Goal: Transaction & Acquisition: Purchase product/service

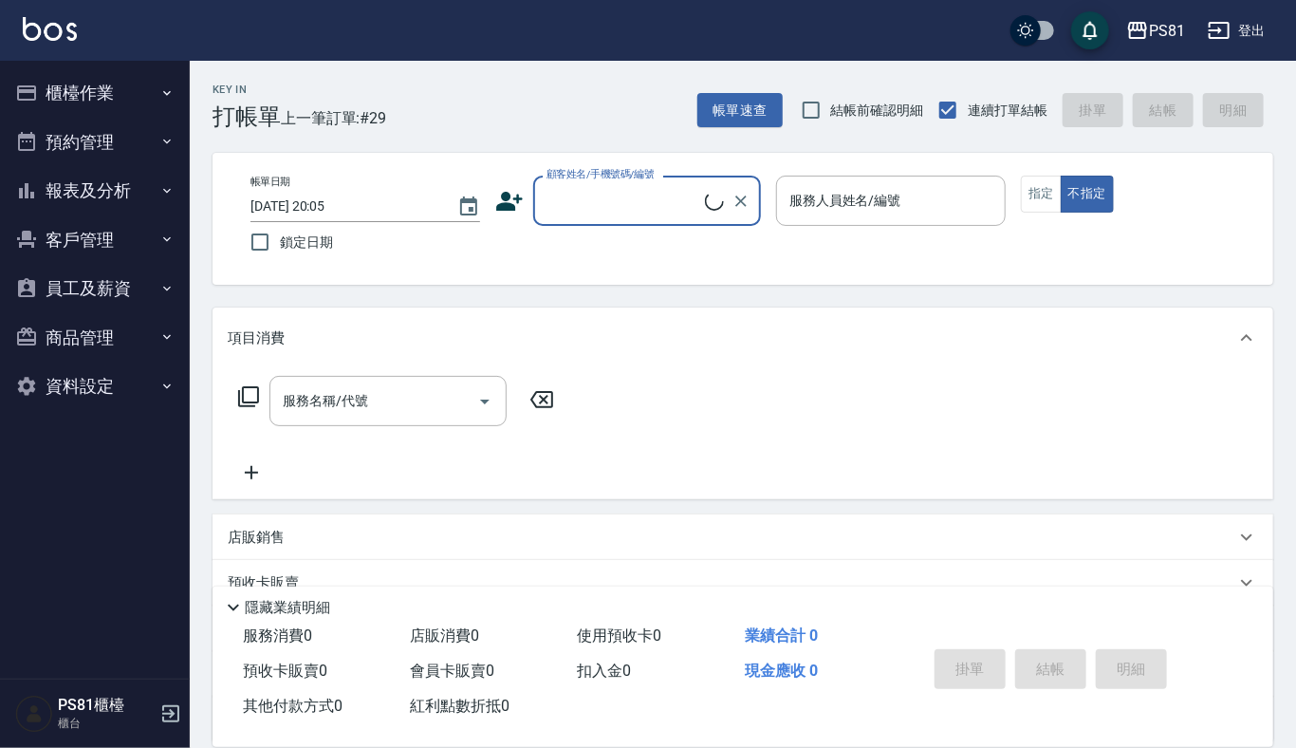
click at [128, 83] on button "櫃檯作業" at bounding box center [95, 92] width 175 height 49
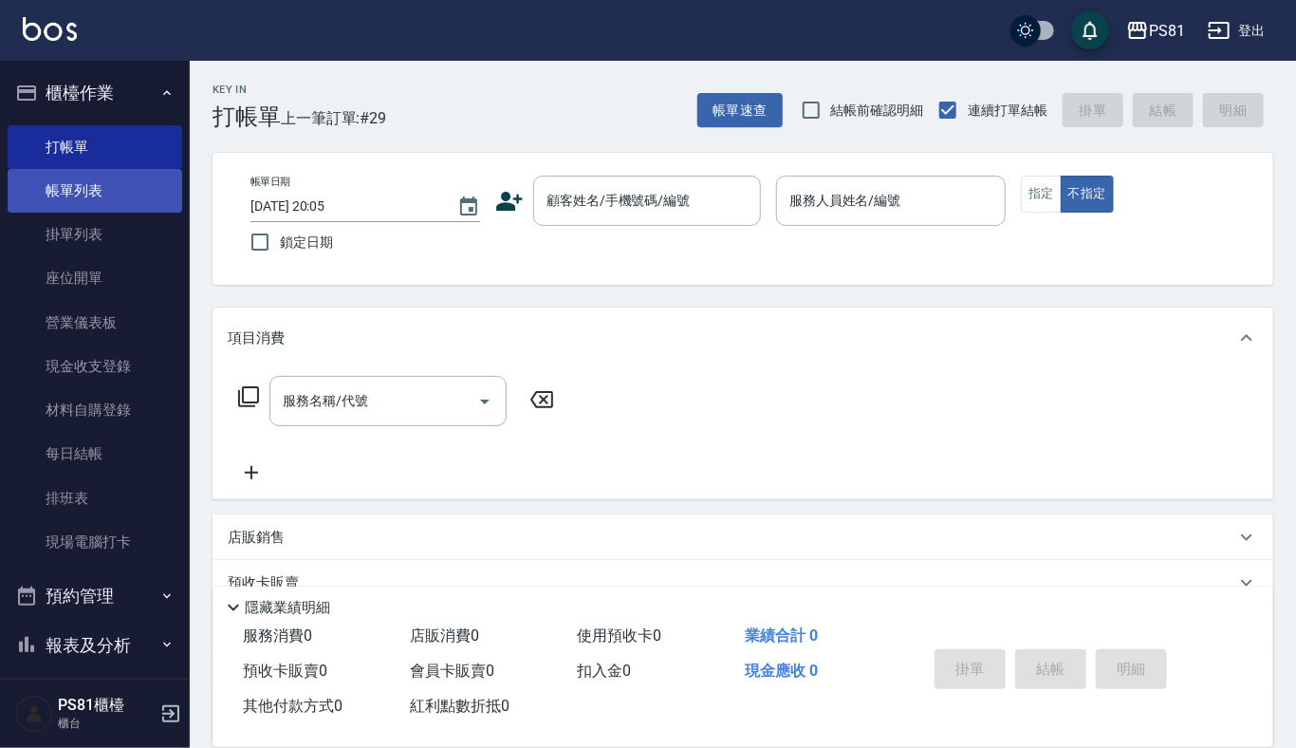
click at [142, 193] on link "帳單列表" at bounding box center [95, 191] width 175 height 44
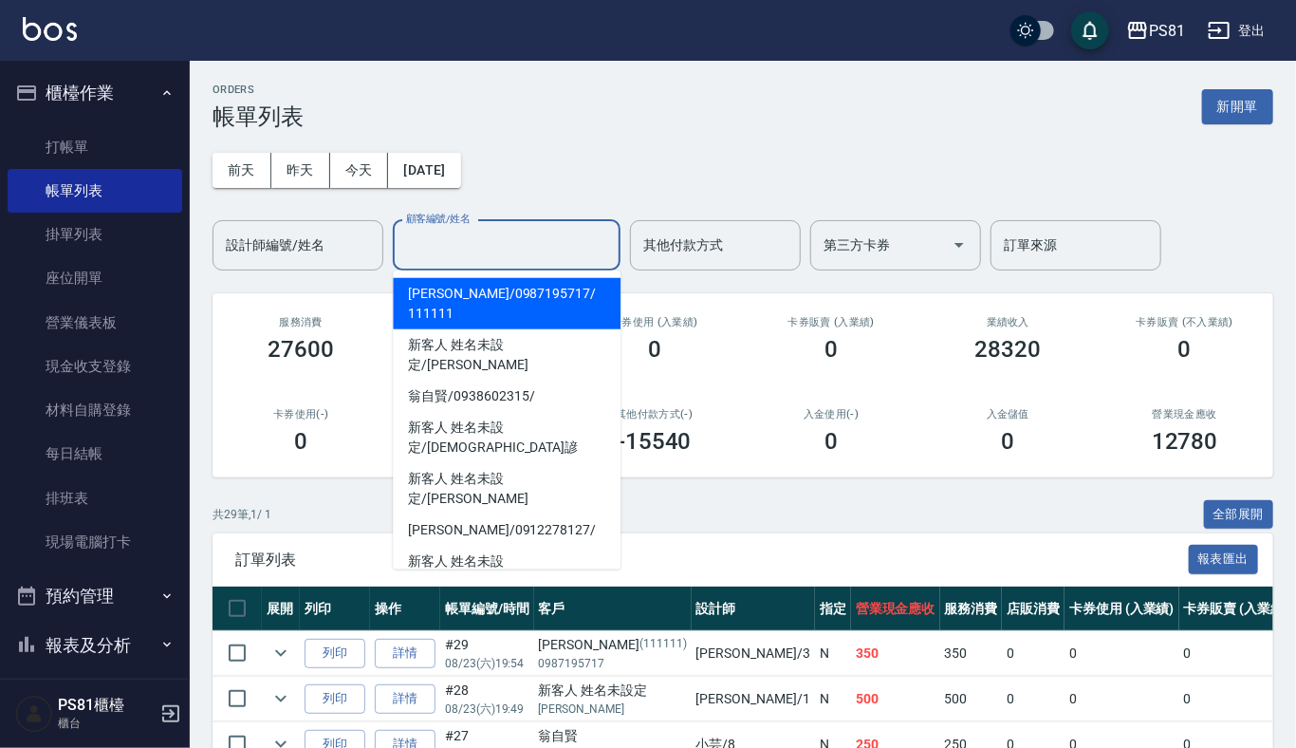
click at [468, 245] on input "顧客編號/姓名" at bounding box center [506, 245] width 211 height 33
click at [477, 288] on span "張晏菱 / 0987195717 / 111111" at bounding box center [507, 303] width 228 height 51
type input "[PERSON_NAME]/0987195717/111111"
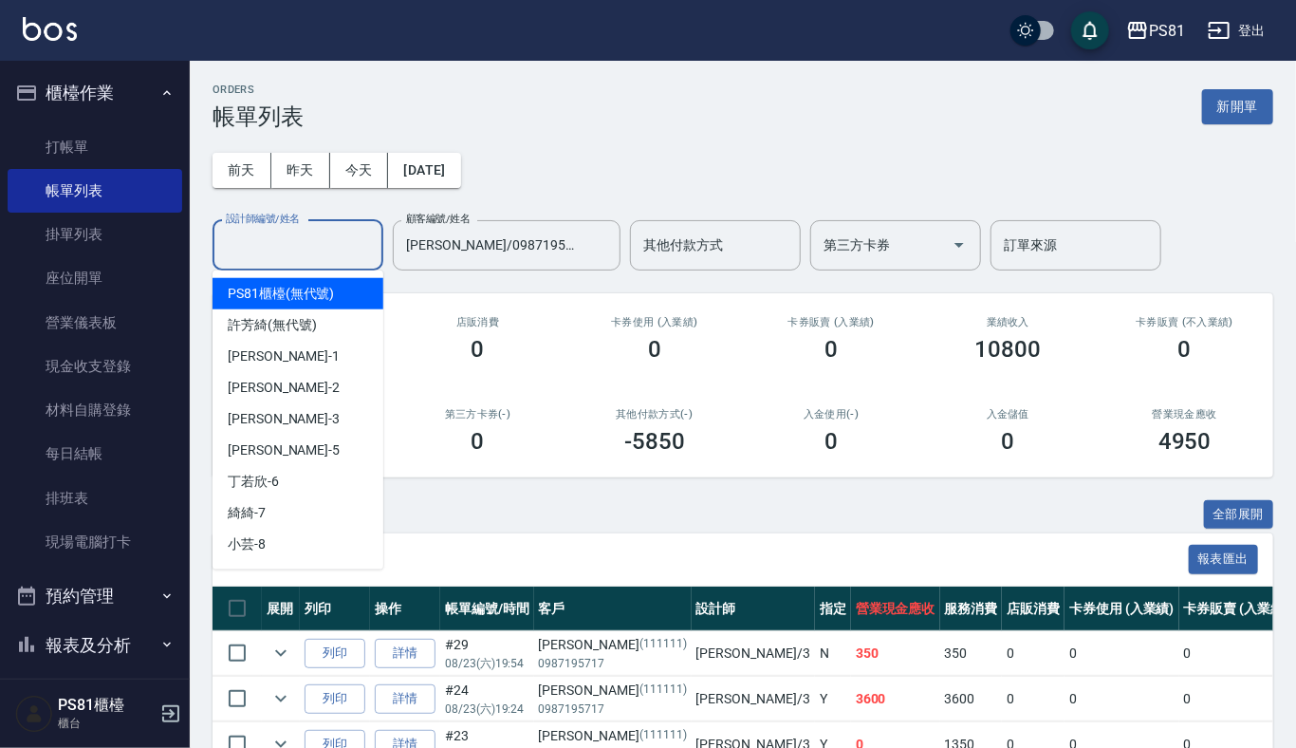
click at [296, 253] on input "設計師編號/姓名" at bounding box center [298, 245] width 154 height 33
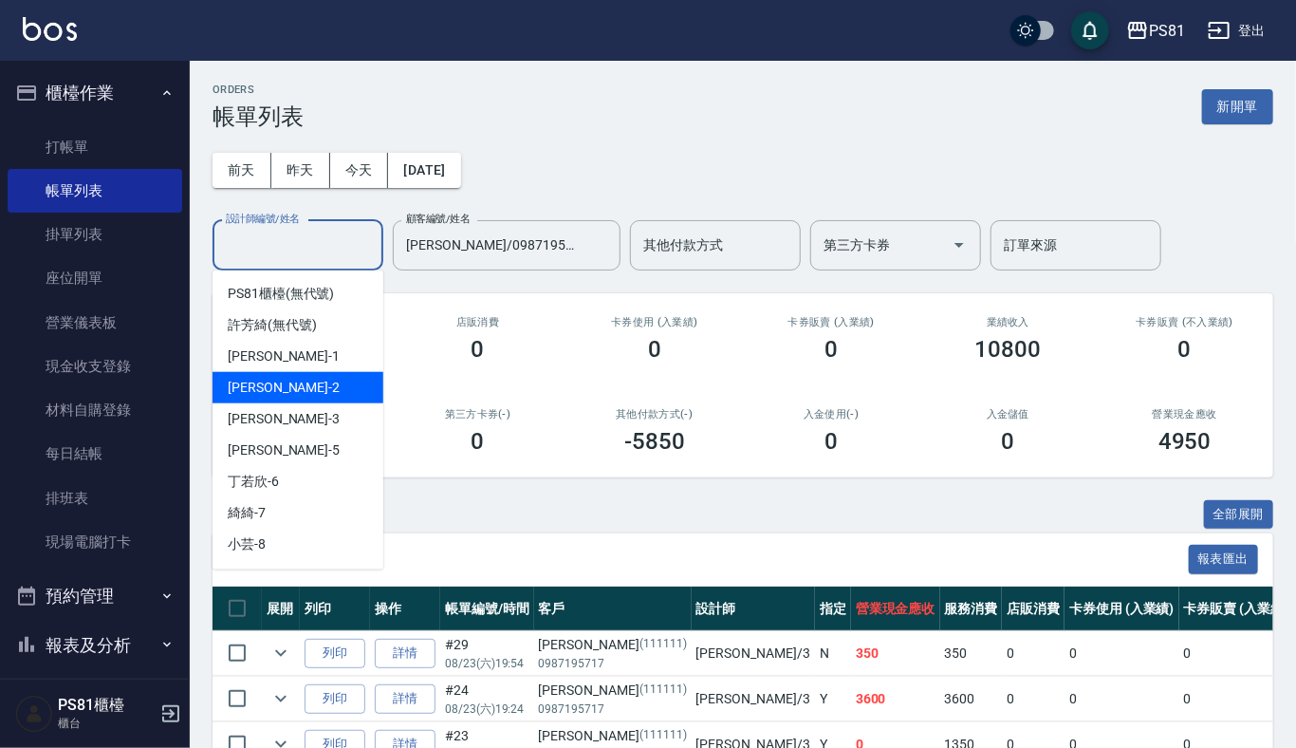
click at [265, 405] on div "晏菱 -3" at bounding box center [297, 418] width 171 height 31
type input "[PERSON_NAME]-3"
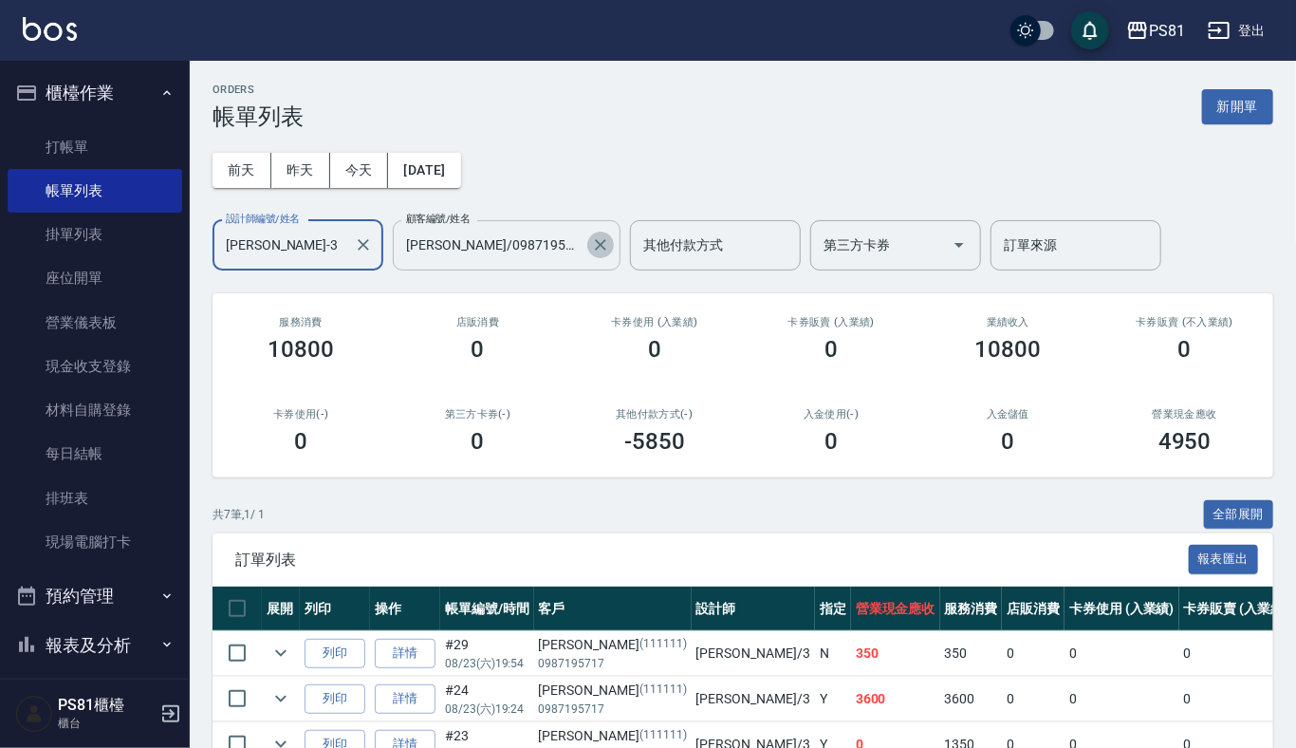
click at [592, 249] on icon "Clear" at bounding box center [600, 244] width 19 height 19
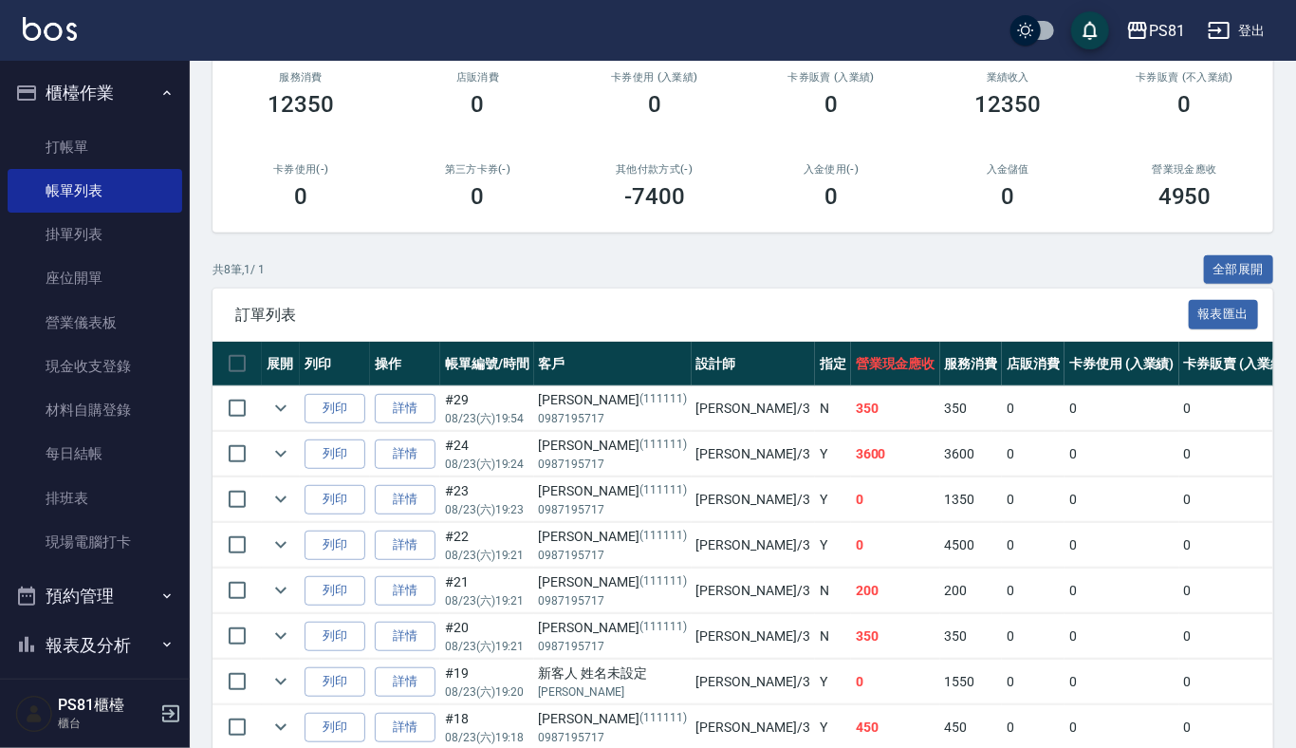
scroll to position [333, 0]
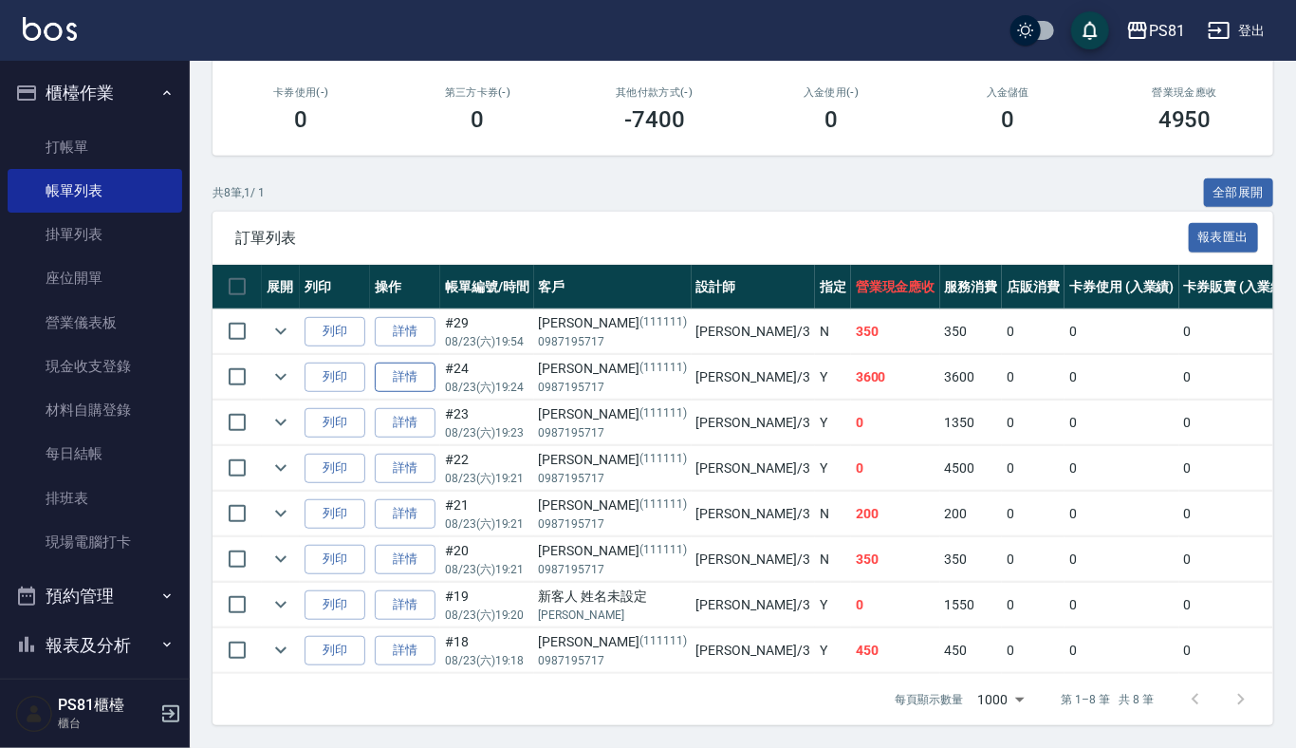
click at [427, 362] on link "詳情" at bounding box center [405, 376] width 61 height 29
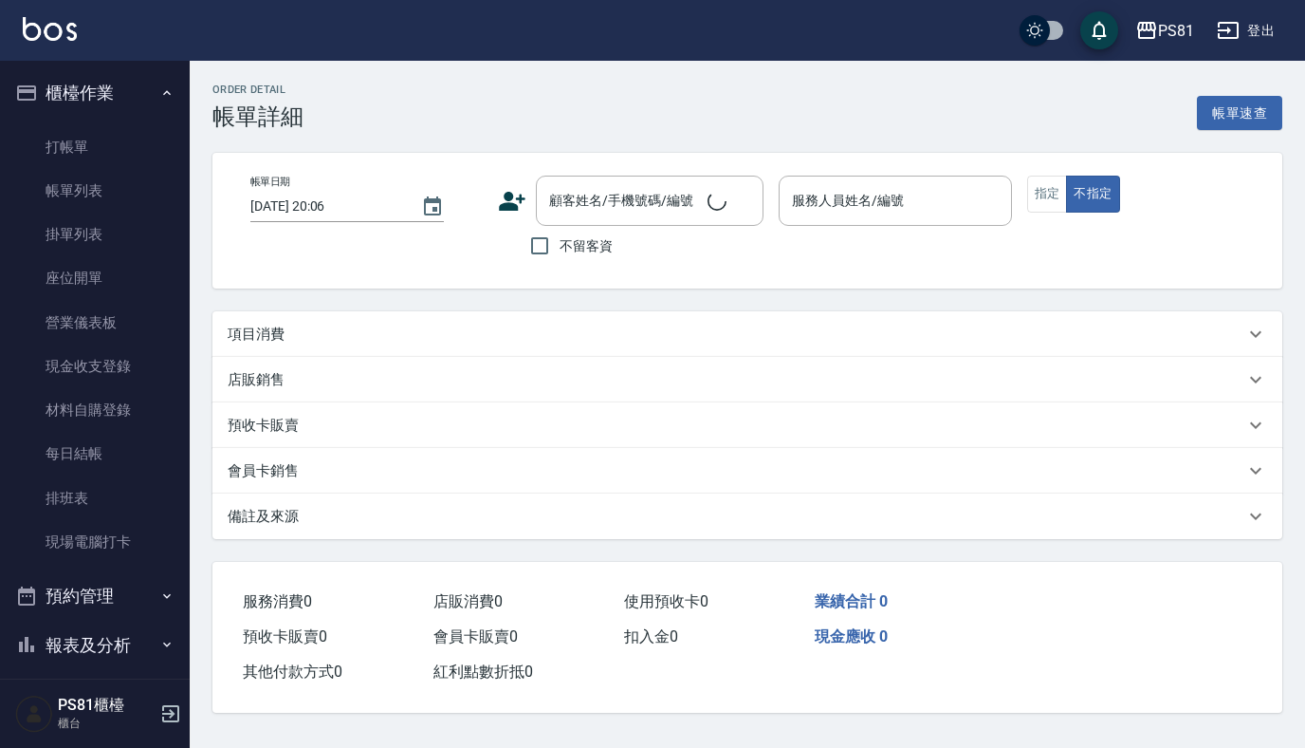
type input "2025/08/23 19:24"
type input "[PERSON_NAME]-3"
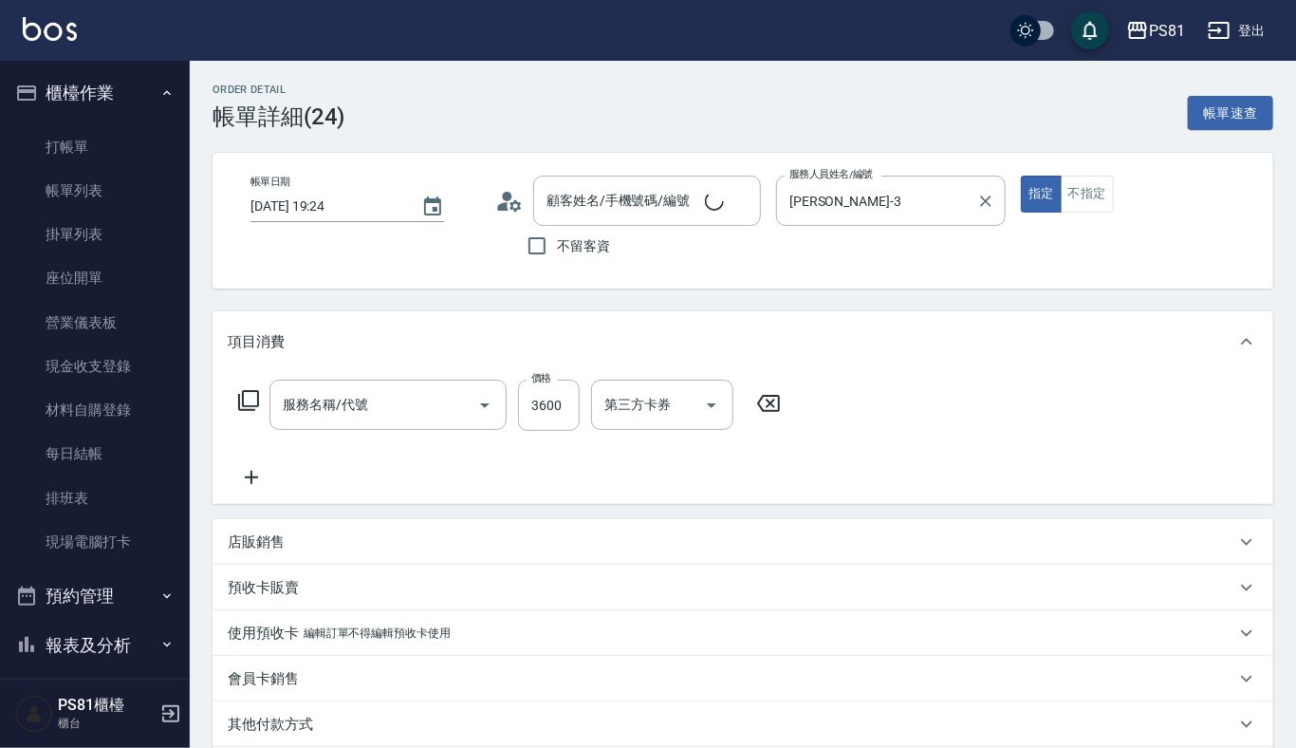
type input "[PERSON_NAME]/0987195717/111111"
type input "基本離子燙(305)"
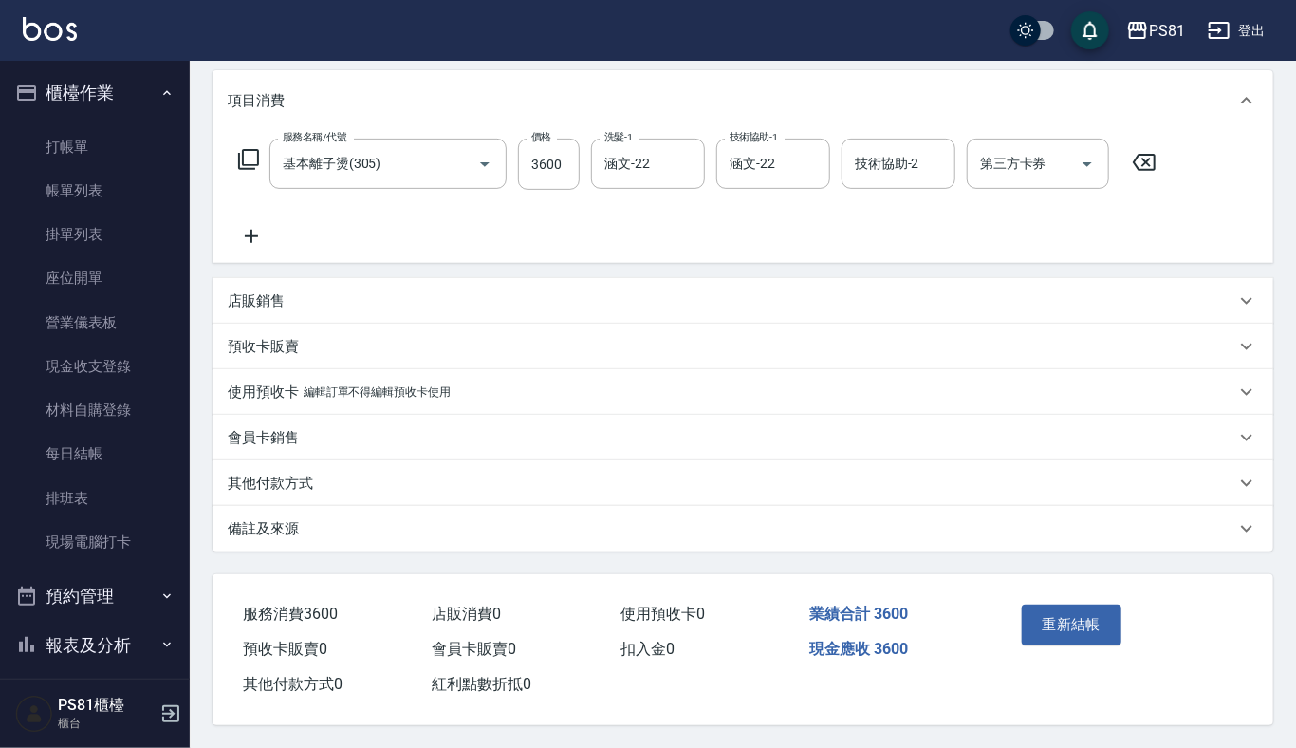
scroll to position [247, 0]
click at [562, 155] on input "3600" at bounding box center [549, 164] width 62 height 51
type input "2600"
click at [1095, 622] on button "重新結帳" at bounding box center [1072, 624] width 101 height 40
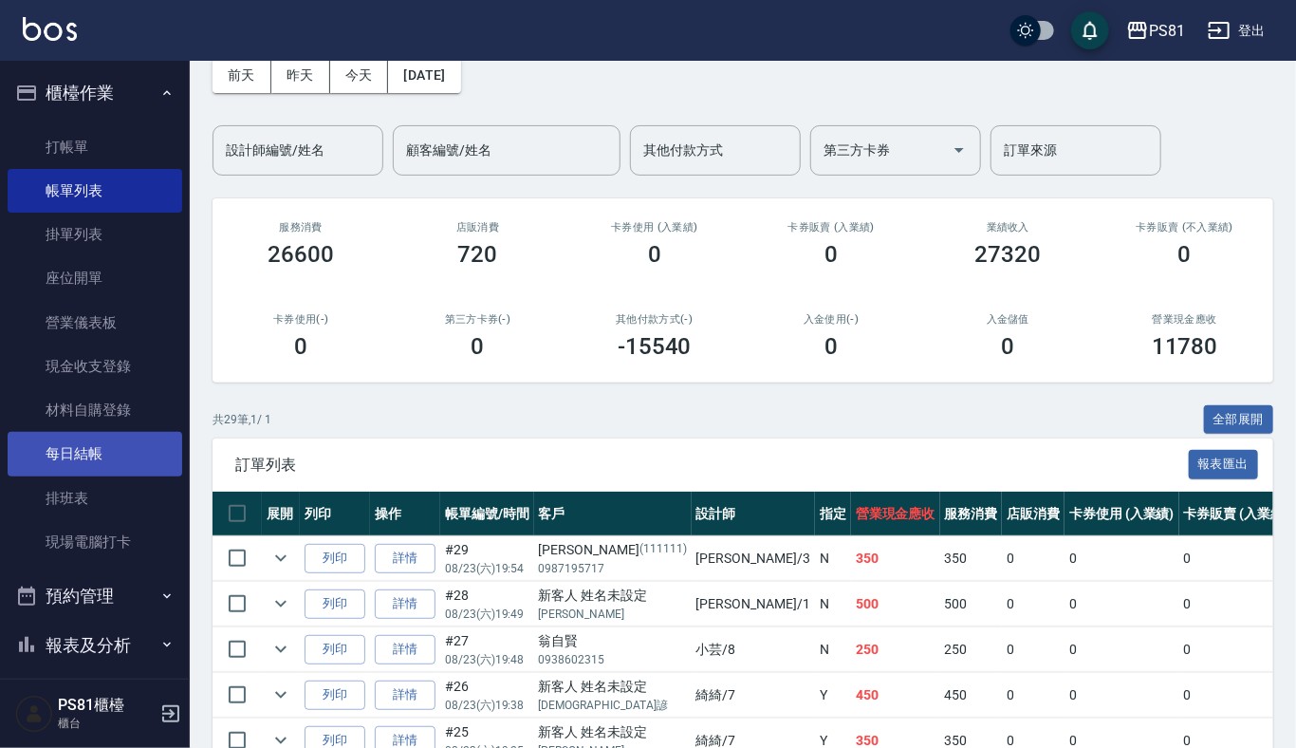
scroll to position [209, 0]
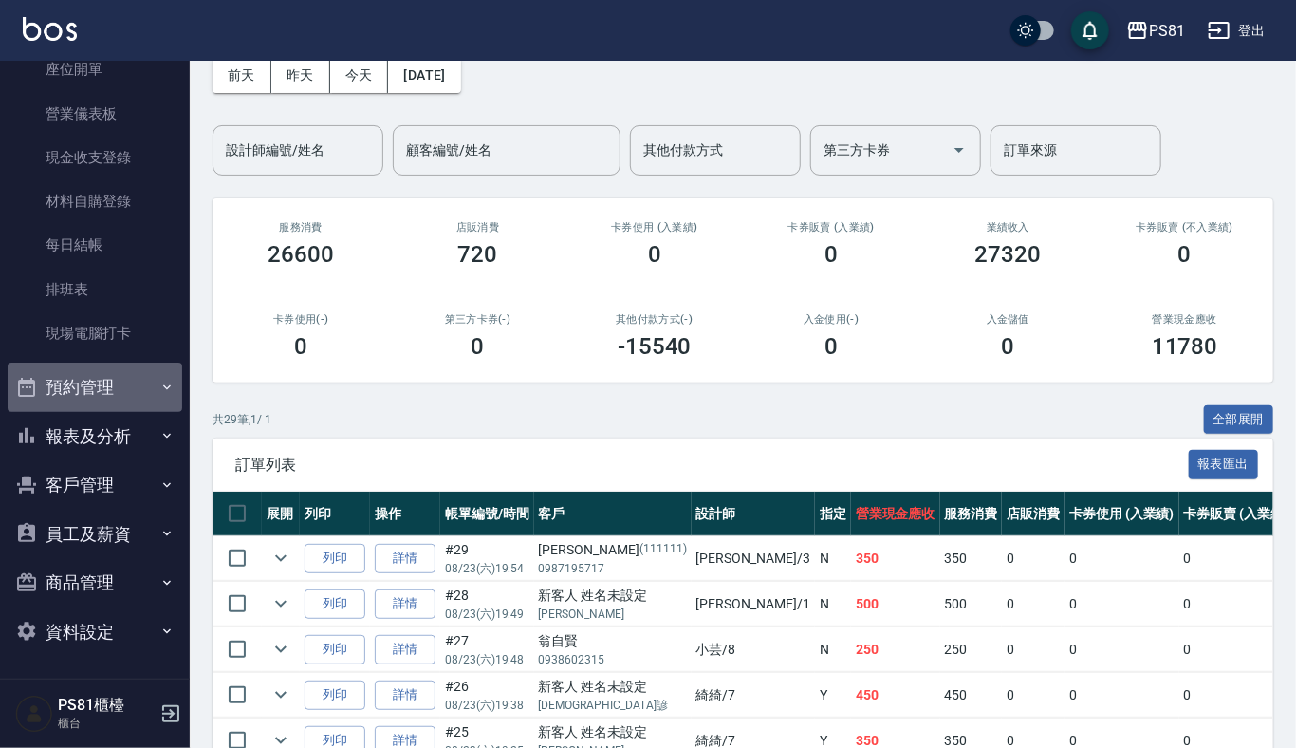
click at [130, 384] on button "預約管理" at bounding box center [95, 386] width 175 height 49
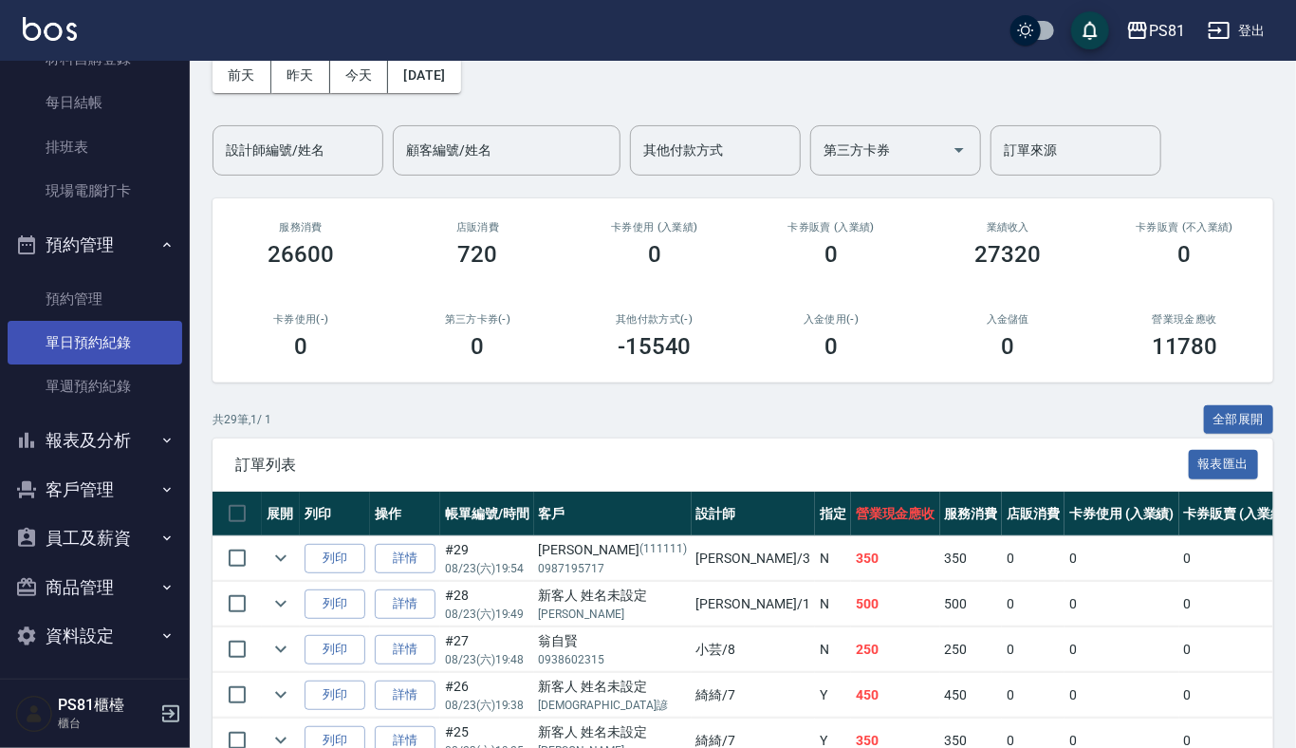
scroll to position [355, 0]
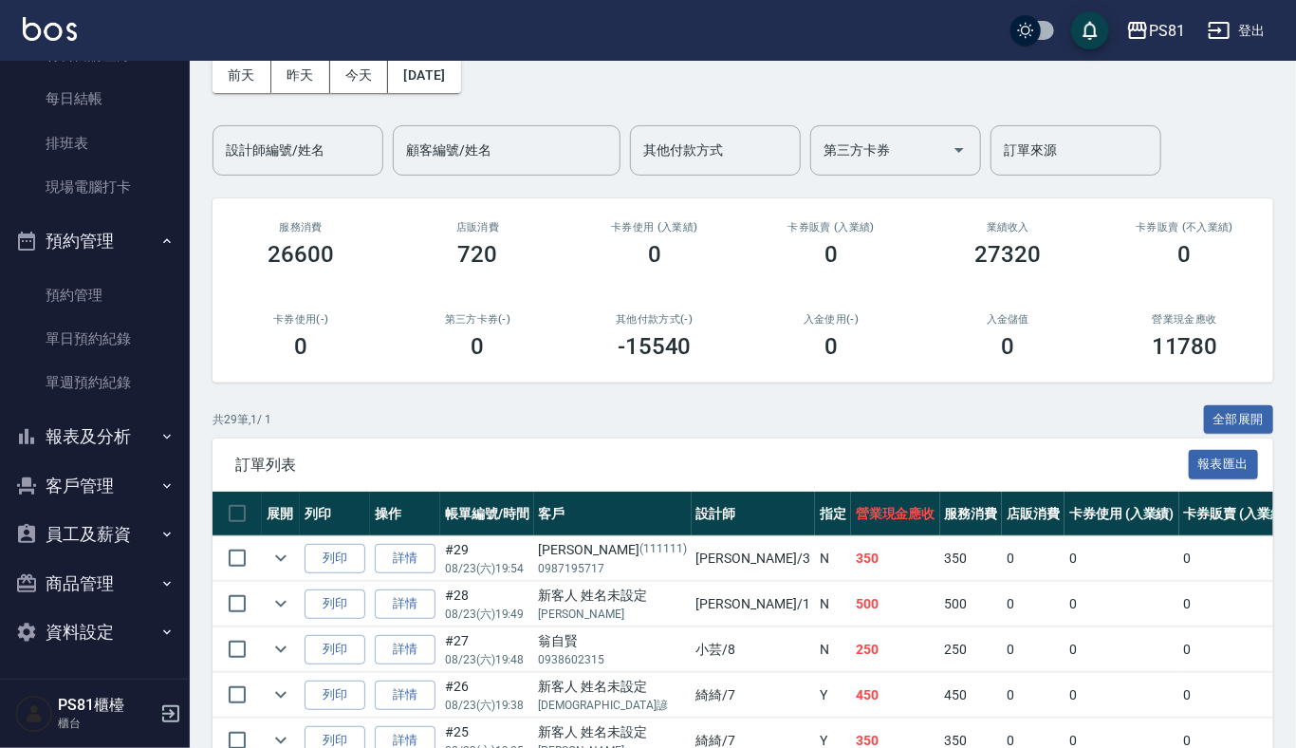
click at [147, 423] on button "報表及分析" at bounding box center [95, 436] width 175 height 49
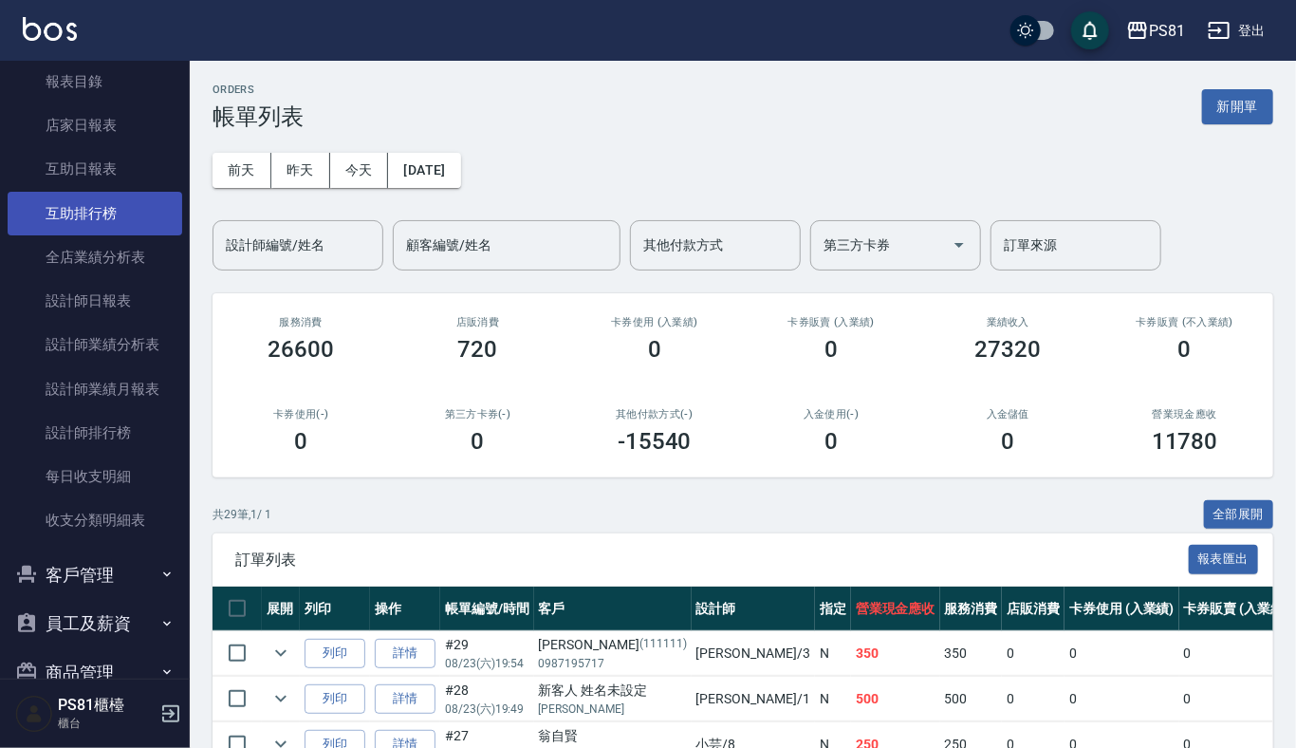
scroll to position [853, 0]
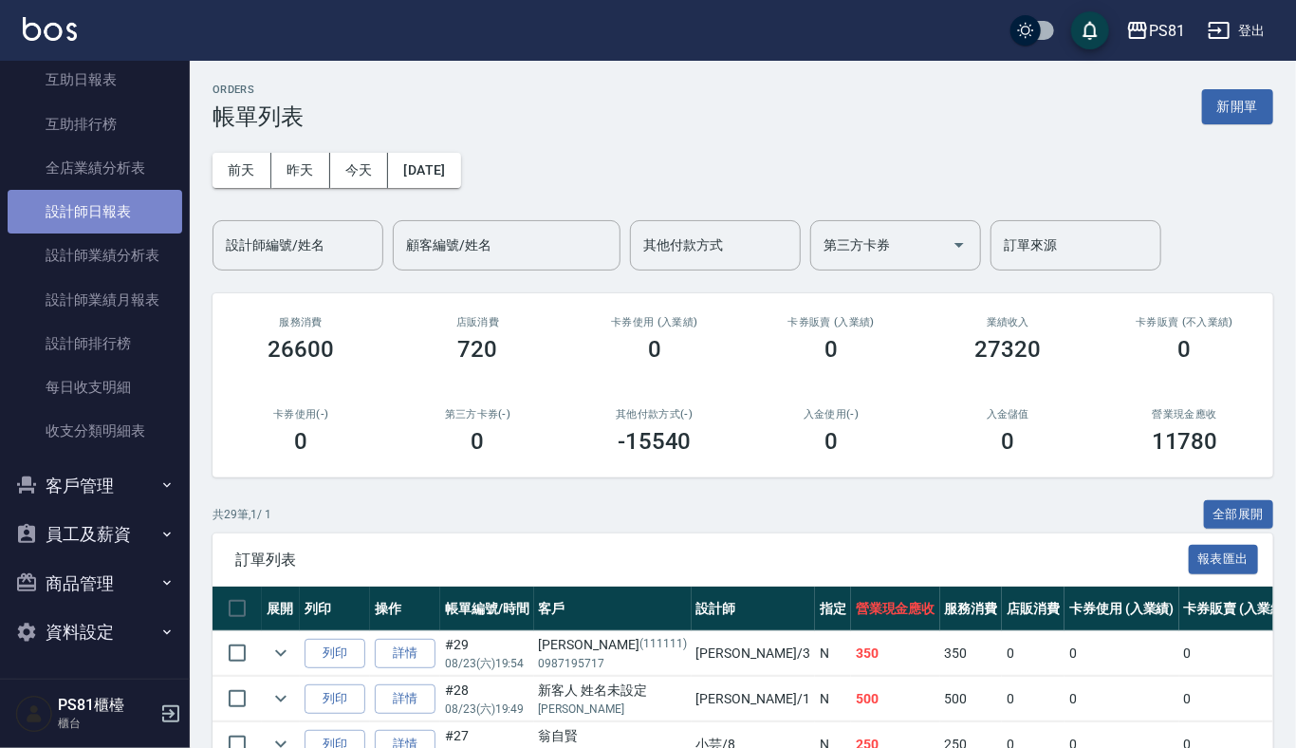
click at [125, 217] on link "設計師日報表" at bounding box center [95, 212] width 175 height 44
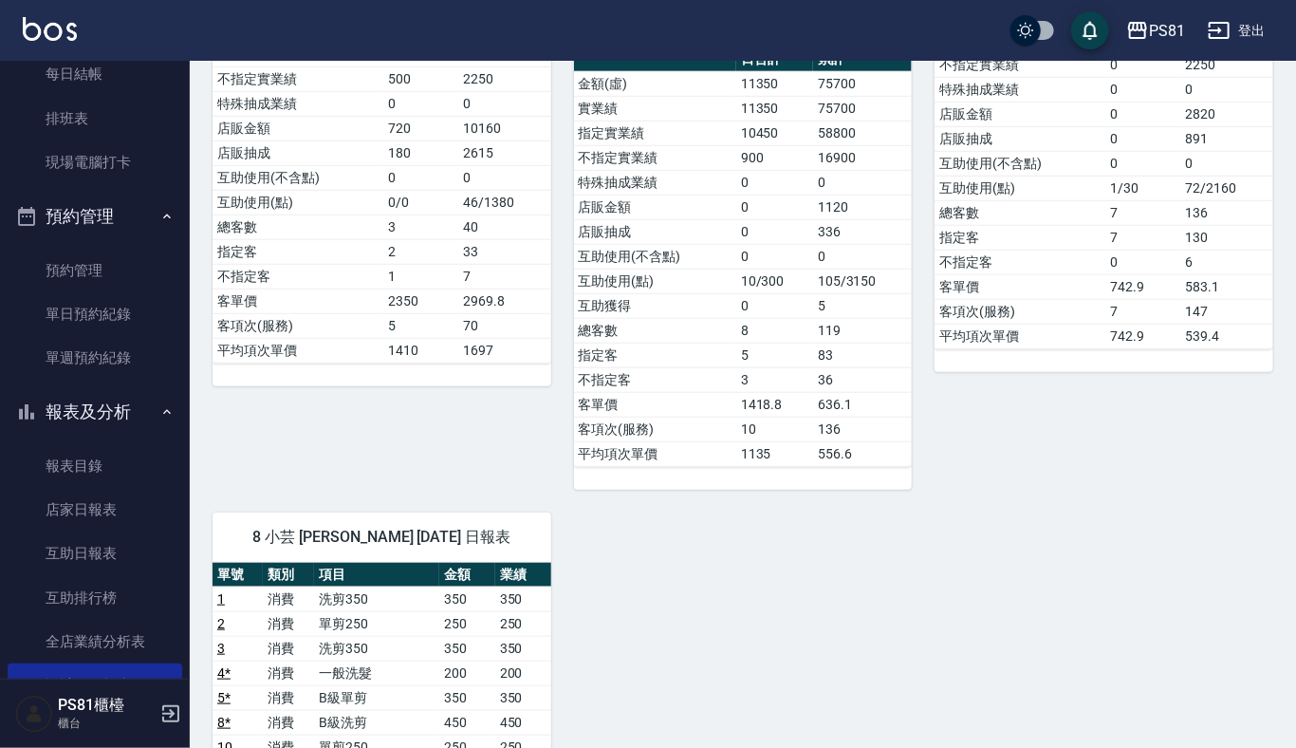
scroll to position [474, 0]
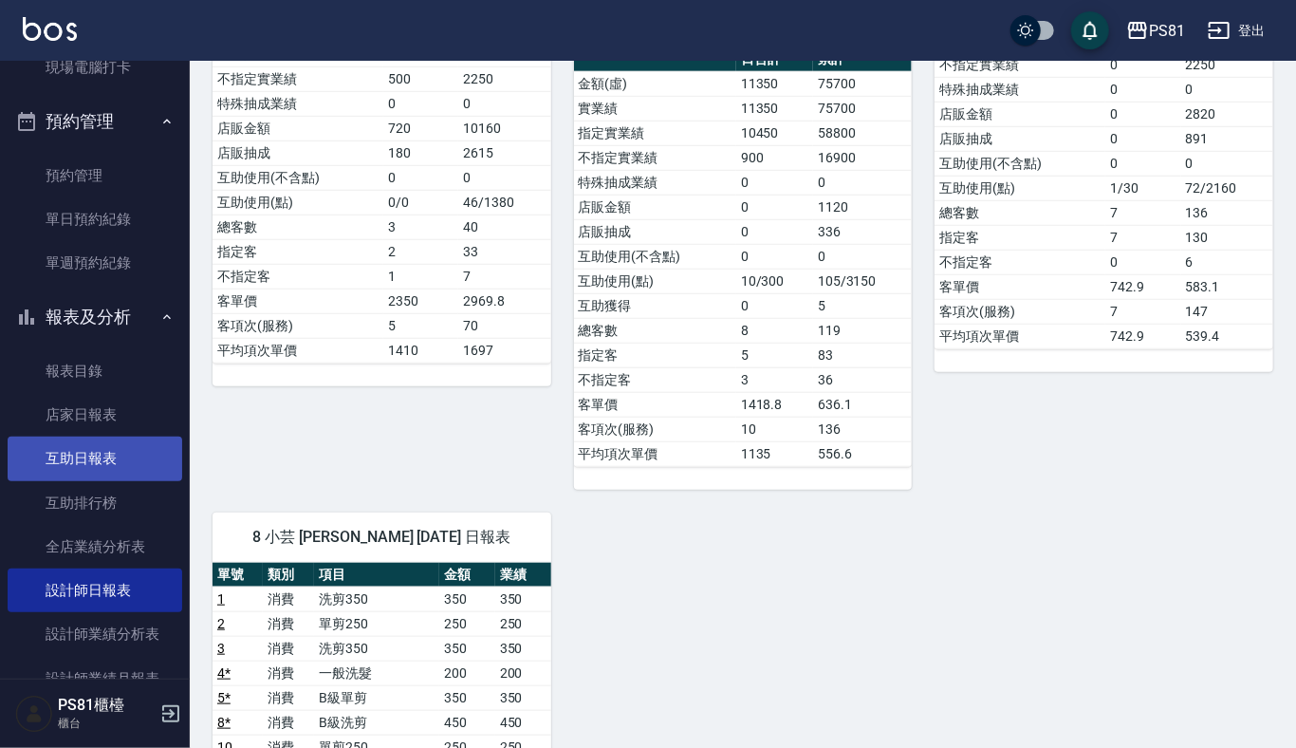
click at [108, 453] on link "互助日報表" at bounding box center [95, 458] width 175 height 44
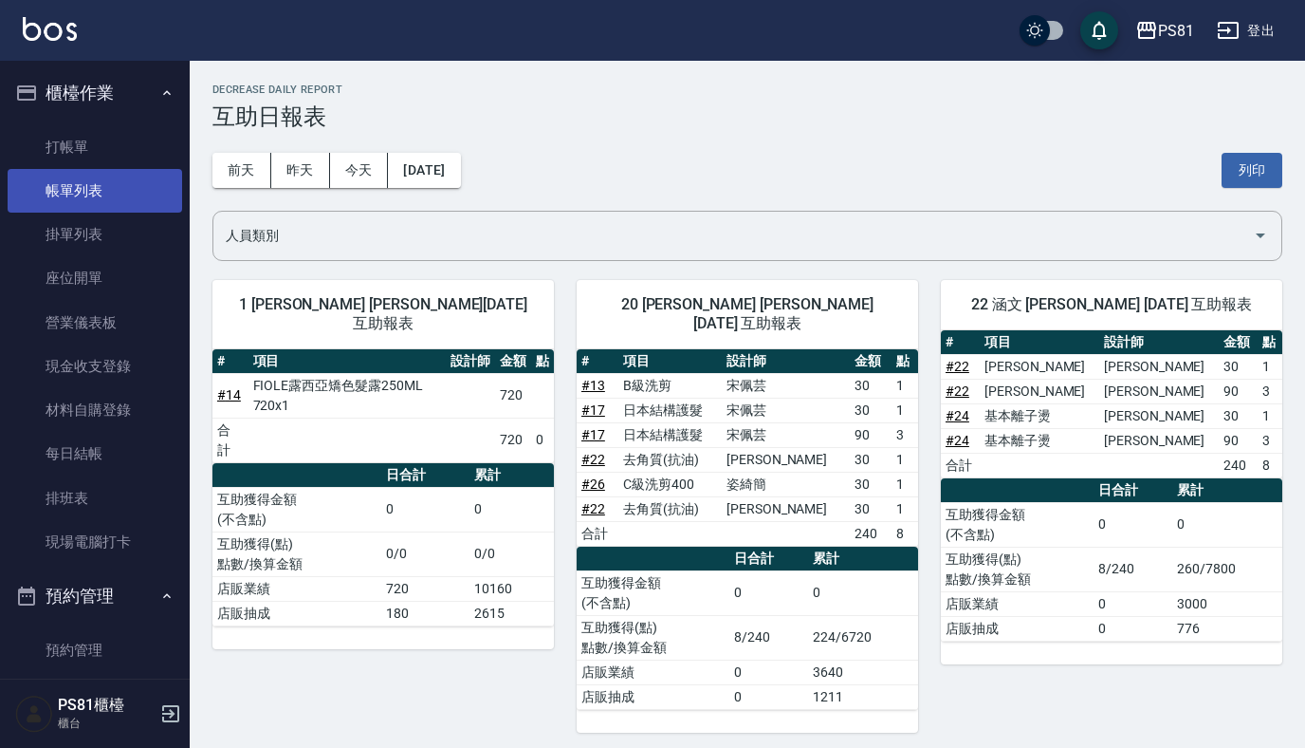
click at [94, 199] on link "帳單列表" at bounding box center [95, 191] width 175 height 44
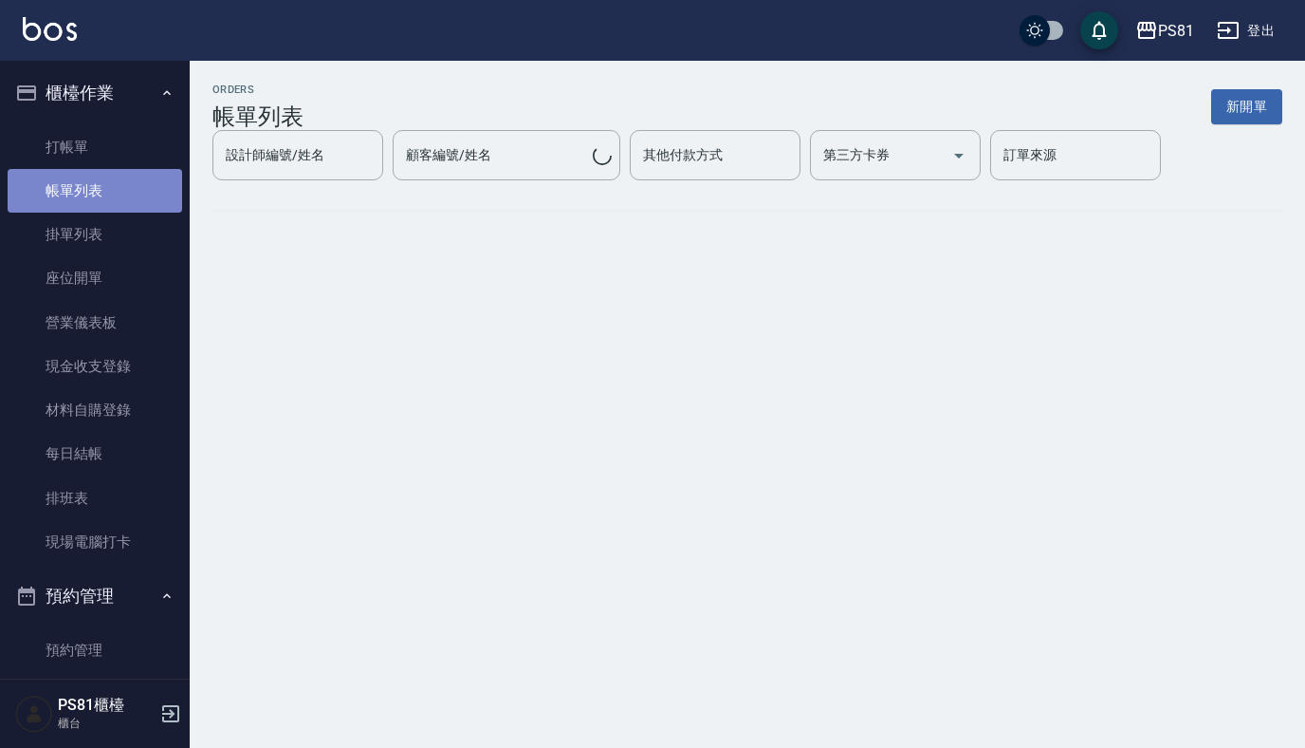
click at [94, 199] on link "帳單列表" at bounding box center [95, 191] width 175 height 44
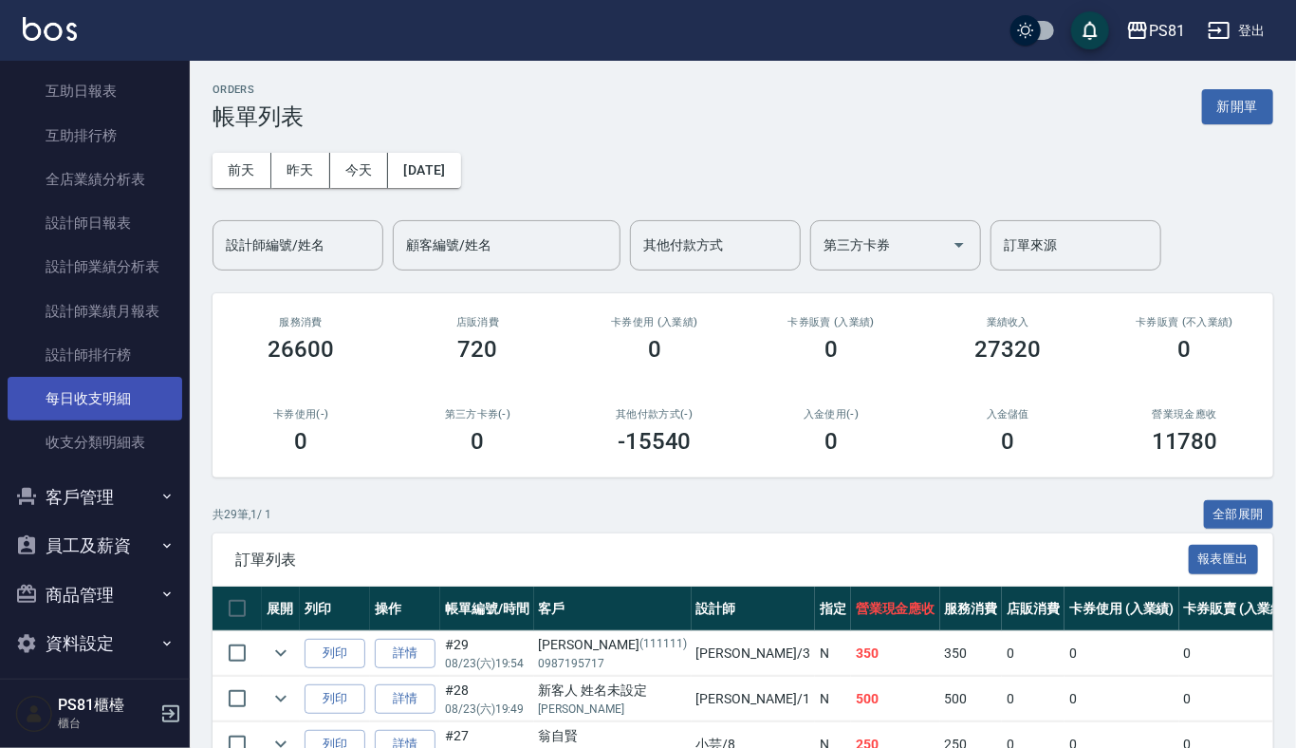
scroll to position [853, 0]
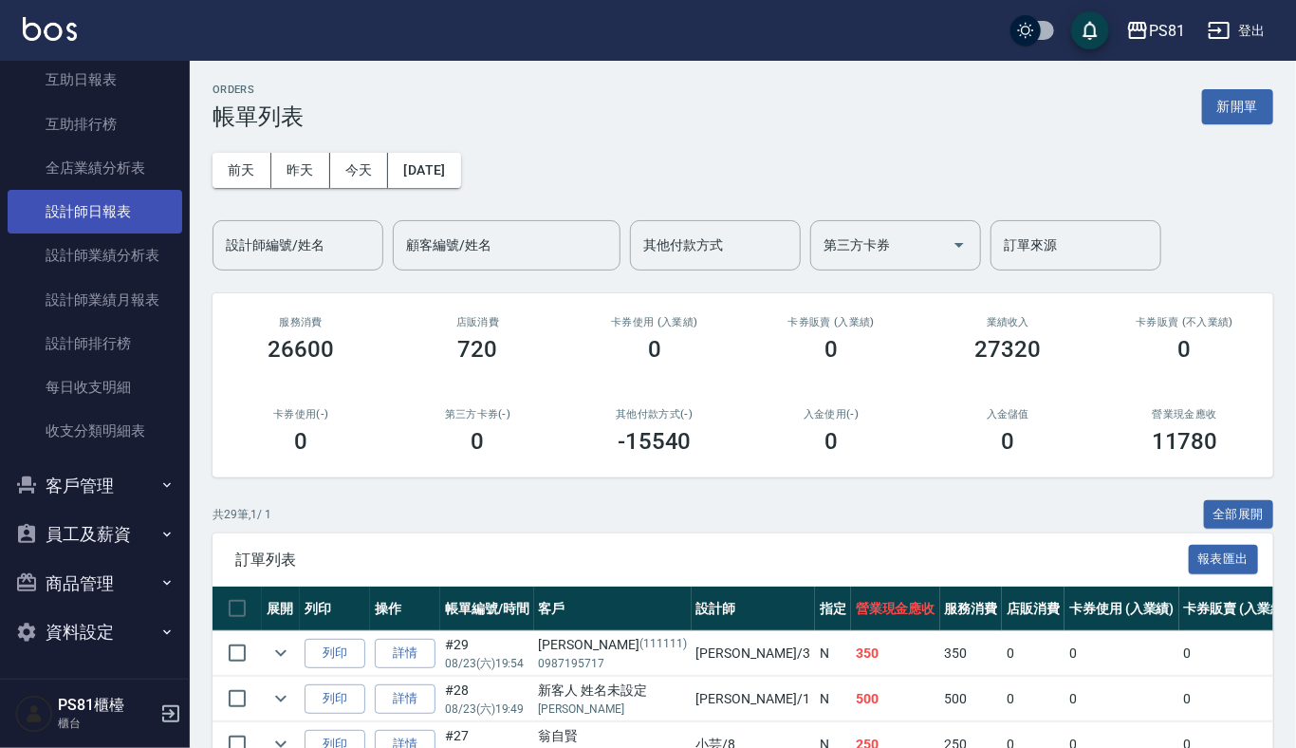
click at [129, 200] on link "設計師日報表" at bounding box center [95, 212] width 175 height 44
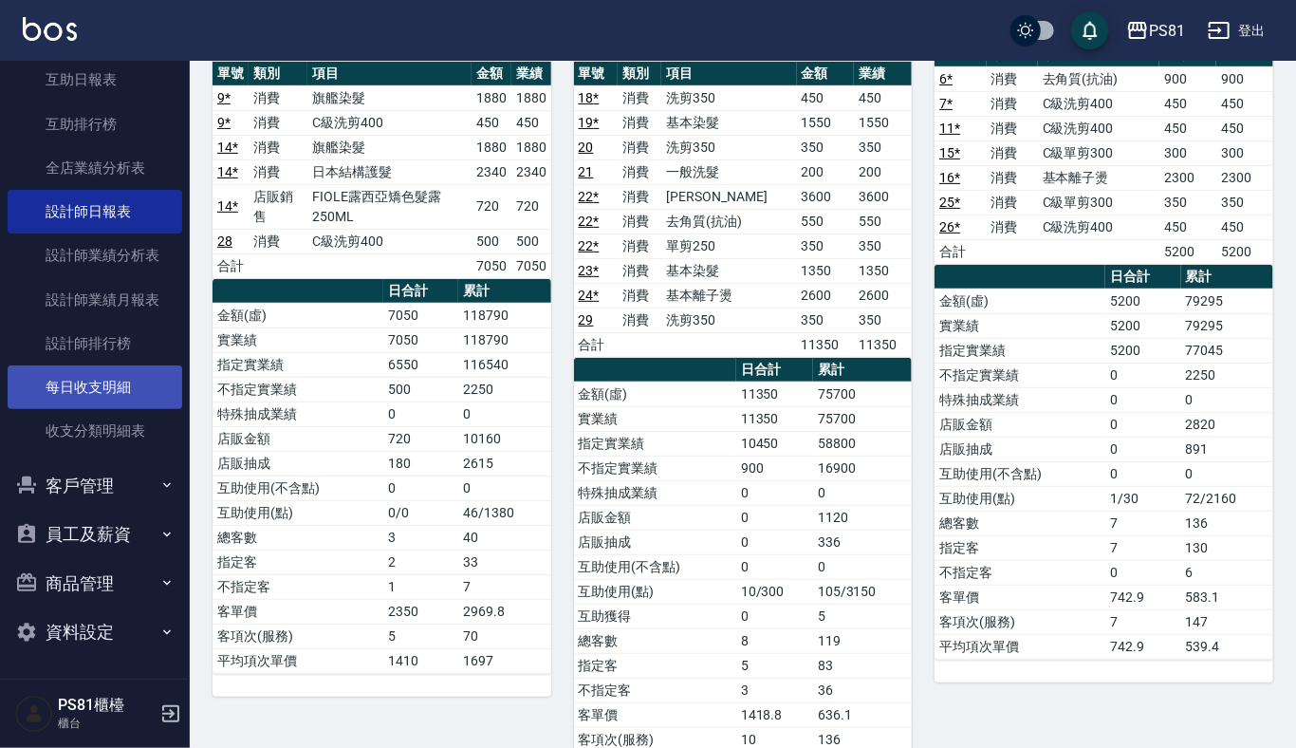
scroll to position [379, 0]
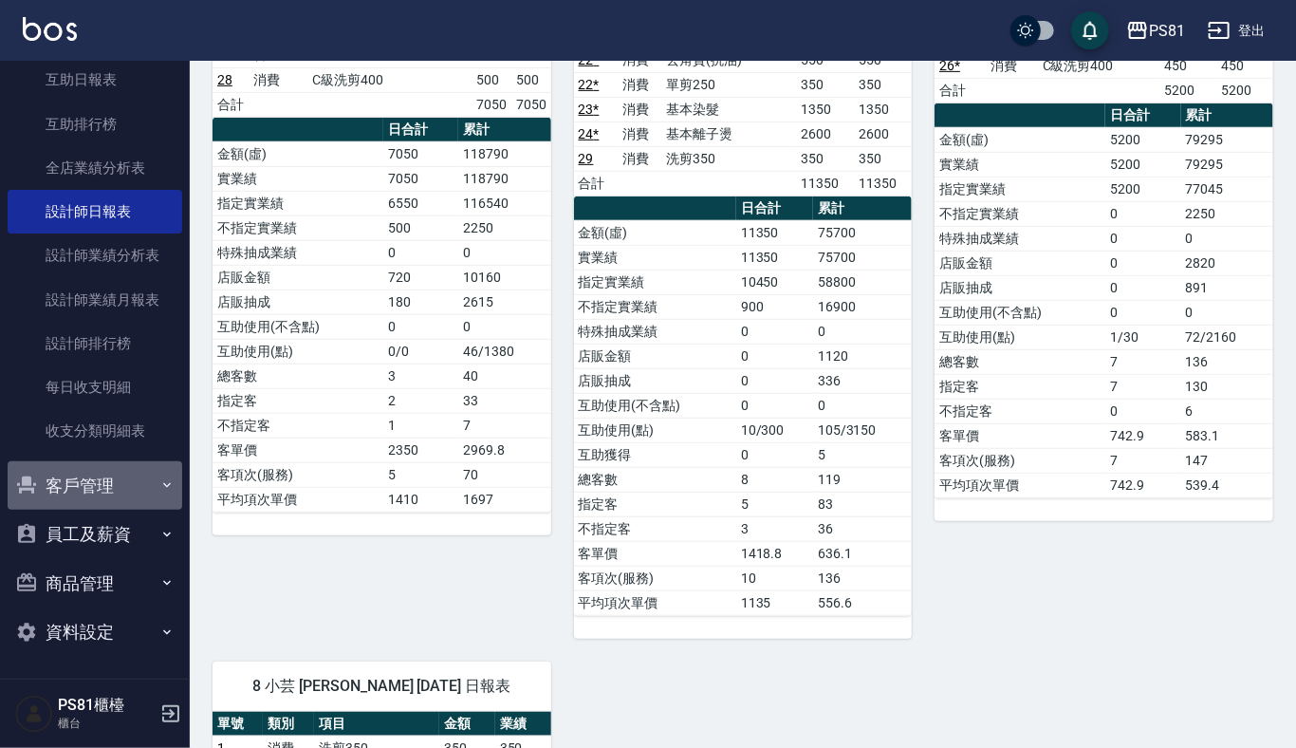
click at [113, 467] on button "客戶管理" at bounding box center [95, 485] width 175 height 49
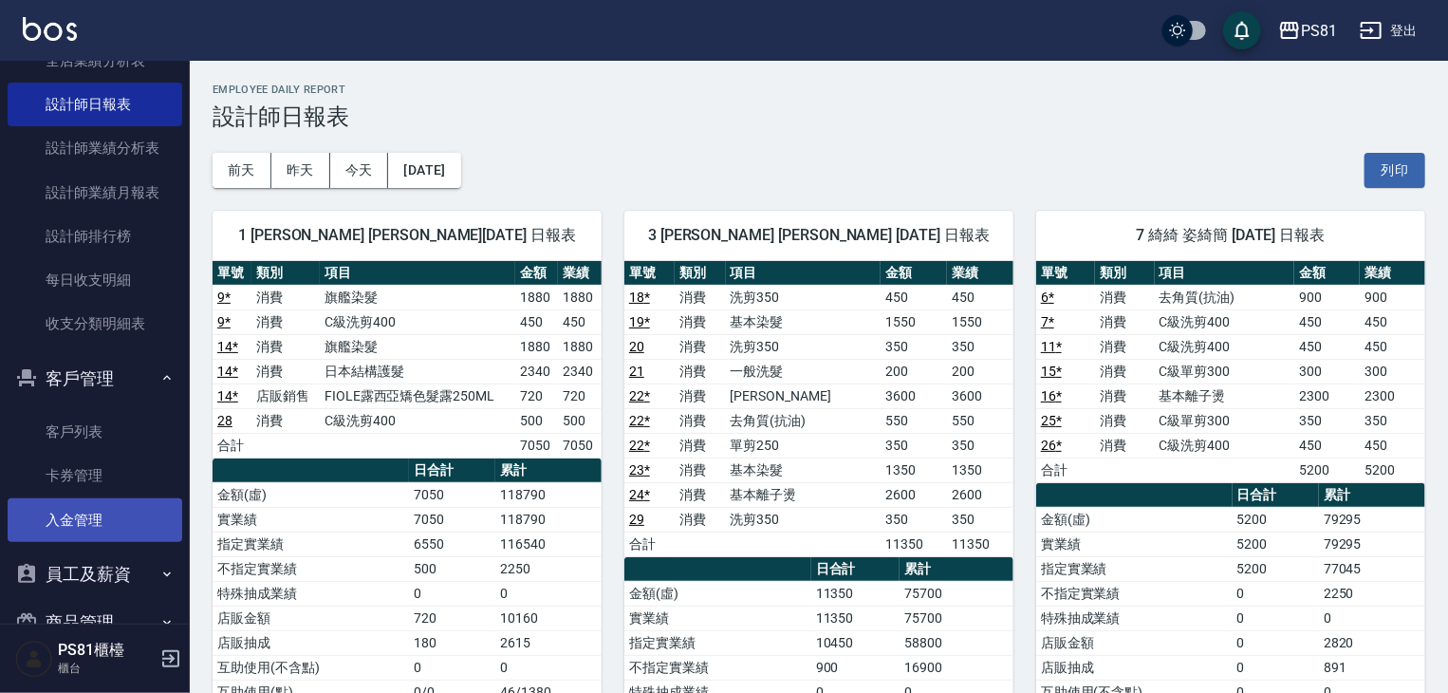
scroll to position [1055, 0]
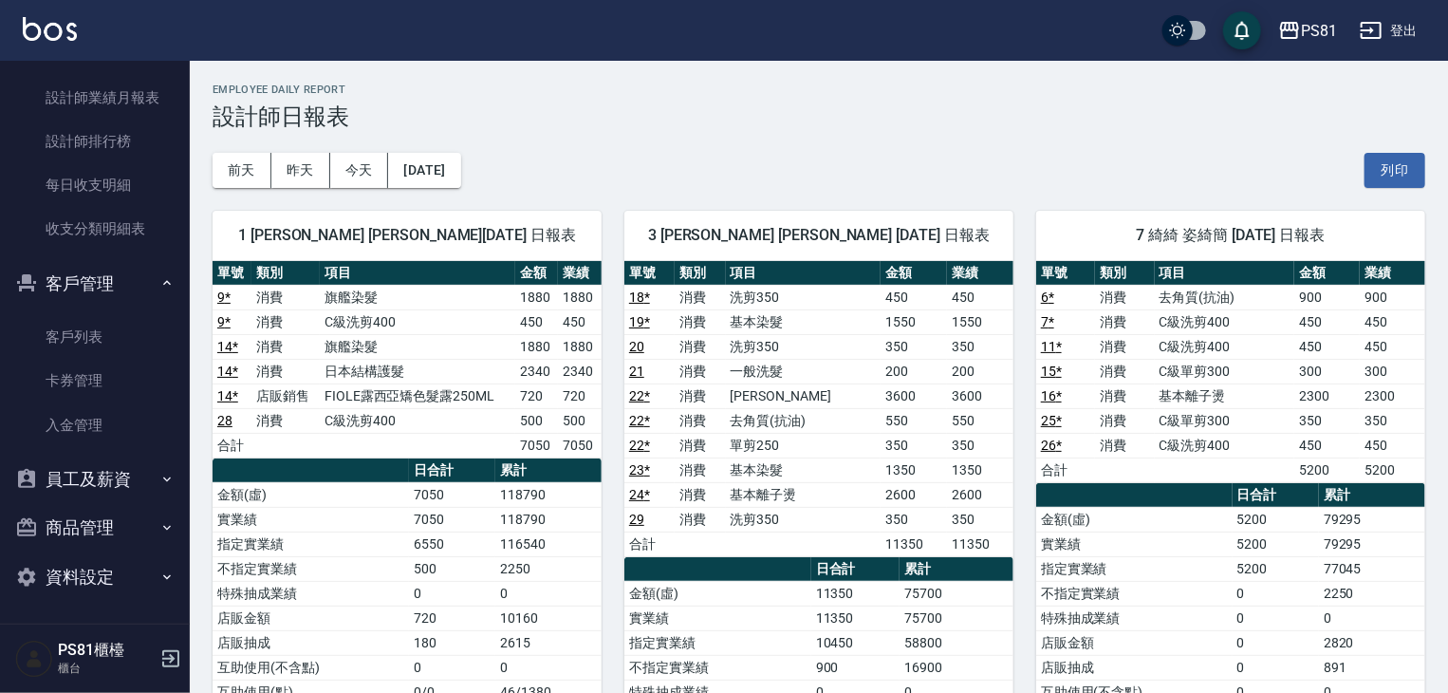
click at [141, 485] on button "員工及薪資" at bounding box center [95, 478] width 175 height 49
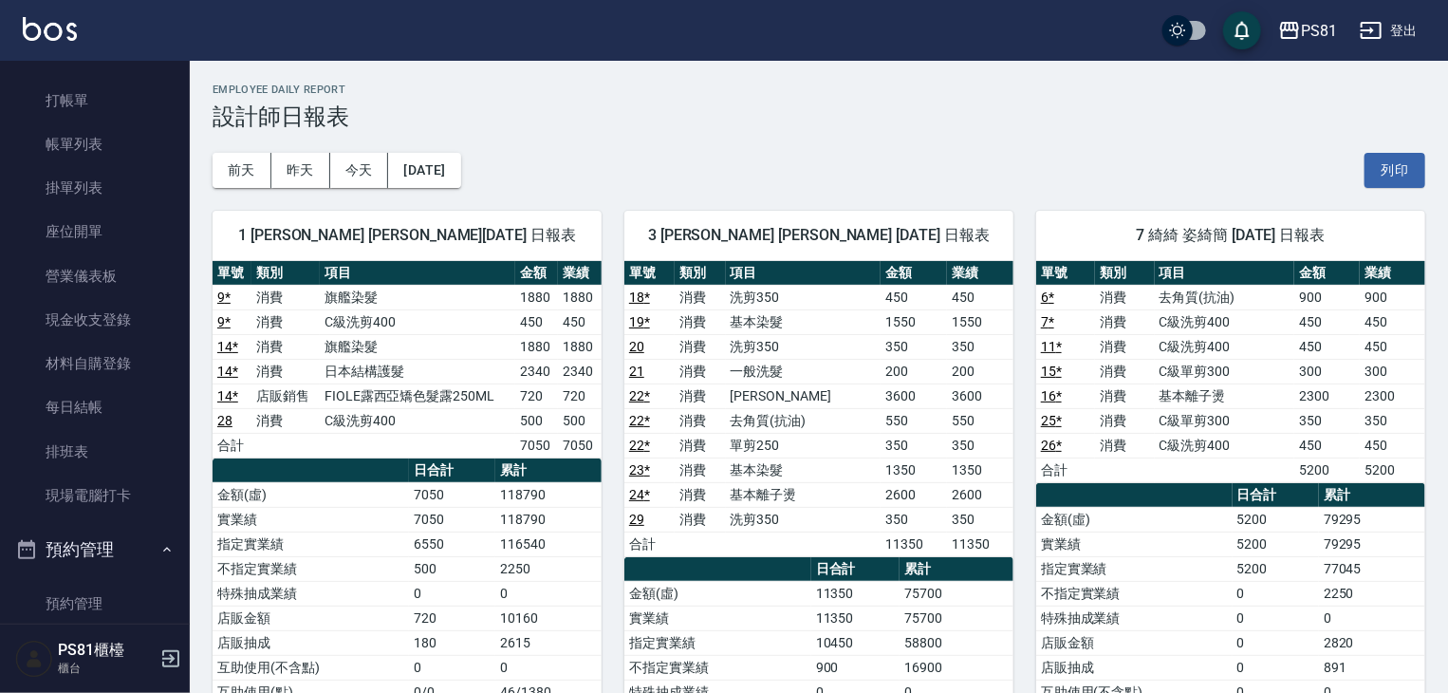
scroll to position [0, 0]
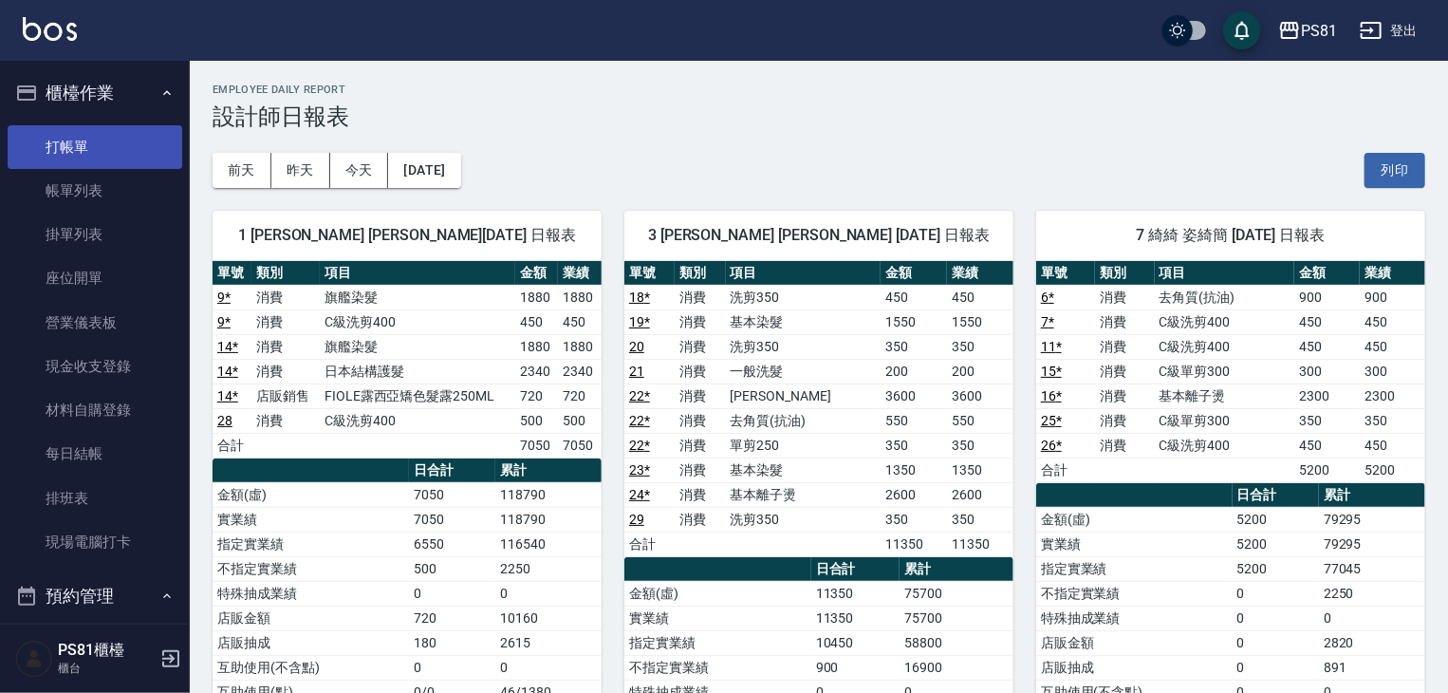
click at [114, 141] on link "打帳單" at bounding box center [95, 147] width 175 height 44
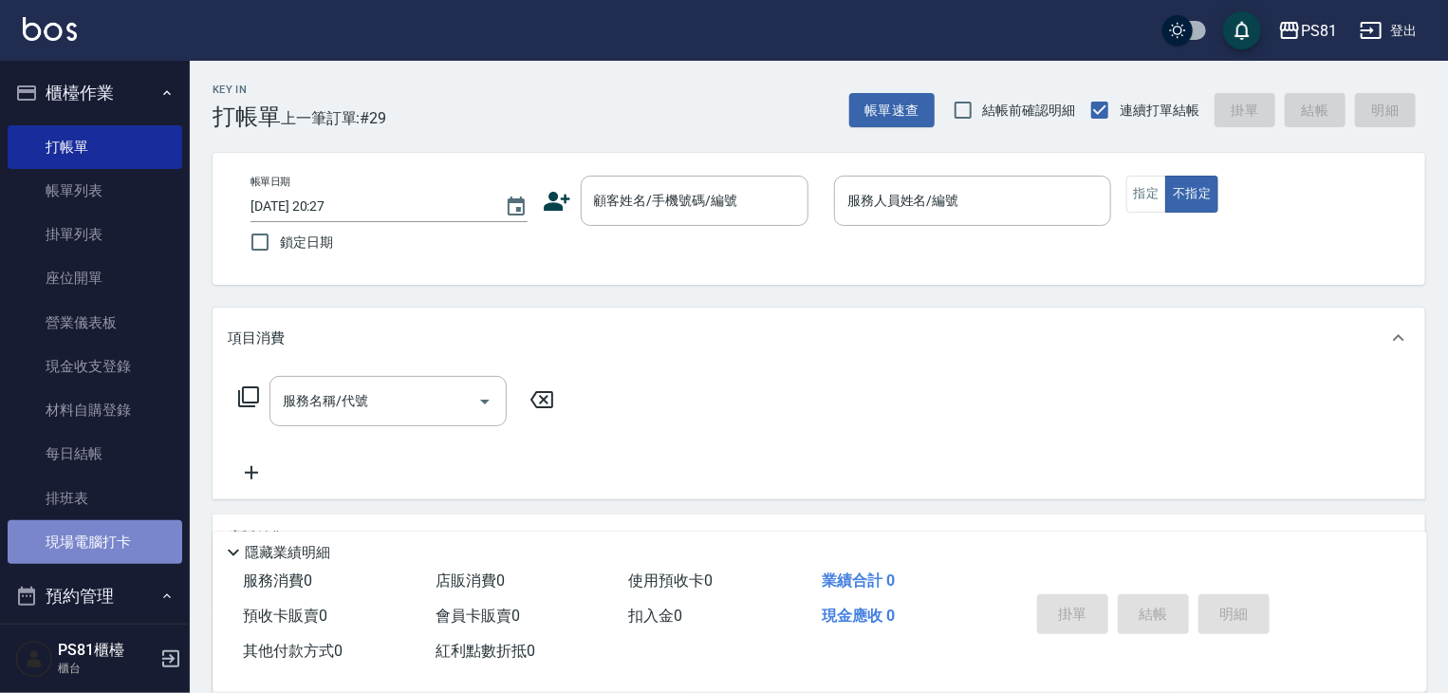
click at [139, 543] on link "現場電腦打卡" at bounding box center [95, 542] width 175 height 44
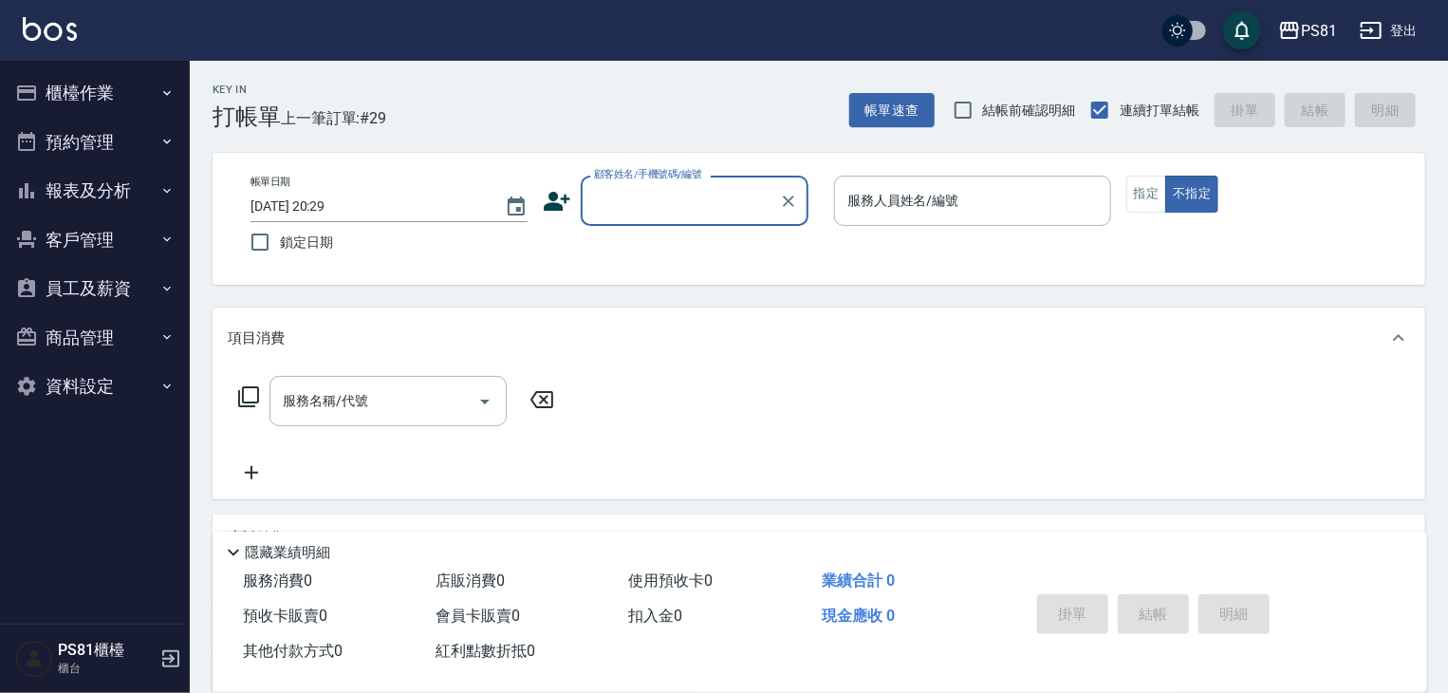
click at [106, 95] on button "櫃檯作業" at bounding box center [95, 92] width 175 height 49
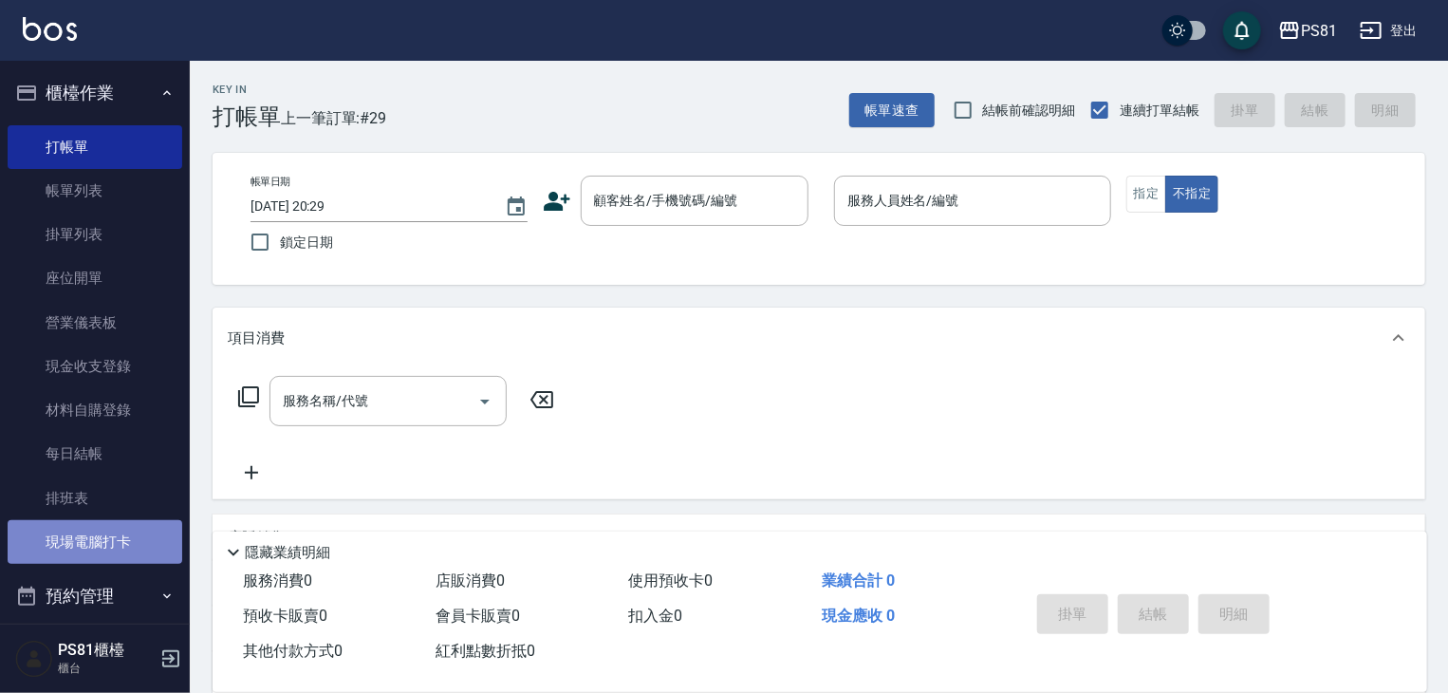
click at [138, 559] on link "現場電腦打卡" at bounding box center [95, 542] width 175 height 44
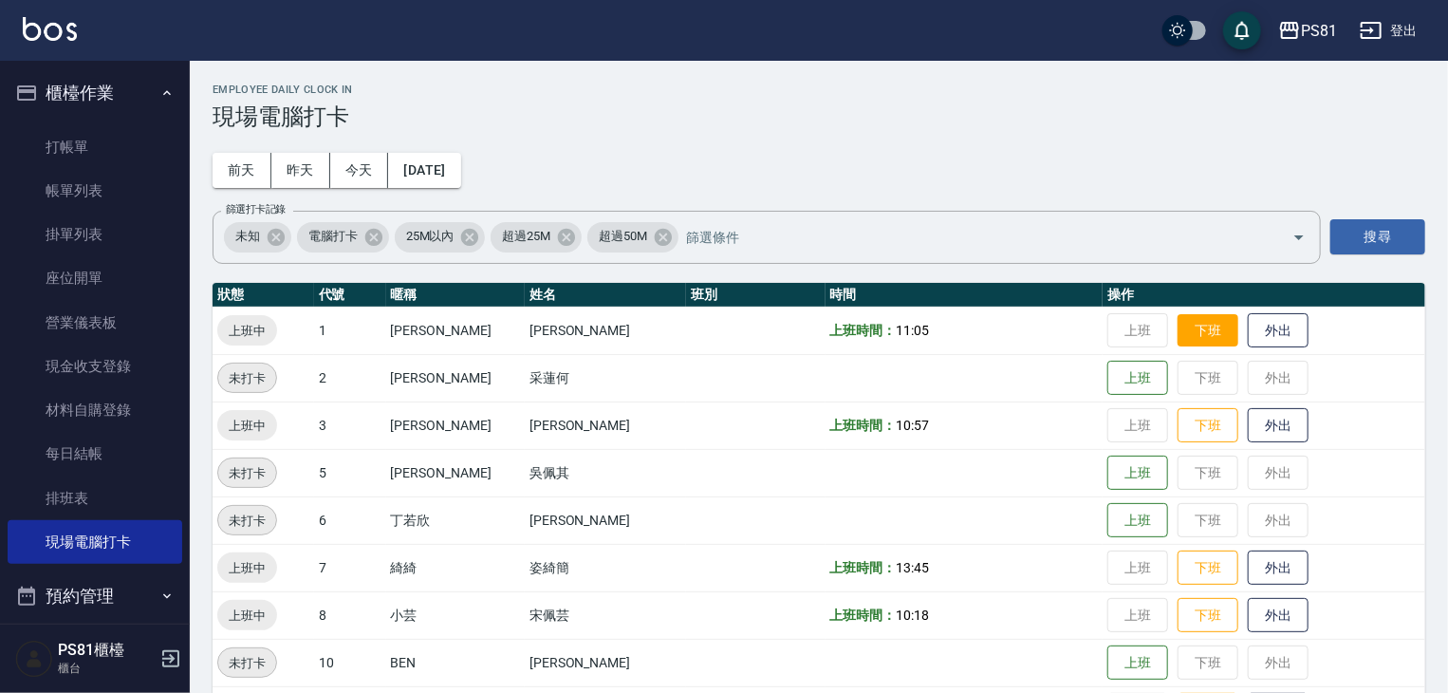
click at [1177, 327] on button "下班" at bounding box center [1207, 330] width 61 height 33
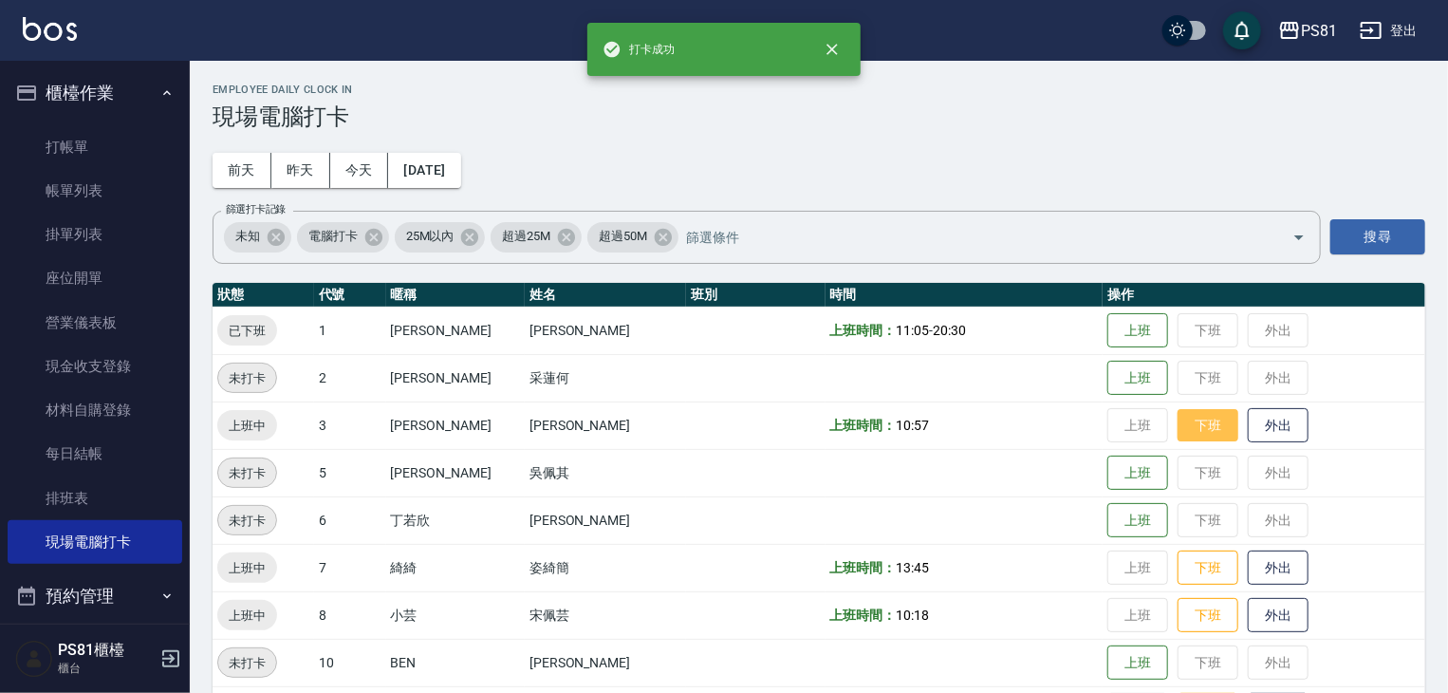
click at [1192, 422] on button "下班" at bounding box center [1207, 425] width 61 height 33
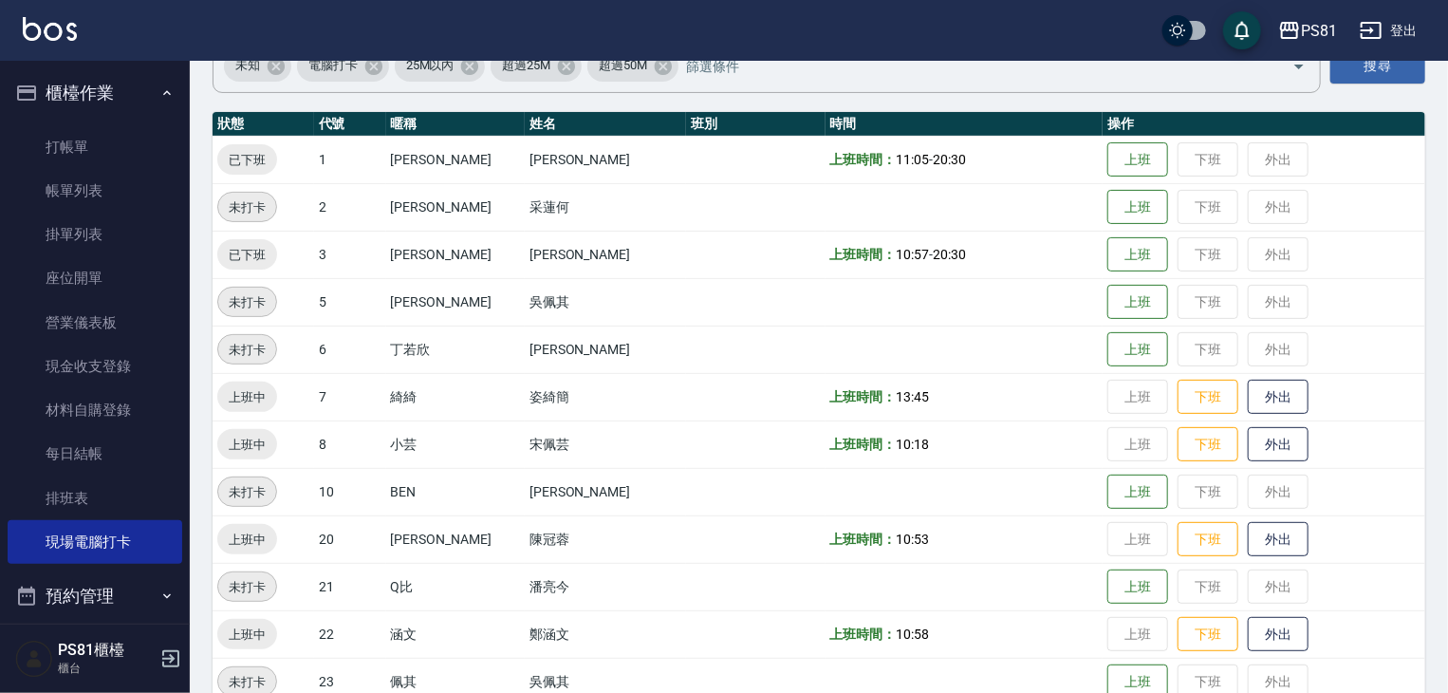
scroll to position [190, 0]
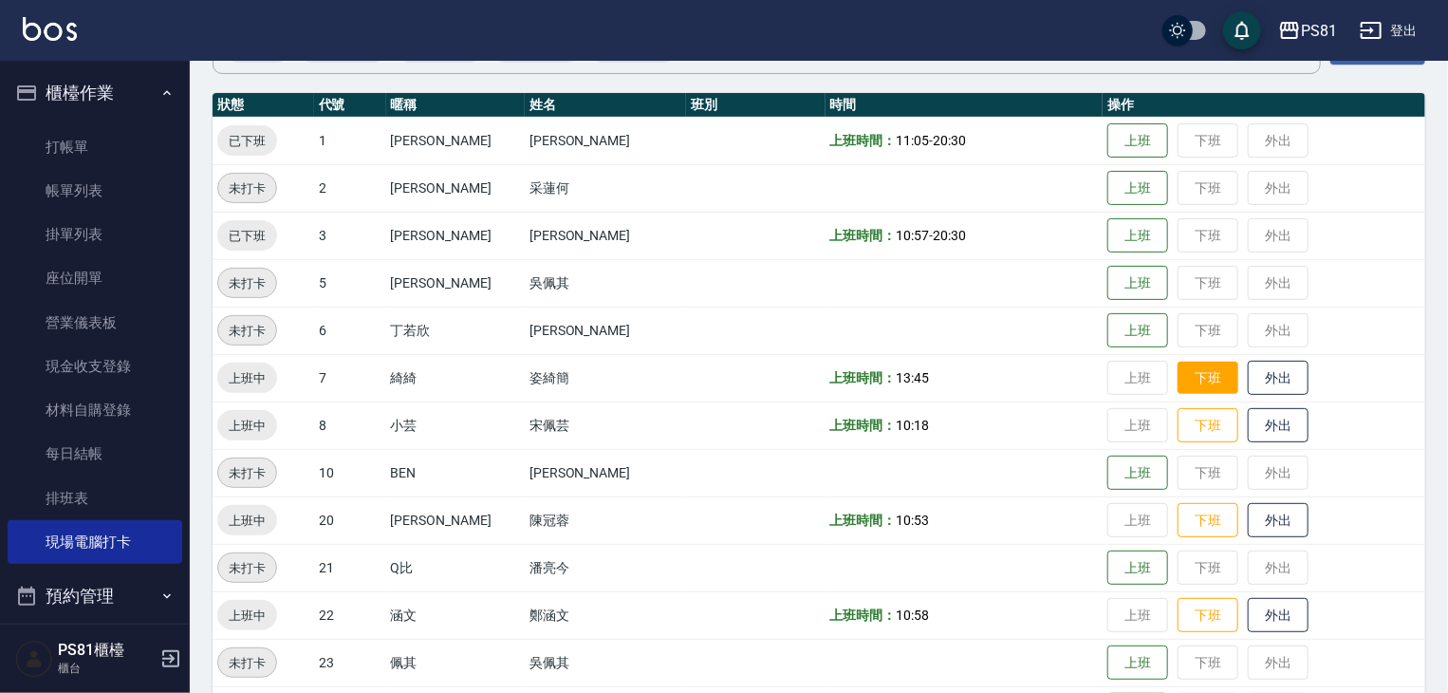
click at [1184, 382] on button "下班" at bounding box center [1207, 377] width 61 height 33
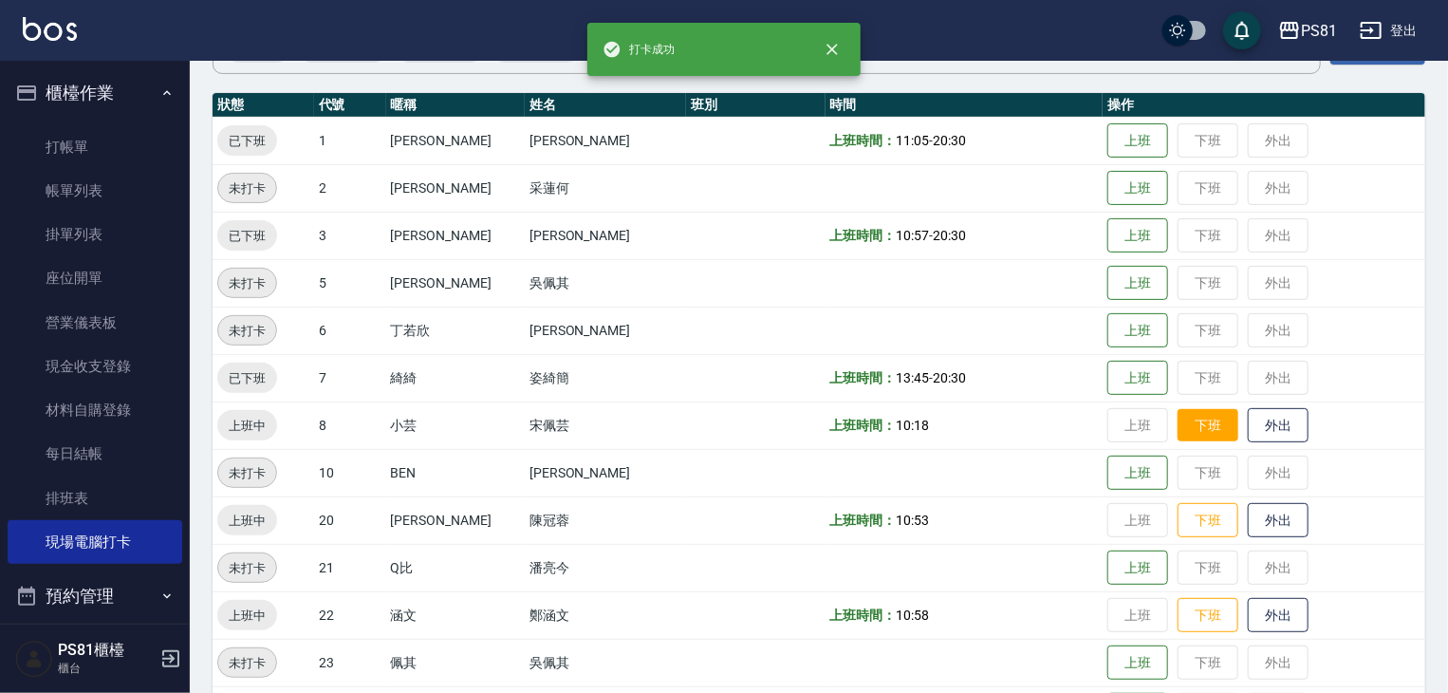
click at [1178, 425] on button "下班" at bounding box center [1207, 425] width 61 height 33
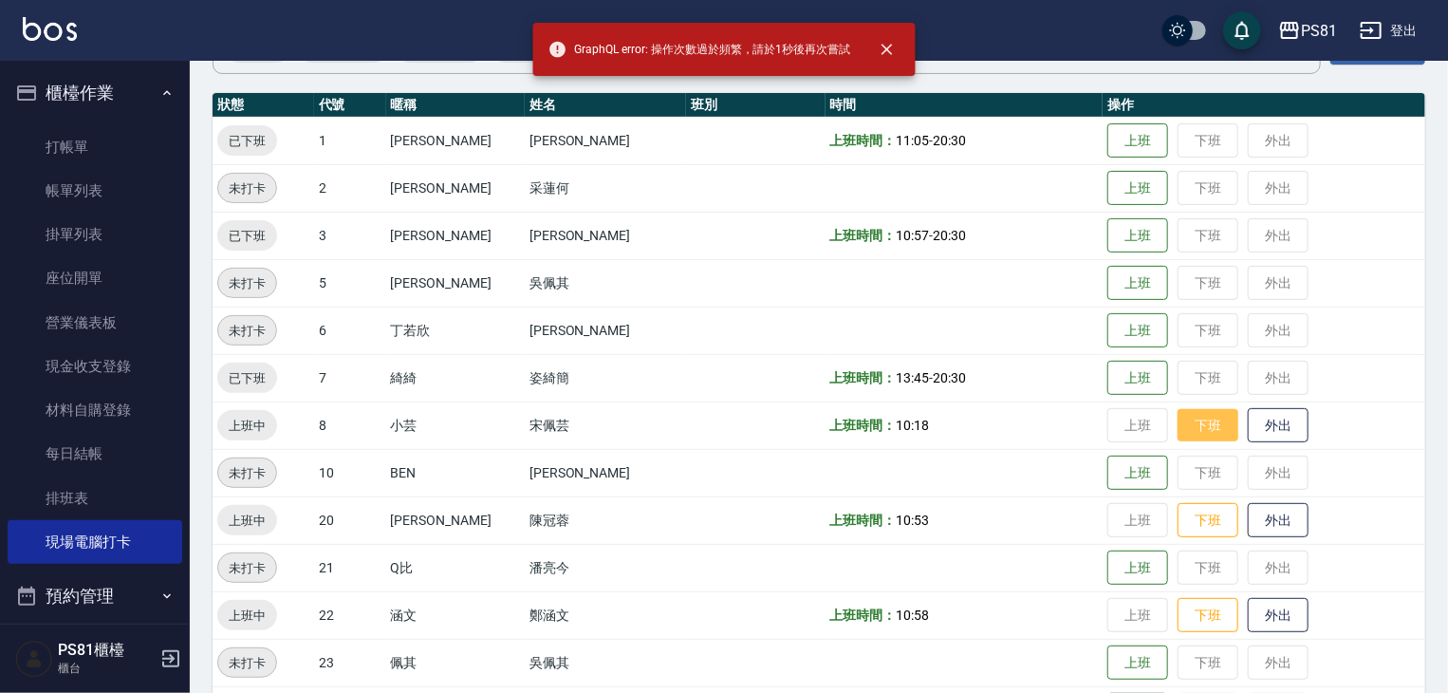
click at [1177, 433] on button "下班" at bounding box center [1207, 425] width 61 height 33
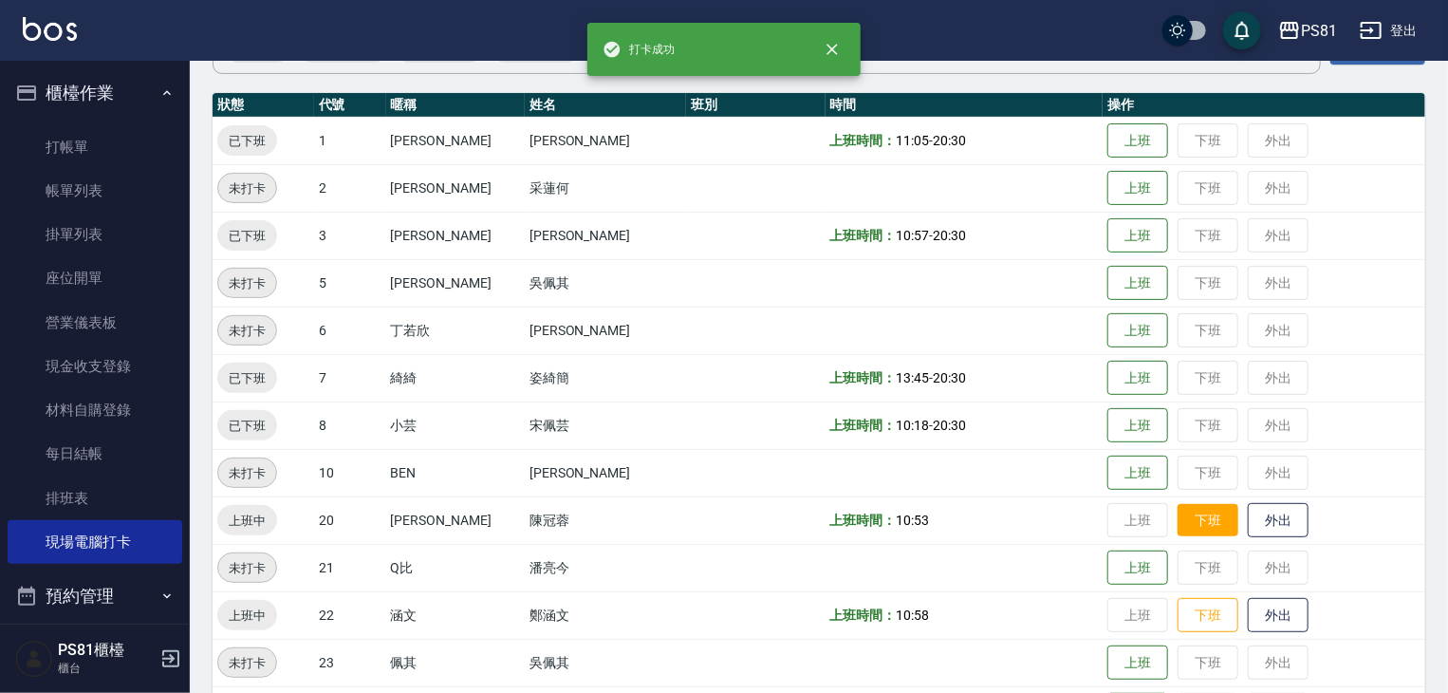
click at [1183, 523] on button "下班" at bounding box center [1207, 520] width 61 height 33
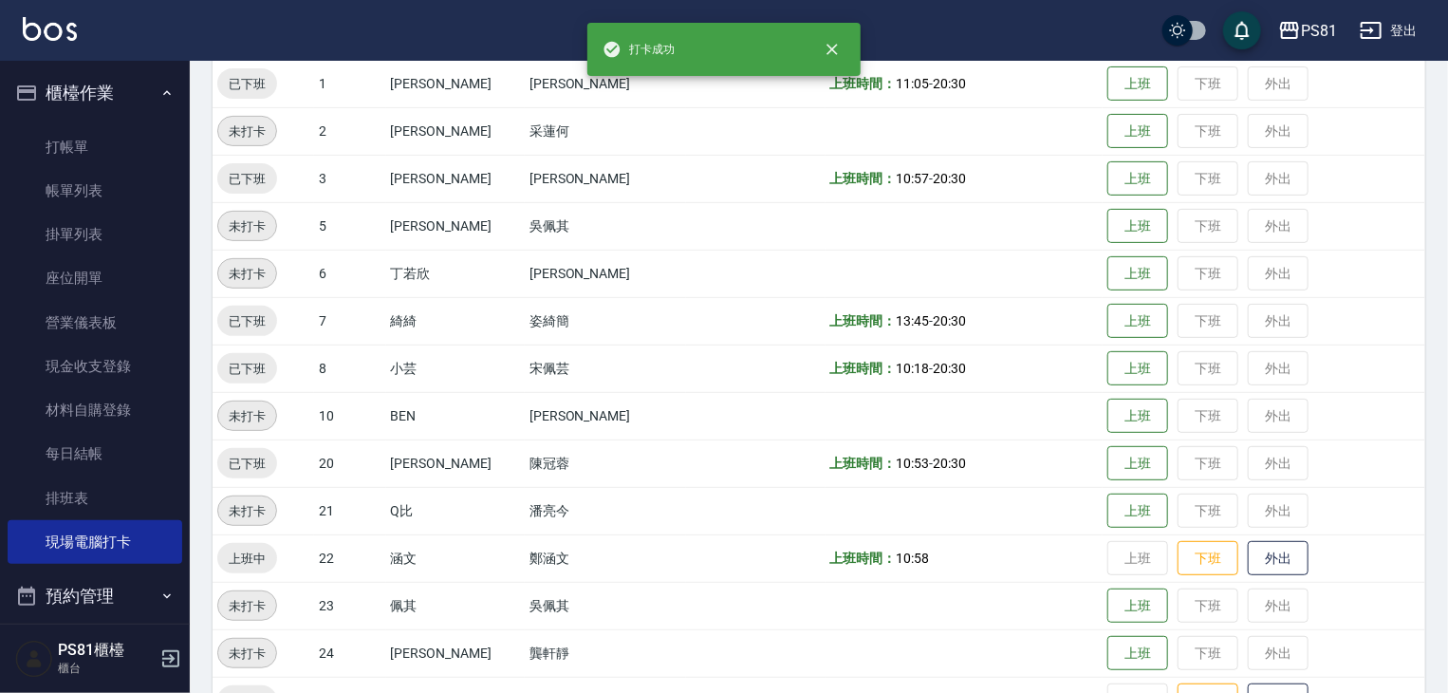
scroll to position [474, 0]
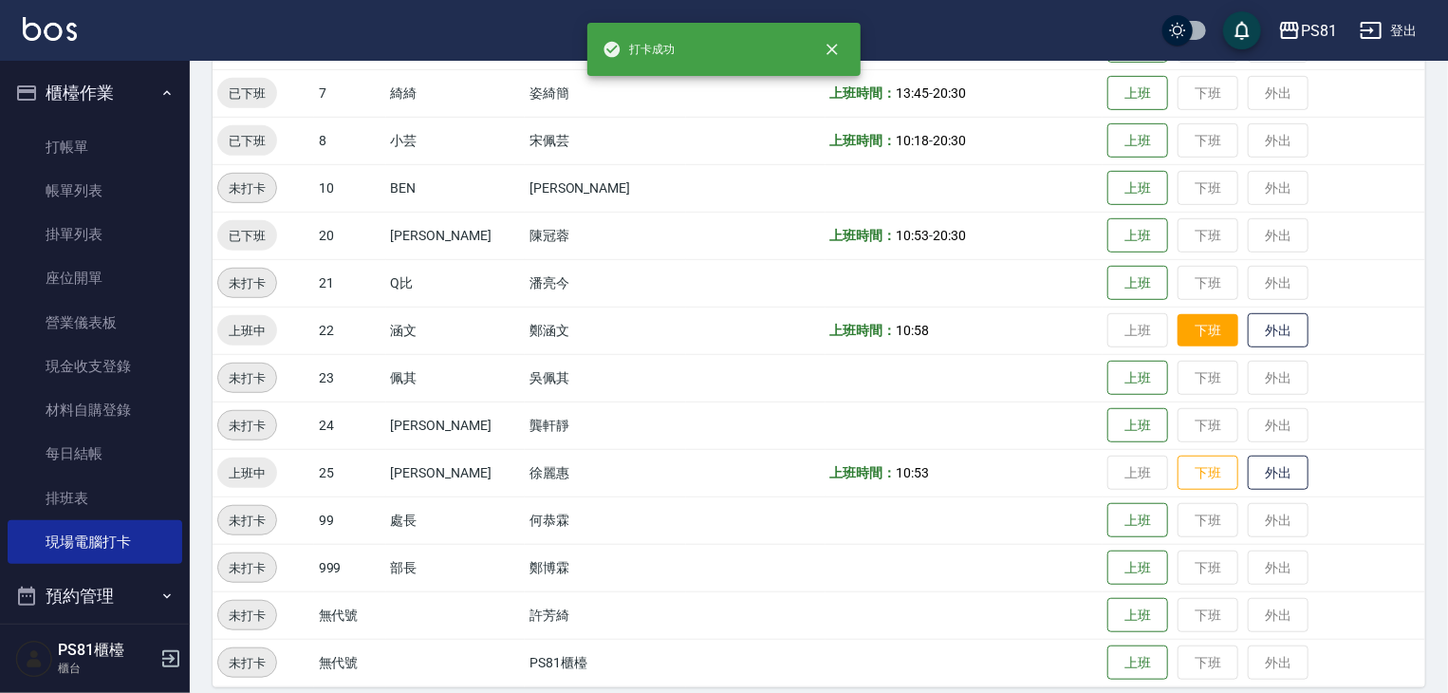
click at [1177, 332] on button "下班" at bounding box center [1207, 330] width 61 height 33
click at [1188, 480] on button "下班" at bounding box center [1207, 472] width 61 height 33
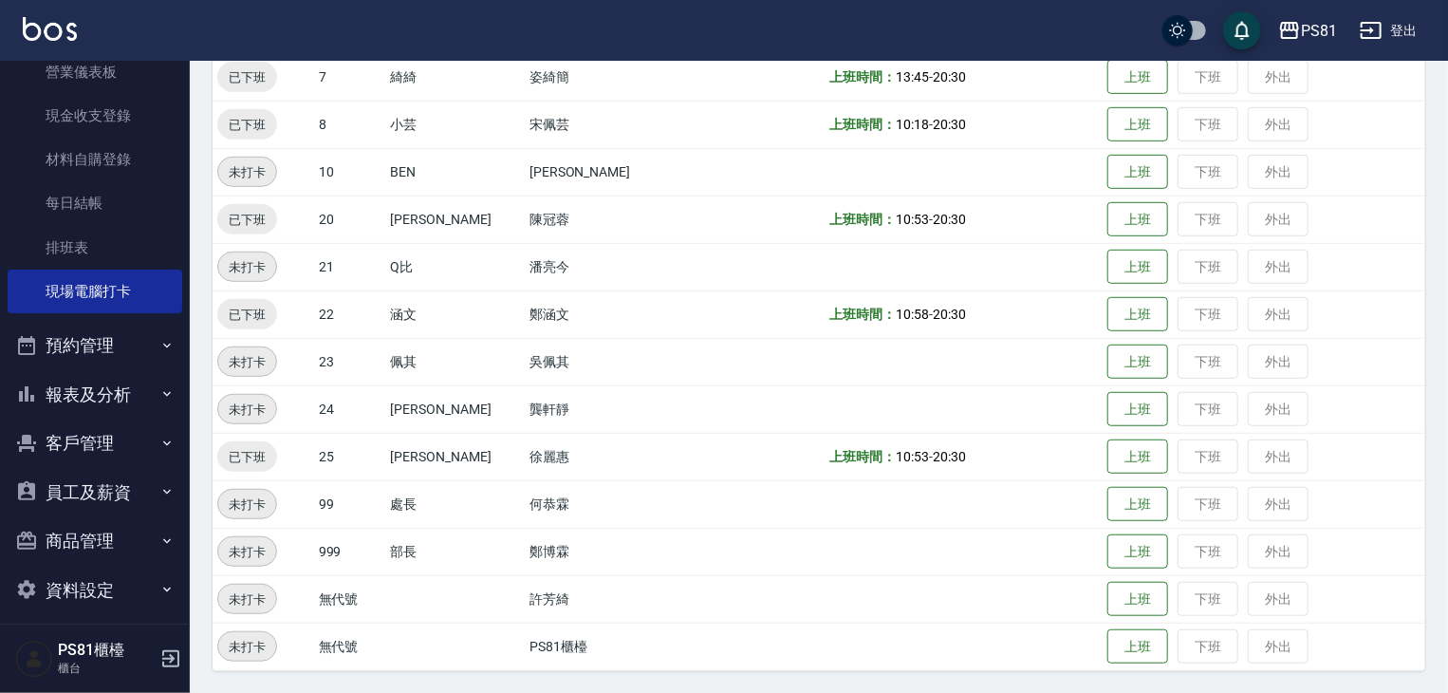
scroll to position [264, 0]
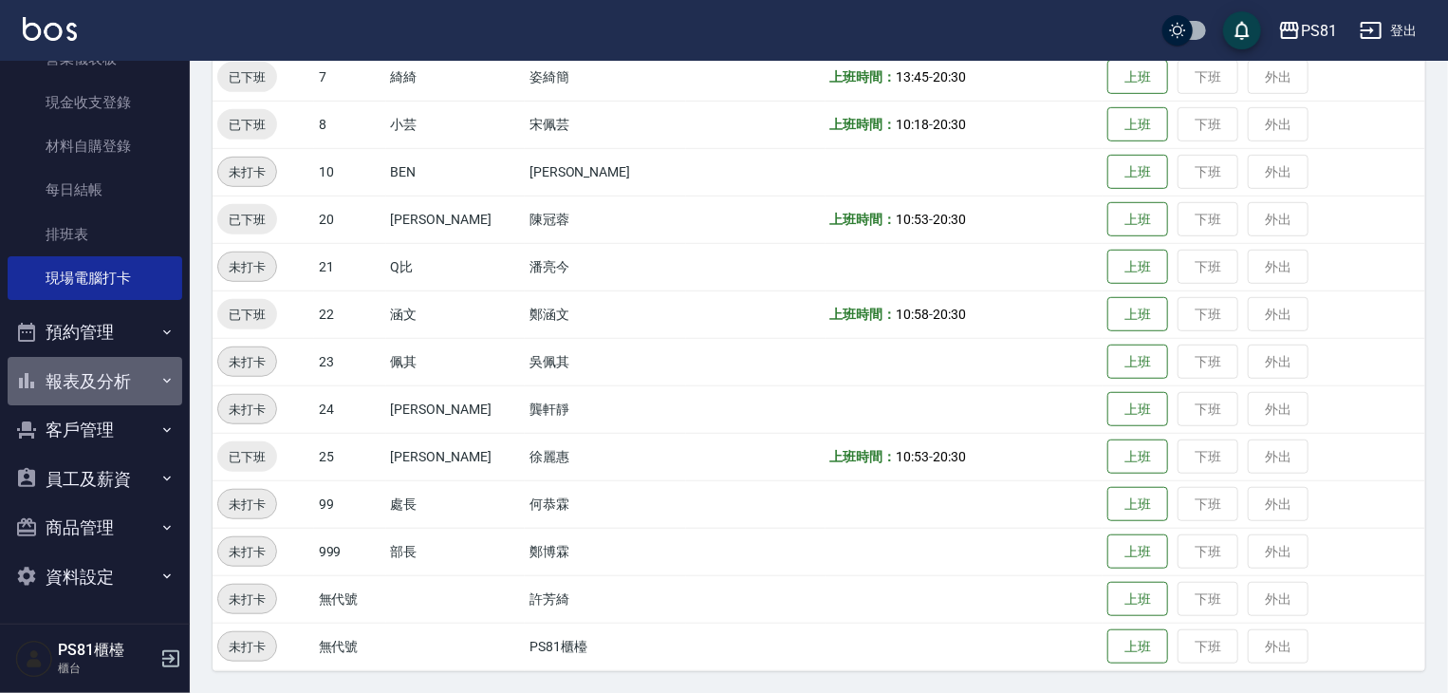
click at [130, 371] on button "報表及分析" at bounding box center [95, 381] width 175 height 49
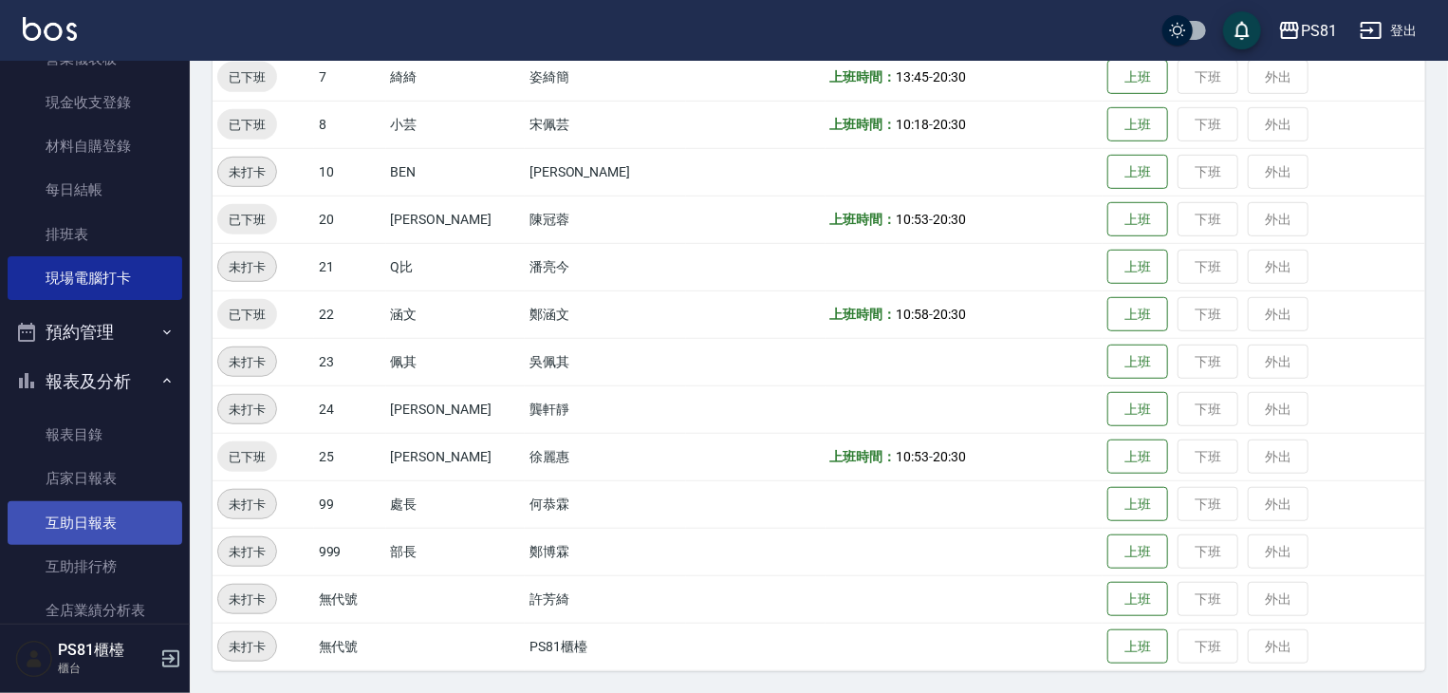
click at [130, 509] on link "互助日報表" at bounding box center [95, 523] width 175 height 44
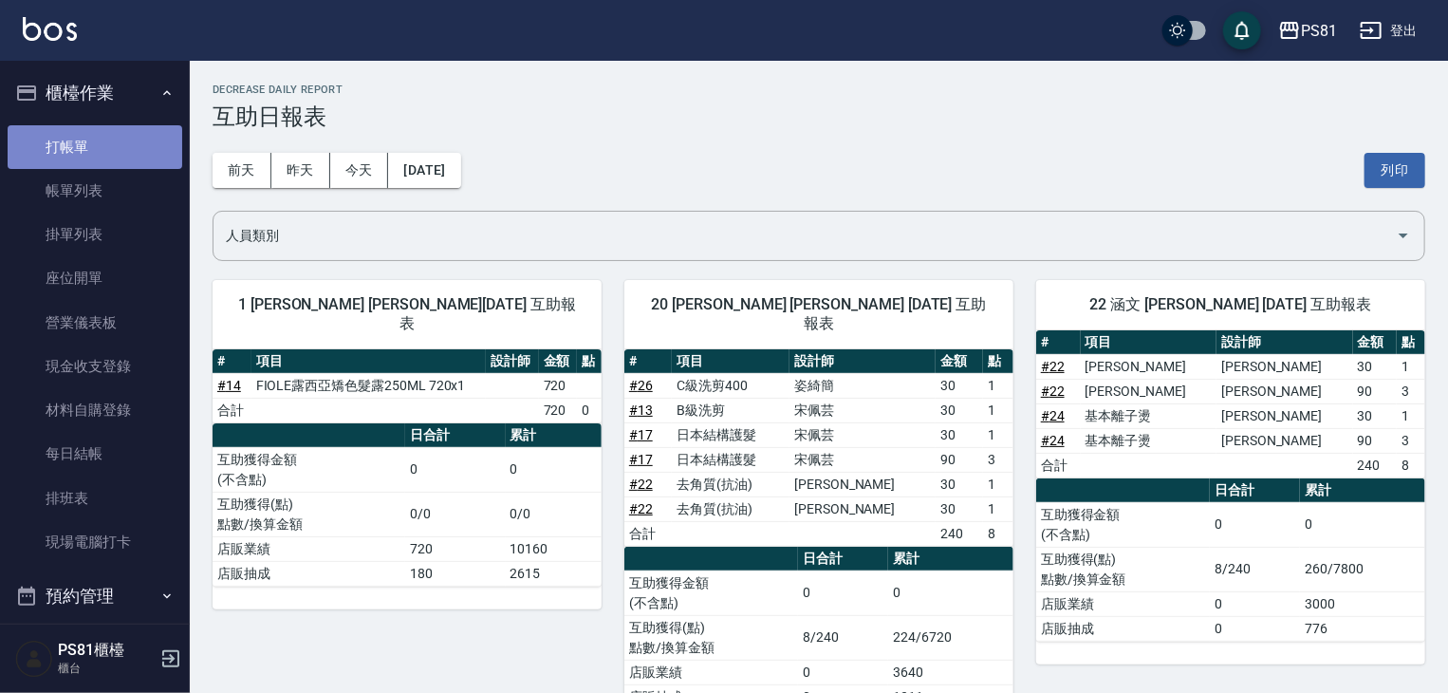
click at [133, 145] on link "打帳單" at bounding box center [95, 147] width 175 height 44
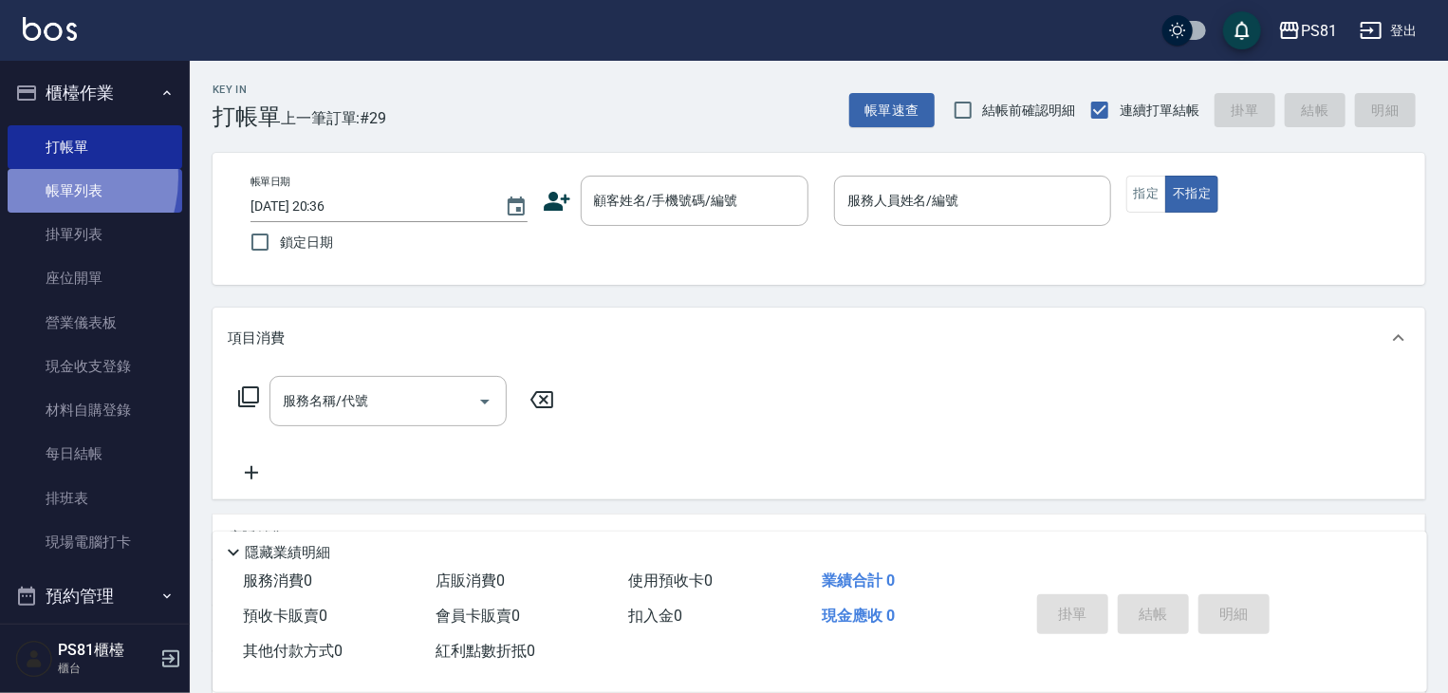
click at [38, 177] on link "帳單列表" at bounding box center [95, 191] width 175 height 44
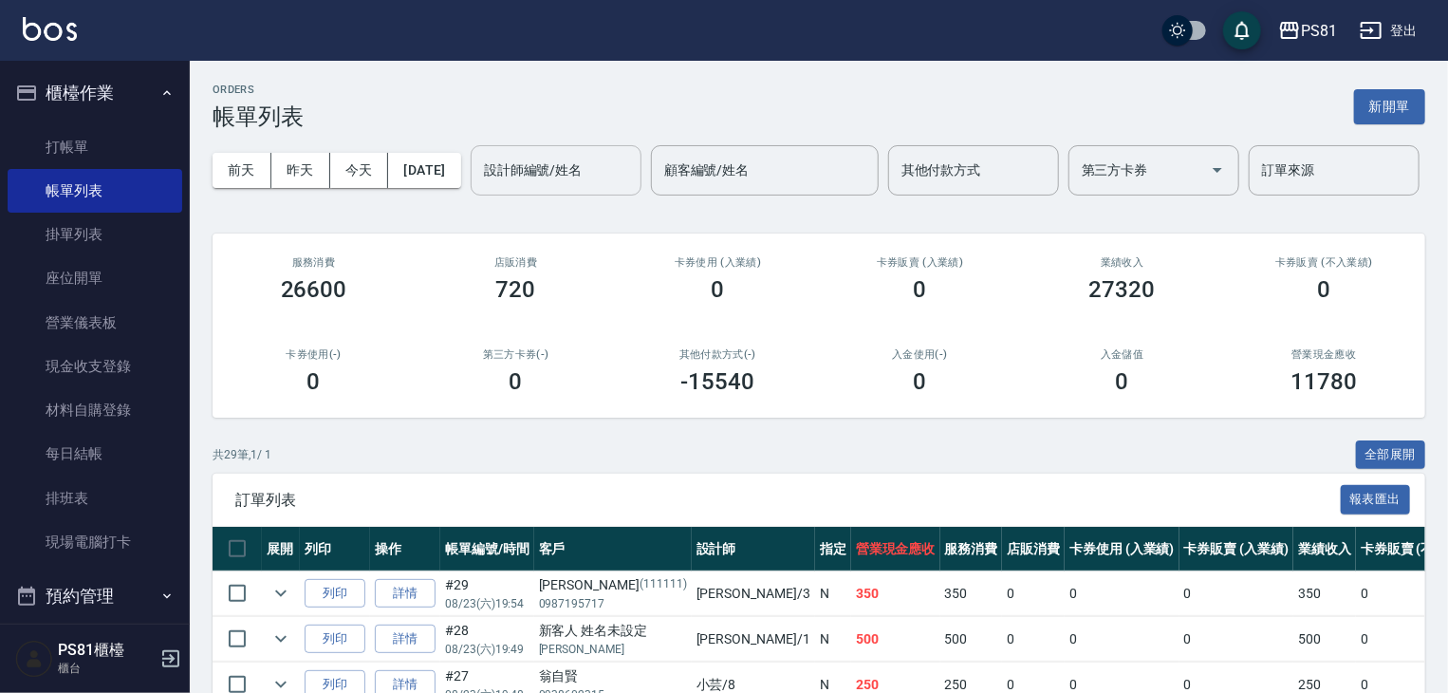
click at [479, 187] on input "設計師編號/姓名" at bounding box center [556, 170] width 154 height 33
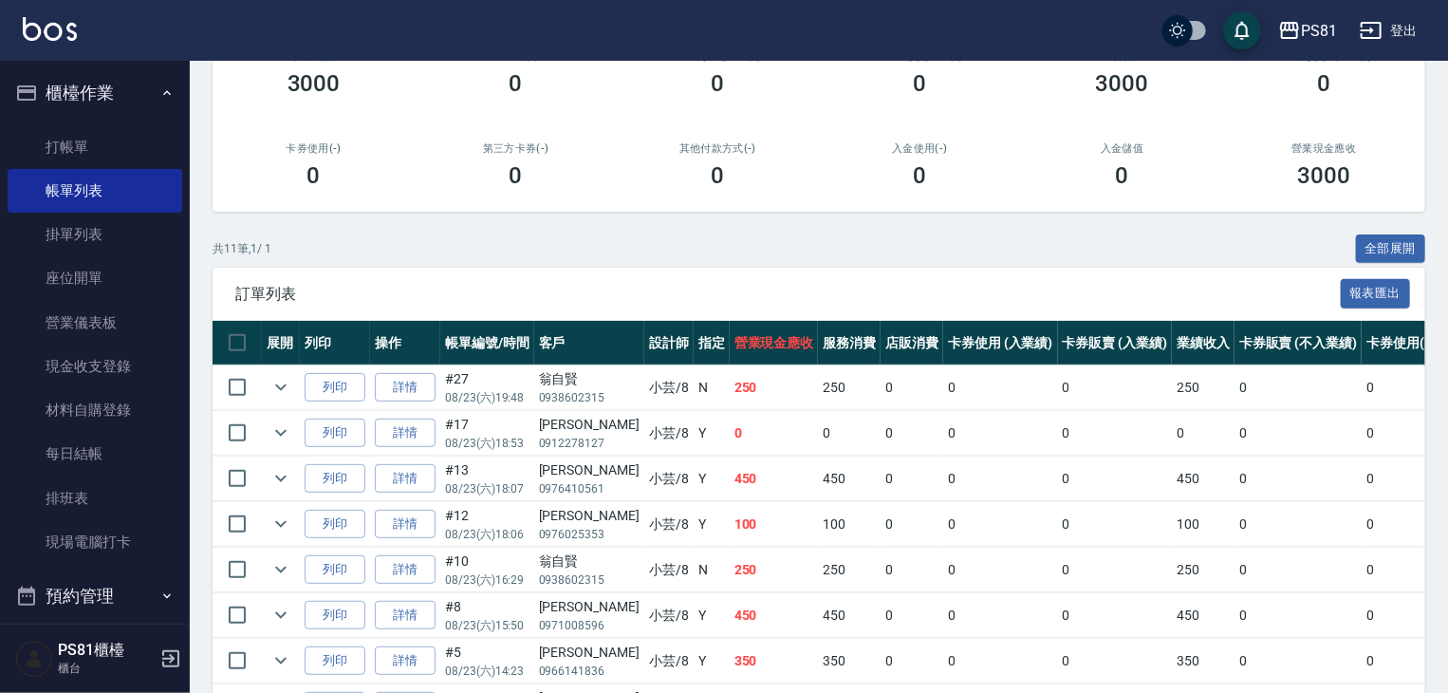
scroll to position [524, 0]
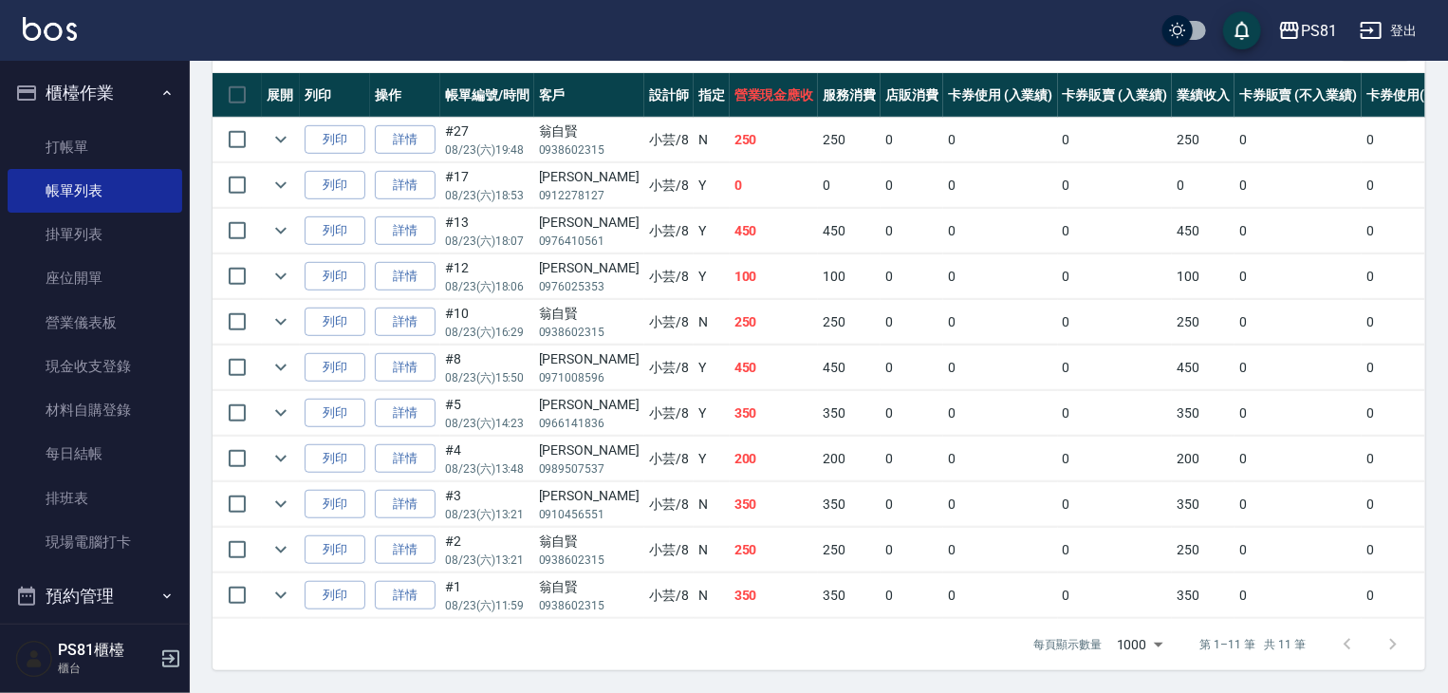
type input "小芸-8"
click at [76, 96] on button "櫃檯作業" at bounding box center [95, 92] width 175 height 49
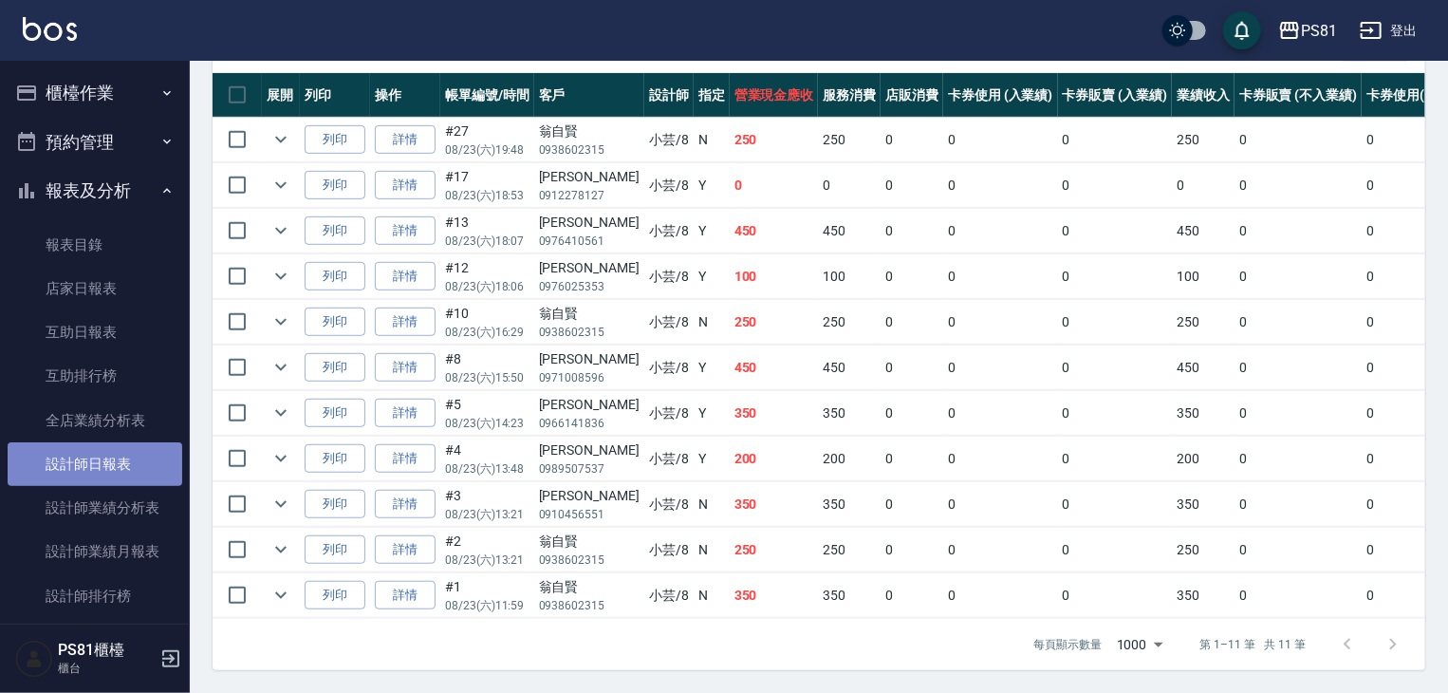
click at [132, 457] on link "設計師日報表" at bounding box center [95, 464] width 175 height 44
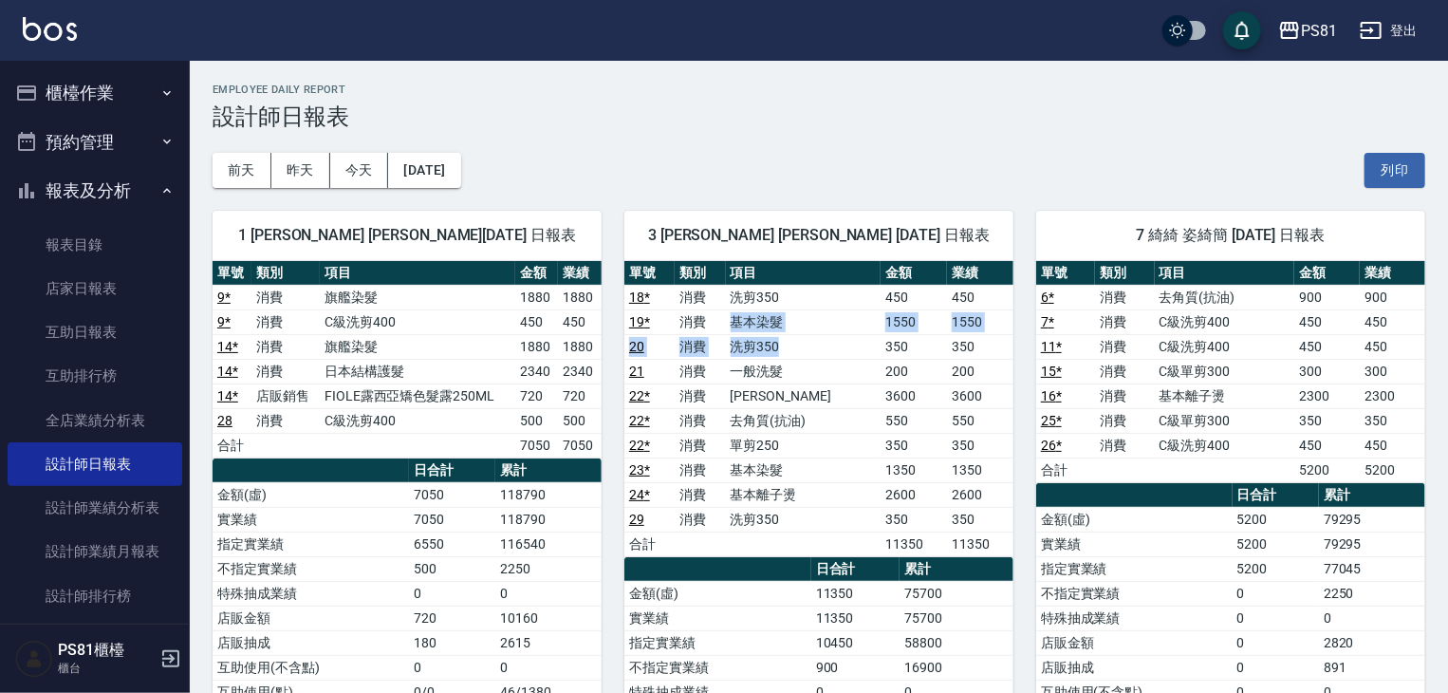
drag, startPoint x: 745, startPoint y: 322, endPoint x: 807, endPoint y: 335, distance: 64.0
click at [807, 335] on tbody "18 * 消費 洗剪350 450 450 19 * 消費 基本染髮 1550 1550 20 消費 洗剪350 350 350 21 消費 一般洗髮 200…" at bounding box center [818, 420] width 389 height 271
click at [805, 335] on td "洗剪350" at bounding box center [804, 346] width 156 height 25
drag, startPoint x: 736, startPoint y: 327, endPoint x: 821, endPoint y: 339, distance: 85.2
click at [816, 336] on tbody "18 * 消費 洗剪350 450 450 19 * 消費 基本染髮 1550 1550 20 消費 洗剪350 350 350 21 消費 一般洗髮 200…" at bounding box center [818, 420] width 389 height 271
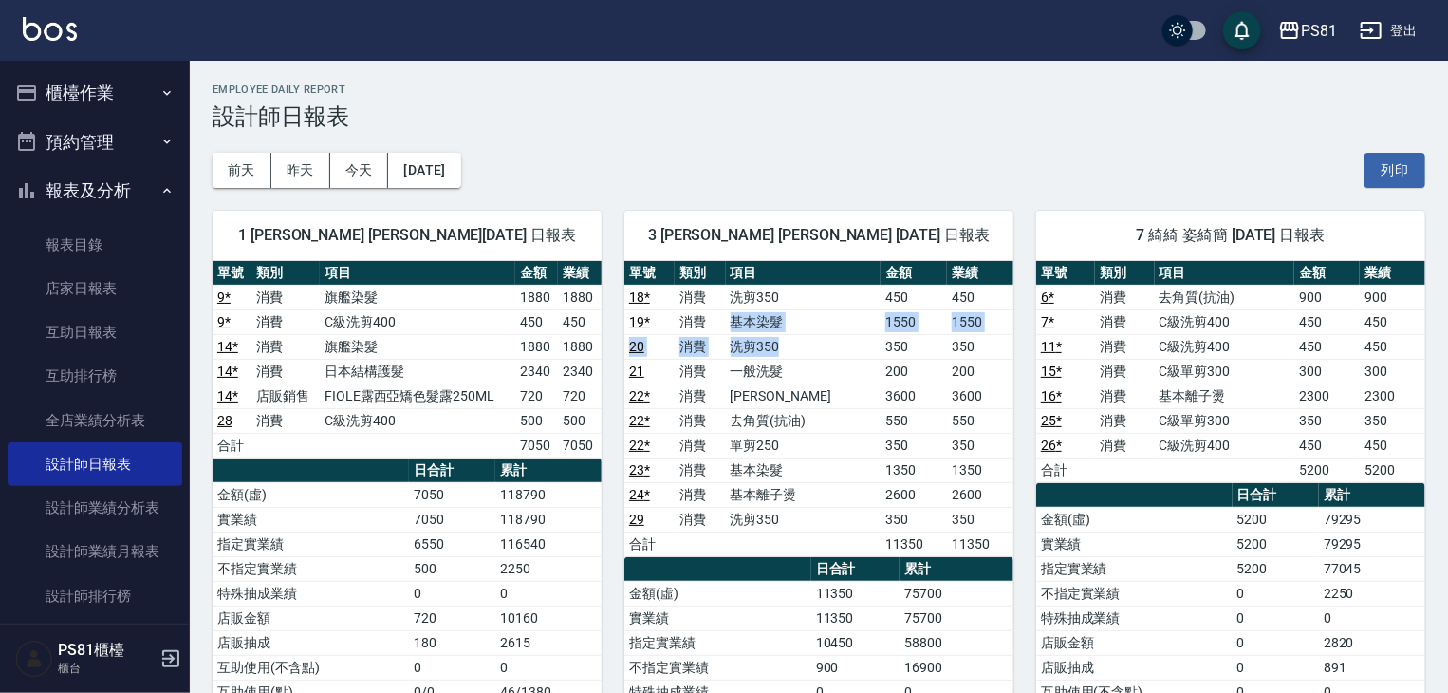
click at [860, 338] on td "洗剪350" at bounding box center [804, 346] width 156 height 25
drag, startPoint x: 735, startPoint y: 388, endPoint x: 1004, endPoint y: 396, distance: 268.6
click at [1006, 396] on tr "22 * 消費 嚴選溫碩 3600 3600" at bounding box center [818, 395] width 389 height 25
click at [880, 457] on td "1350" at bounding box center [913, 469] width 66 height 25
drag, startPoint x: 748, startPoint y: 490, endPoint x: 875, endPoint y: 501, distance: 127.5
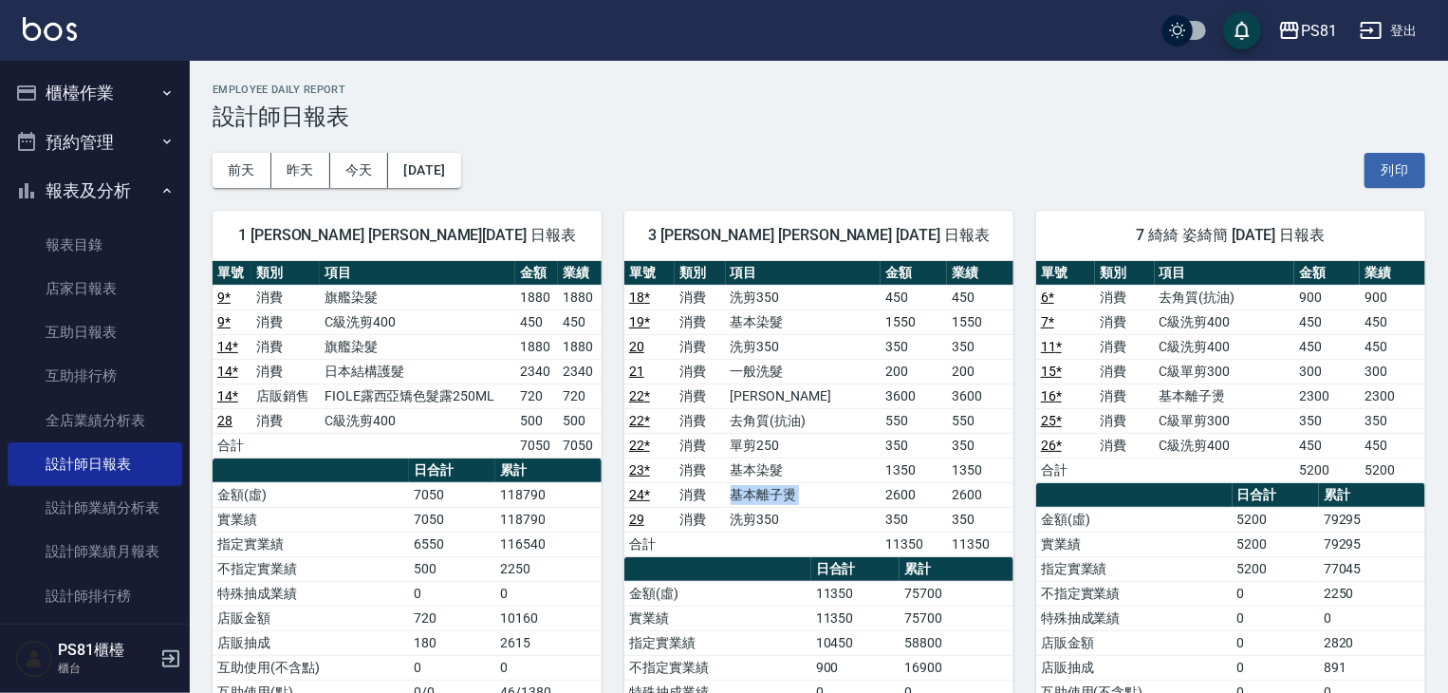
click at [869, 496] on tr "24 * 消費 基本離子燙 2600 2600" at bounding box center [818, 494] width 389 height 25
click at [880, 498] on td "2600" at bounding box center [913, 494] width 66 height 25
click at [1304, 359] on td "300" at bounding box center [1326, 371] width 65 height 25
click at [141, 194] on button "報表及分析" at bounding box center [95, 190] width 175 height 49
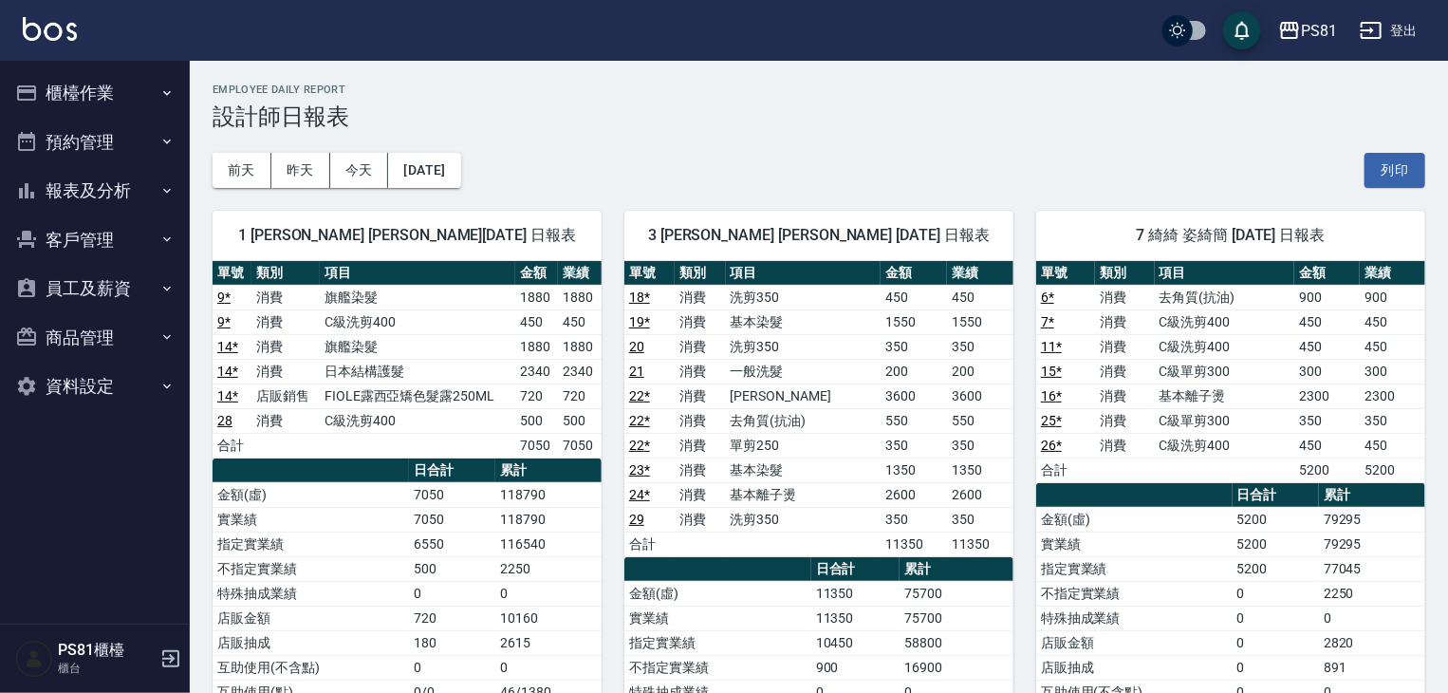
click at [133, 90] on button "櫃檯作業" at bounding box center [95, 92] width 175 height 49
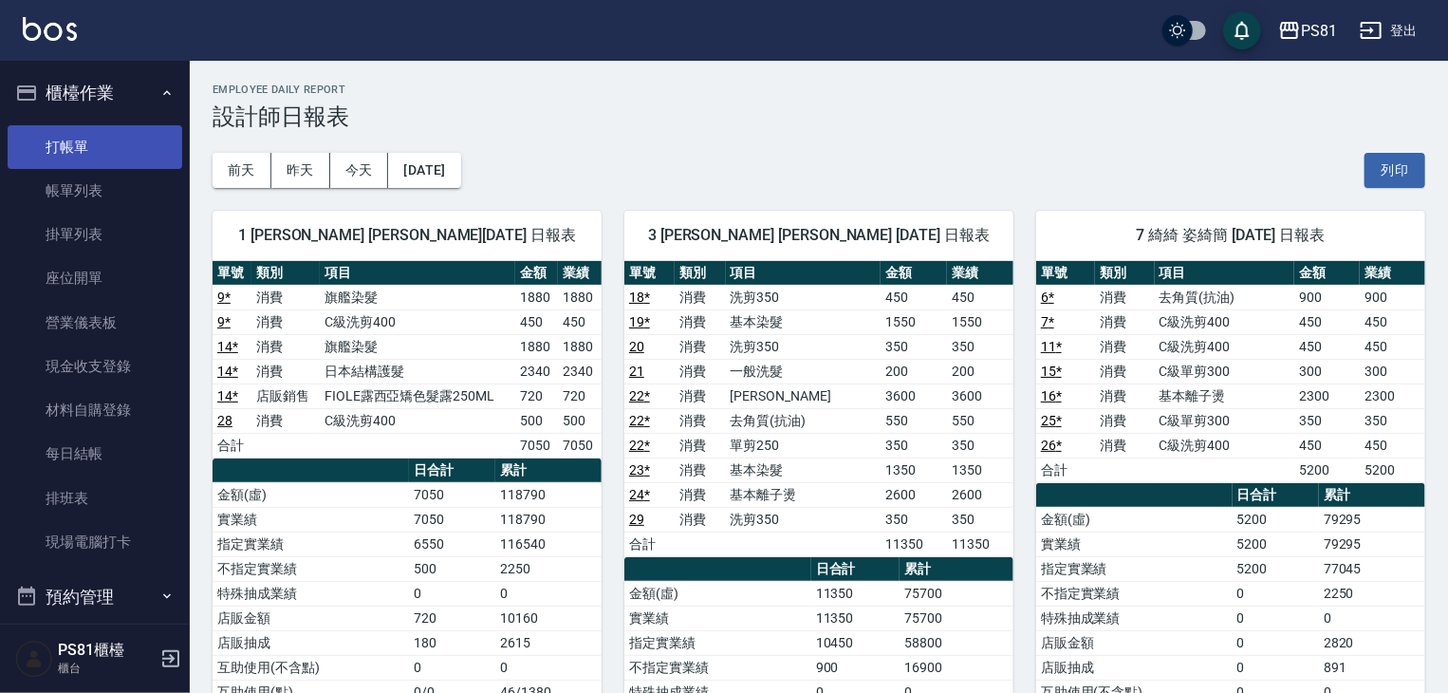
click at [148, 137] on link "打帳單" at bounding box center [95, 147] width 175 height 44
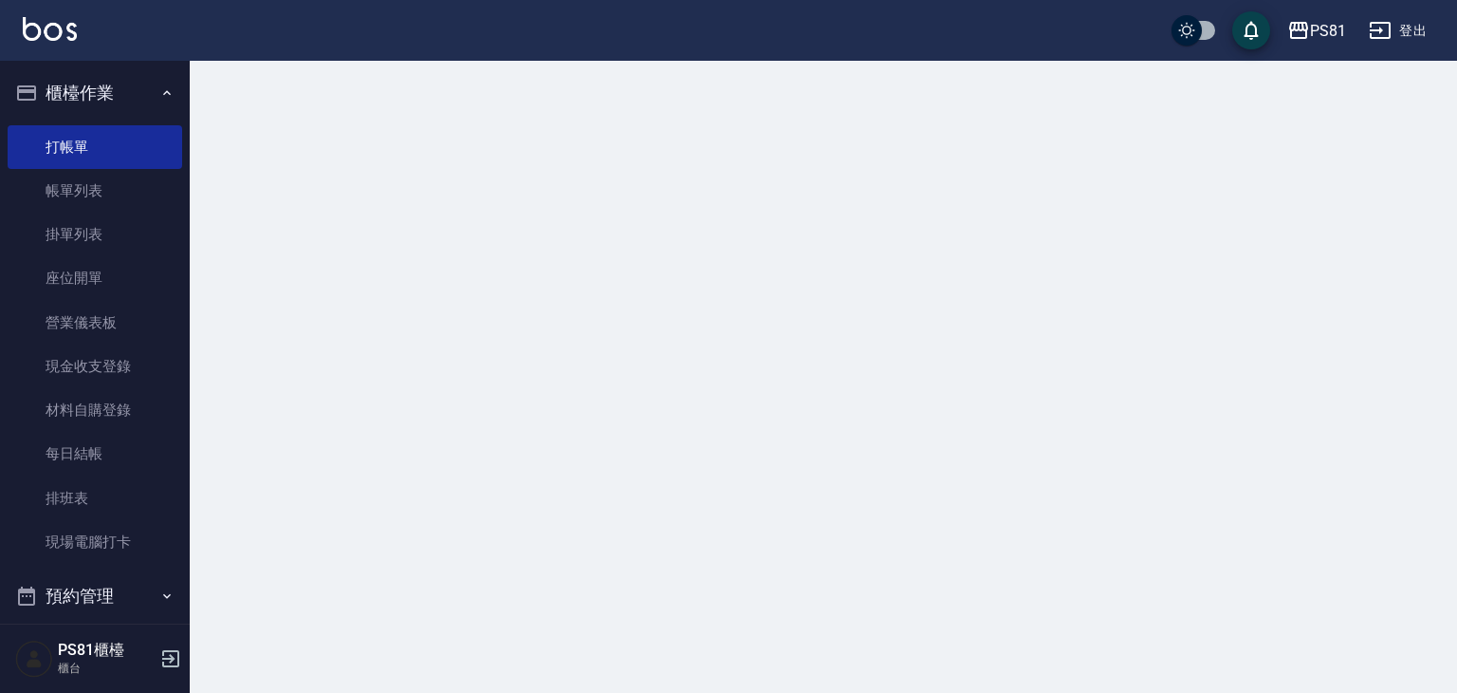
click at [434, 111] on div at bounding box center [728, 346] width 1457 height 693
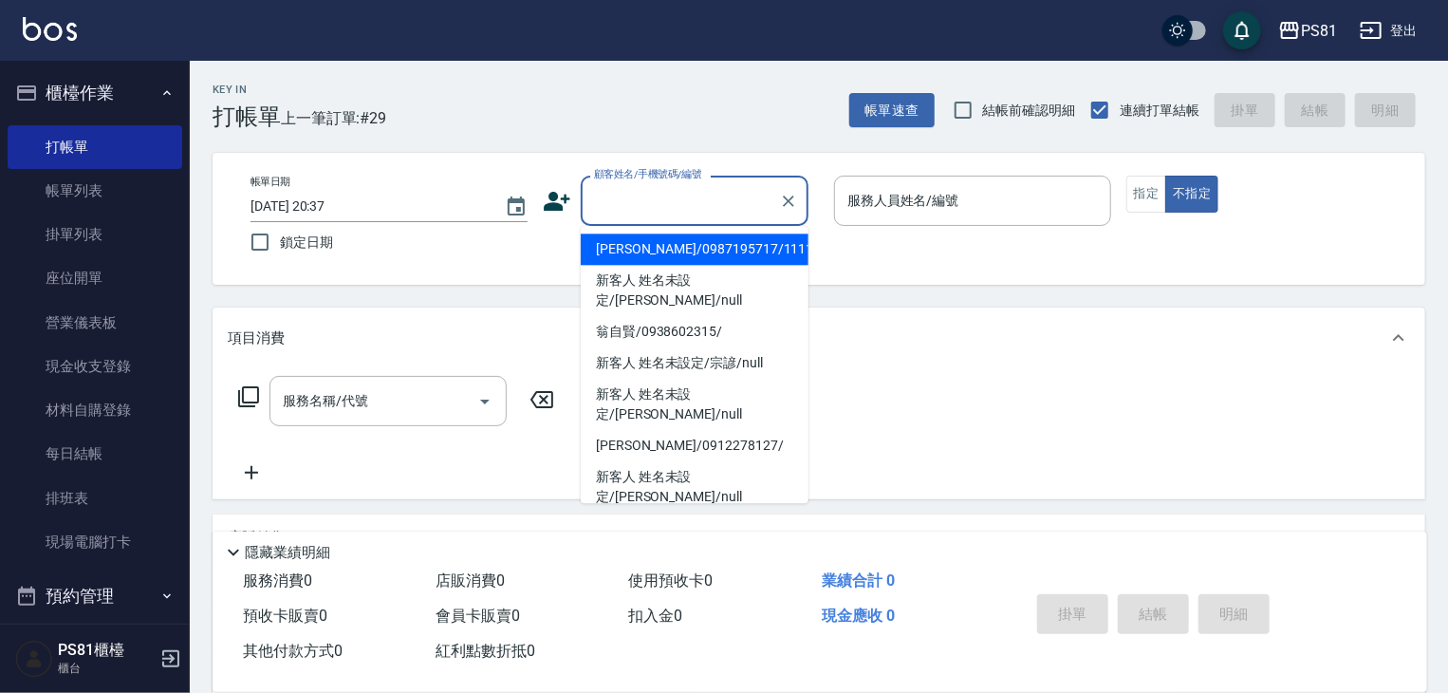
click at [664, 206] on input "顧客姓名/手機號碼/編號" at bounding box center [680, 200] width 182 height 33
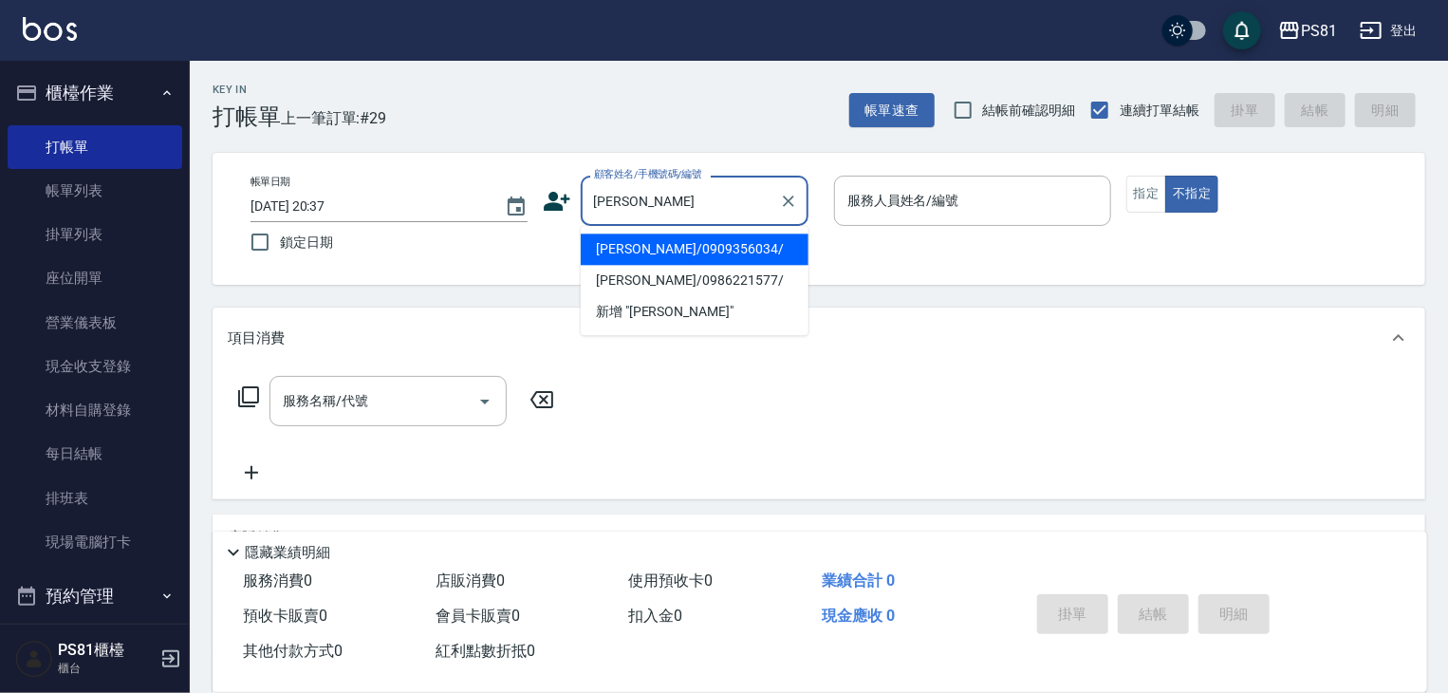
click at [666, 244] on li "鐘郁涵/0909356034/" at bounding box center [695, 248] width 228 height 31
type input "鐘郁涵/0909356034/"
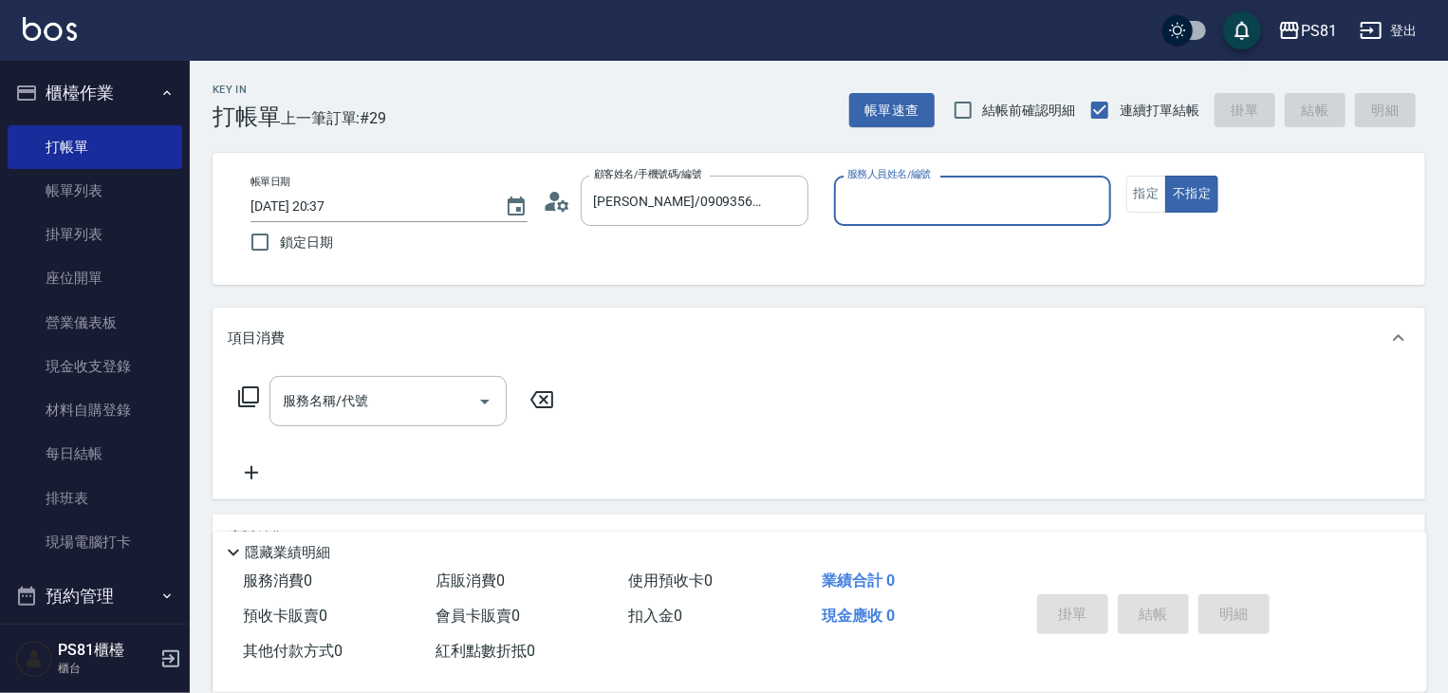
type input "綺綺-7"
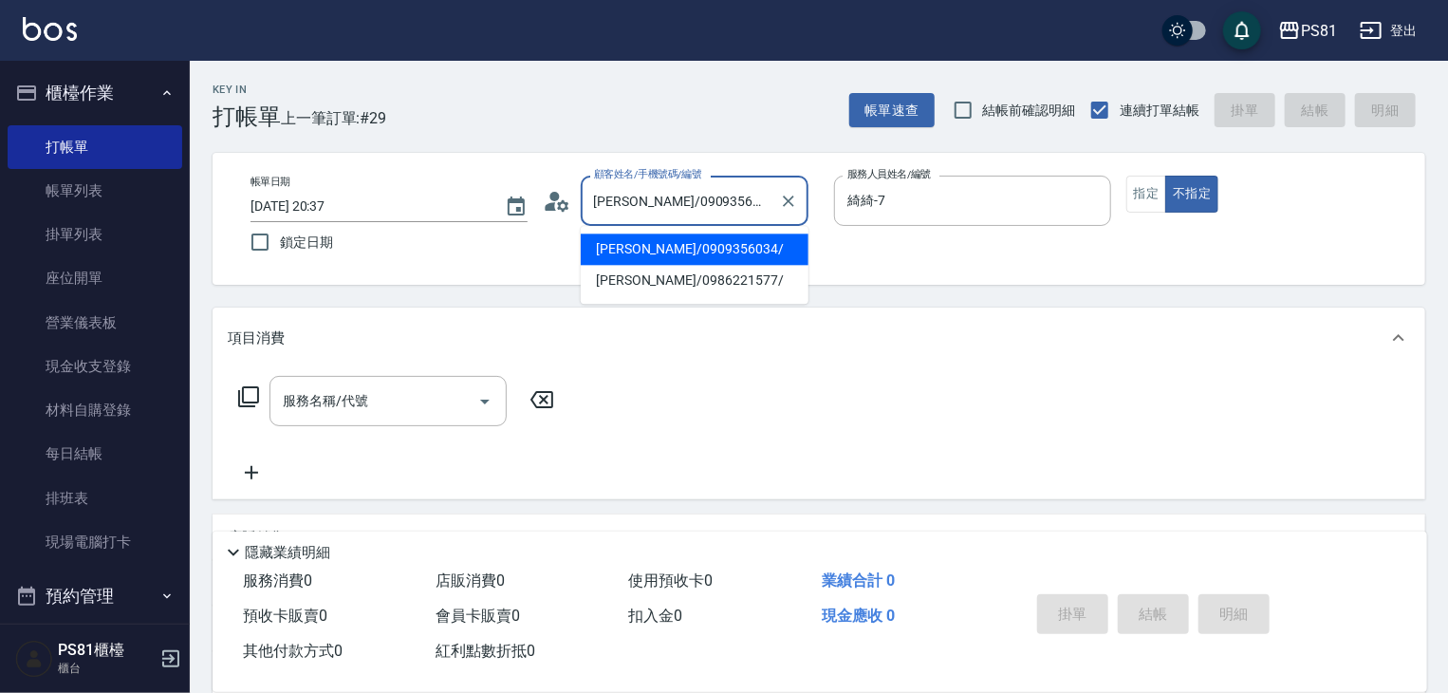
click at [613, 200] on input "鐘郁涵/0909356034/" at bounding box center [680, 200] width 182 height 33
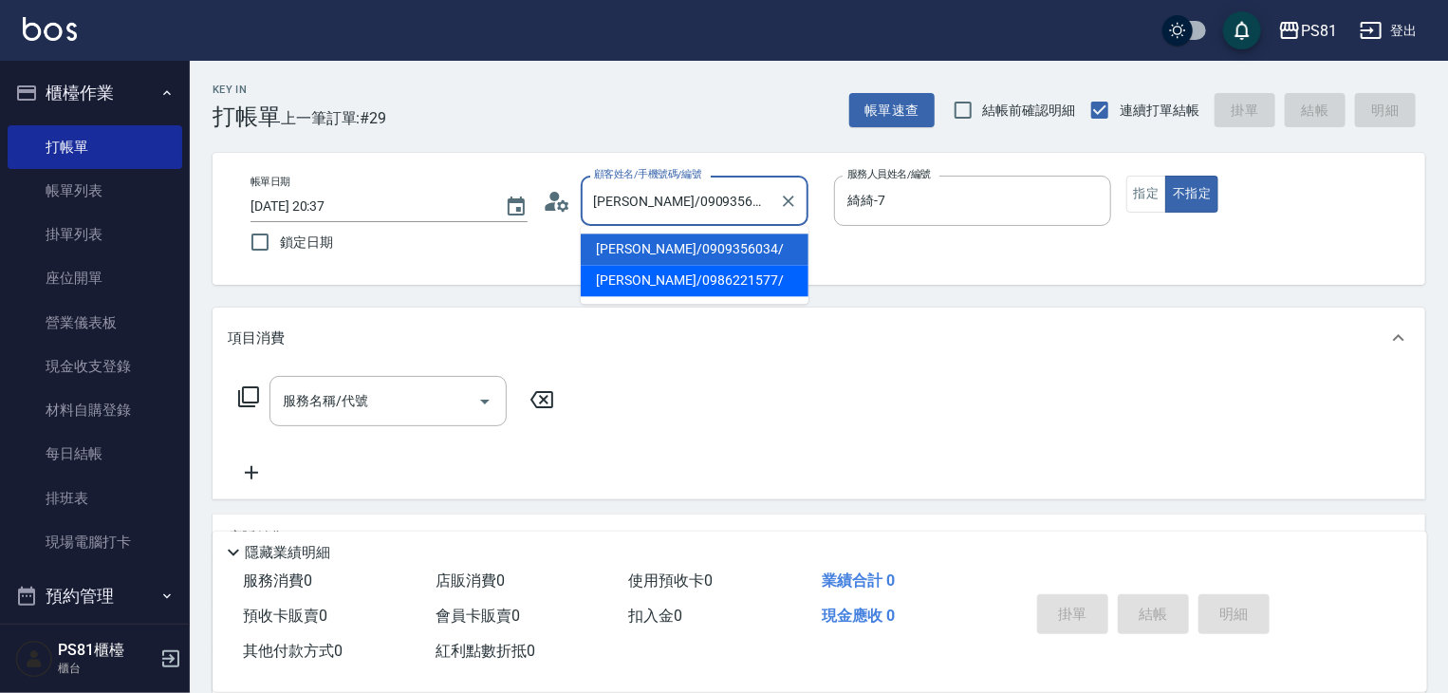
click at [702, 293] on li "[PERSON_NAME]/0986221577/" at bounding box center [695, 280] width 228 height 31
type input "[PERSON_NAME]/0986221577/"
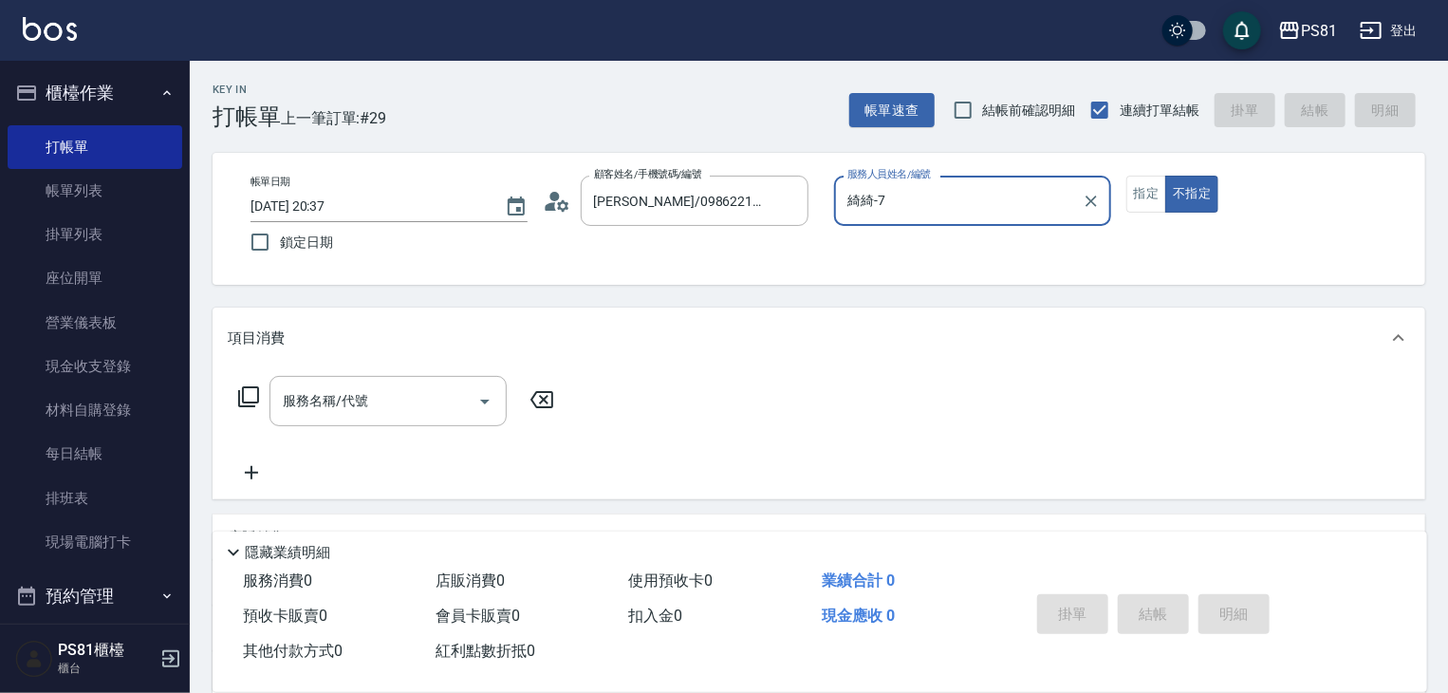
type input "采蓮-2"
click at [1141, 188] on button "指定" at bounding box center [1146, 194] width 41 height 37
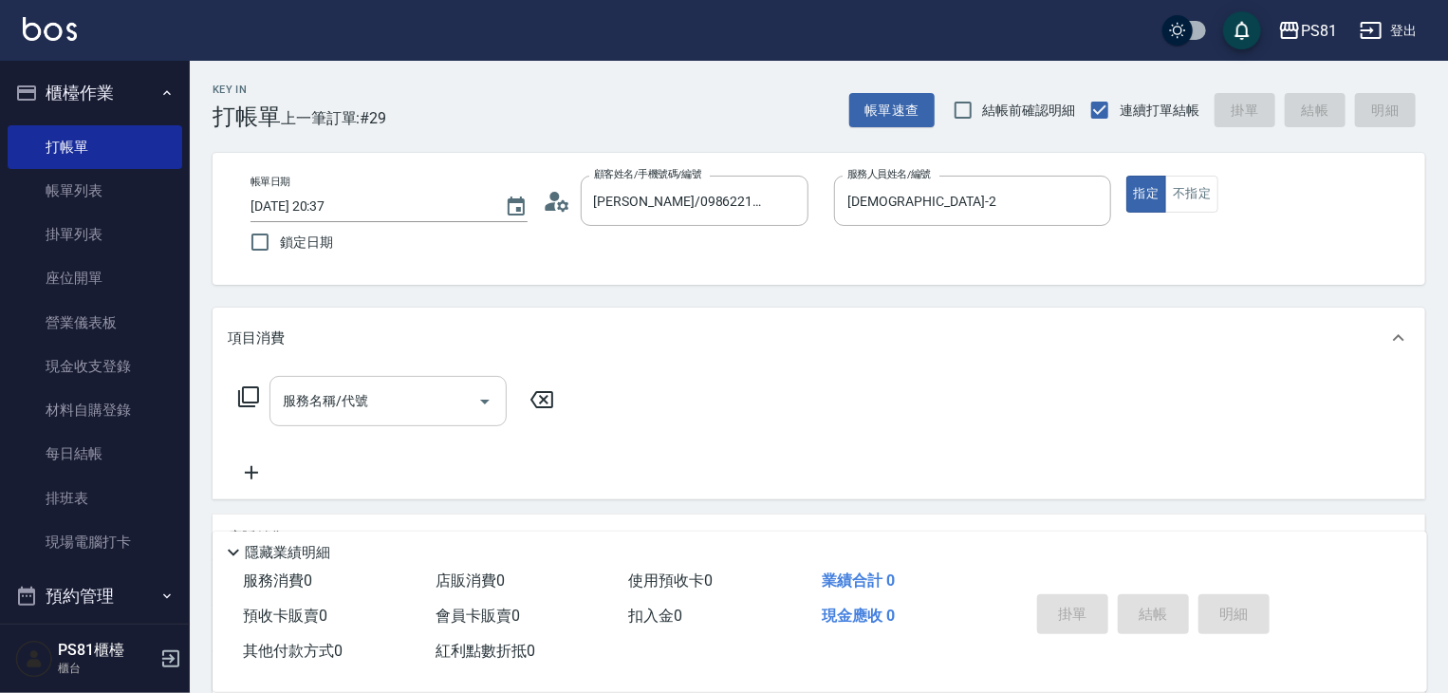
click at [387, 416] on input "服務名稱/代號" at bounding box center [374, 400] width 192 height 33
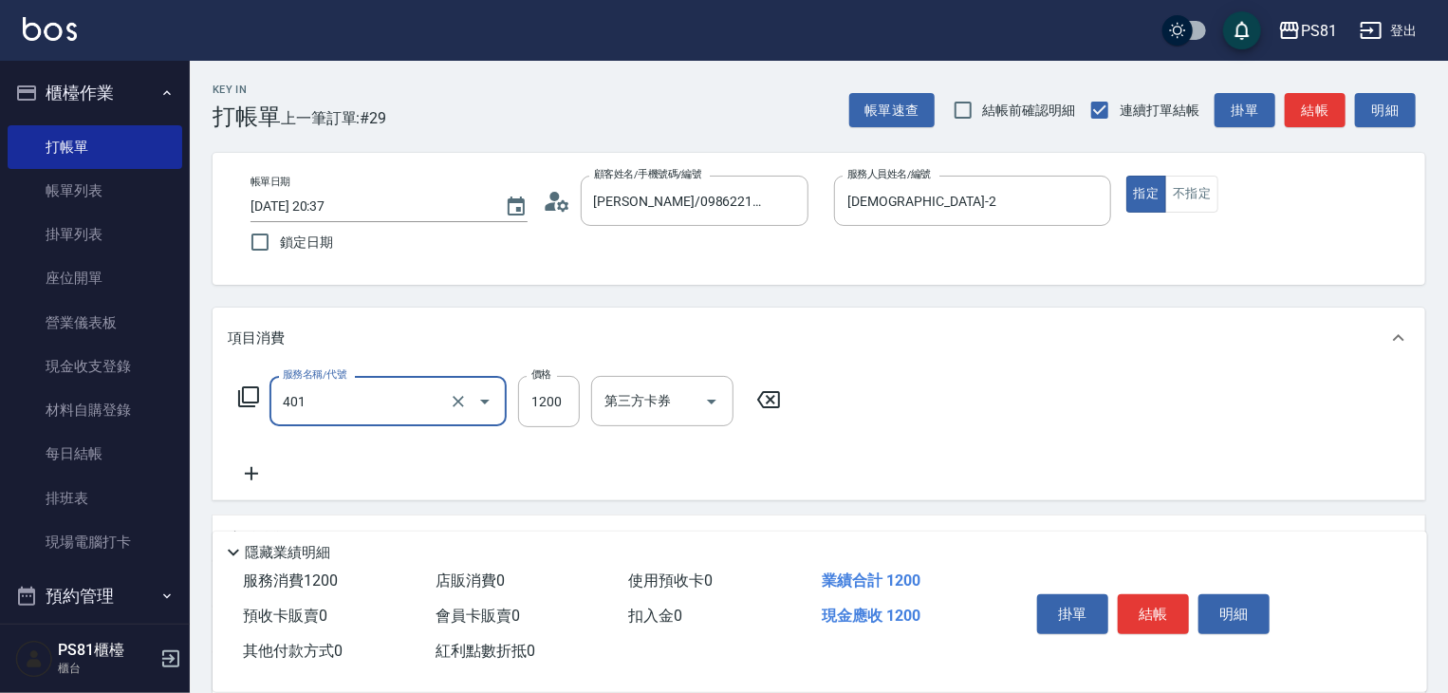
type input "基本染髮(401)"
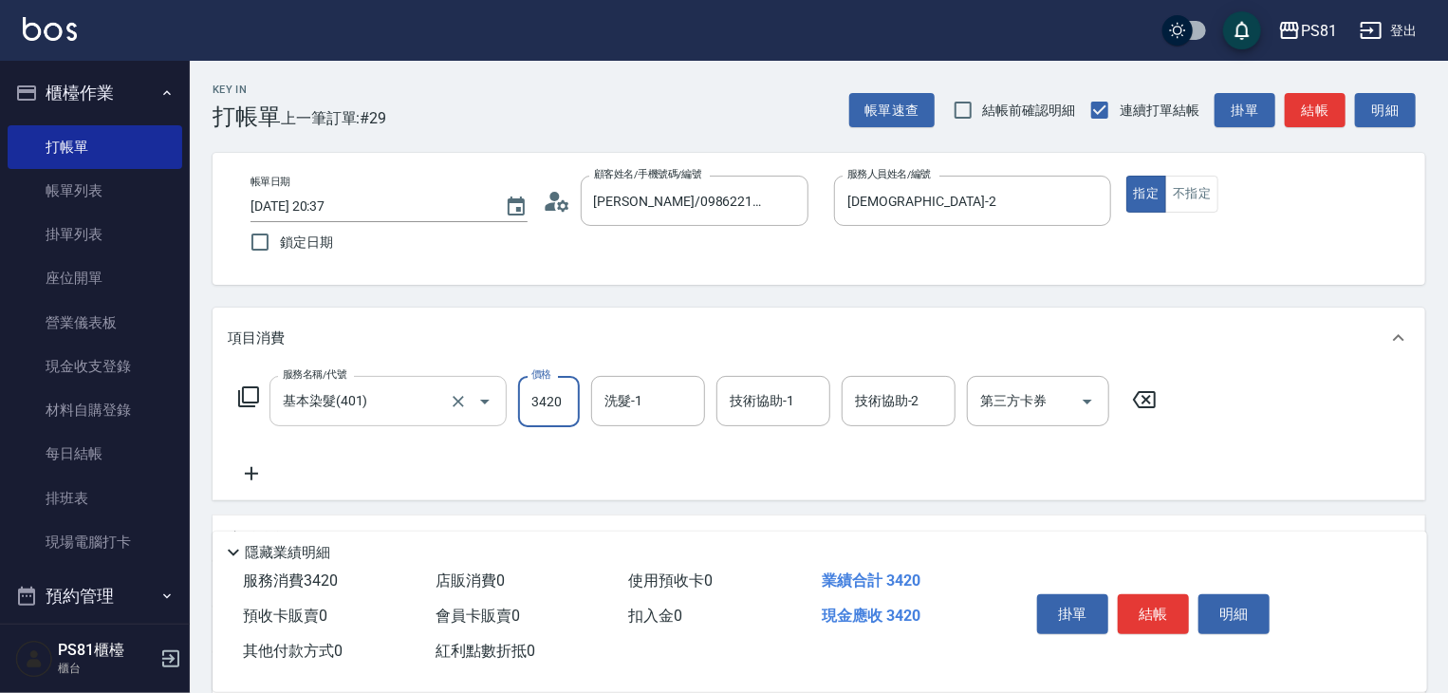
type input "3420"
type input "涵文-22"
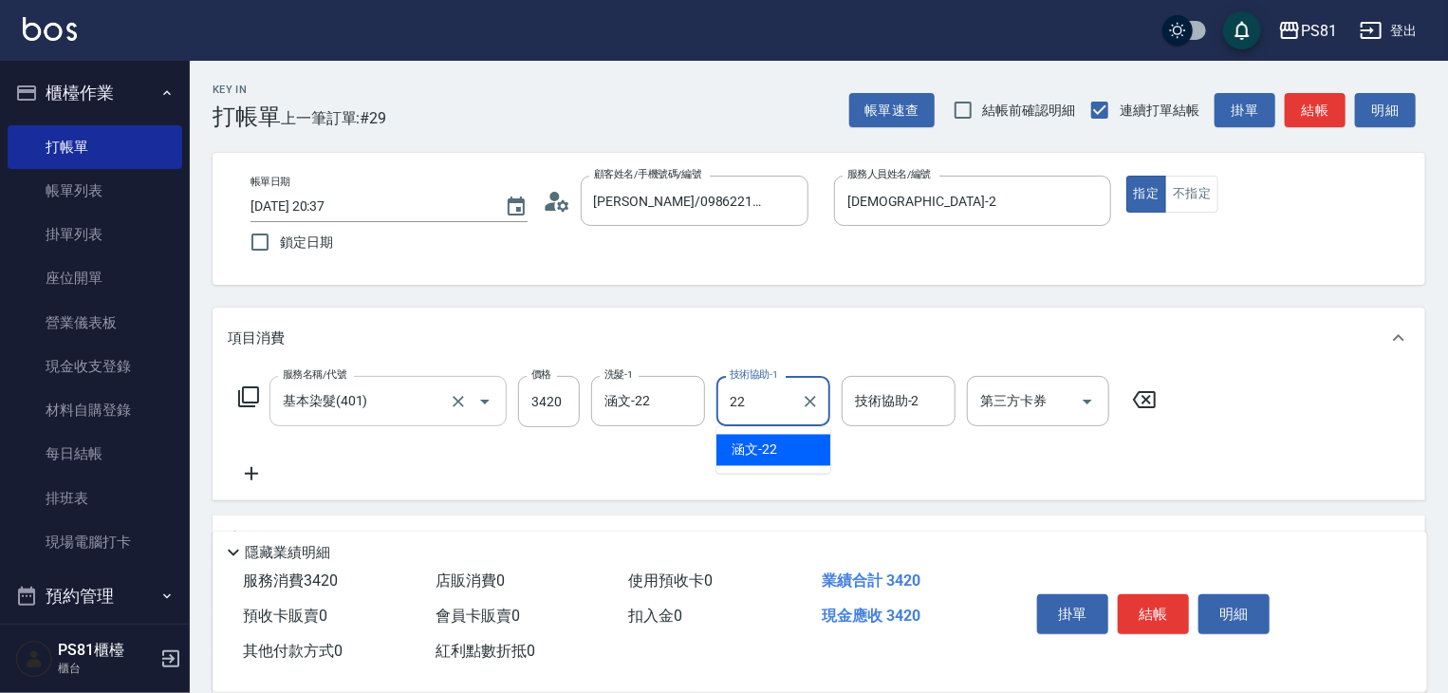
type input "涵文-22"
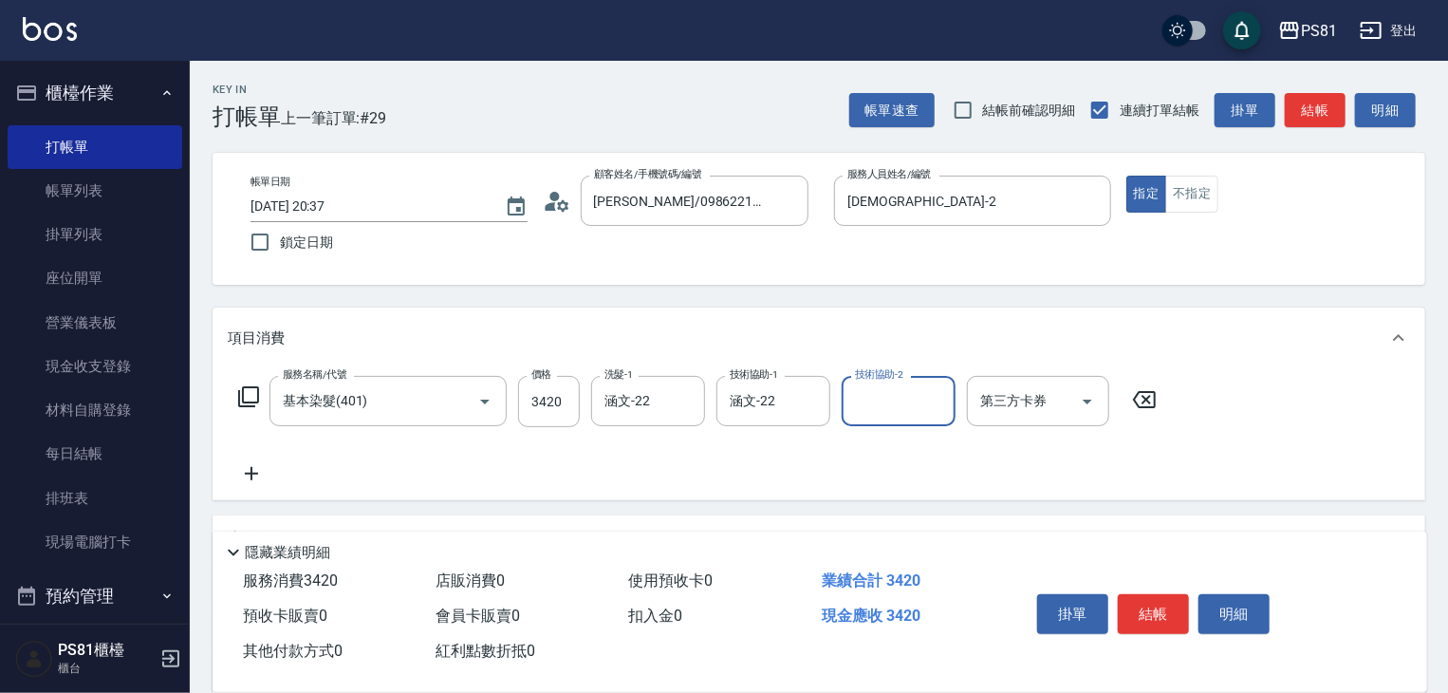
click at [440, 473] on div "服務名稱/代號 基本染髮(401) 服務名稱/代號 價格 3420 價格 洗髮-1 涵文-22 洗髮-1 技術協助-1 涵文-22 技術協助-1 技術協助-2…" at bounding box center [698, 430] width 940 height 109
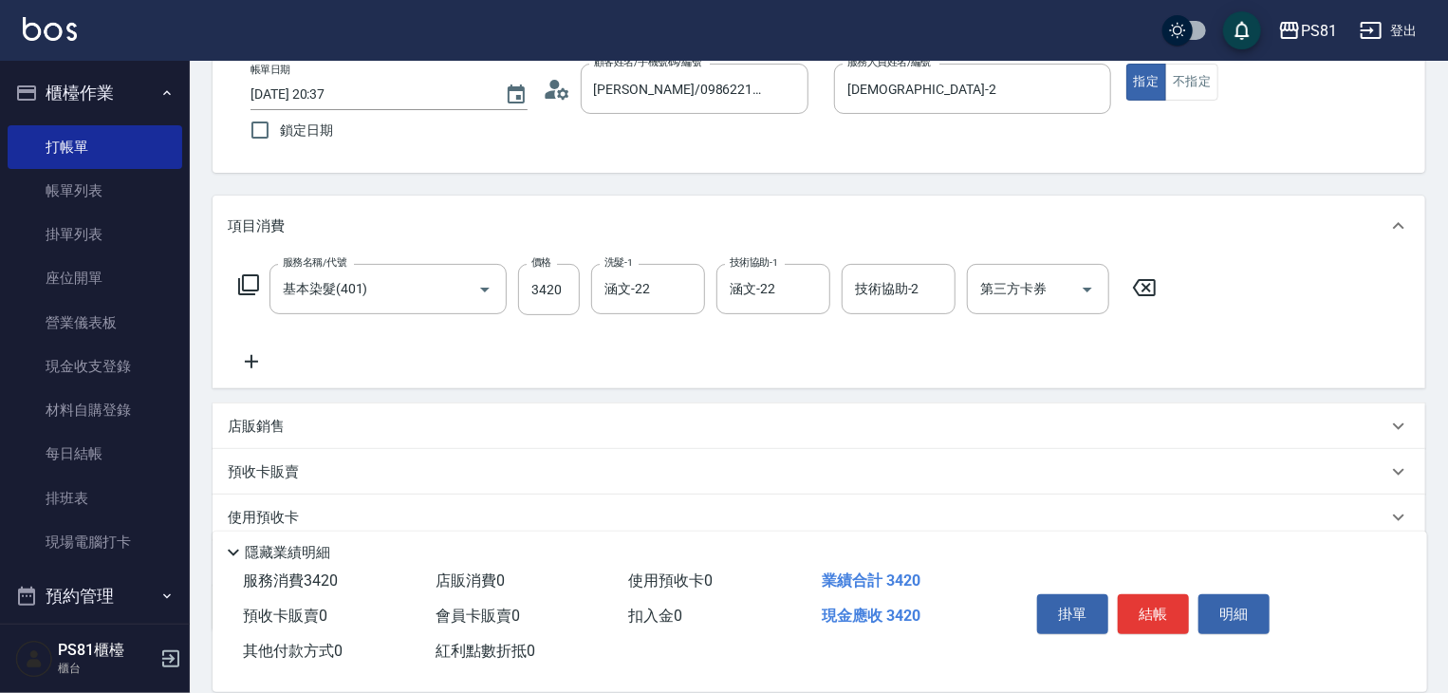
scroll to position [231, 0]
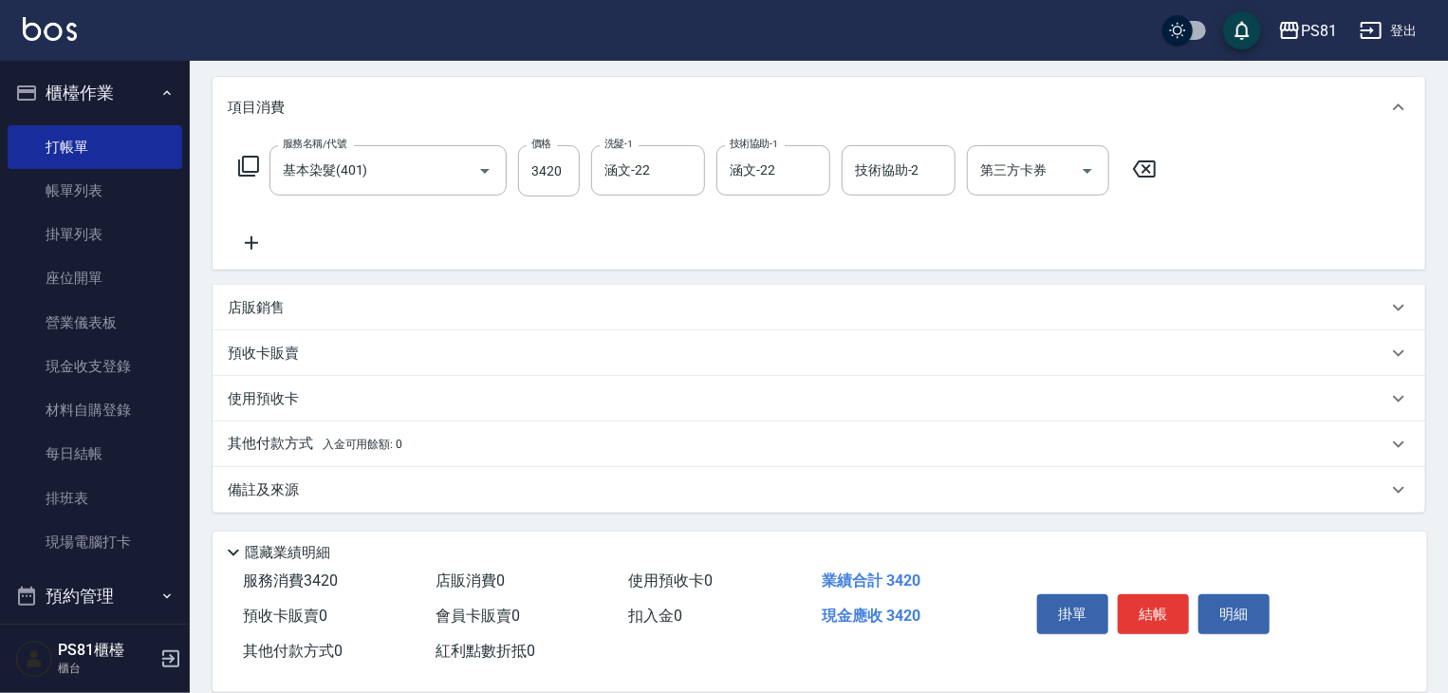
click at [349, 307] on div "店販銷售" at bounding box center [807, 308] width 1159 height 20
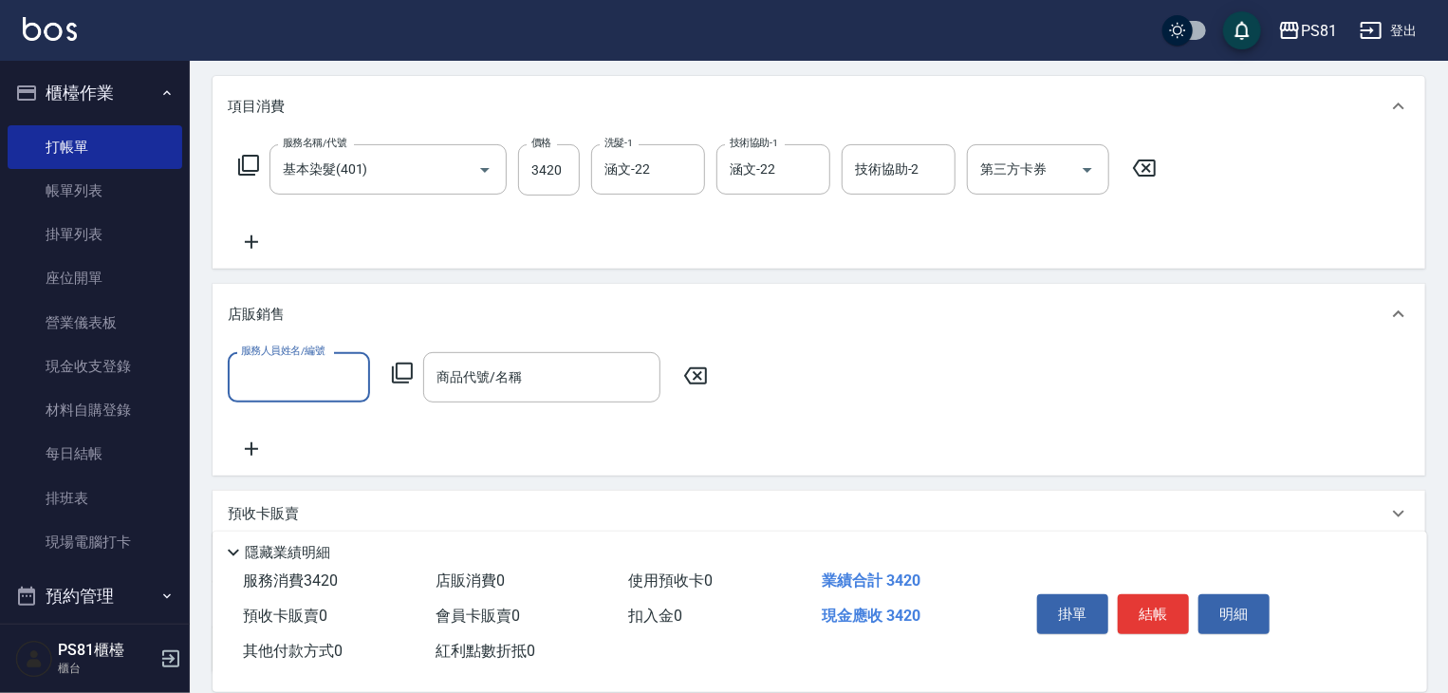
scroll to position [0, 0]
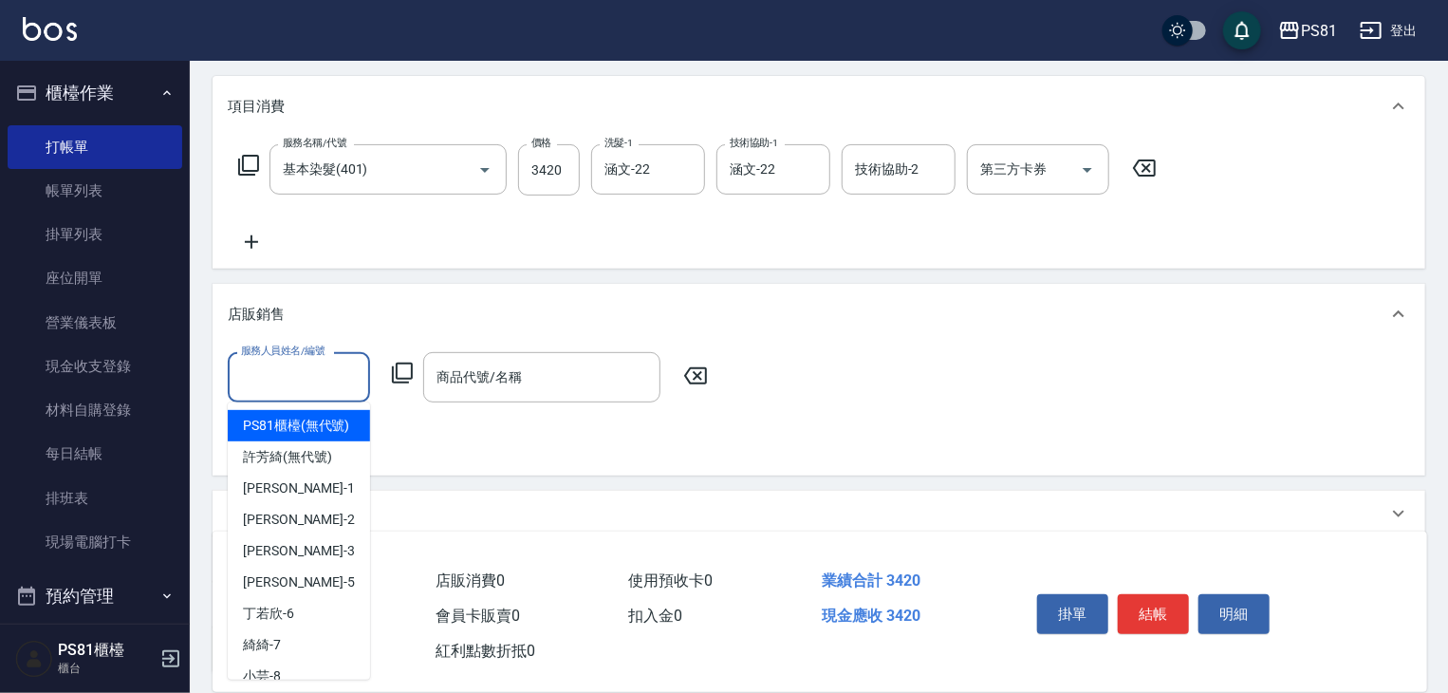
click at [308, 392] on input "服務人員姓名/編號" at bounding box center [298, 376] width 125 height 33
type input "采蓮-2"
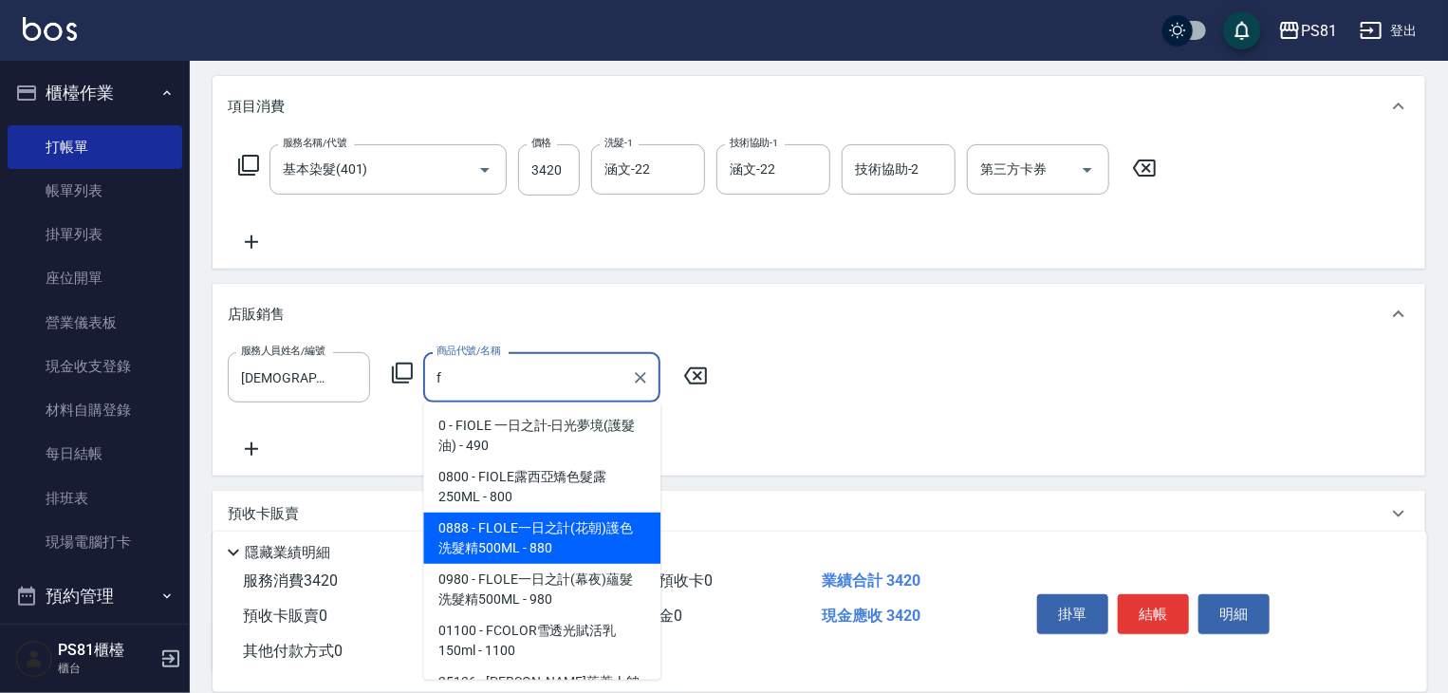
click at [518, 529] on span "0888 - FLOLE一日之計(花朝)護色洗髮精500ML - 880" at bounding box center [541, 537] width 237 height 51
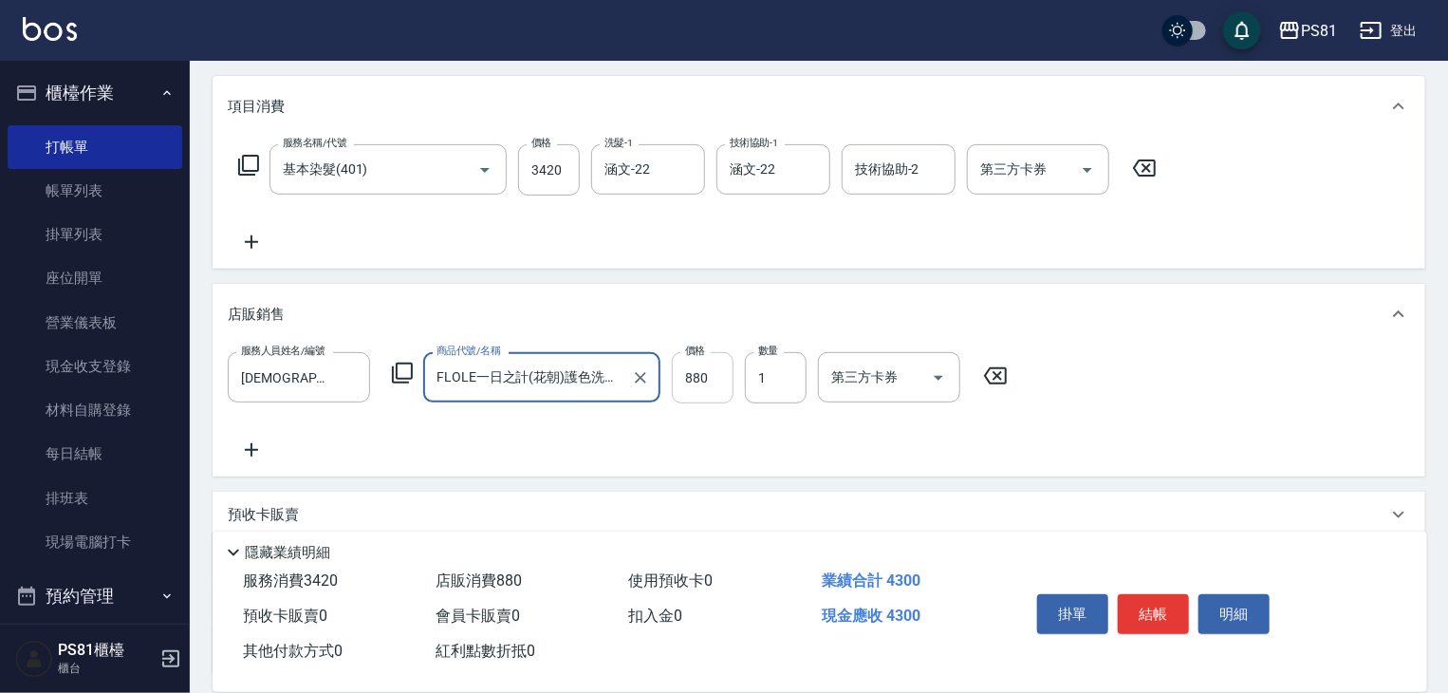
type input "FLOLE一日之計(花朝)護色洗髮精500ML"
click at [711, 379] on input "880" at bounding box center [703, 377] width 62 height 51
type input "748"
click at [748, 458] on div "服務人員姓名/編號 采蓮-2 服務人員姓名/編號 商品代號/名稱 FLOLE一日之計(花朝)護色洗髮精500ML 商品代號/名稱 價格 748 價格 數量 1…" at bounding box center [819, 406] width 1182 height 109
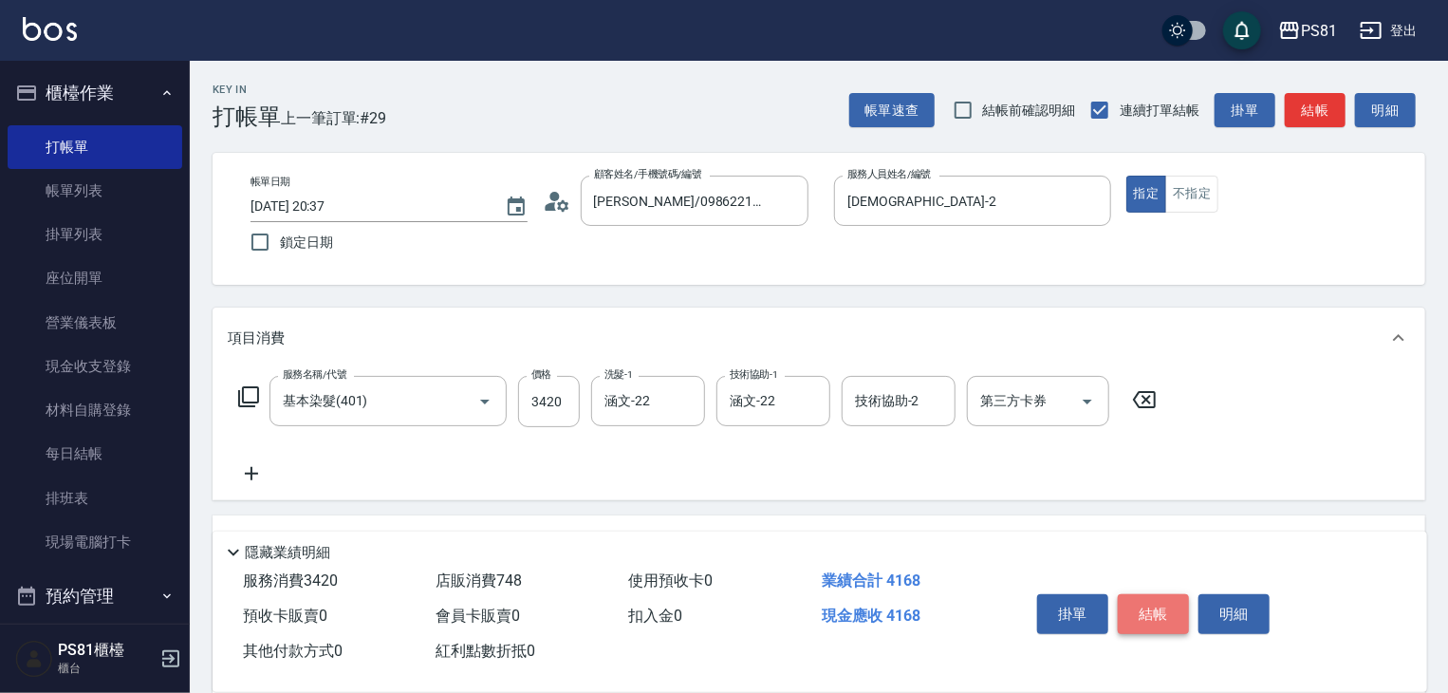
click at [1146, 604] on button "結帳" at bounding box center [1153, 614] width 71 height 40
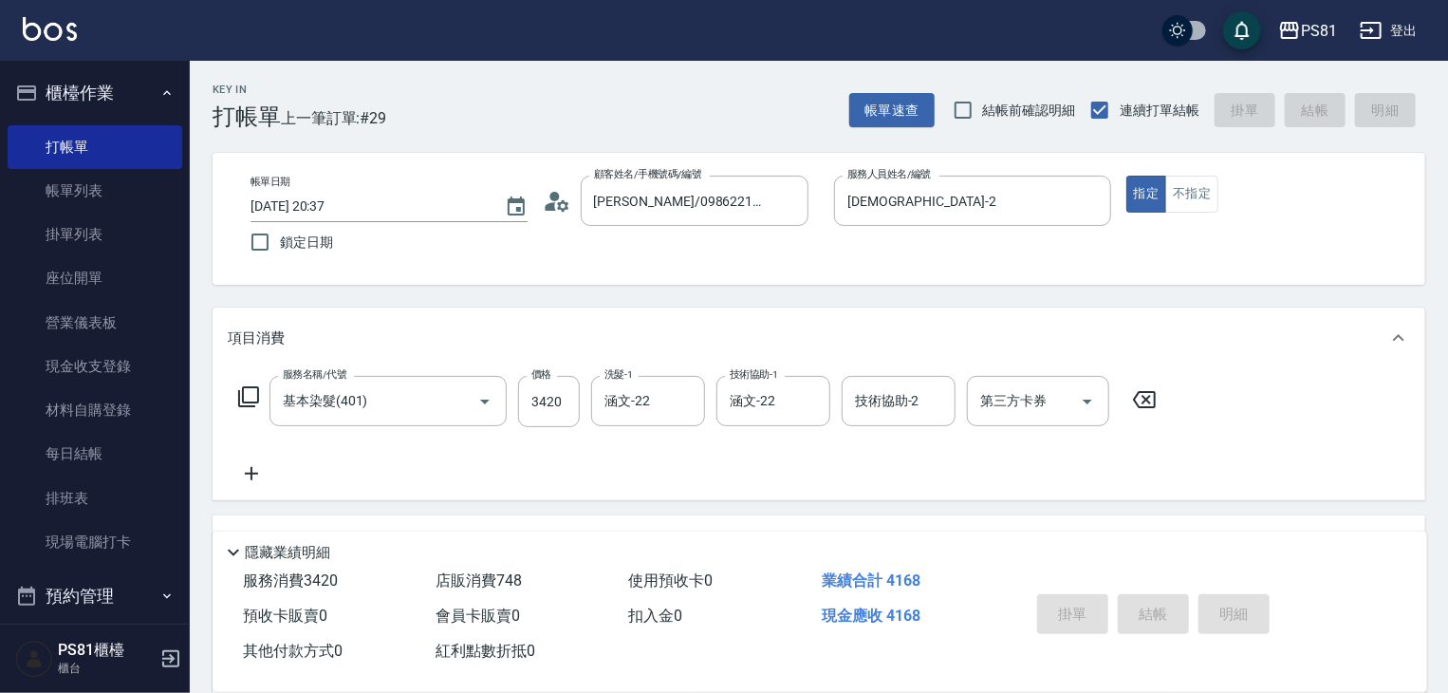
type input "2025/08/23 20:41"
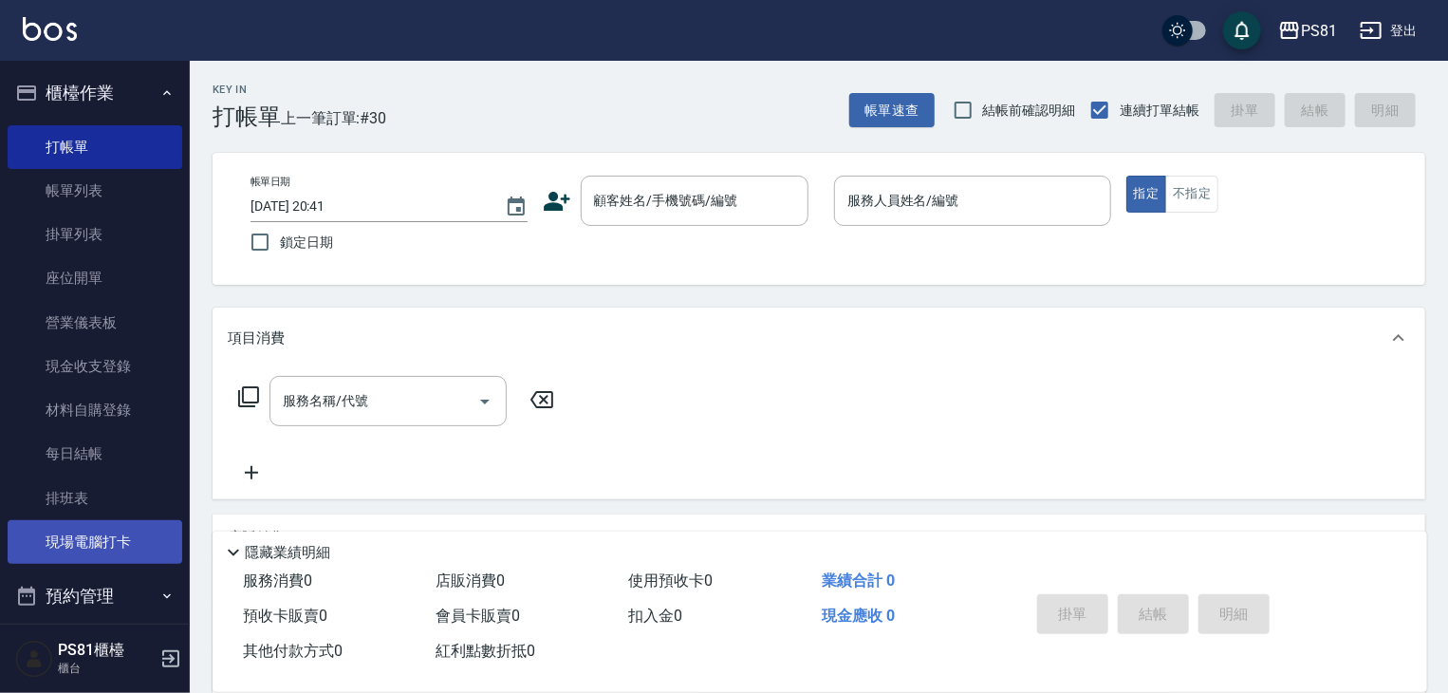
click at [146, 551] on link "現場電腦打卡" at bounding box center [95, 542] width 175 height 44
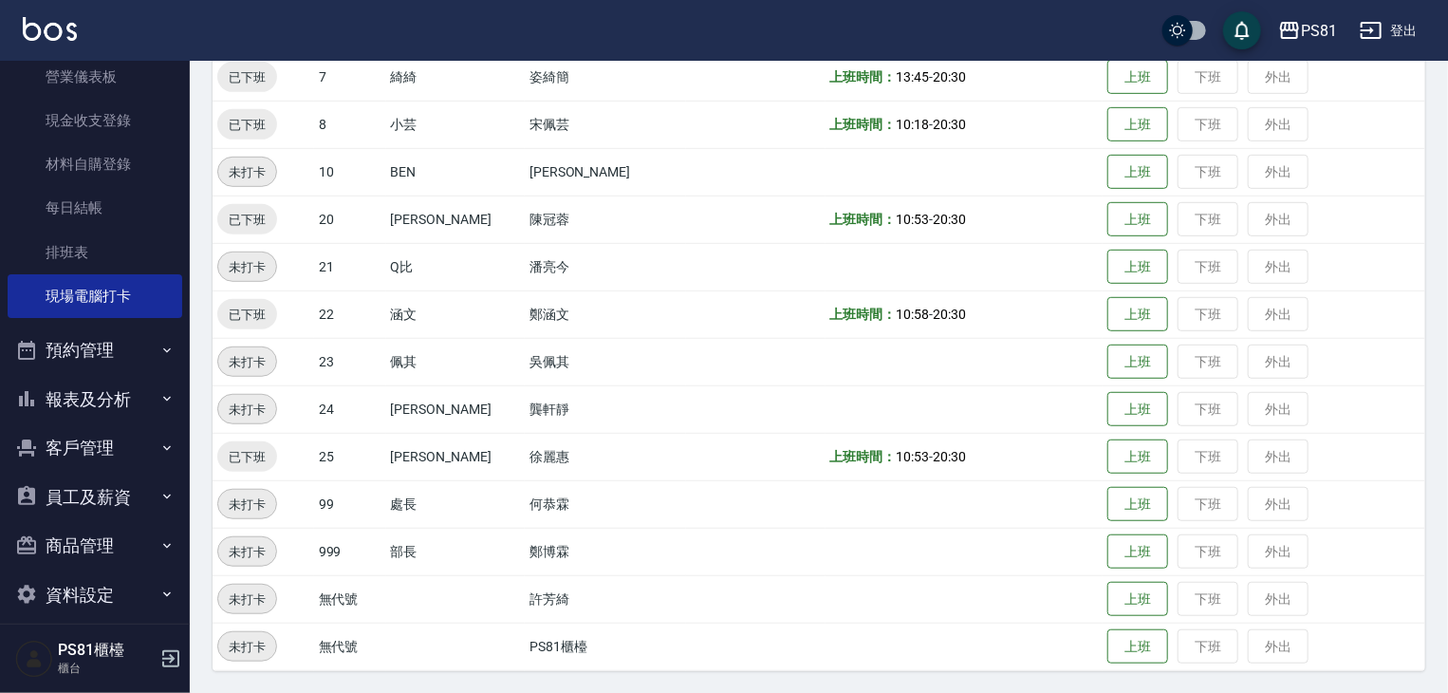
scroll to position [264, 0]
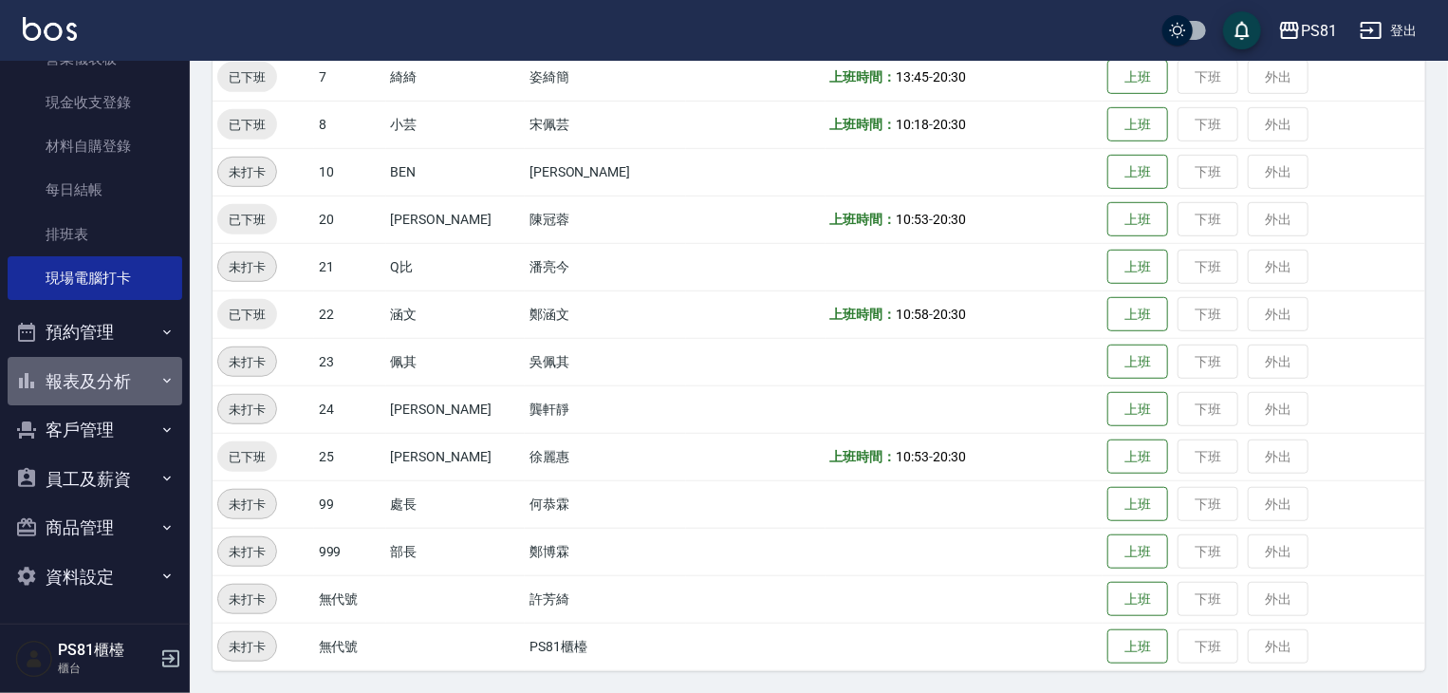
click at [144, 371] on button "報表及分析" at bounding box center [95, 381] width 175 height 49
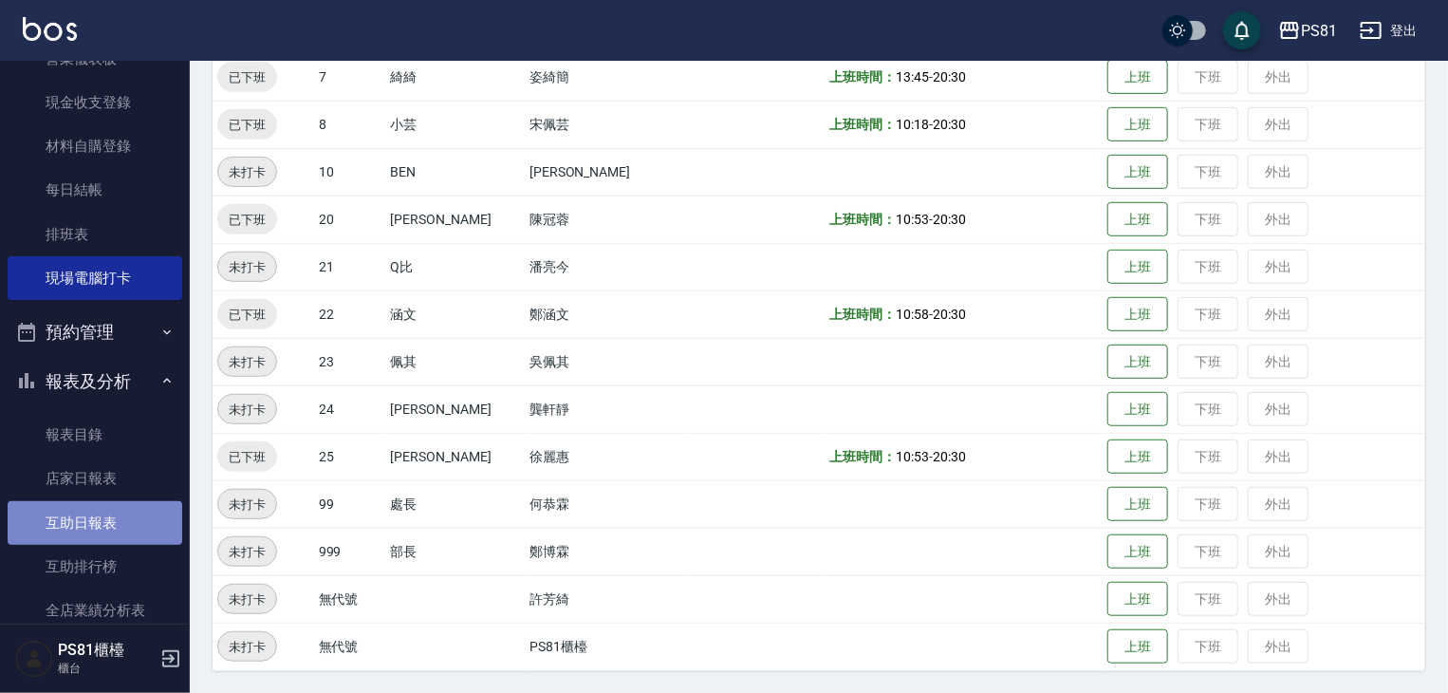
click at [139, 514] on link "互助日報表" at bounding box center [95, 523] width 175 height 44
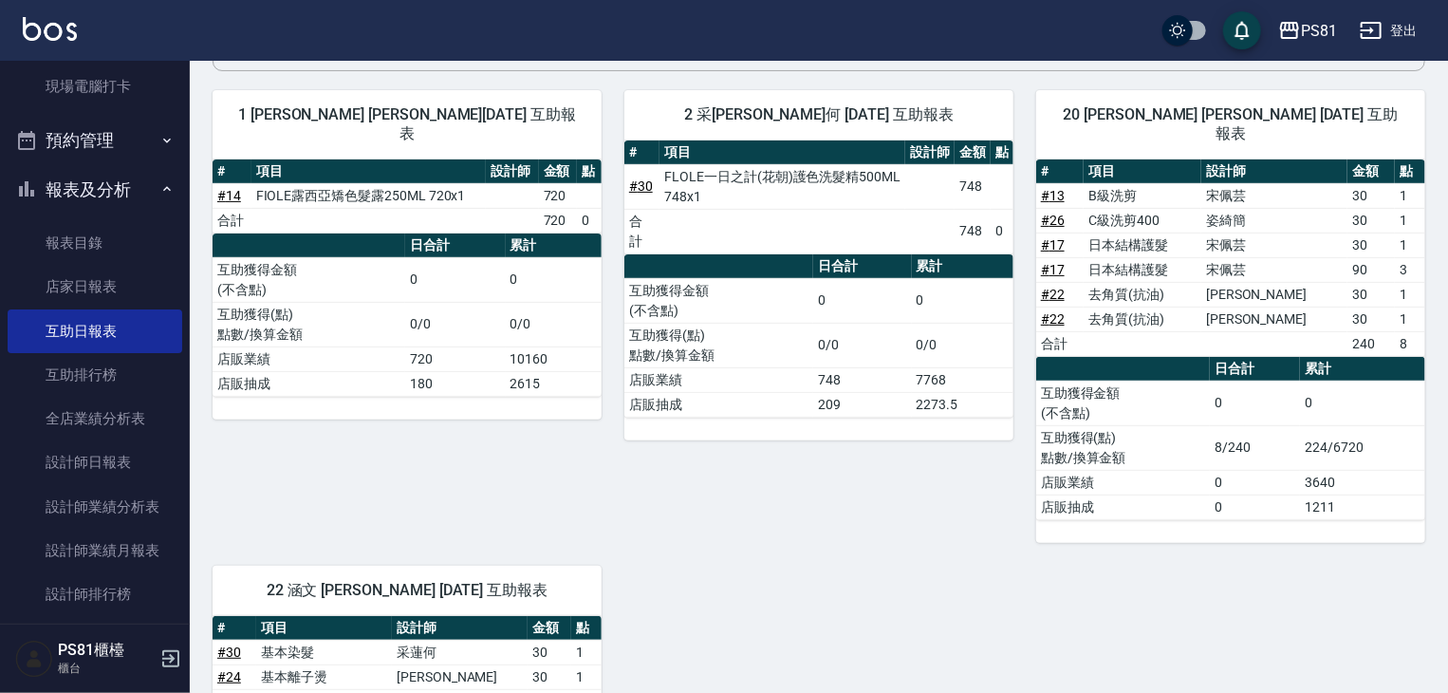
scroll to position [474, 0]
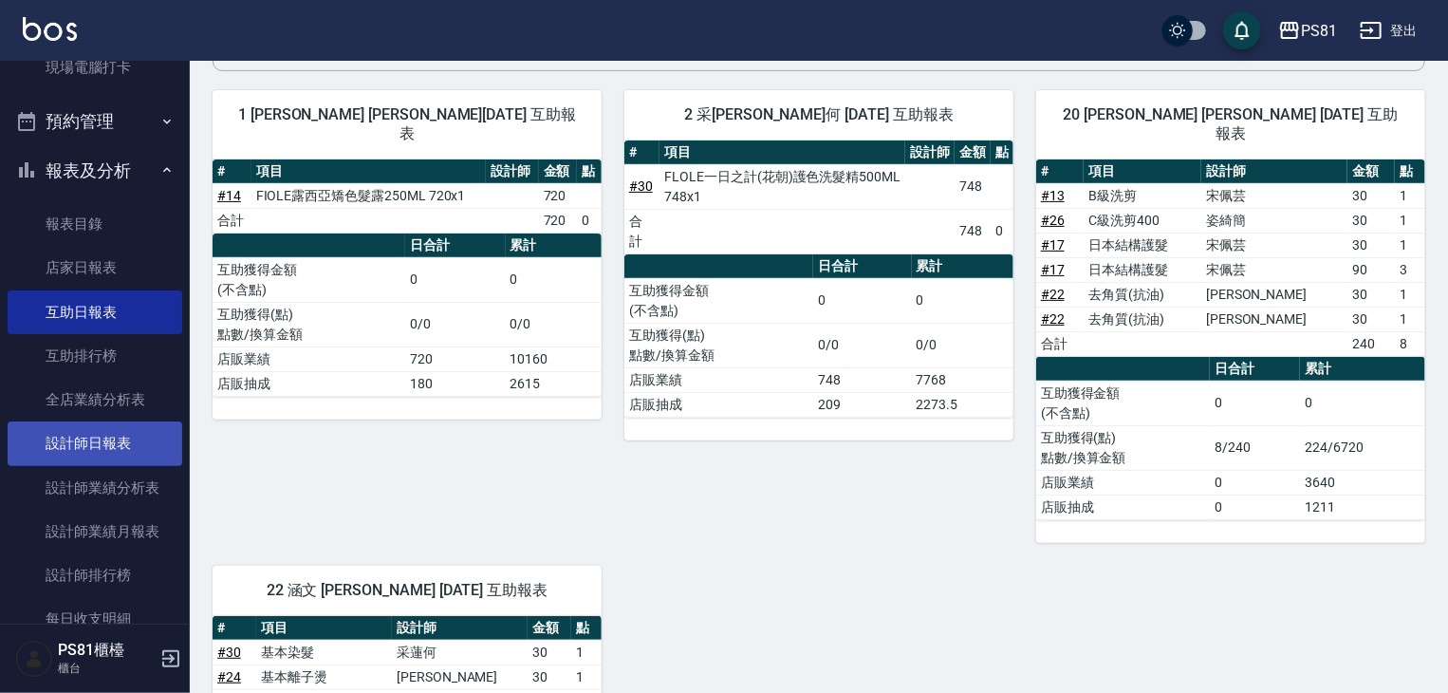
click at [131, 457] on link "設計師日報表" at bounding box center [95, 443] width 175 height 44
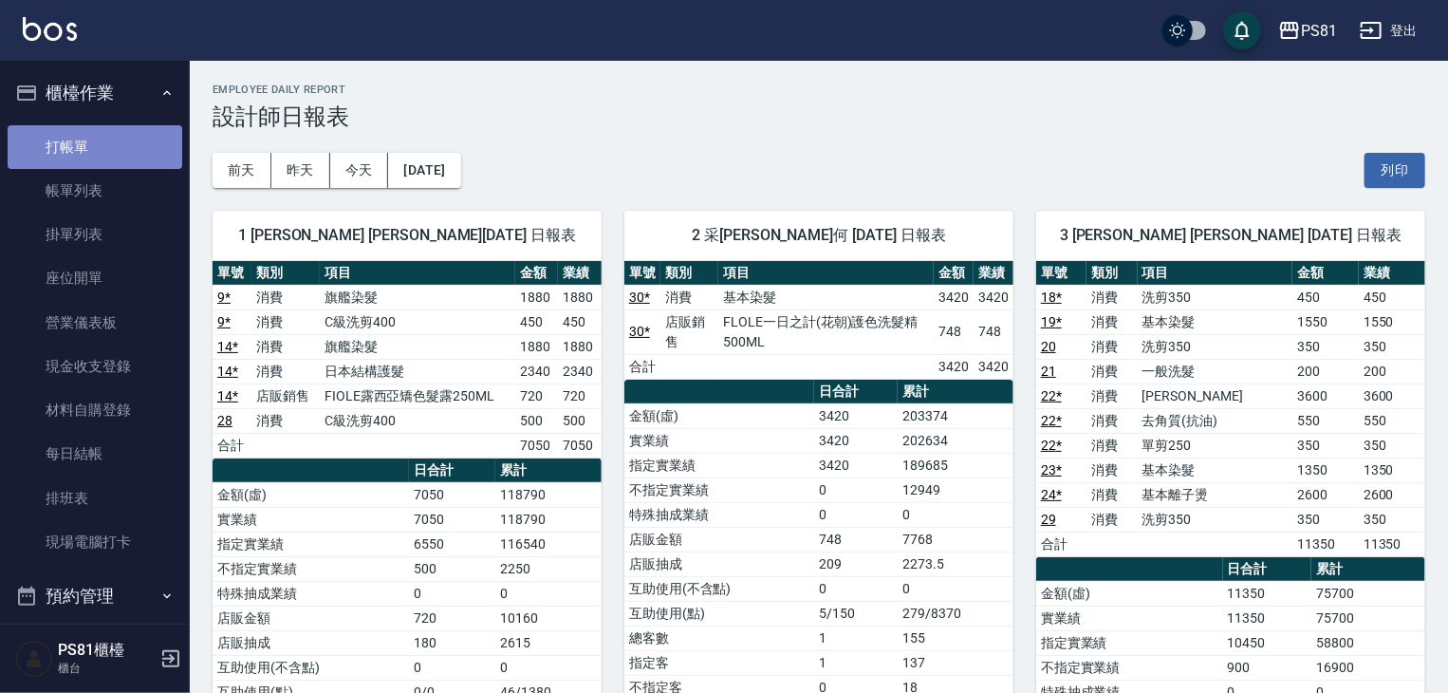
click at [125, 158] on link "打帳單" at bounding box center [95, 147] width 175 height 44
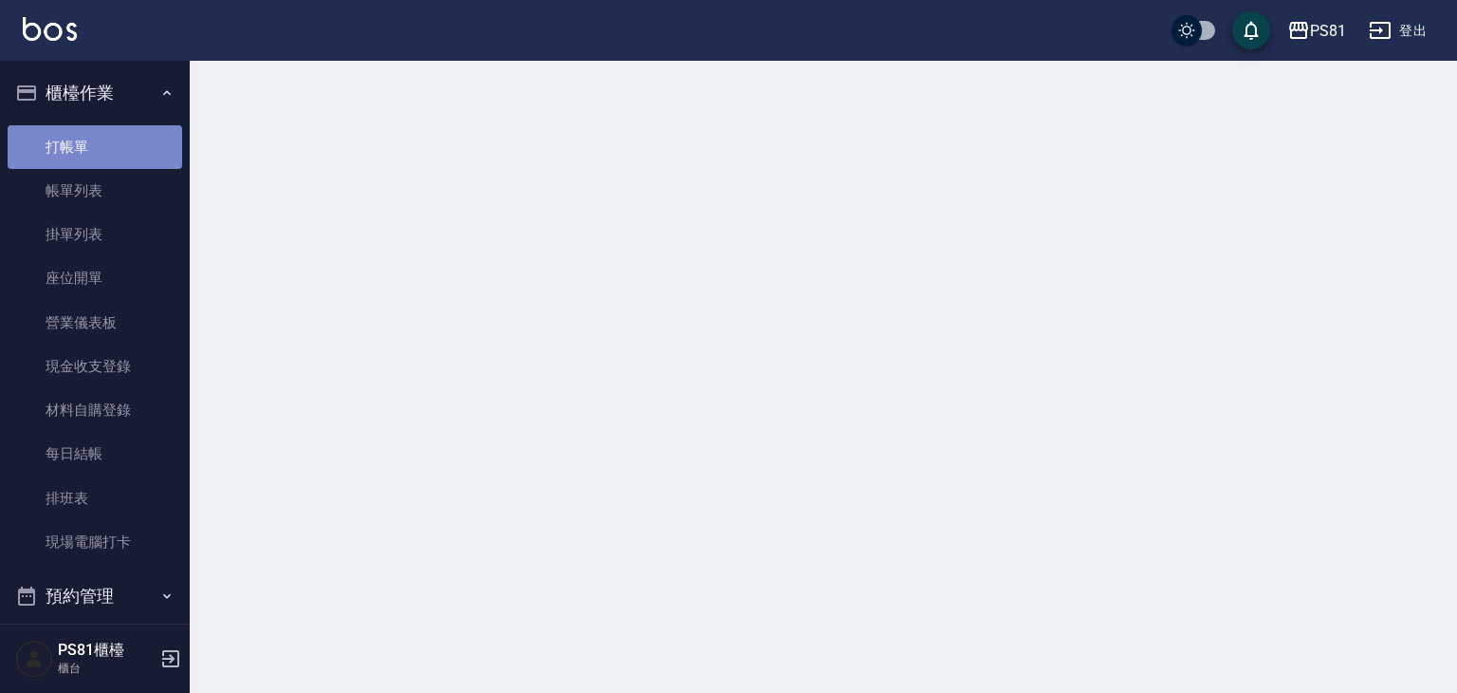
click at [125, 158] on link "打帳單" at bounding box center [95, 147] width 175 height 44
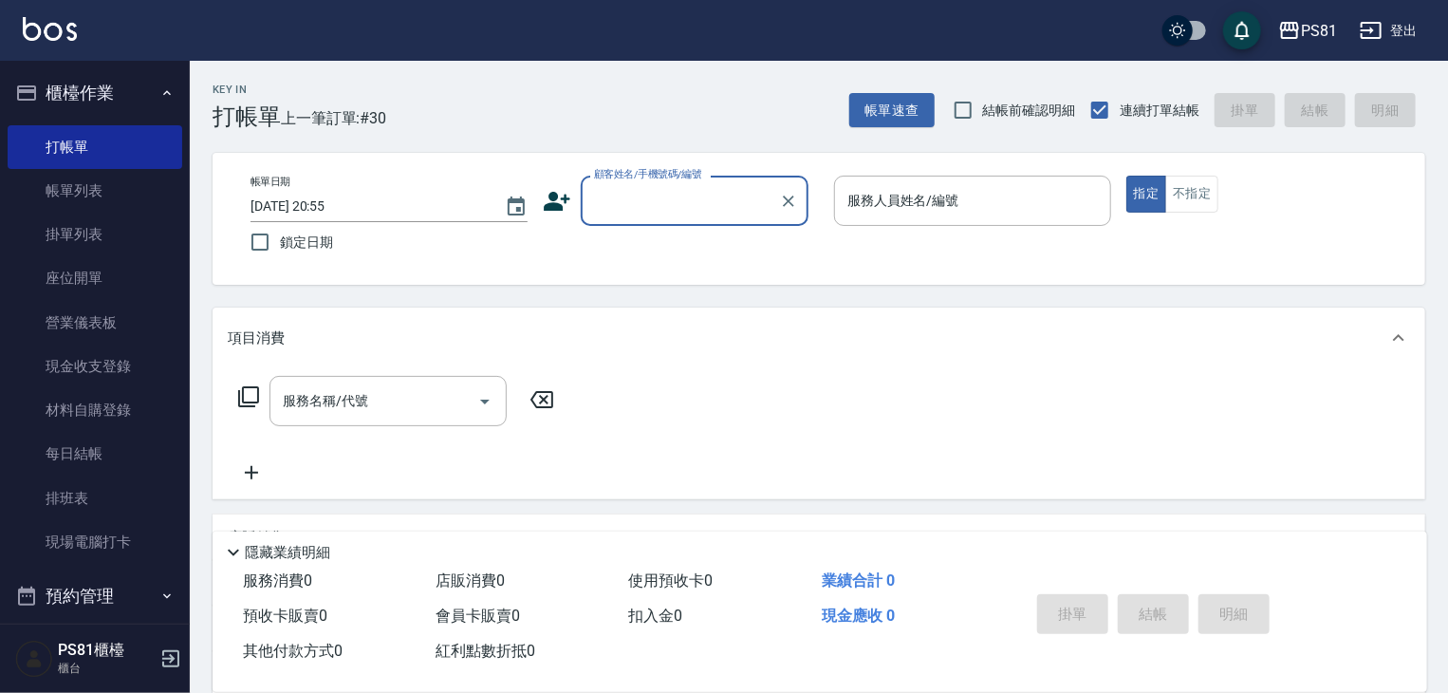
type input "d"
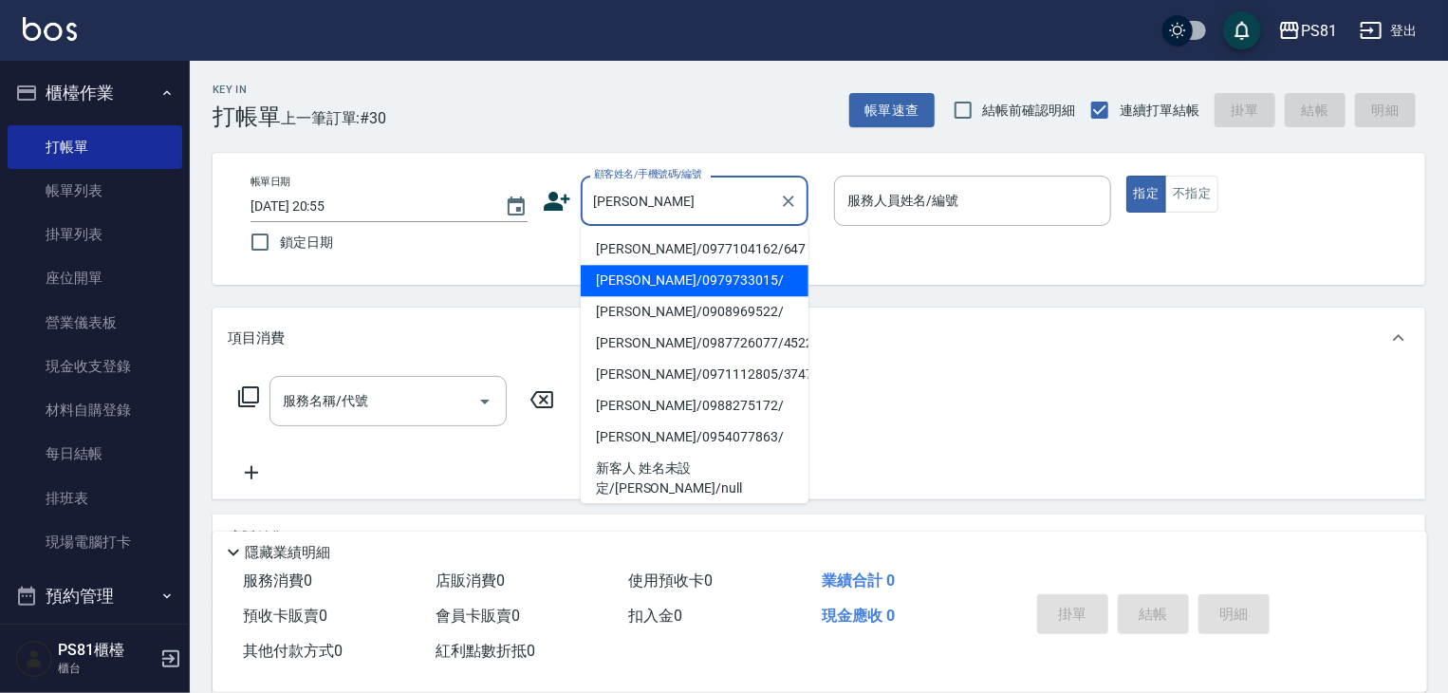
click at [697, 278] on li "[PERSON_NAME]/0979733015/" at bounding box center [695, 280] width 228 height 31
type input "[PERSON_NAME]/0979733015/"
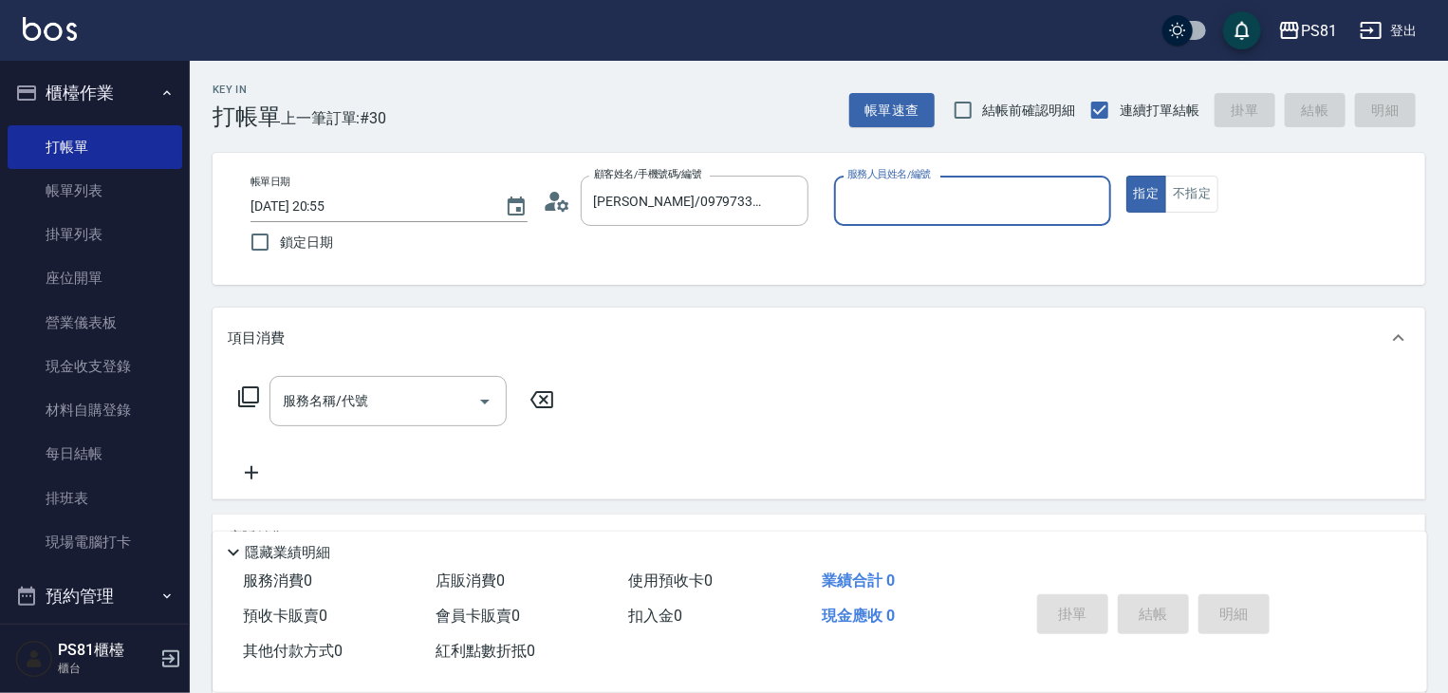
type input "丁若欣-6"
click at [1126, 176] on button "指定" at bounding box center [1146, 194] width 41 height 37
type button "true"
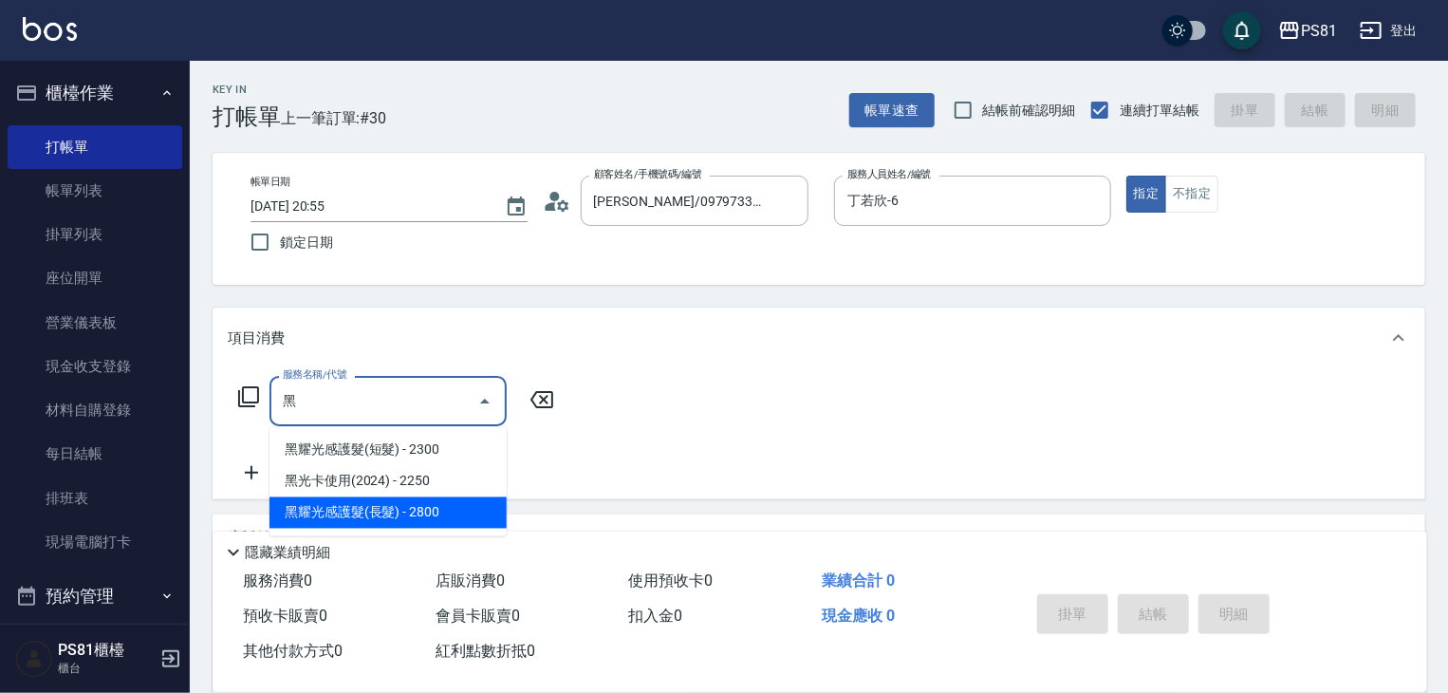
click at [448, 510] on span "黑耀光感護髮(長髮) - 2800" at bounding box center [387, 512] width 237 height 31
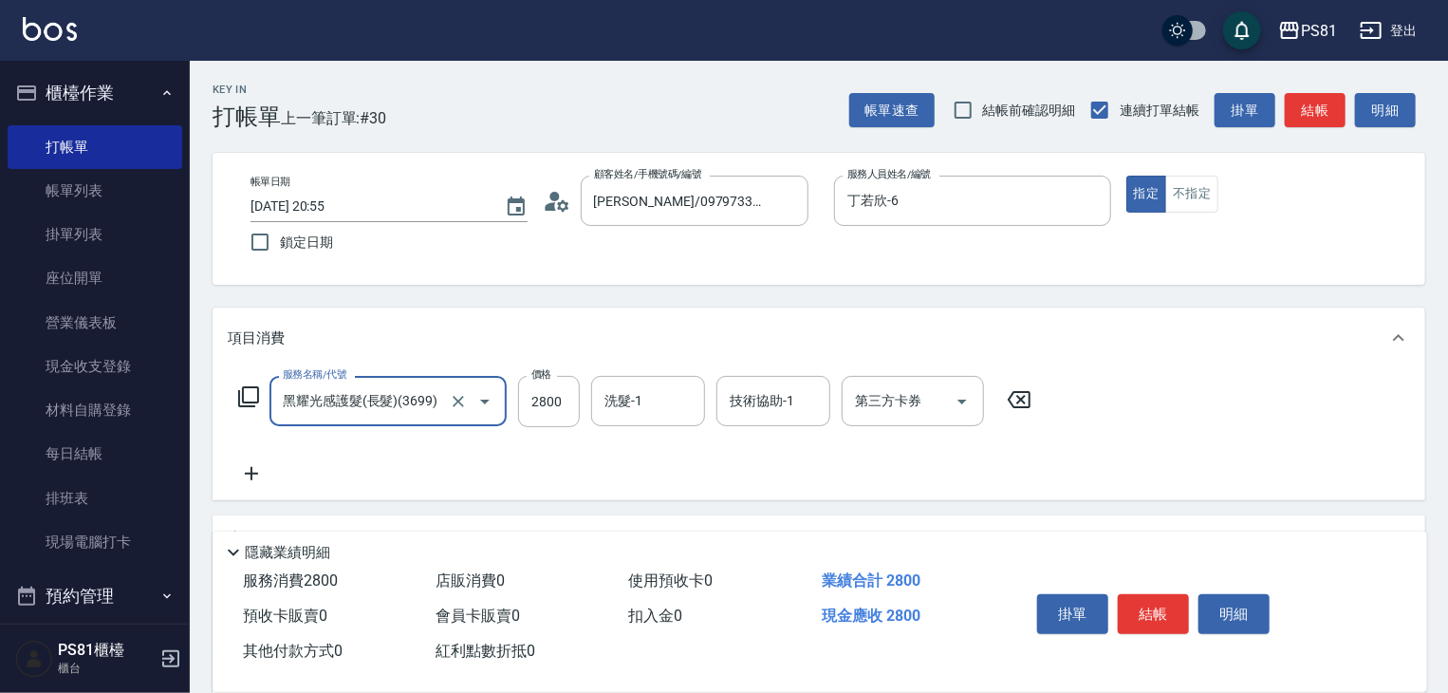
type input "黑耀光感護髮(長髮)(3699)"
type input "2380"
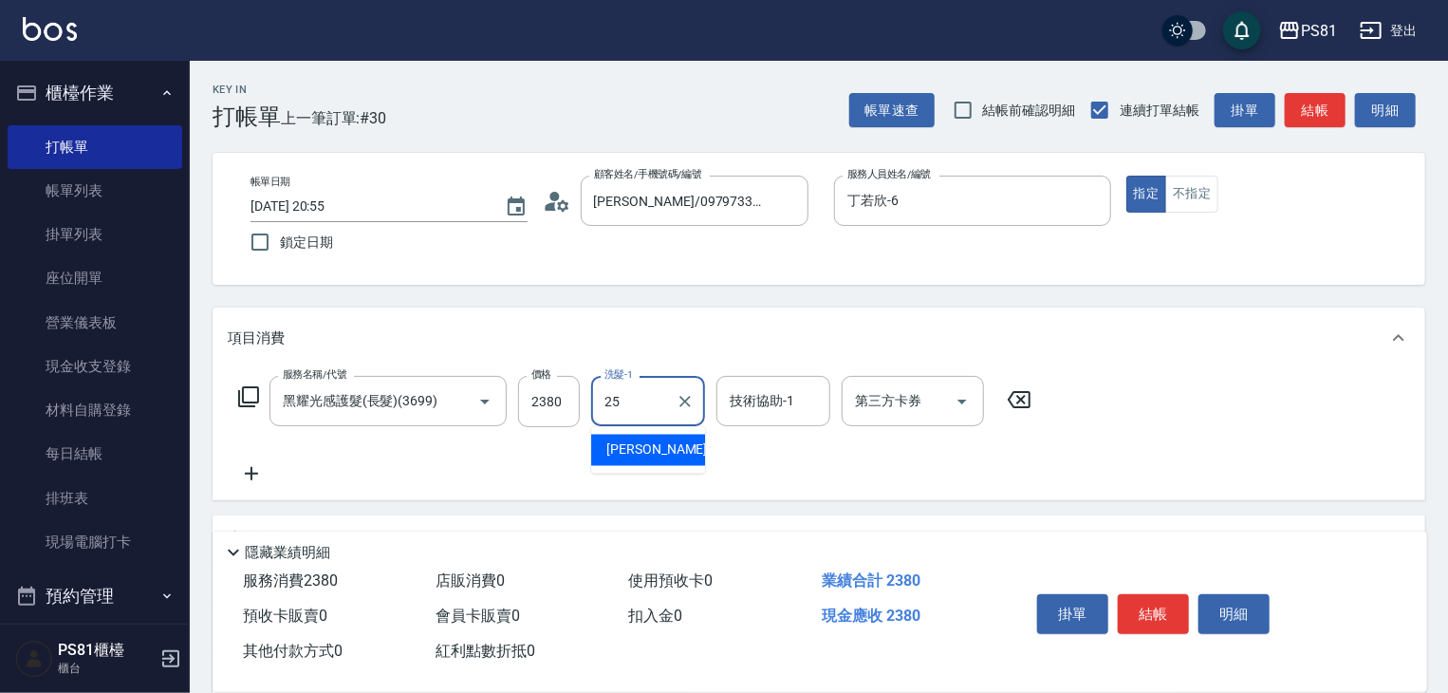
type input "[PERSON_NAME]-25"
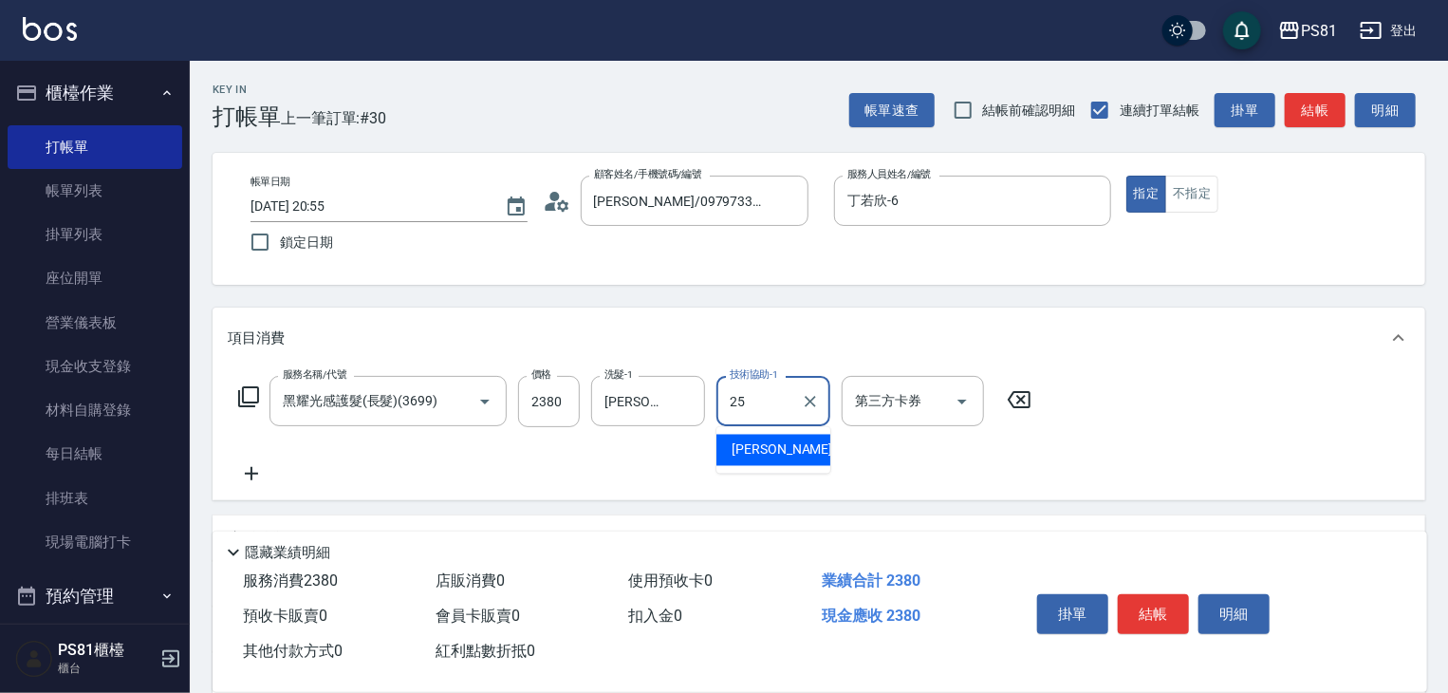
type input "[PERSON_NAME]-25"
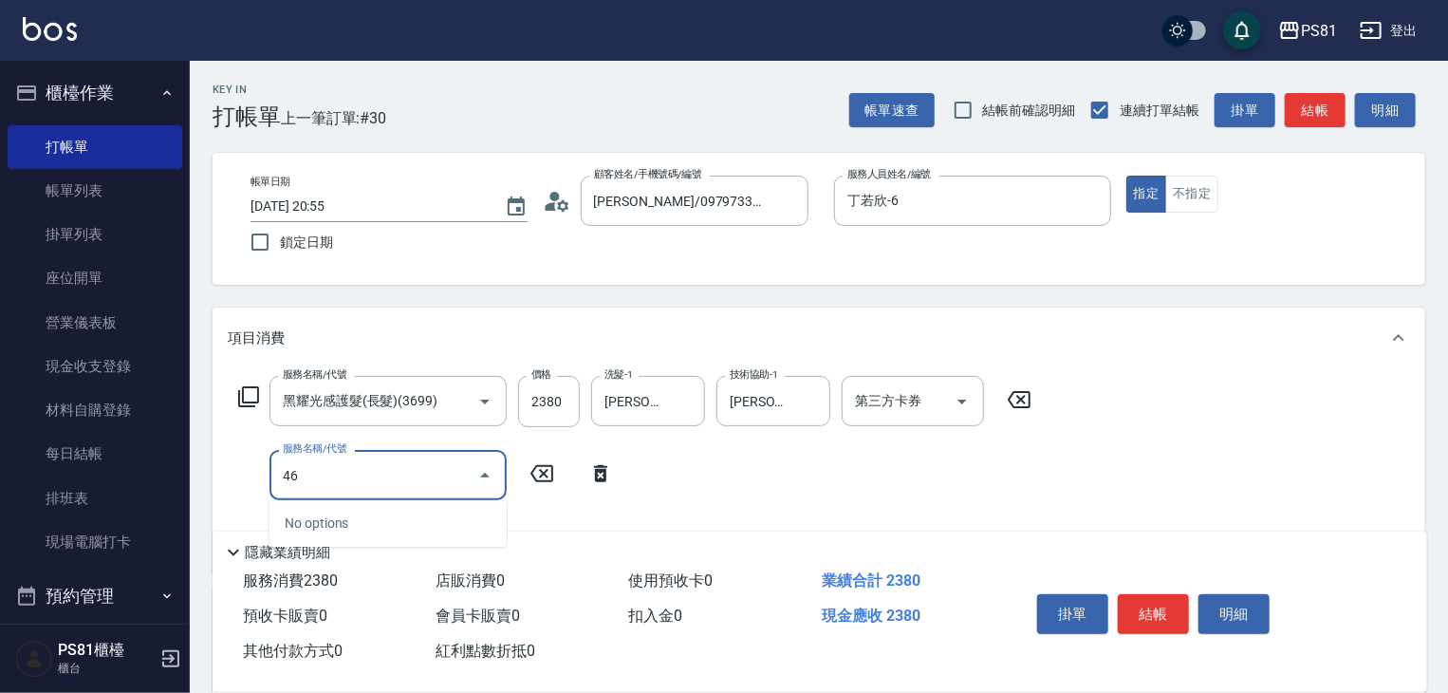
type input "4"
type input "去角質(抗油)(110)"
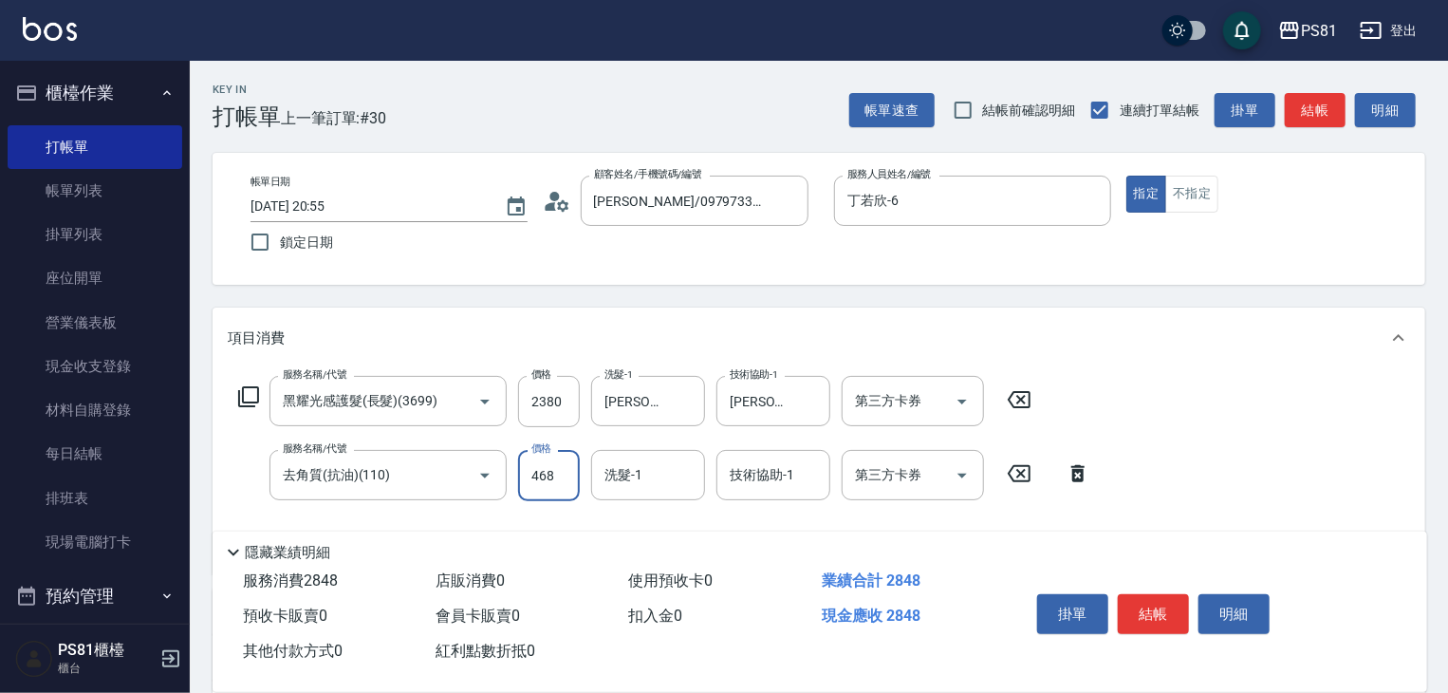
scroll to position [305, 0]
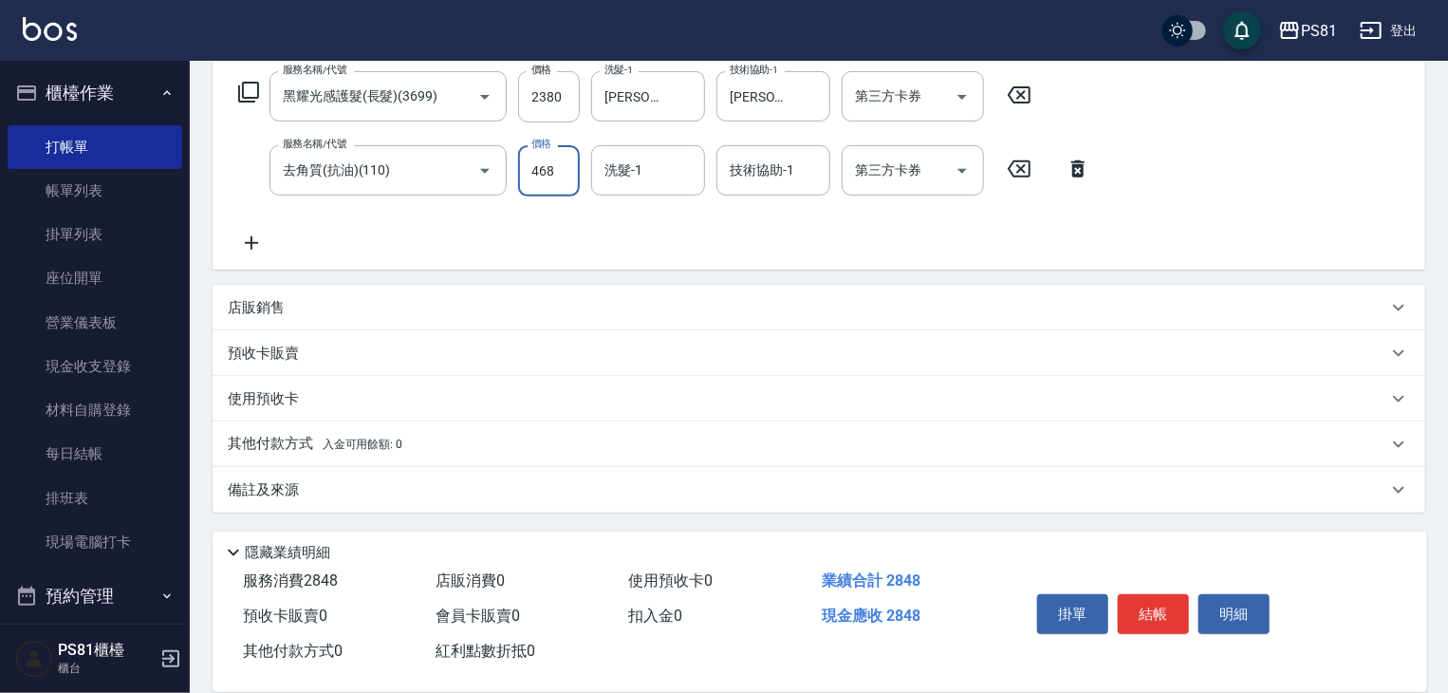
type input "468"
click at [260, 240] on icon at bounding box center [251, 242] width 47 height 23
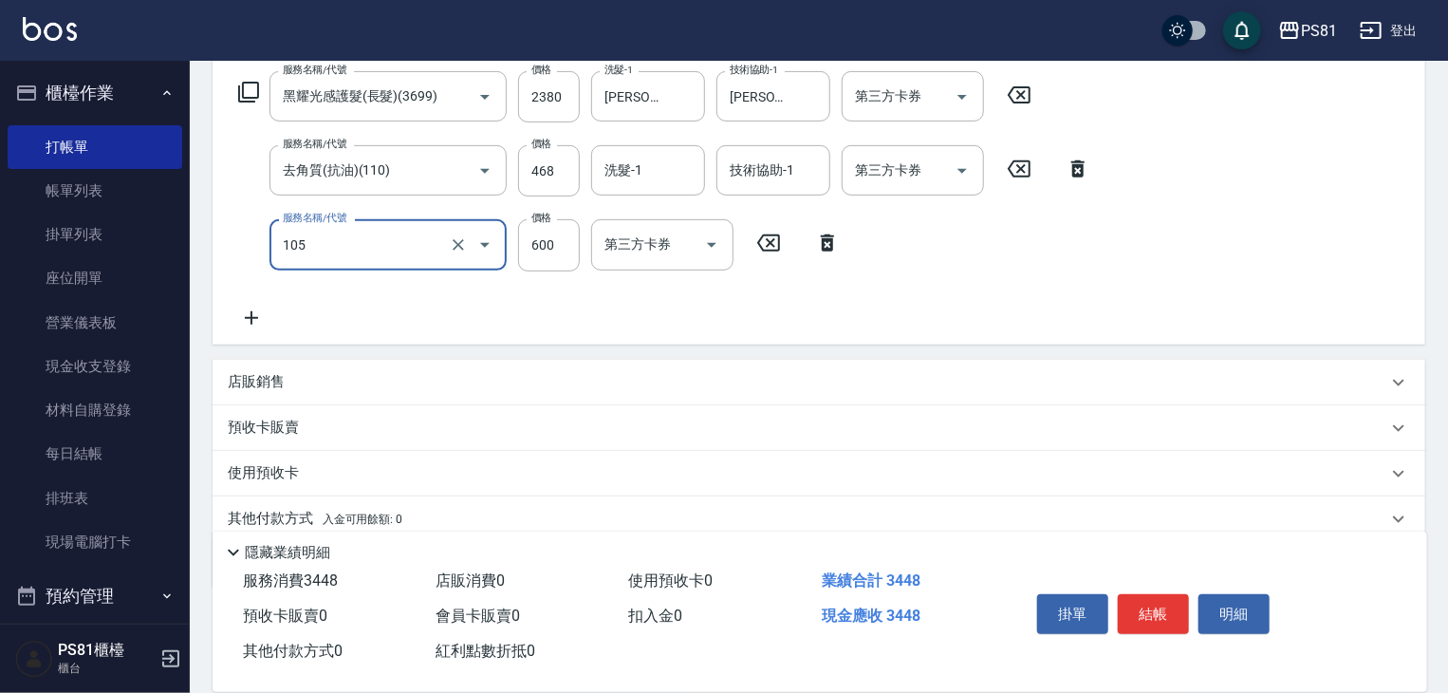
type input "A級洗剪600(105)"
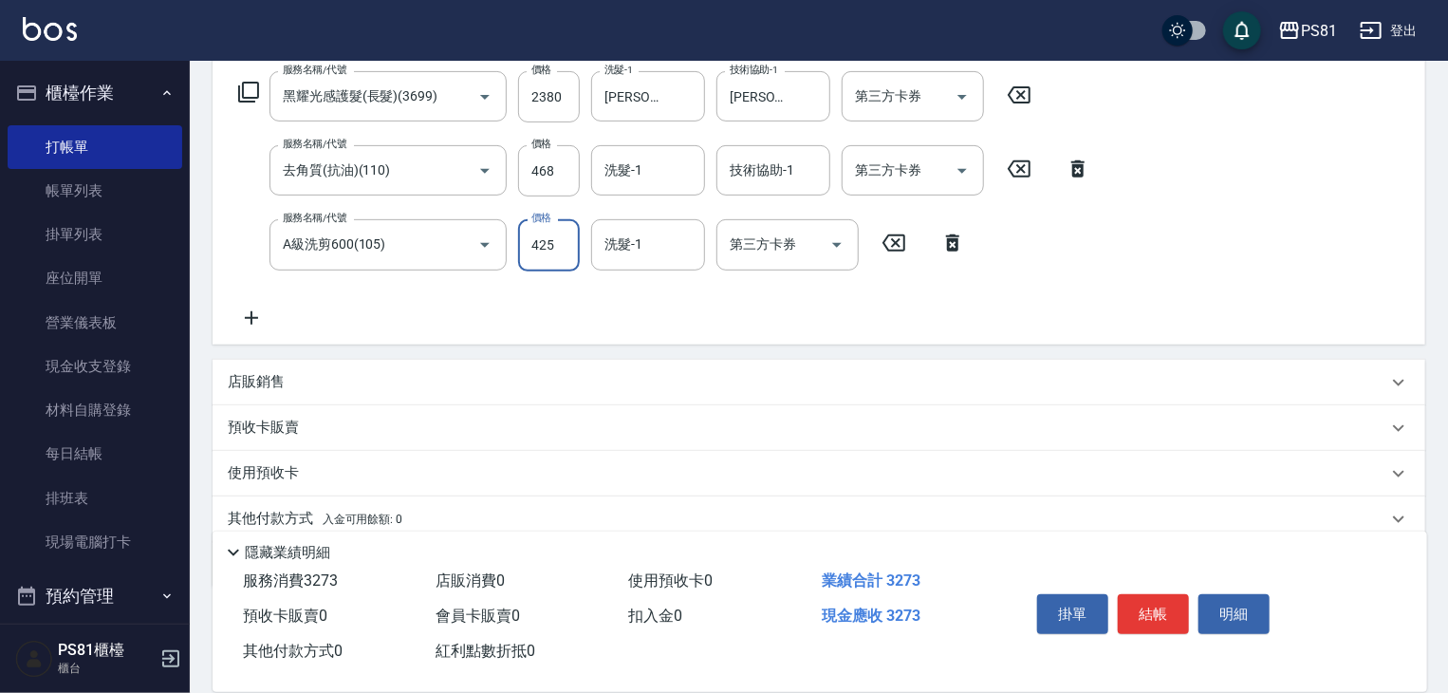
scroll to position [379, 0]
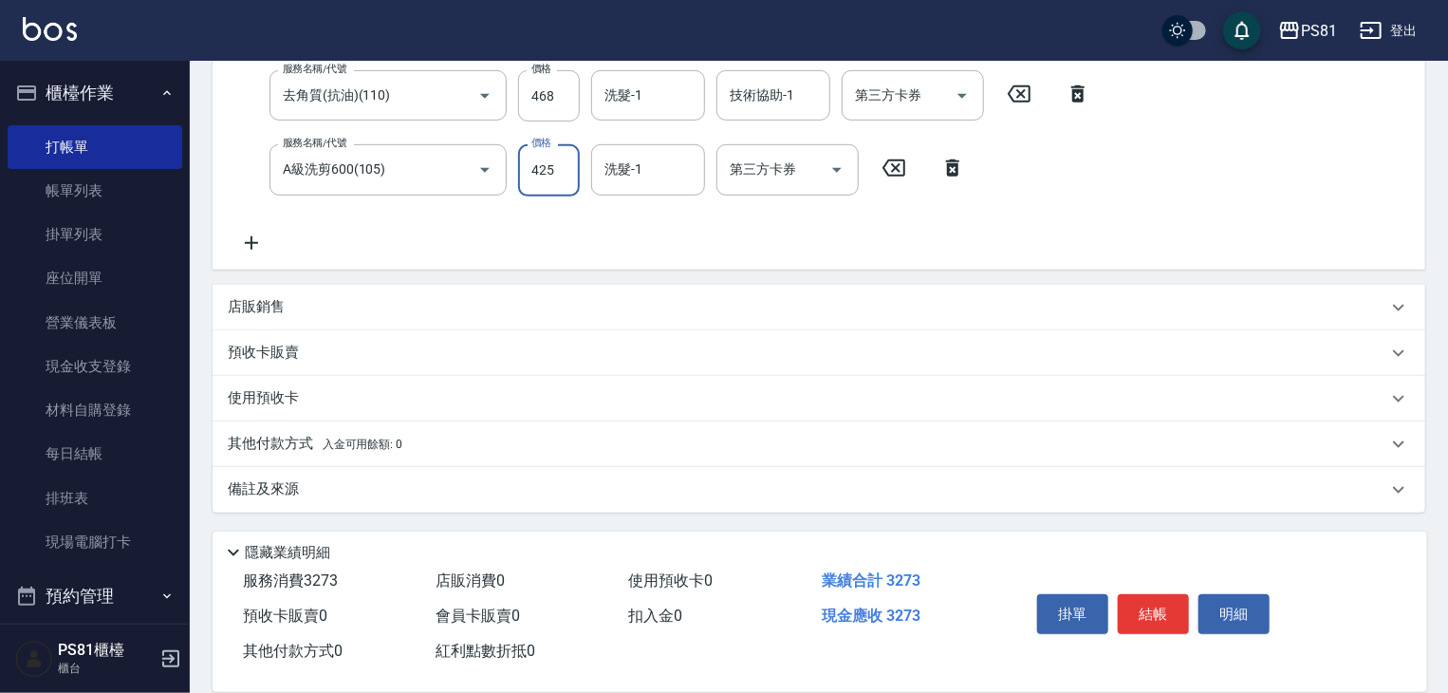
type input "425"
click at [264, 246] on icon at bounding box center [251, 242] width 47 height 23
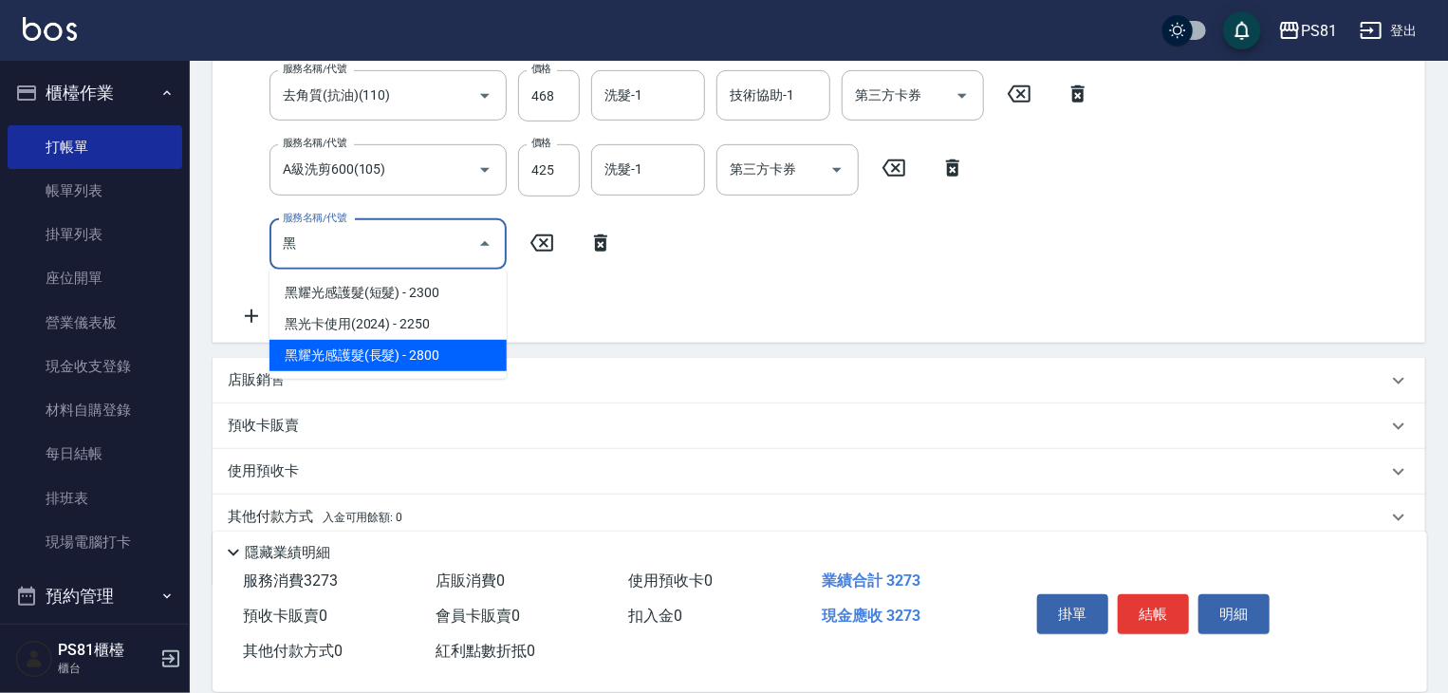
click at [407, 349] on span "黑耀光感護髮(長髮) - 2800" at bounding box center [387, 355] width 237 height 31
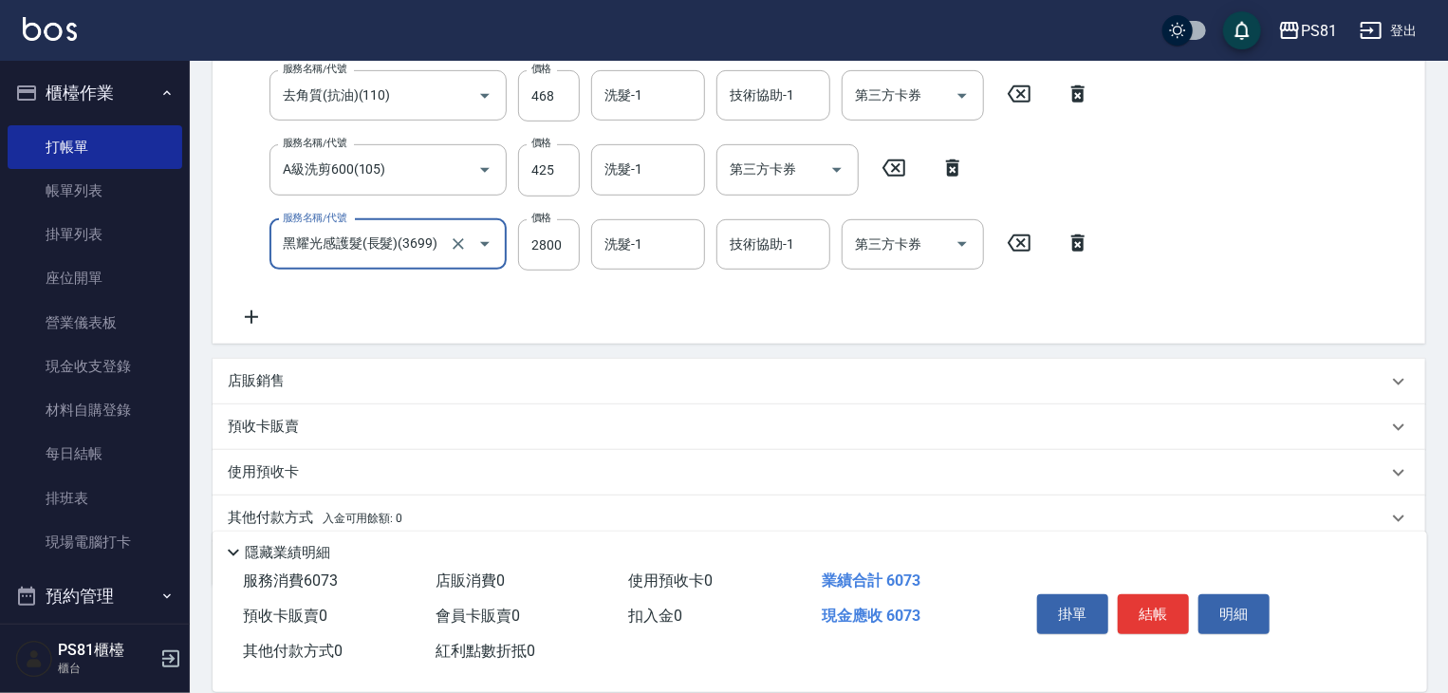
type input "黑耀光感護髮(長髮)(3699)"
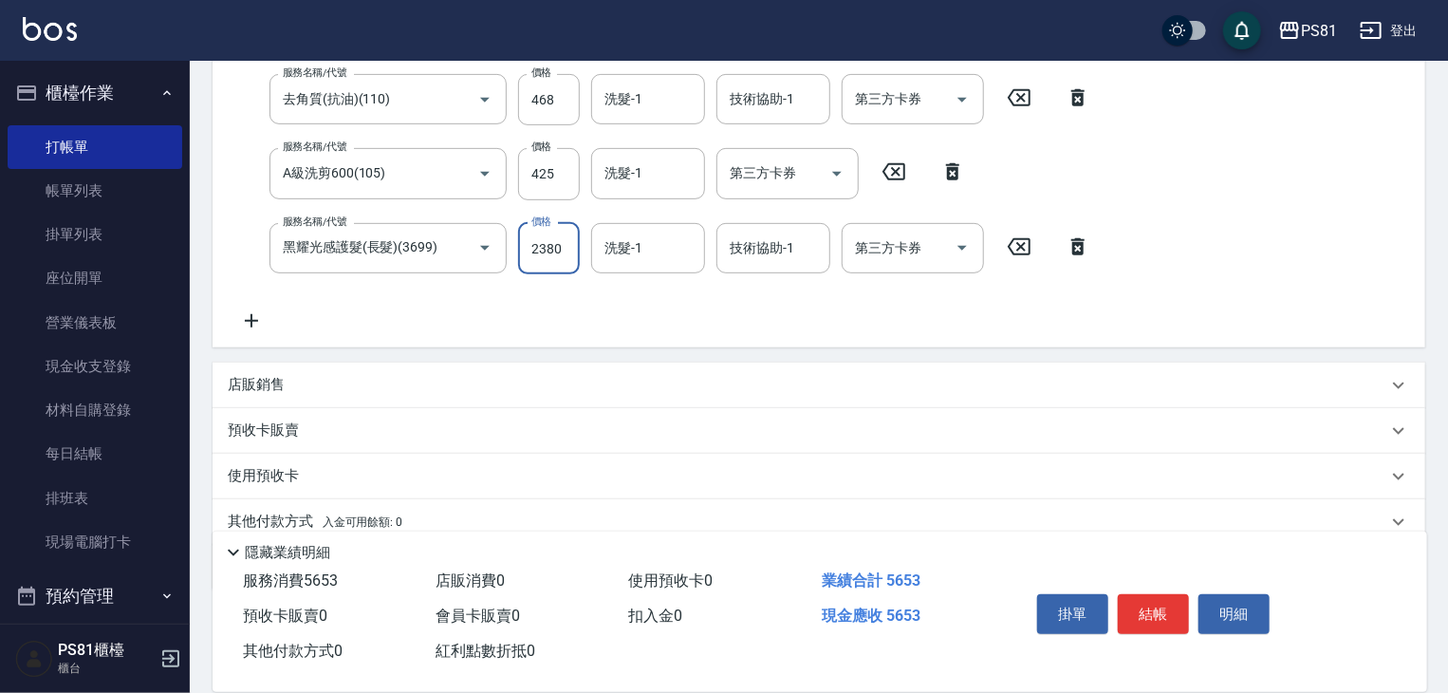
scroll to position [281, 0]
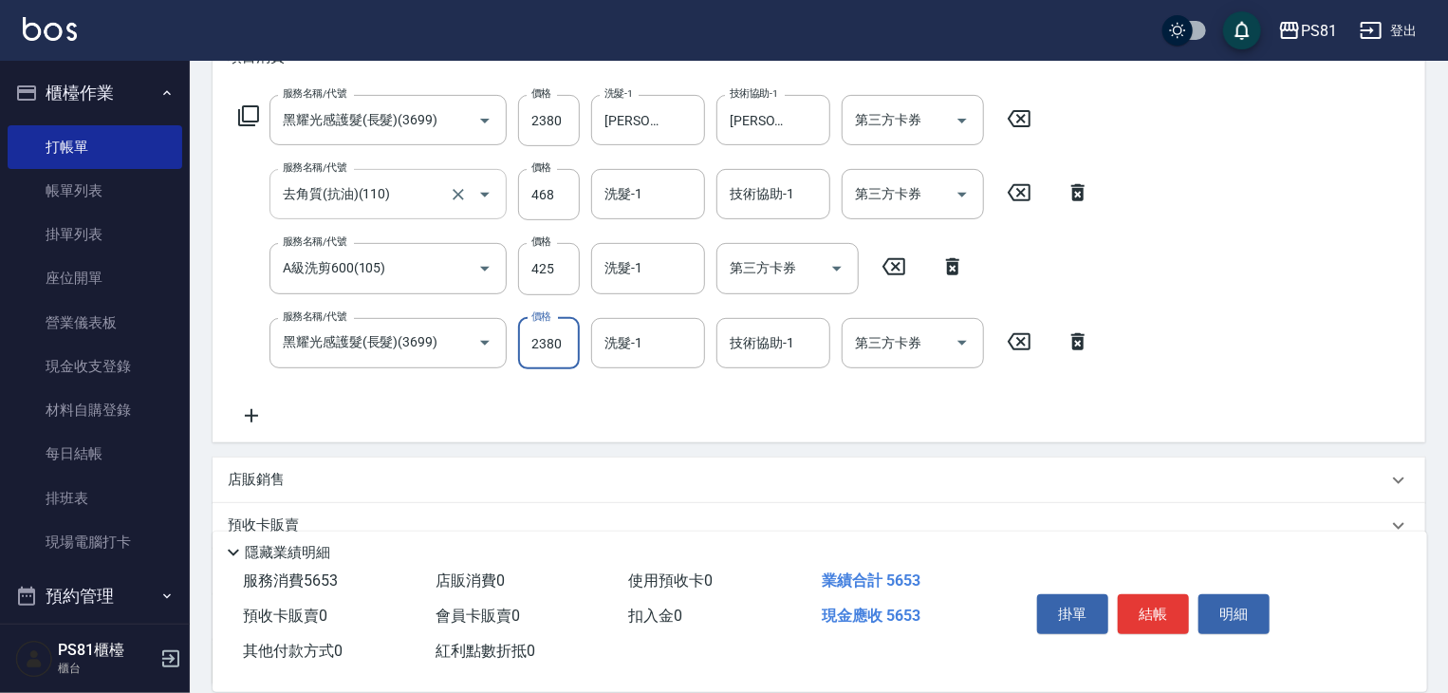
type input "2380"
click at [443, 195] on input "去角質(抗油)(110)" at bounding box center [361, 193] width 167 height 33
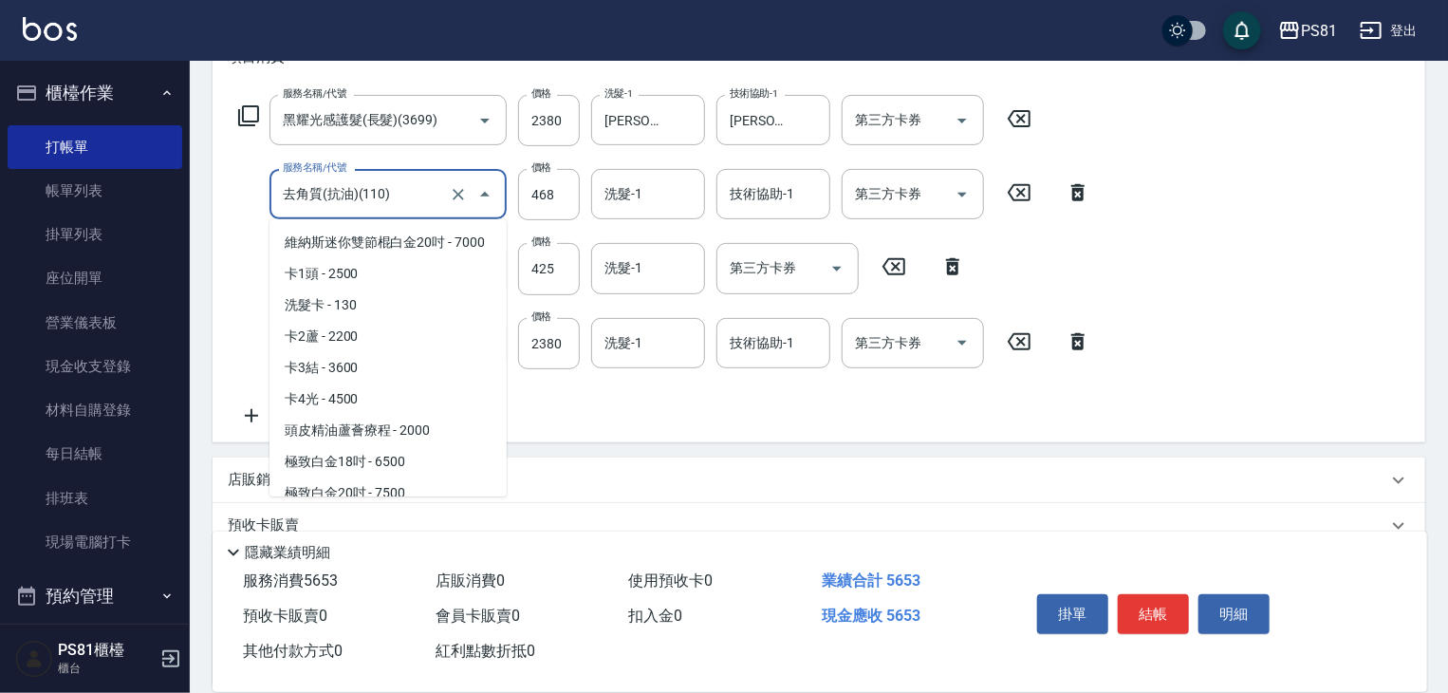
click at [443, 195] on input "去角質(抗油)(110)" at bounding box center [361, 193] width 167 height 33
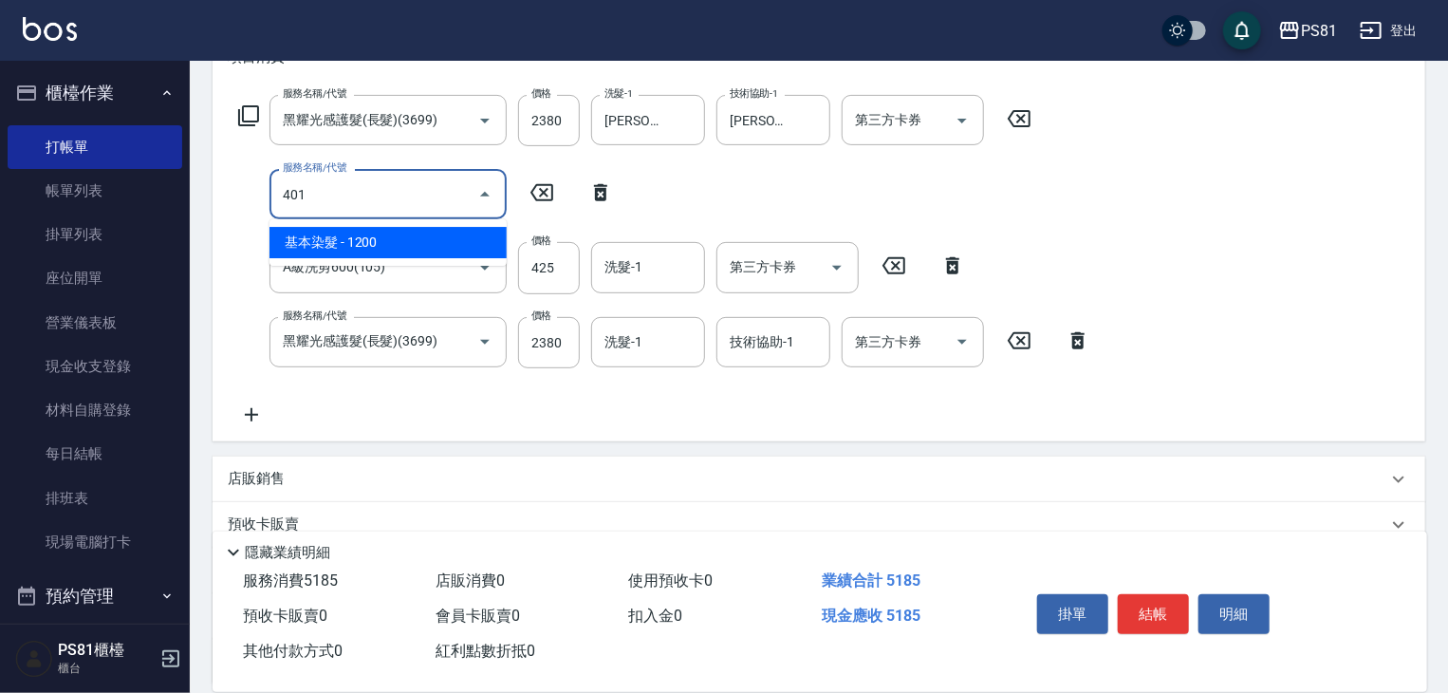
scroll to position [0, 0]
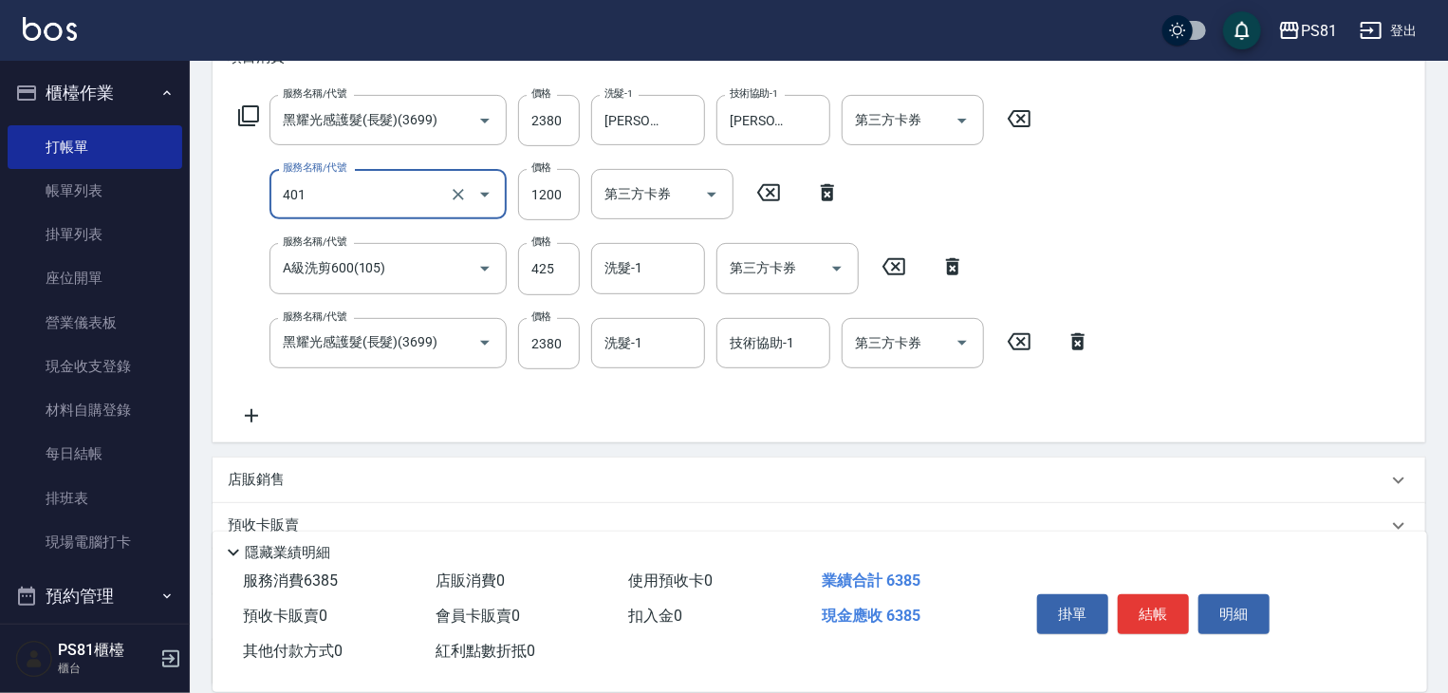
type input "基本染髮(401)"
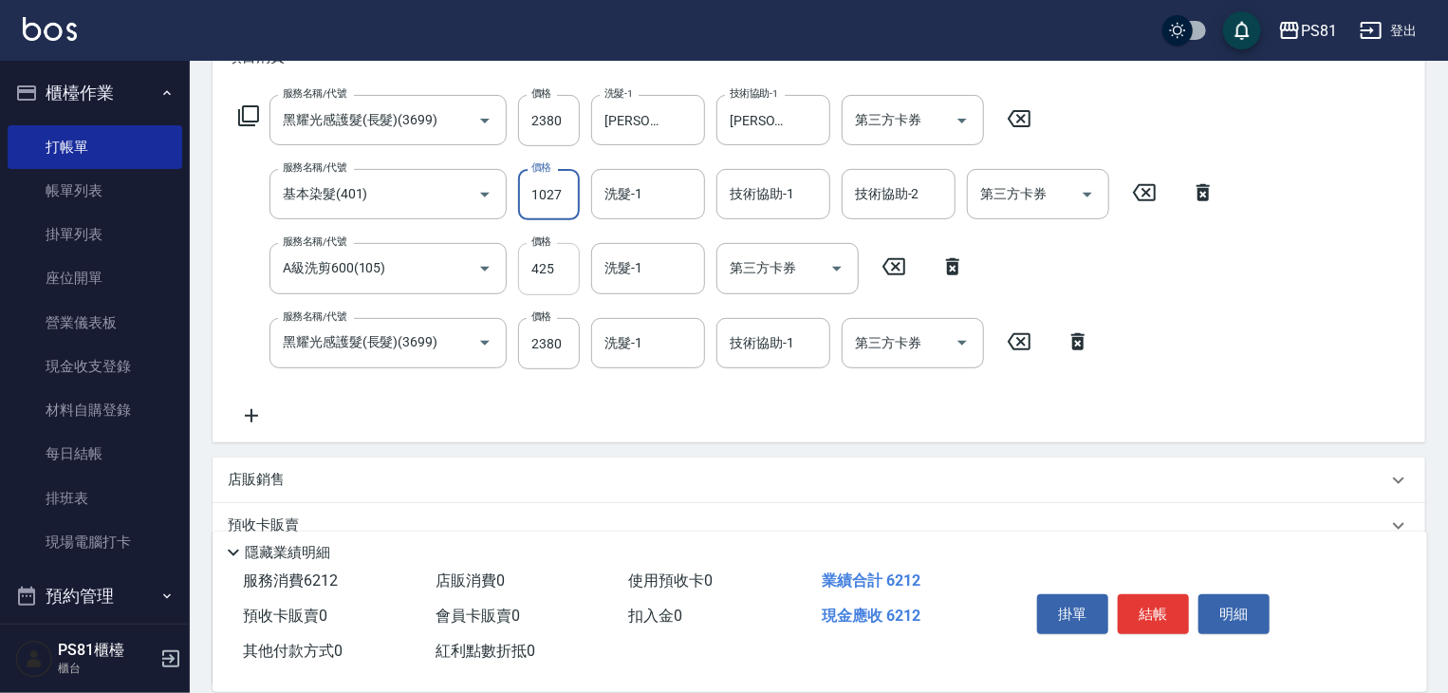
click at [562, 278] on input "425" at bounding box center [549, 268] width 62 height 51
click at [554, 198] on input "1027" at bounding box center [549, 194] width 62 height 51
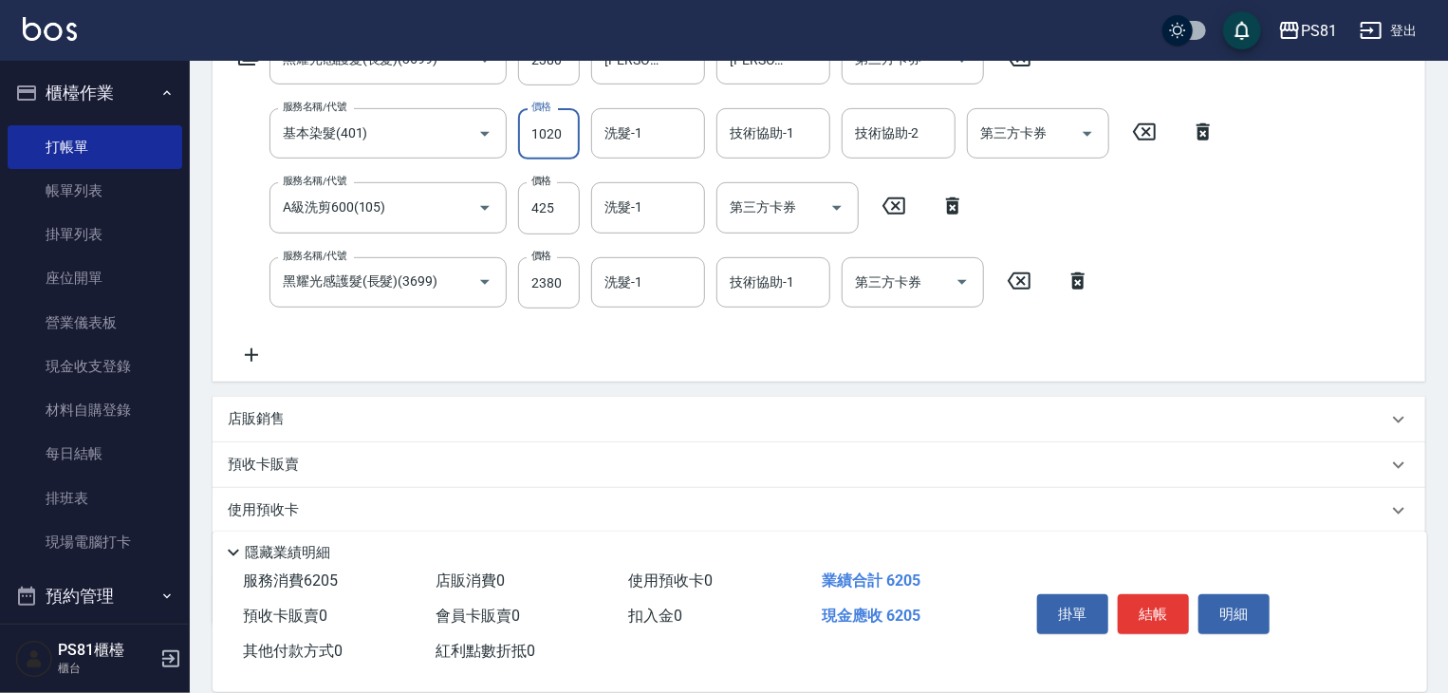
scroll to position [453, 0]
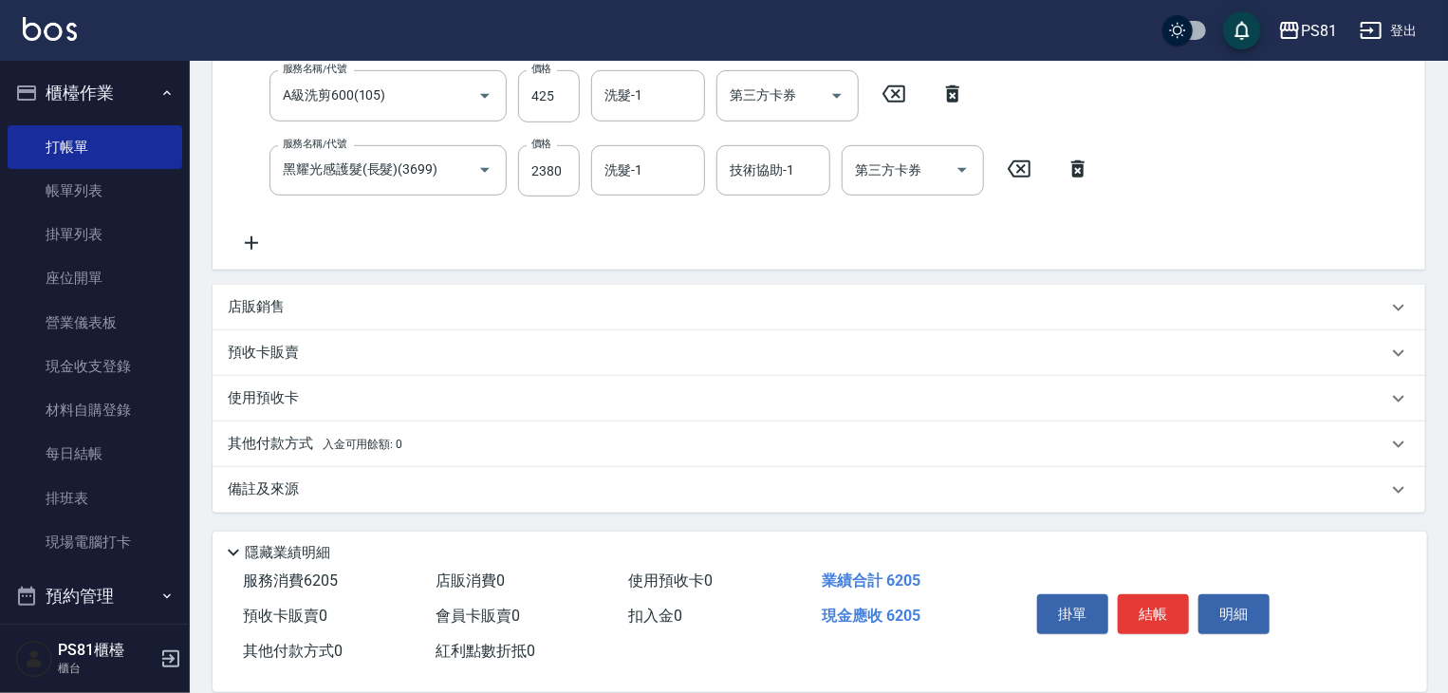
type input "1020"
click at [456, 286] on div "項目消費 服務名稱/代號 黑耀光感護髮(長髮)(3699) 服務名稱/代號 價格 2380 價格 洗髮-1 妮可-25 洗髮-1 技術協助-1 妮可-25 技…" at bounding box center [818, 183] width 1212 height 658
click at [465, 298] on div "店販銷售" at bounding box center [818, 308] width 1212 height 46
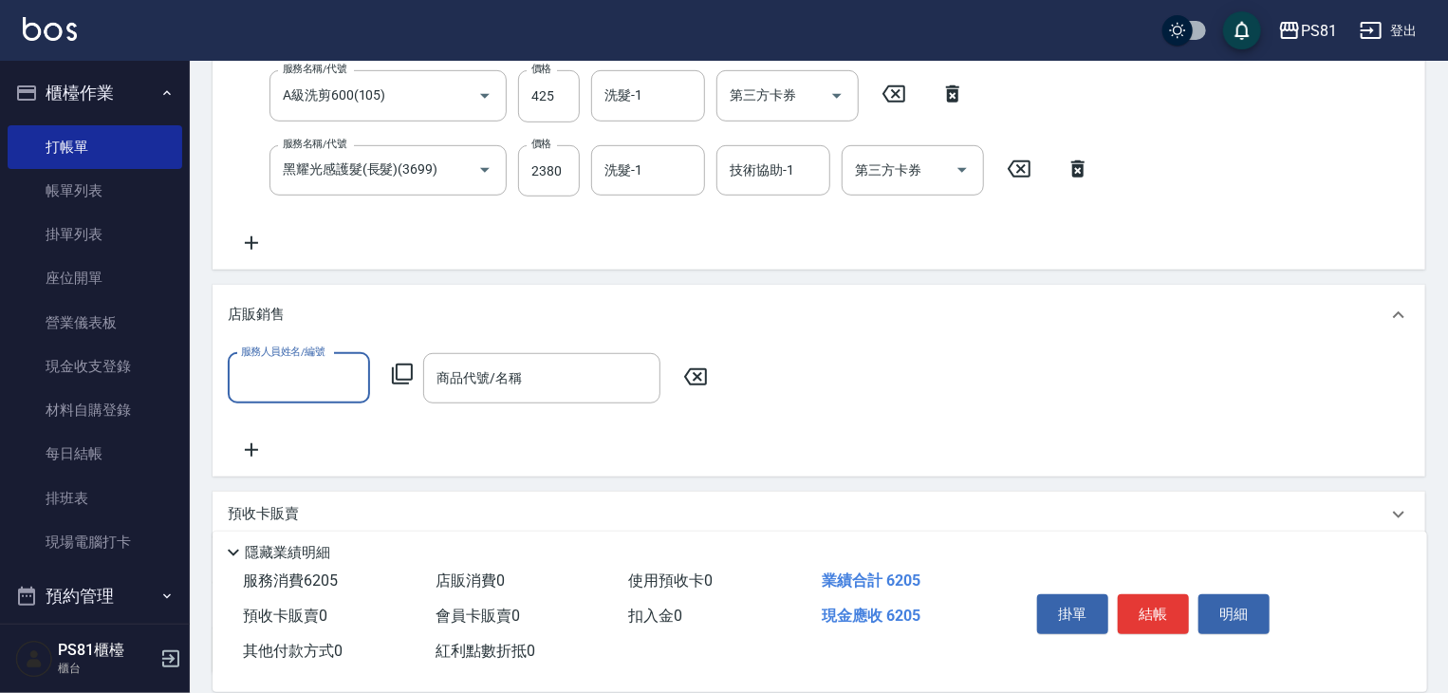
scroll to position [0, 0]
type input "丁若欣-6"
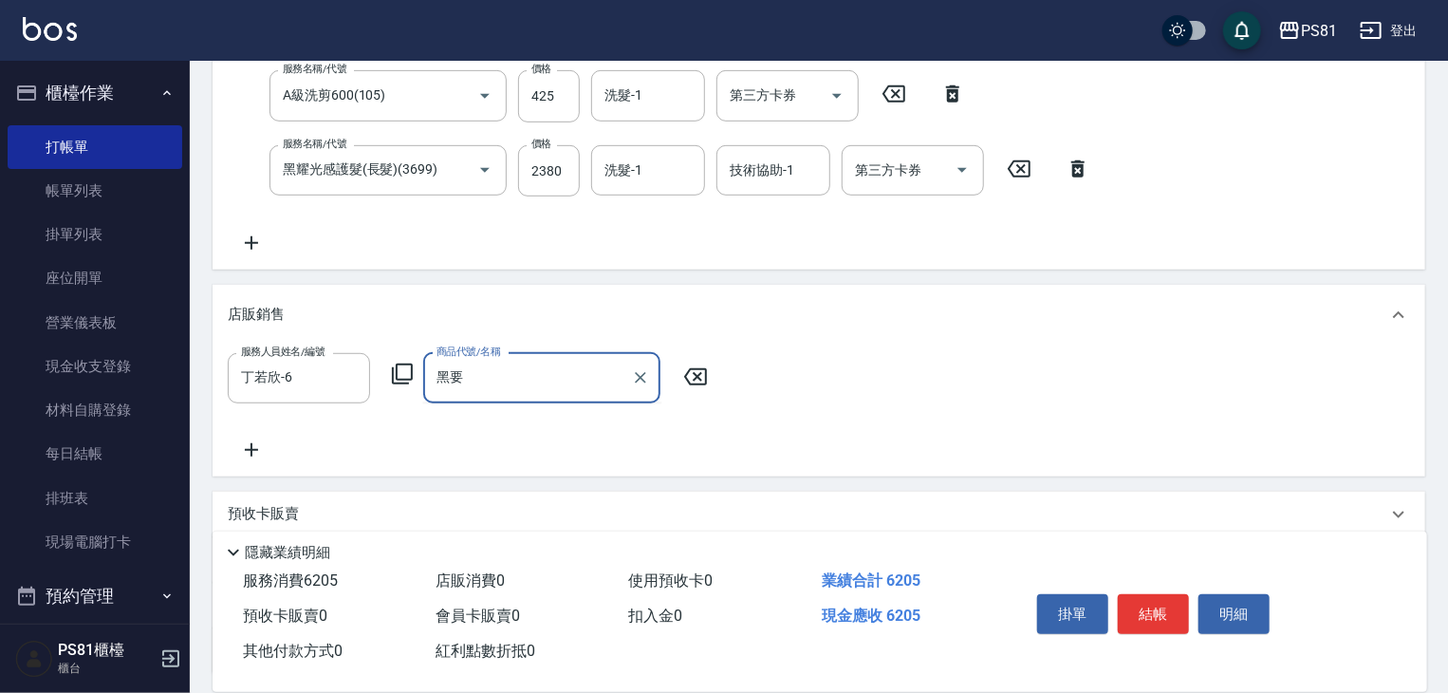
type input "黑"
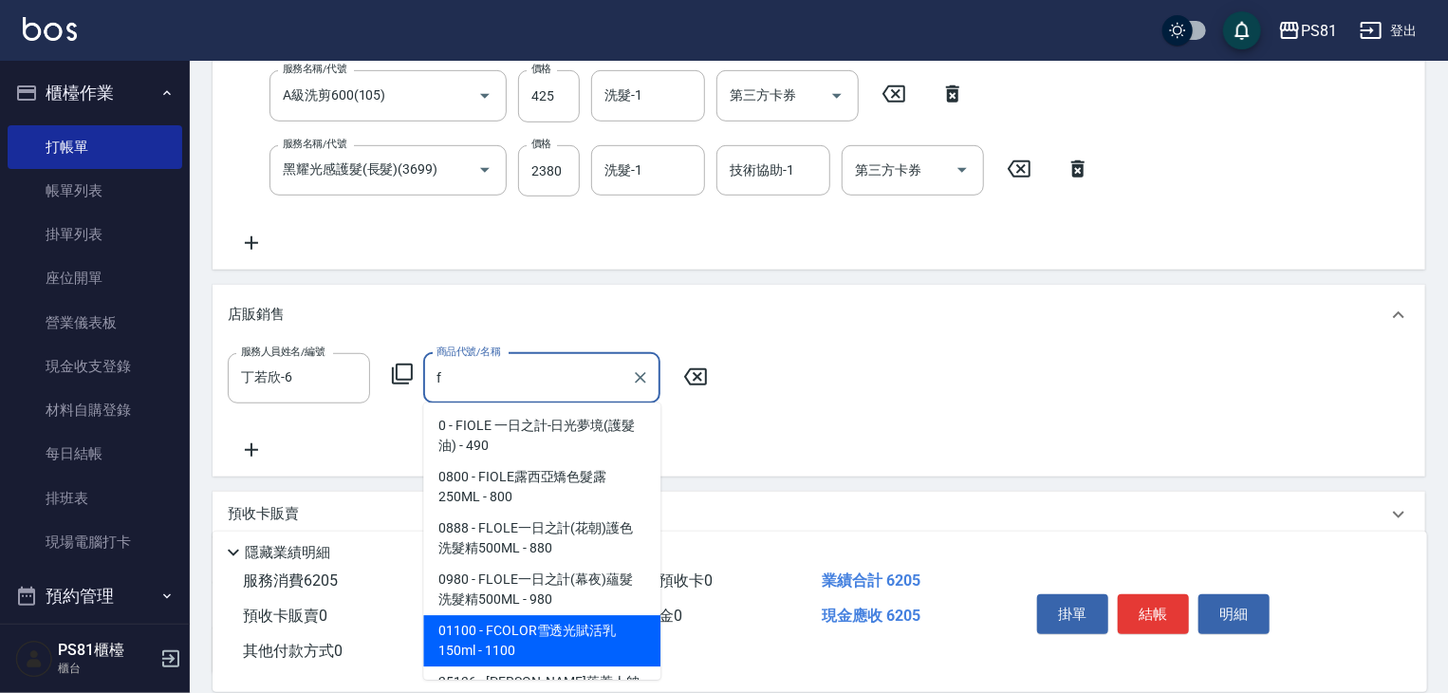
click at [590, 636] on span "01100 - FCOLOR雪透光賦活乳150ml - 1100" at bounding box center [541, 640] width 237 height 51
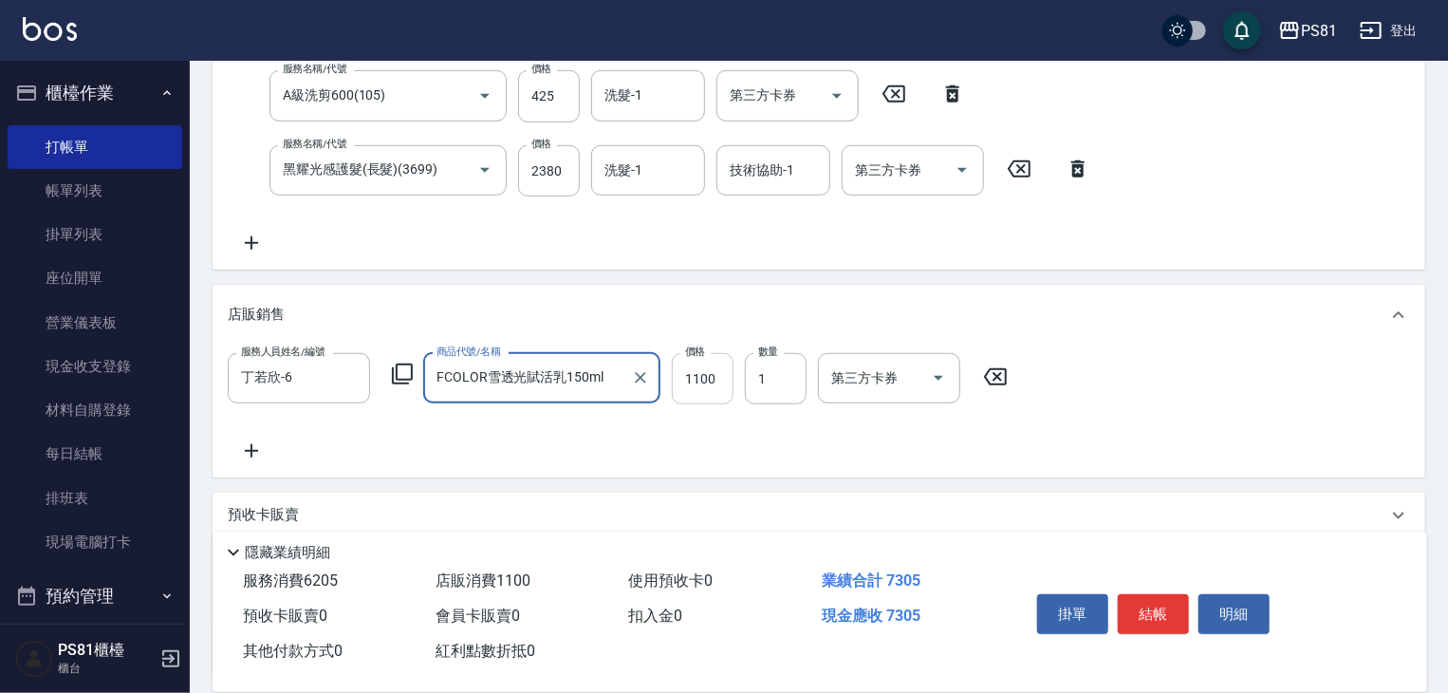
type input "FCOLOR雪透光賦活乳150ml"
click at [722, 397] on input "1100" at bounding box center [703, 378] width 62 height 51
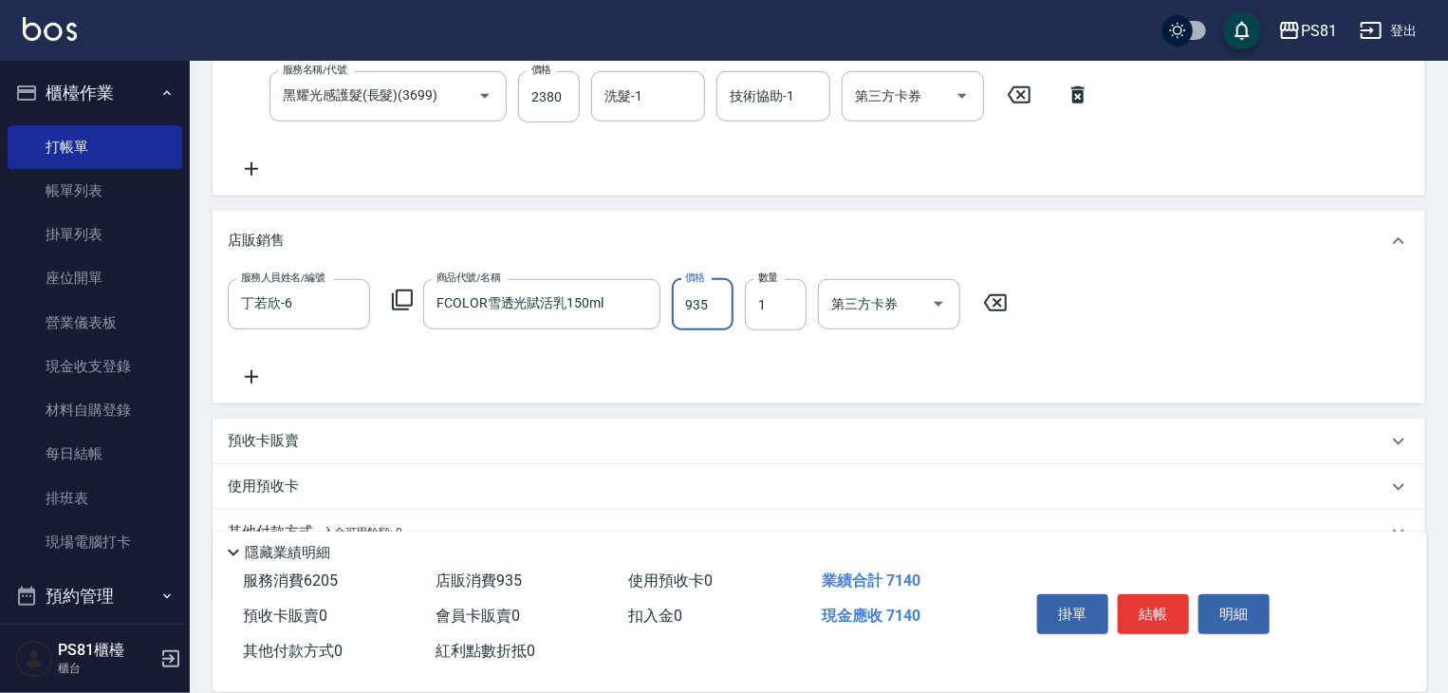
scroll to position [615, 0]
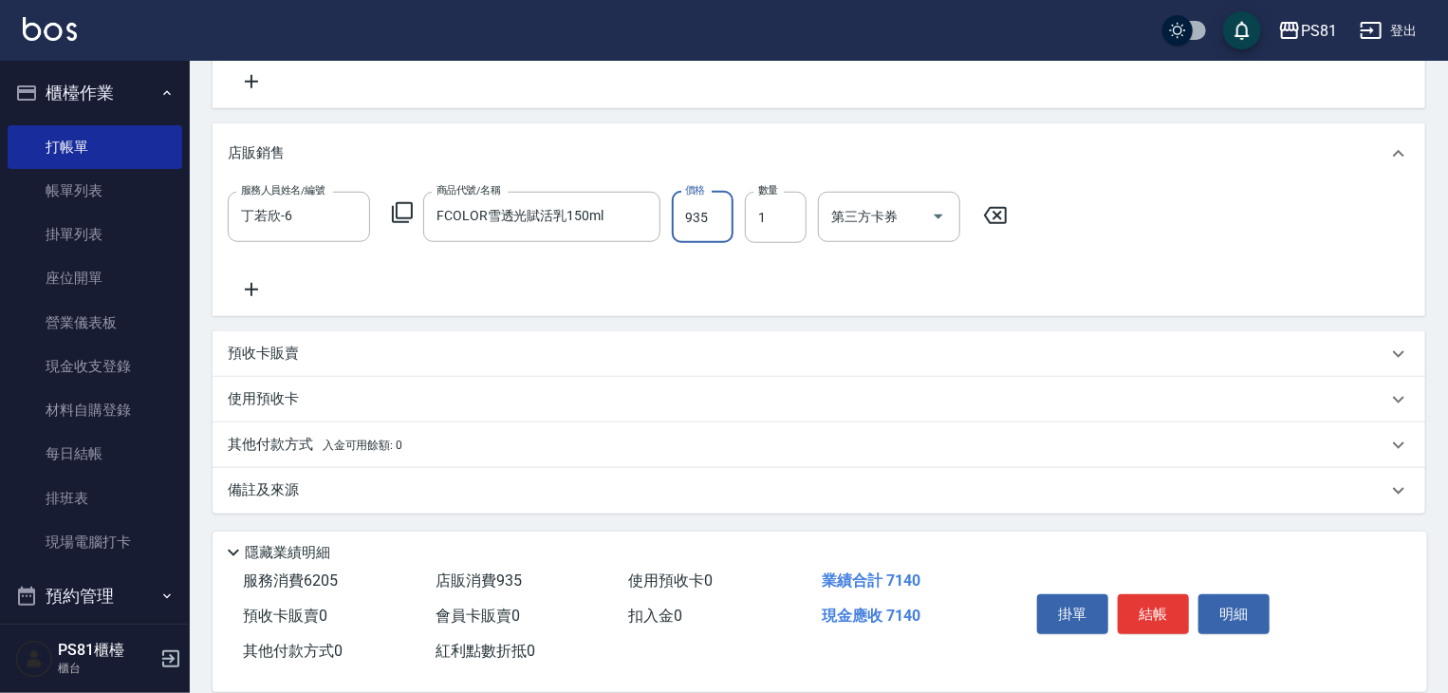
type input "935"
click at [457, 448] on div "其他付款方式 入金可用餘額: 0" at bounding box center [807, 444] width 1159 height 21
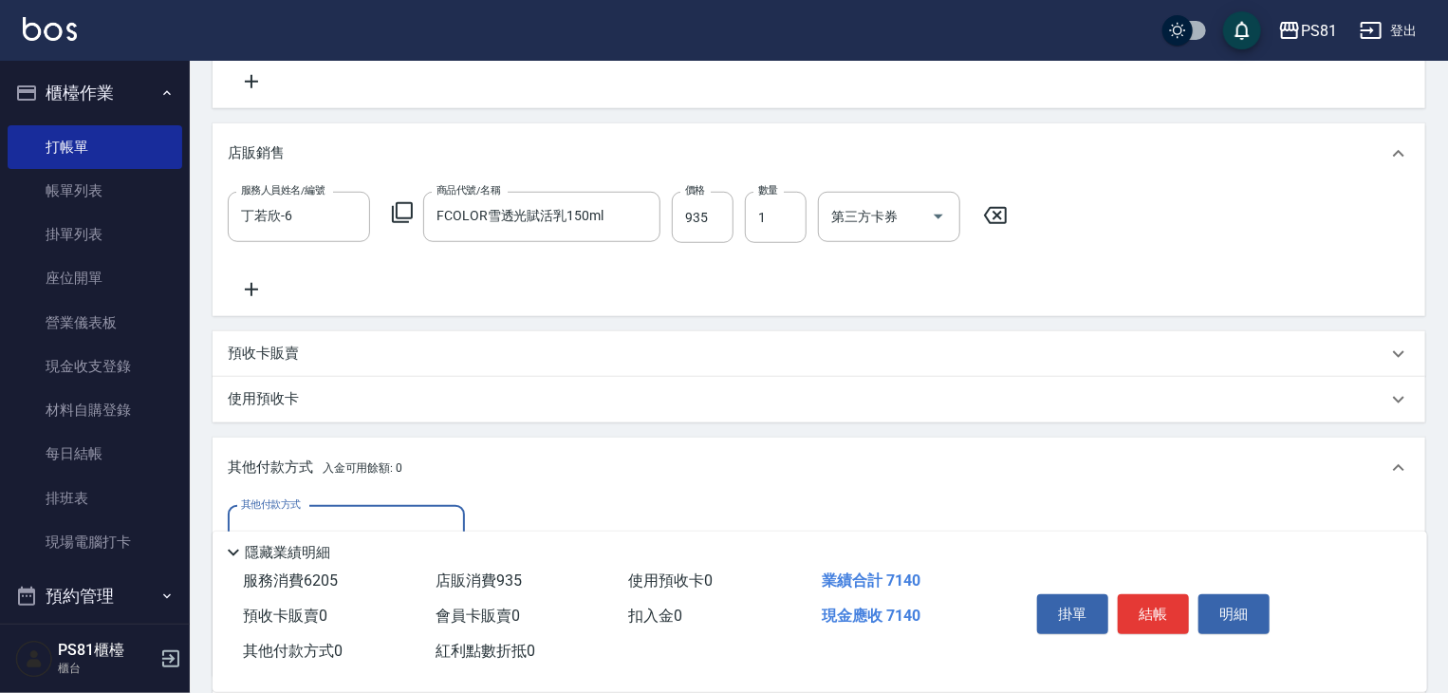
scroll to position [0, 0]
click at [345, 522] on input "其他付款方式" at bounding box center [346, 530] width 220 height 33
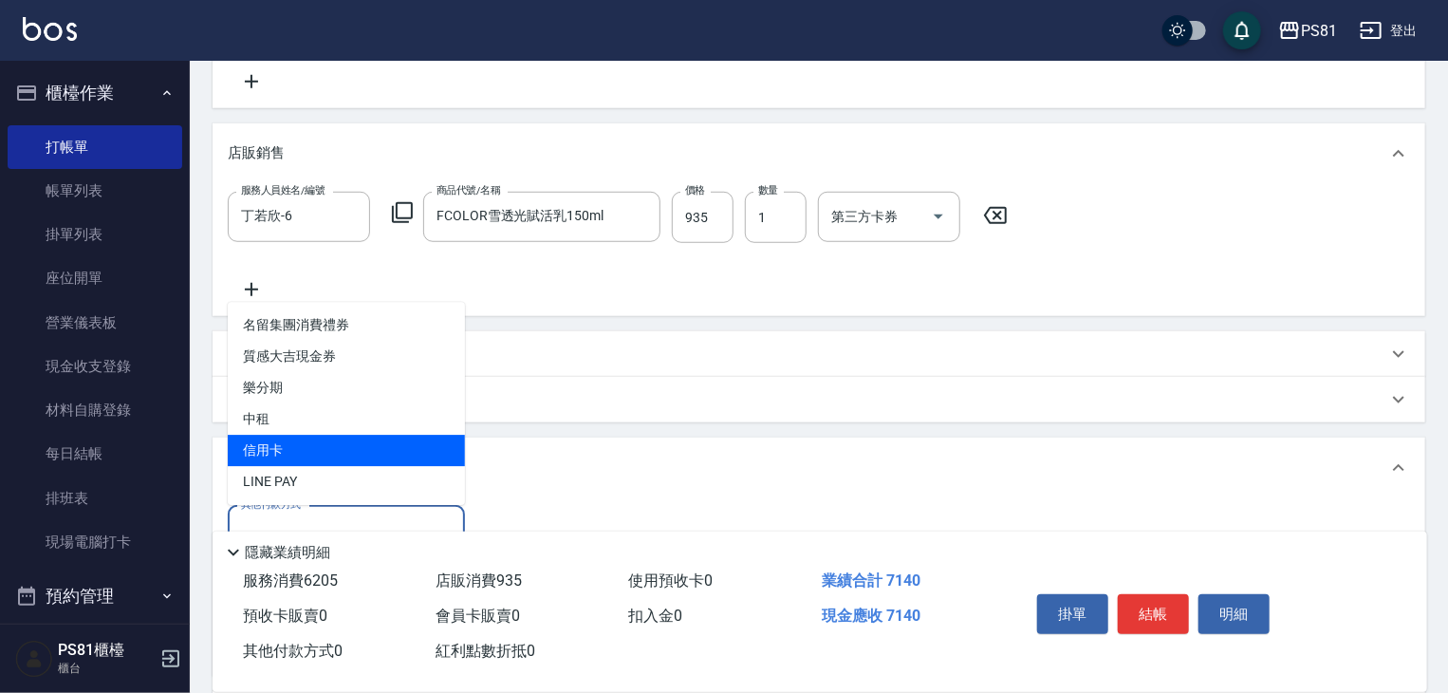
click at [337, 448] on span "信用卡" at bounding box center [346, 449] width 237 height 31
type input "信用卡"
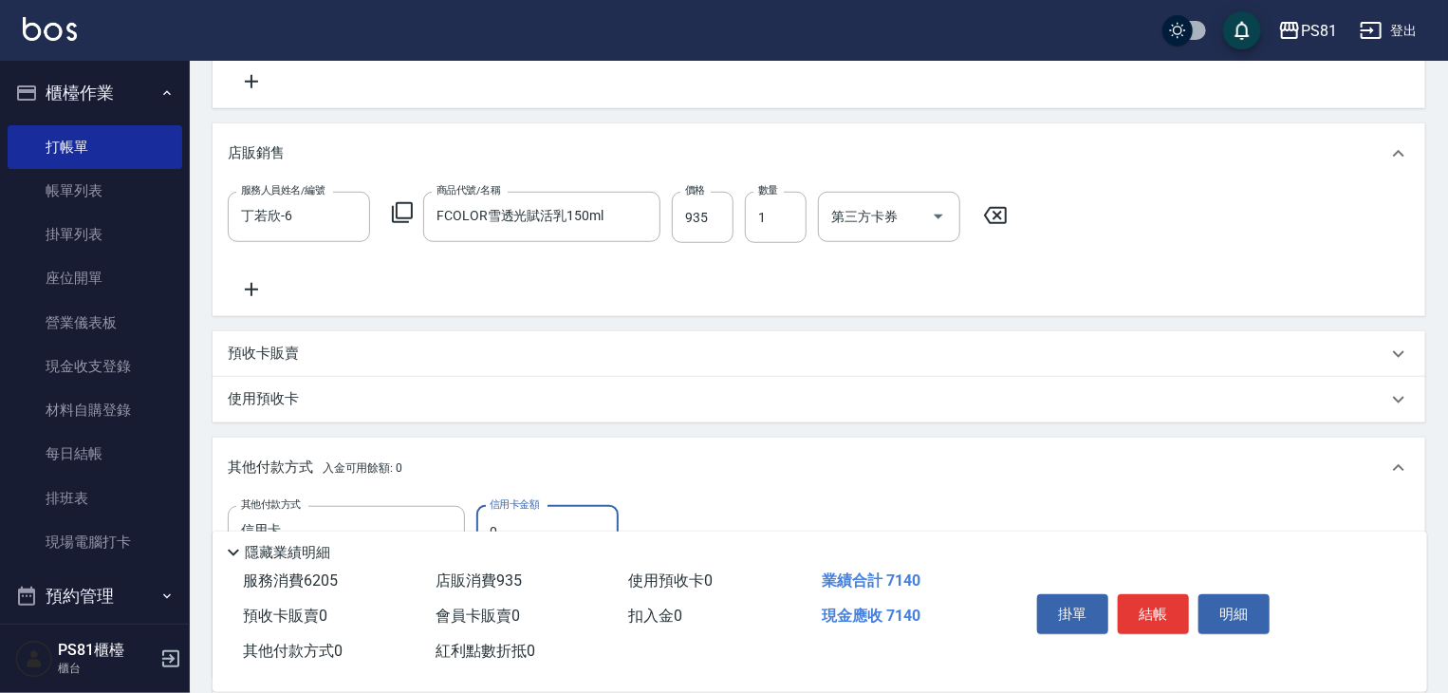
click at [549, 517] on input "0" at bounding box center [547, 531] width 142 height 51
type input "7140"
click at [1160, 619] on button "結帳" at bounding box center [1153, 614] width 71 height 40
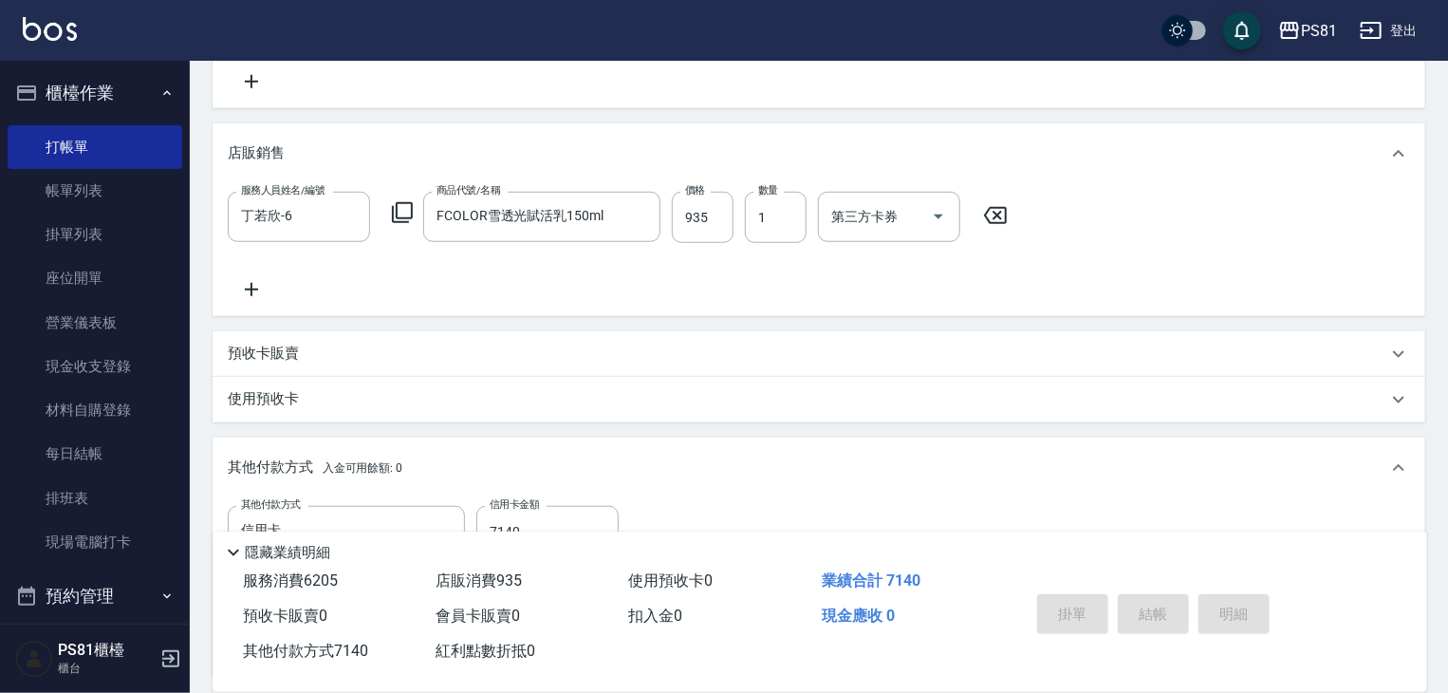
type input "2025/08/23 20:57"
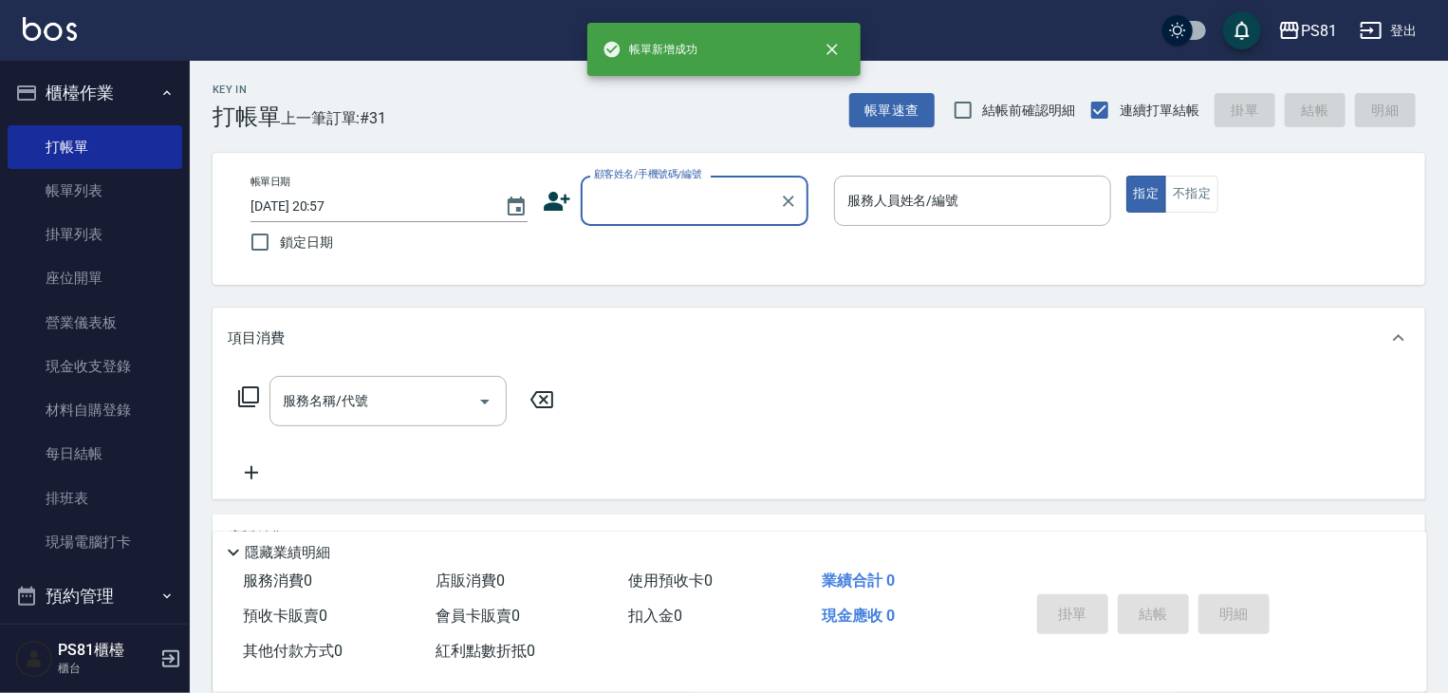
click at [554, 202] on icon at bounding box center [557, 201] width 27 height 19
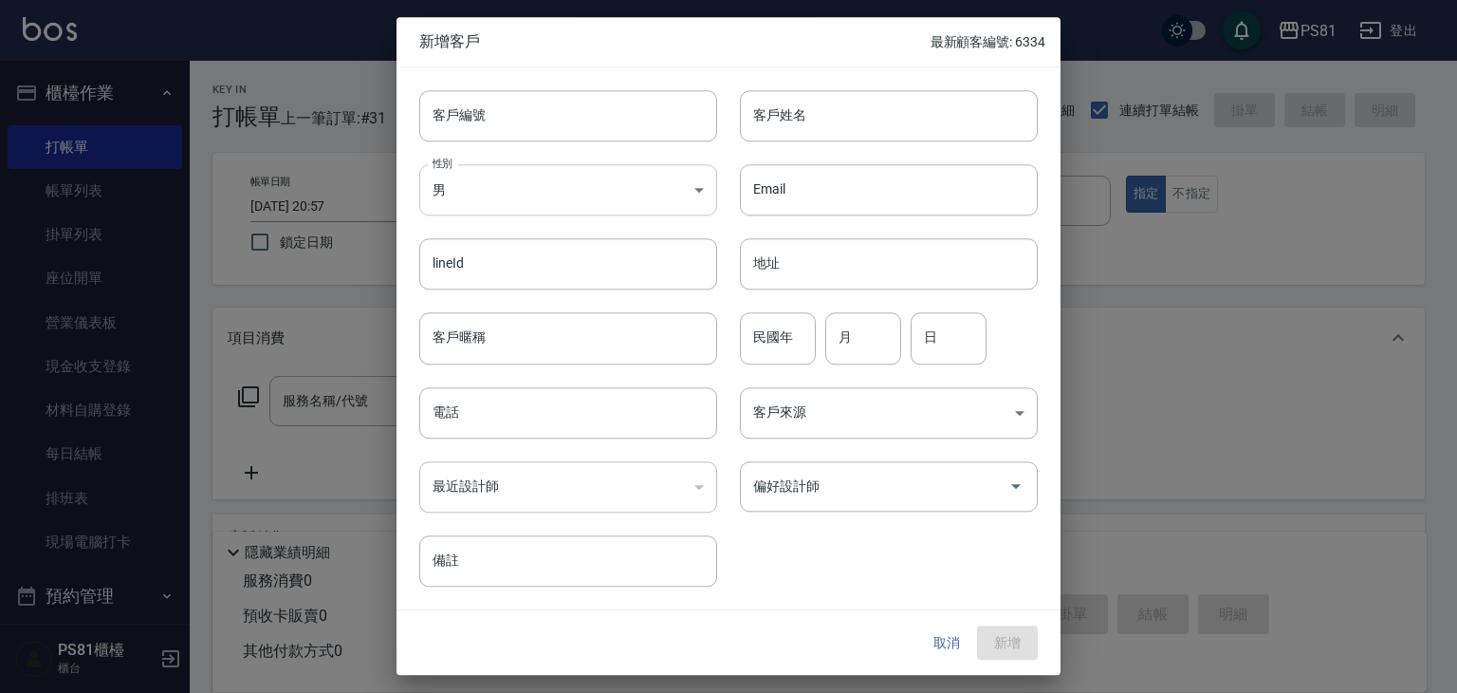
click at [502, 184] on body "PS81 登出 櫃檯作業 打帳單 帳單列表 掛單列表 座位開單 營業儀表板 現金收支登錄 材料自購登錄 每日結帳 排班表 現場電腦打卡 預約管理 預約管理 單…" at bounding box center [728, 461] width 1457 height 922
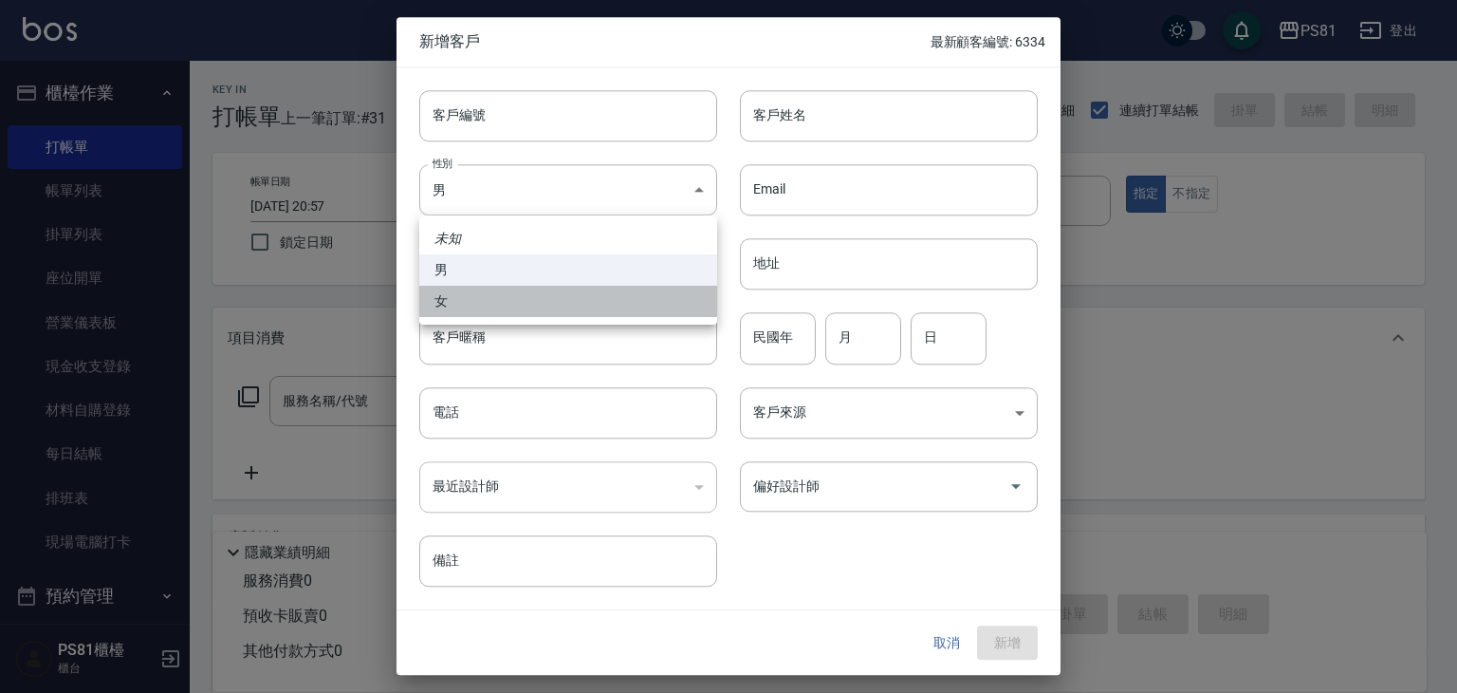
click at [507, 300] on li "女" at bounding box center [568, 301] width 298 height 31
type input "FEMALE"
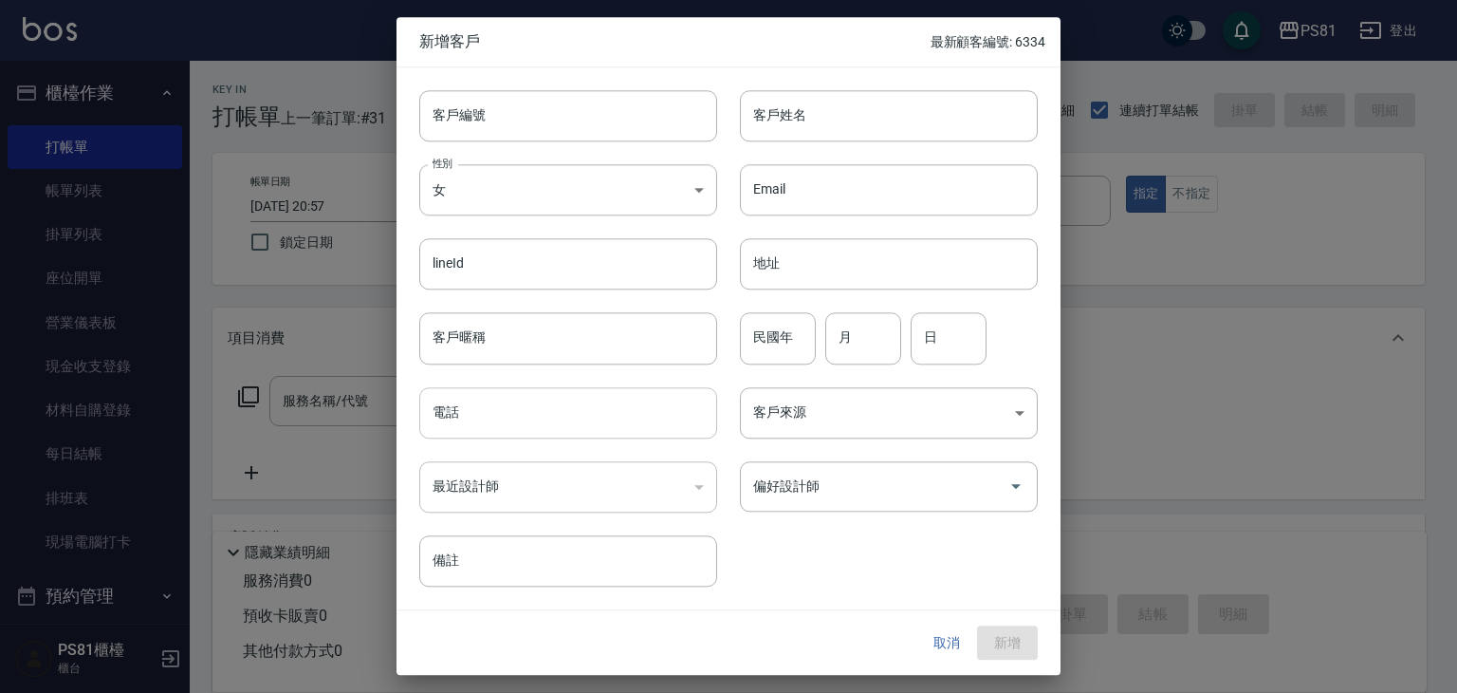
click at [497, 423] on input "電話" at bounding box center [568, 412] width 298 height 51
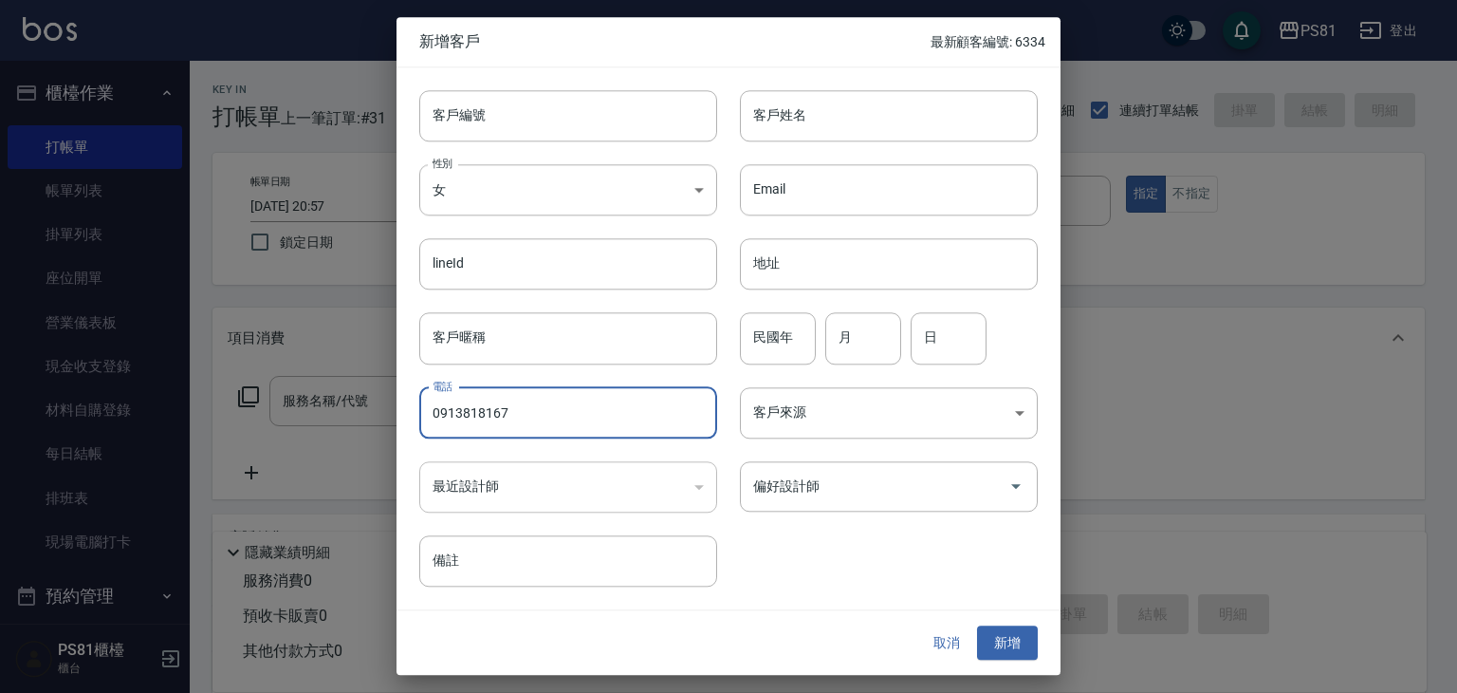
click at [497, 423] on input "0913818167" at bounding box center [568, 412] width 298 height 51
type input "0913818167"
click at [840, 491] on input "偏好設計師" at bounding box center [874, 486] width 252 height 33
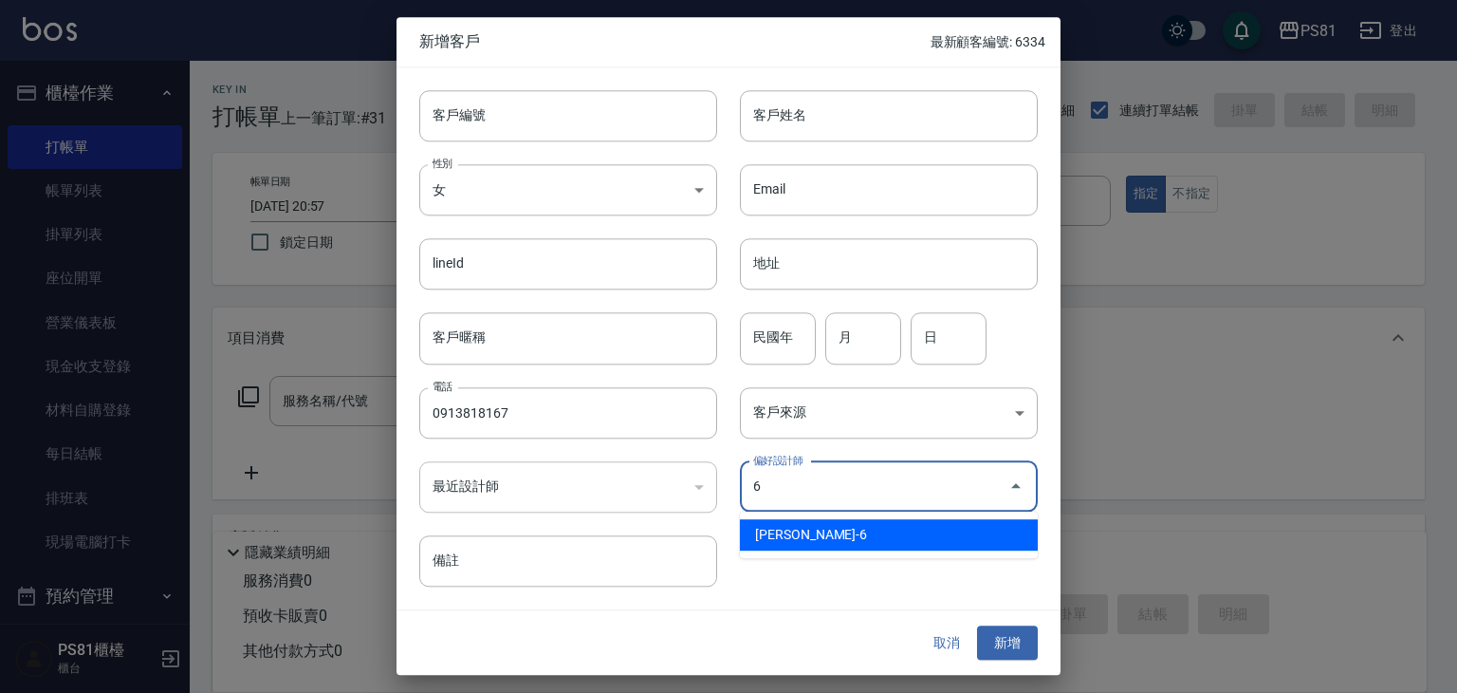
type input "[PERSON_NAME]"
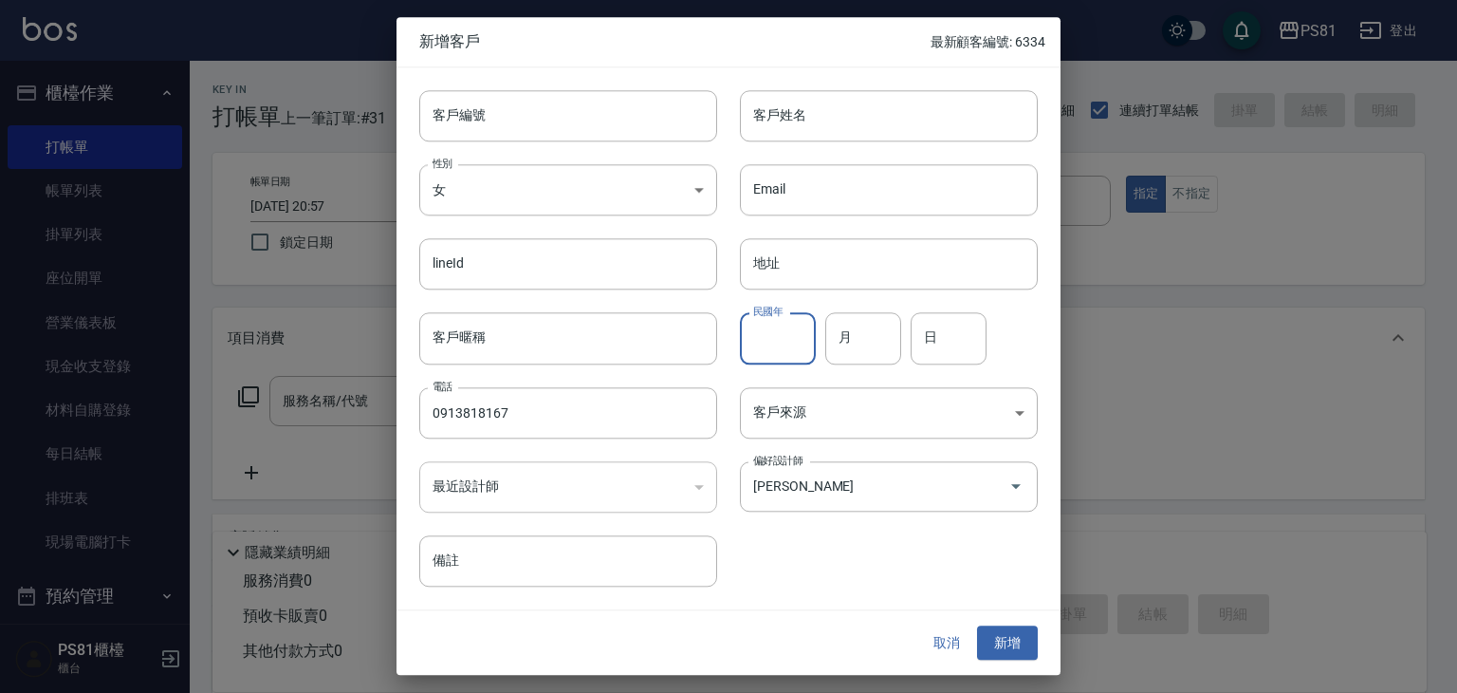
click at [786, 323] on input "民國年" at bounding box center [778, 338] width 76 height 51
type input "82"
type input "01"
type input "2"
type input "17"
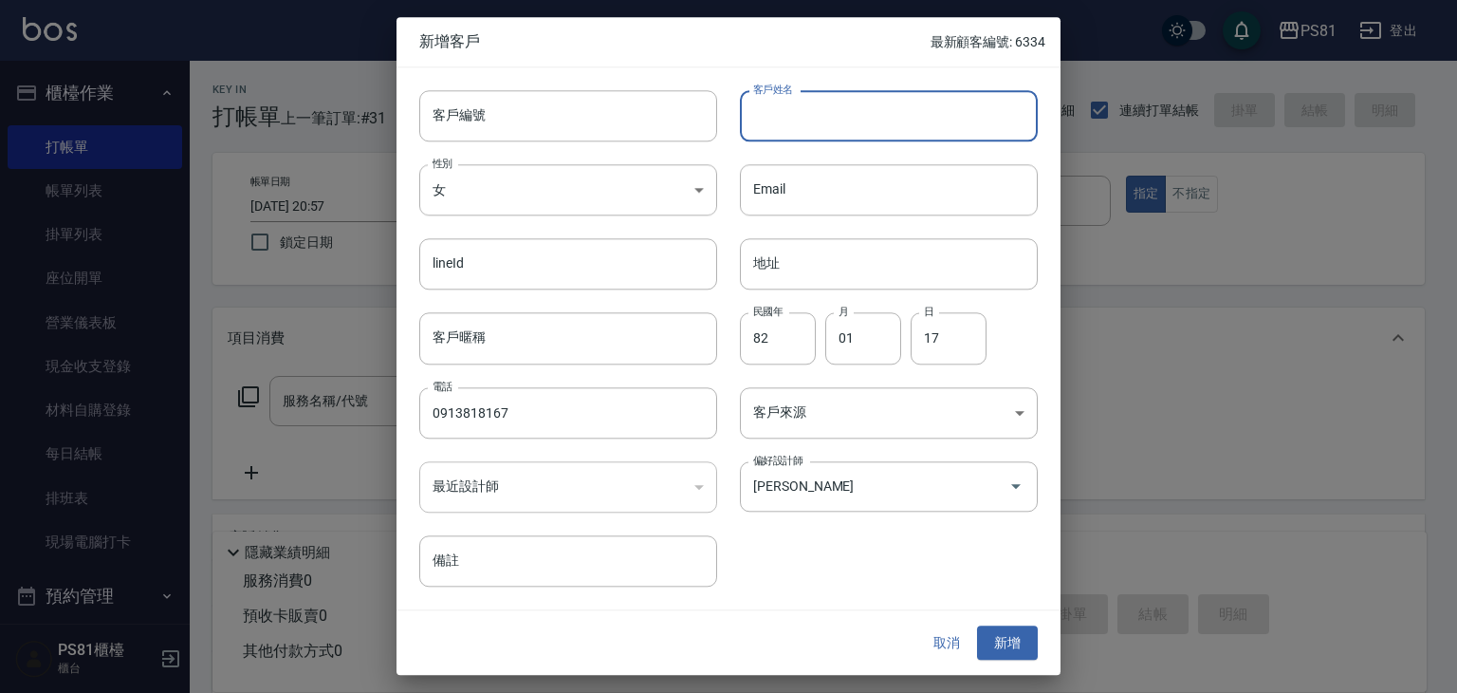
click at [859, 114] on input "客戶姓名" at bounding box center [889, 115] width 298 height 51
type input "d"
type input "[PERSON_NAME]"
click at [511, 424] on input "0913818167" at bounding box center [568, 412] width 298 height 51
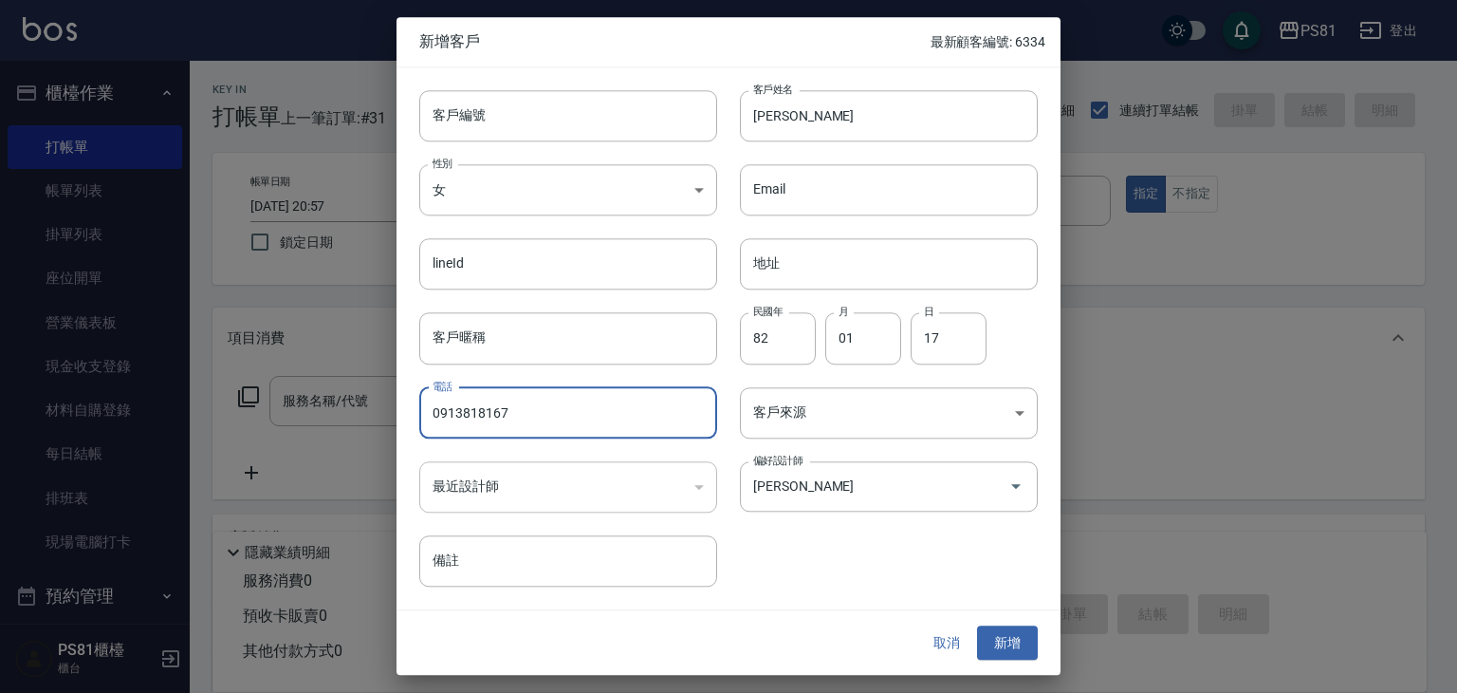
click at [511, 424] on input "0913818167" at bounding box center [568, 412] width 298 height 51
drag, startPoint x: 511, startPoint y: 424, endPoint x: 735, endPoint y: 475, distance: 229.7
click at [512, 424] on input "0913818167" at bounding box center [568, 412] width 298 height 51
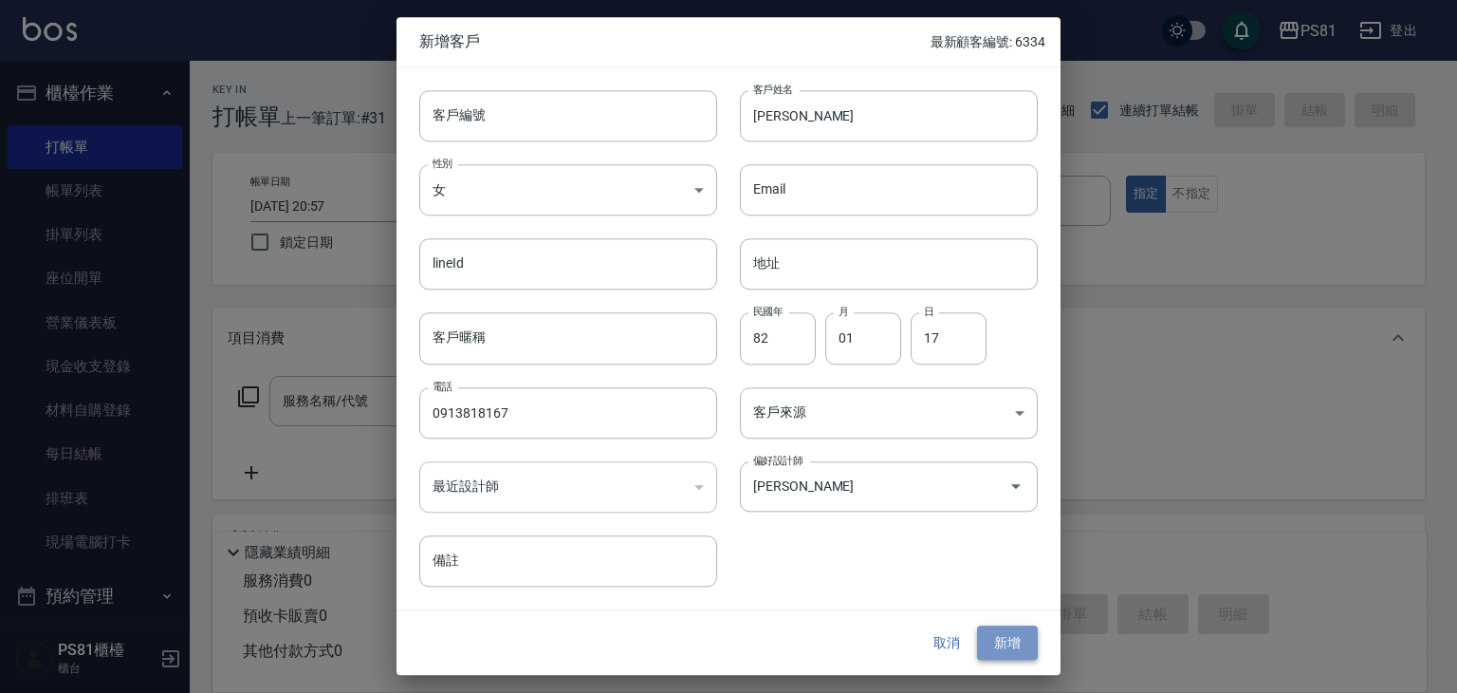
click at [1009, 635] on button "新增" at bounding box center [1007, 642] width 61 height 35
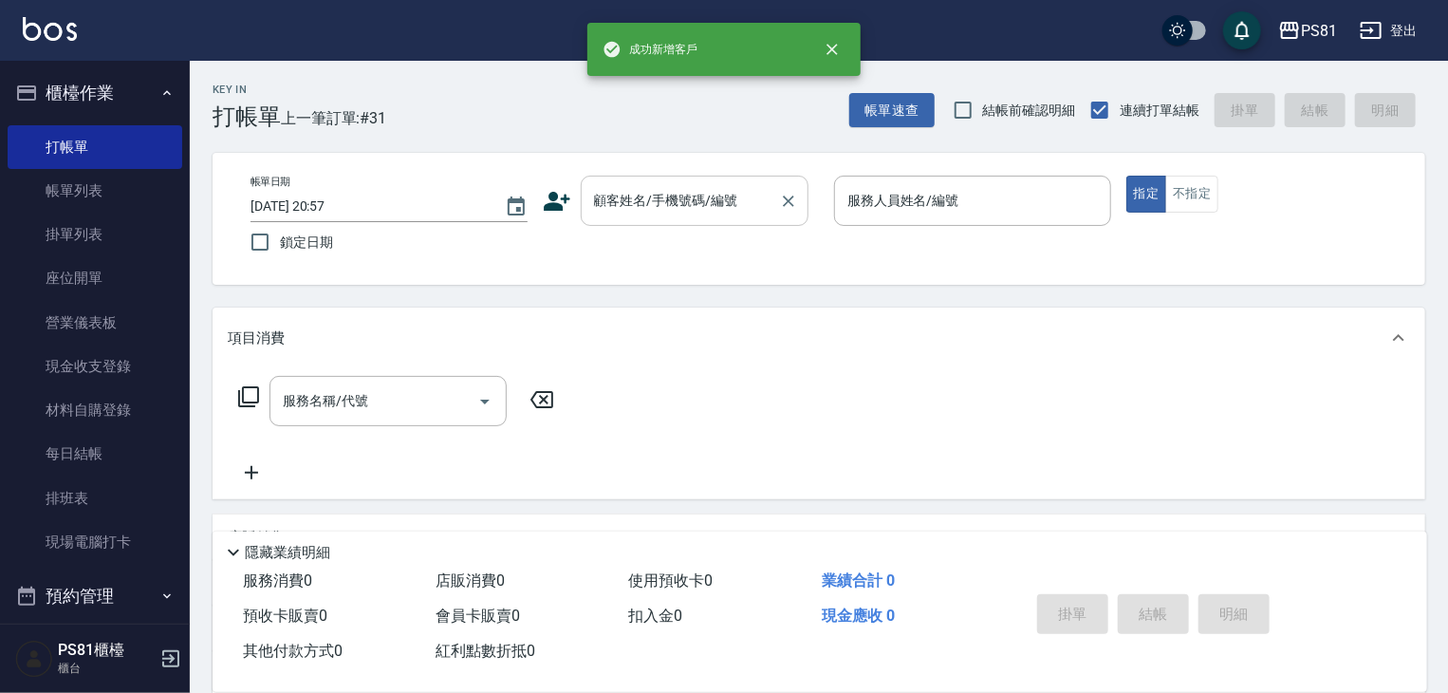
click at [681, 204] on input "顧客姓名/手機號碼/編號" at bounding box center [680, 200] width 182 height 33
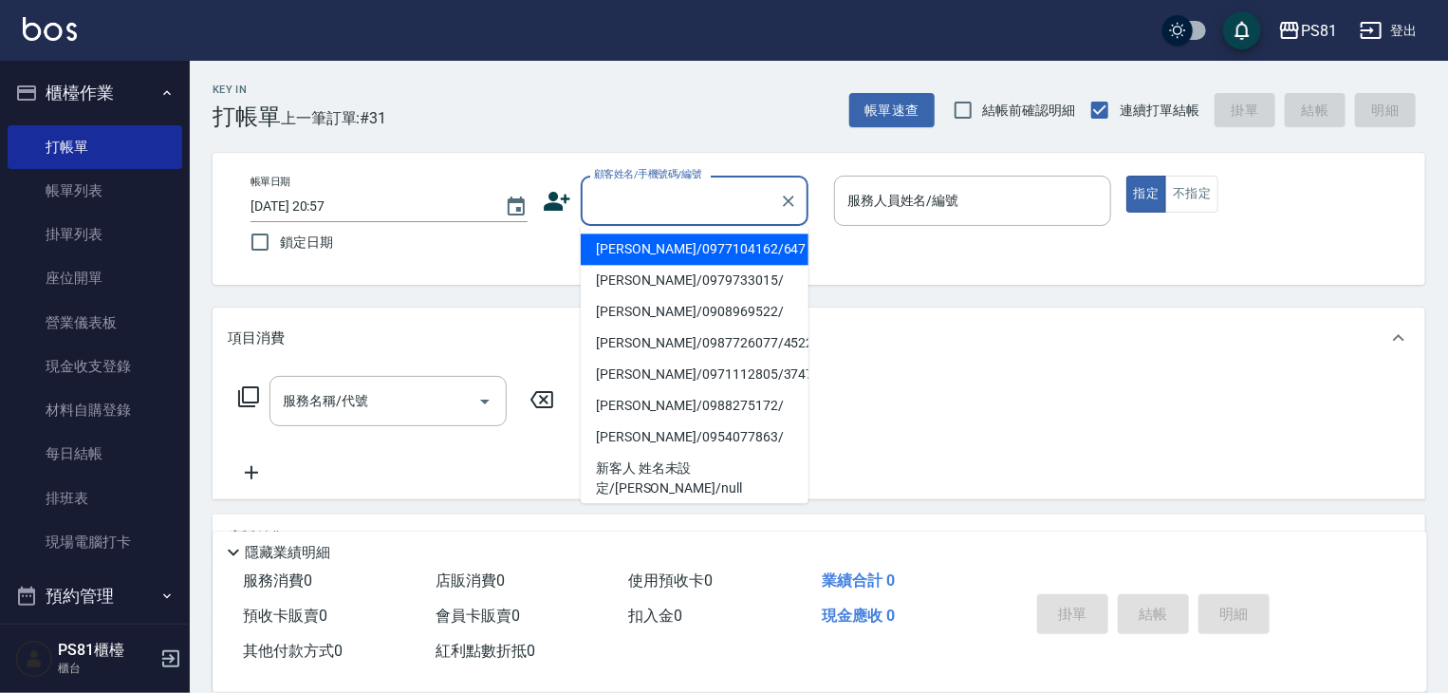
paste input "0913818167"
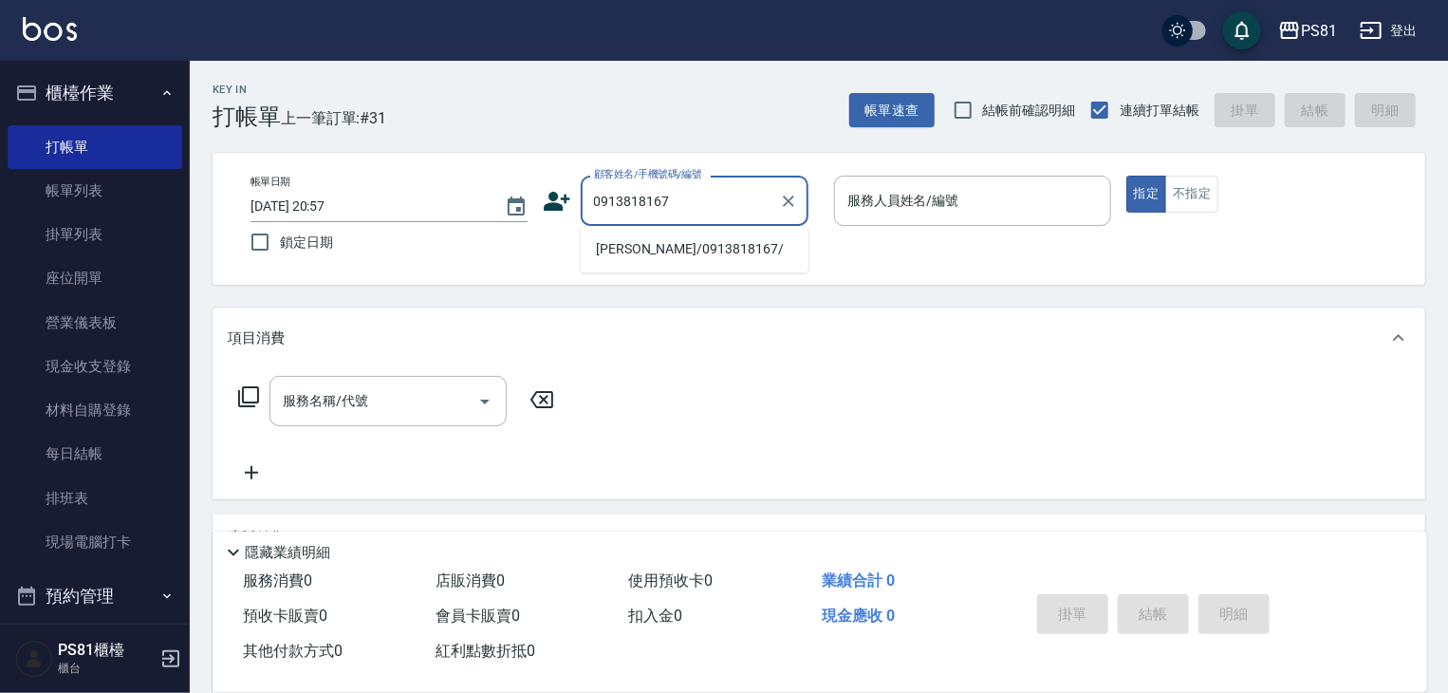
click at [744, 243] on li "[PERSON_NAME]/0913818167/" at bounding box center [695, 248] width 228 height 31
type input "[PERSON_NAME]/0913818167/"
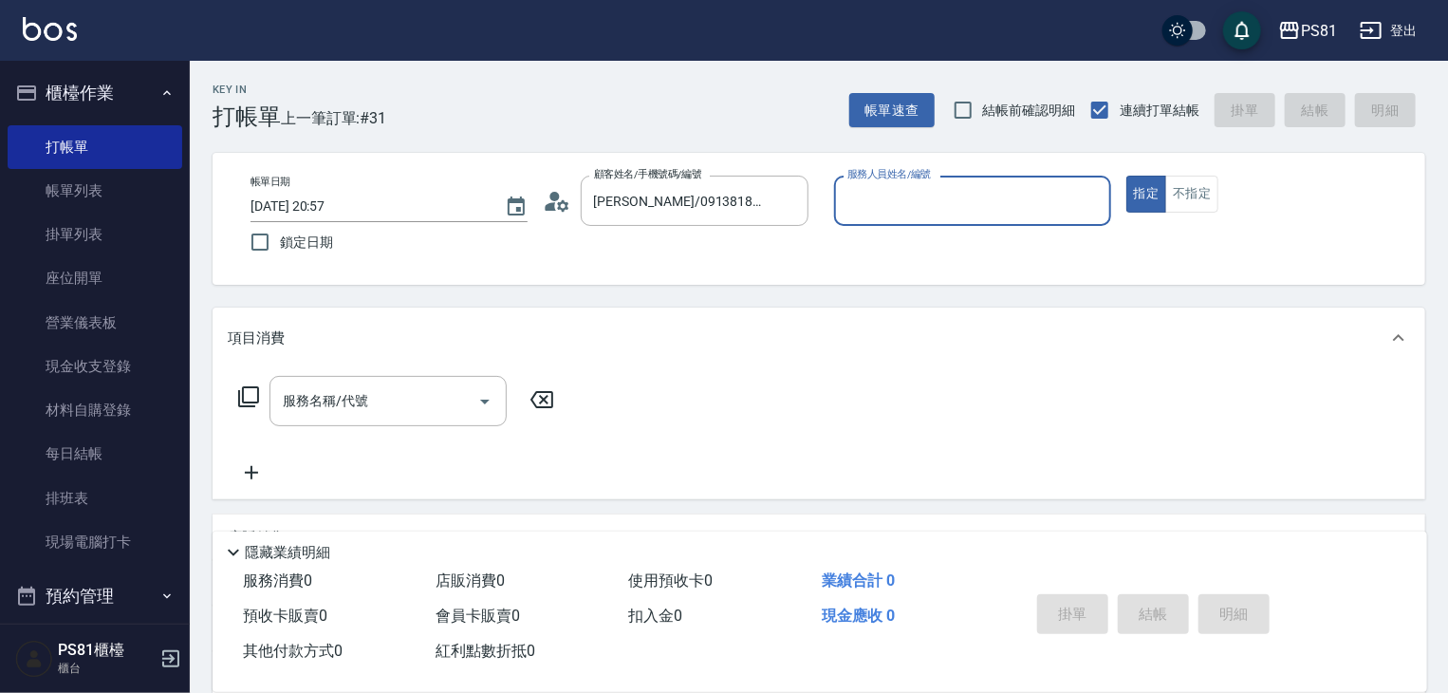
type input "丁若欣-6"
click at [1126, 176] on button "指定" at bounding box center [1146, 194] width 41 height 37
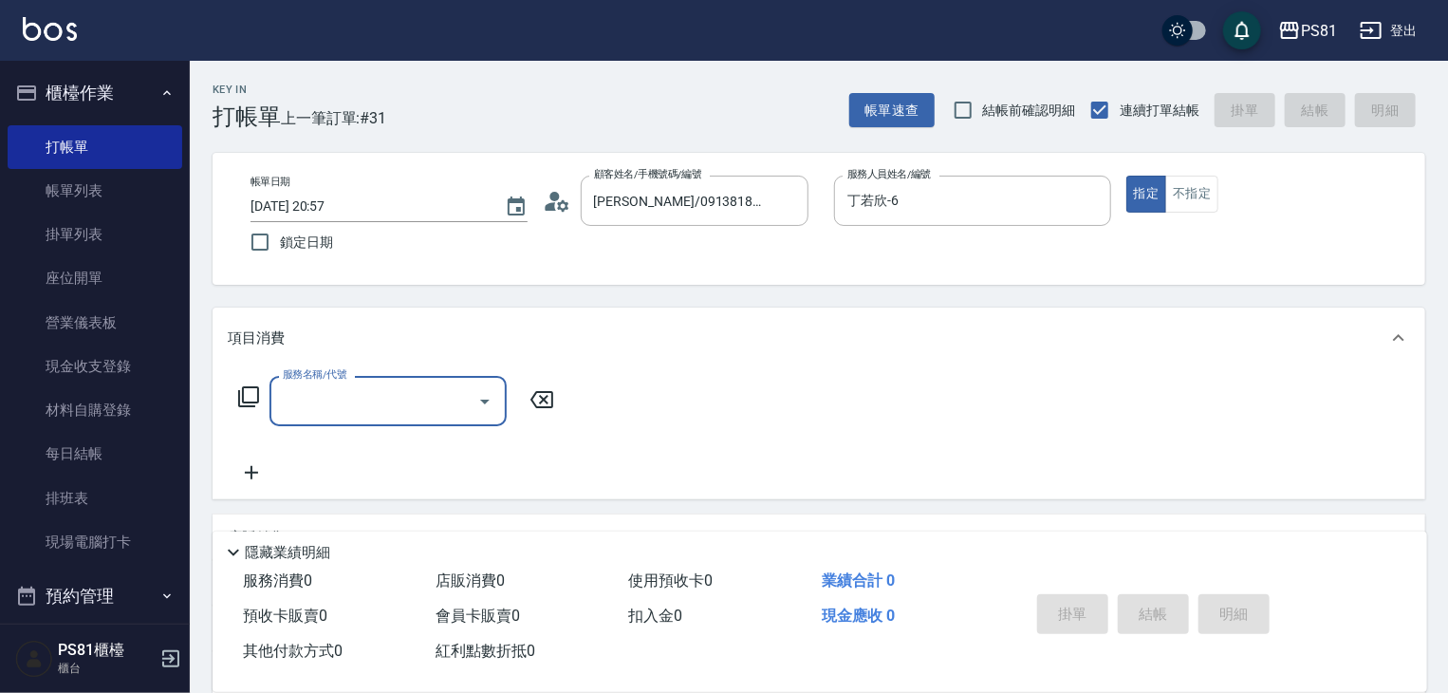
click at [425, 403] on input "服務名稱/代號" at bounding box center [374, 400] width 192 height 33
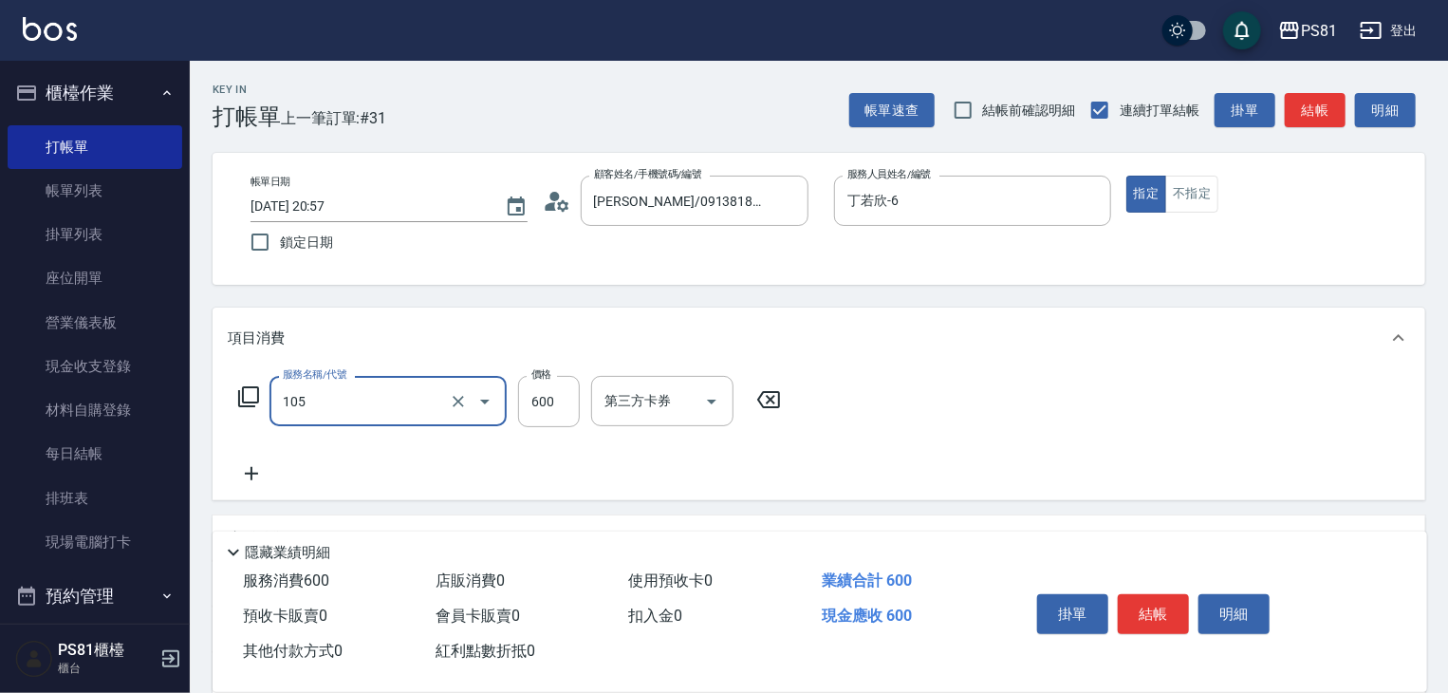
type input "A級洗剪600(105)"
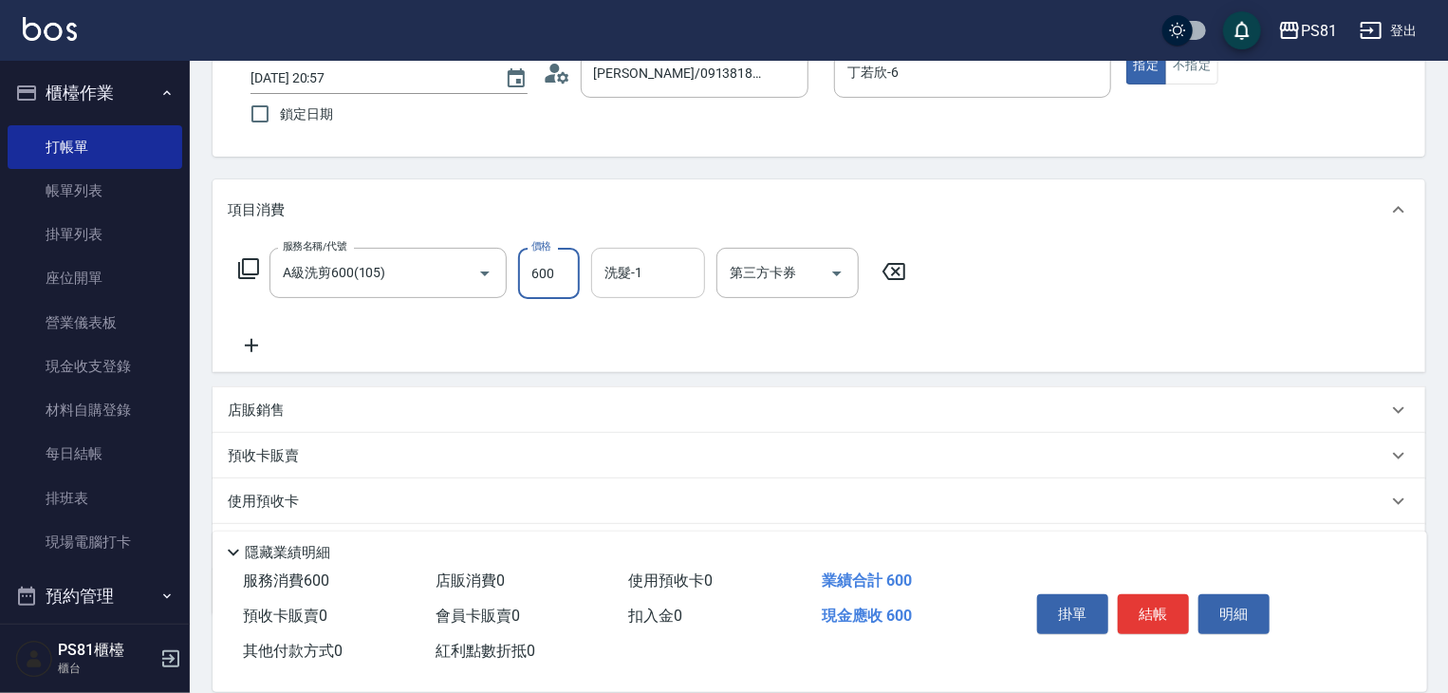
scroll to position [141, 0]
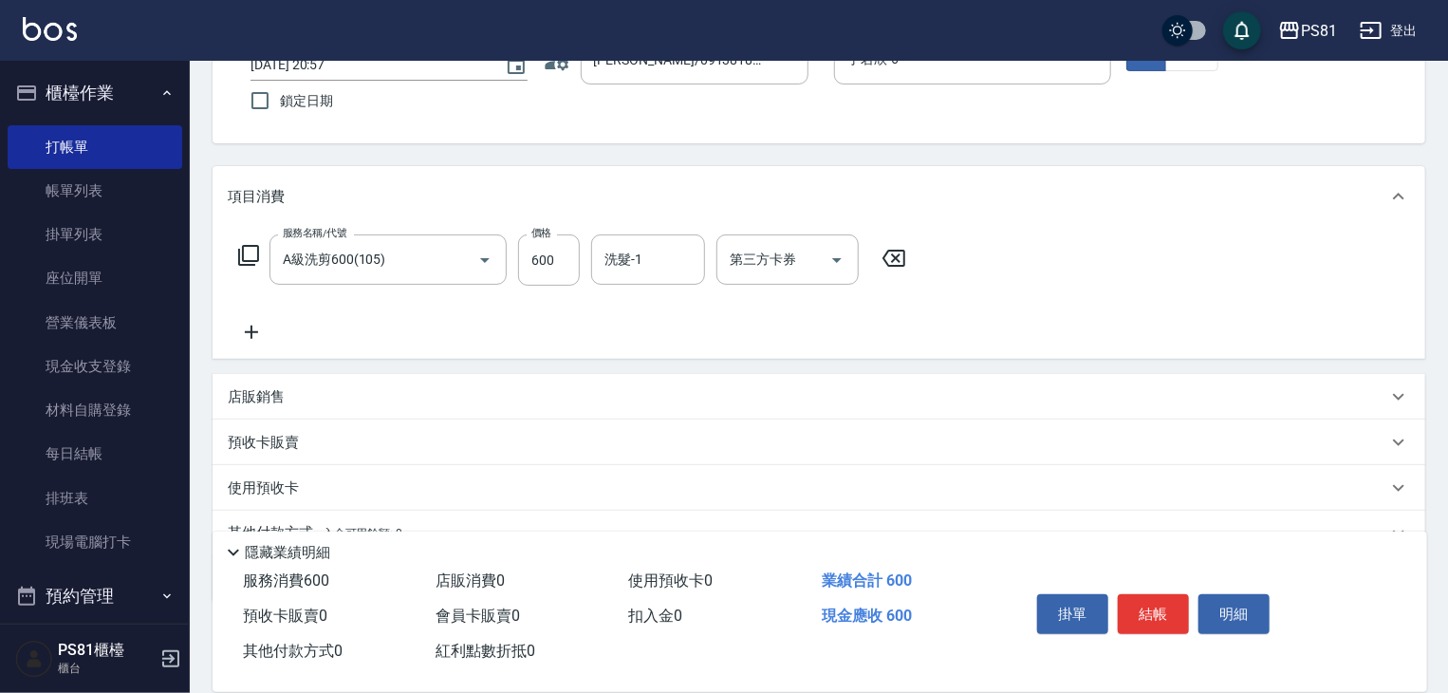
click at [266, 333] on icon at bounding box center [251, 332] width 47 height 23
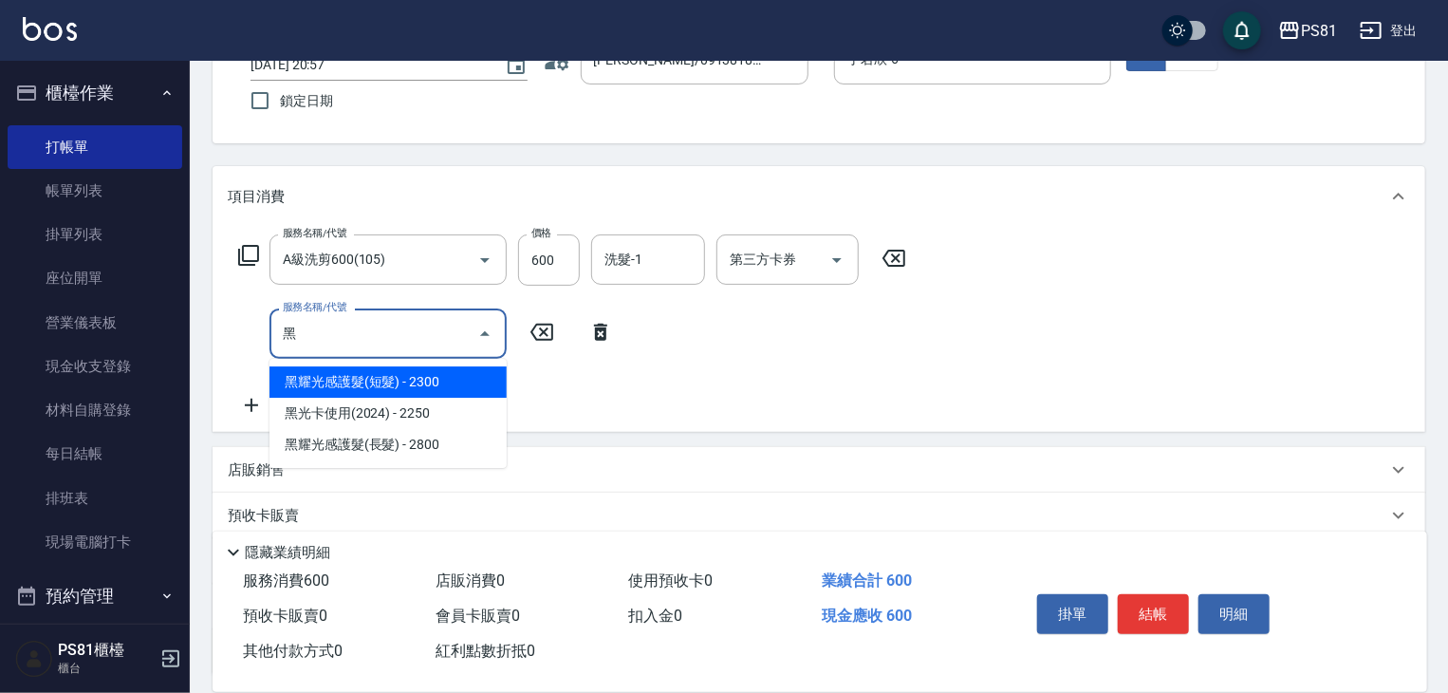
click at [417, 385] on span "黑耀光感護髮(短髮) - 2300" at bounding box center [387, 381] width 237 height 31
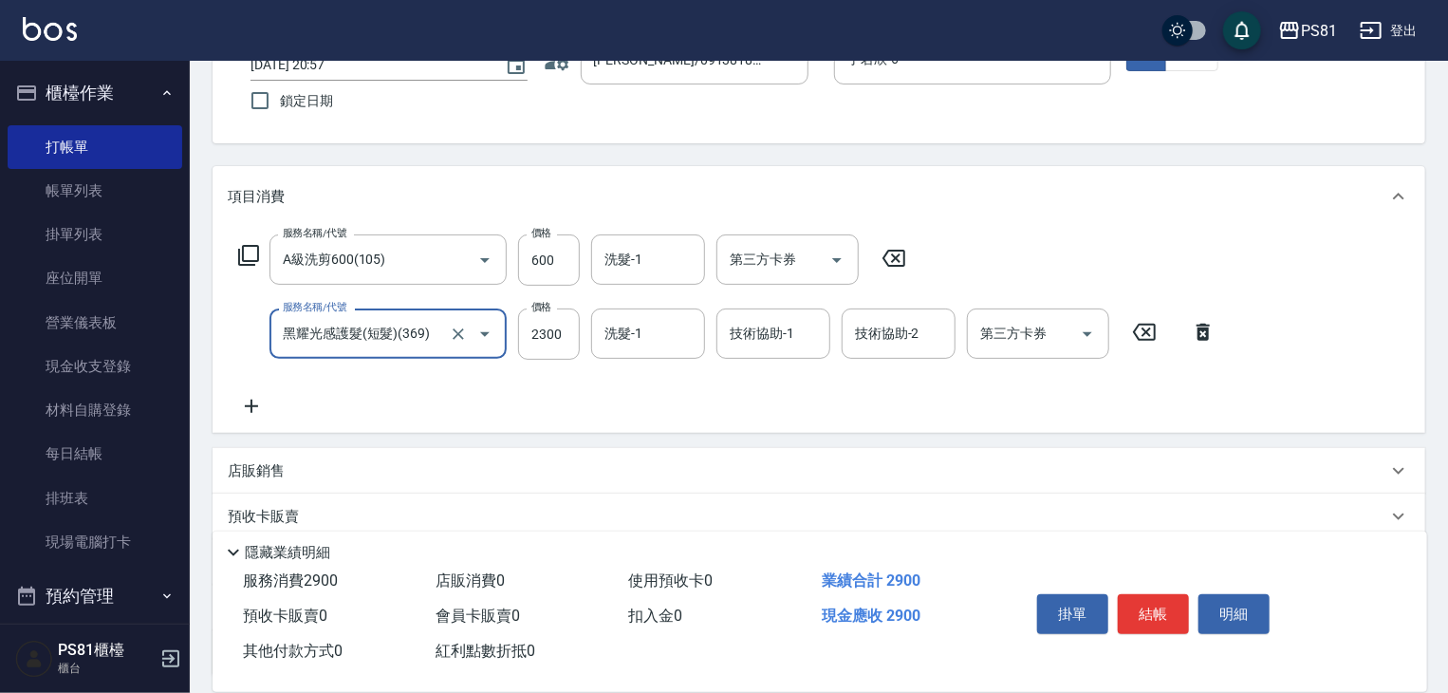
type input "黑耀光感護髮(短髮)(369)"
type input "1955"
click at [568, 262] on input "600" at bounding box center [549, 259] width 62 height 51
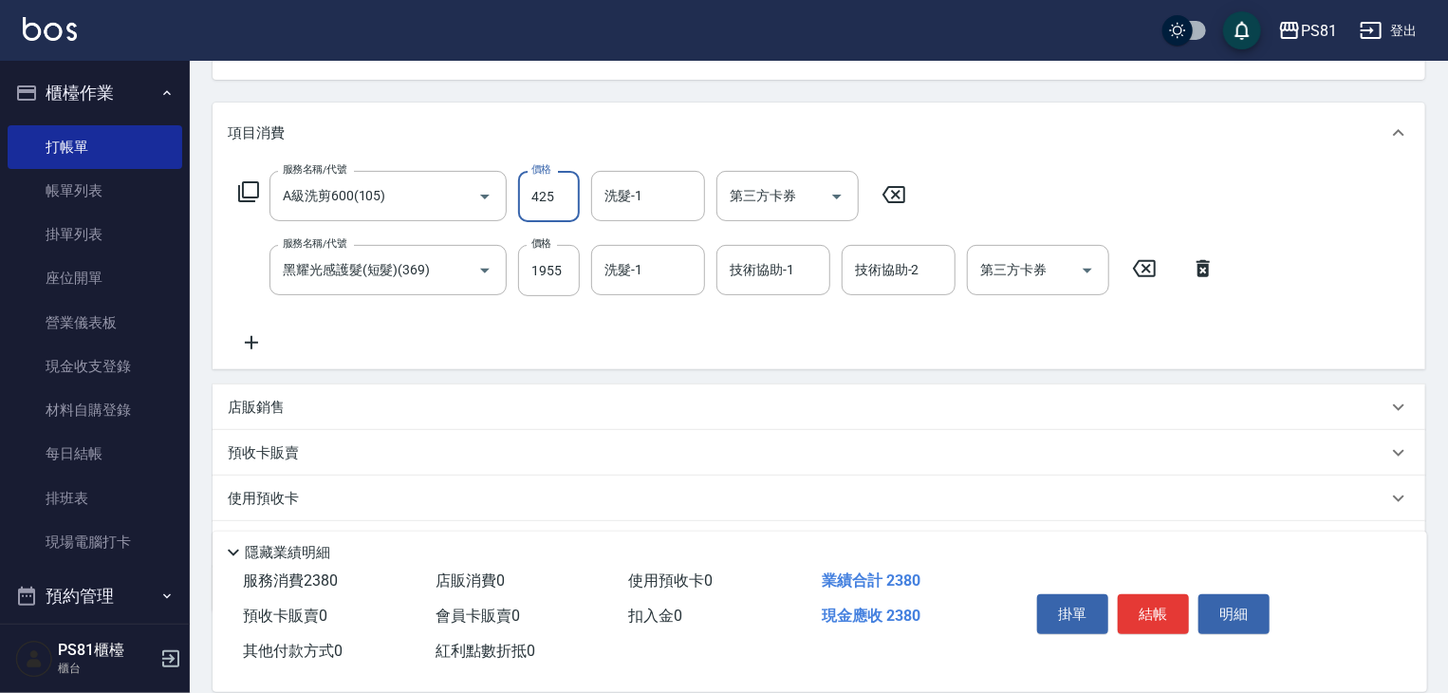
scroll to position [305, 0]
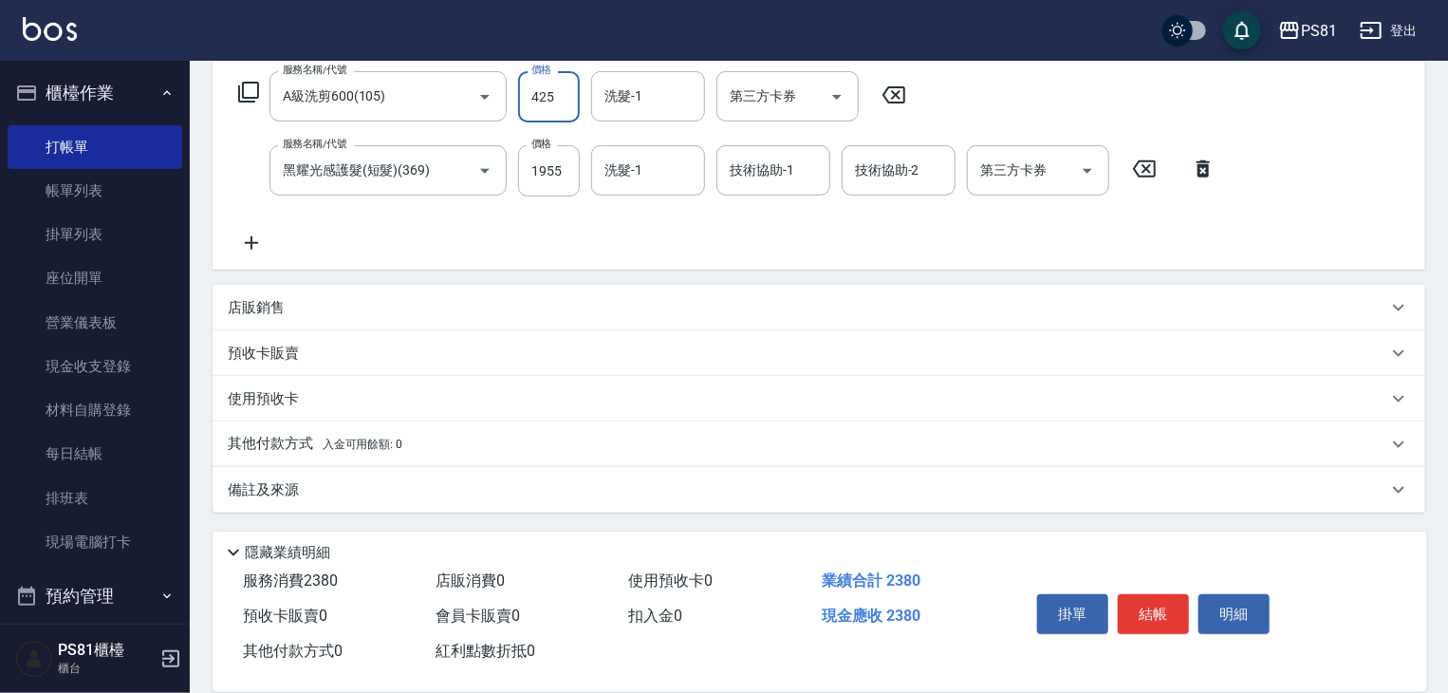
type input "425"
click at [428, 450] on div "其他付款方式 入金可用餘額: 0" at bounding box center [807, 444] width 1159 height 21
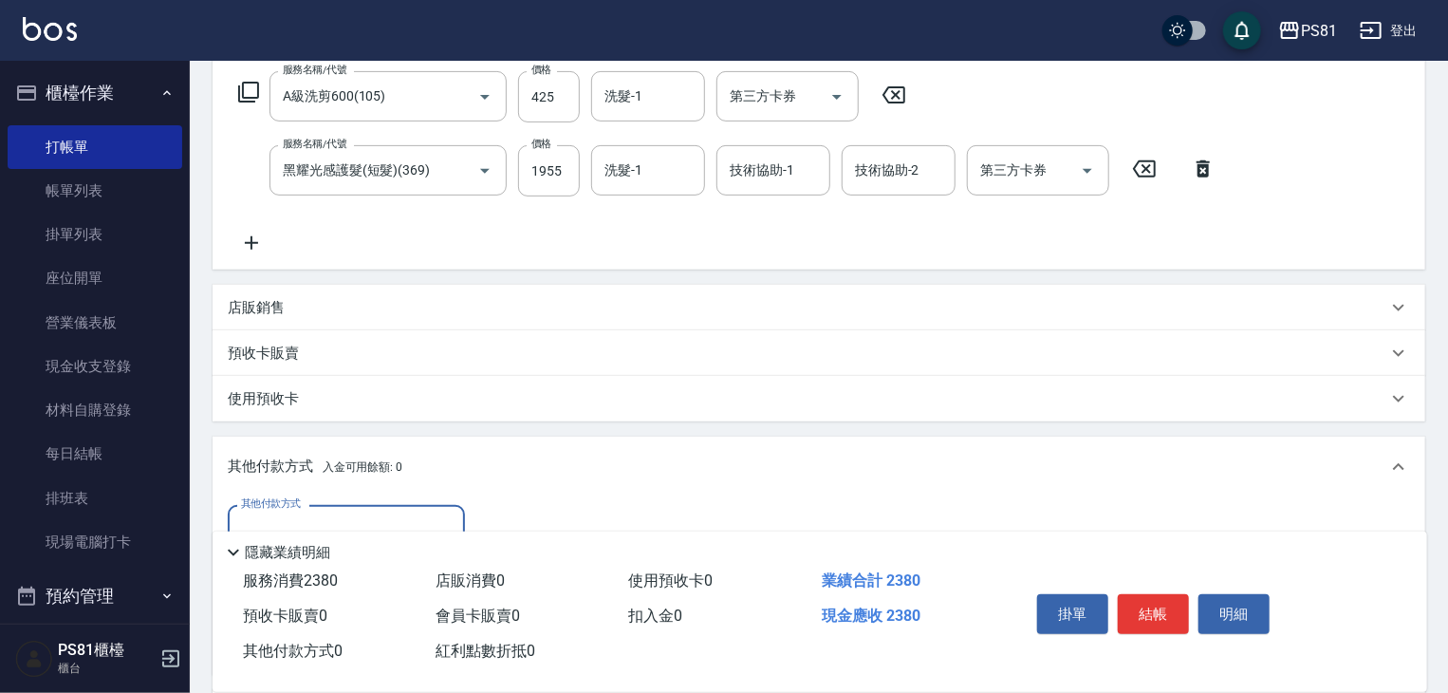
scroll to position [0, 0]
click at [347, 507] on div "其他付款方式" at bounding box center [346, 530] width 237 height 50
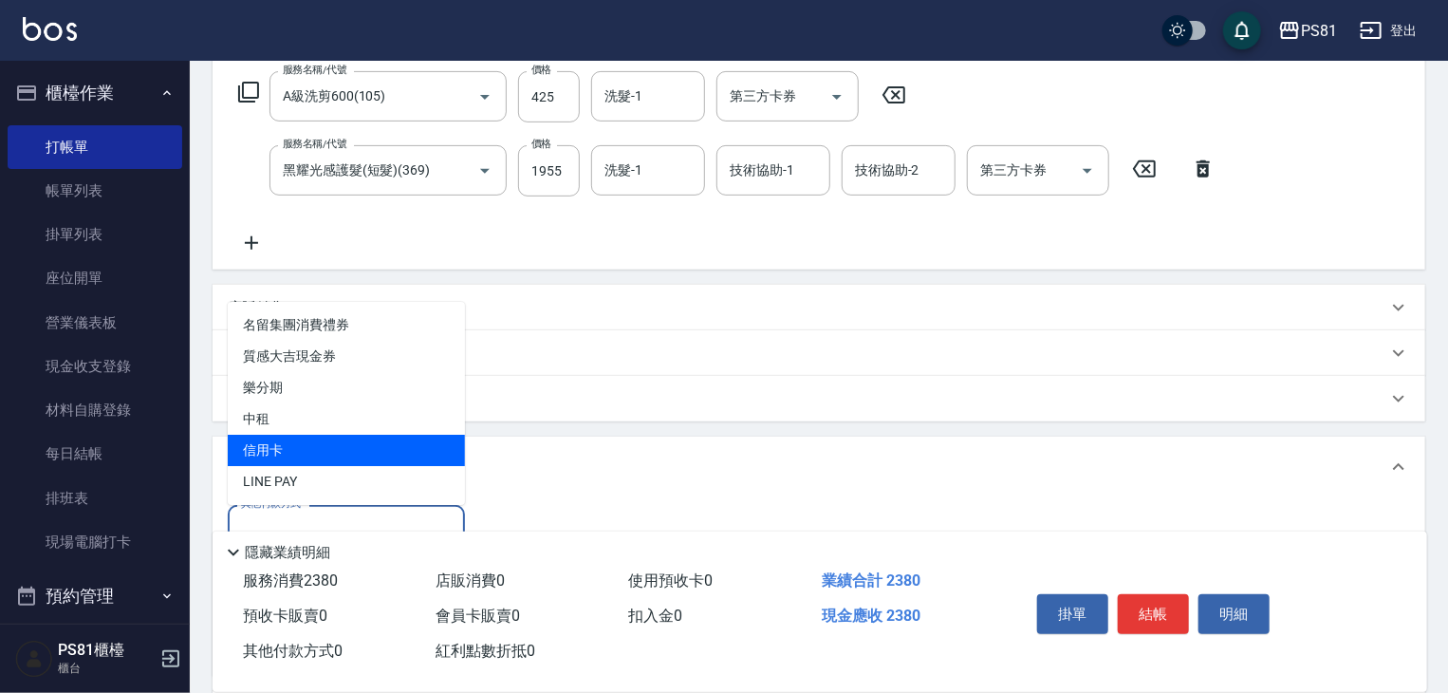
click at [328, 434] on span "信用卡" at bounding box center [346, 449] width 237 height 31
type input "信用卡"
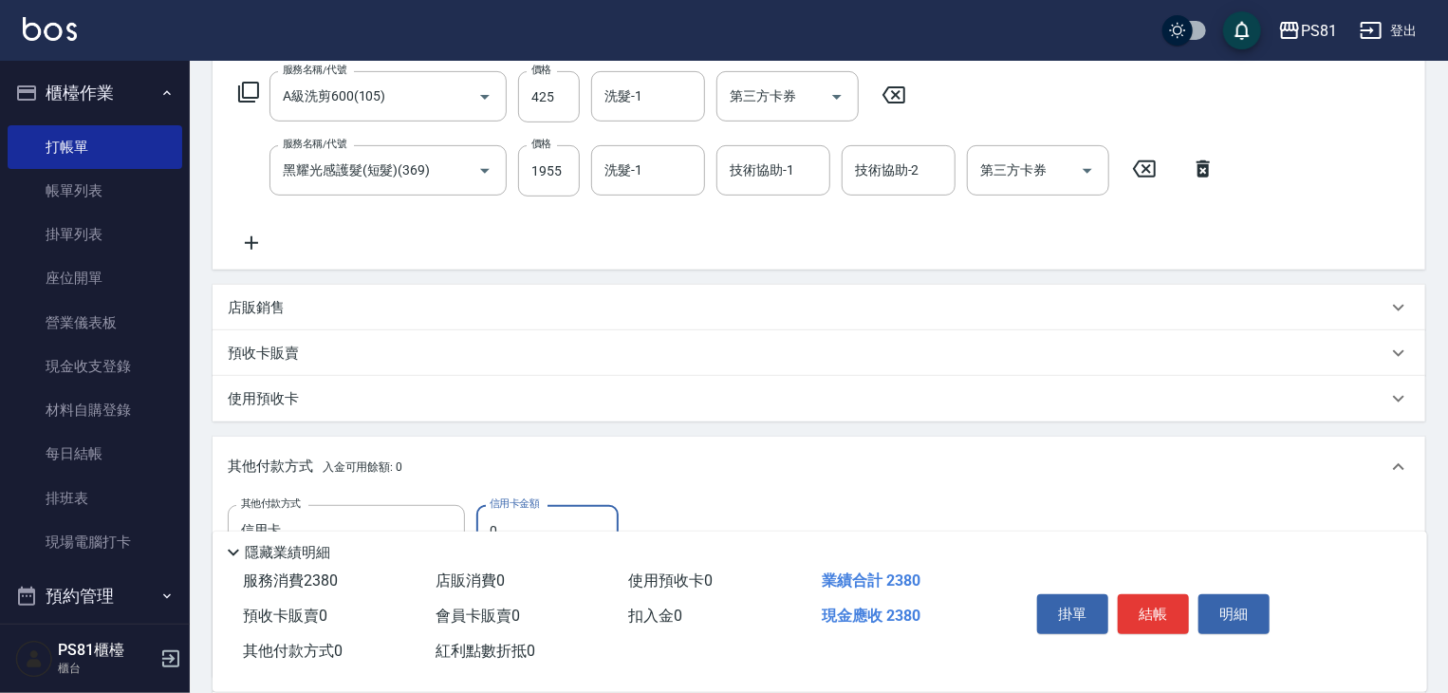
click at [552, 521] on input "0" at bounding box center [547, 530] width 142 height 51
click at [551, 521] on input "0" at bounding box center [547, 530] width 142 height 51
type input "2380"
click at [1154, 608] on button "結帳" at bounding box center [1153, 614] width 71 height 40
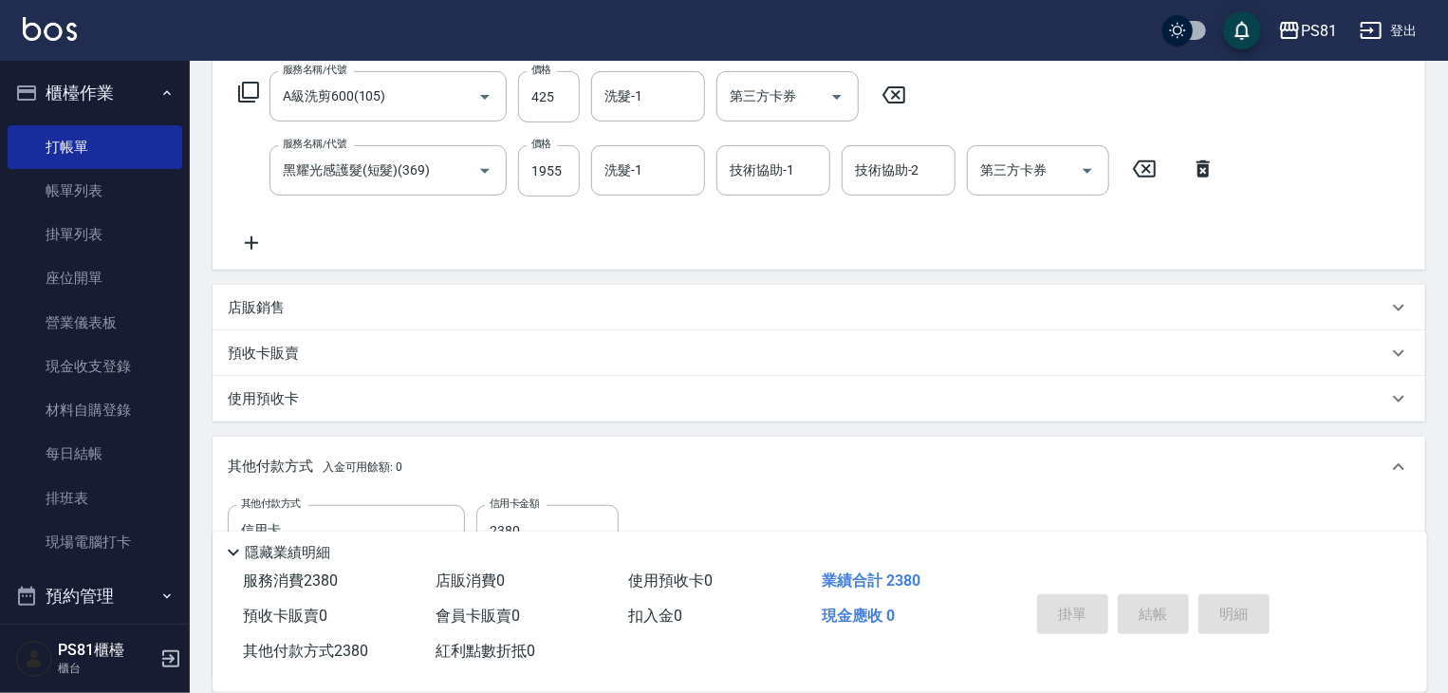
type input "[DATE] 20:58"
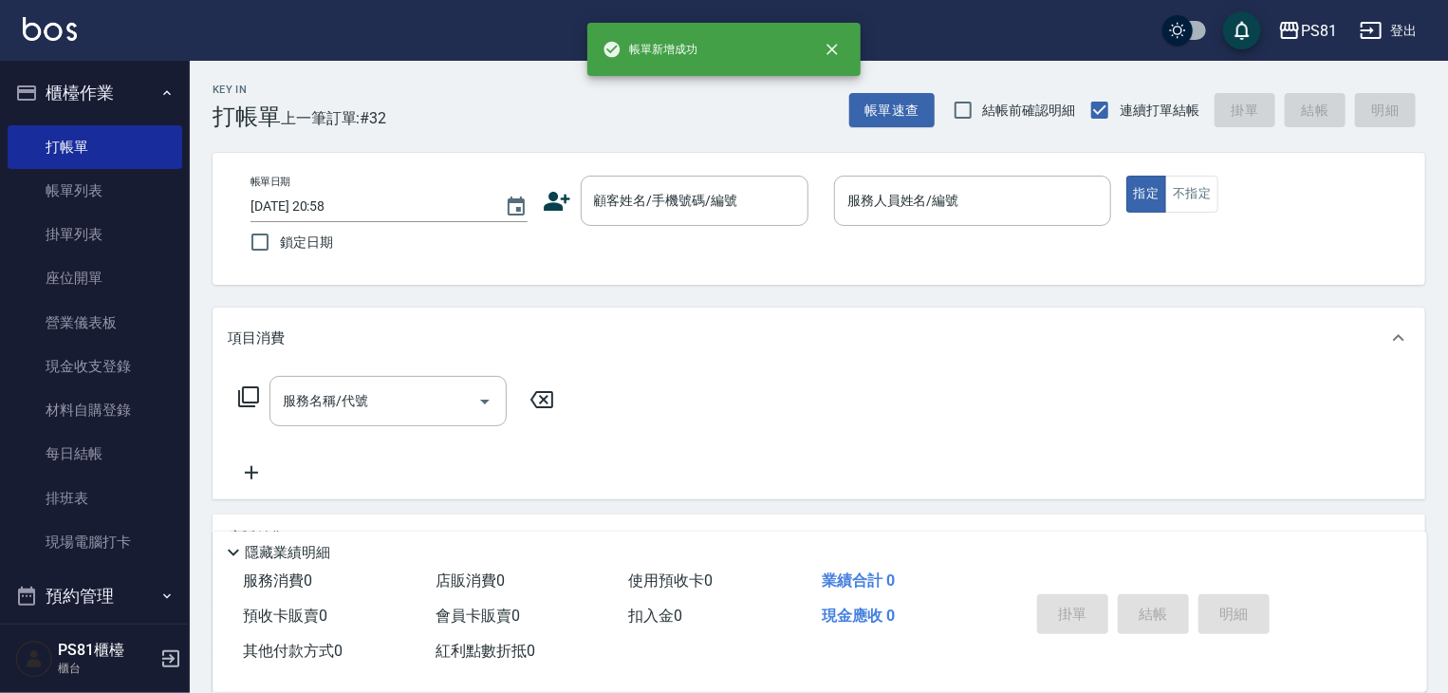
click at [557, 202] on icon at bounding box center [557, 201] width 27 height 19
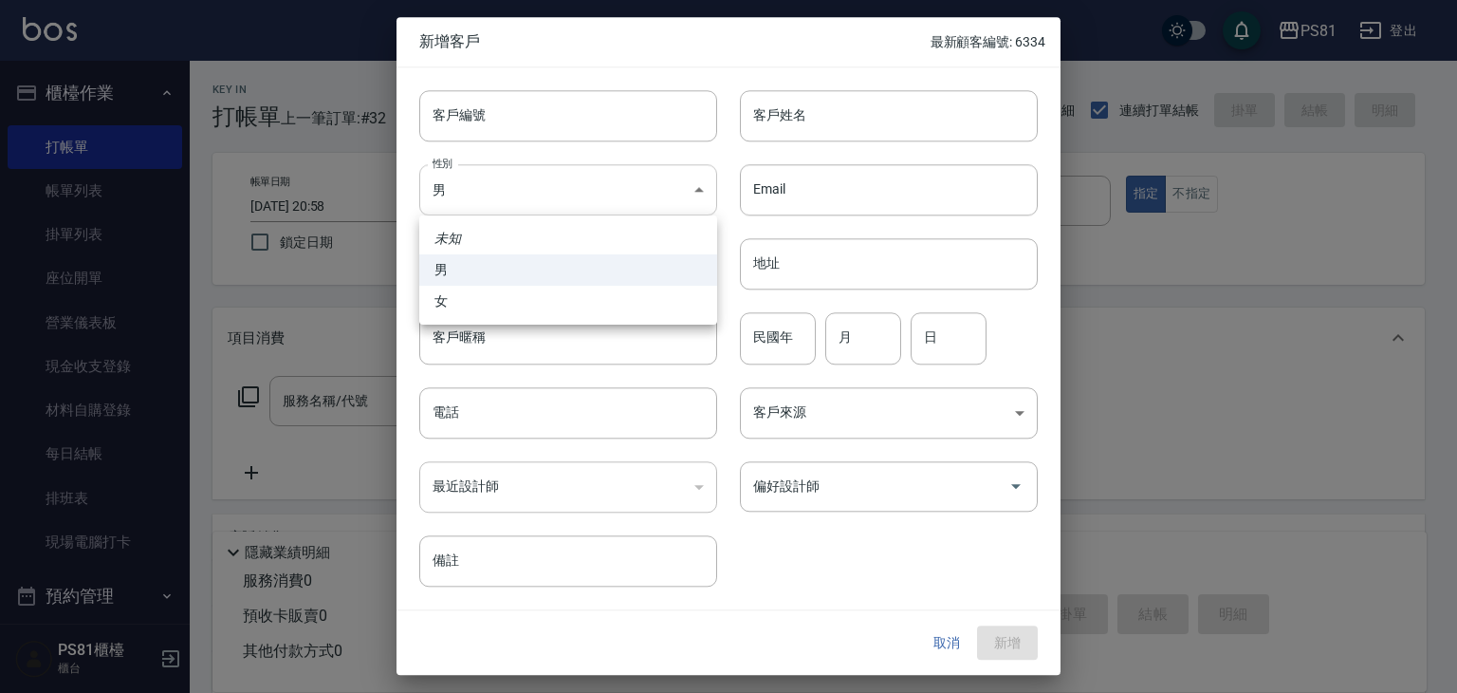
click at [518, 179] on body "PS81 登出 櫃檯作業 打帳單 帳單列表 掛單列表 座位開單 營業儀表板 現金收支登錄 材料自購登錄 每日結帳 排班表 現場電腦打卡 預約管理 預約管理 單…" at bounding box center [728, 461] width 1457 height 922
click at [497, 305] on li "女" at bounding box center [568, 301] width 298 height 31
type input "FEMALE"
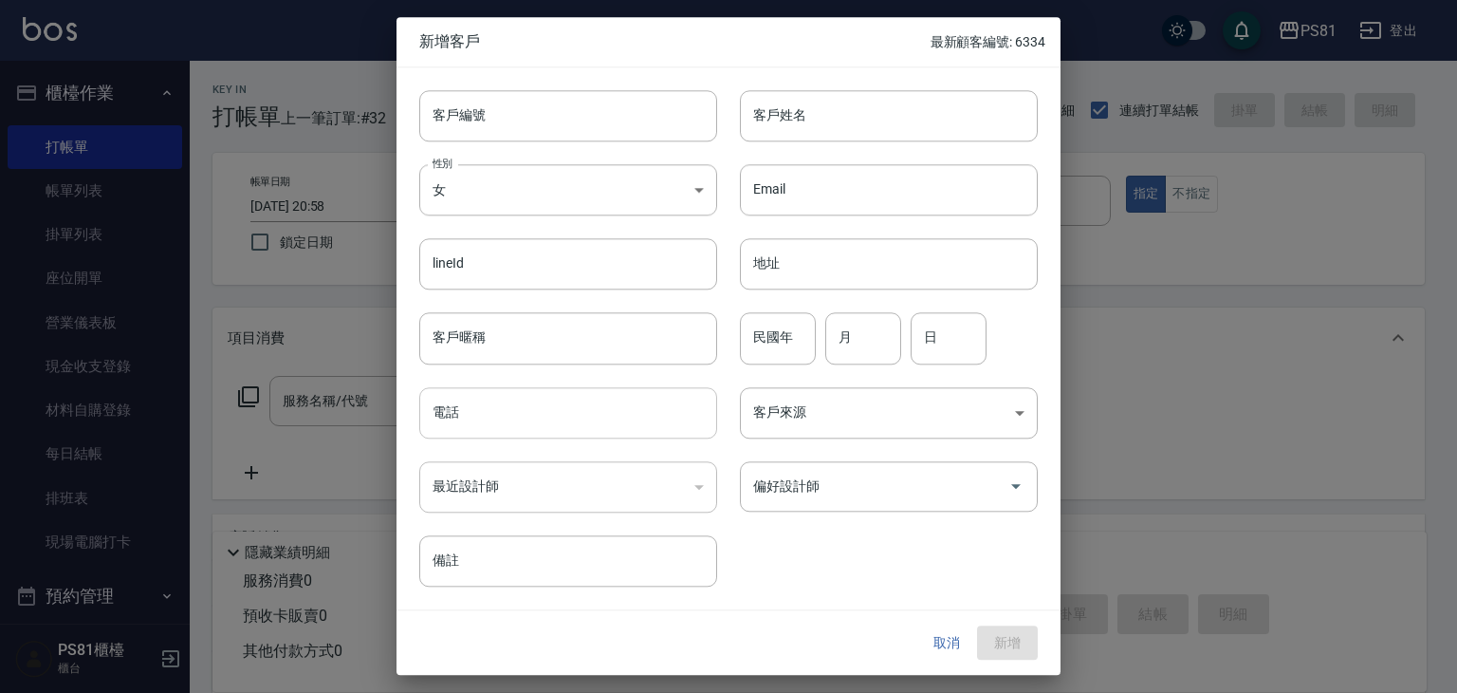
click at [521, 416] on input "電話" at bounding box center [568, 412] width 298 height 51
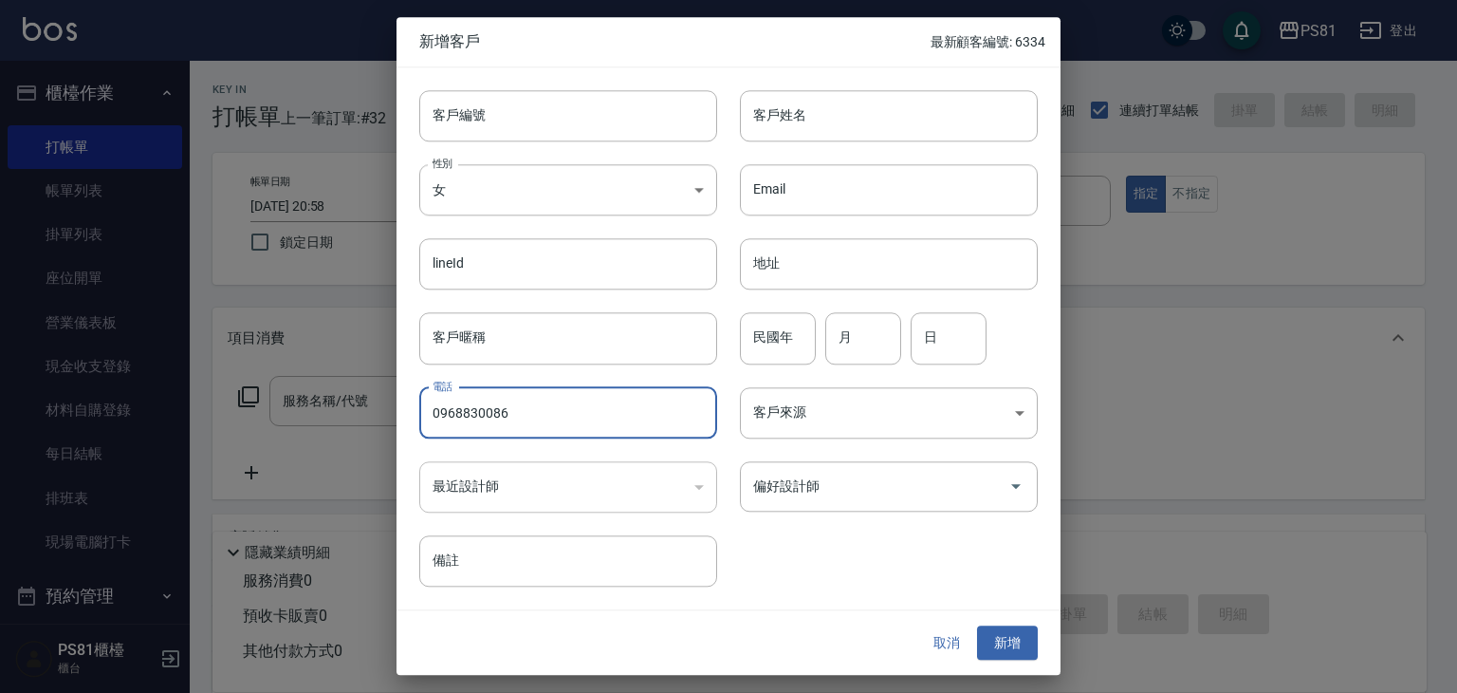
click at [521, 420] on input "0968830086" at bounding box center [568, 412] width 298 height 51
click at [521, 419] on input "0968830086" at bounding box center [568, 412] width 298 height 51
type input "0968830086"
click at [789, 339] on input "民國年" at bounding box center [778, 338] width 76 height 51
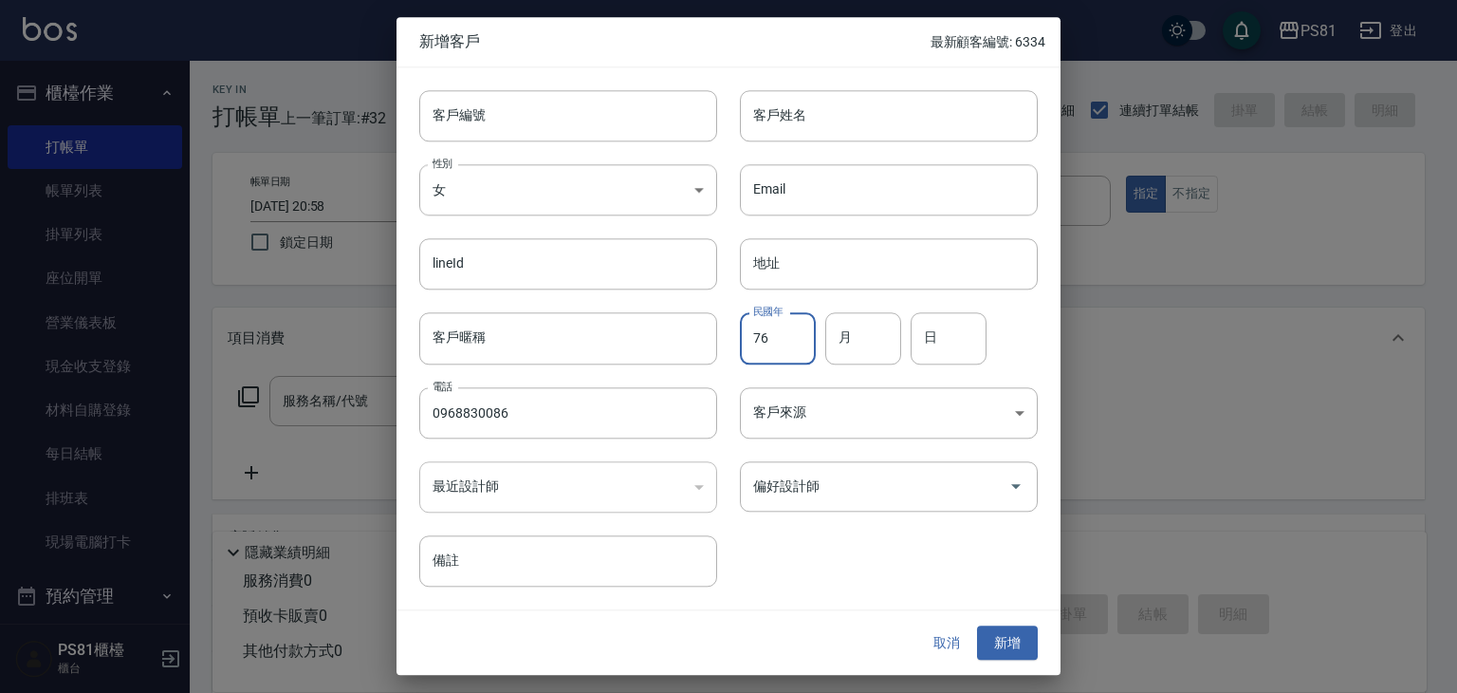
type input "76"
type input "04"
type input "25"
click at [865, 482] on input "偏好設計師" at bounding box center [874, 486] width 252 height 33
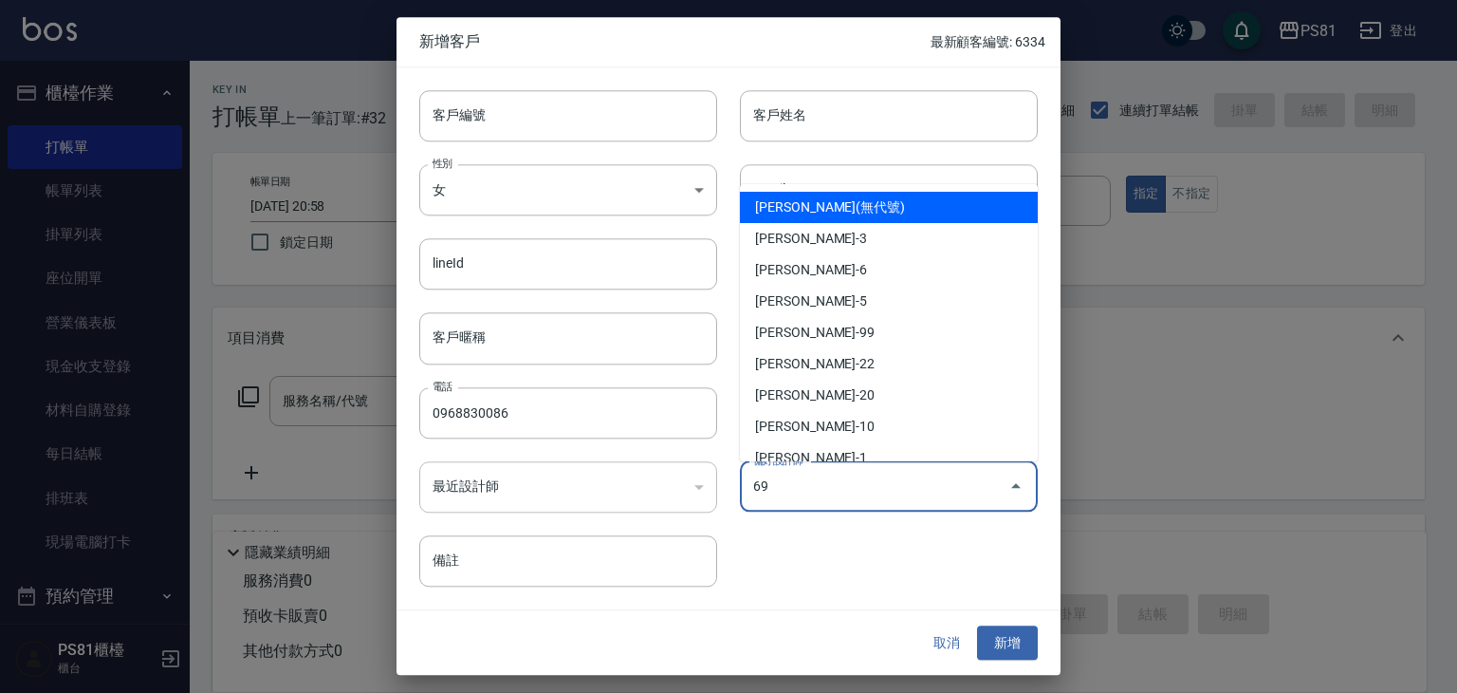
type input "69"
click at [865, 482] on input "偏好設計師" at bounding box center [874, 486] width 252 height 33
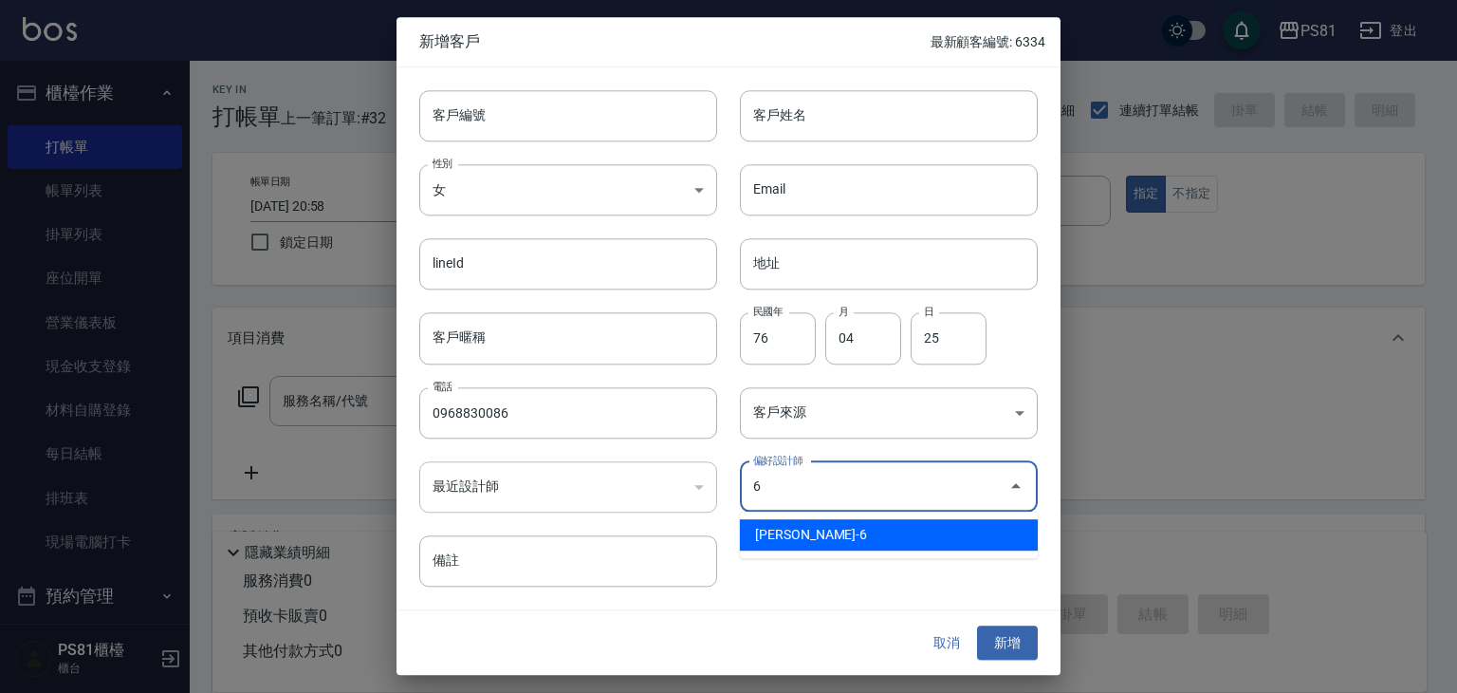
type input "[PERSON_NAME]"
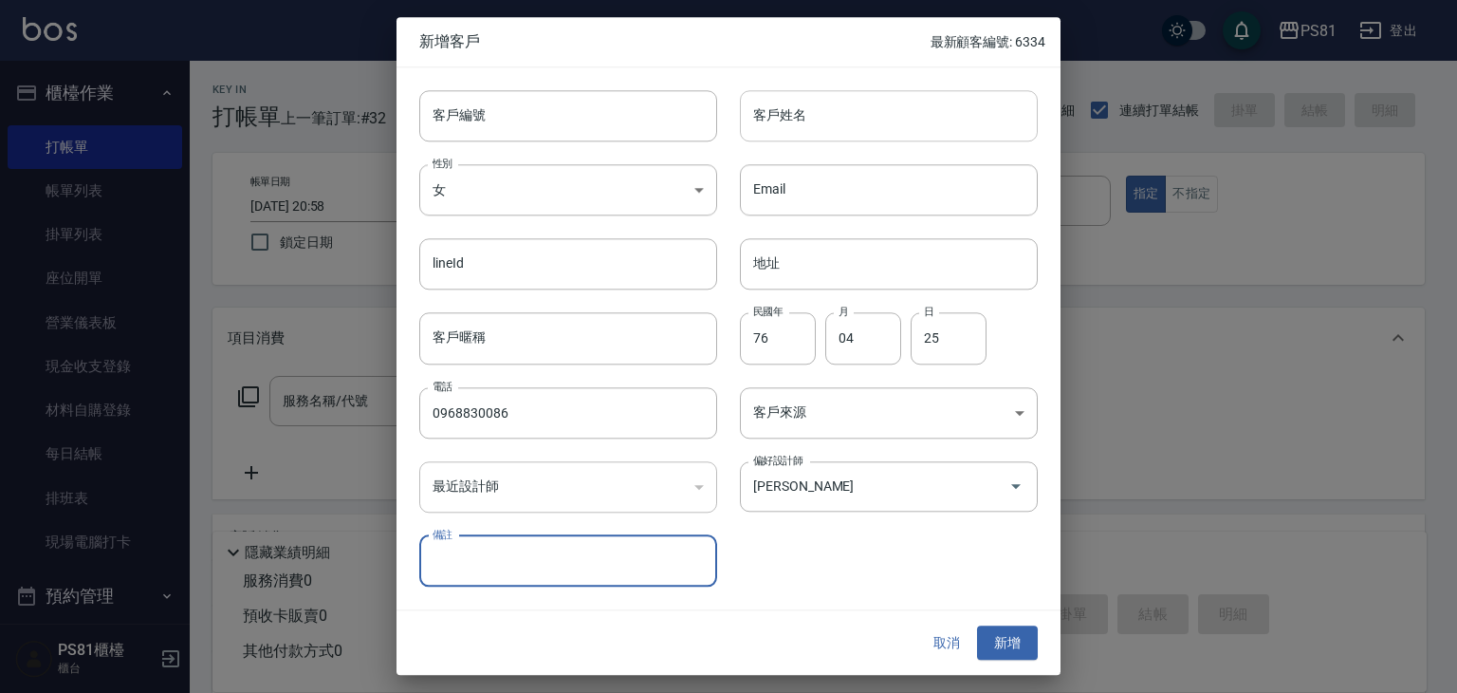
drag, startPoint x: 827, startPoint y: 115, endPoint x: 809, endPoint y: 111, distance: 18.4
click at [815, 113] on input "客戶姓名" at bounding box center [889, 115] width 298 height 51
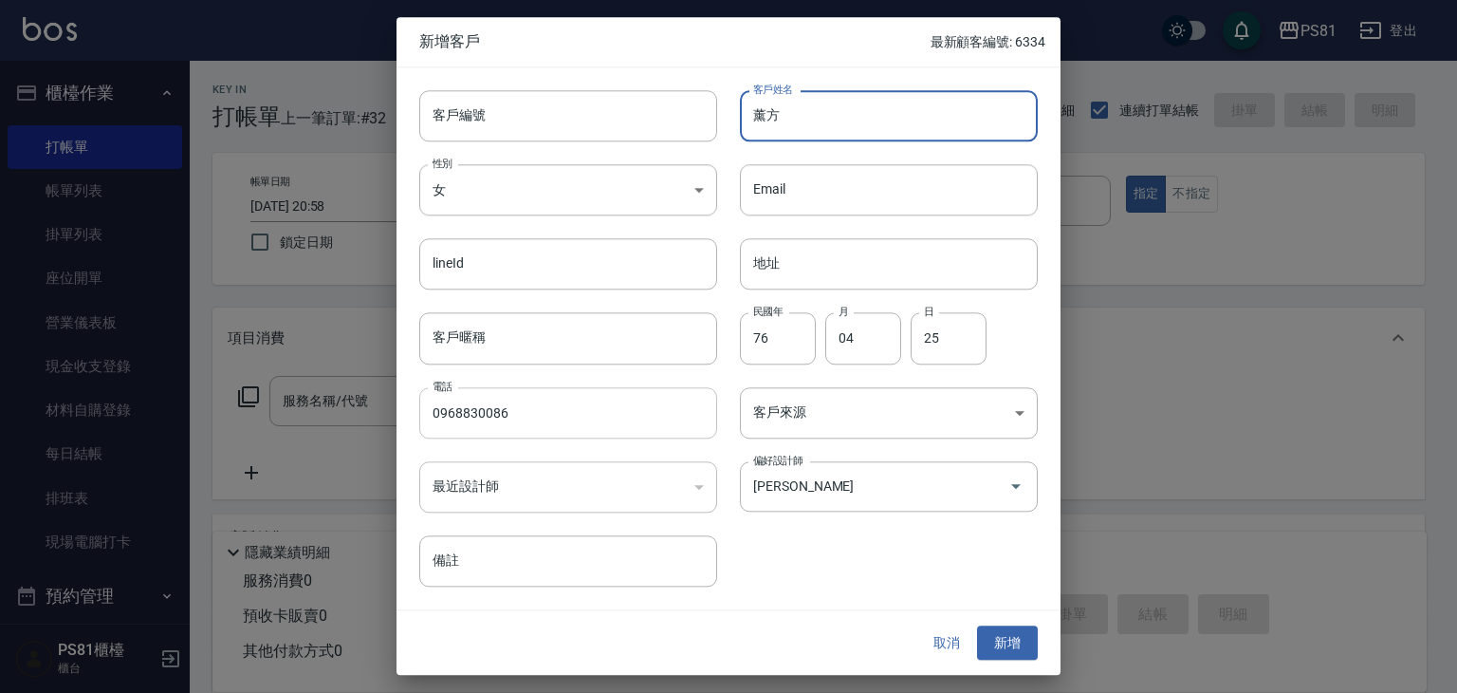
type input "薰[PERSON_NAME]"
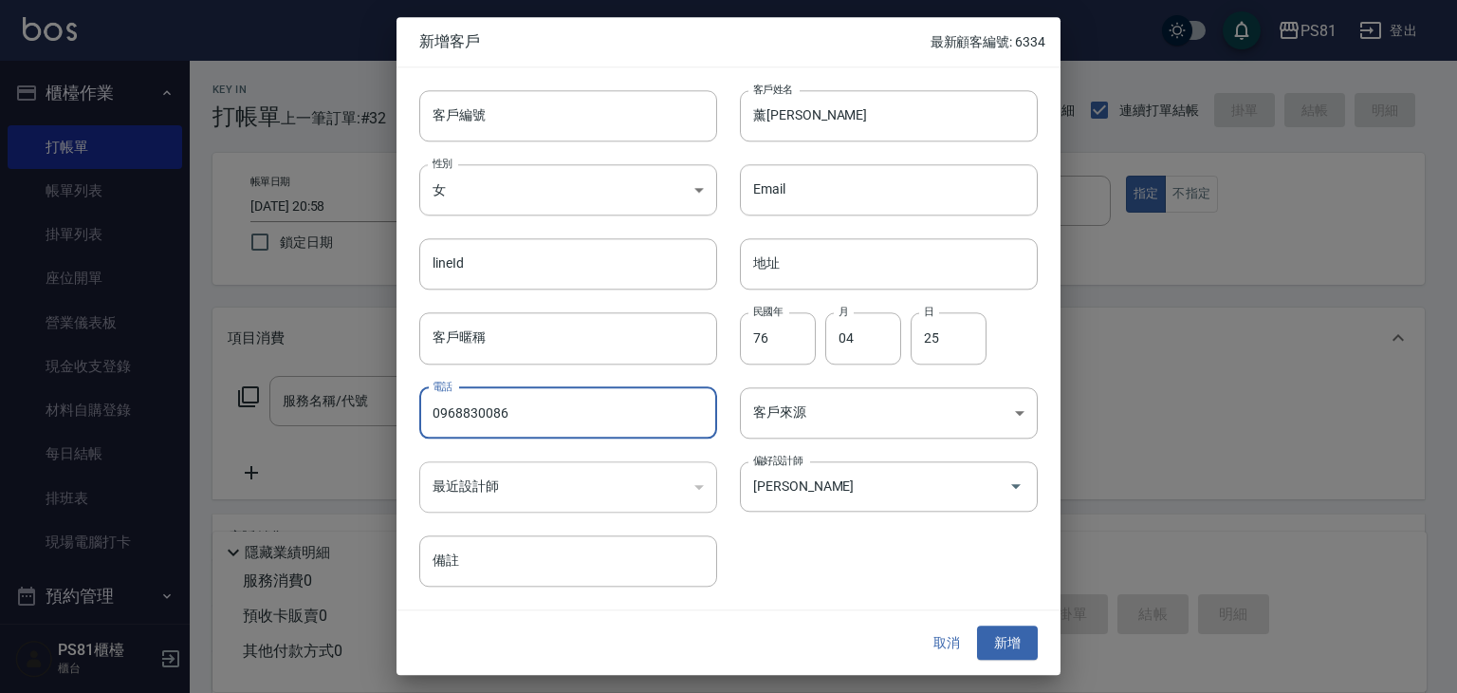
click at [541, 434] on input "0968830086" at bounding box center [568, 412] width 298 height 51
click at [540, 433] on input "0968830086" at bounding box center [568, 412] width 298 height 51
click at [540, 416] on input "0968830086" at bounding box center [568, 412] width 298 height 51
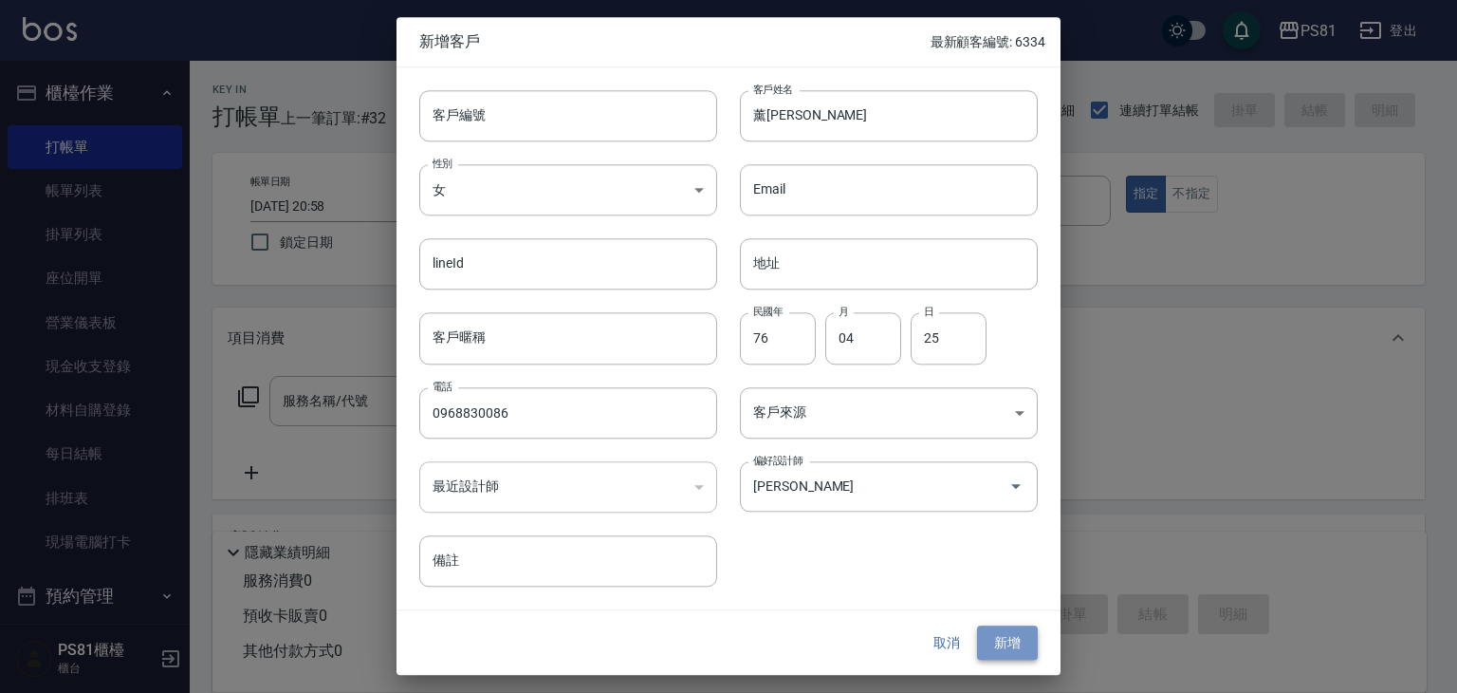
click at [1017, 637] on button "新增" at bounding box center [1007, 642] width 61 height 35
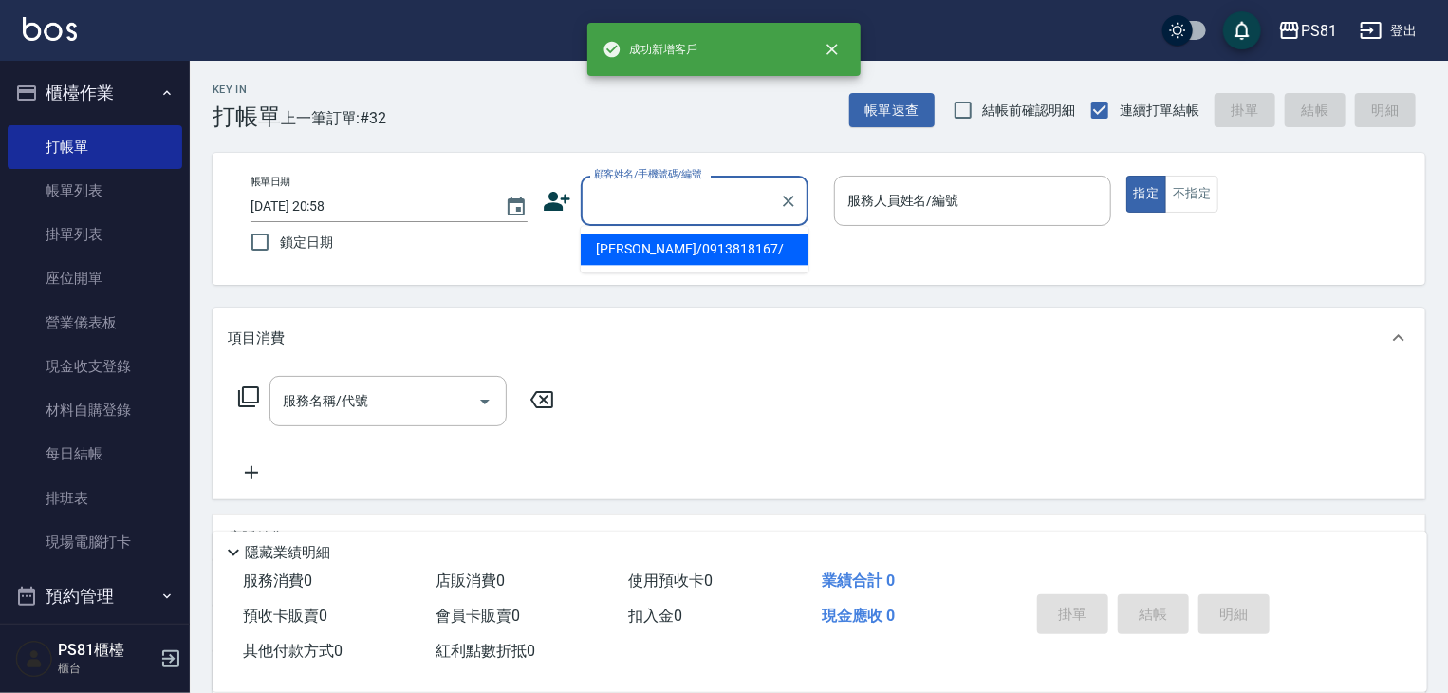
click at [680, 206] on input "顧客姓名/手機號碼/編號" at bounding box center [680, 200] width 182 height 33
paste input "0968830086"
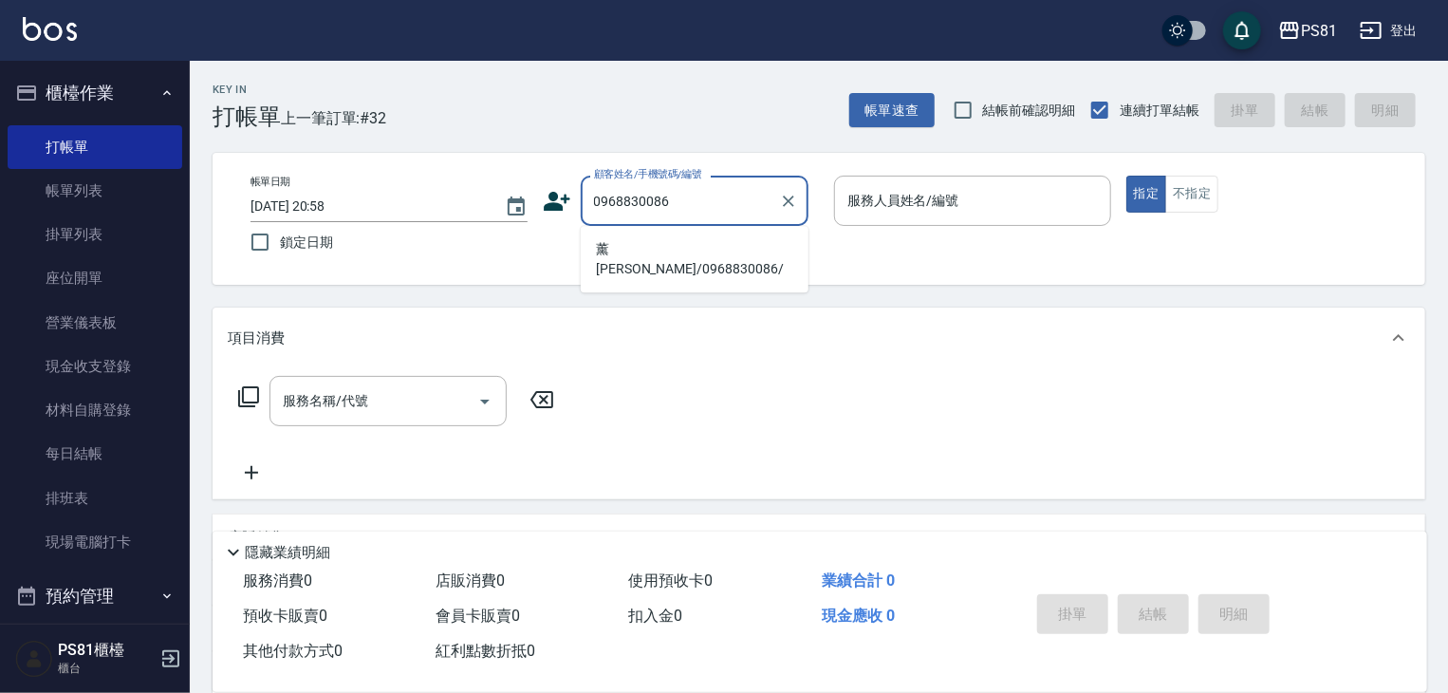
drag, startPoint x: 711, startPoint y: 258, endPoint x: 697, endPoint y: 238, distance: 23.9
click at [697, 238] on li "薰[PERSON_NAME]/0968830086/" at bounding box center [695, 258] width 228 height 51
type input "薰[PERSON_NAME]/0968830086/"
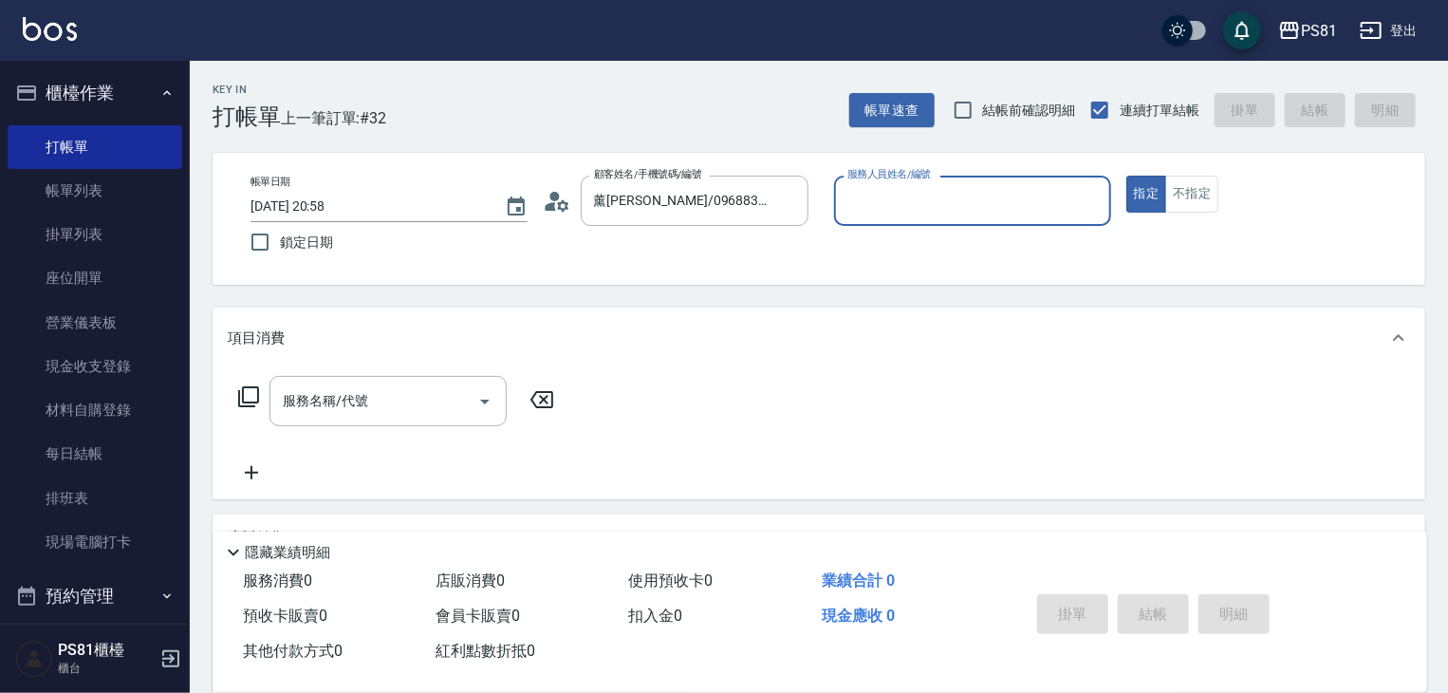
type input "丁若欣-6"
click at [1126, 176] on button "指定" at bounding box center [1146, 194] width 41 height 37
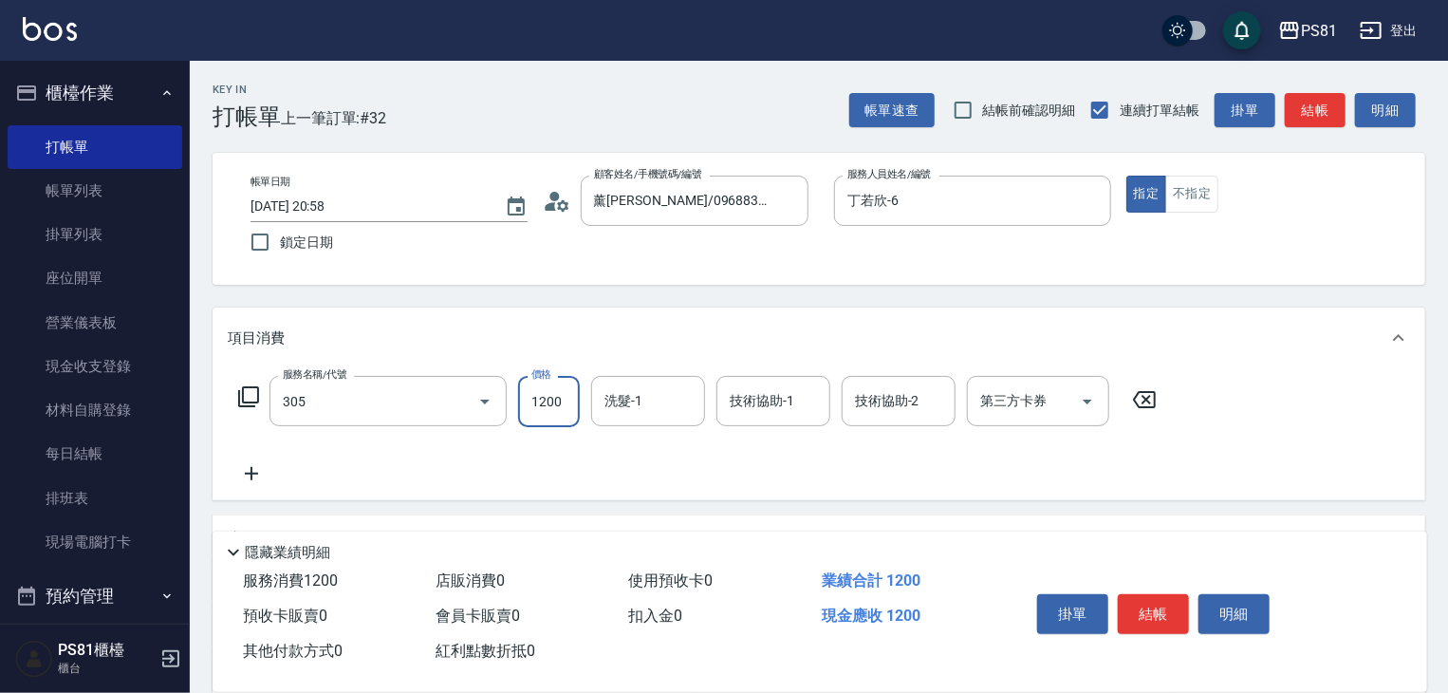
type input "基本離子燙(305)"
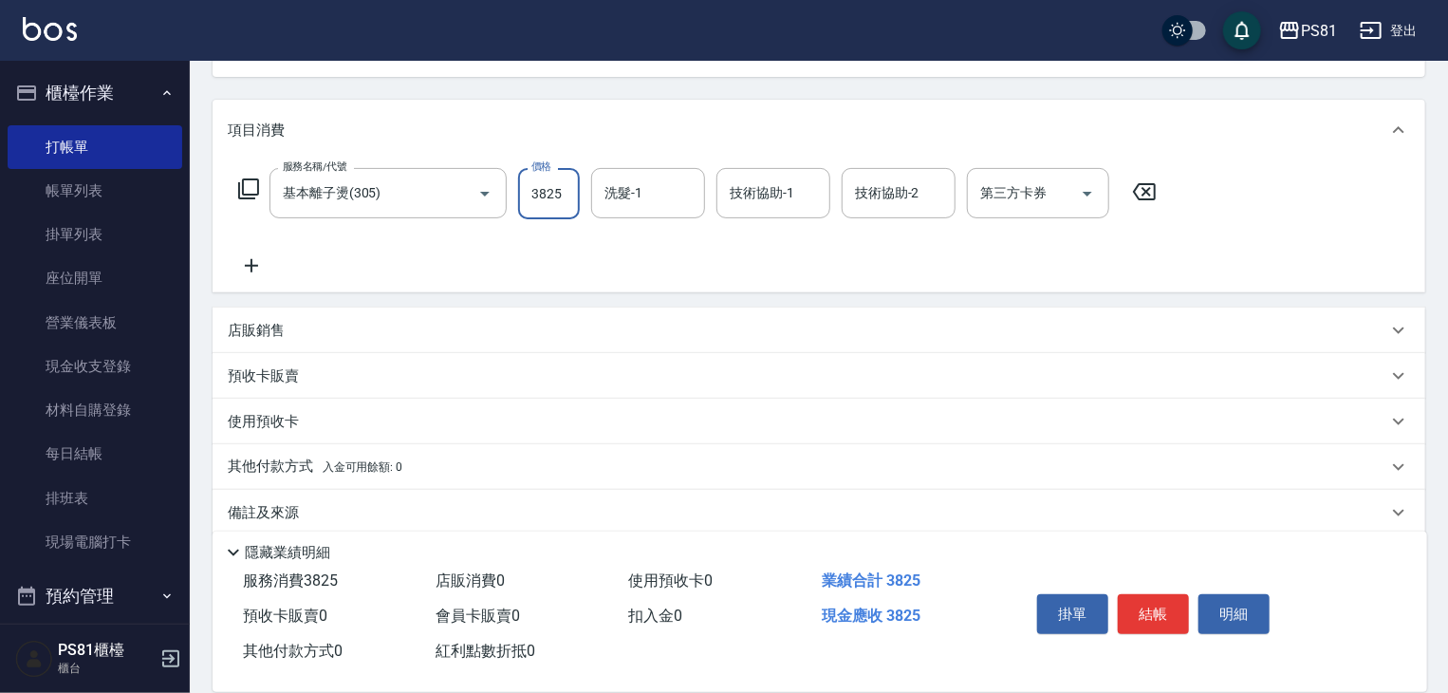
scroll to position [180, 0]
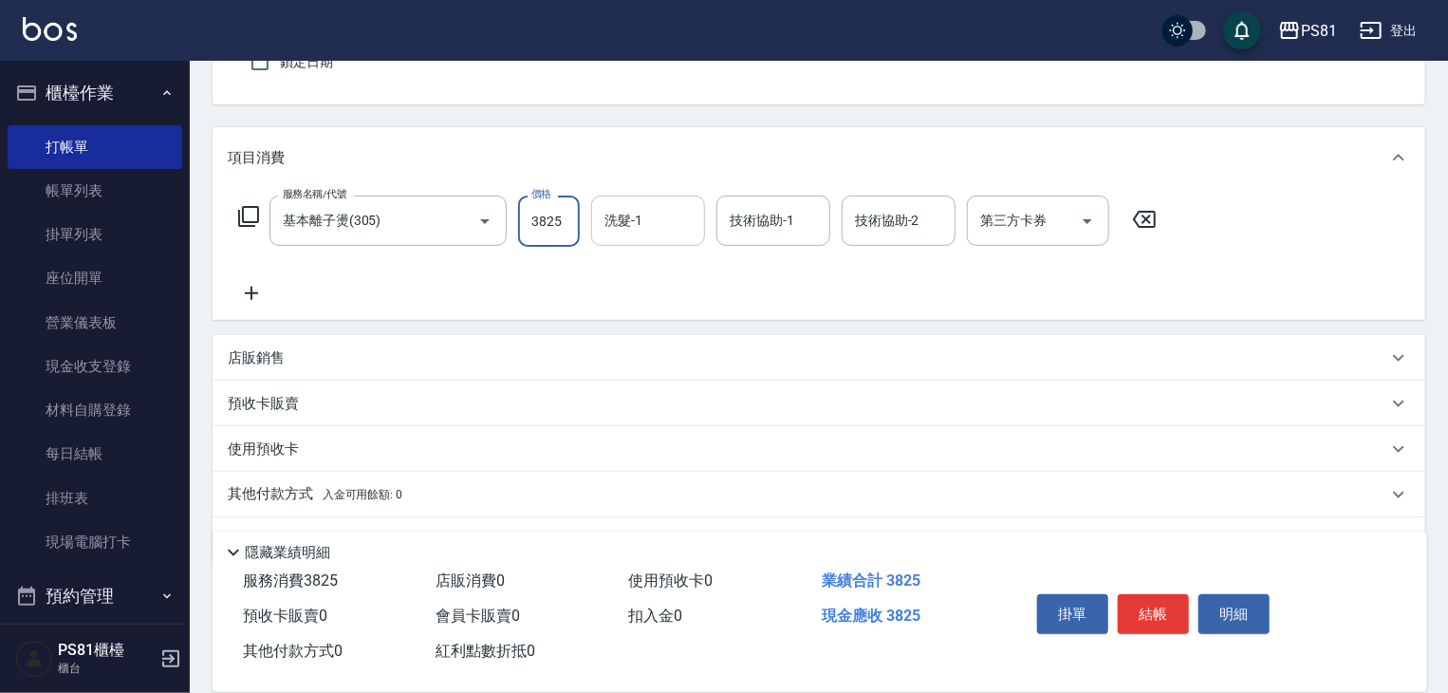
type input "3825"
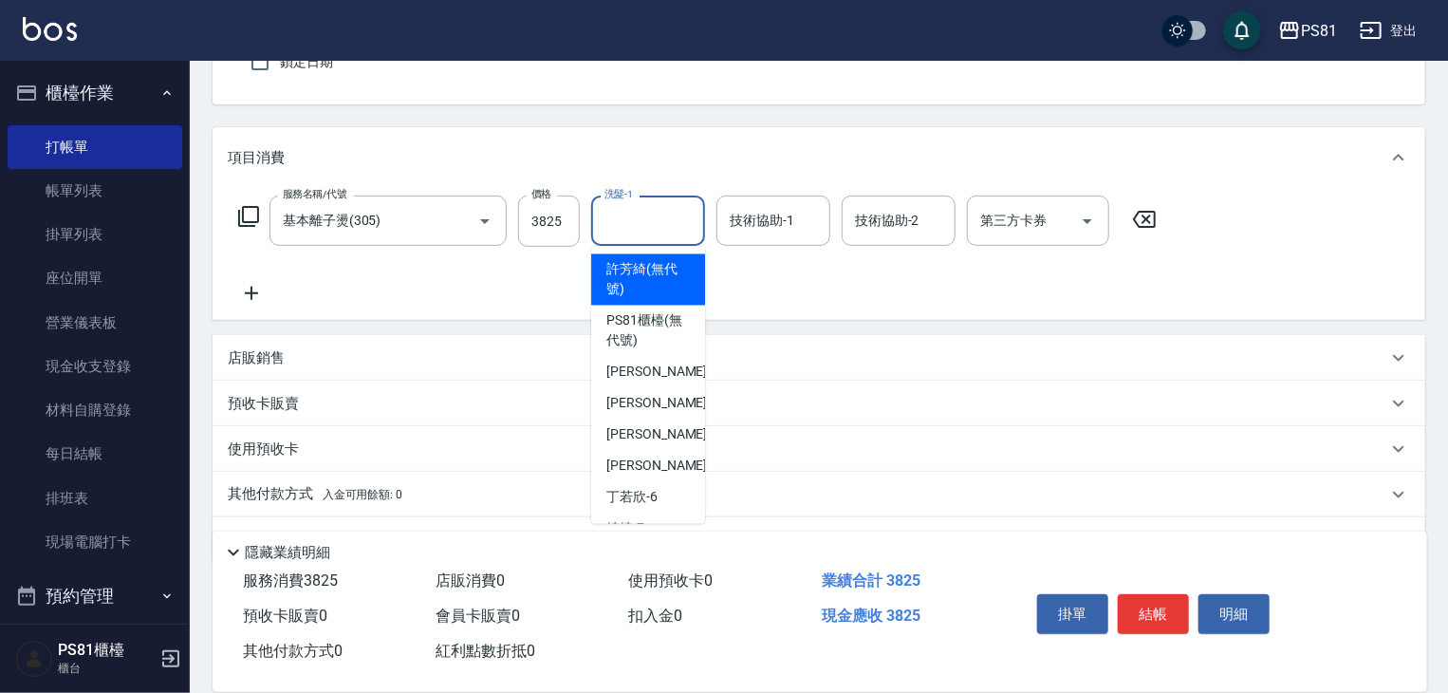
click at [660, 214] on input "洗髮-1" at bounding box center [648, 220] width 97 height 33
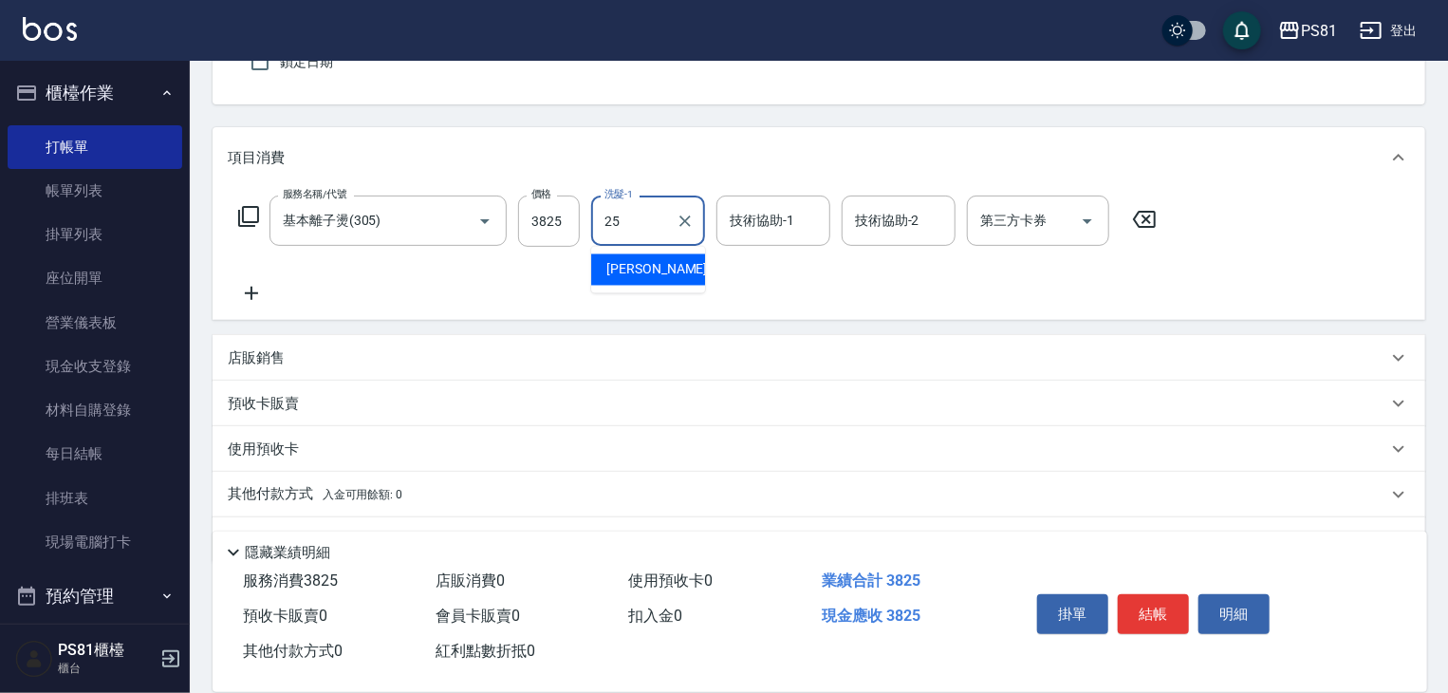
type input "[PERSON_NAME]-25"
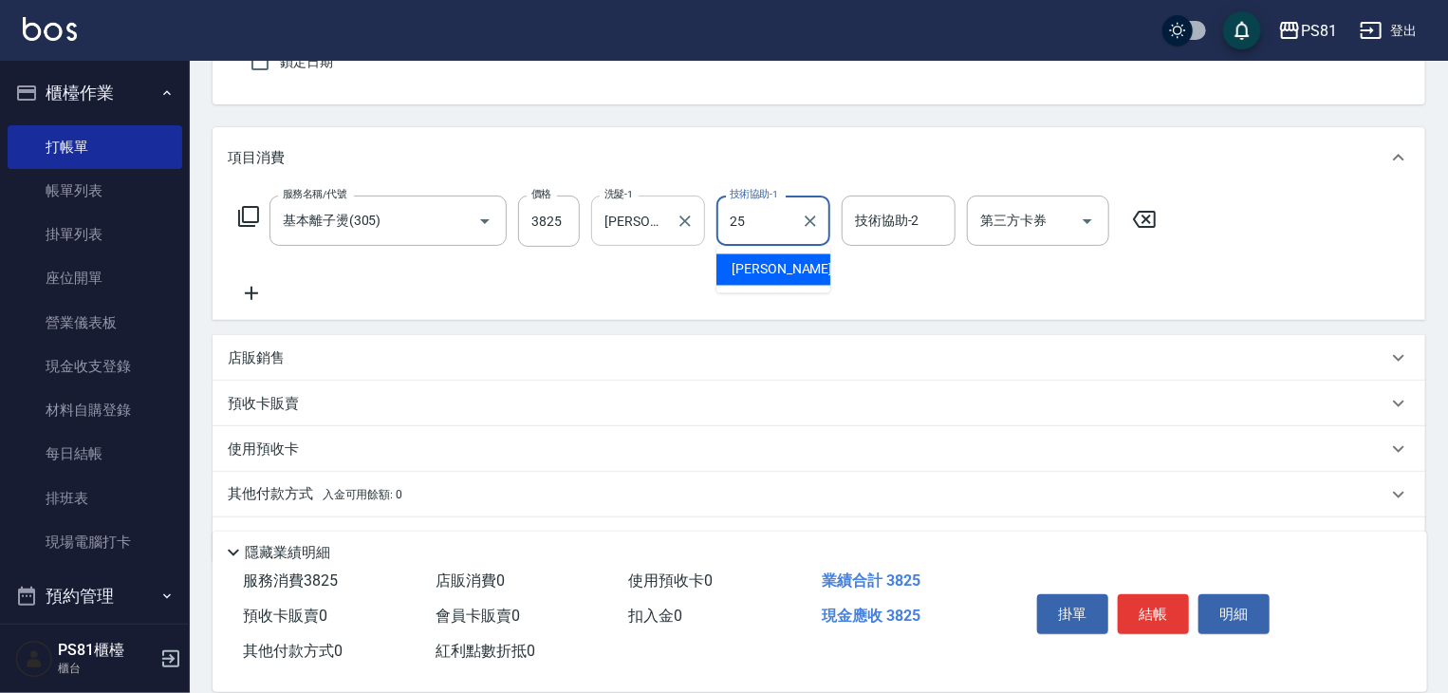
type input "[PERSON_NAME]-25"
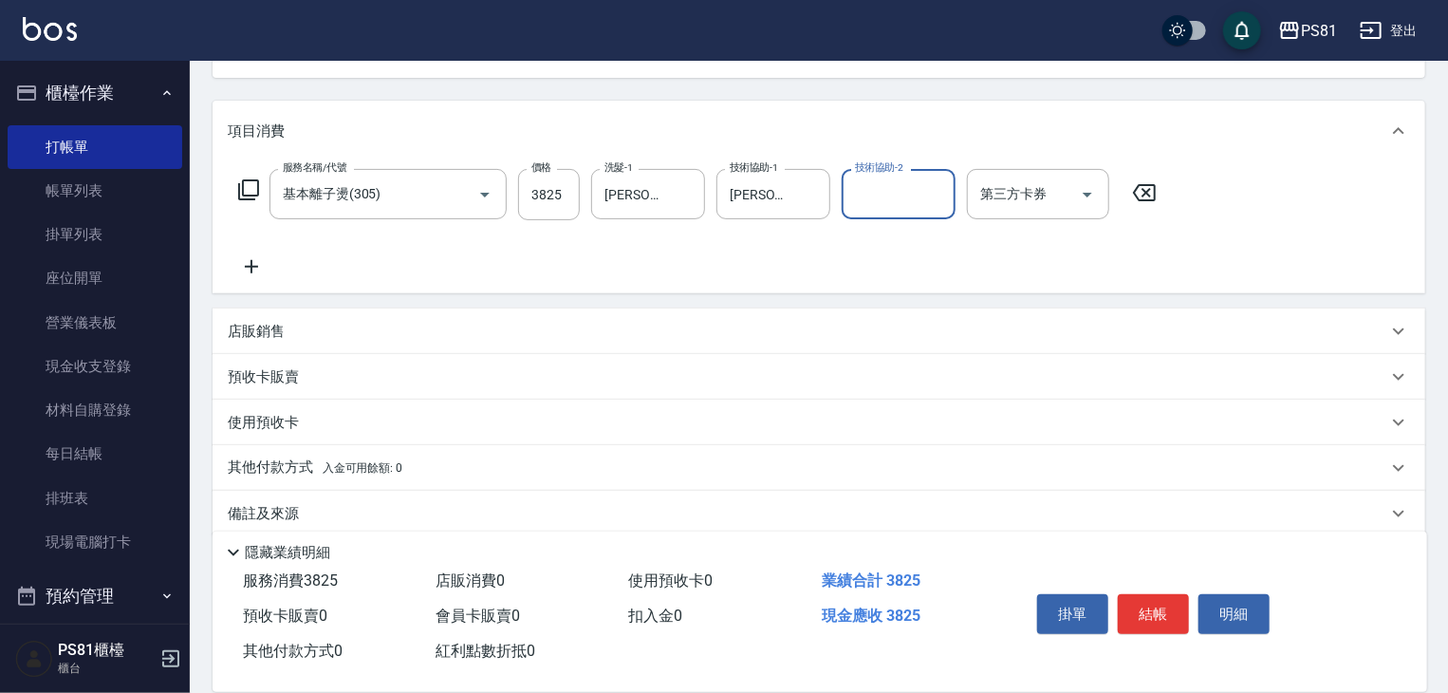
scroll to position [231, 0]
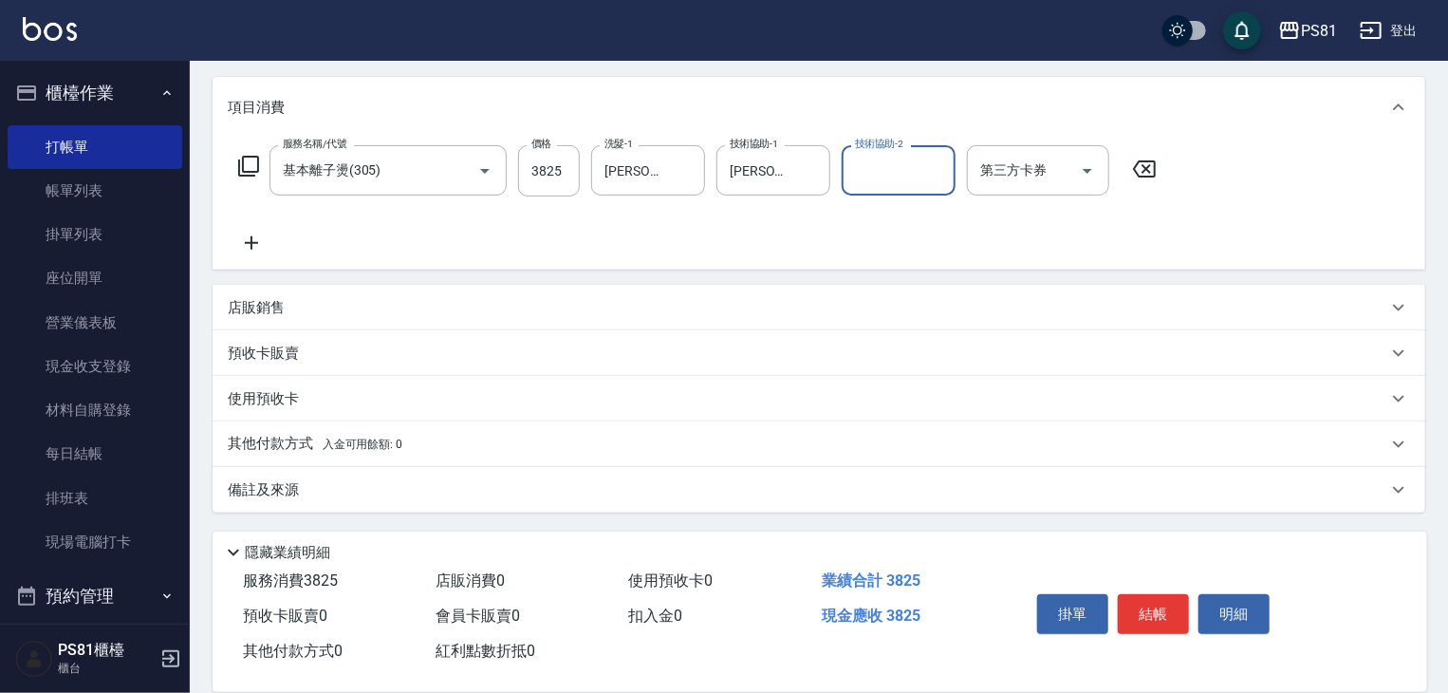
click at [431, 437] on div "其他付款方式 入金可用餘額: 0" at bounding box center [807, 444] width 1159 height 21
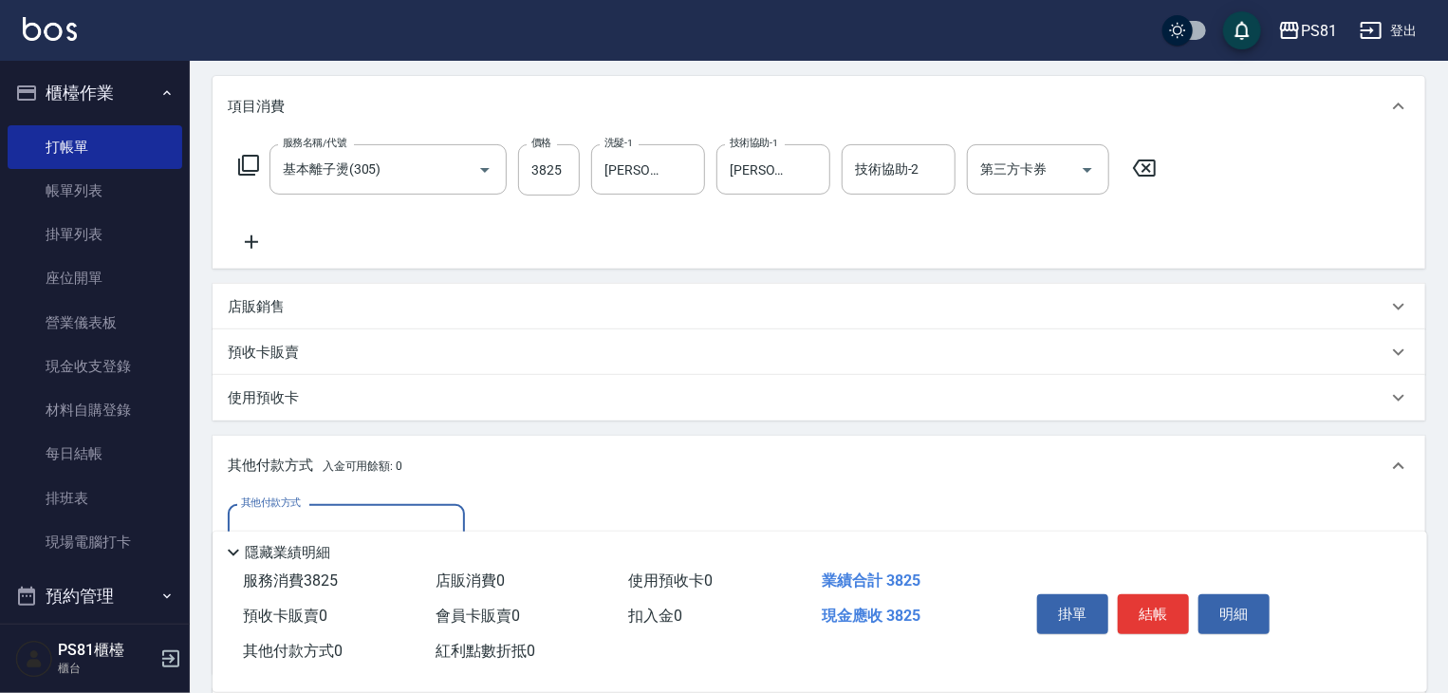
scroll to position [0, 0]
click at [300, 511] on div "其他付款方式" at bounding box center [346, 529] width 237 height 50
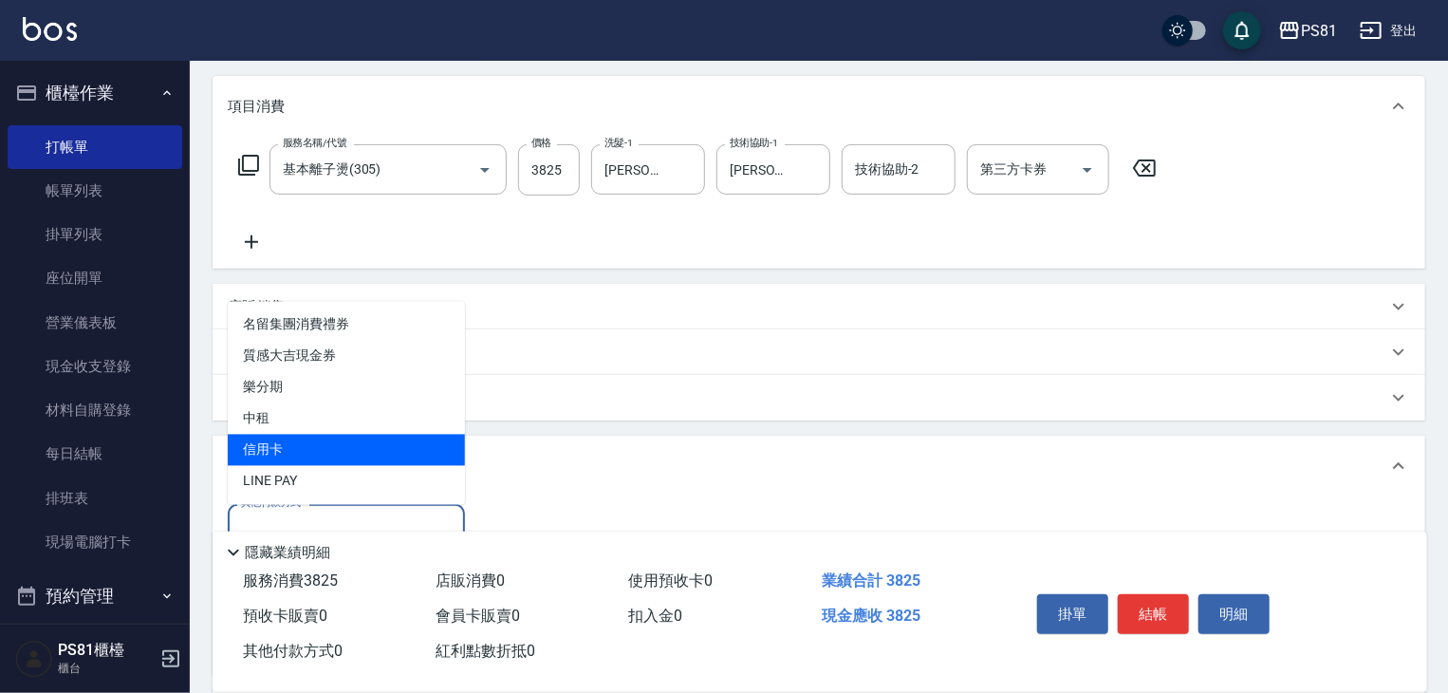
click at [324, 450] on span "信用卡" at bounding box center [346, 449] width 237 height 31
type input "信用卡"
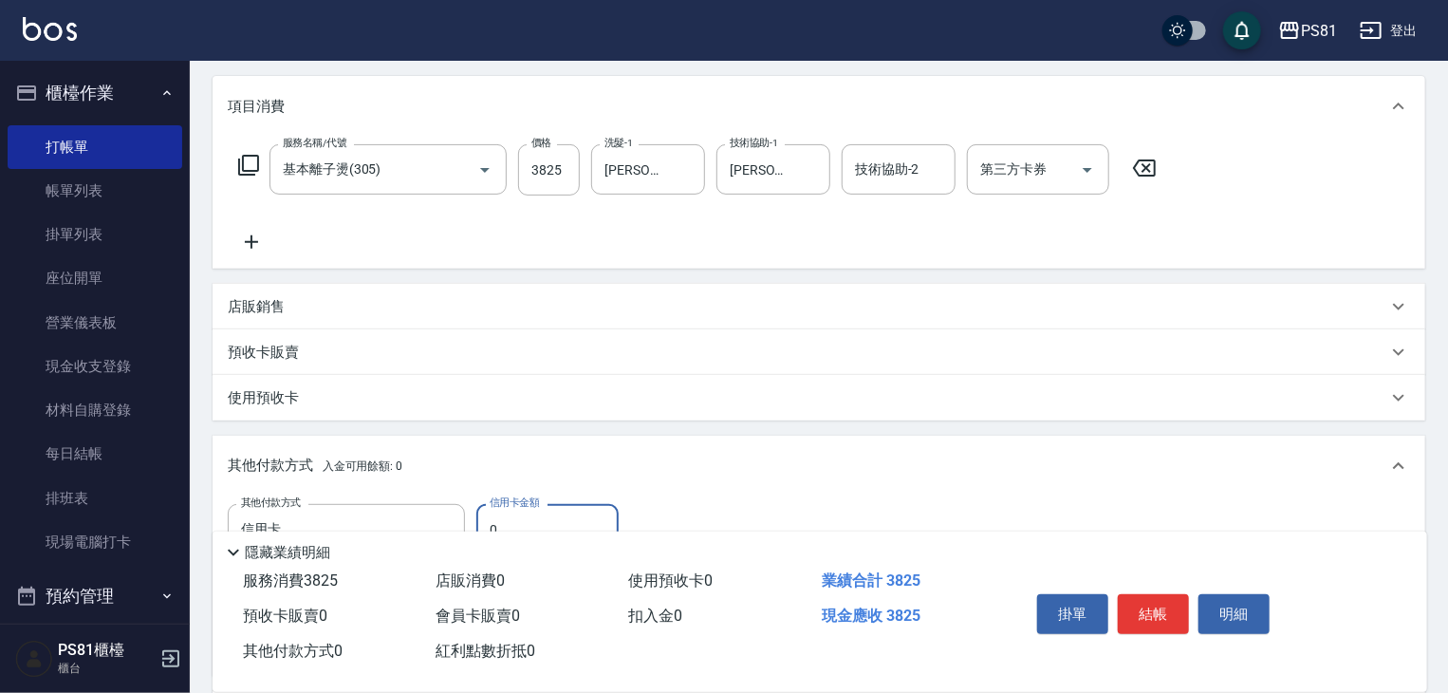
click at [261, 243] on icon at bounding box center [251, 242] width 47 height 23
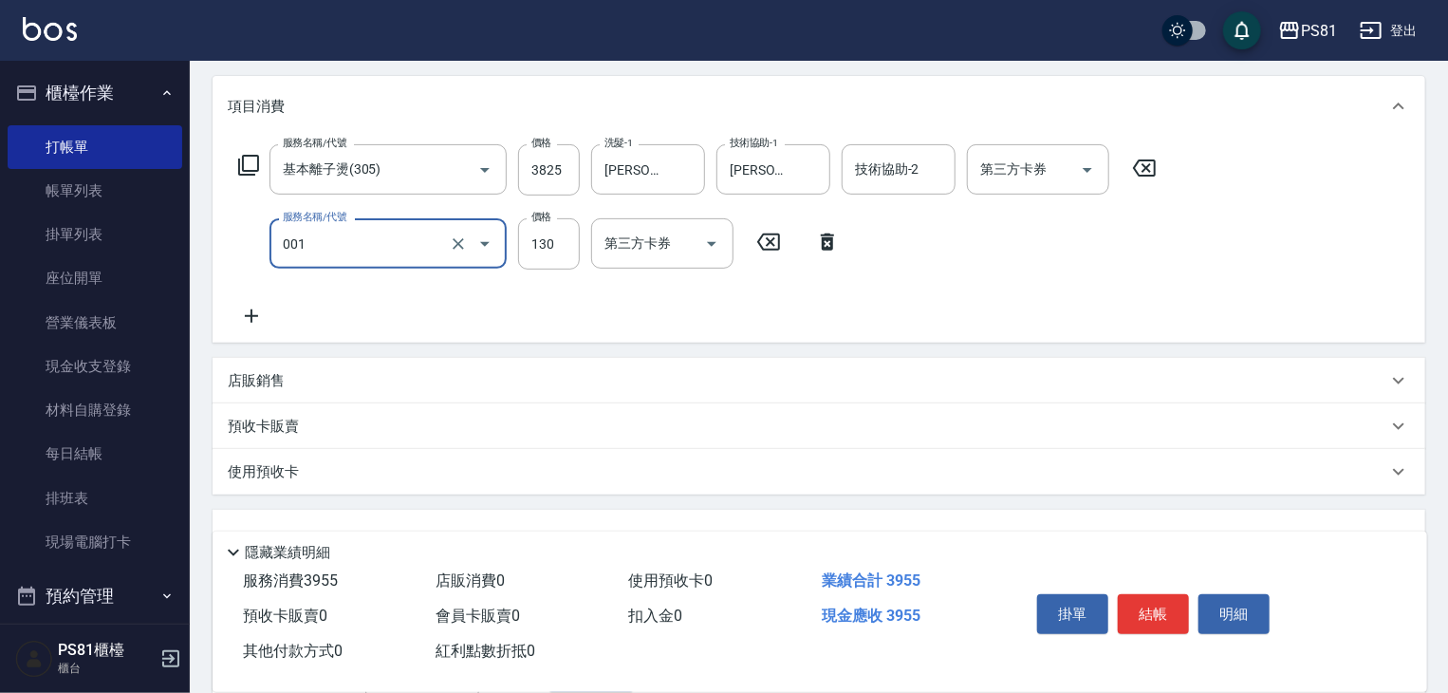
type input "洗髮卡(001)"
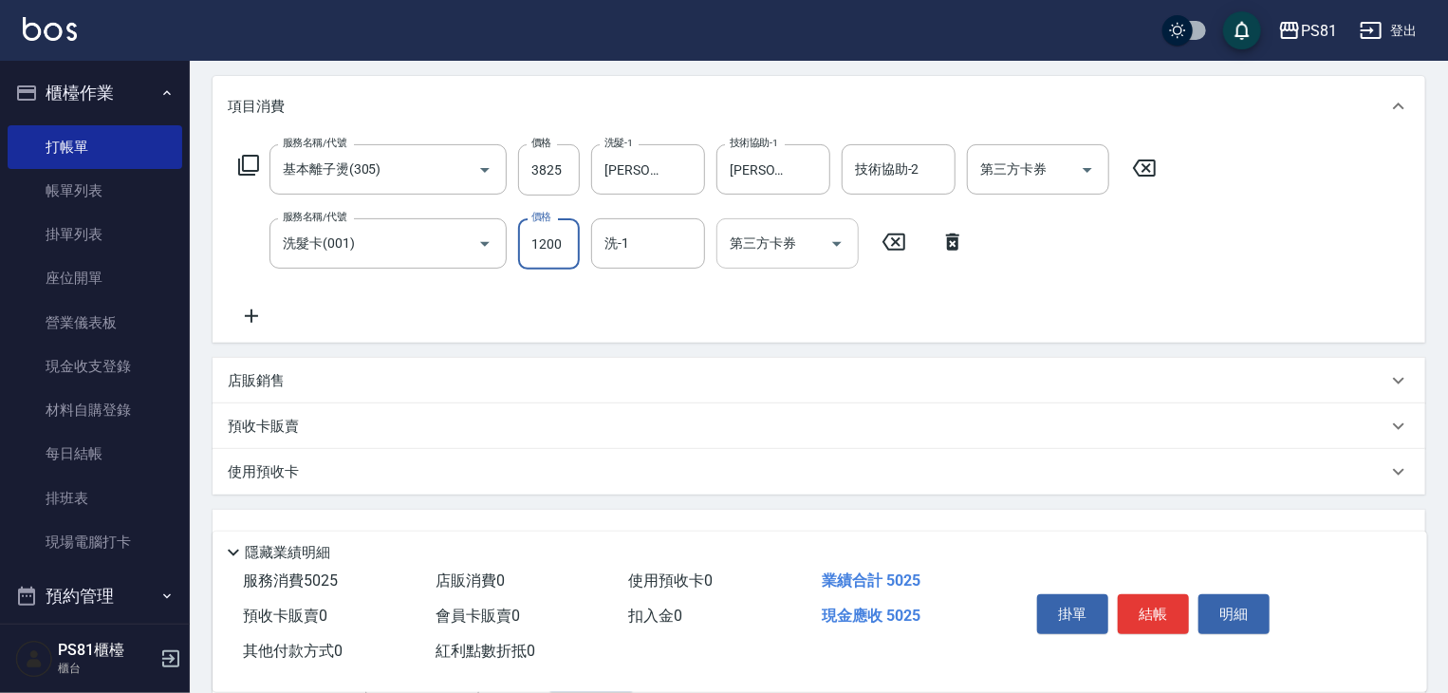
click at [844, 247] on icon "Open" at bounding box center [836, 243] width 23 height 23
type input "1200"
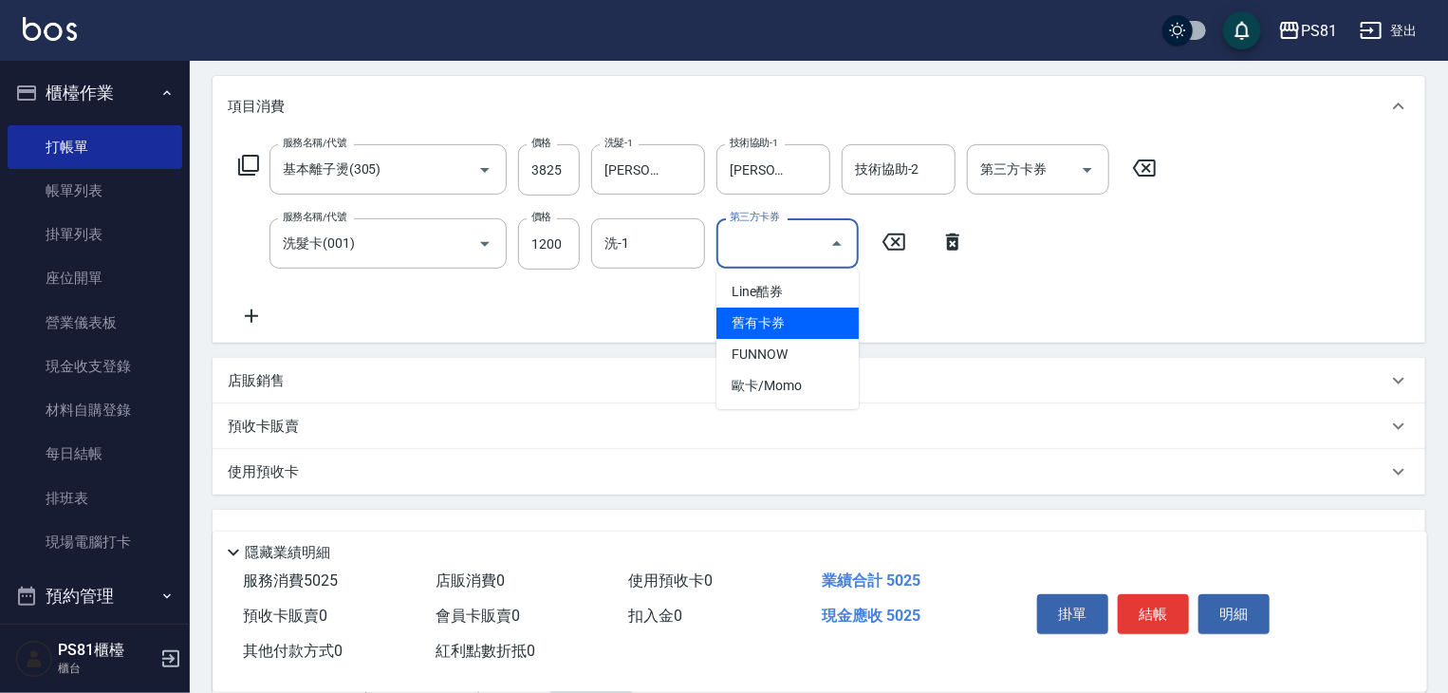
click at [812, 327] on span "舊有卡券" at bounding box center [787, 322] width 142 height 31
type input "舊有卡券"
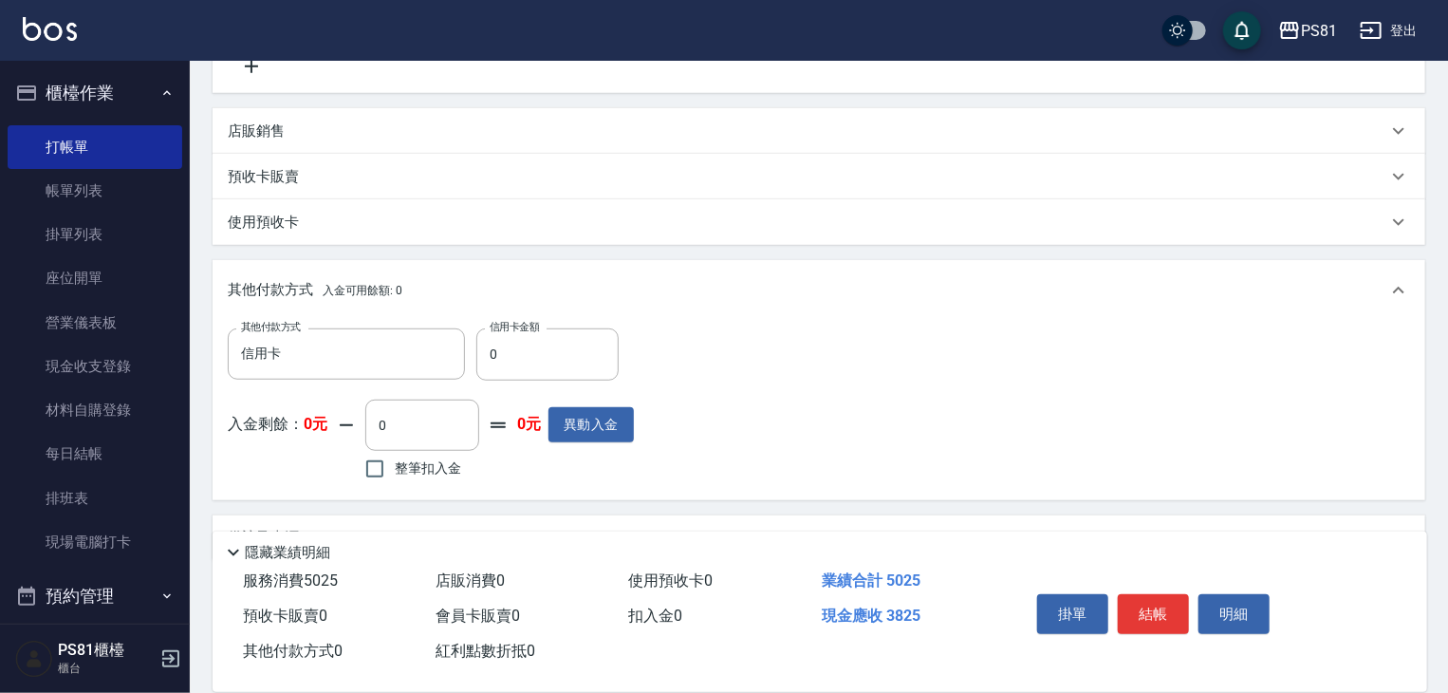
scroll to position [519, 0]
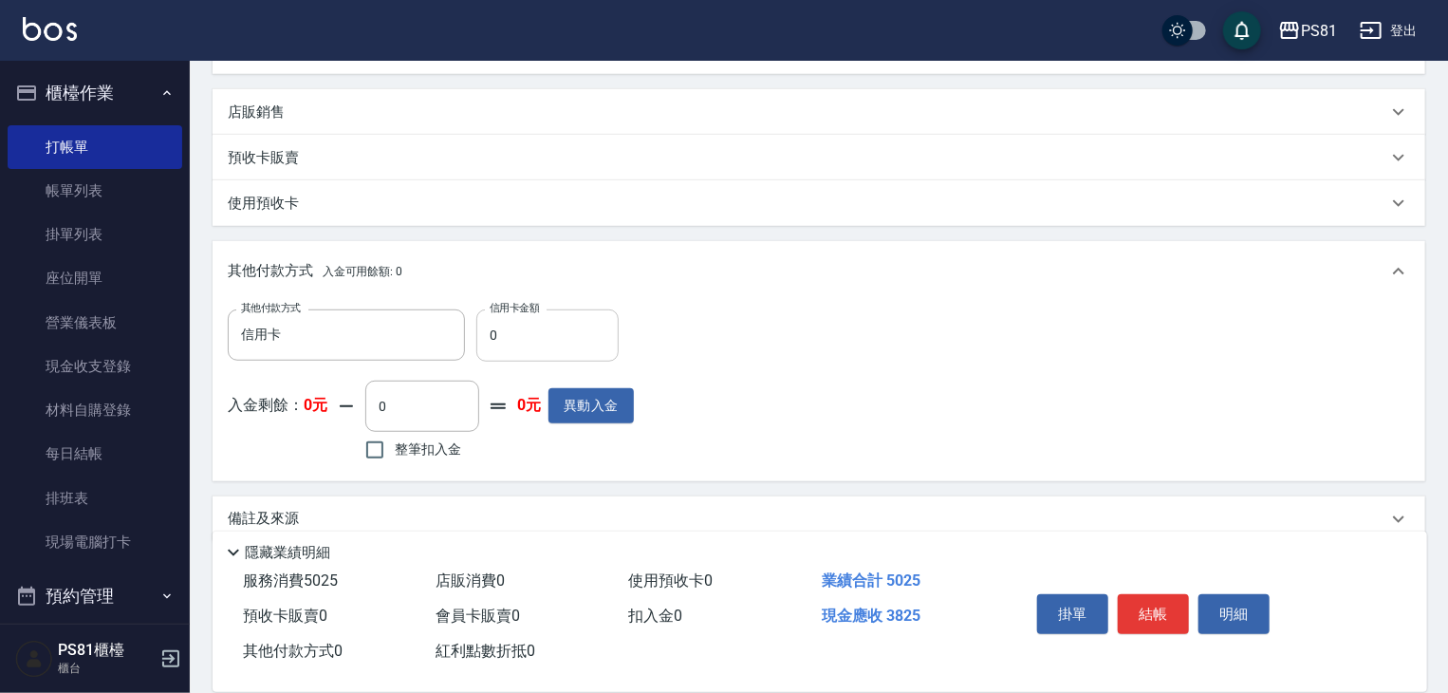
click at [543, 324] on input "0" at bounding box center [547, 334] width 142 height 51
click at [543, 324] on input "3382" at bounding box center [547, 334] width 142 height 51
type input "3825"
click at [1165, 605] on button "結帳" at bounding box center [1153, 614] width 71 height 40
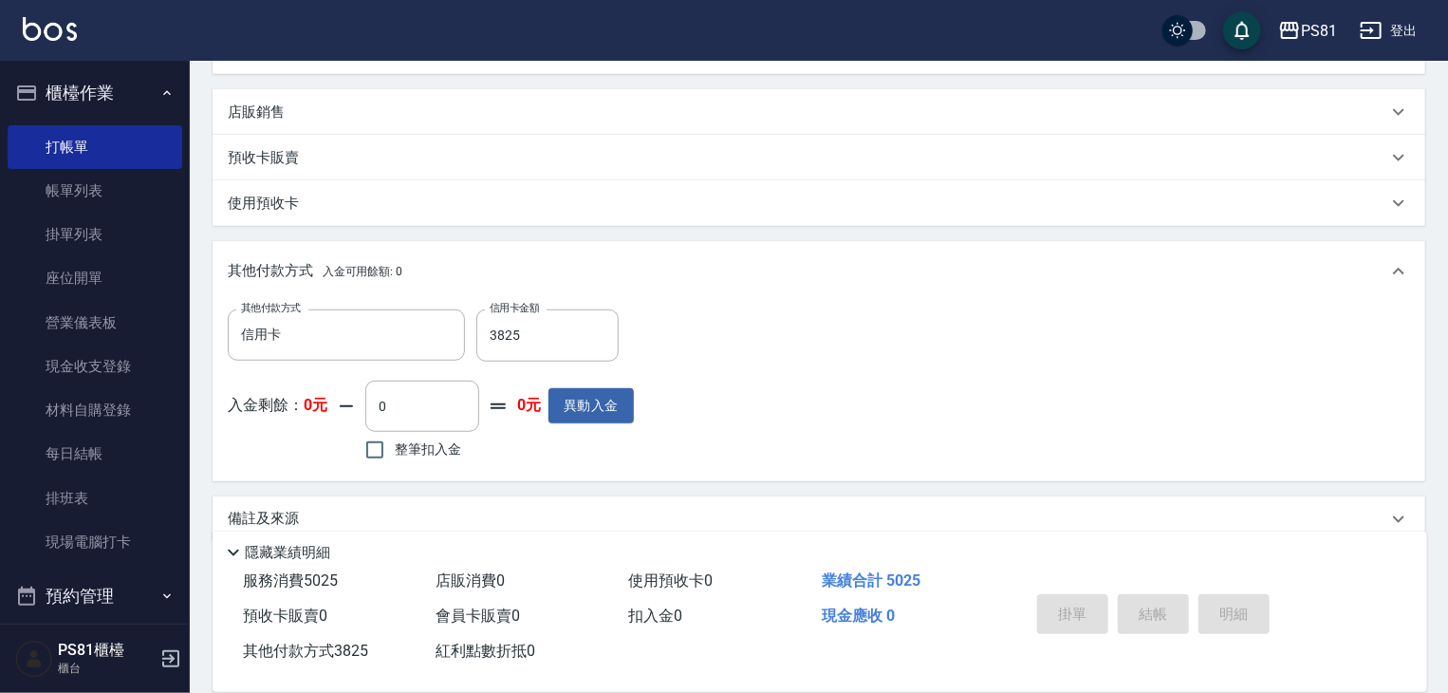
type input "2025/08/23 20:59"
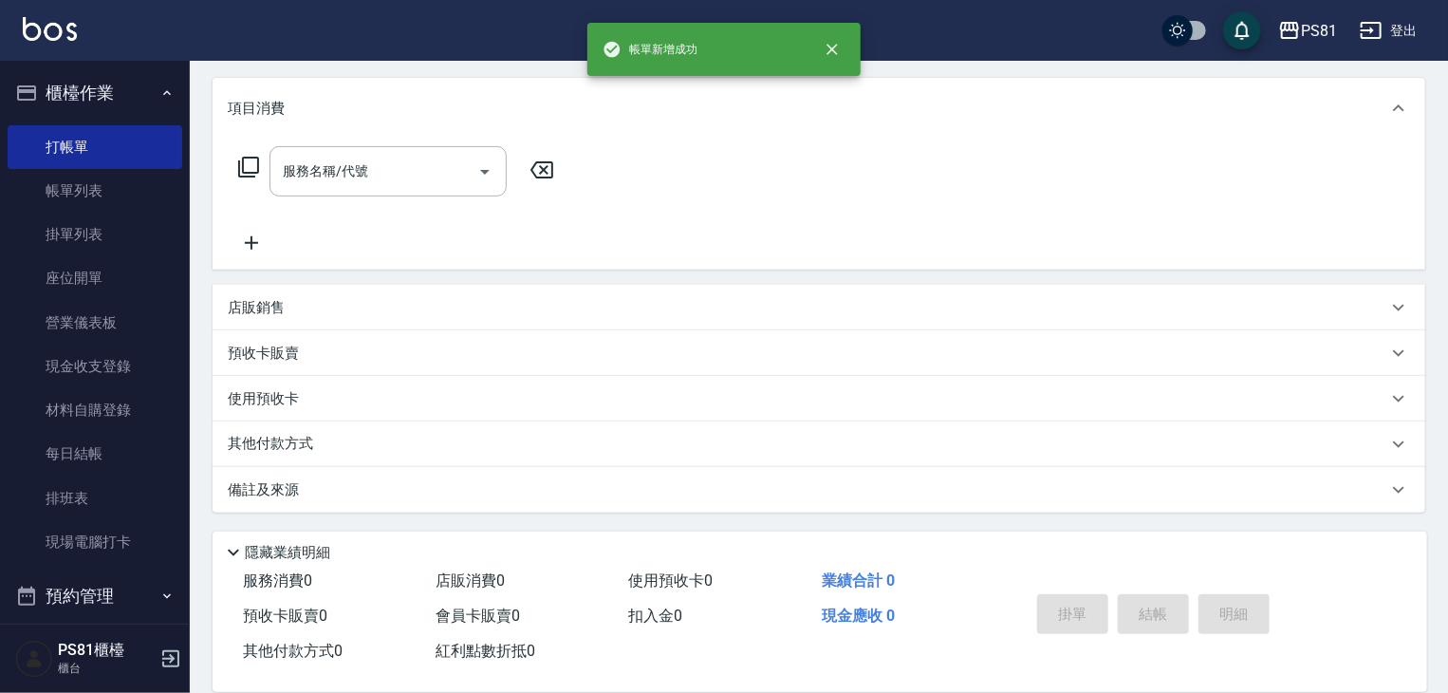
scroll to position [0, 0]
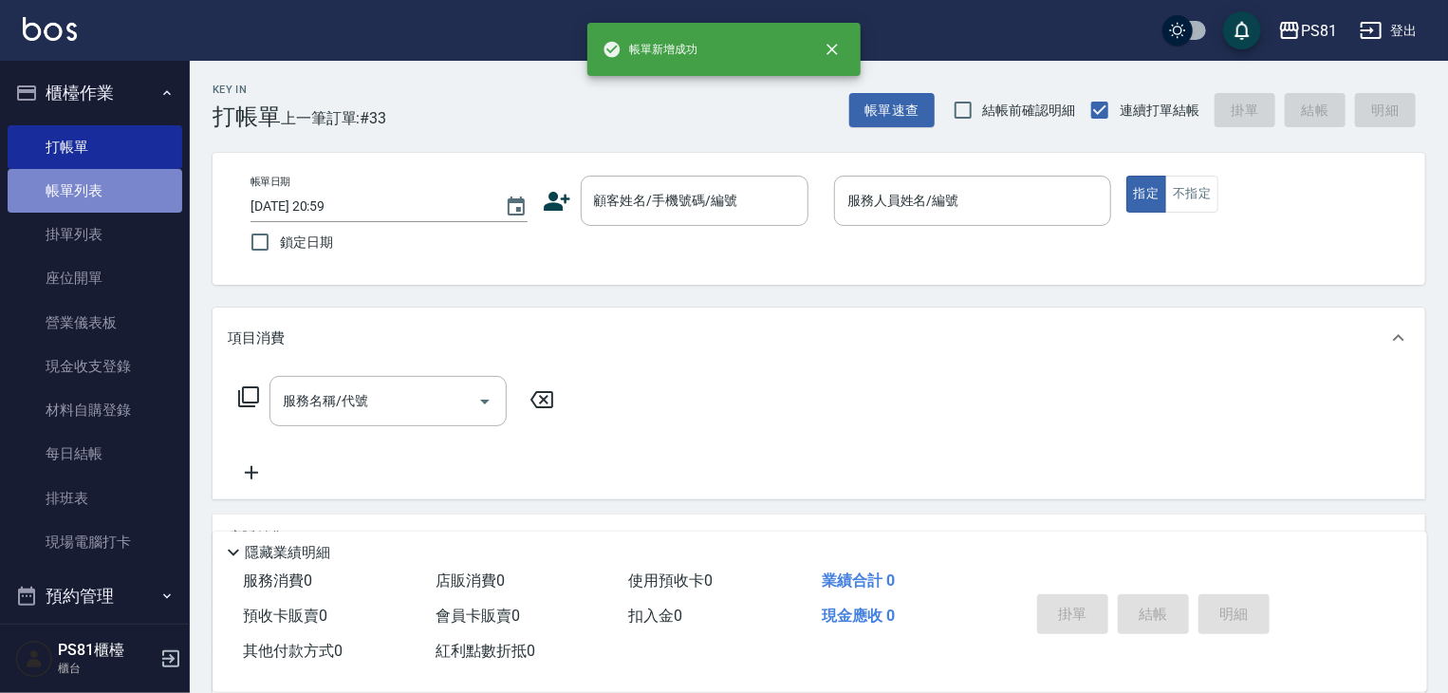
click at [119, 177] on link "帳單列表" at bounding box center [95, 191] width 175 height 44
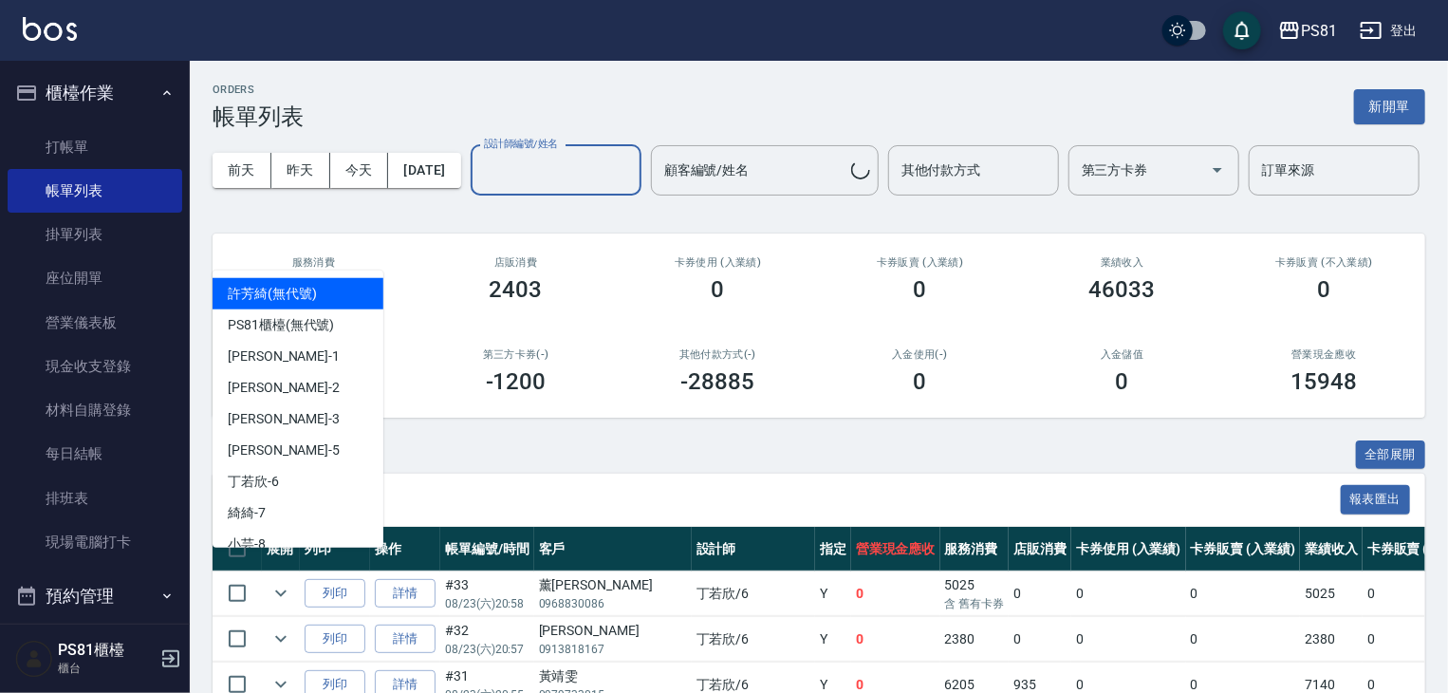
drag, startPoint x: 312, startPoint y: 255, endPoint x: 321, endPoint y: 262, distance: 10.8
click at [471, 195] on div "設計師編號/姓名" at bounding box center [556, 170] width 171 height 50
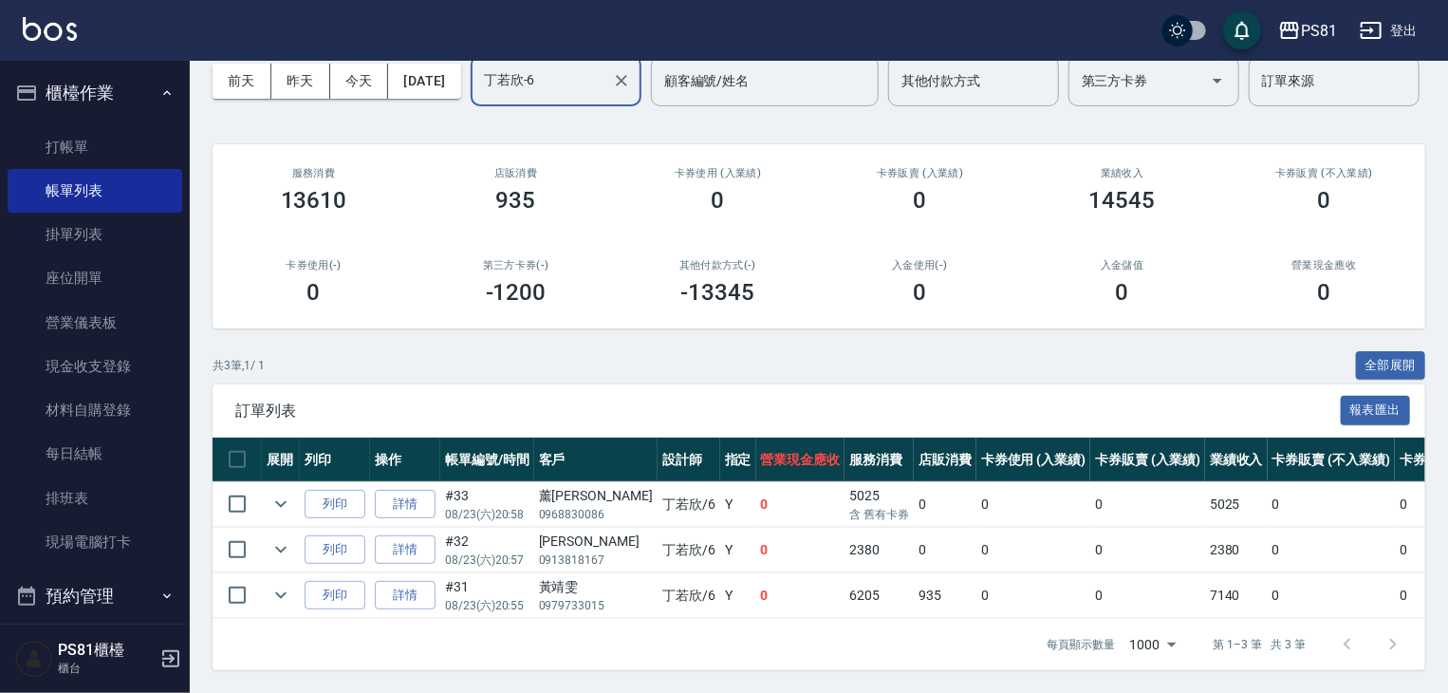
scroll to position [162, 0]
type input "丁若欣-6"
click at [409, 535] on link "詳情" at bounding box center [405, 549] width 61 height 29
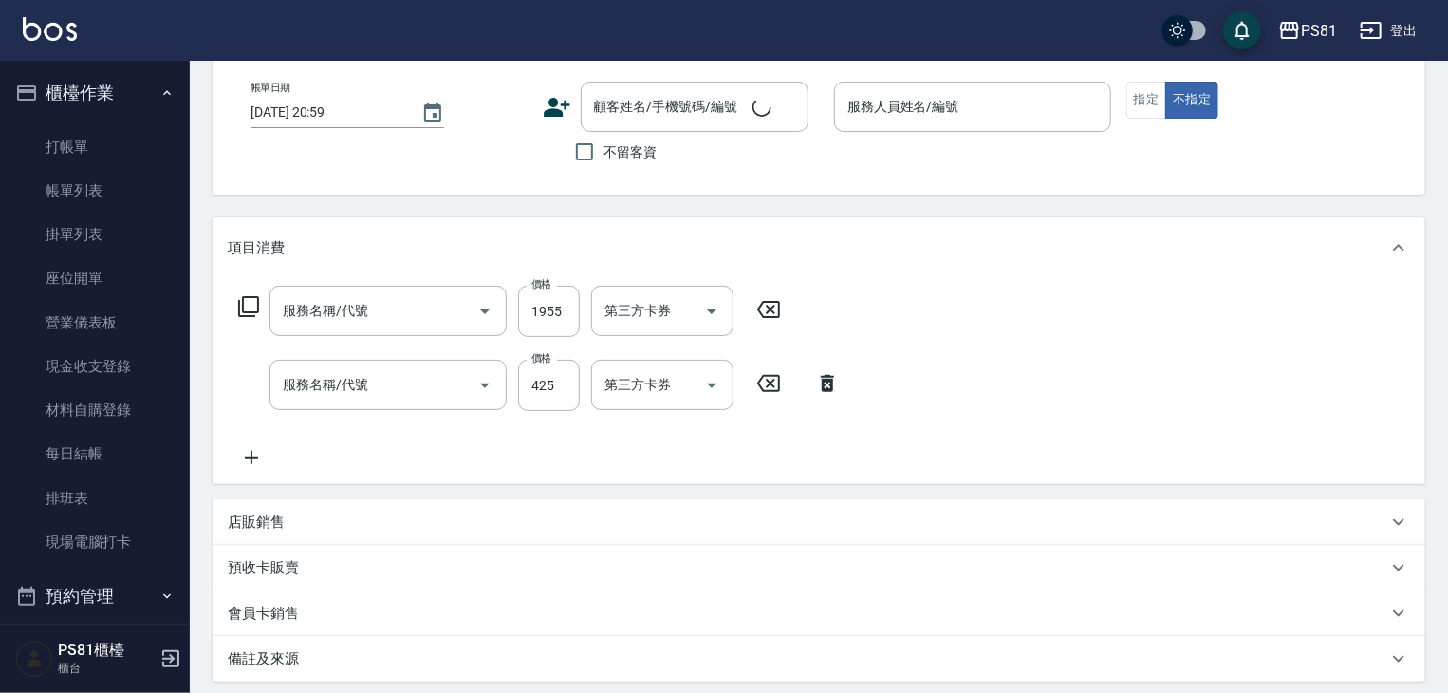
scroll to position [285, 0]
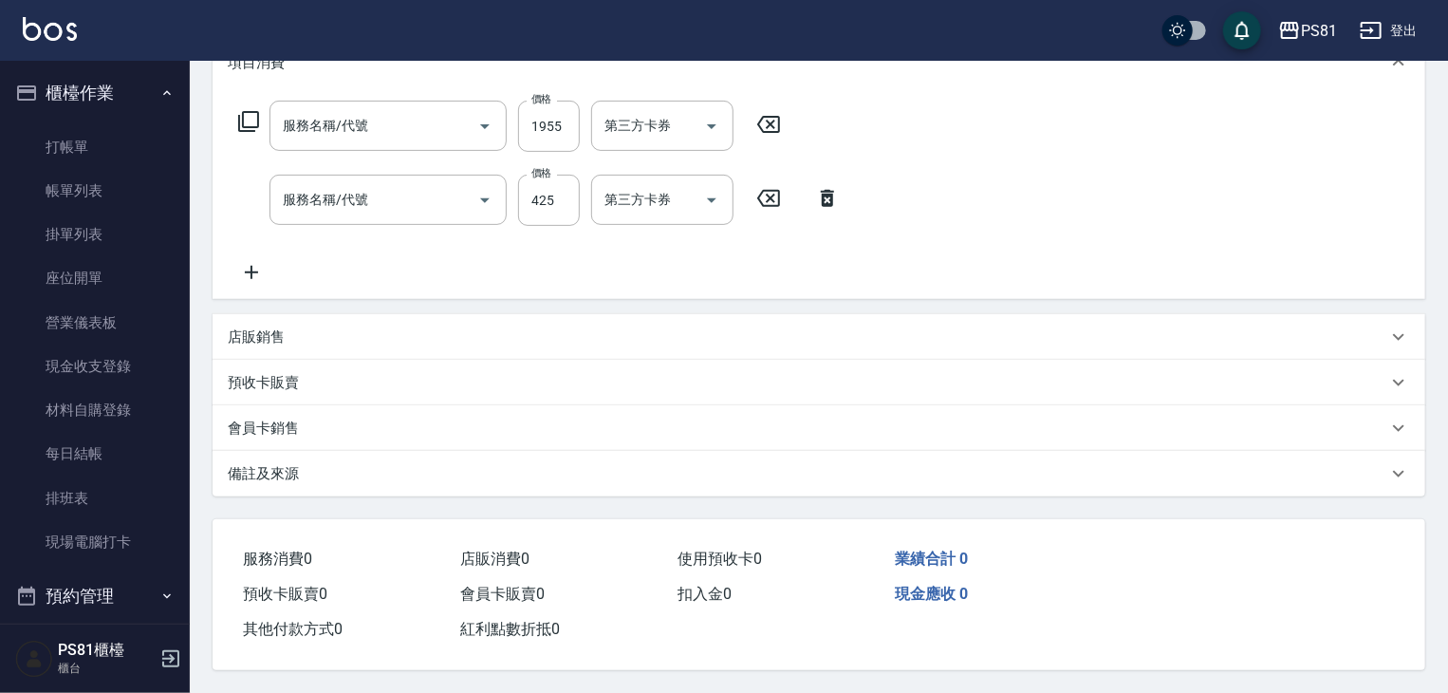
type input "2025/08/23 20:57"
type input "丁若欣-6"
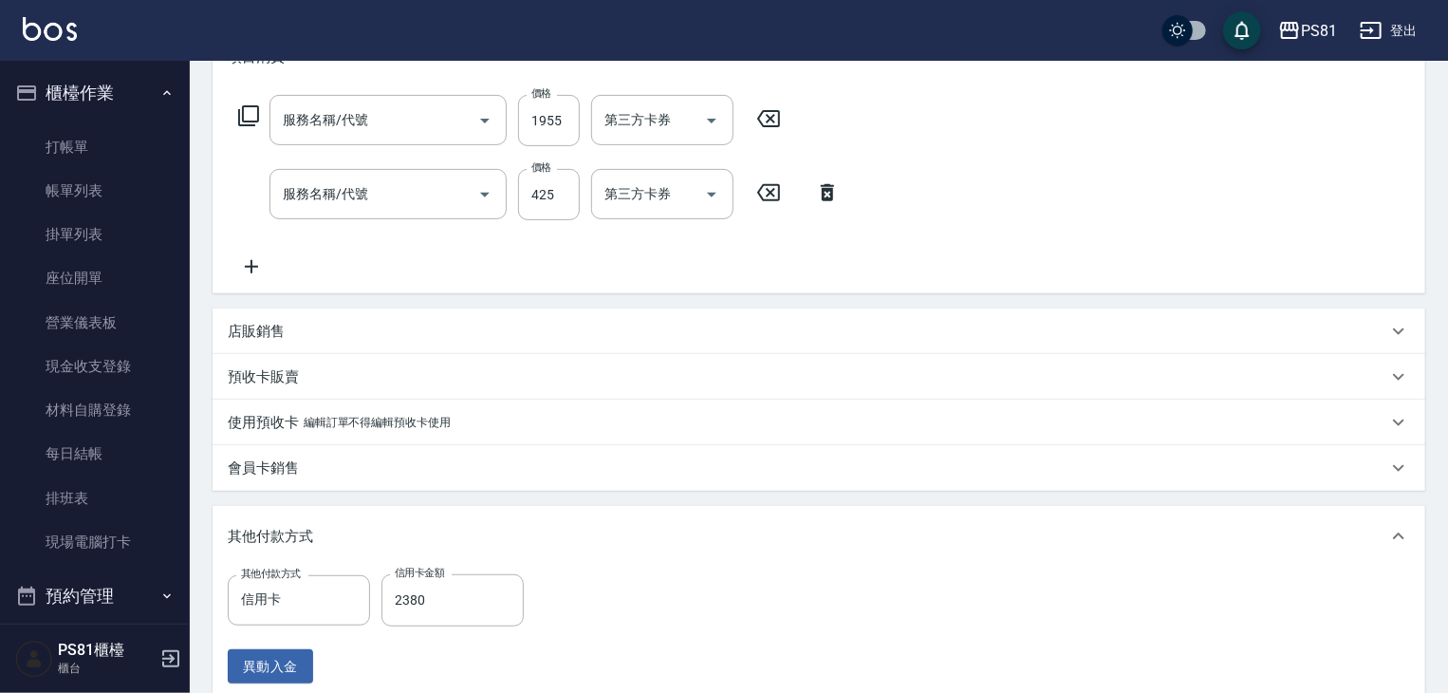
type input "黑耀光感護髮(短髮)(369)"
type input "A級洗剪600(105)"
type input "[PERSON_NAME]/0913818167/"
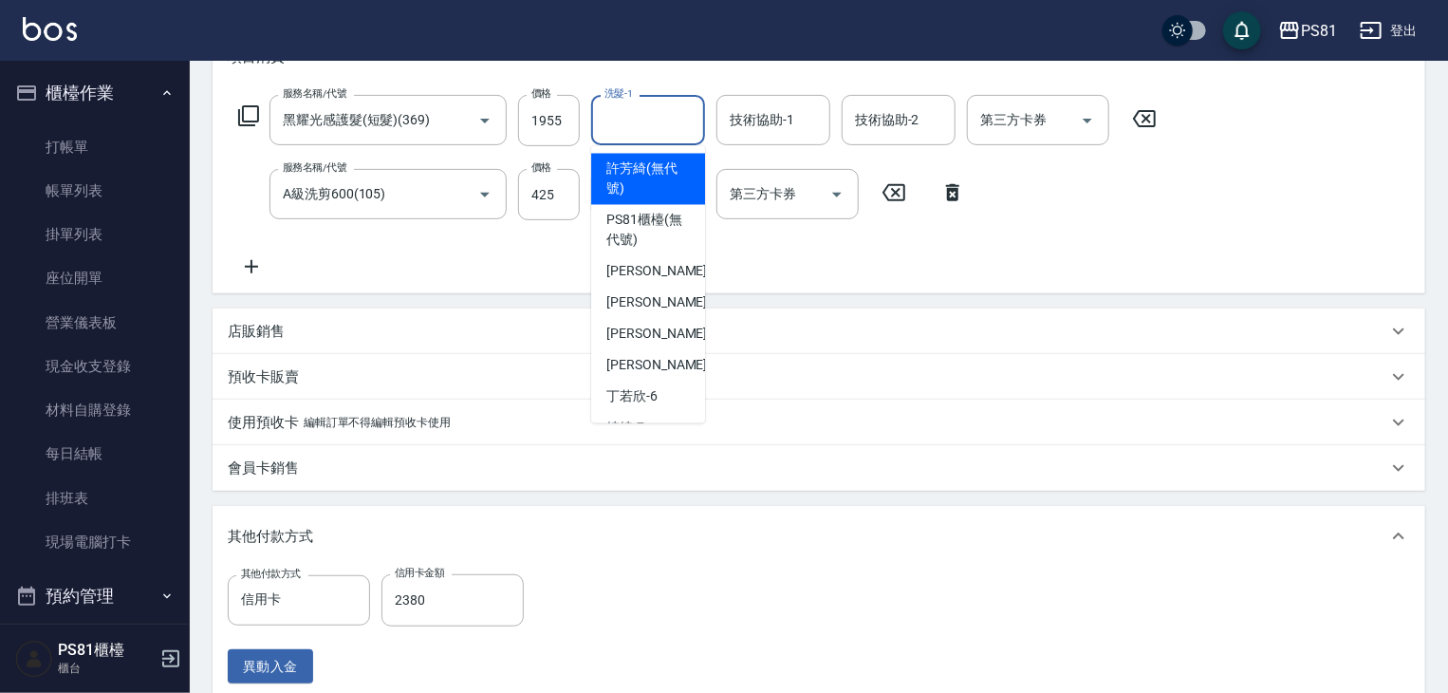
click at [663, 119] on input "洗髮-1" at bounding box center [648, 119] width 97 height 33
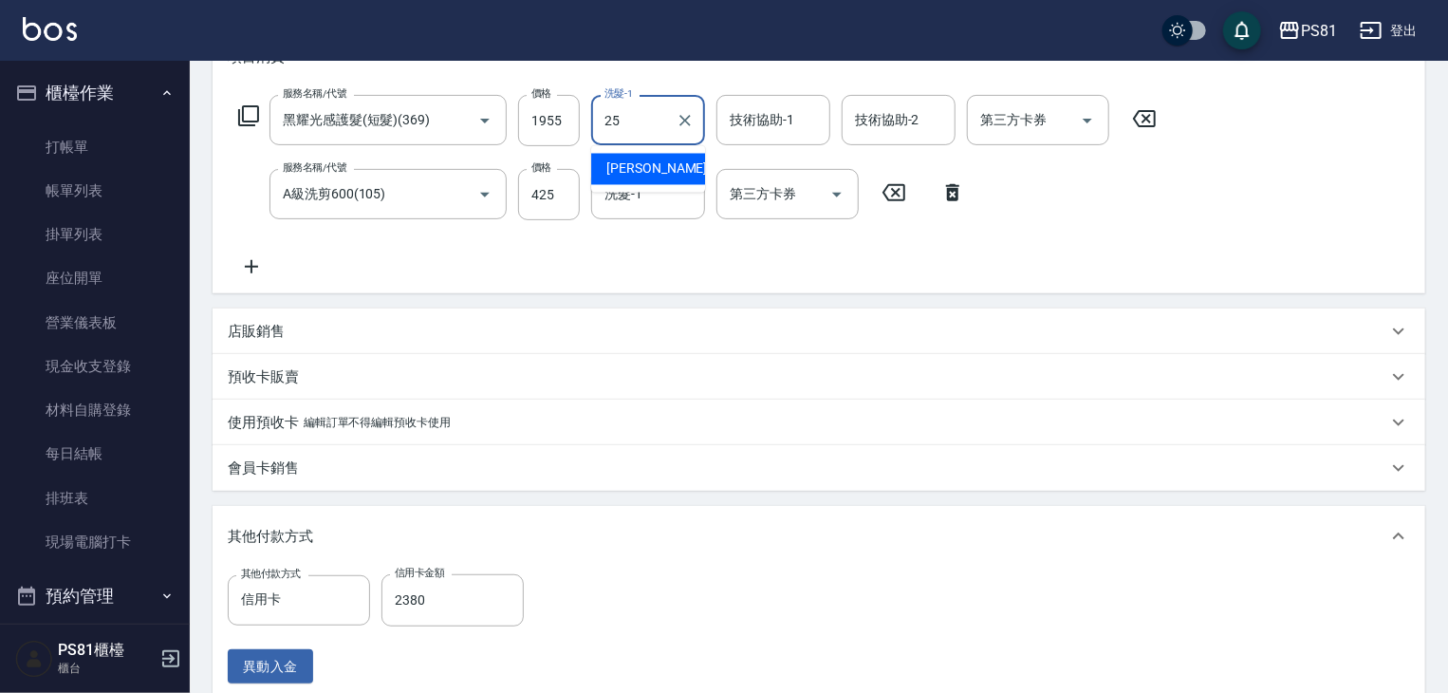
type input "[PERSON_NAME]-25"
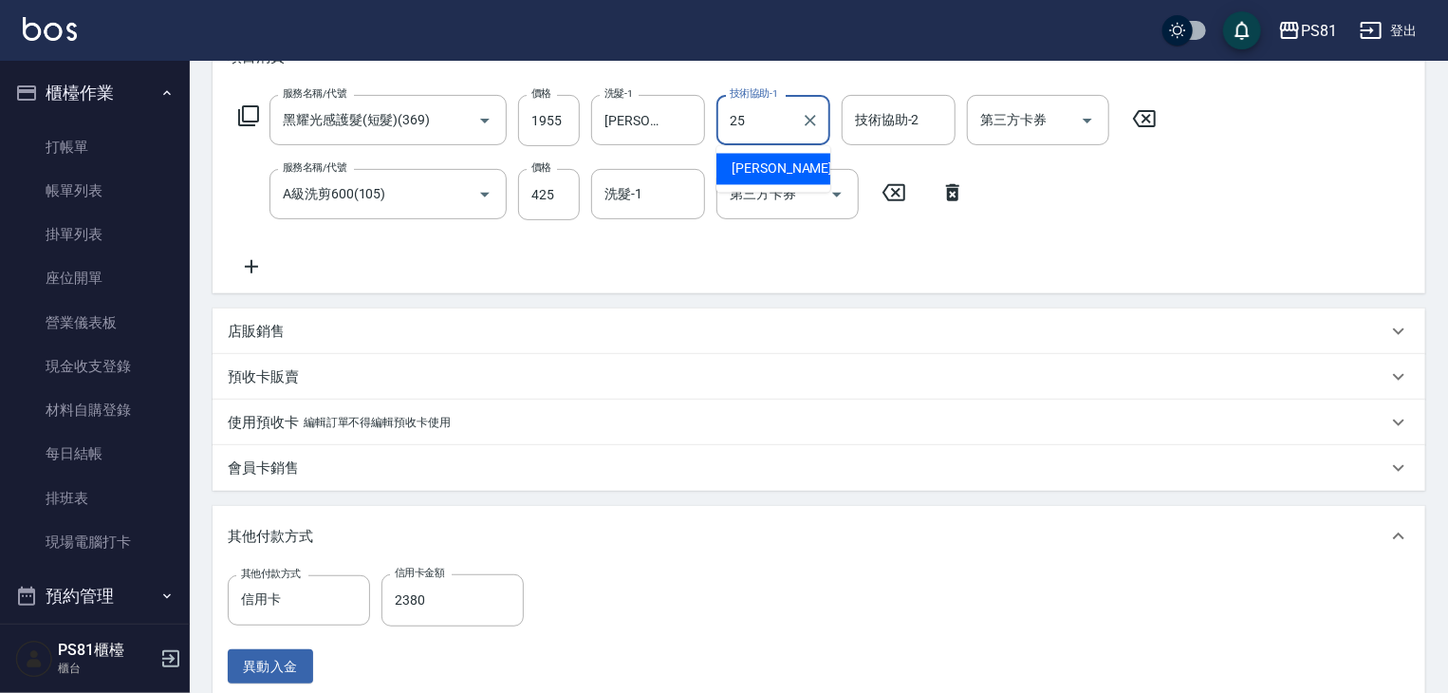
type input "[PERSON_NAME]-25"
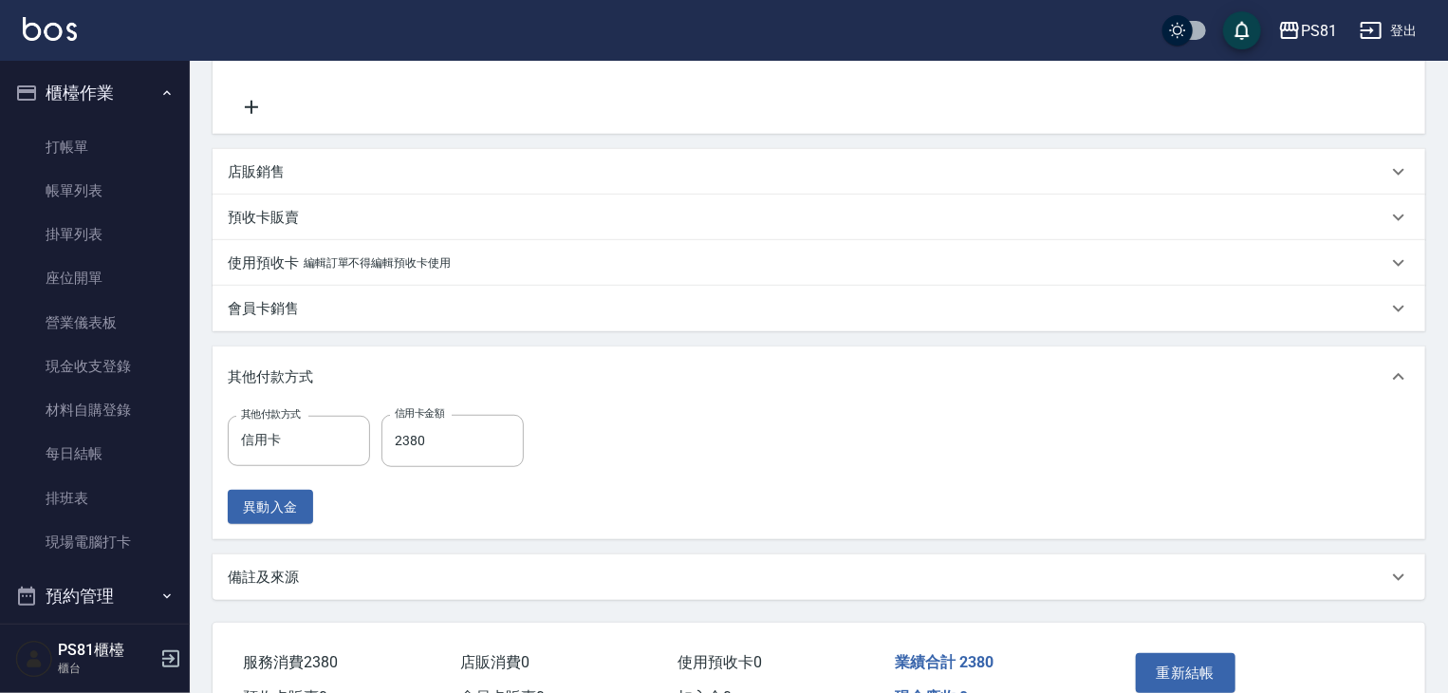
scroll to position [554, 0]
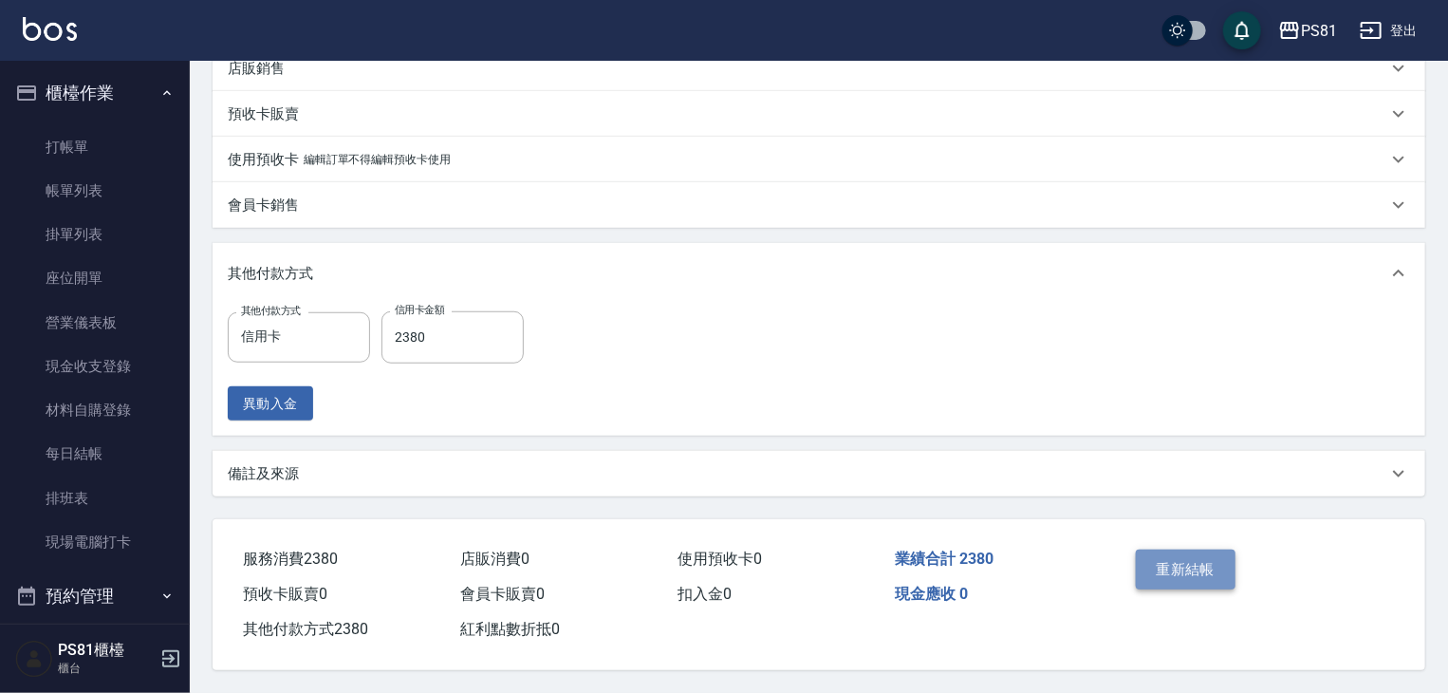
click at [1227, 564] on button "重新結帳" at bounding box center [1186, 569] width 101 height 40
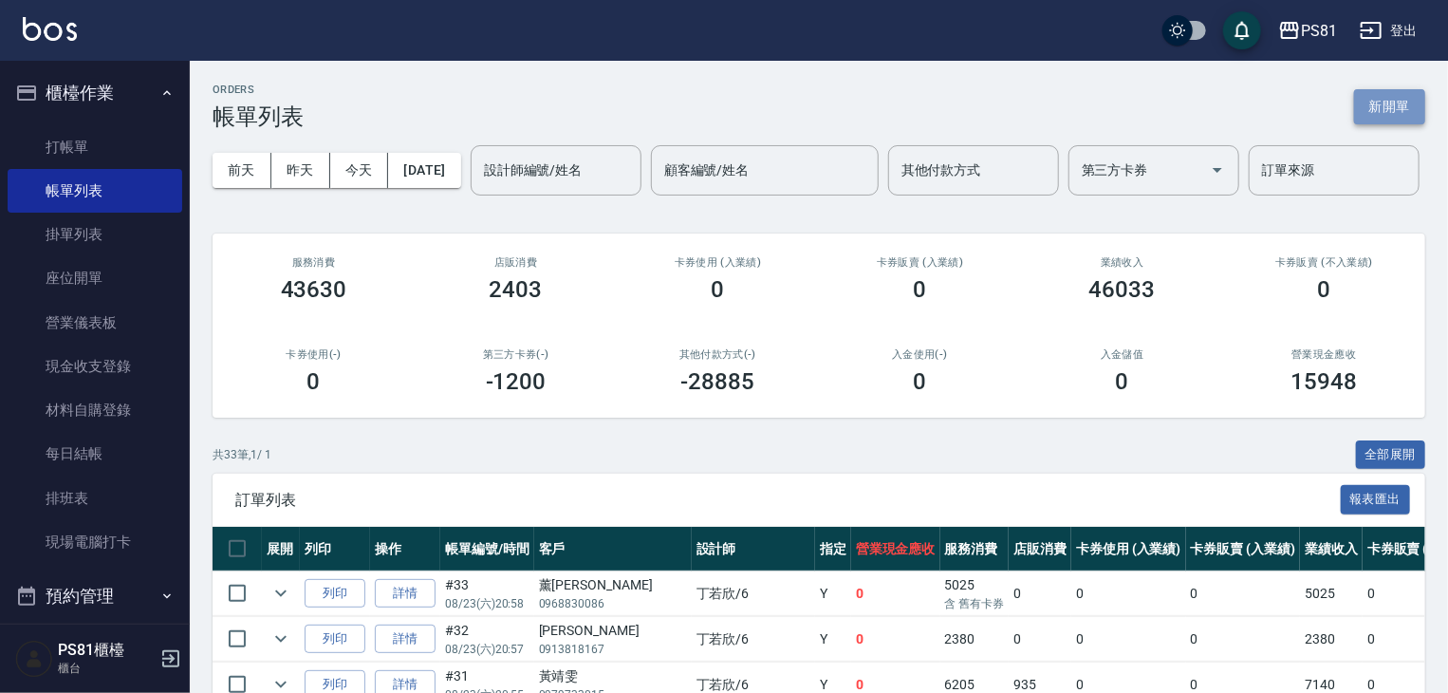
click at [1304, 104] on button "新開單" at bounding box center [1389, 106] width 71 height 35
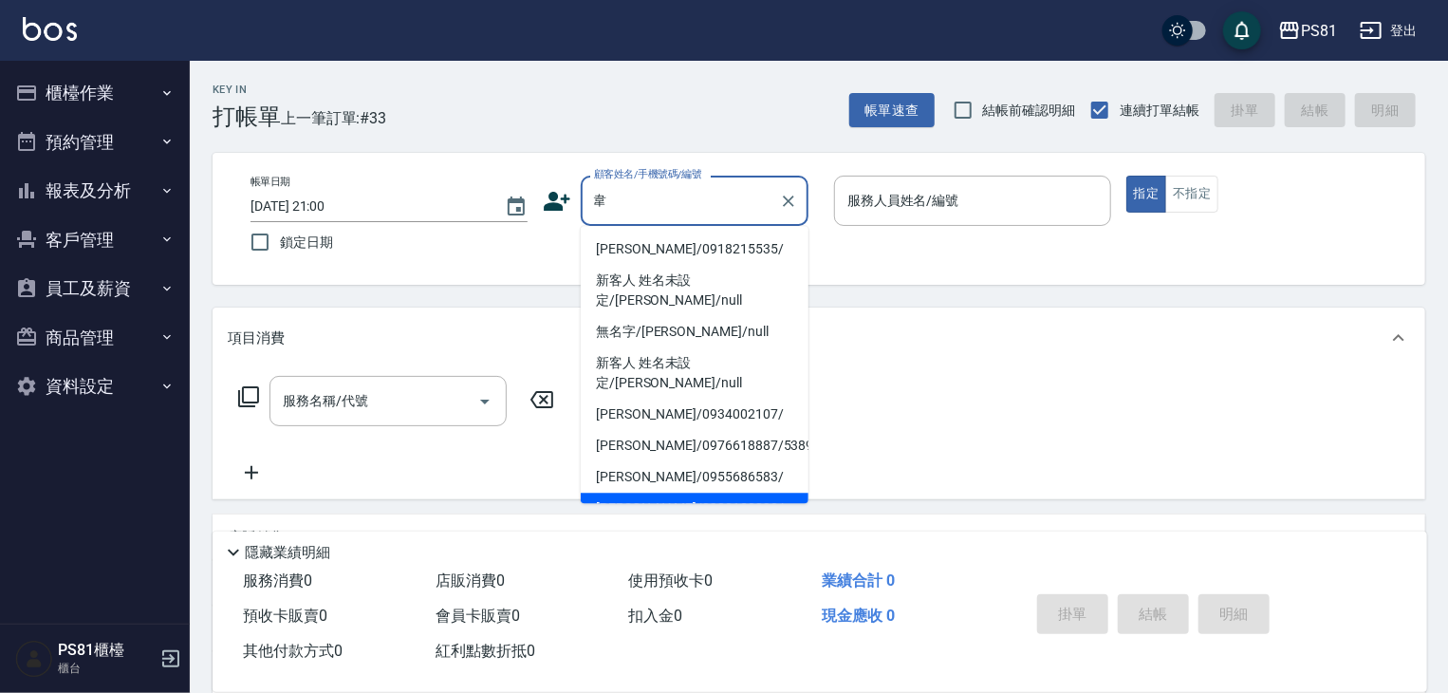
click at [698, 492] on li "韋孟伶/0980130890/" at bounding box center [695, 507] width 228 height 31
type input "[PERSON_NAME]/0980130890/"
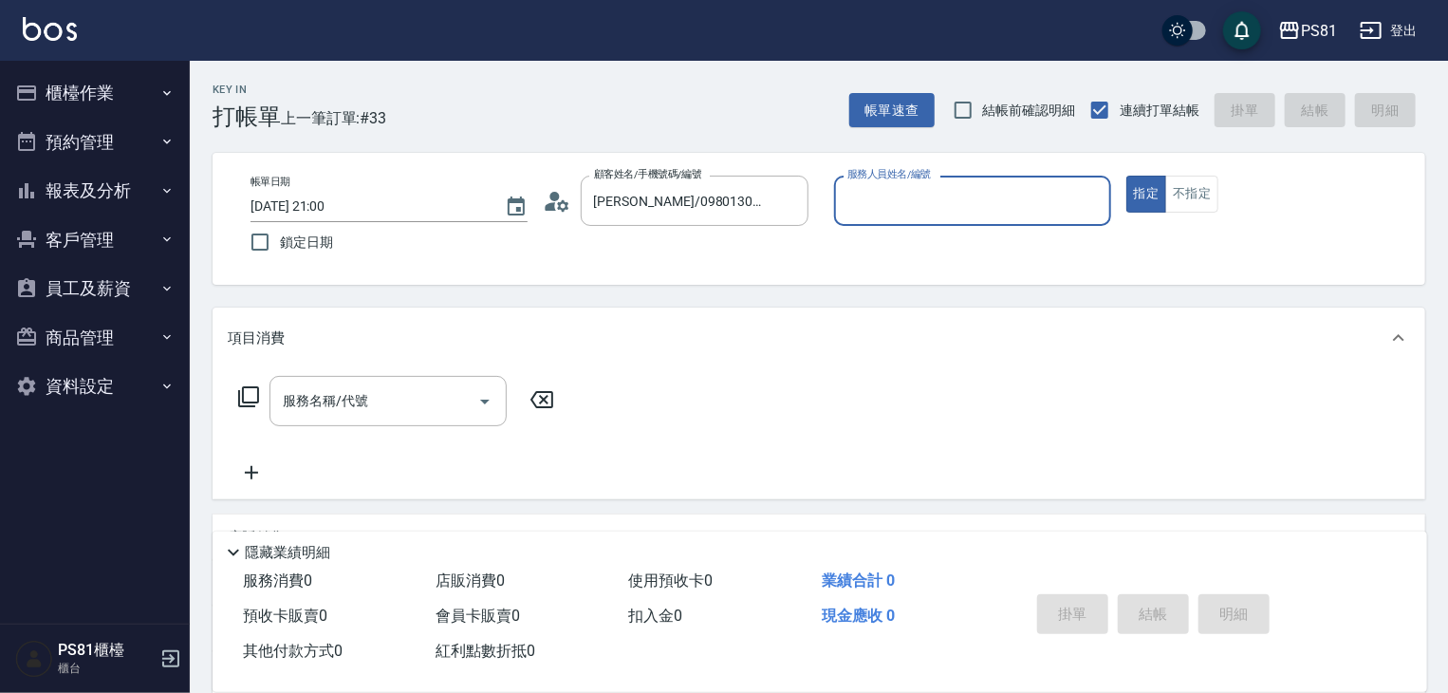
type input "丁若欣-6"
click at [1126, 176] on button "指定" at bounding box center [1146, 194] width 41 height 37
type button "true"
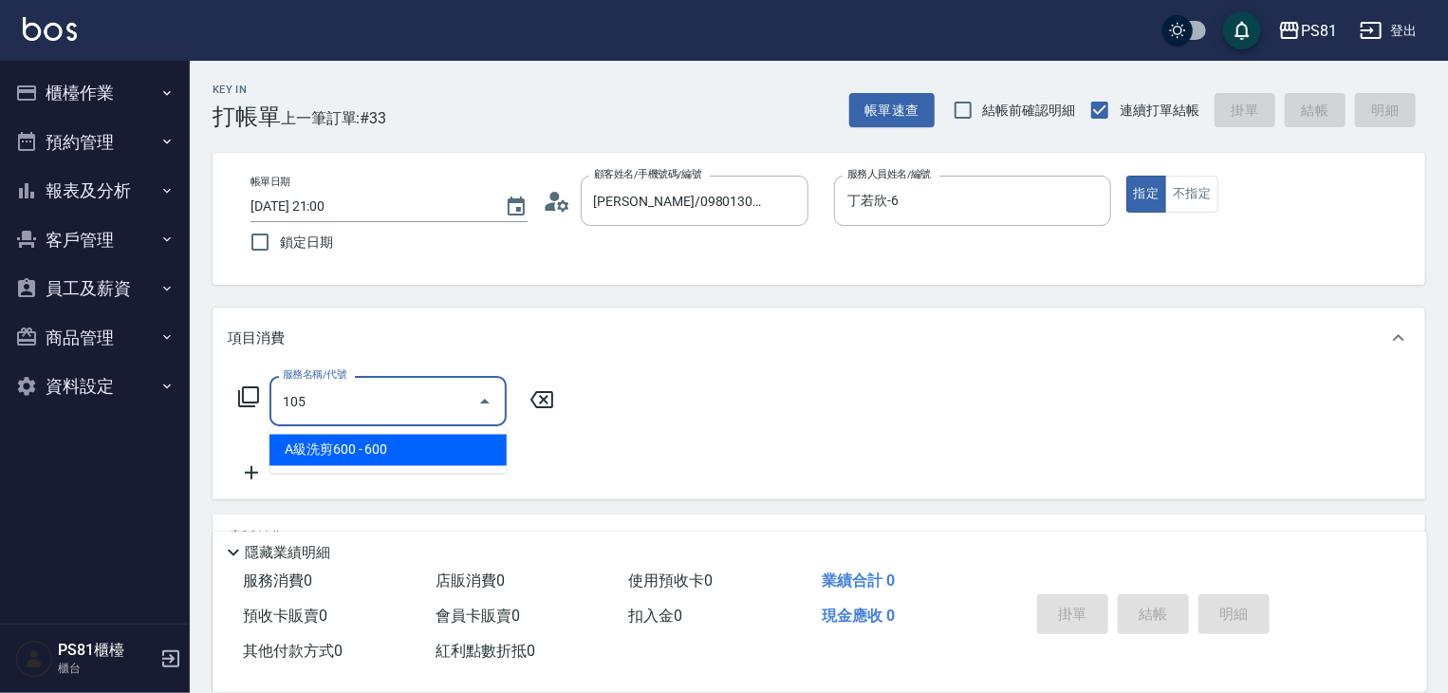
type input "A級洗剪600(105)"
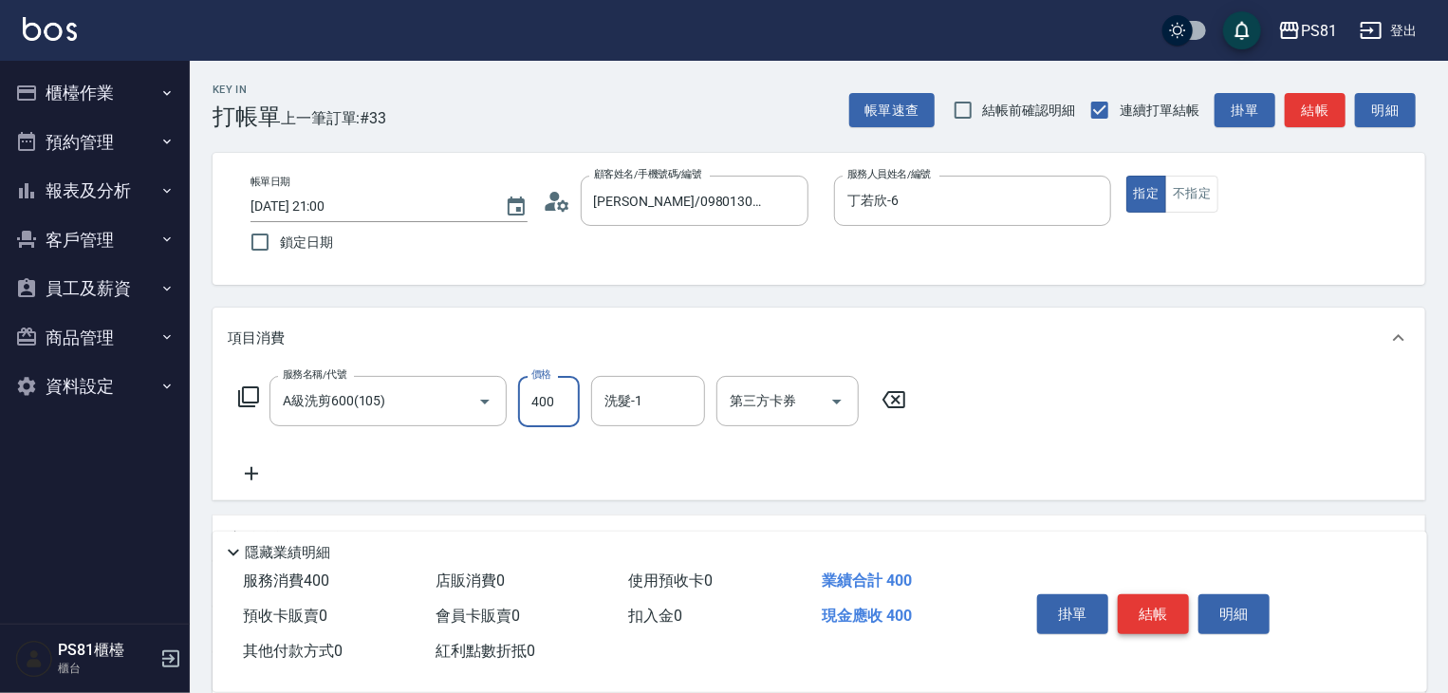
type input "400"
click at [1168, 605] on button "結帳" at bounding box center [1153, 614] width 71 height 40
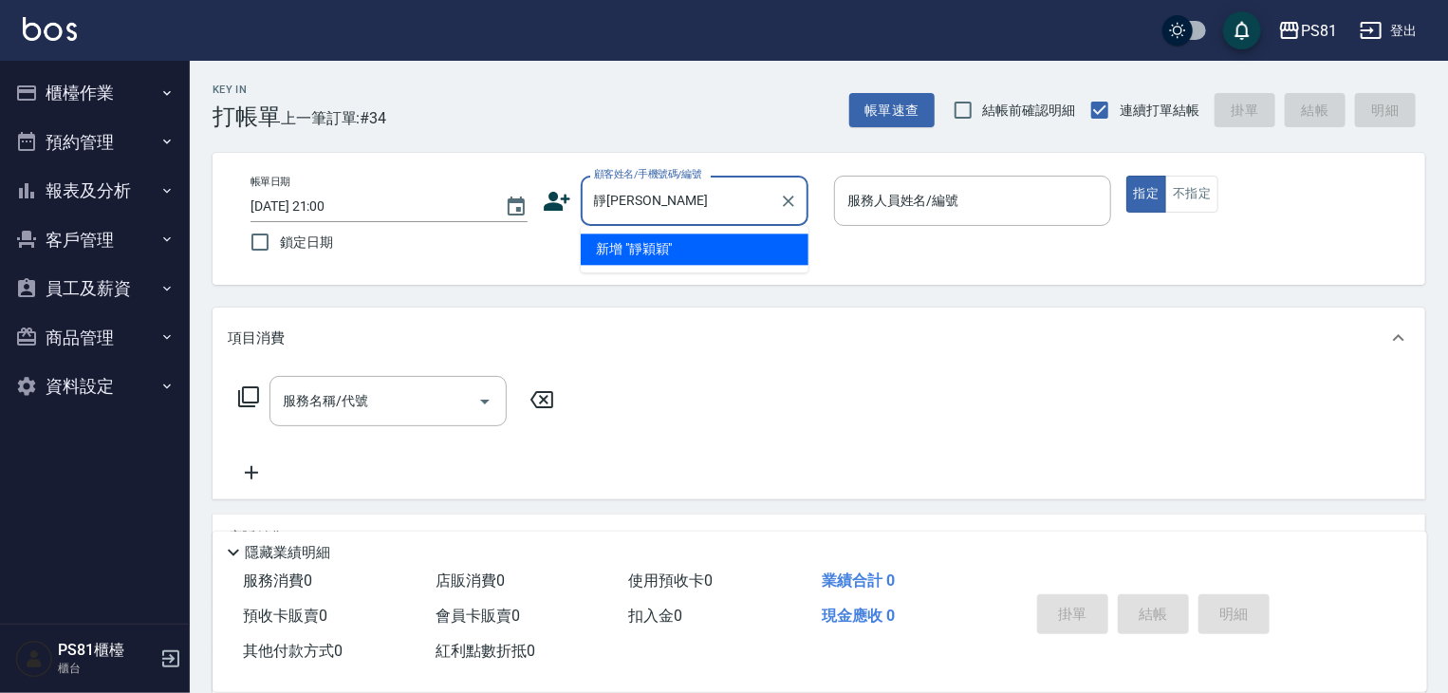
click at [755, 251] on li "新增 "靜穎穎"" at bounding box center [695, 248] width 228 height 31
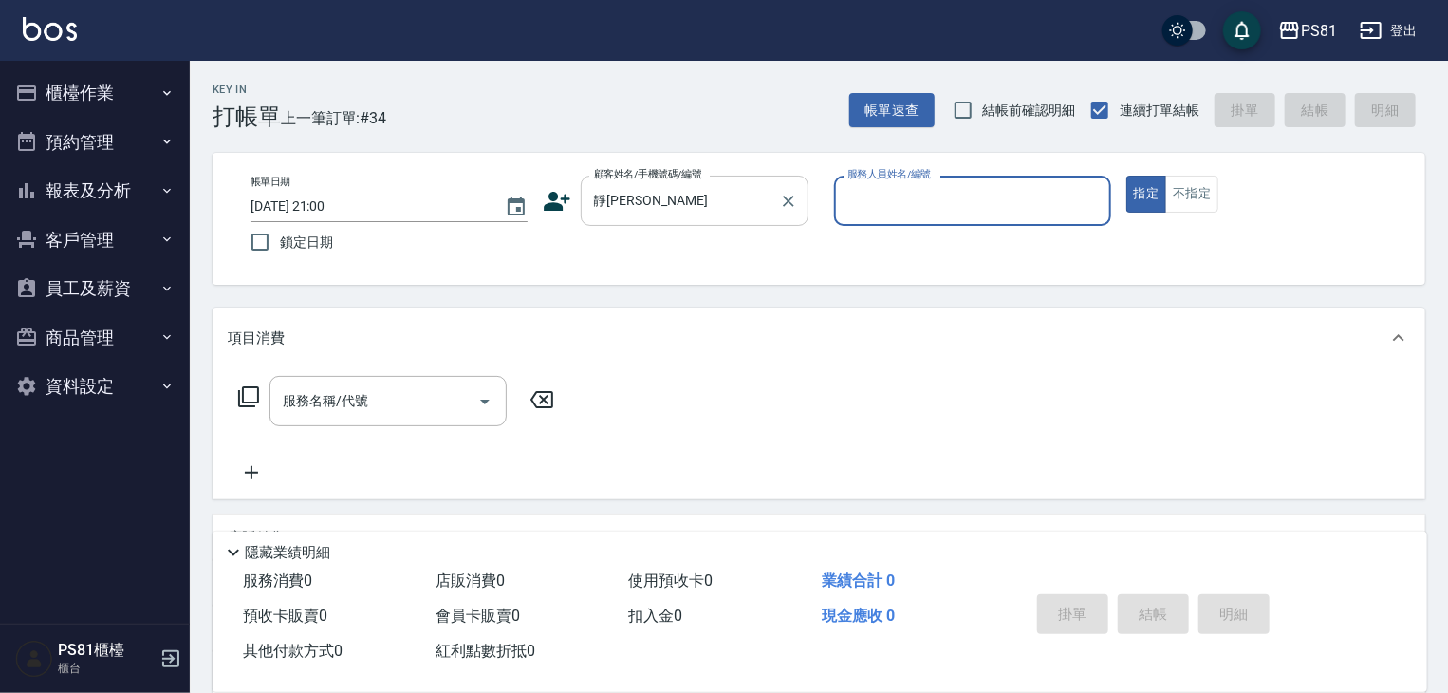
click at [705, 213] on input "靜穎穎" at bounding box center [680, 200] width 182 height 33
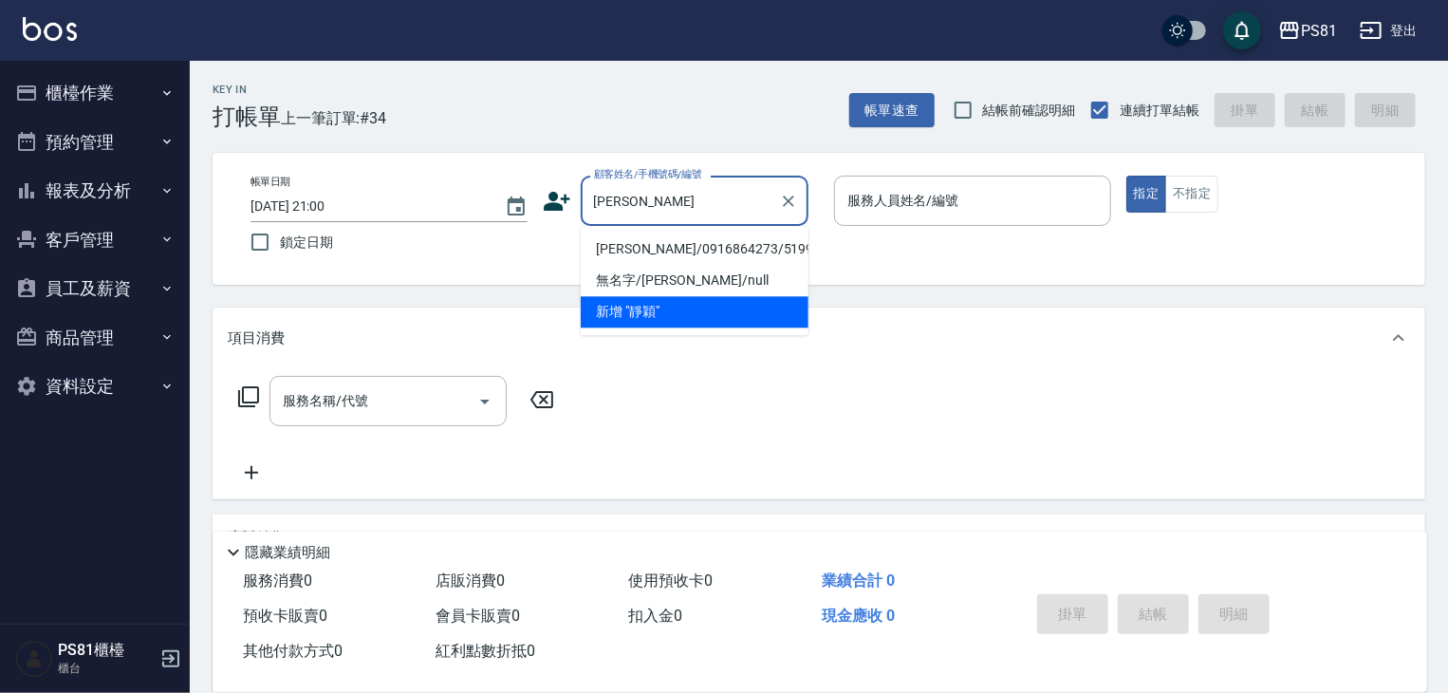
click at [697, 253] on li "[PERSON_NAME]/0916864273/5199" at bounding box center [695, 248] width 228 height 31
type input "[PERSON_NAME]/0916864273/5199"
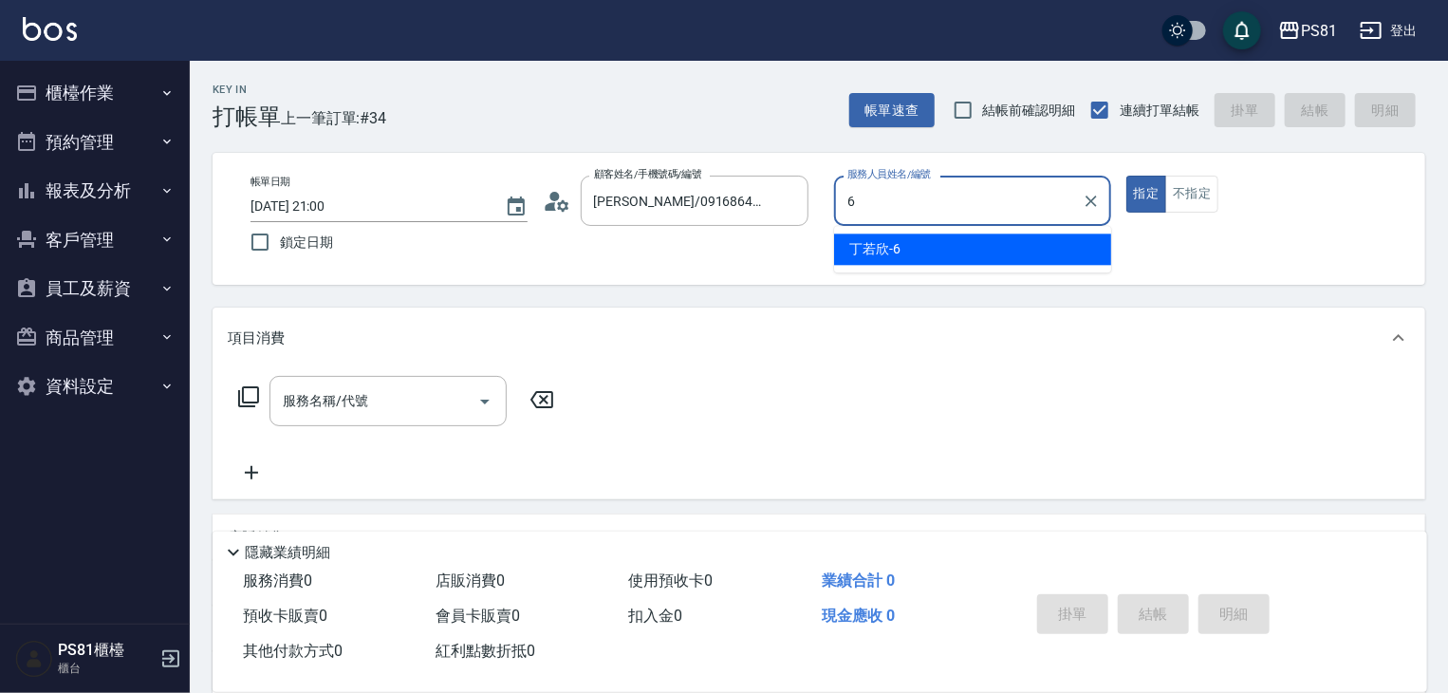
type input "丁若欣-6"
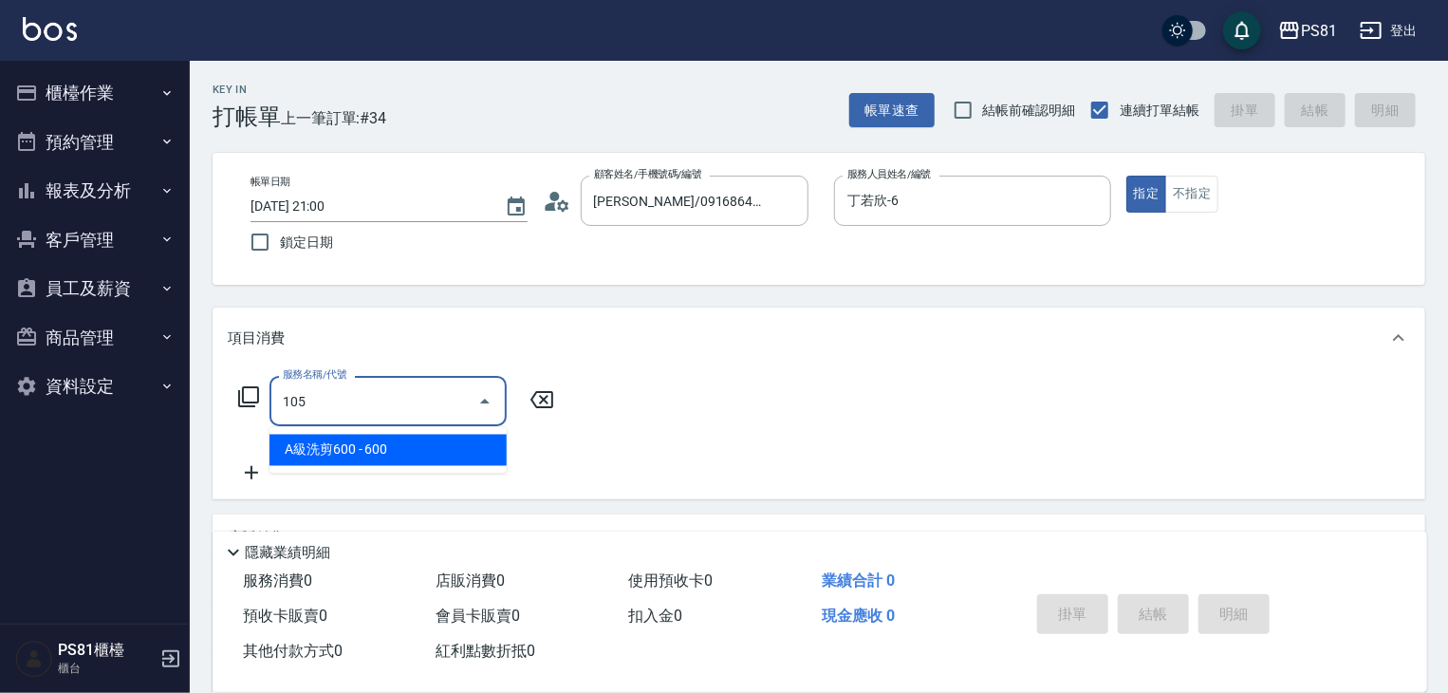
type input "A級洗剪600(105)"
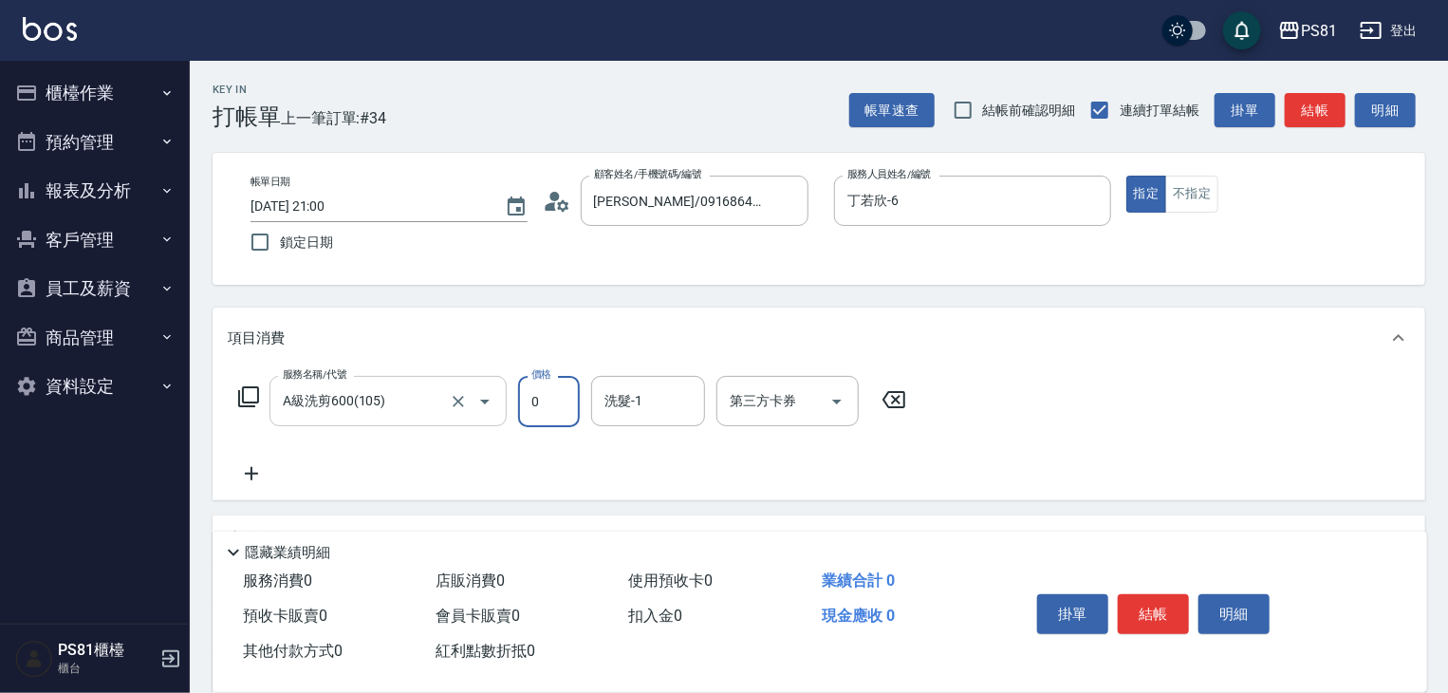
type input "0"
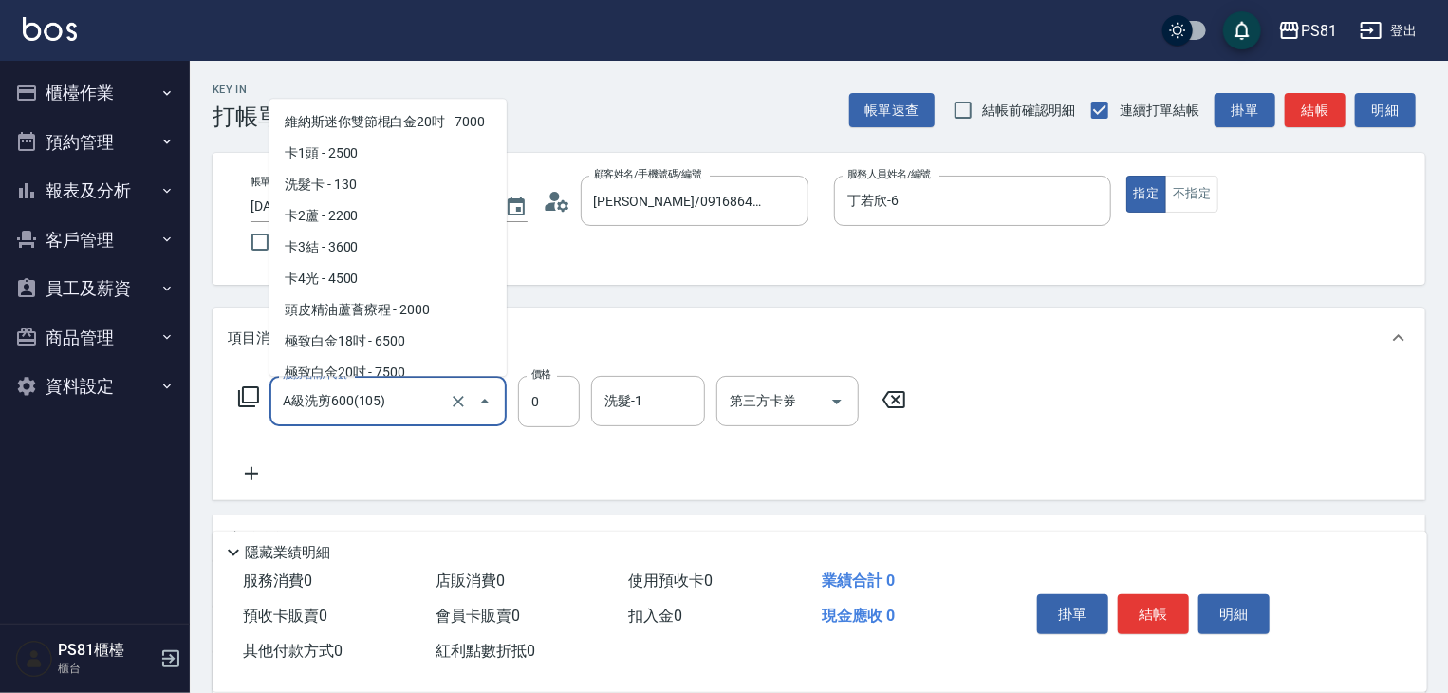
click at [434, 411] on input "A級洗剪600(105)" at bounding box center [361, 400] width 167 height 33
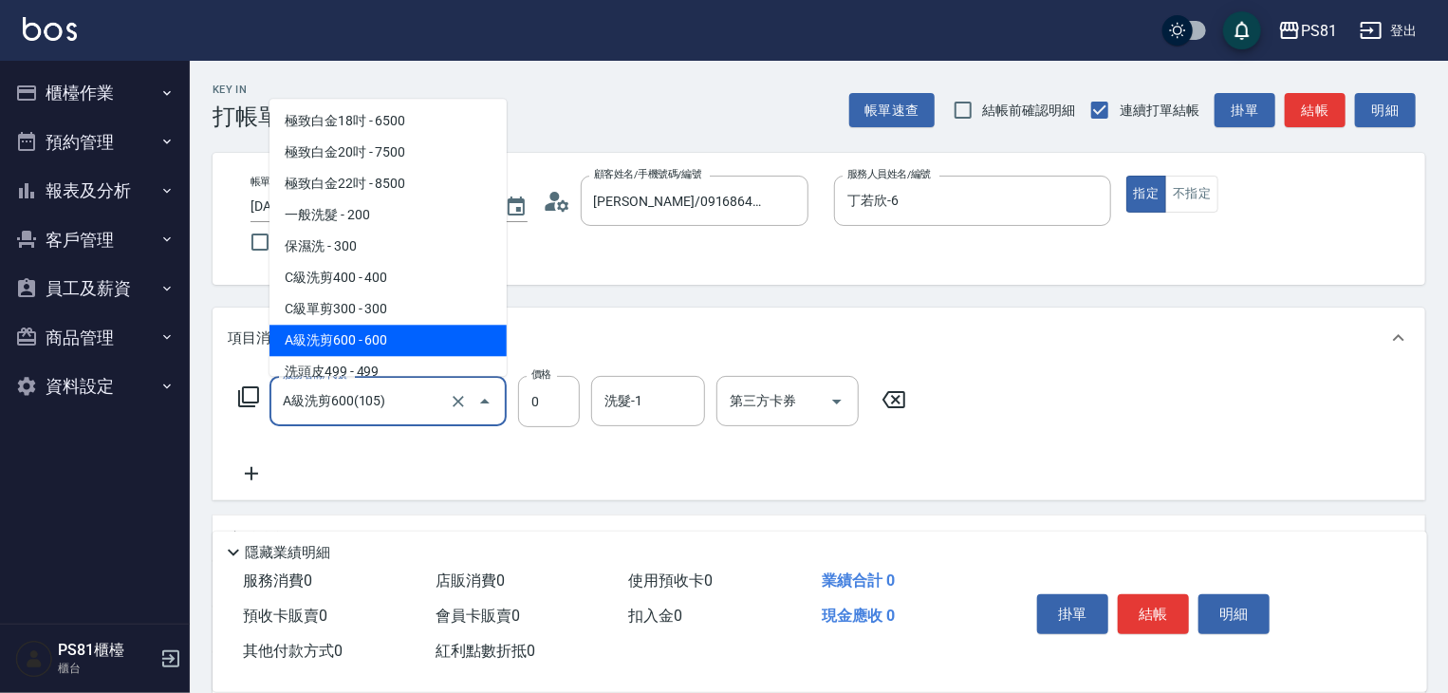
click at [434, 411] on input "A級洗剪600(105)" at bounding box center [361, 400] width 167 height 33
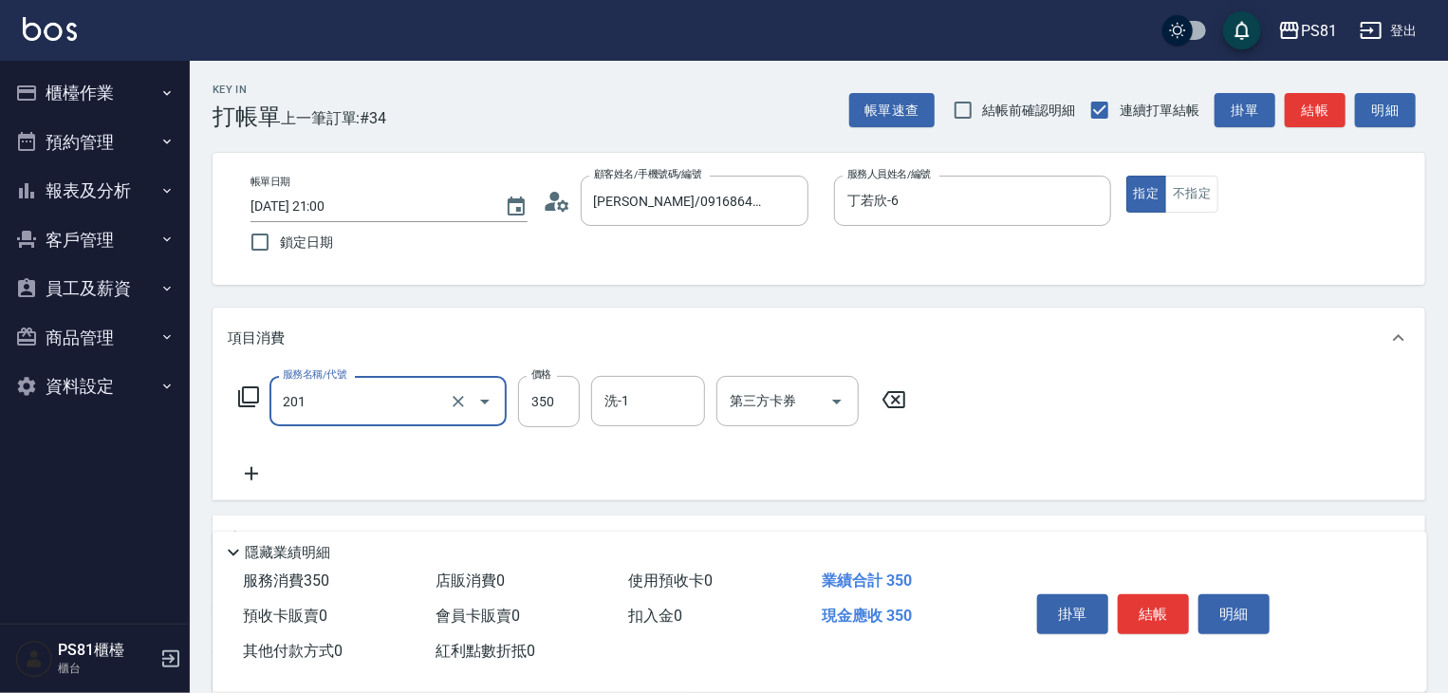
type input "洗剪350(201)"
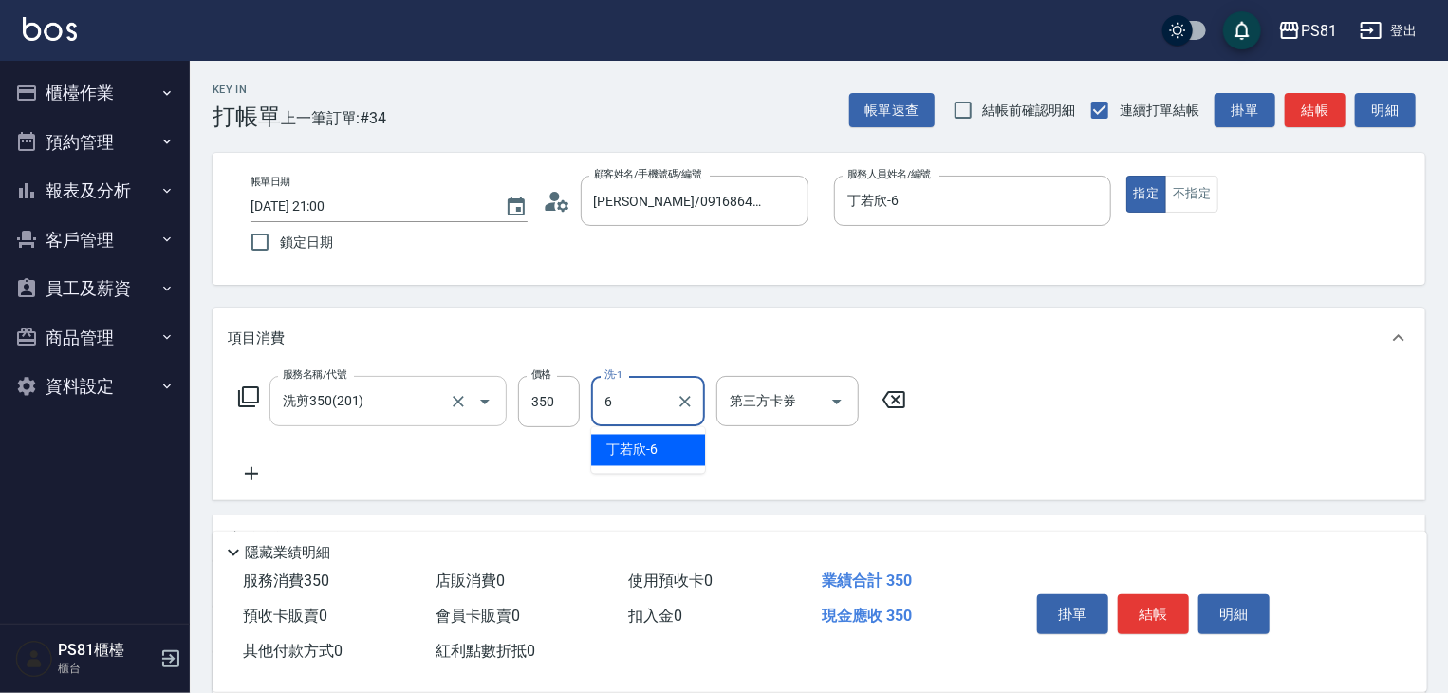
type input "6"
click at [434, 411] on input "洗剪350(201)" at bounding box center [361, 400] width 167 height 33
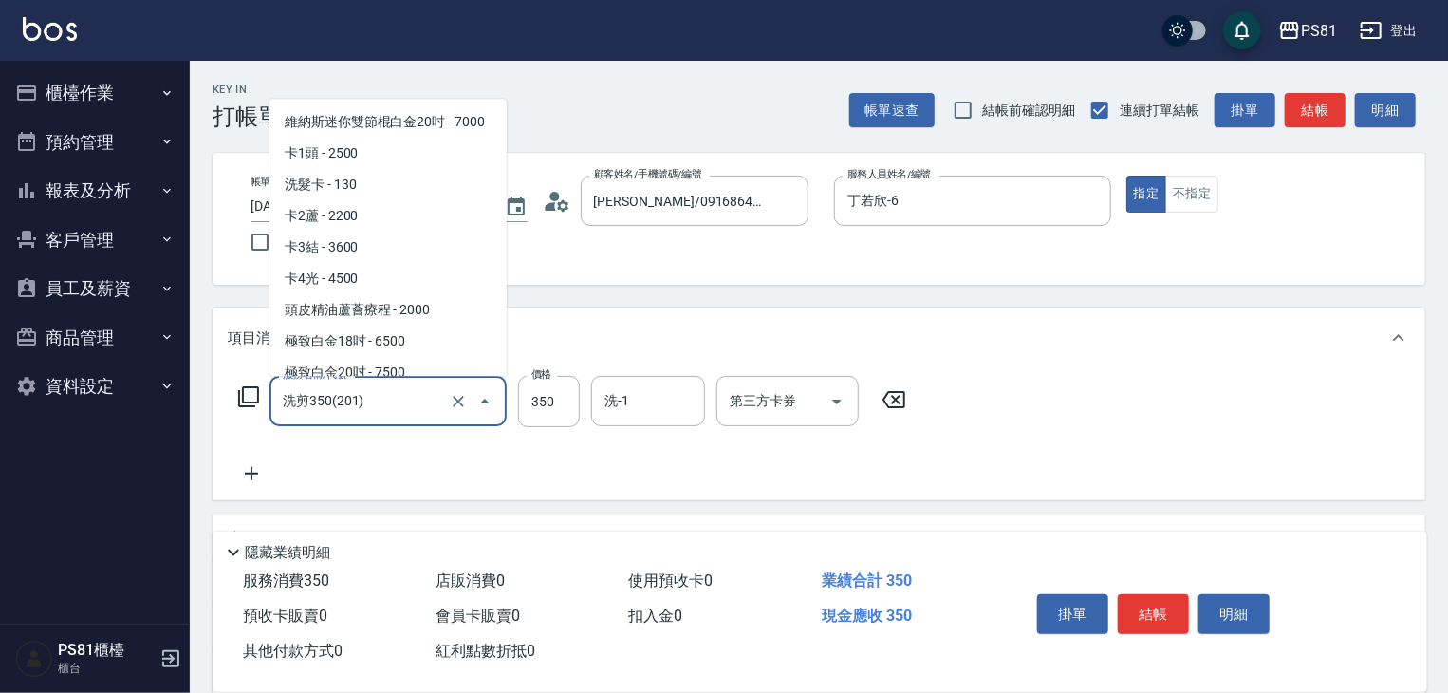
scroll to position [1717, 0]
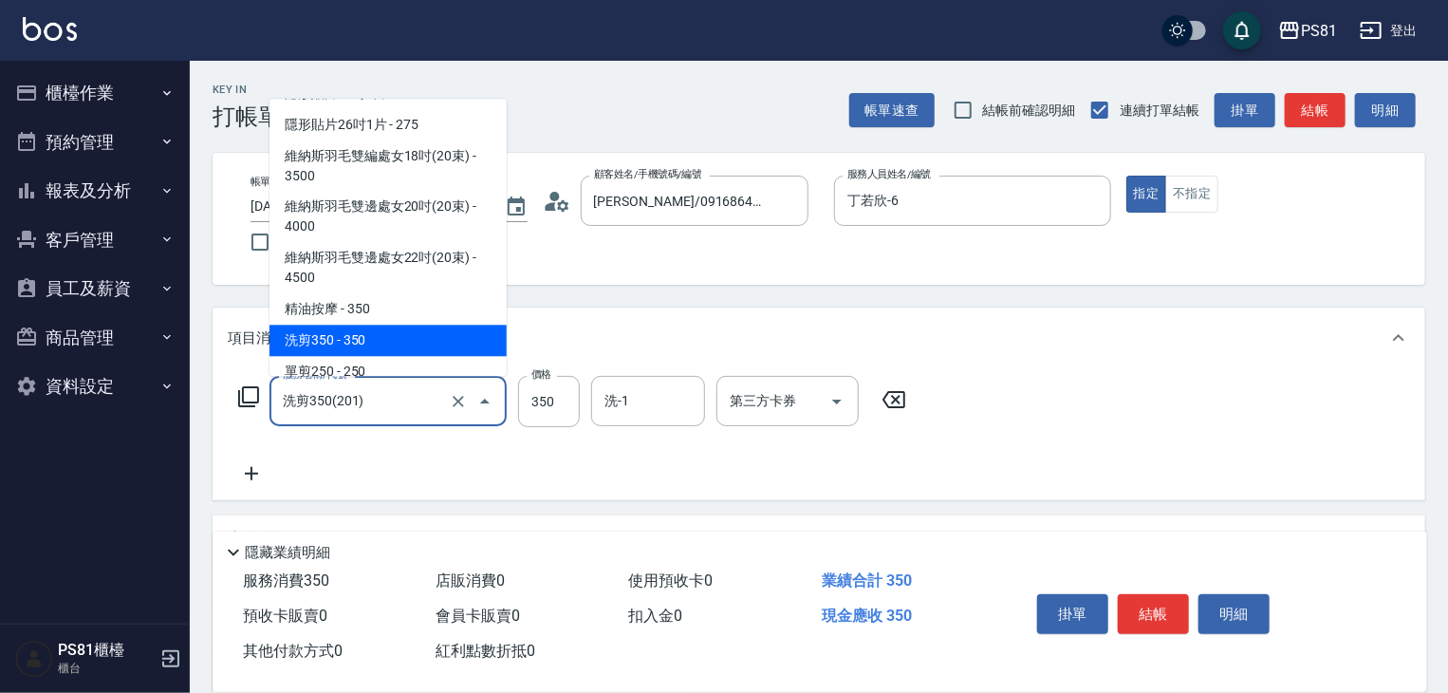
click at [434, 411] on input "洗剪350(201)" at bounding box center [361, 400] width 167 height 33
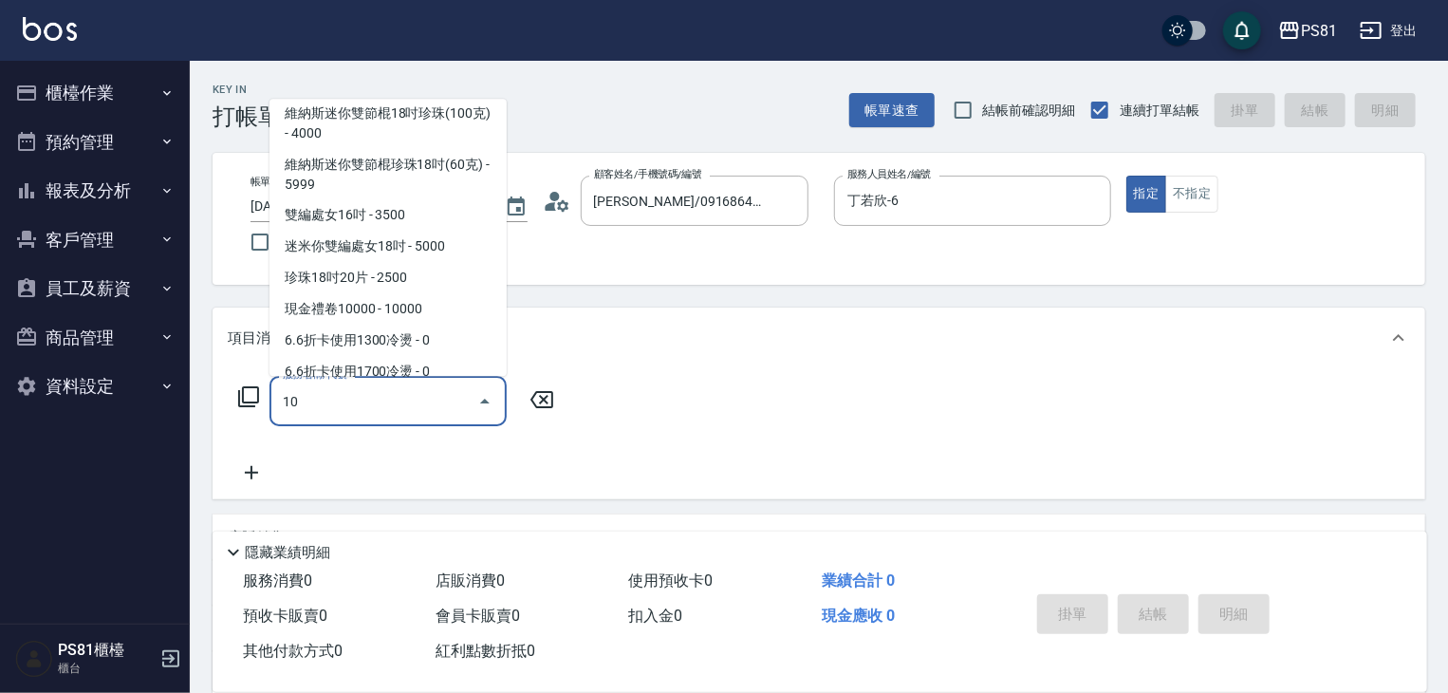
scroll to position [0, 0]
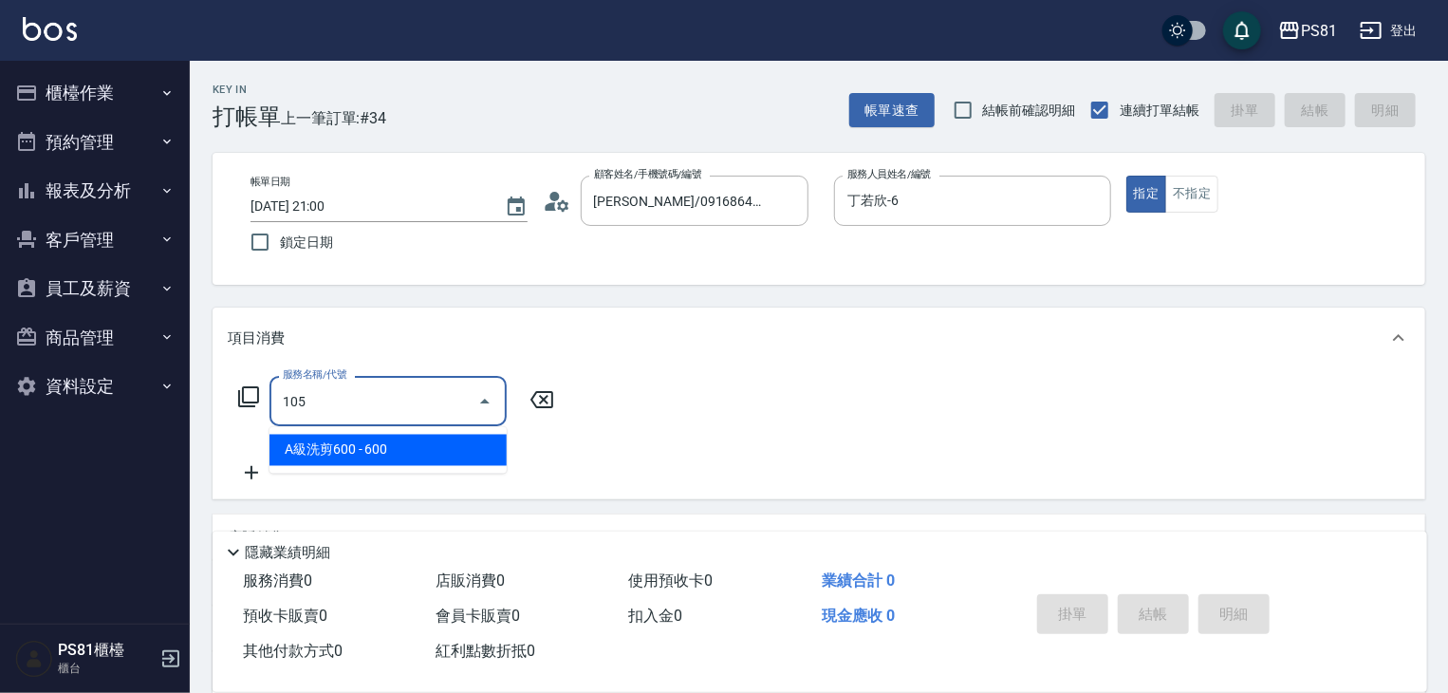
type input "A級洗剪600(105)"
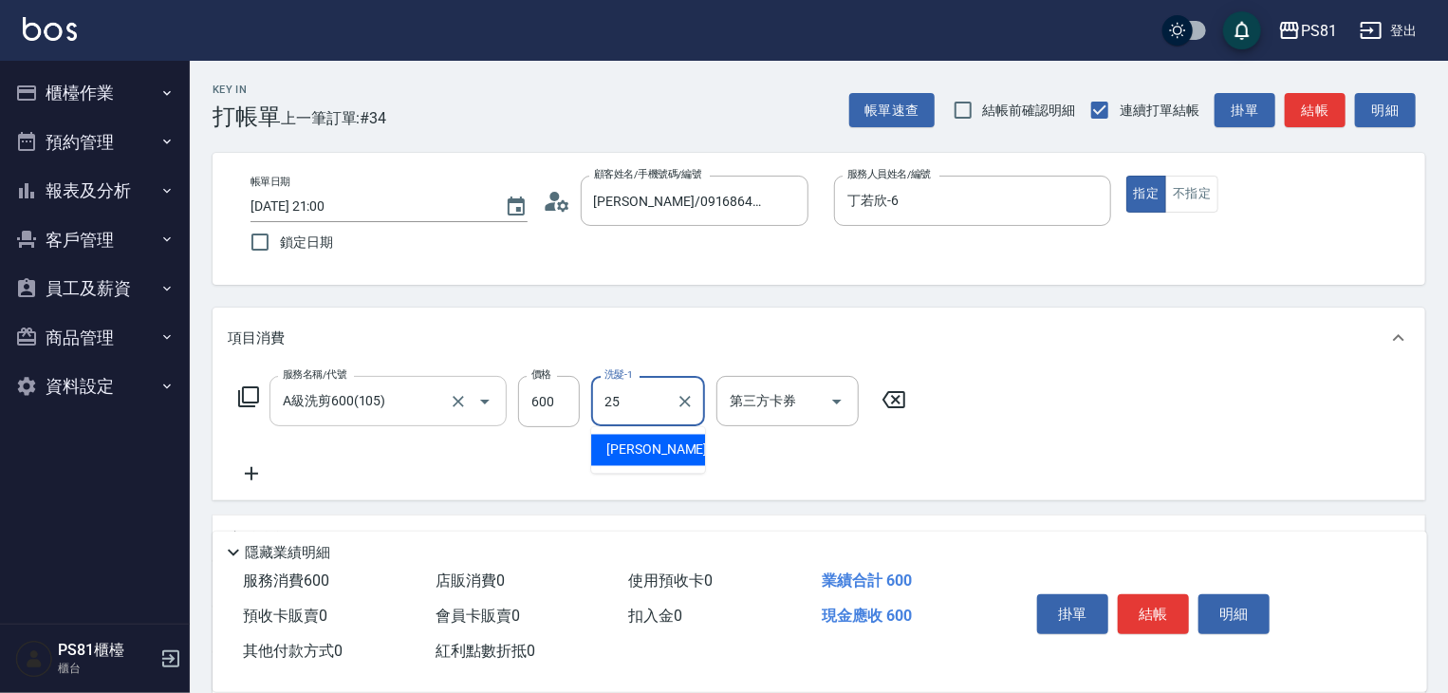
type input "[PERSON_NAME]-25"
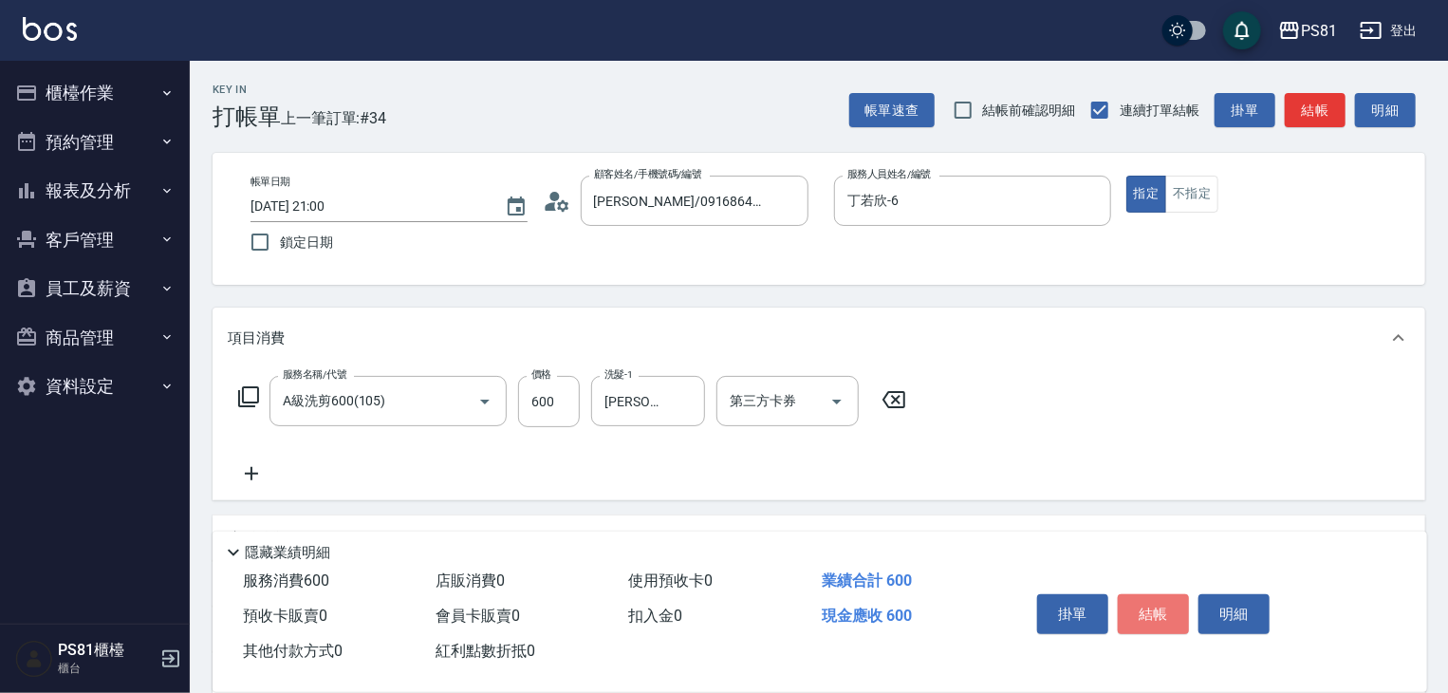
drag, startPoint x: 1151, startPoint y: 600, endPoint x: 1140, endPoint y: 582, distance: 20.8
click at [1150, 597] on button "結帳" at bounding box center [1153, 614] width 71 height 40
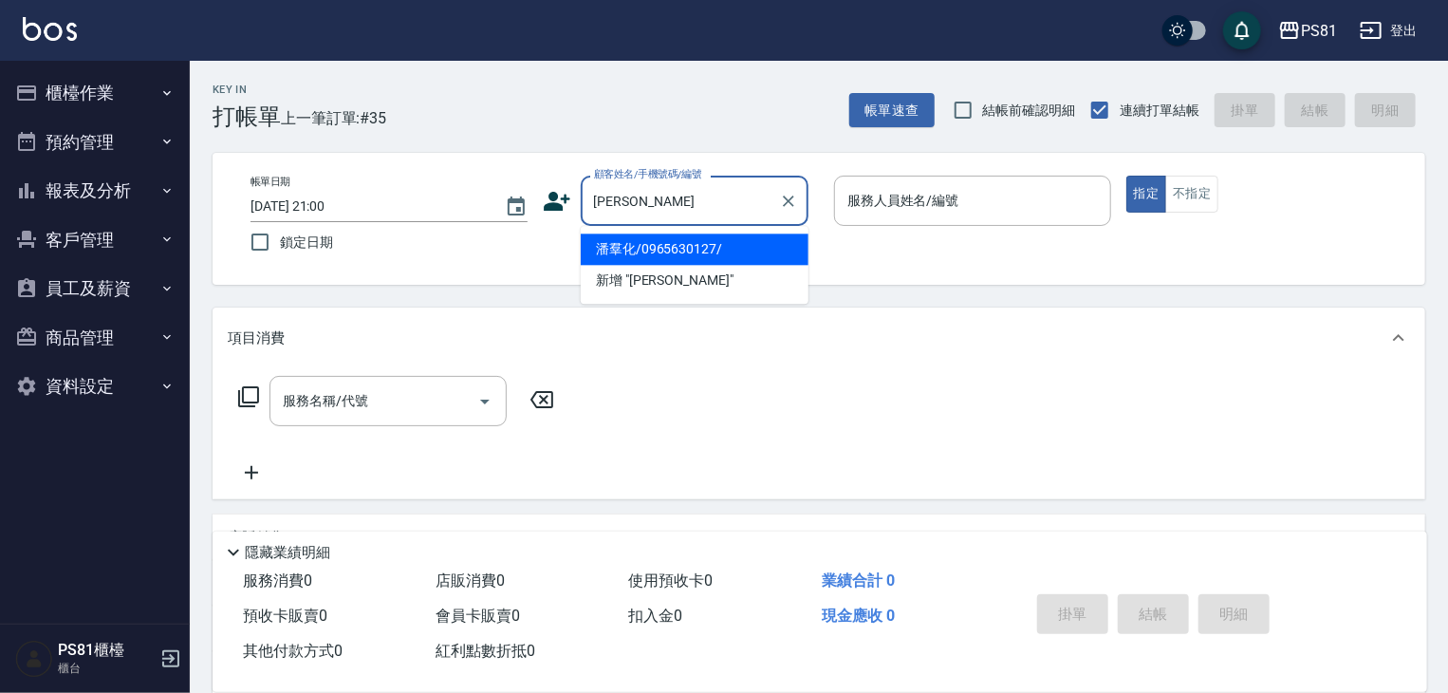
click at [732, 258] on li "潘羣化/0965630127/" at bounding box center [695, 248] width 228 height 31
type input "潘羣化/0965630127/"
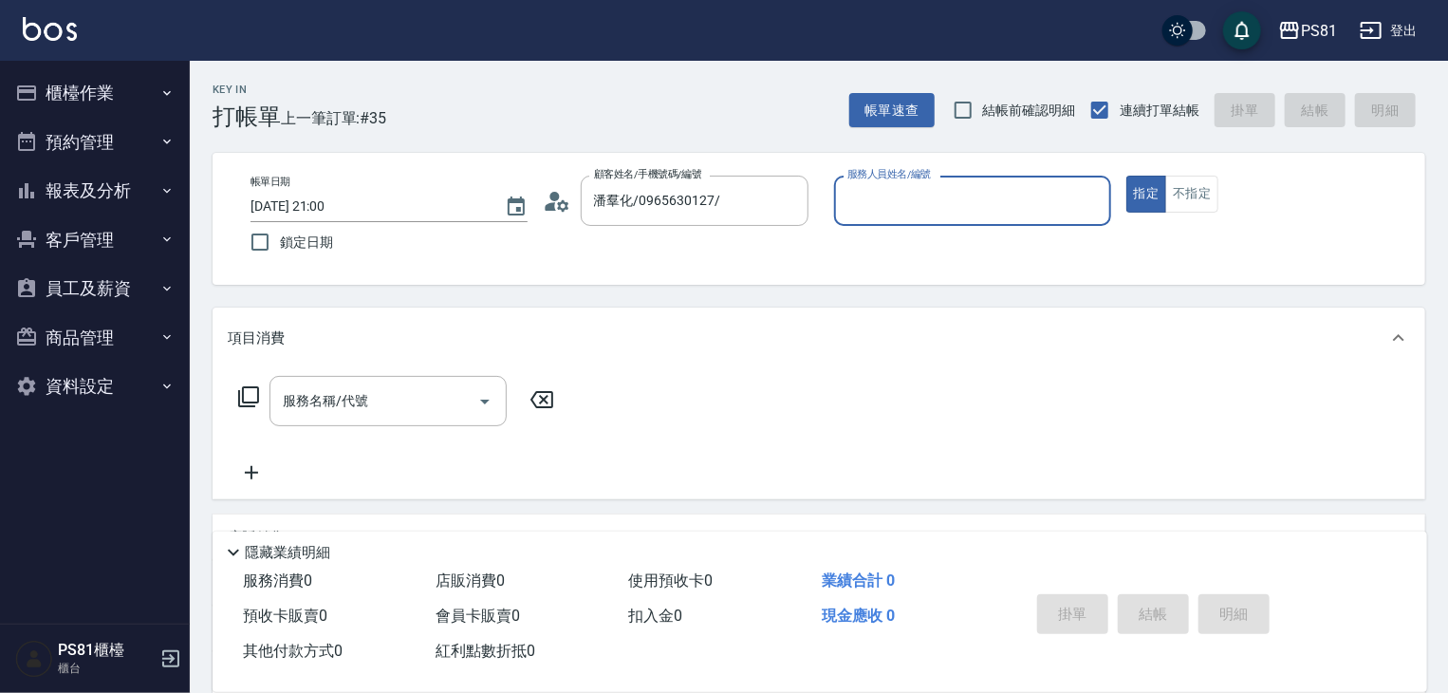
type input "丁若欣-6"
click at [1126, 176] on button "指定" at bounding box center [1146, 194] width 41 height 37
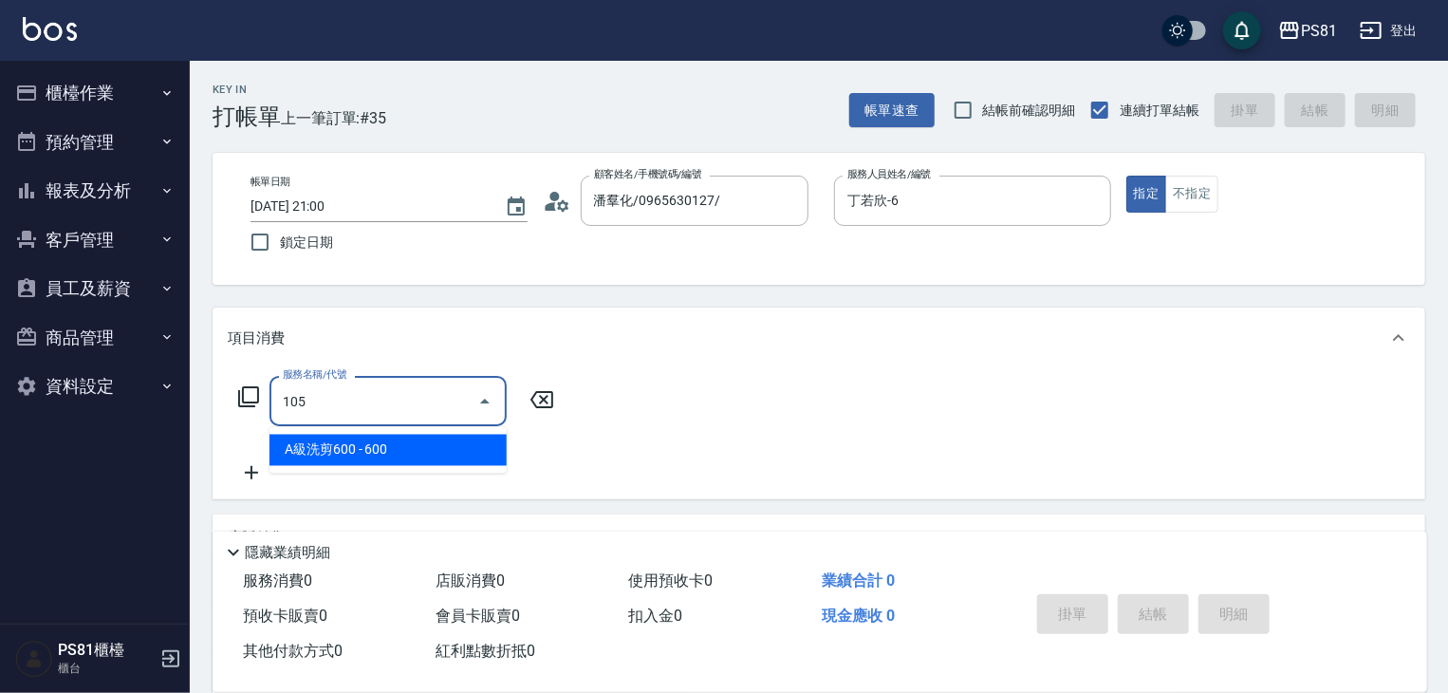
type input "A級洗剪600(105)"
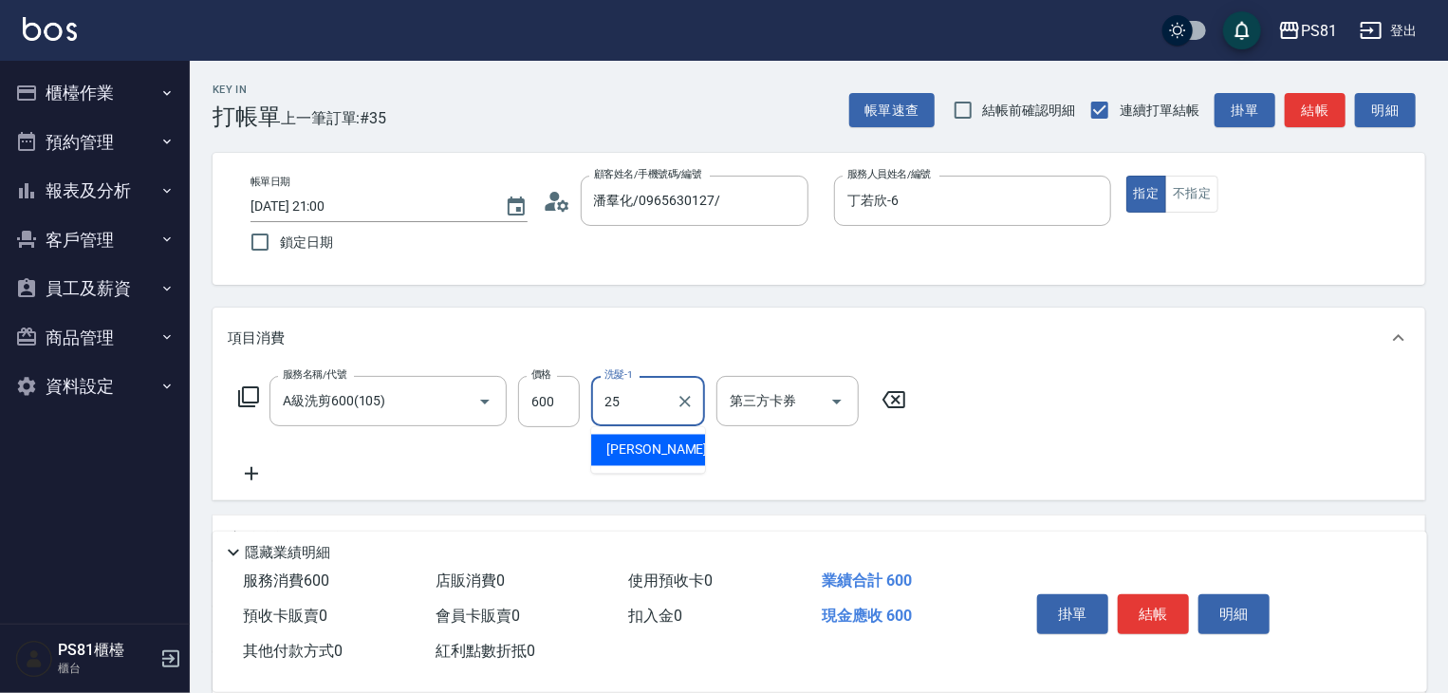
type input "[PERSON_NAME]-25"
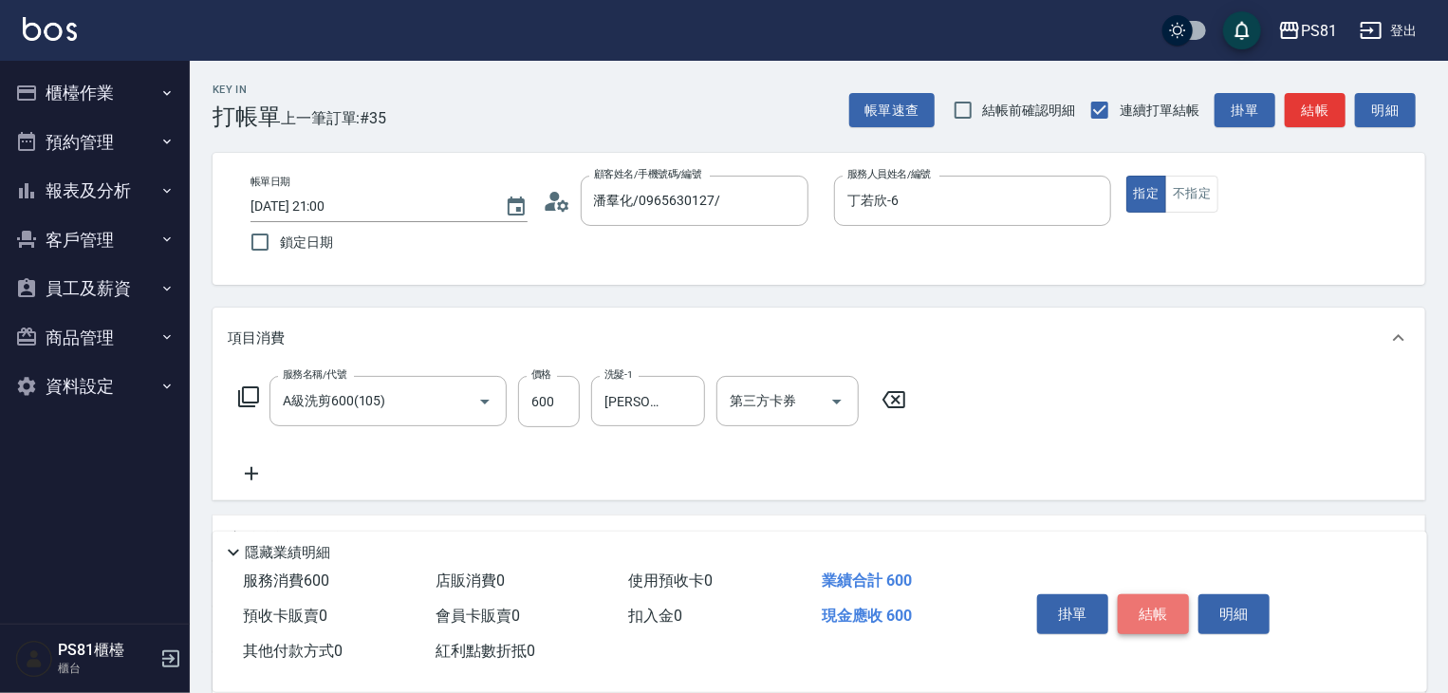
click at [1157, 603] on button "結帳" at bounding box center [1153, 614] width 71 height 40
type input "2025/08/23 21:01"
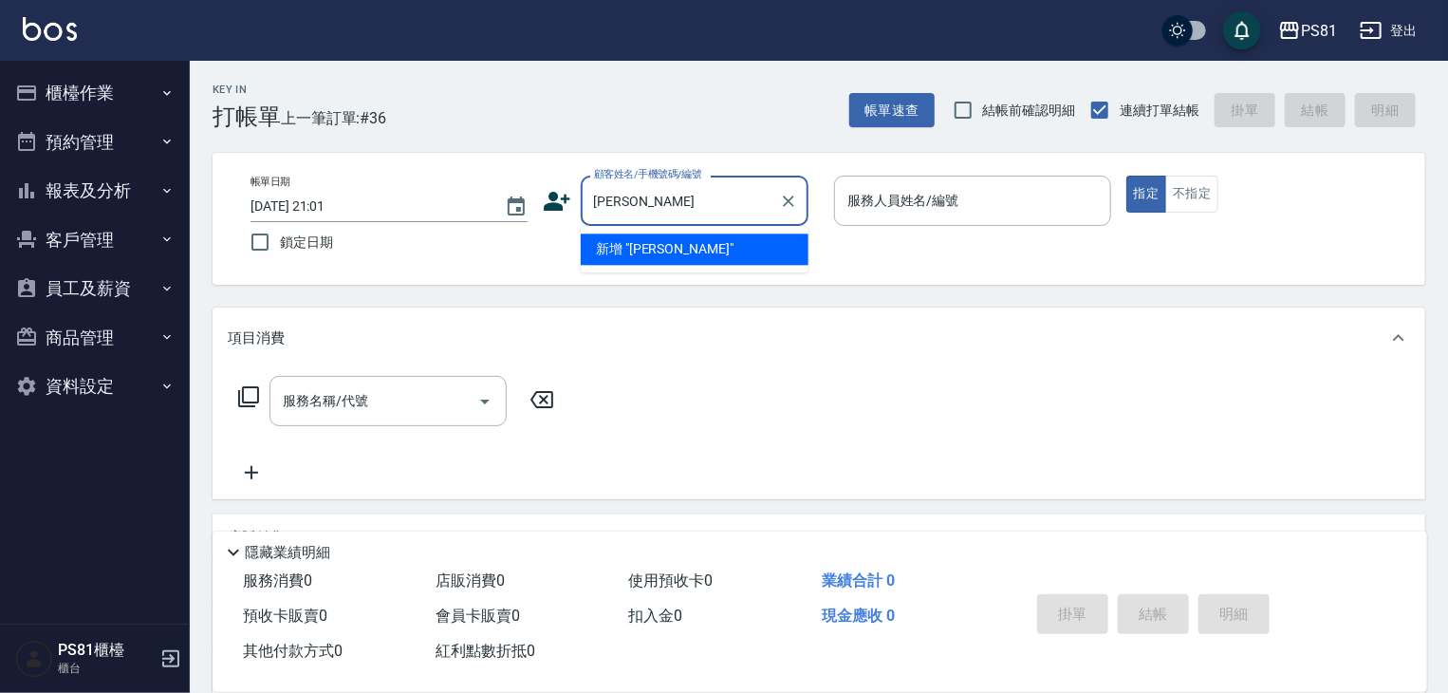
type input "蔡蔡"
click at [693, 209] on input "蔡蔡" at bounding box center [680, 200] width 182 height 33
click at [691, 209] on input "蔡蔡" at bounding box center [680, 200] width 182 height 33
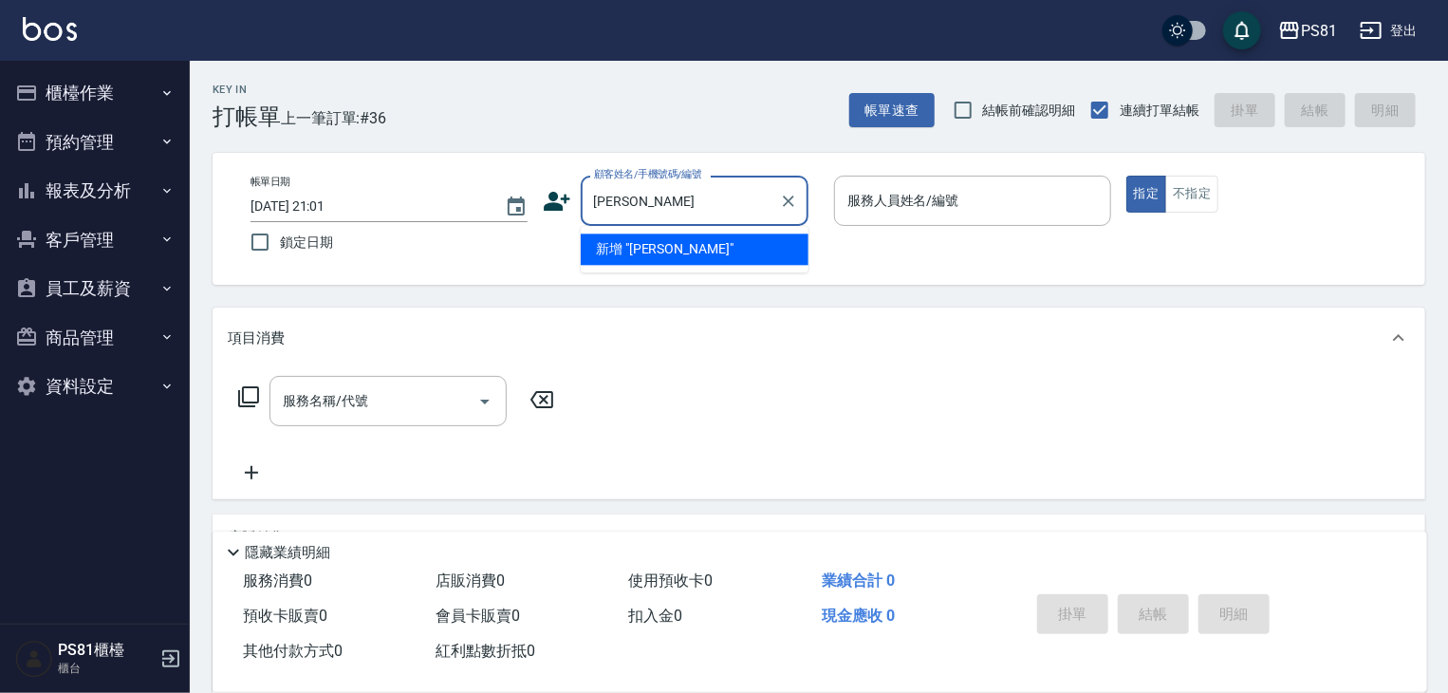
click at [691, 209] on input "蔡蔡" at bounding box center [680, 200] width 182 height 33
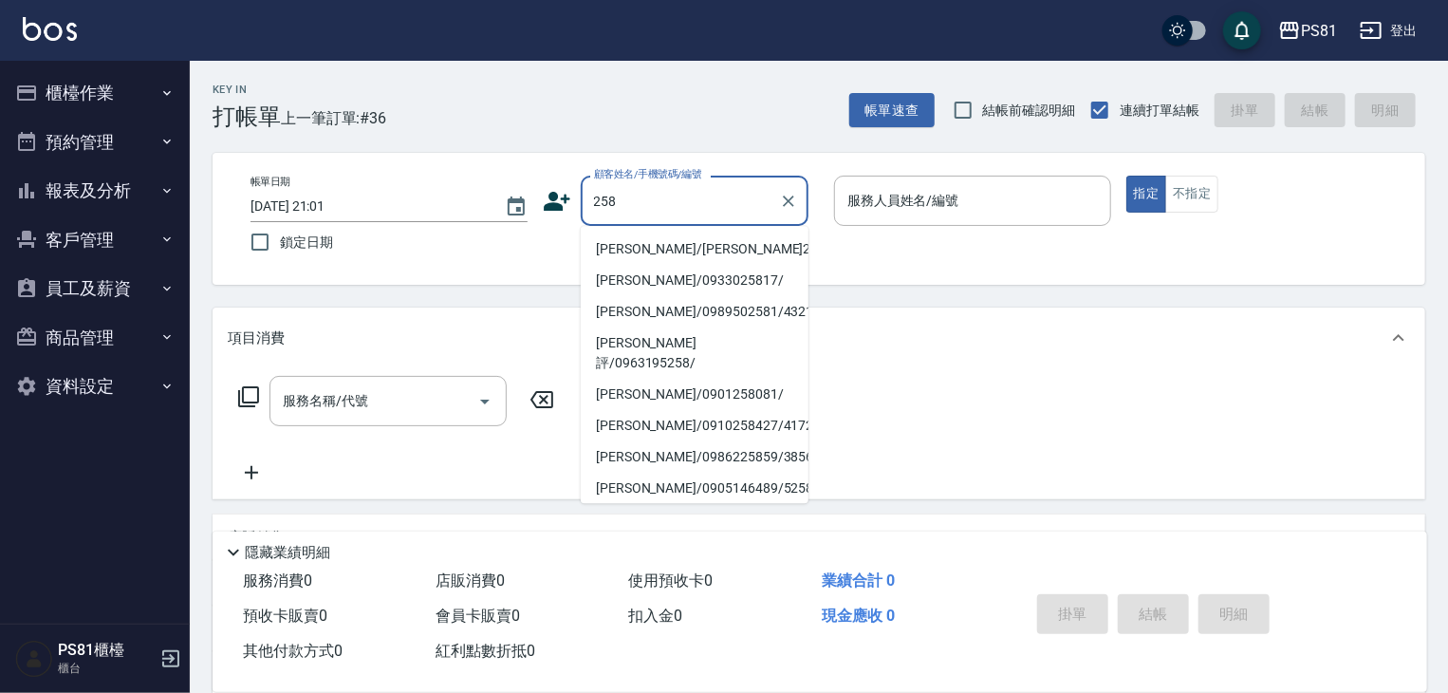
click at [702, 276] on li "[PERSON_NAME]/0933025817/" at bounding box center [695, 280] width 228 height 31
type input "[PERSON_NAME]/0933025817/"
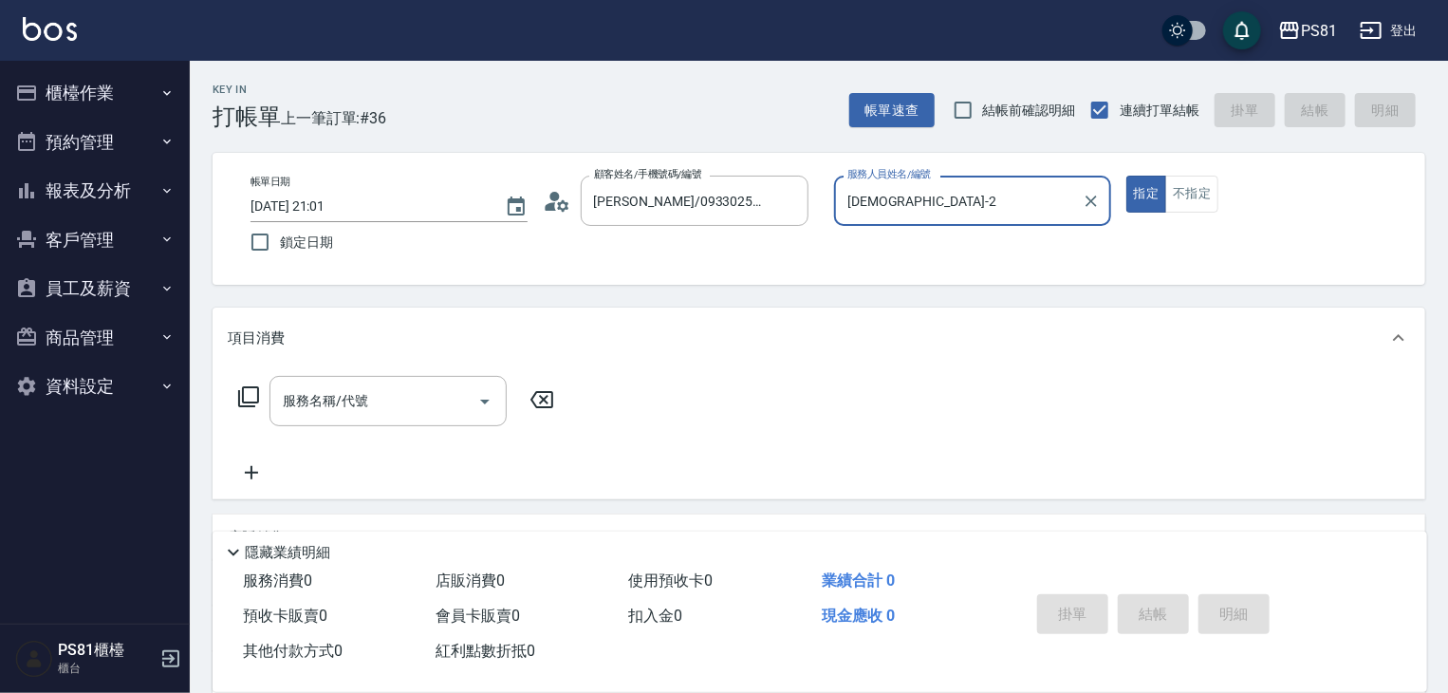
click at [1126, 176] on button "指定" at bounding box center [1146, 194] width 41 height 37
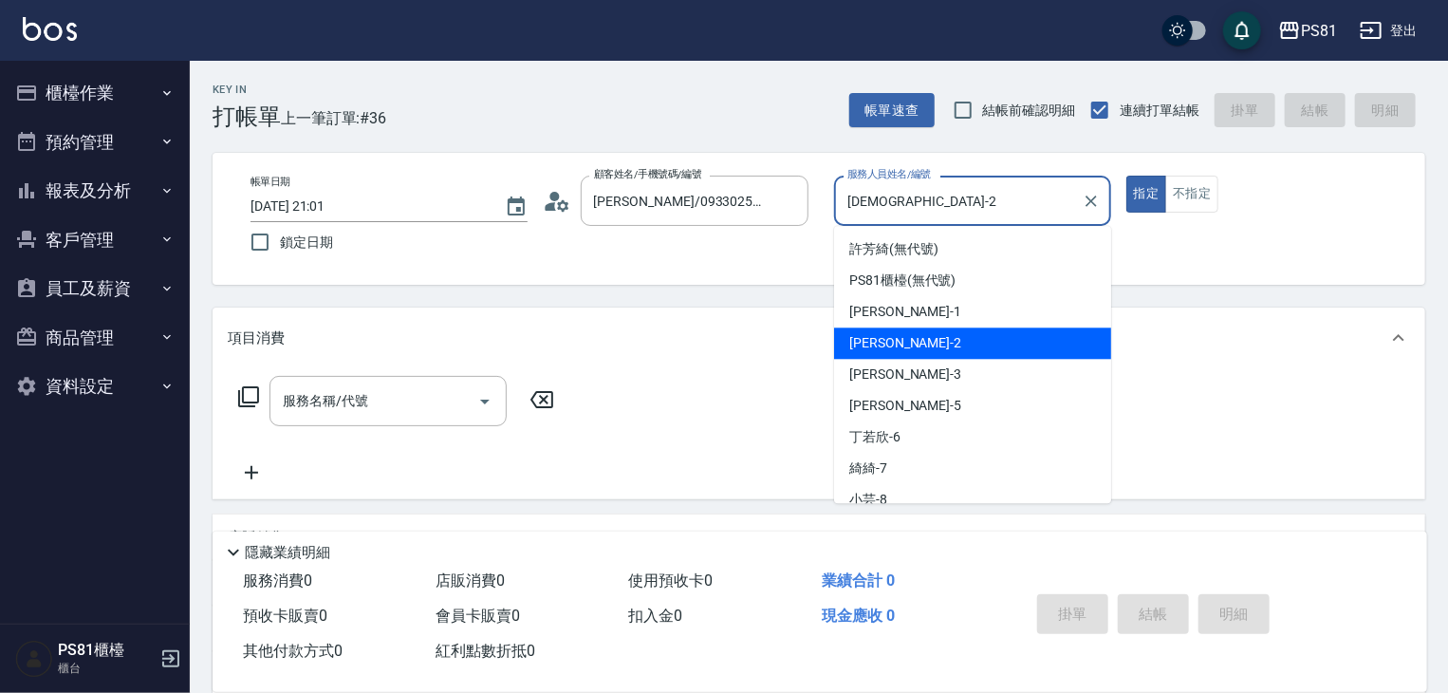
click at [933, 204] on input "采蓮-2" at bounding box center [957, 200] width 231 height 33
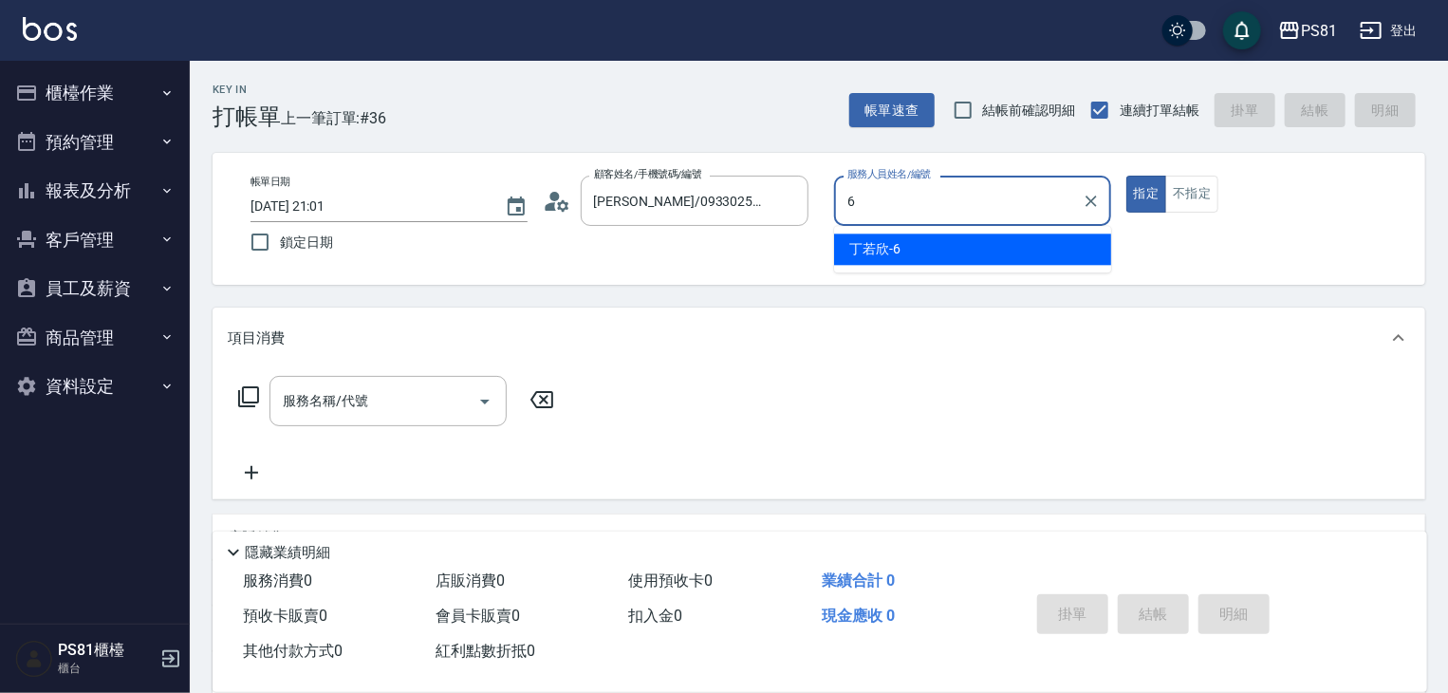
type input "丁若欣-6"
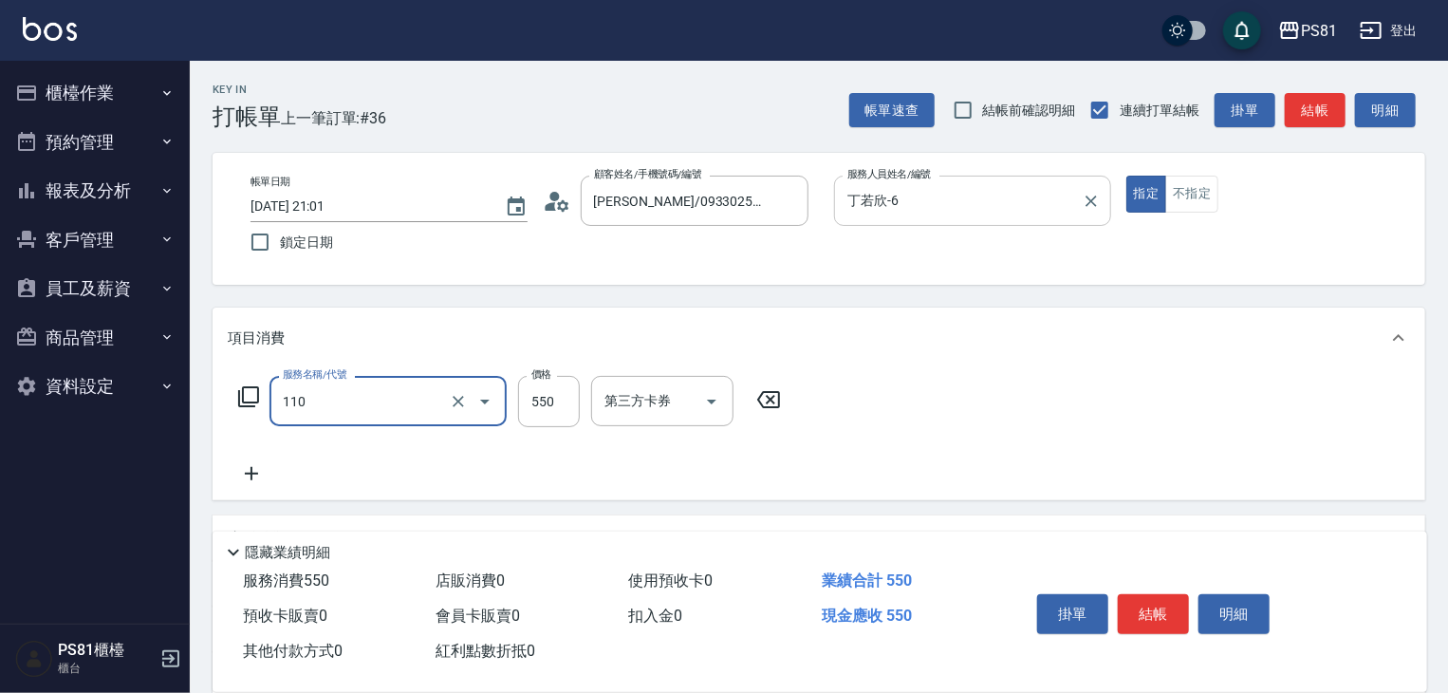
type input "去角質(抗油)(110)"
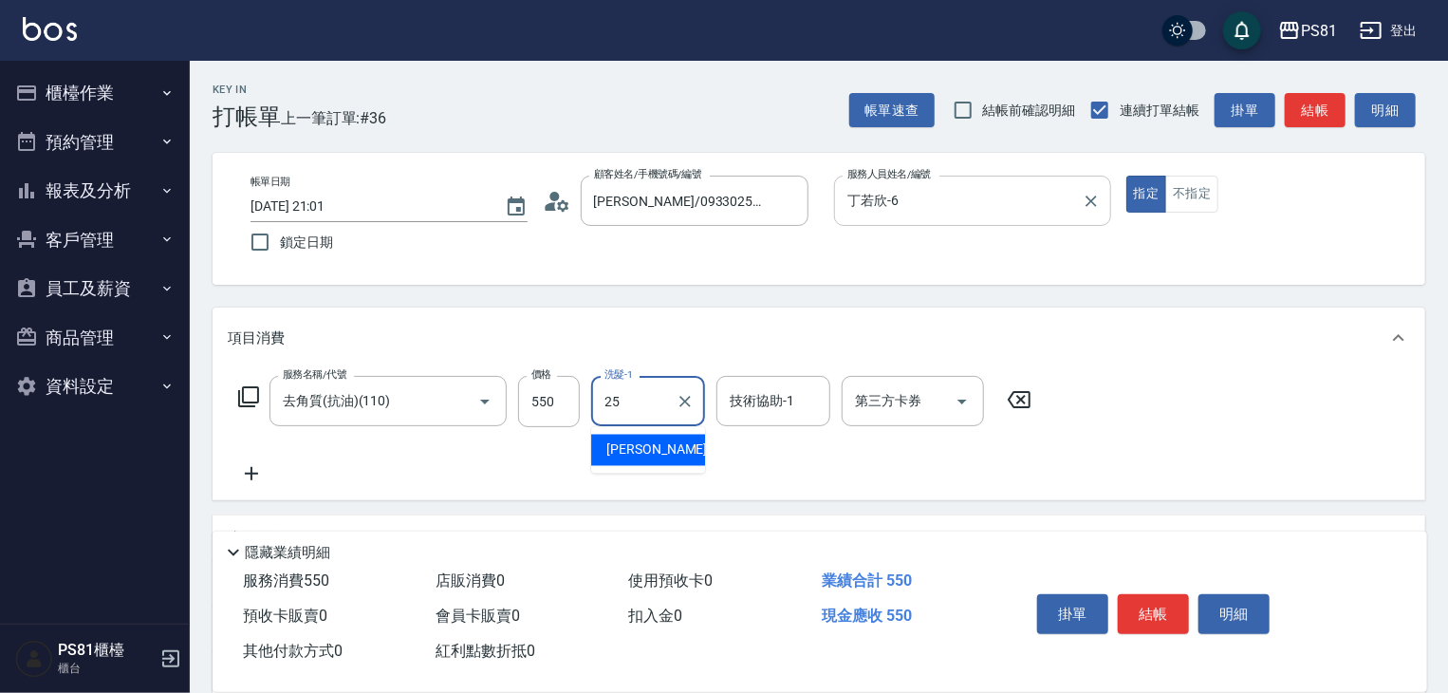
type input "[PERSON_NAME]-25"
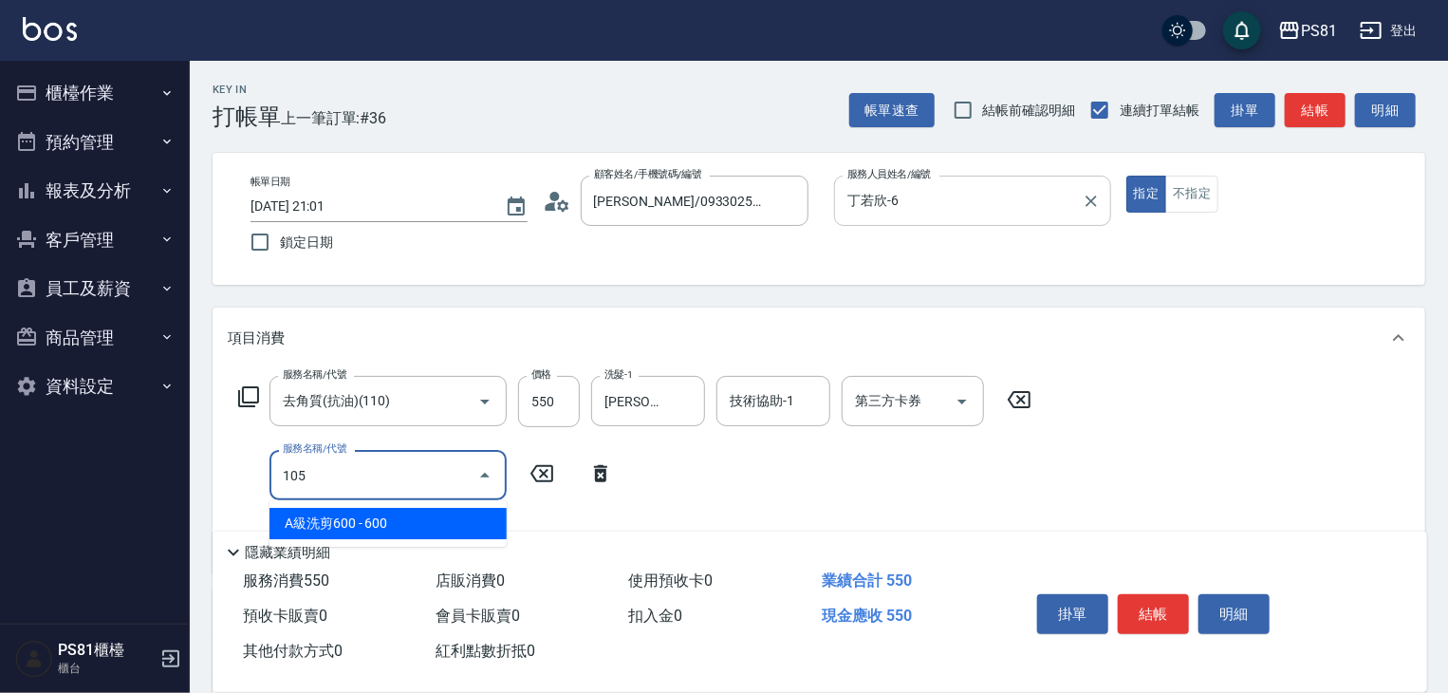
type input "A級洗剪600(105)"
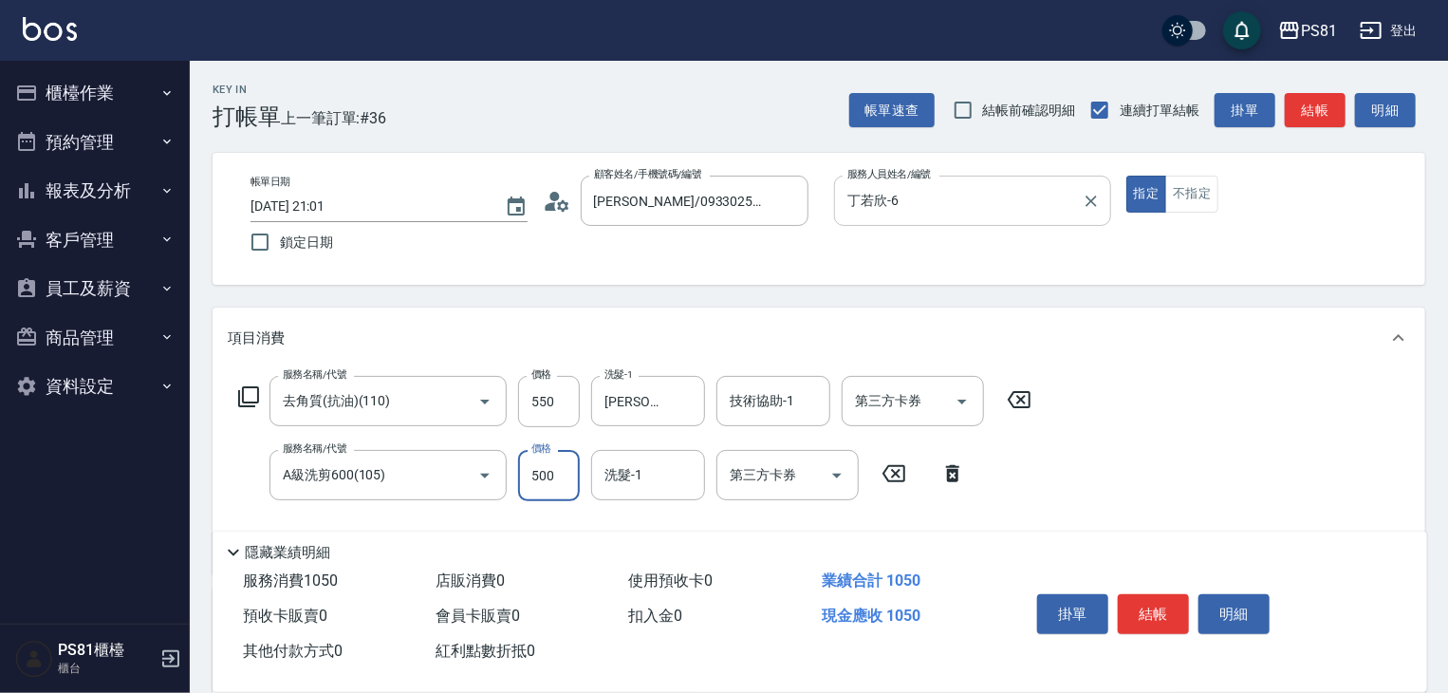
type input "500"
click at [1168, 599] on button "結帳" at bounding box center [1153, 614] width 71 height 40
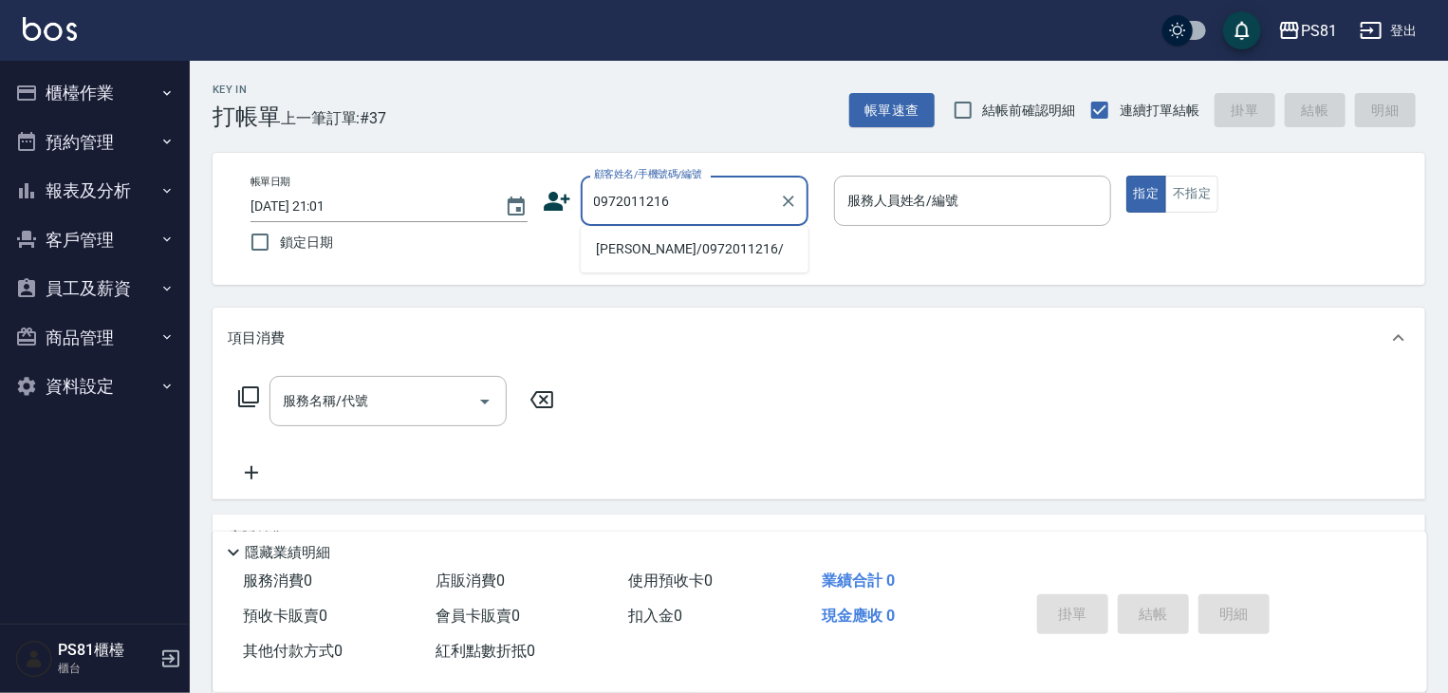
drag, startPoint x: 724, startPoint y: 248, endPoint x: 725, endPoint y: 269, distance: 21.8
click at [725, 269] on ul "[PERSON_NAME]/0972011216/" at bounding box center [695, 249] width 228 height 46
click at [754, 236] on li "[PERSON_NAME]/0972011216/" at bounding box center [695, 248] width 228 height 31
type input "[PERSON_NAME]/0972011216/"
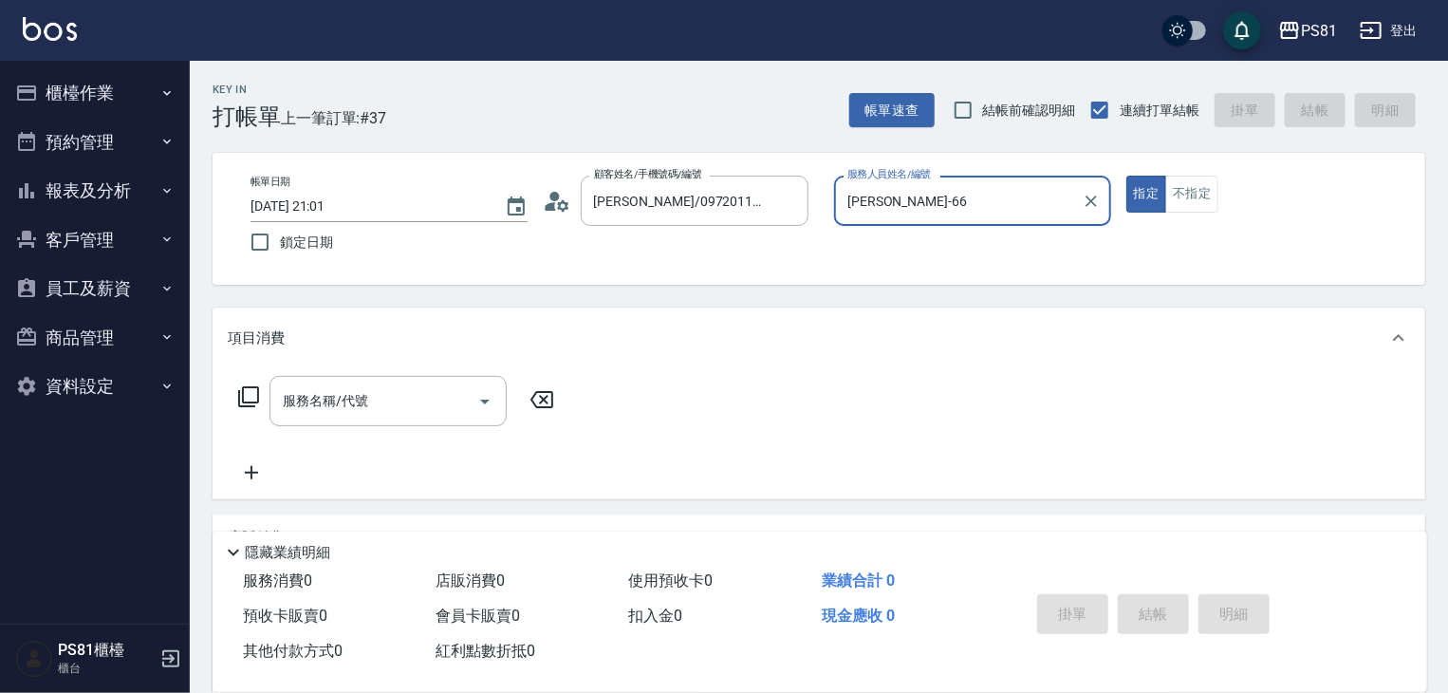
type input "丁若欣-6"
click at [1126, 176] on button "指定" at bounding box center [1146, 194] width 41 height 37
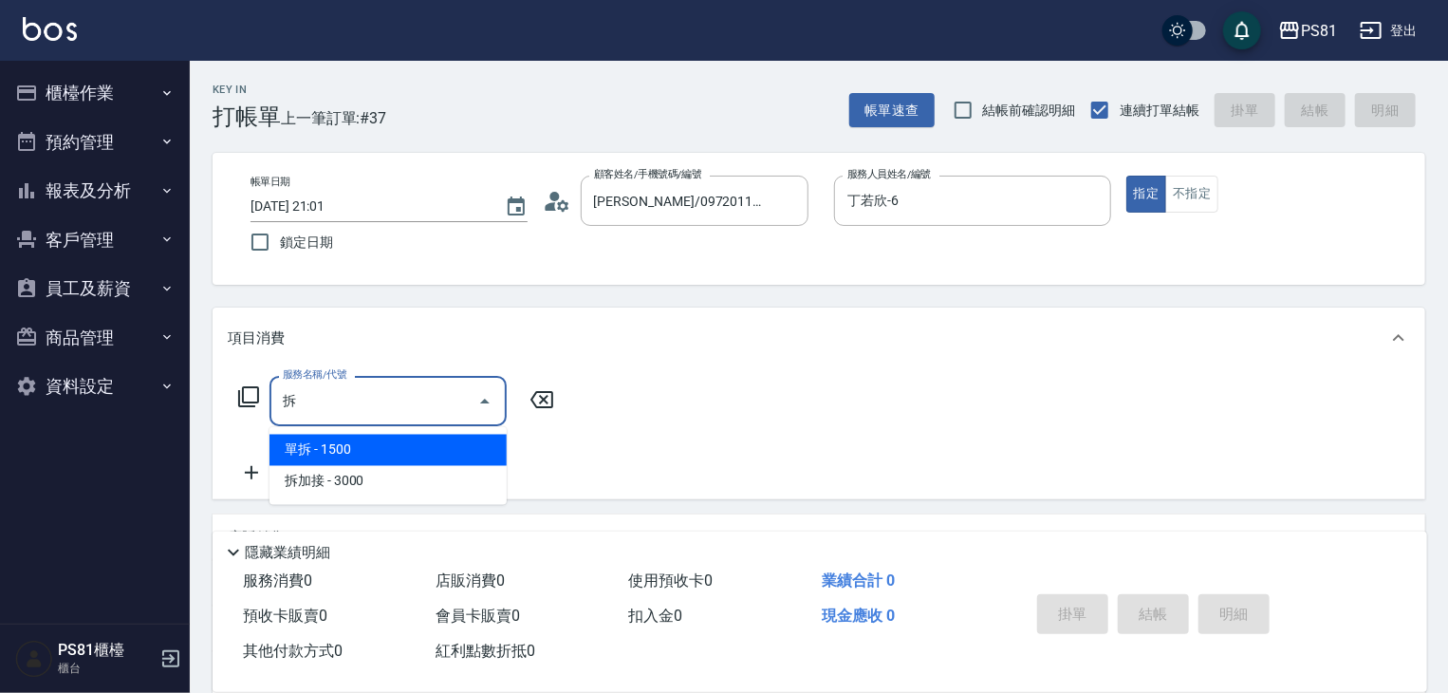
click at [493, 458] on span "單拆 - 1500" at bounding box center [387, 449] width 237 height 31
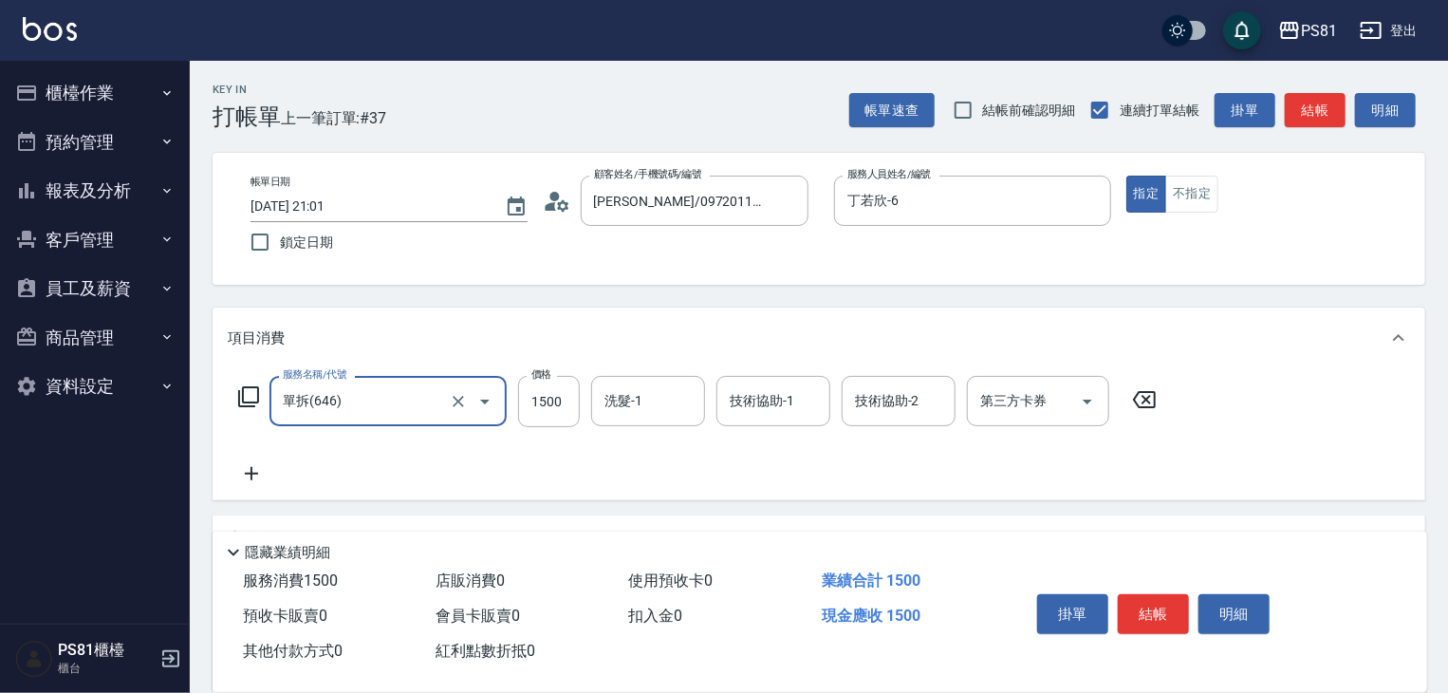
type input "單拆(646)"
click at [268, 463] on icon at bounding box center [251, 473] width 47 height 23
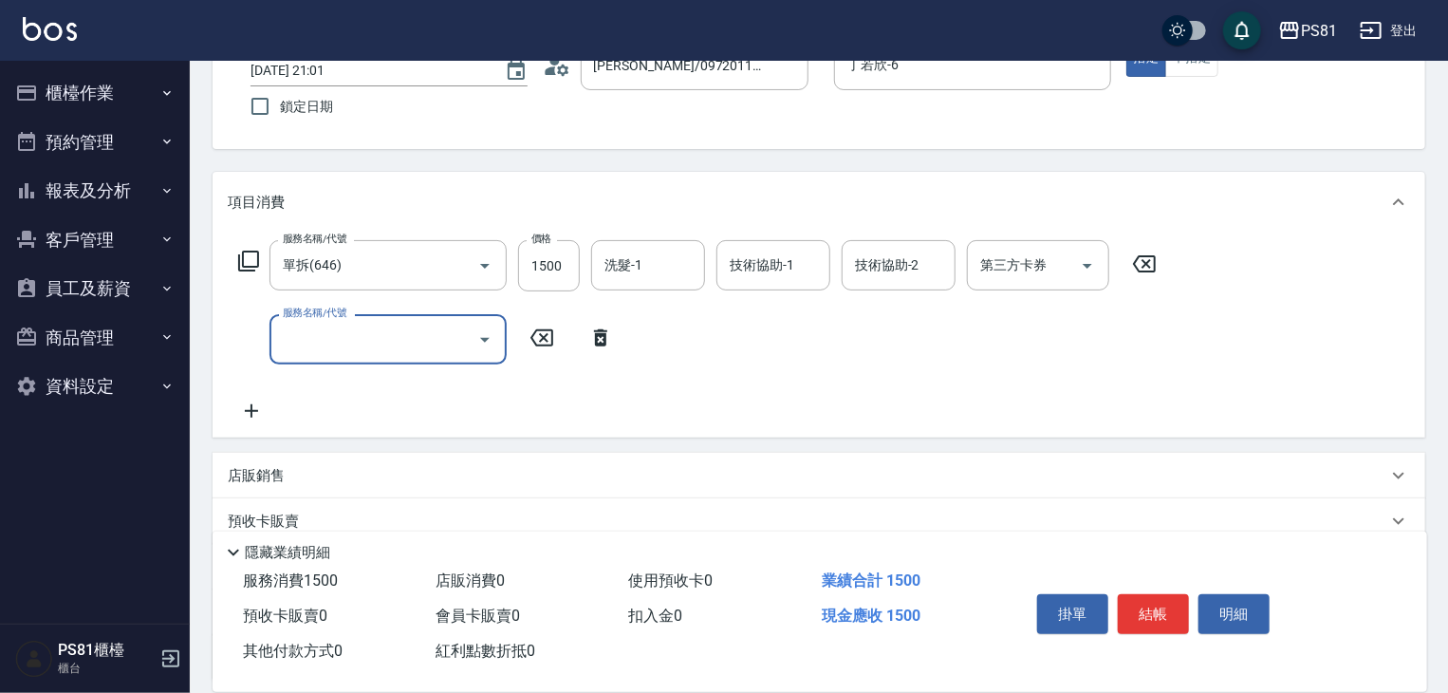
scroll to position [155, 0]
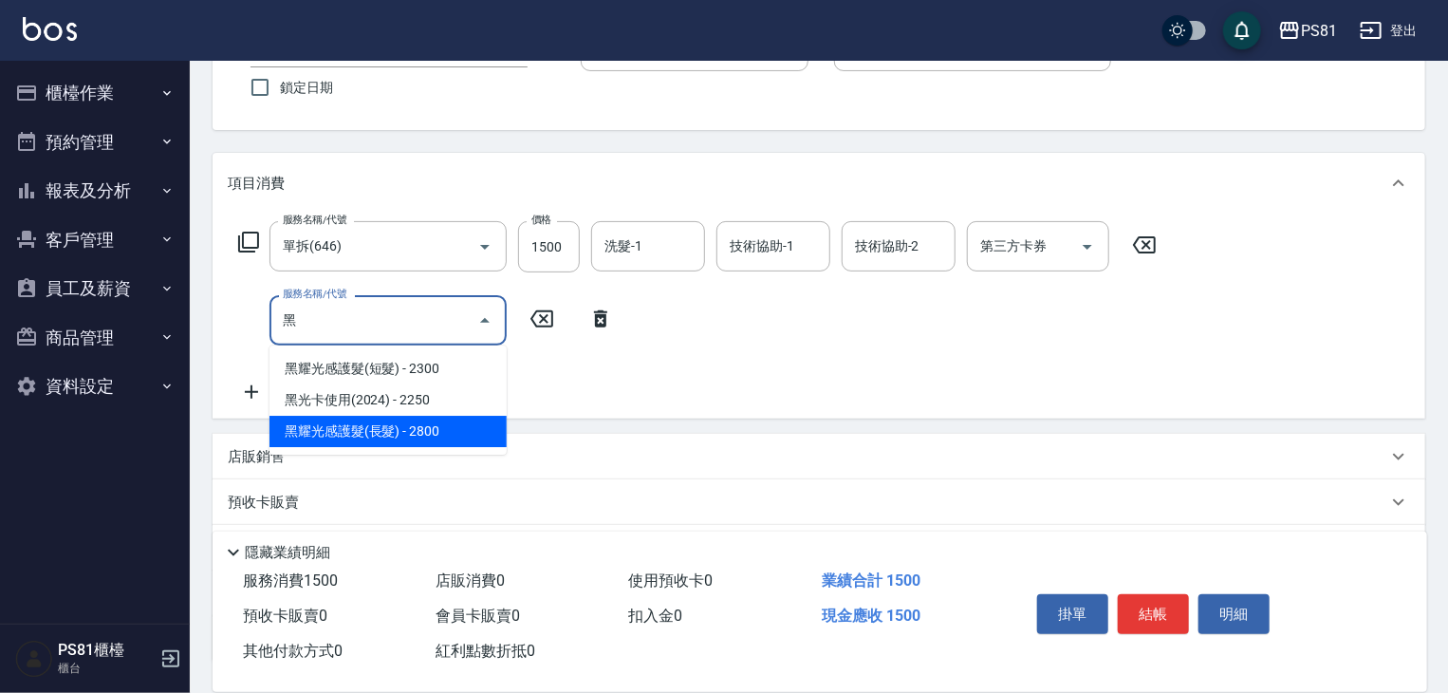
click at [436, 417] on span "黑耀光感護髮(長髮) - 2800" at bounding box center [387, 431] width 237 height 31
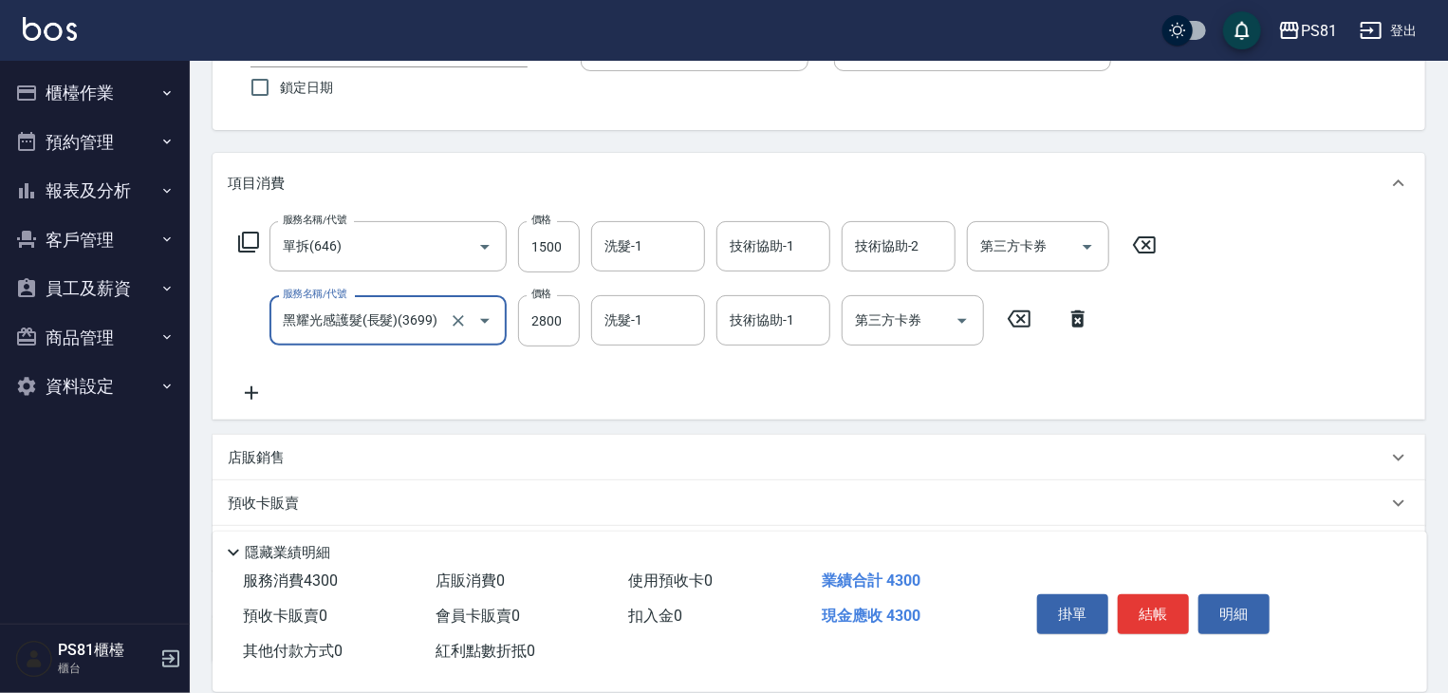
type input "黑耀光感護髮(長髮)(3699)"
click at [266, 387] on icon at bounding box center [251, 392] width 47 height 23
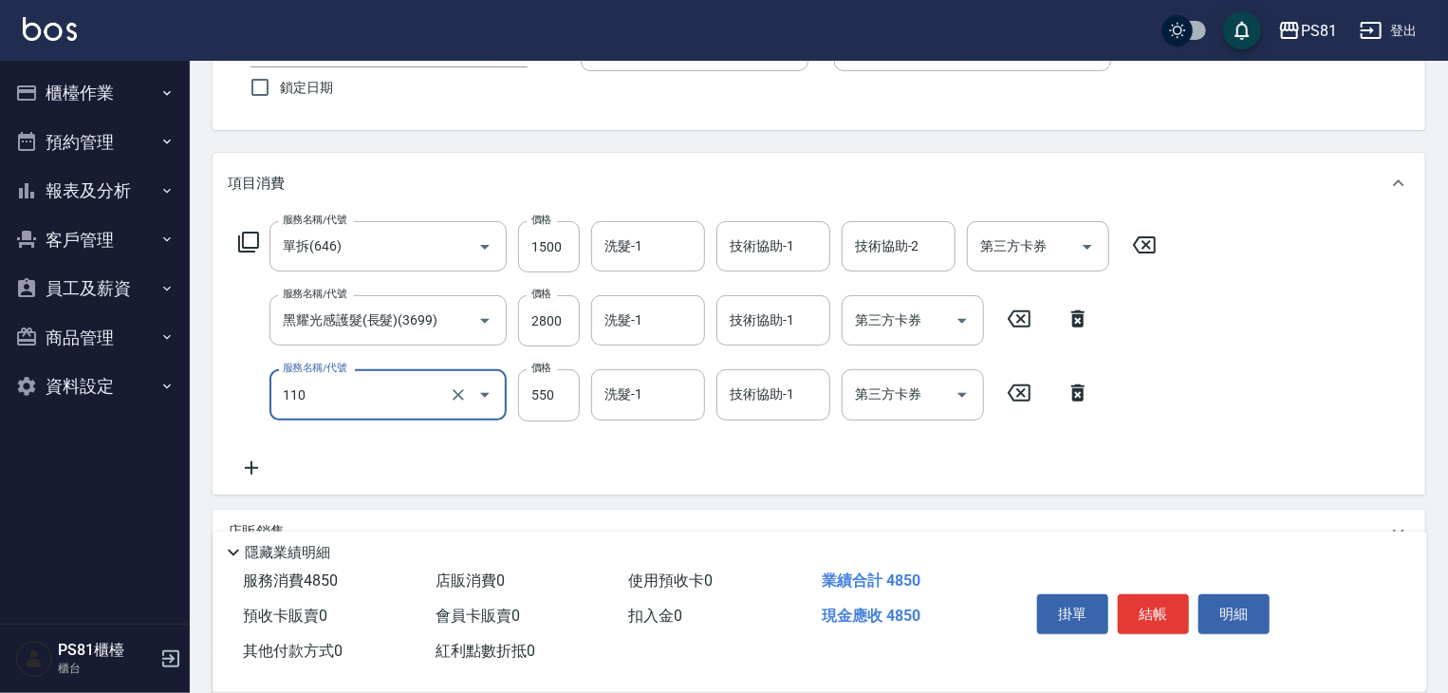
type input "去角質(抗油)(110)"
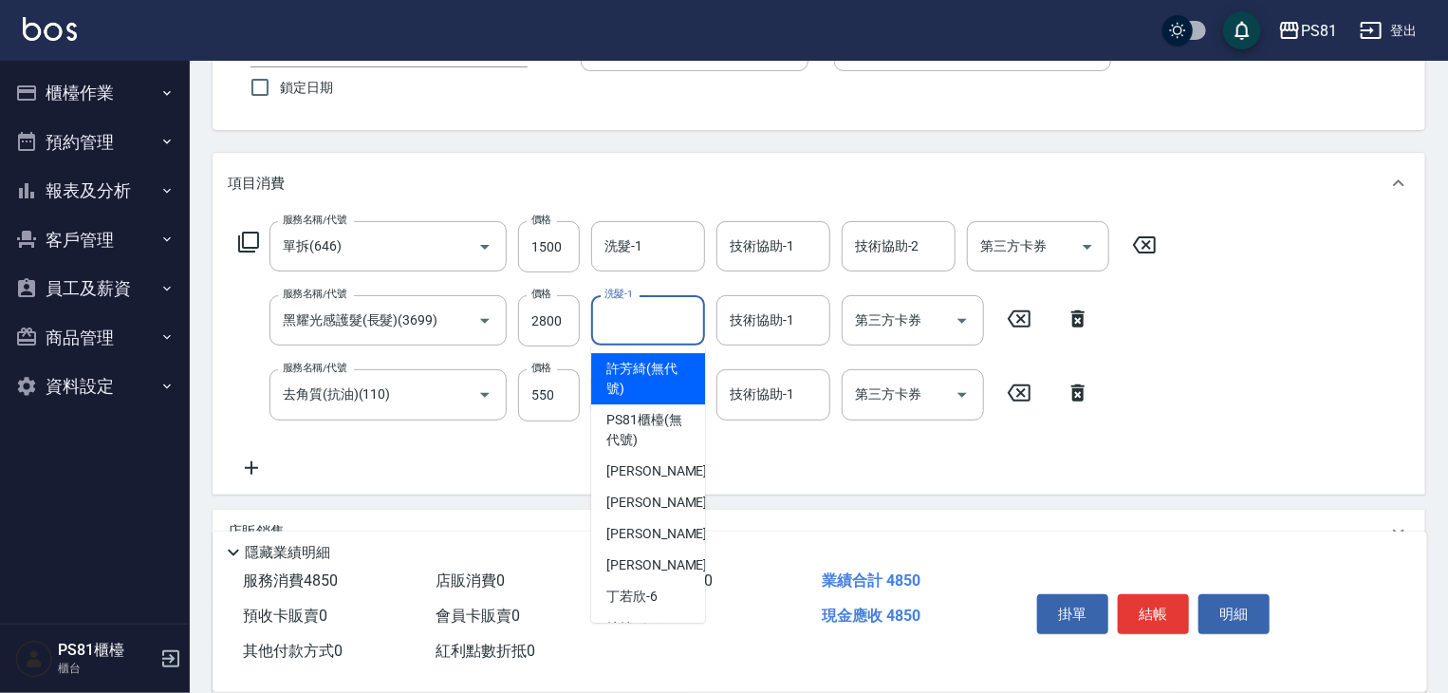
click at [635, 323] on input "洗髮-1" at bounding box center [648, 320] width 97 height 33
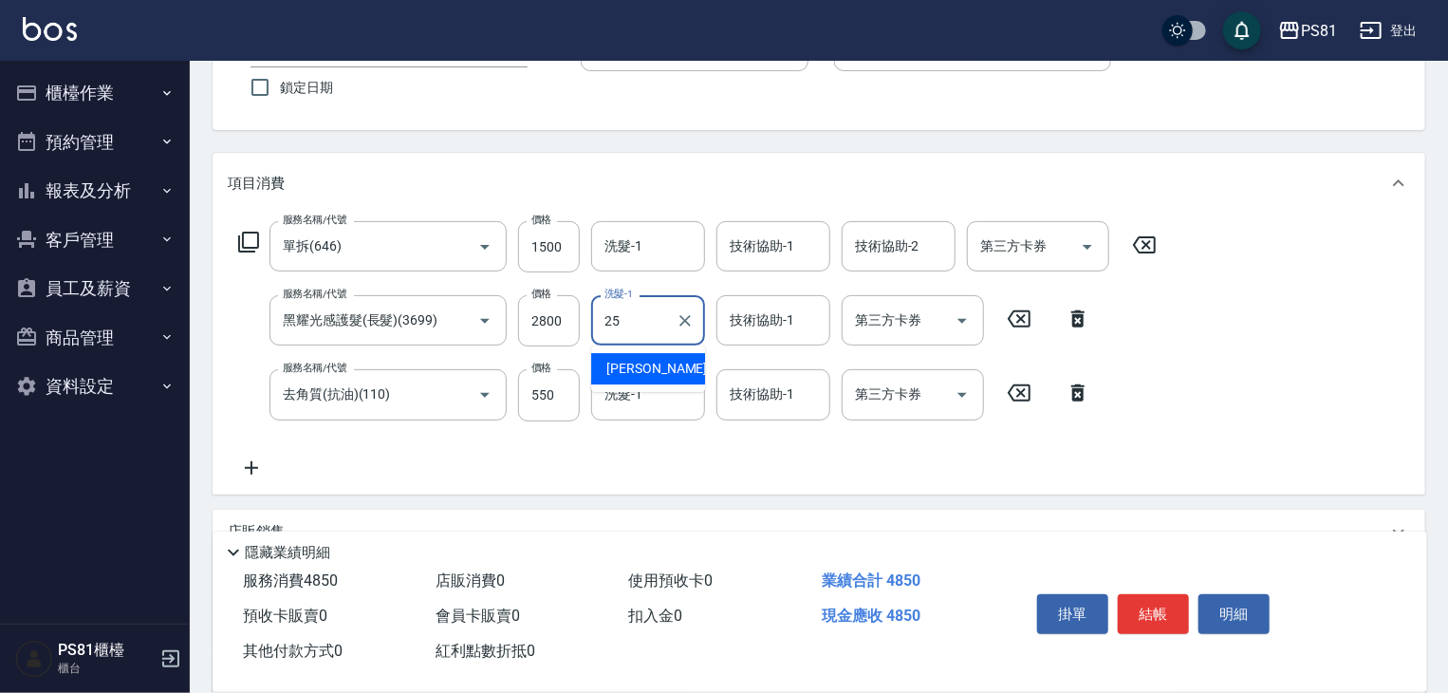
type input "[PERSON_NAME]-25"
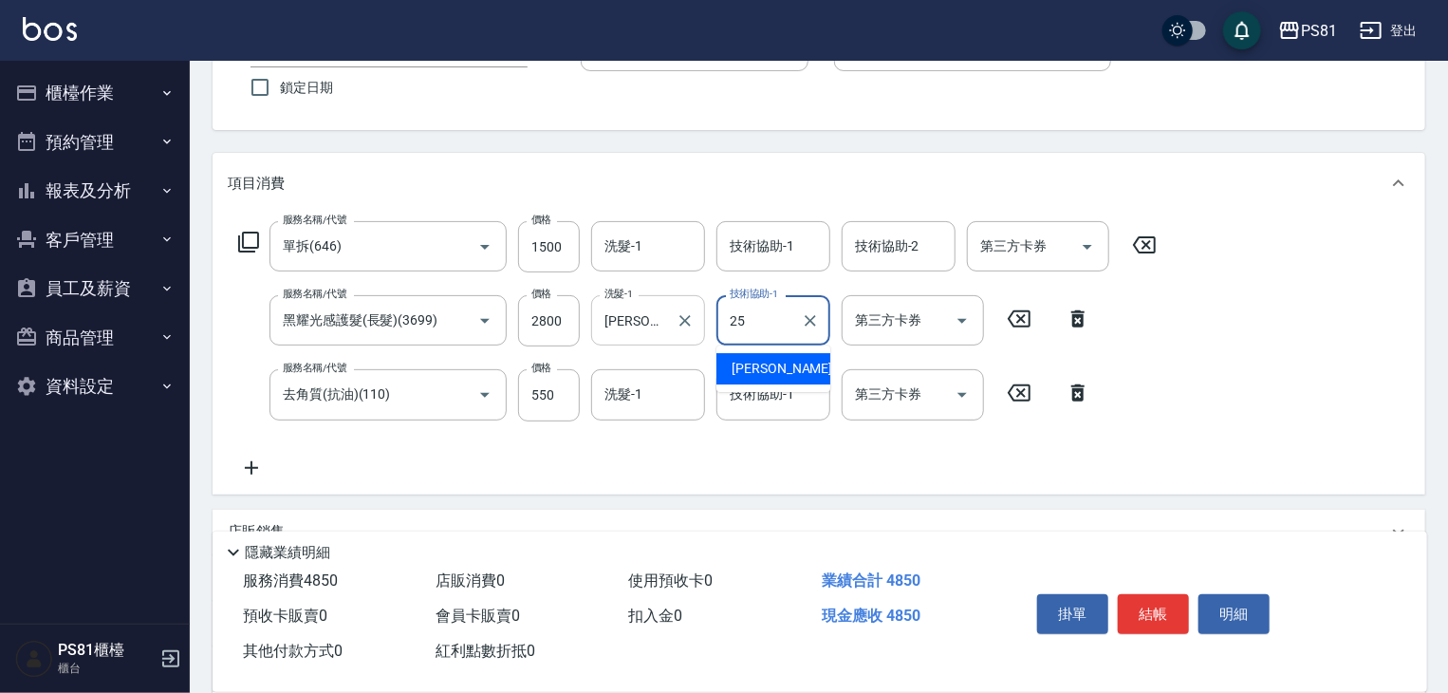
type input "[PERSON_NAME]-25"
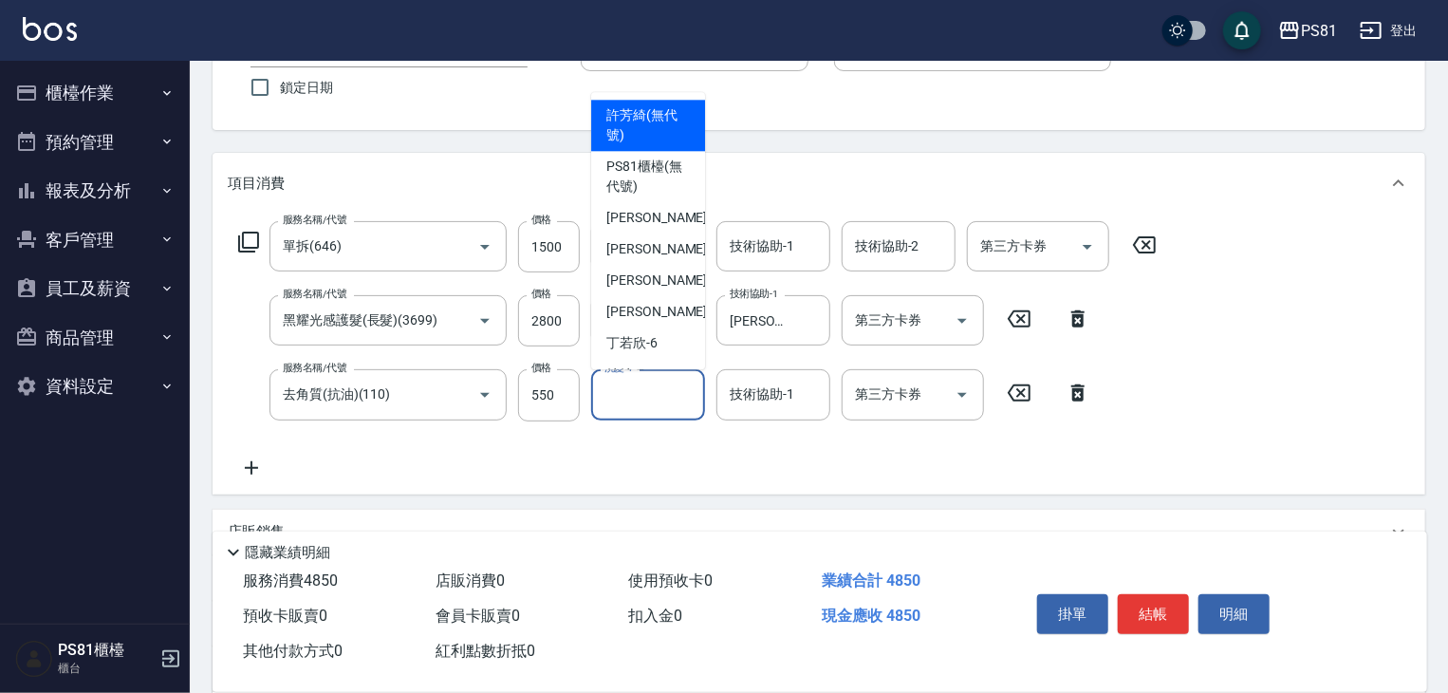
click at [627, 398] on input "洗髮-1" at bounding box center [648, 394] width 97 height 33
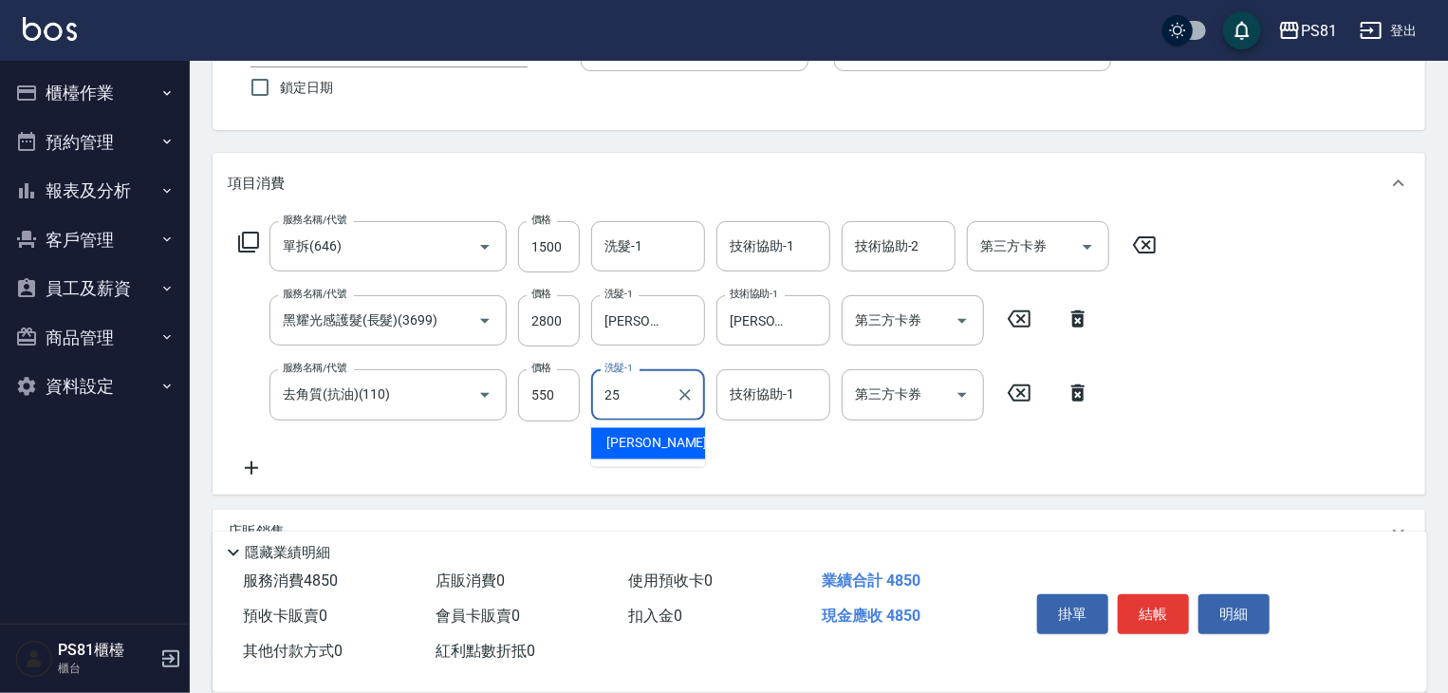
type input "[PERSON_NAME]-25"
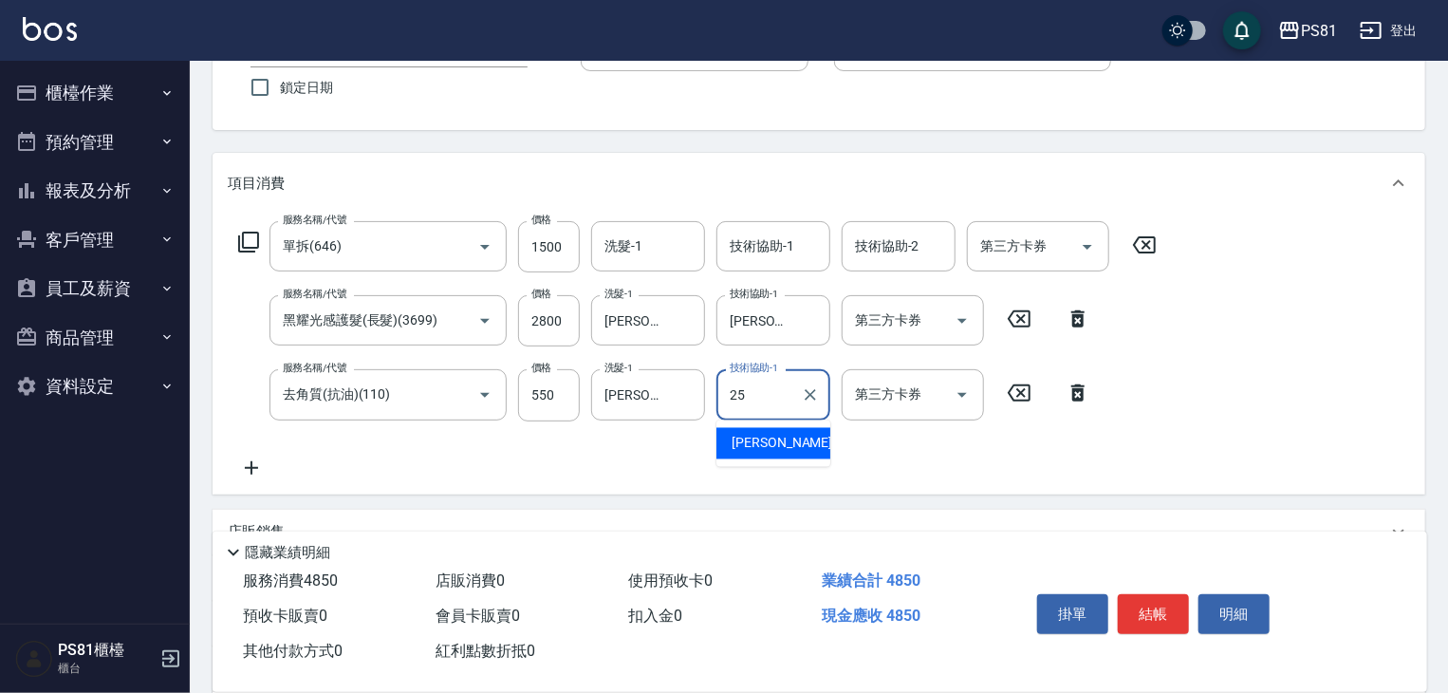
type input "[PERSON_NAME]-25"
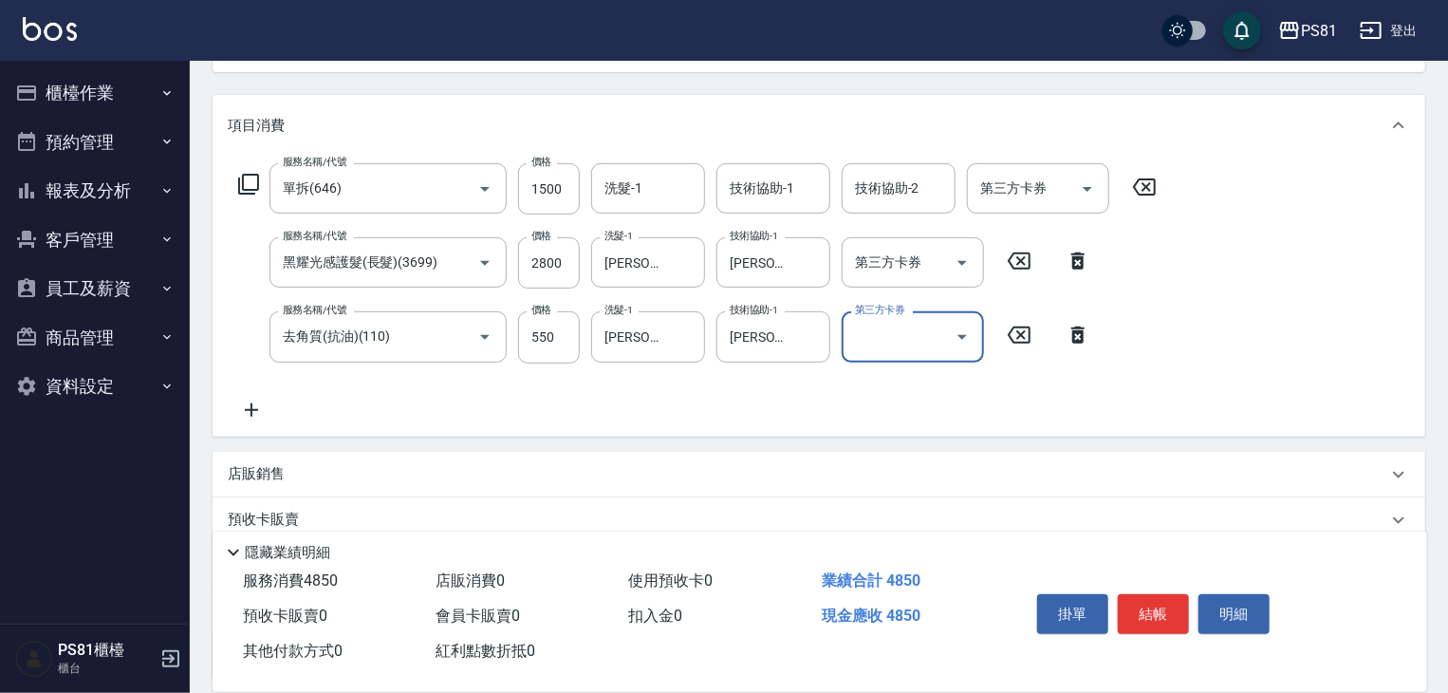
scroll to position [230, 0]
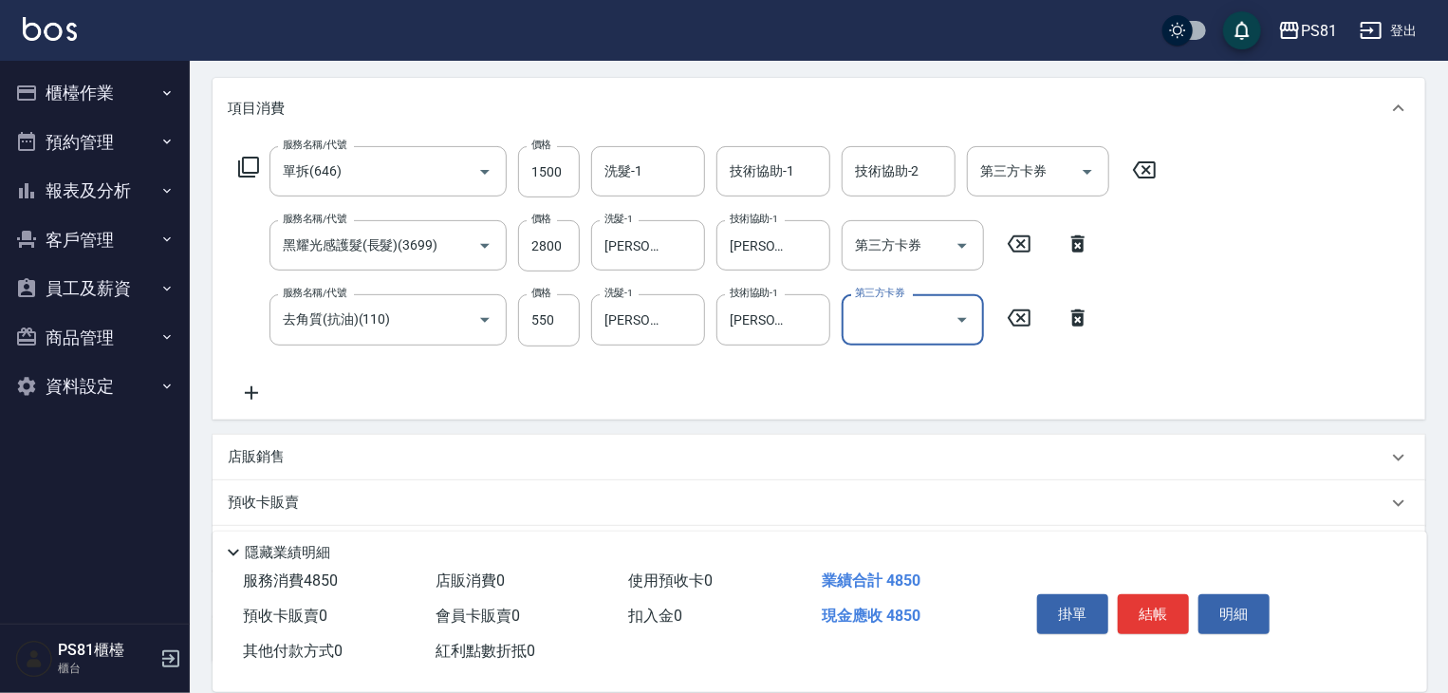
click at [252, 387] on icon at bounding box center [251, 392] width 47 height 23
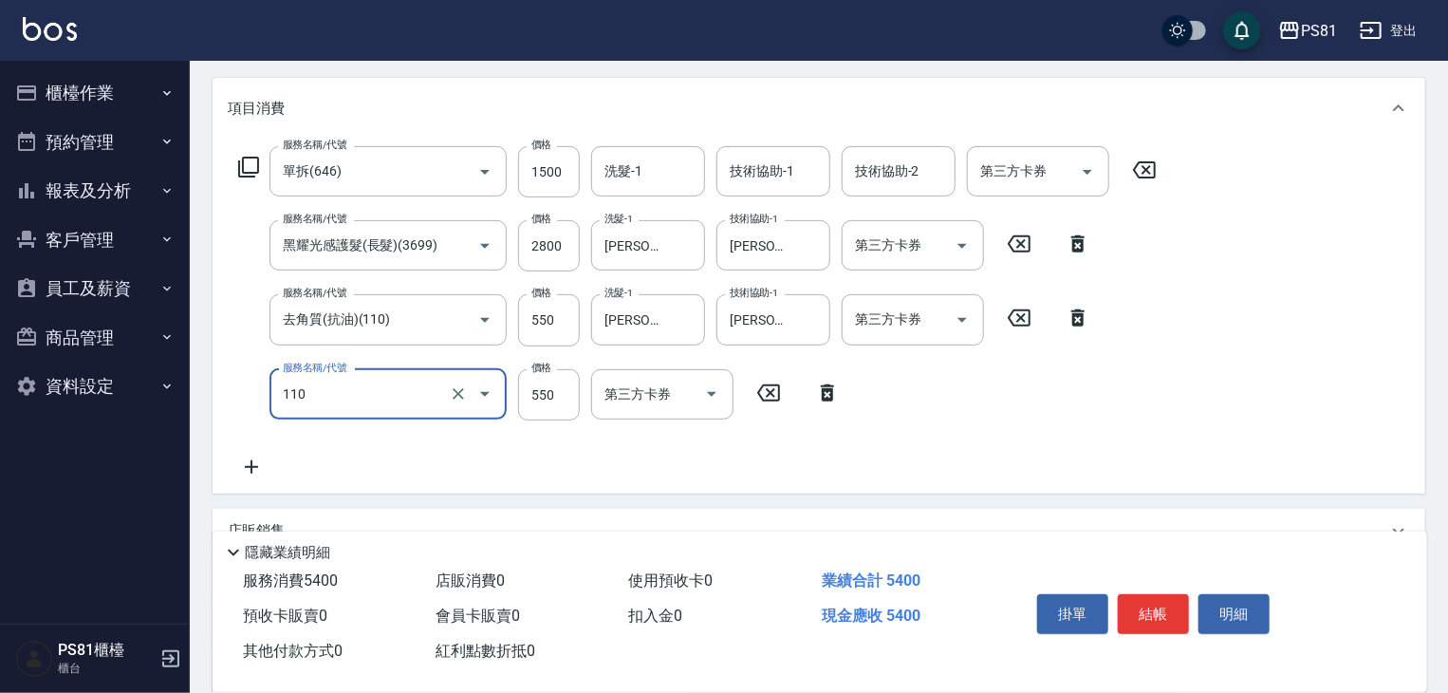
type input "去角質(抗油)(110)"
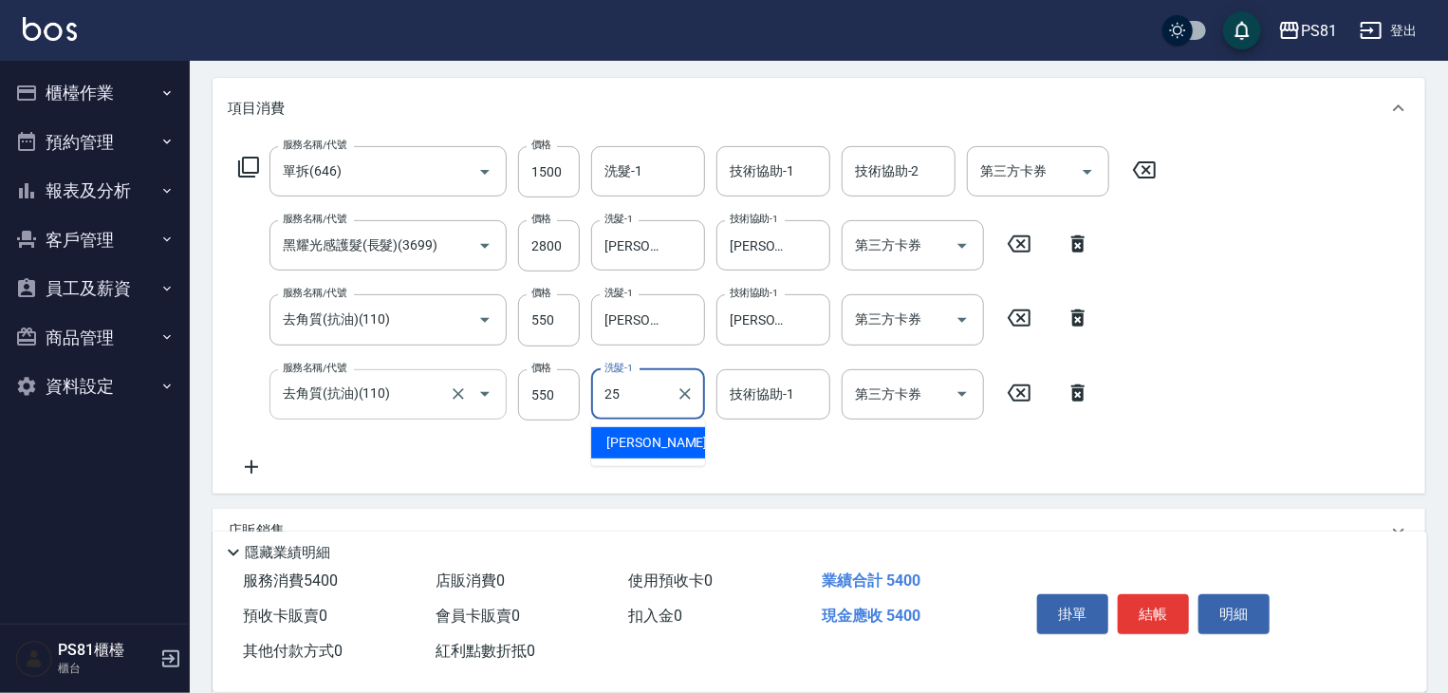
type input "[PERSON_NAME]-25"
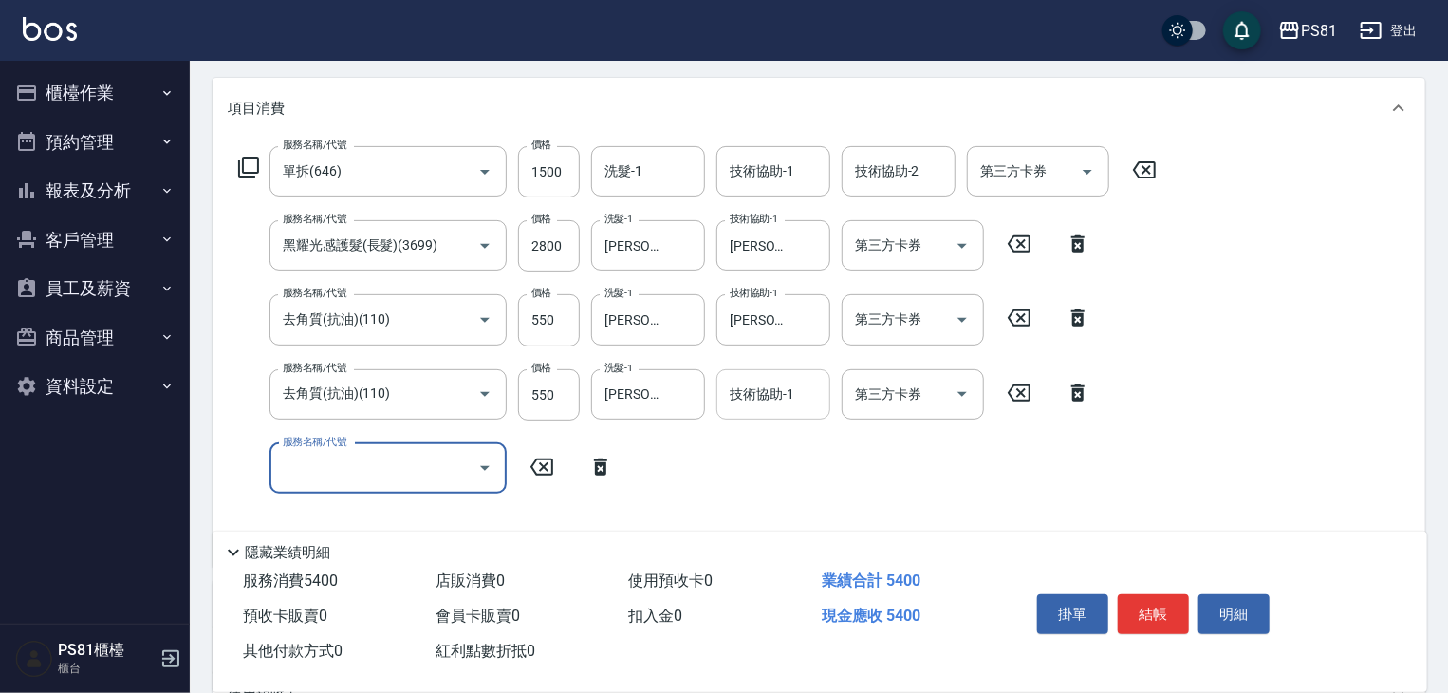
click at [736, 393] on input "技術協助-1" at bounding box center [773, 394] width 97 height 33
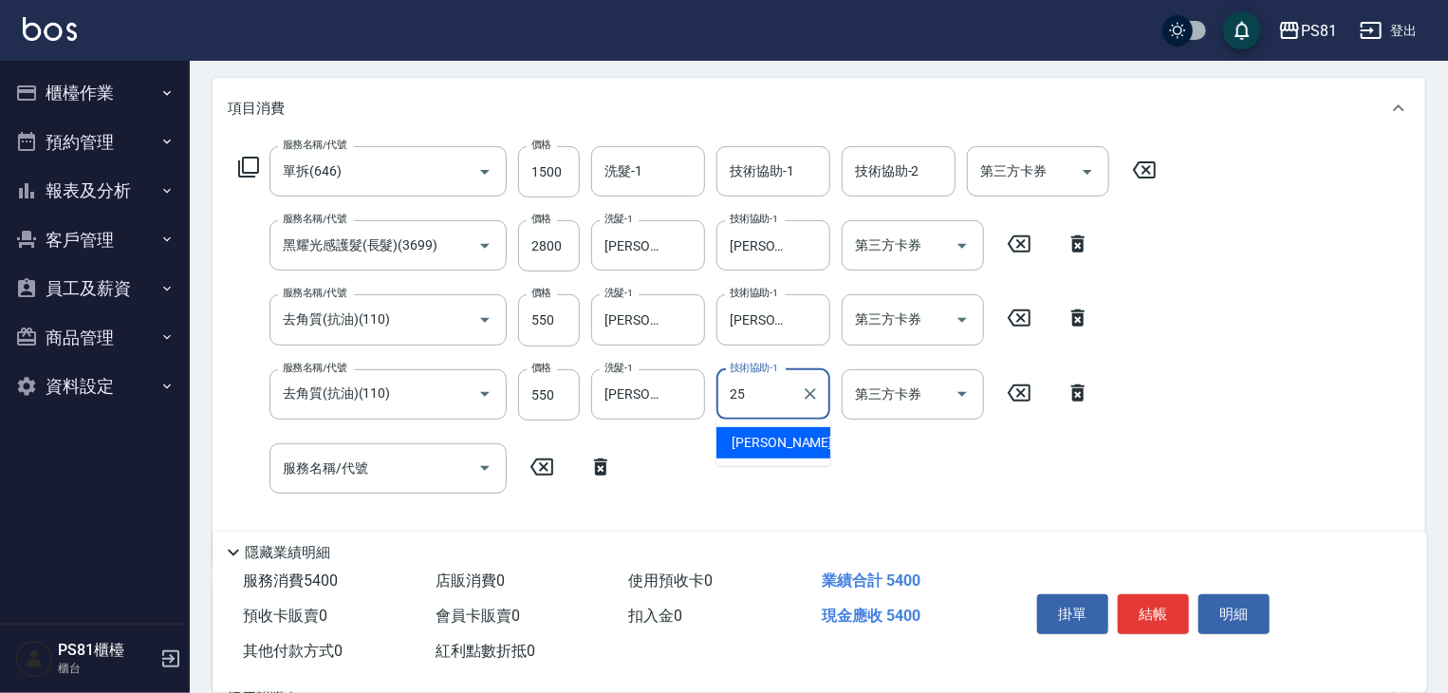
type input "[PERSON_NAME]-25"
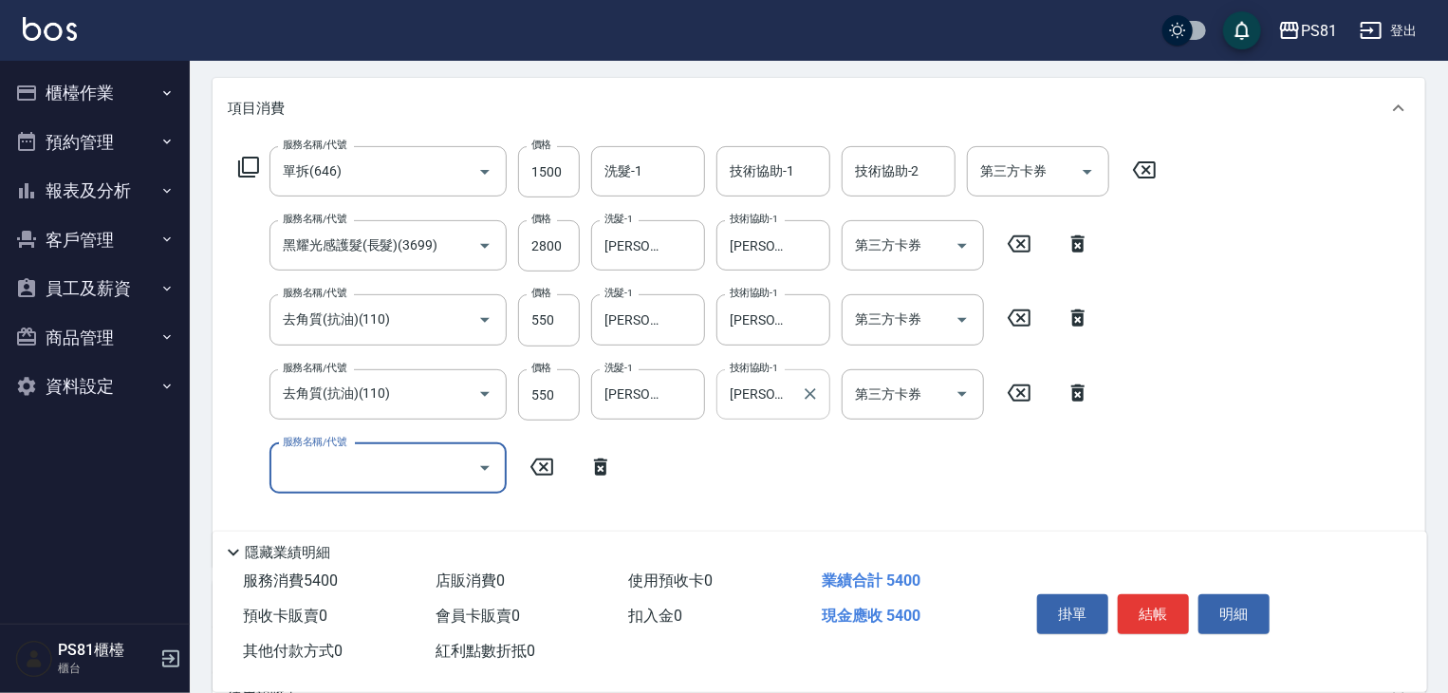
type input "5"
type input "A級洗剪600(105)"
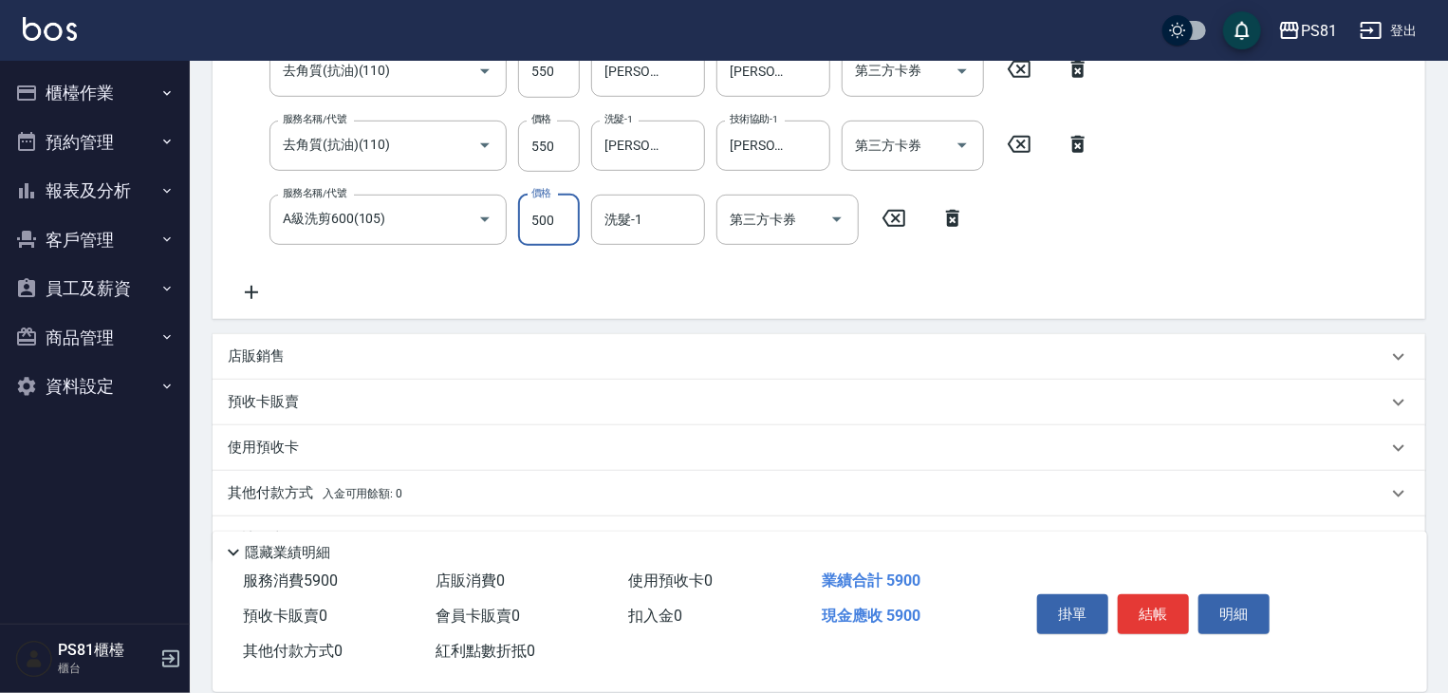
scroll to position [527, 0]
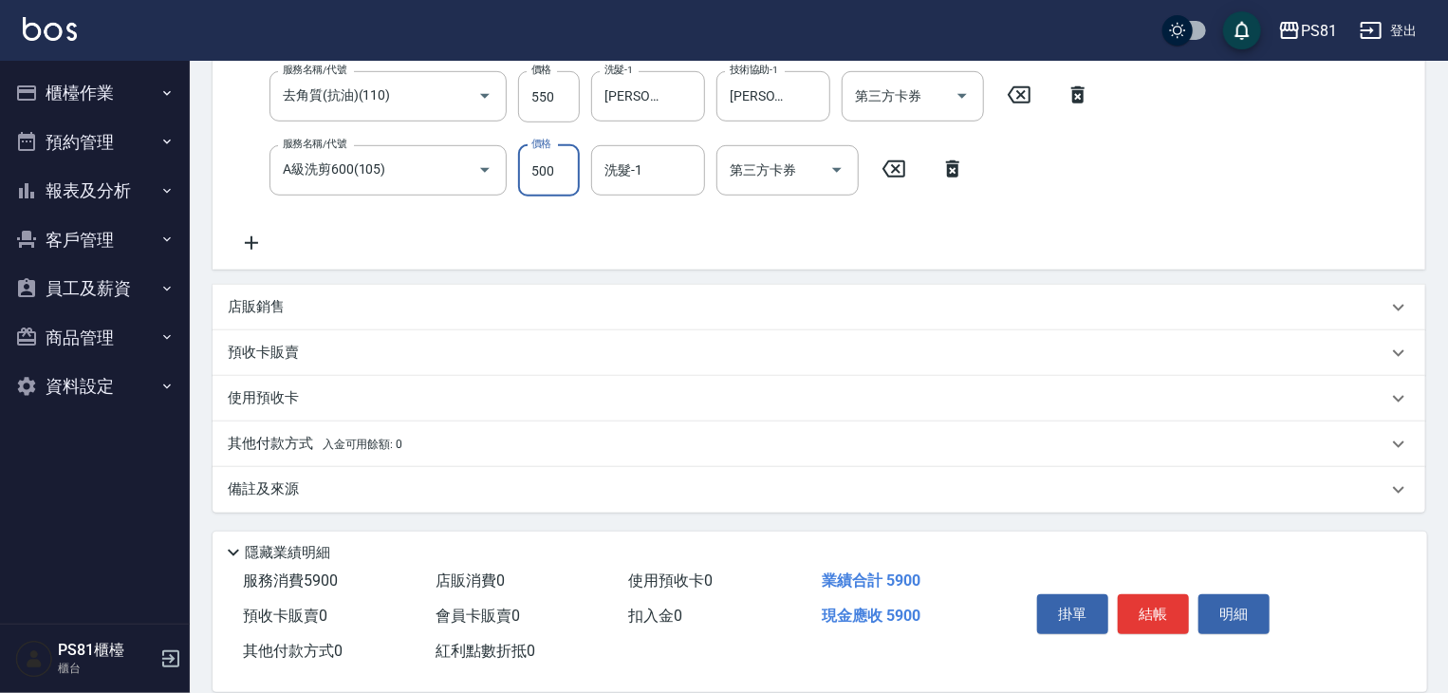
type input "500"
click at [439, 434] on div "其他付款方式 入金可用餘額: 0" at bounding box center [807, 444] width 1159 height 21
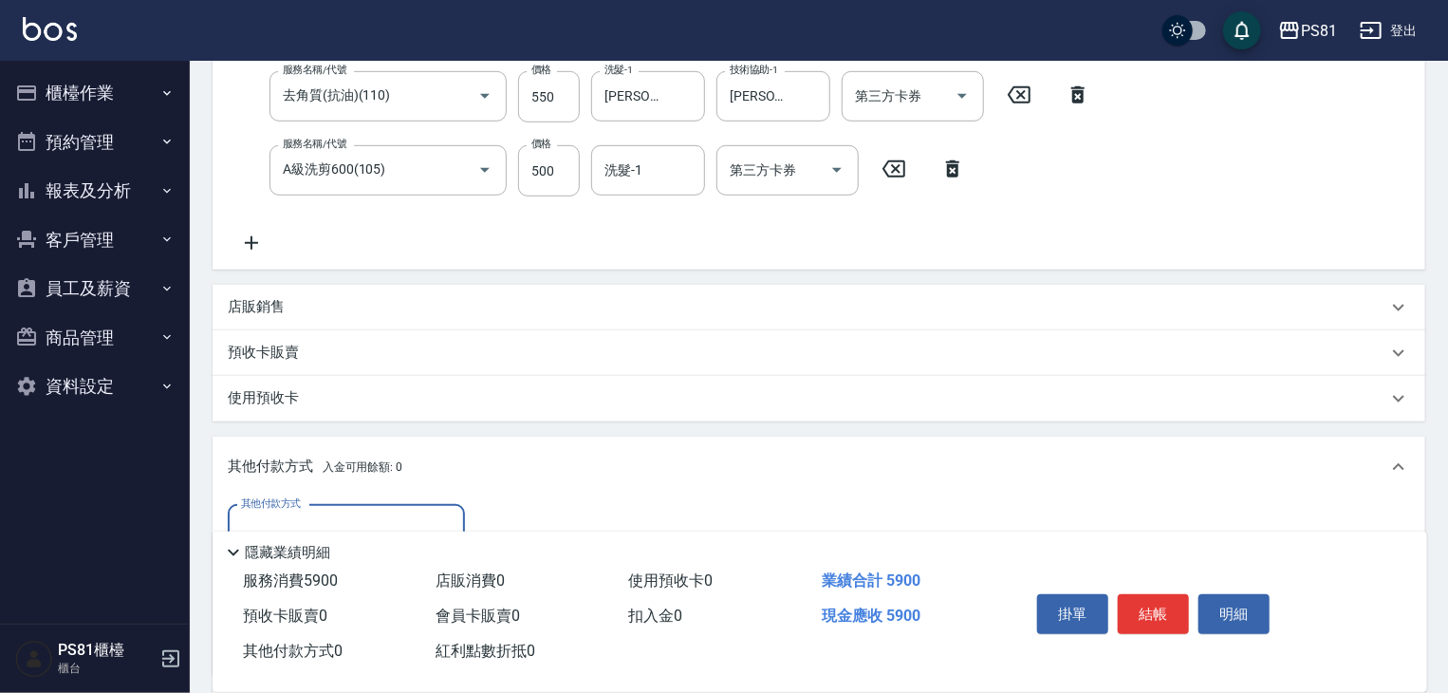
scroll to position [0, 0]
click at [323, 514] on input "其他付款方式" at bounding box center [346, 529] width 220 height 33
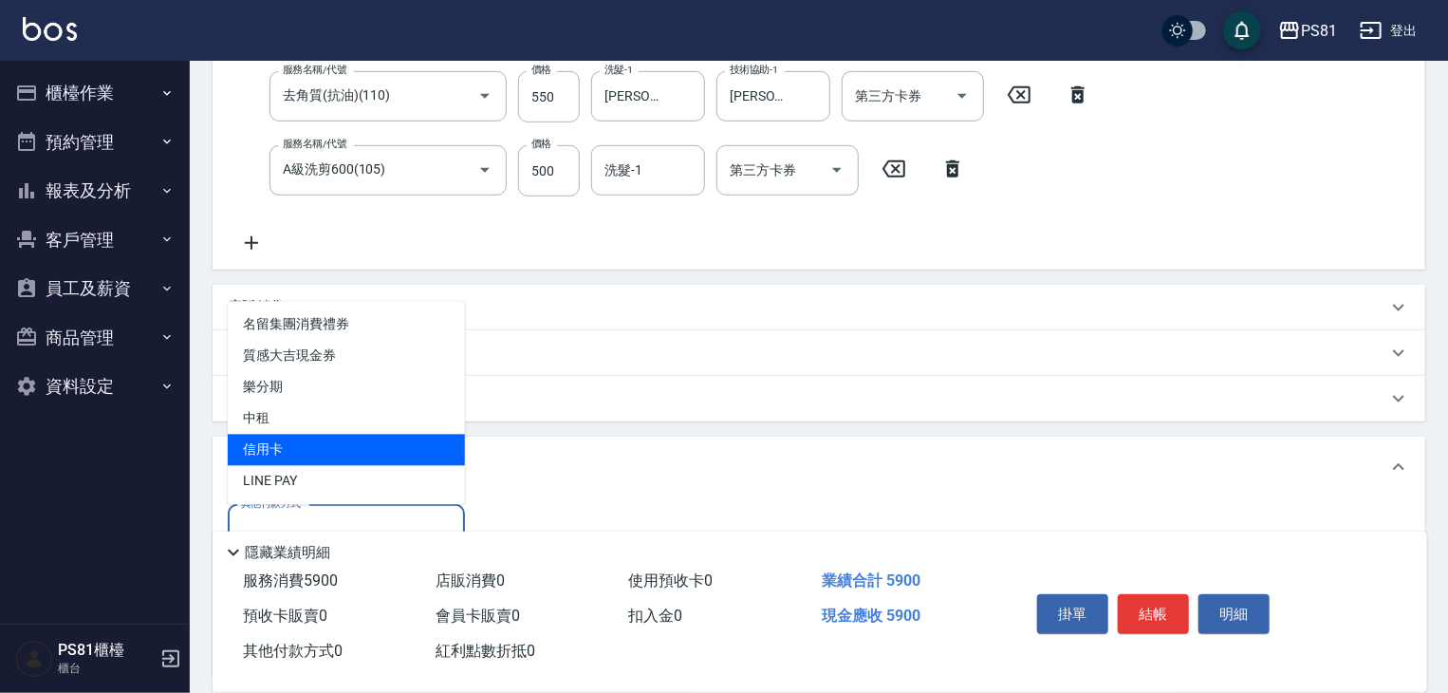
click at [317, 453] on span "信用卡" at bounding box center [346, 449] width 237 height 31
type input "信用卡"
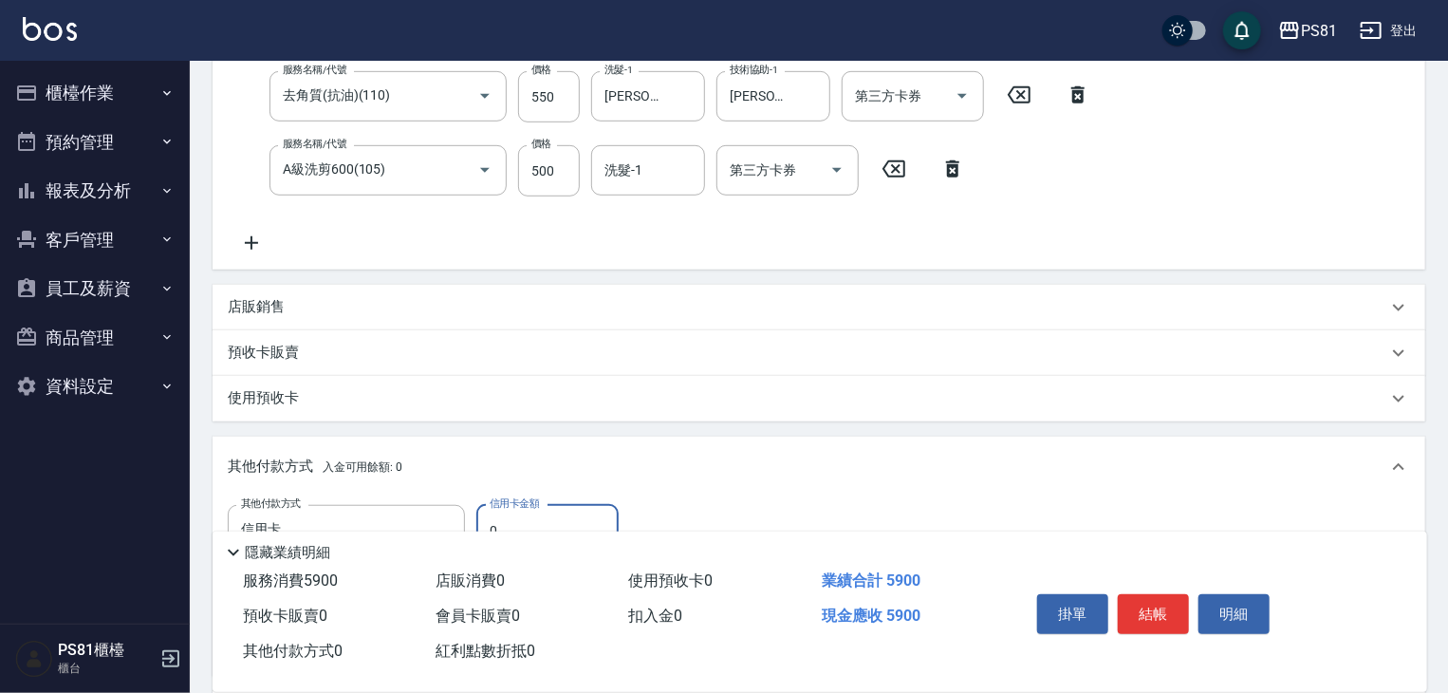
click at [531, 516] on input "0" at bounding box center [547, 530] width 142 height 51
click at [525, 517] on input "0" at bounding box center [547, 530] width 142 height 51
type input "5900"
click at [1154, 620] on button "結帳" at bounding box center [1153, 614] width 71 height 40
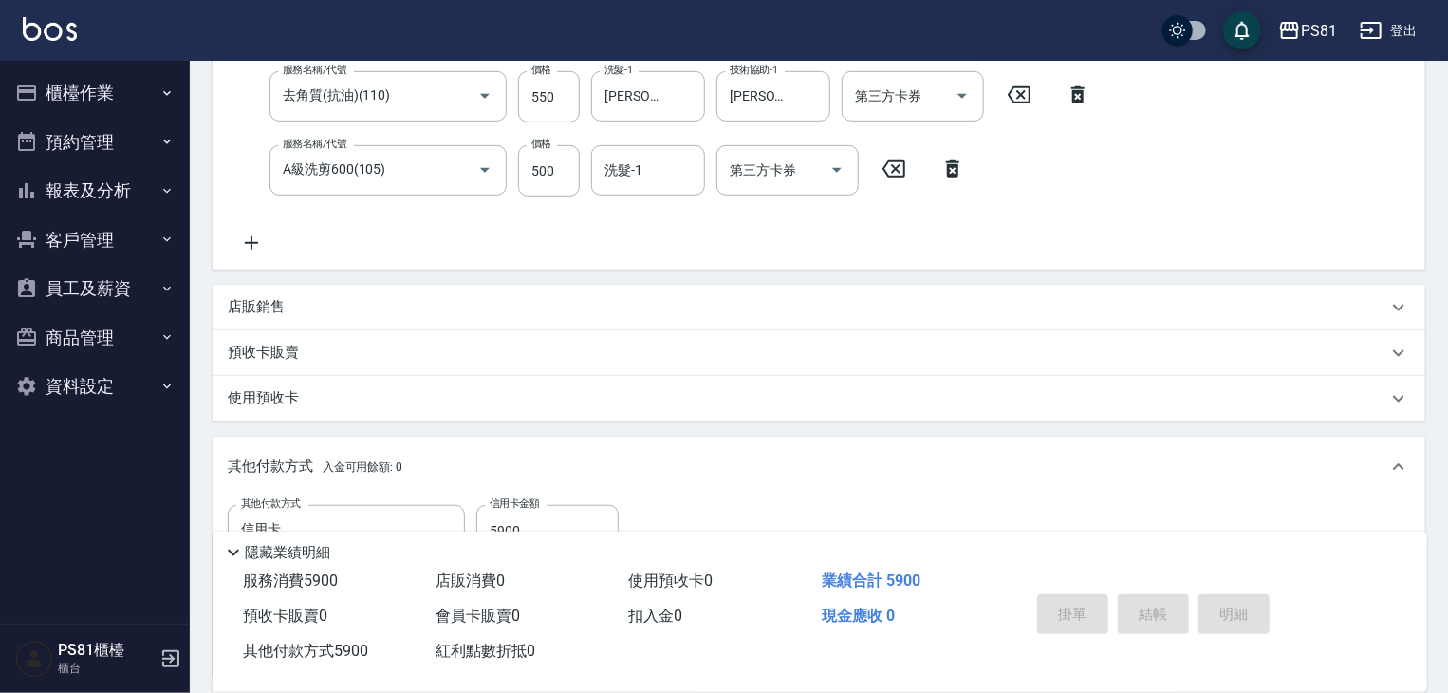
click at [1155, 608] on div "掛單 結帳 明細" at bounding box center [1153, 616] width 248 height 60
type input "2025/08/23 21:02"
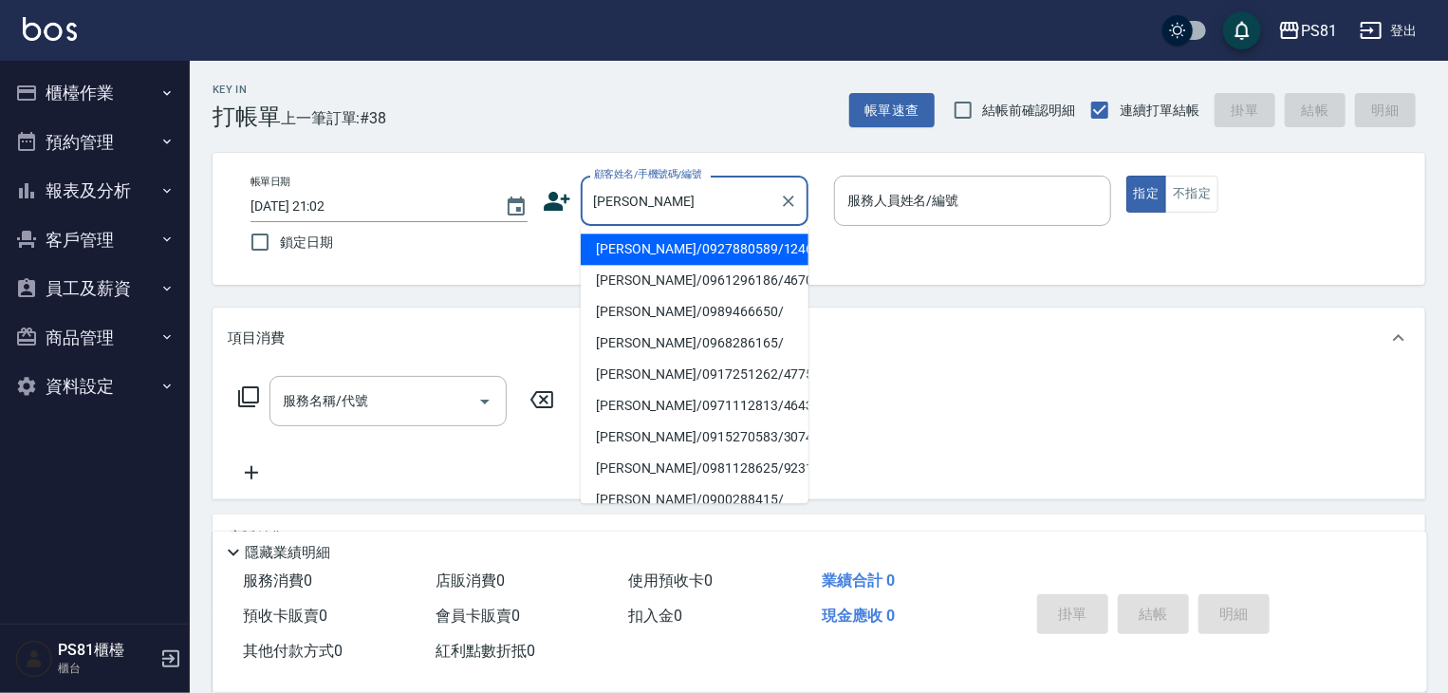
click at [687, 368] on li "[PERSON_NAME]/0917251262/4775" at bounding box center [695, 374] width 228 height 31
type input "[PERSON_NAME]/0917251262/4775"
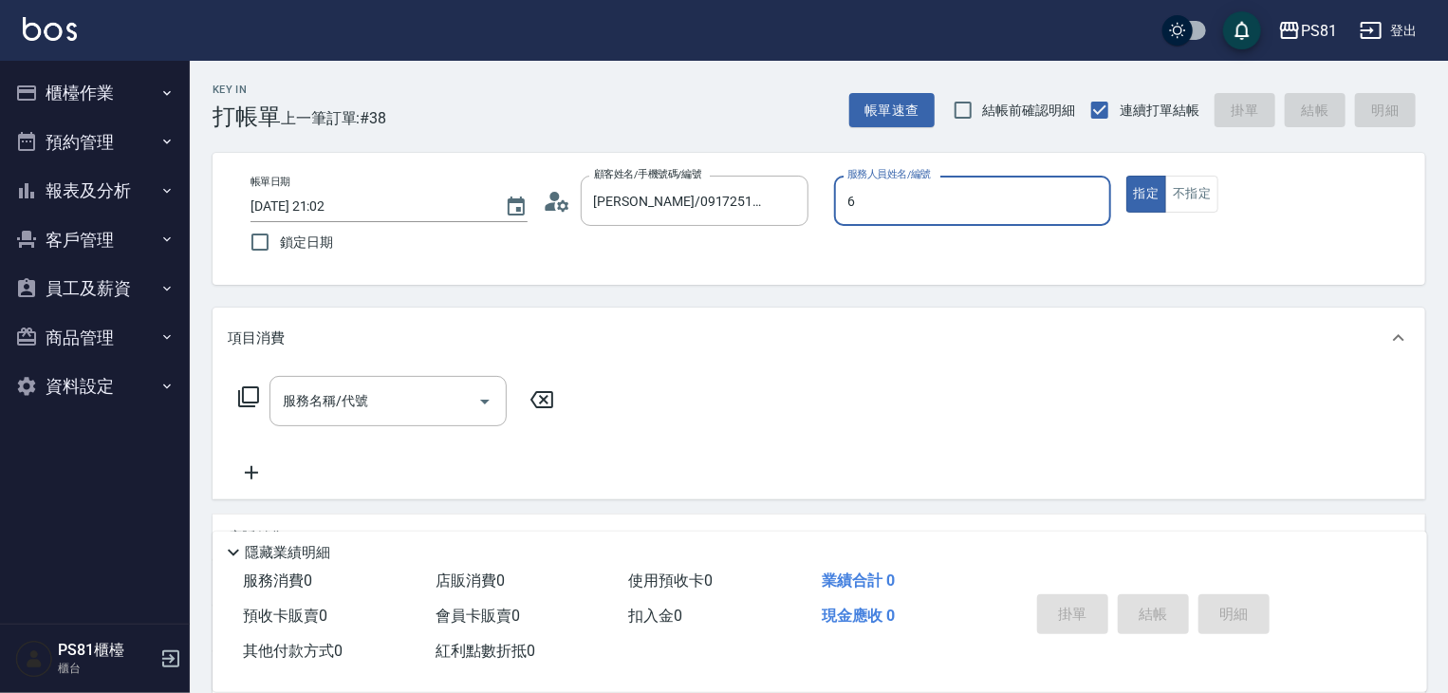
type input "丁若欣-6"
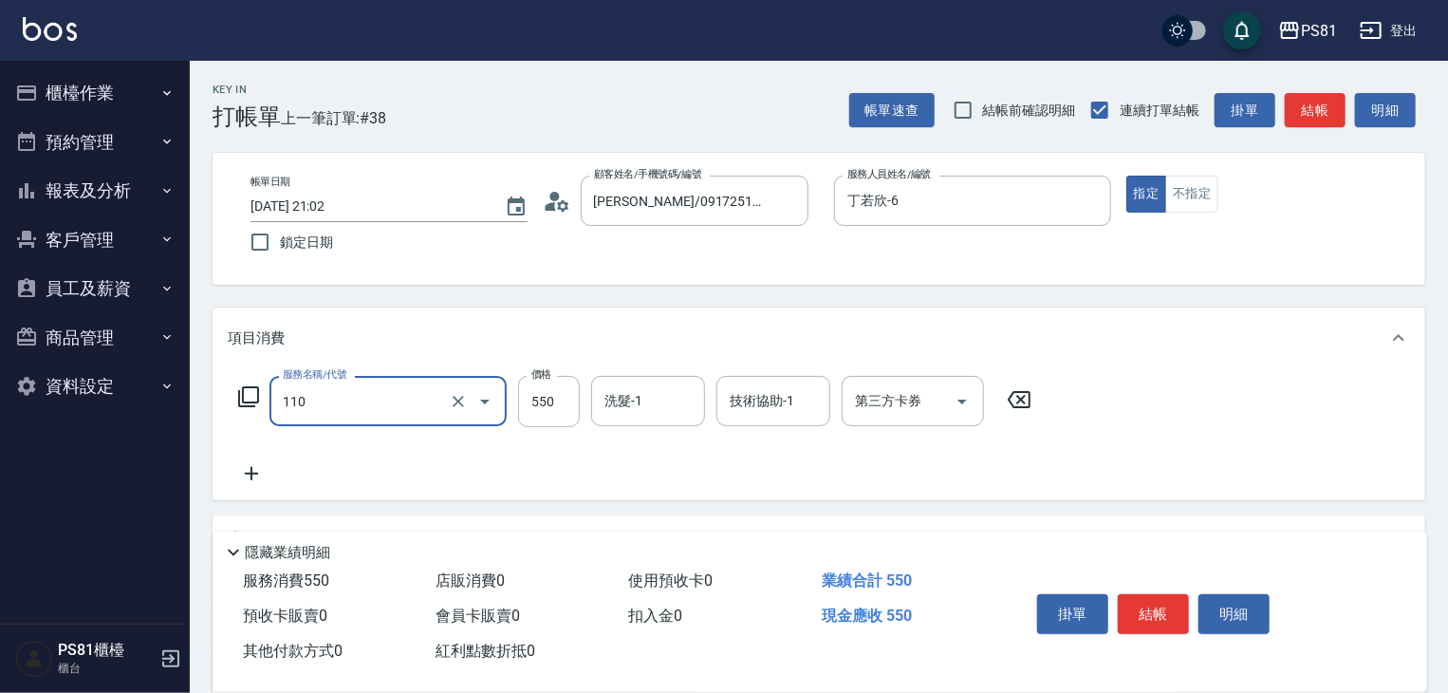
type input "去角質(抗油)(110)"
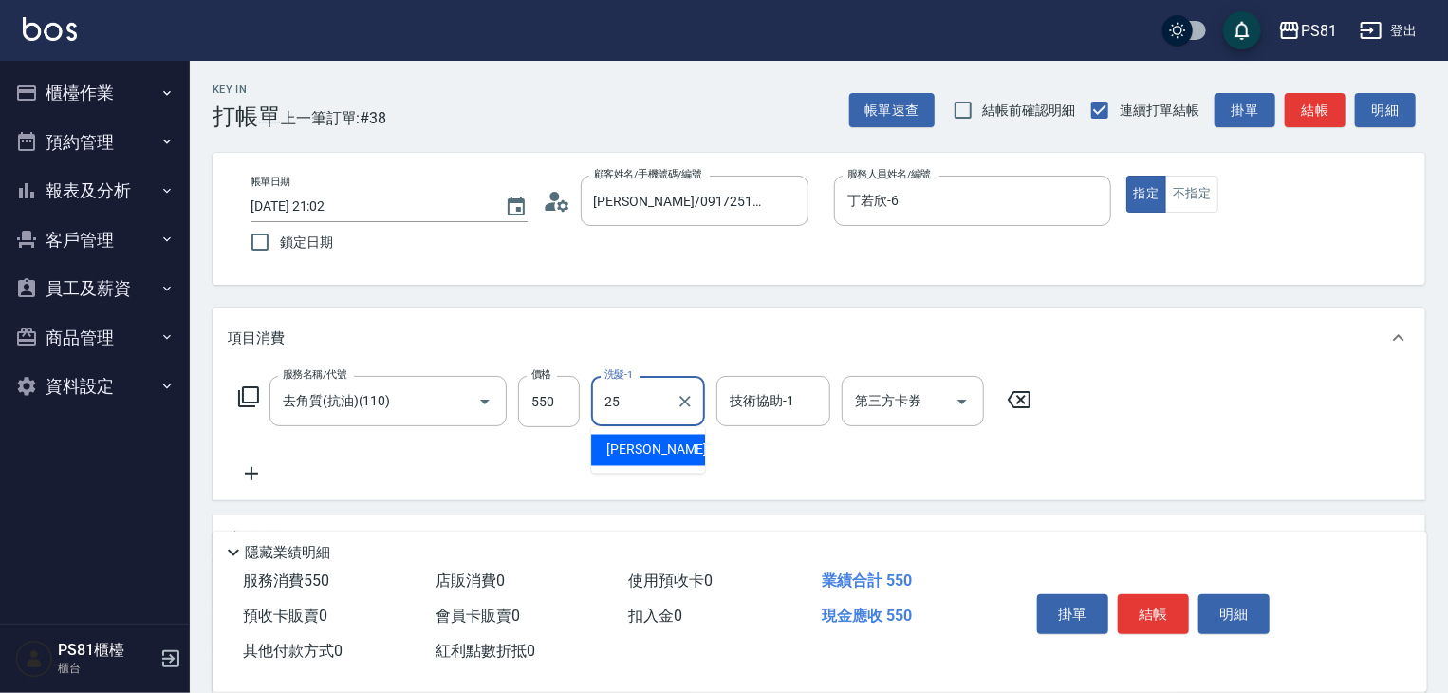
type input "[PERSON_NAME]-25"
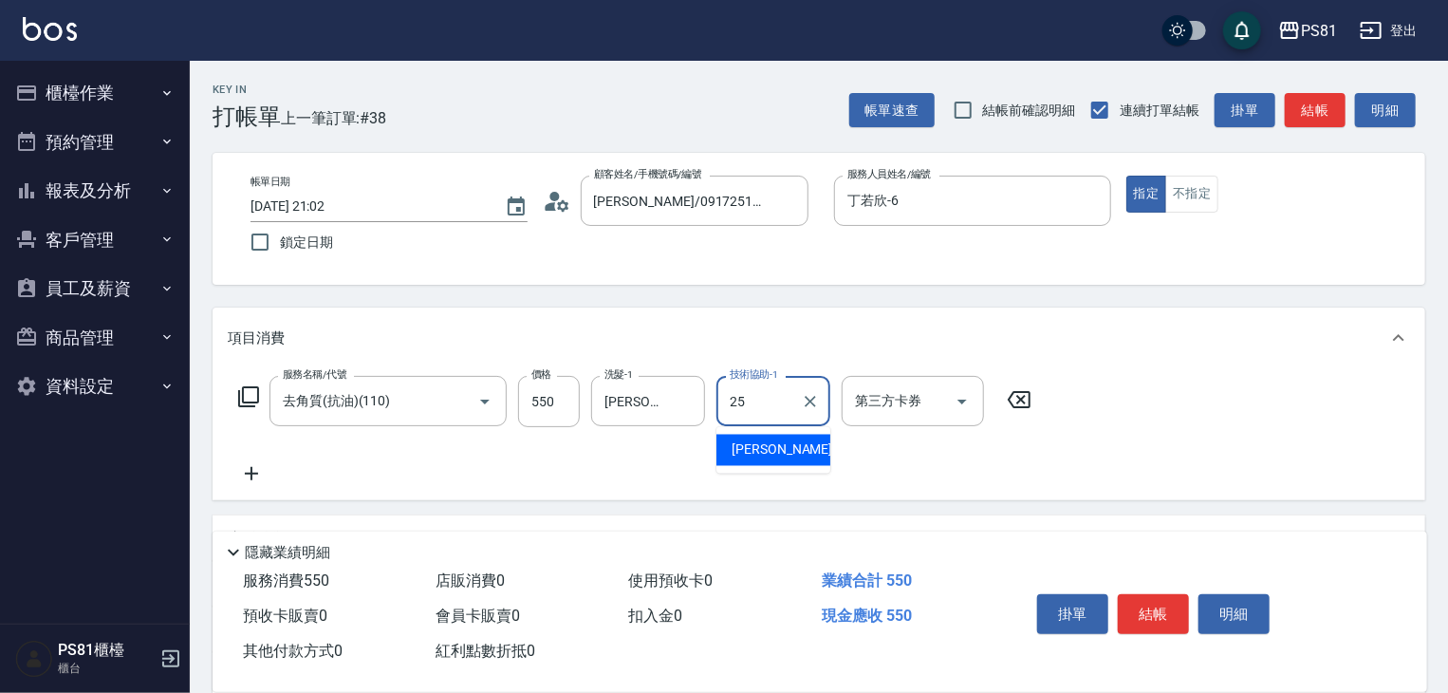
type input "[PERSON_NAME]-25"
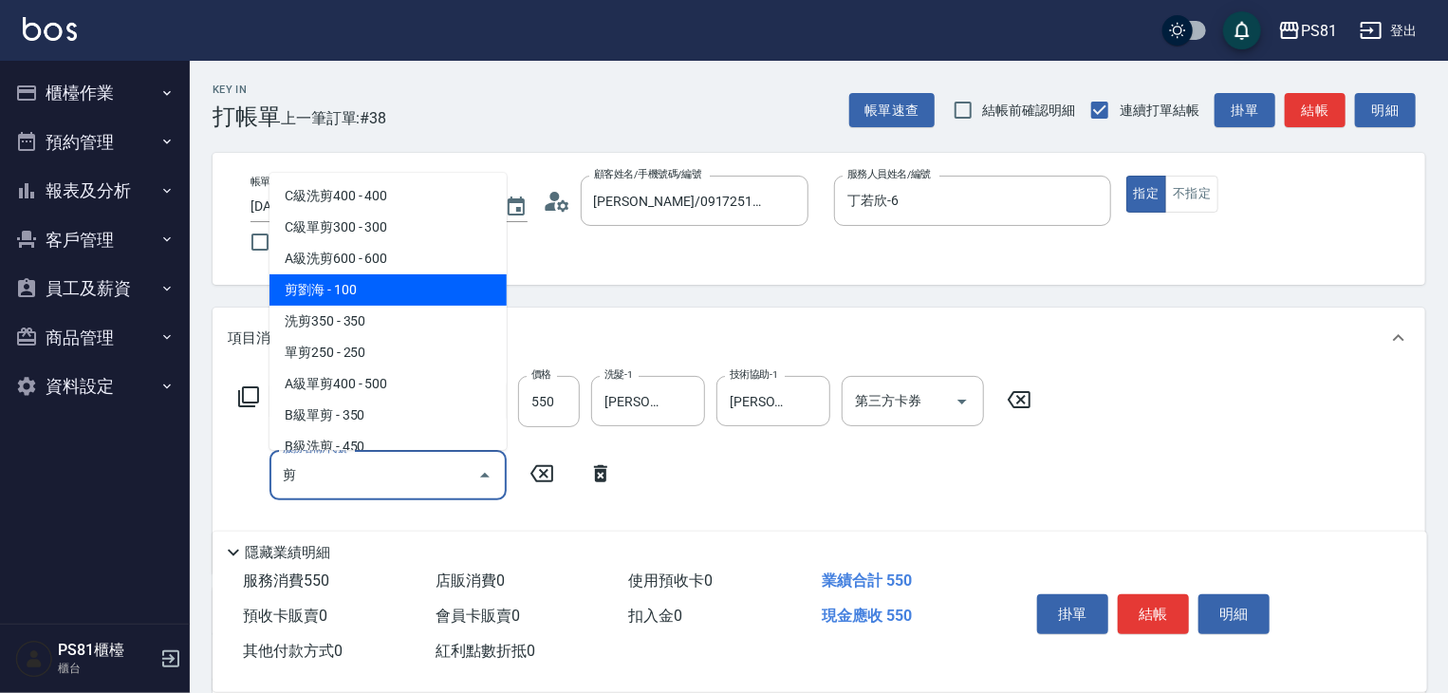
click at [412, 275] on span "剪劉海 - 100" at bounding box center [387, 289] width 237 height 31
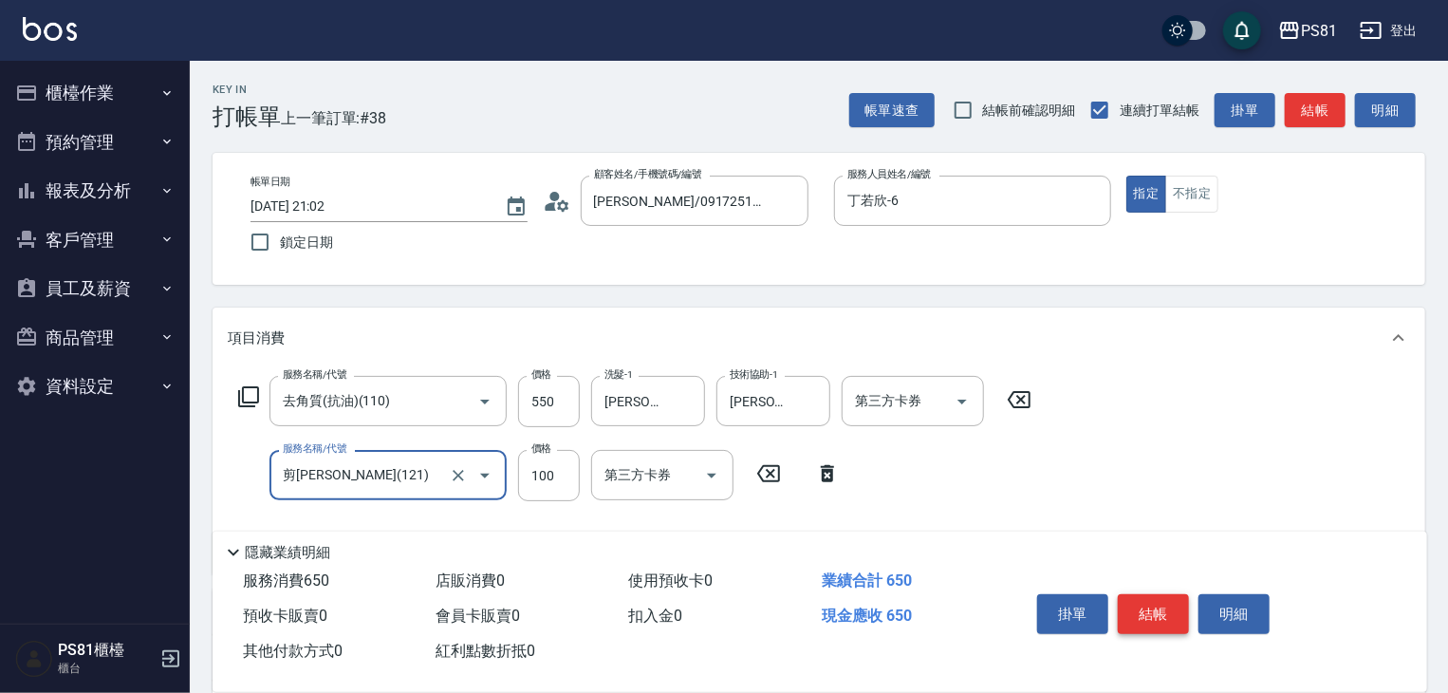
type input "剪[PERSON_NAME](121)"
click at [1157, 606] on button "結帳" at bounding box center [1153, 614] width 71 height 40
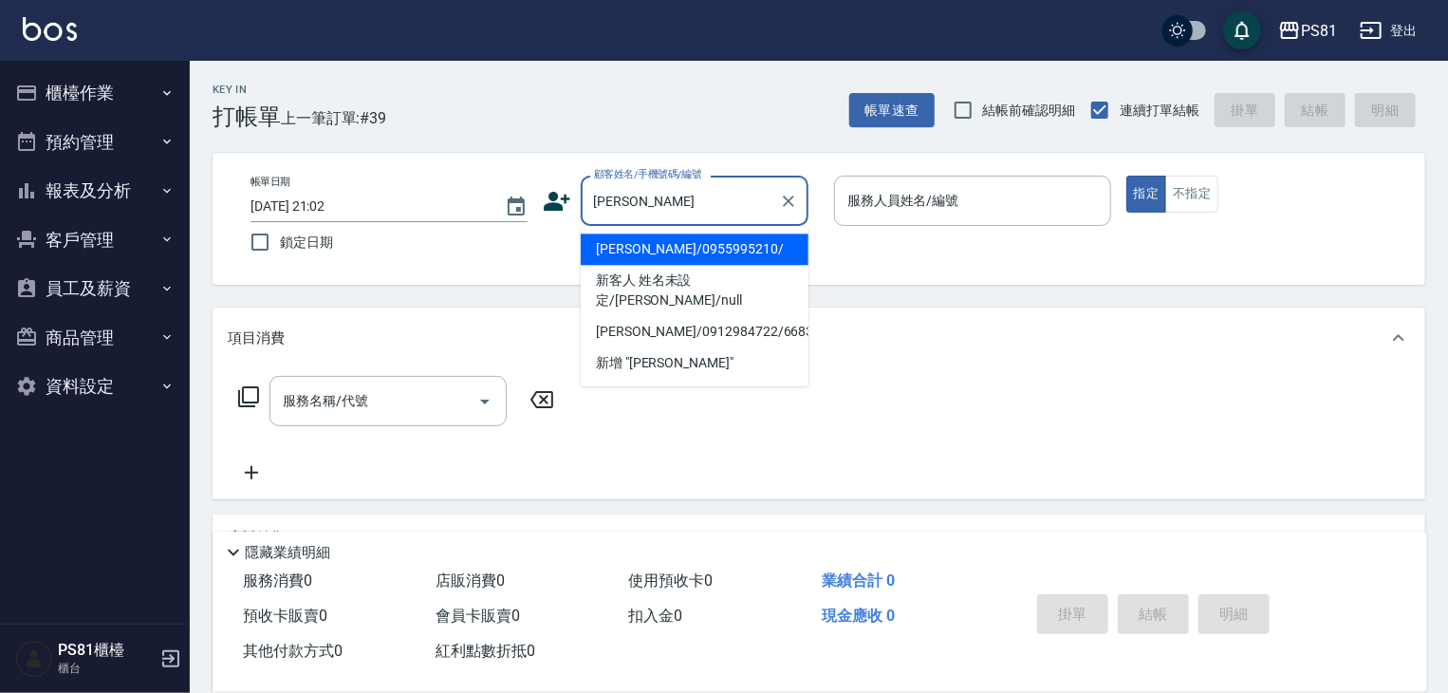
click at [672, 251] on li "[PERSON_NAME]/0955995210/" at bounding box center [695, 248] width 228 height 31
type input "[PERSON_NAME]/0955995210/"
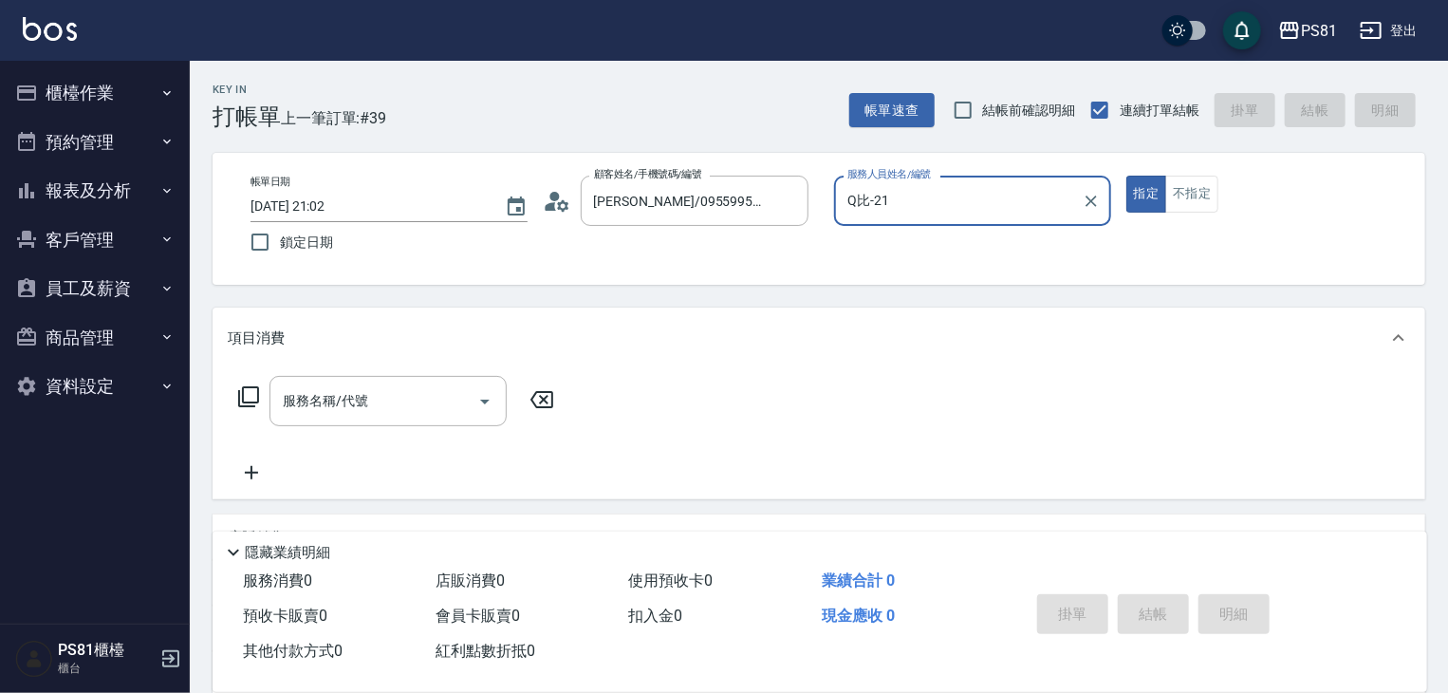
click at [1126, 176] on button "指定" at bounding box center [1146, 194] width 41 height 37
click at [978, 187] on input "Q比-21" at bounding box center [957, 200] width 231 height 33
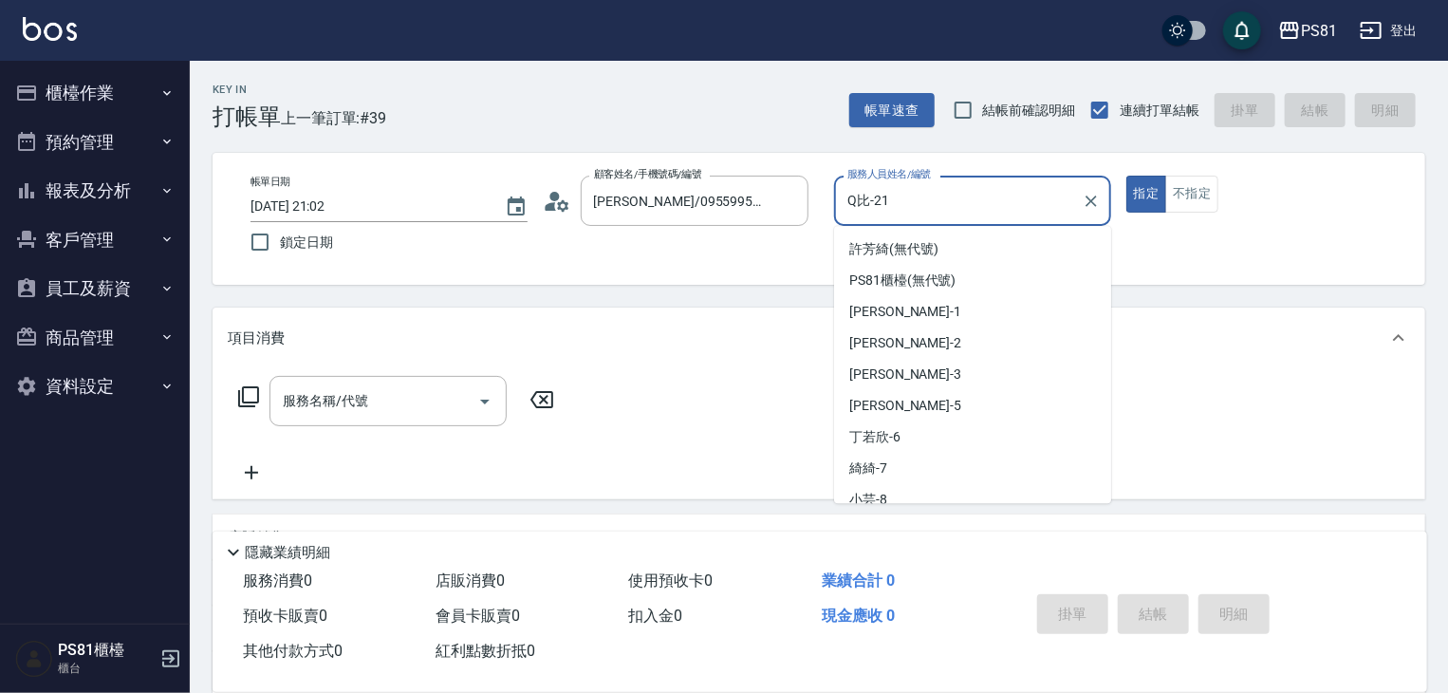
click at [978, 187] on input "Q比-21" at bounding box center [957, 200] width 231 height 33
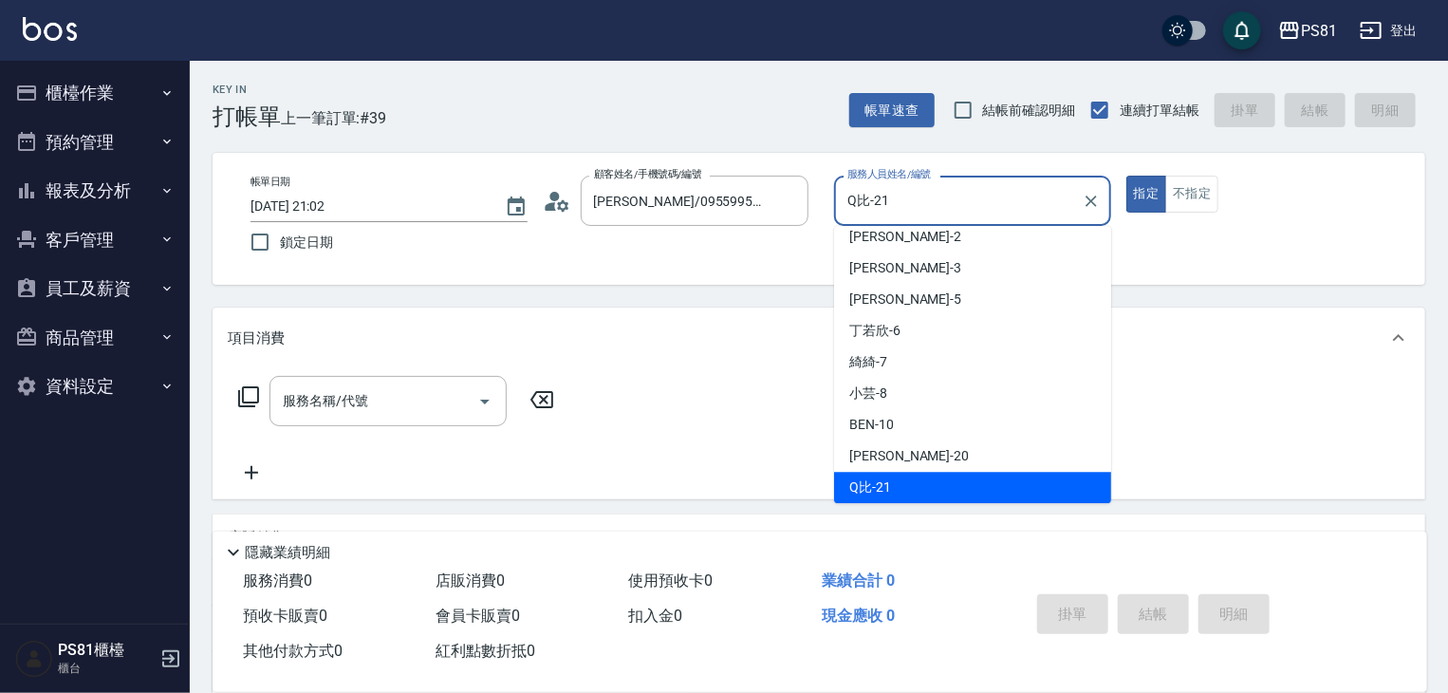
click at [978, 187] on input "Q比-21" at bounding box center [957, 200] width 231 height 33
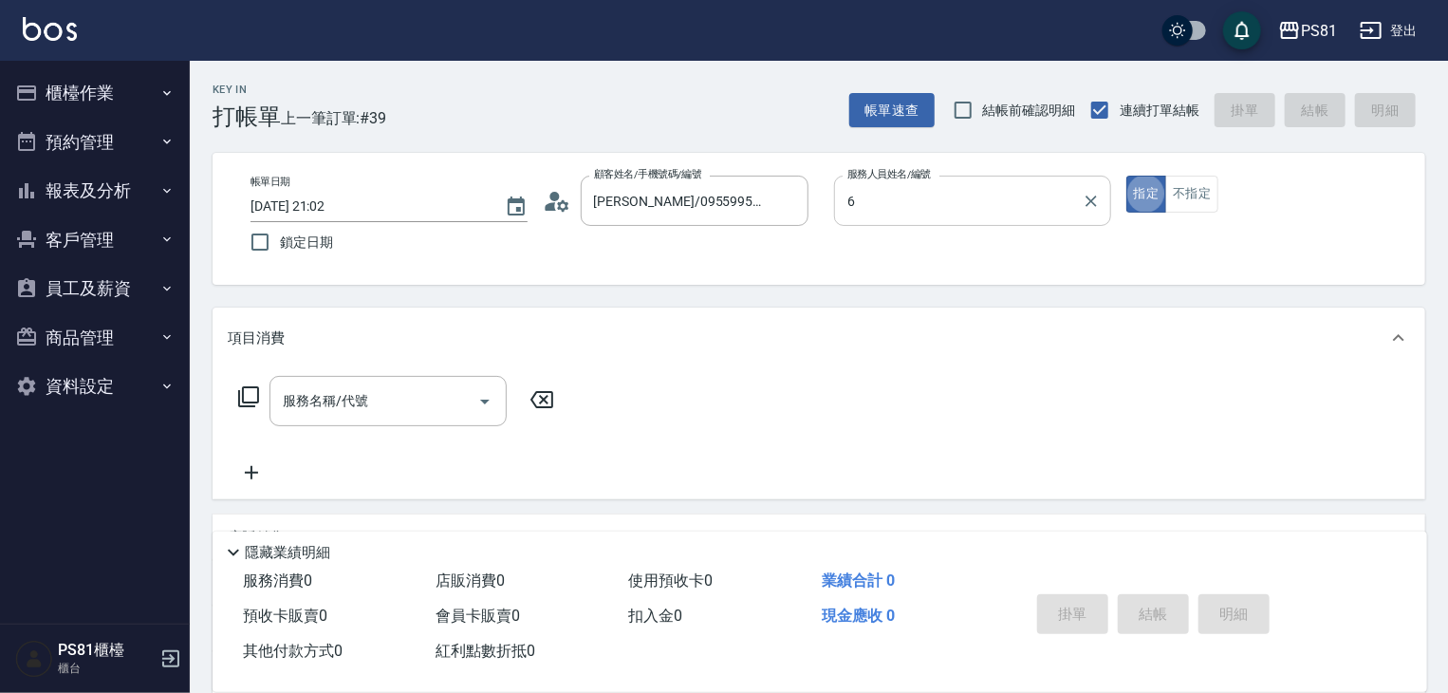
type input "丁若欣-6"
type input "ㄎ"
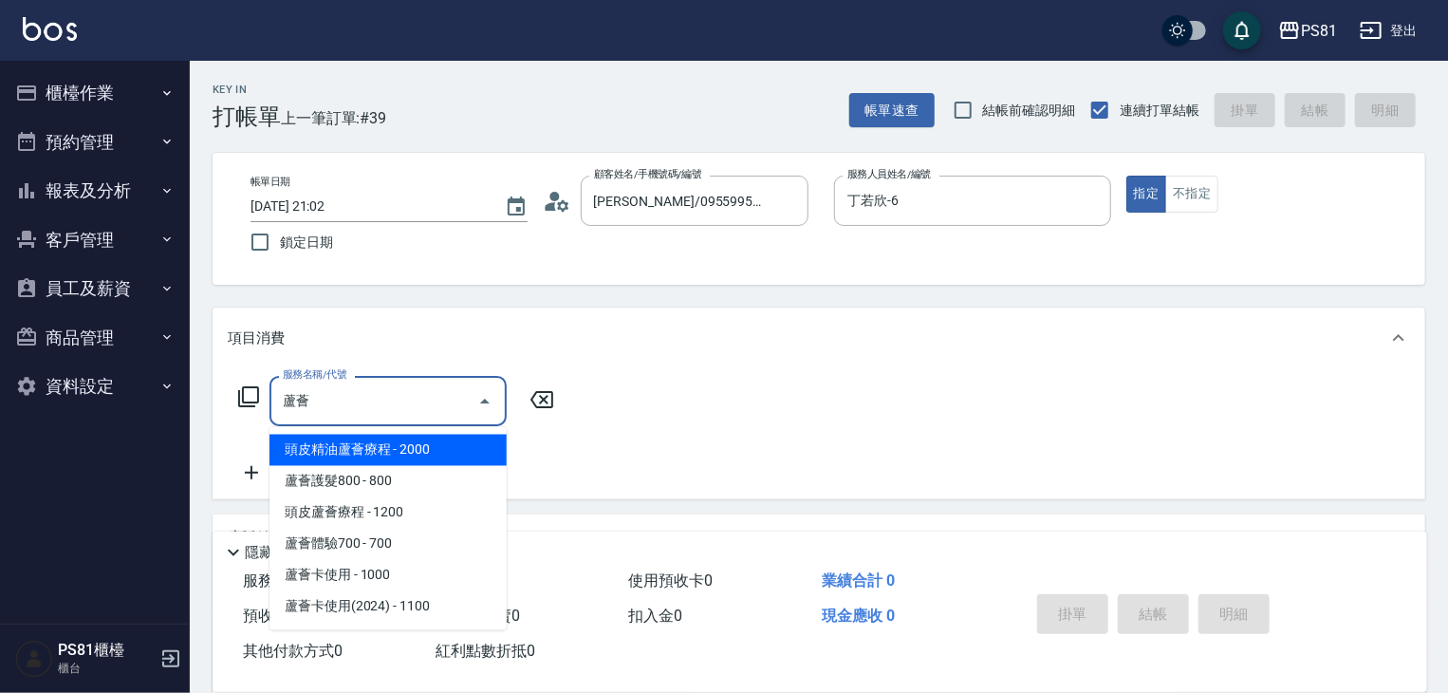
click at [417, 553] on span "蘆薈體驗700 - 700" at bounding box center [387, 543] width 237 height 31
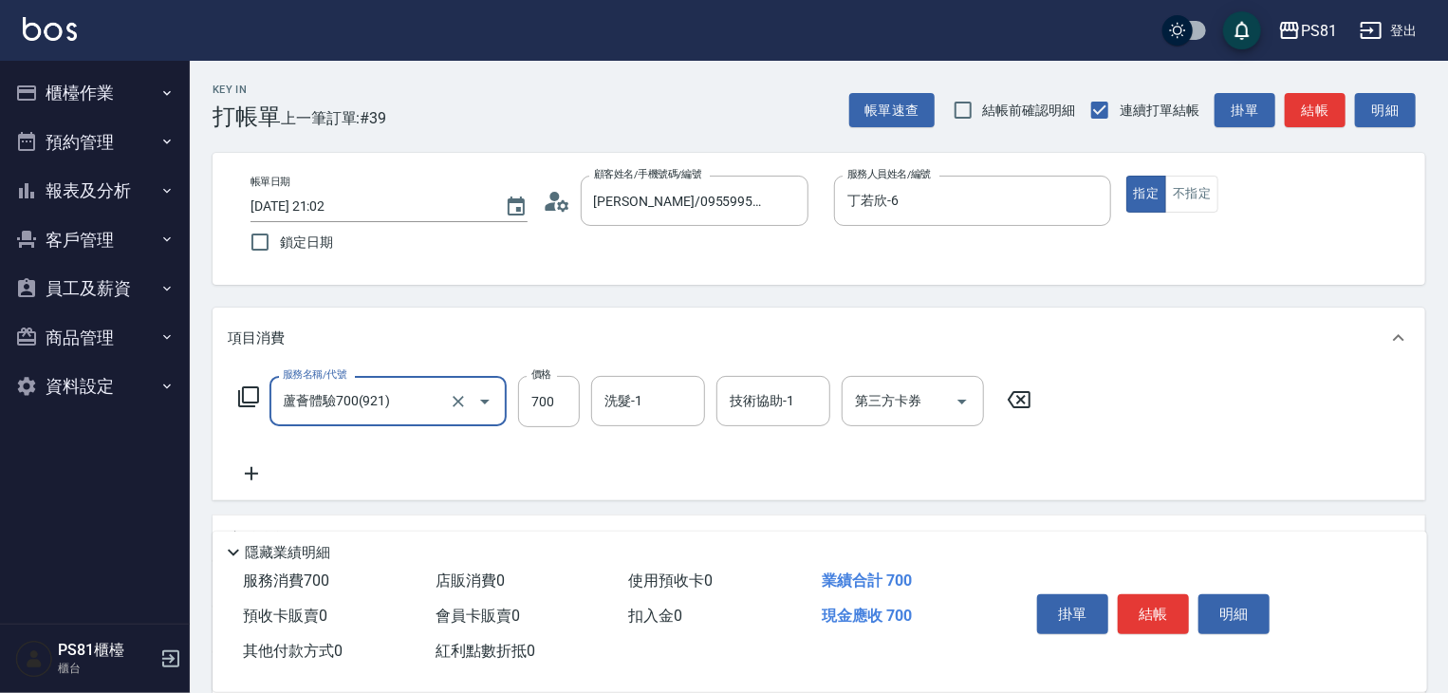
type input "蘆薈體驗700(921)"
type input "1200"
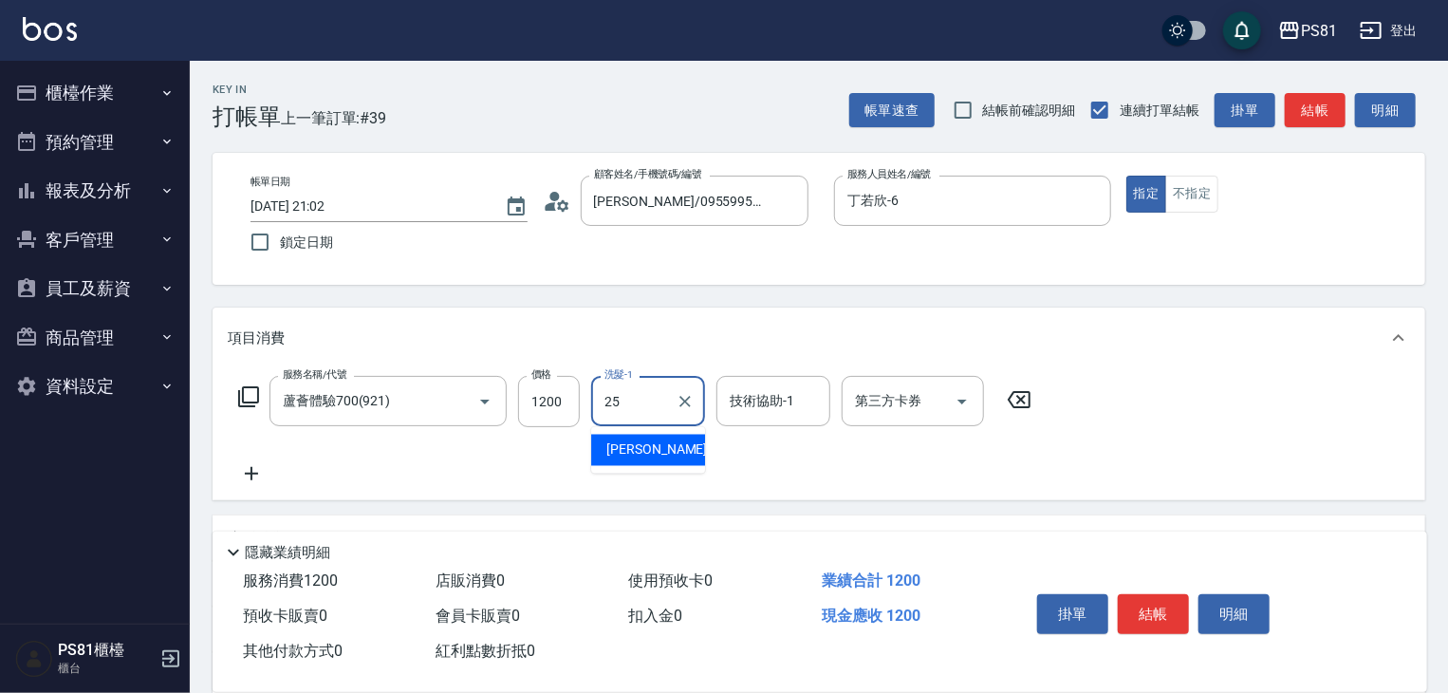
type input "[PERSON_NAME]-25"
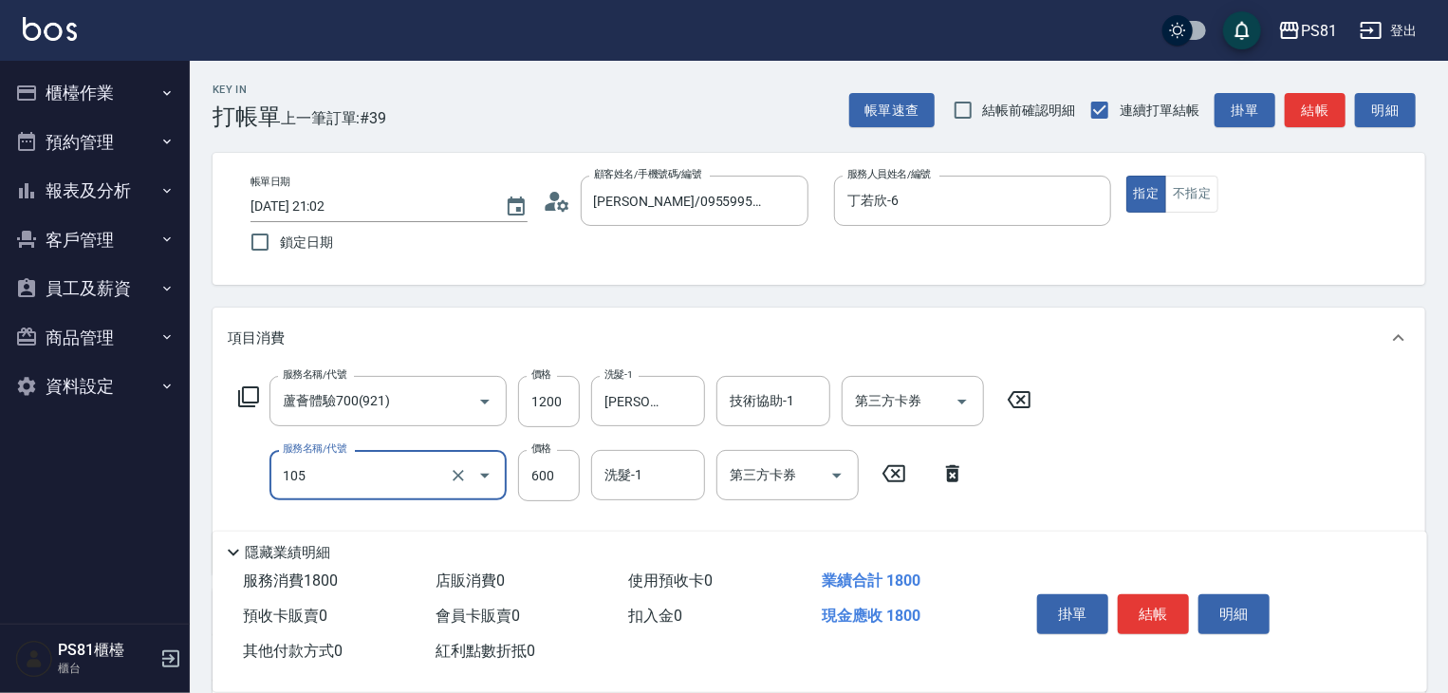
type input "A級洗剪600(105)"
type input "500"
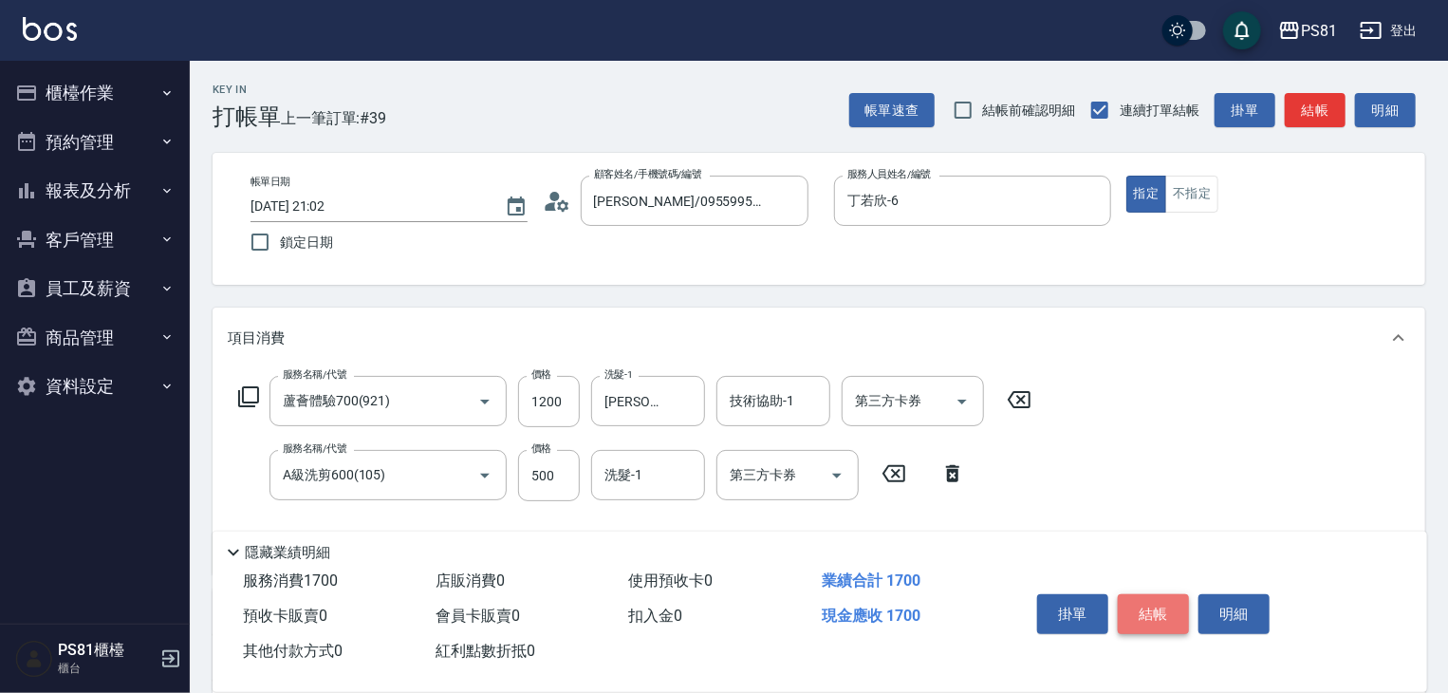
click at [1176, 606] on button "結帳" at bounding box center [1153, 614] width 71 height 40
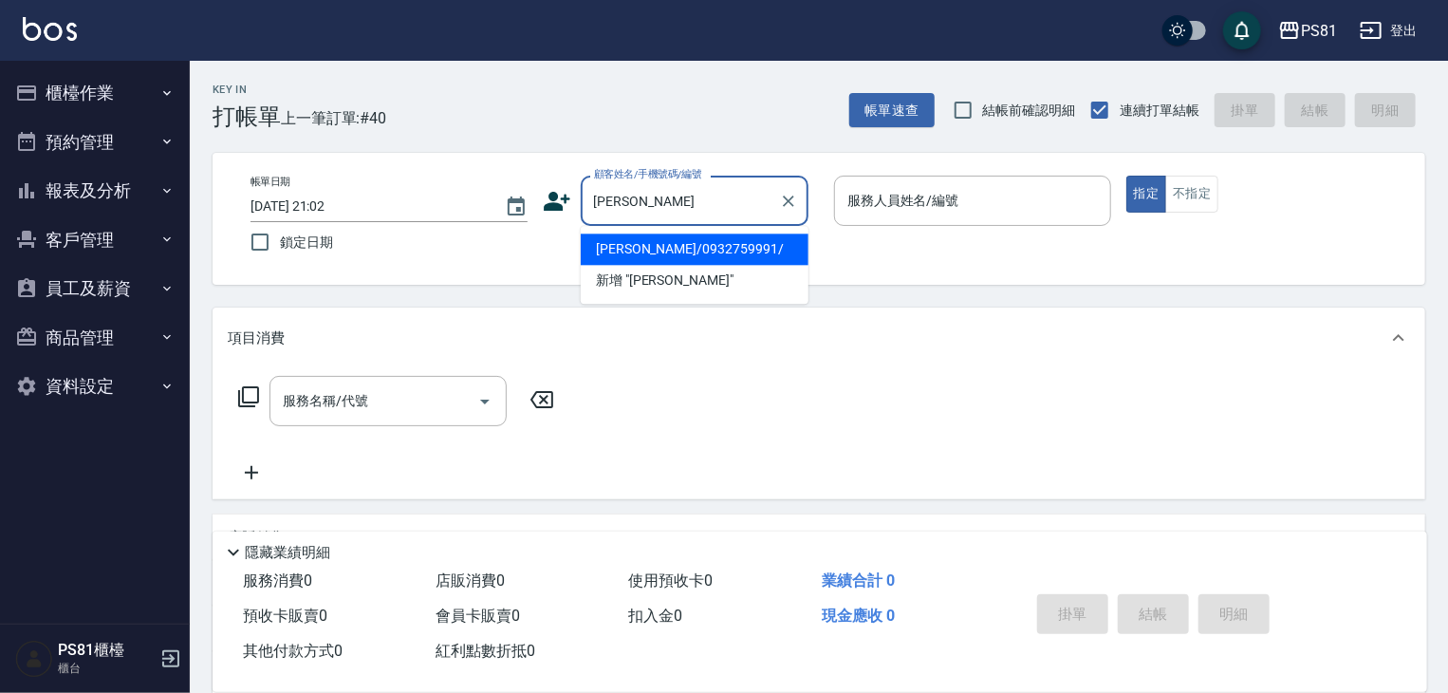
click at [703, 251] on li "[PERSON_NAME]/0932759991/" at bounding box center [695, 248] width 228 height 31
type input "[PERSON_NAME]/0932759991/"
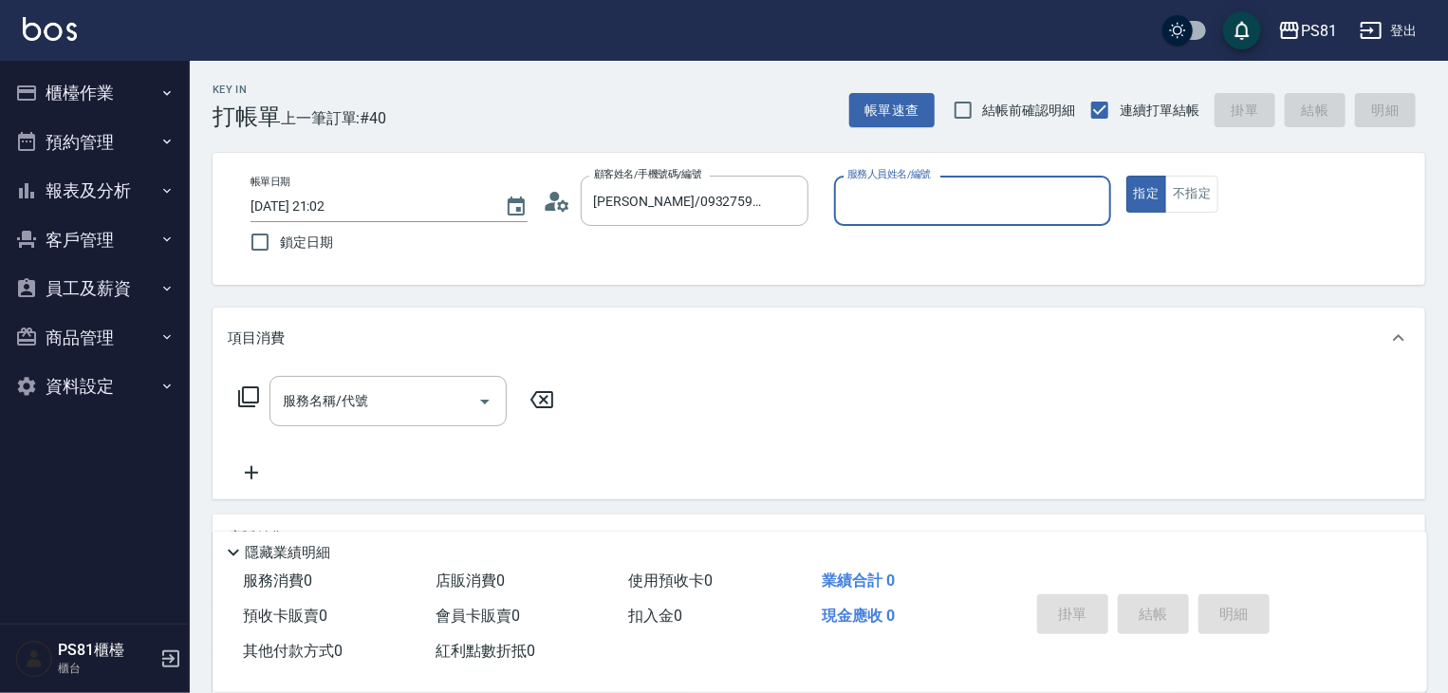
type input "丁若欣-6"
click at [1126, 176] on button "指定" at bounding box center [1146, 194] width 41 height 37
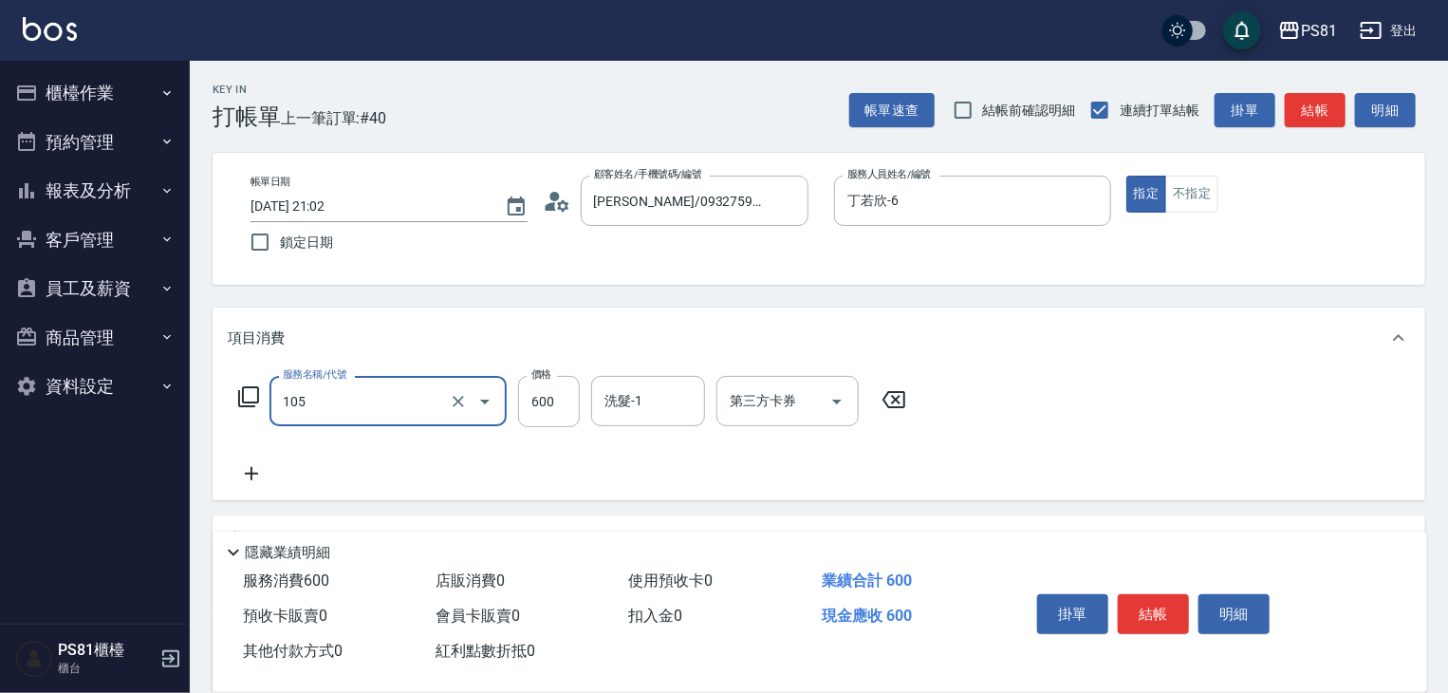
type input "A級洗剪600(105)"
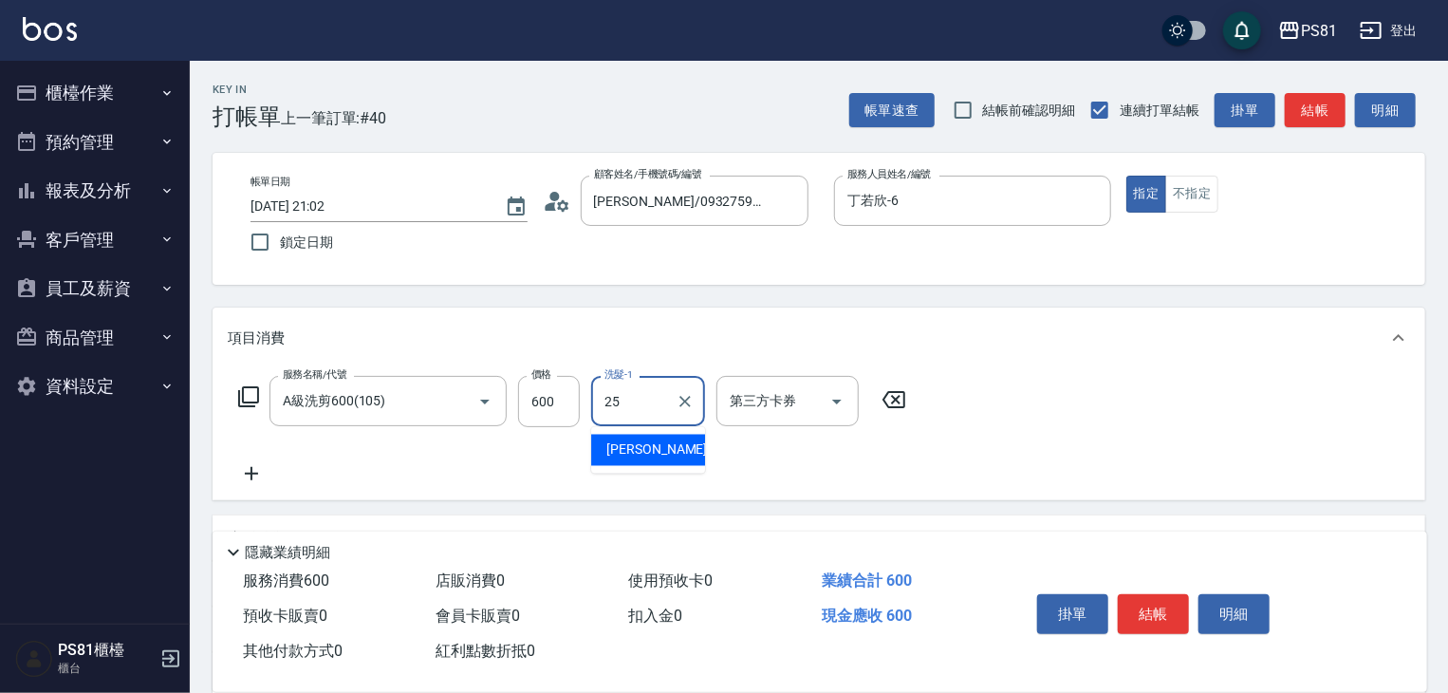
type input "[PERSON_NAME]-25"
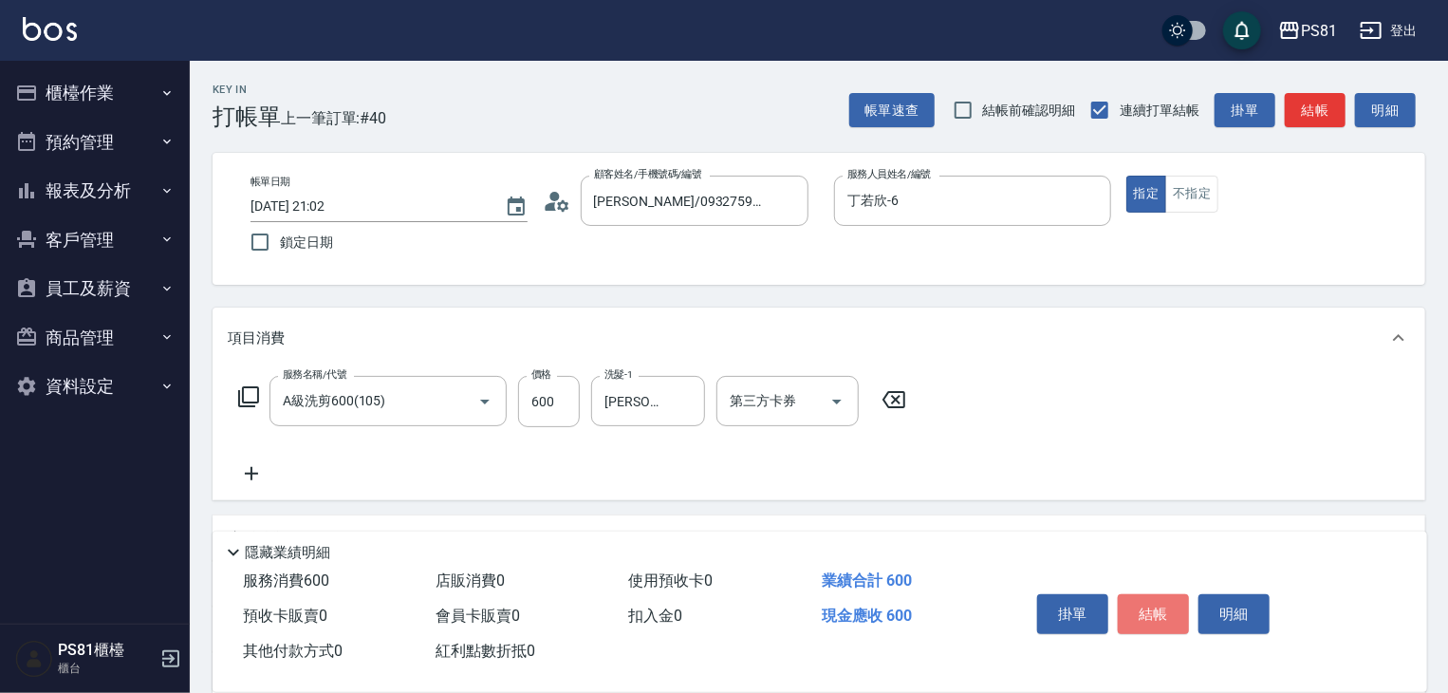
click at [1152, 604] on button "結帳" at bounding box center [1153, 614] width 71 height 40
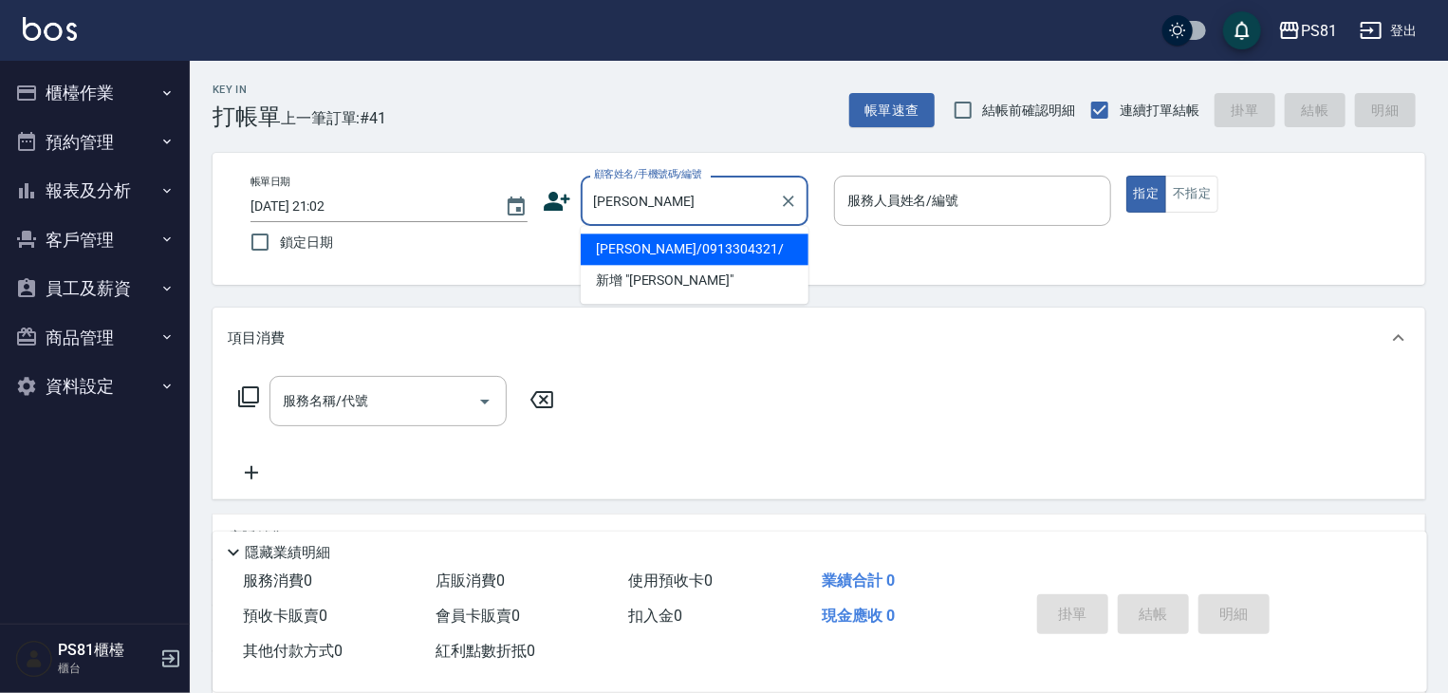
click at [701, 198] on input "張志" at bounding box center [680, 200] width 182 height 33
click at [698, 232] on ul "新增 "志"" at bounding box center [695, 249] width 228 height 46
click at [699, 217] on div "志 顧客姓名/手機號碼/編號" at bounding box center [695, 201] width 228 height 50
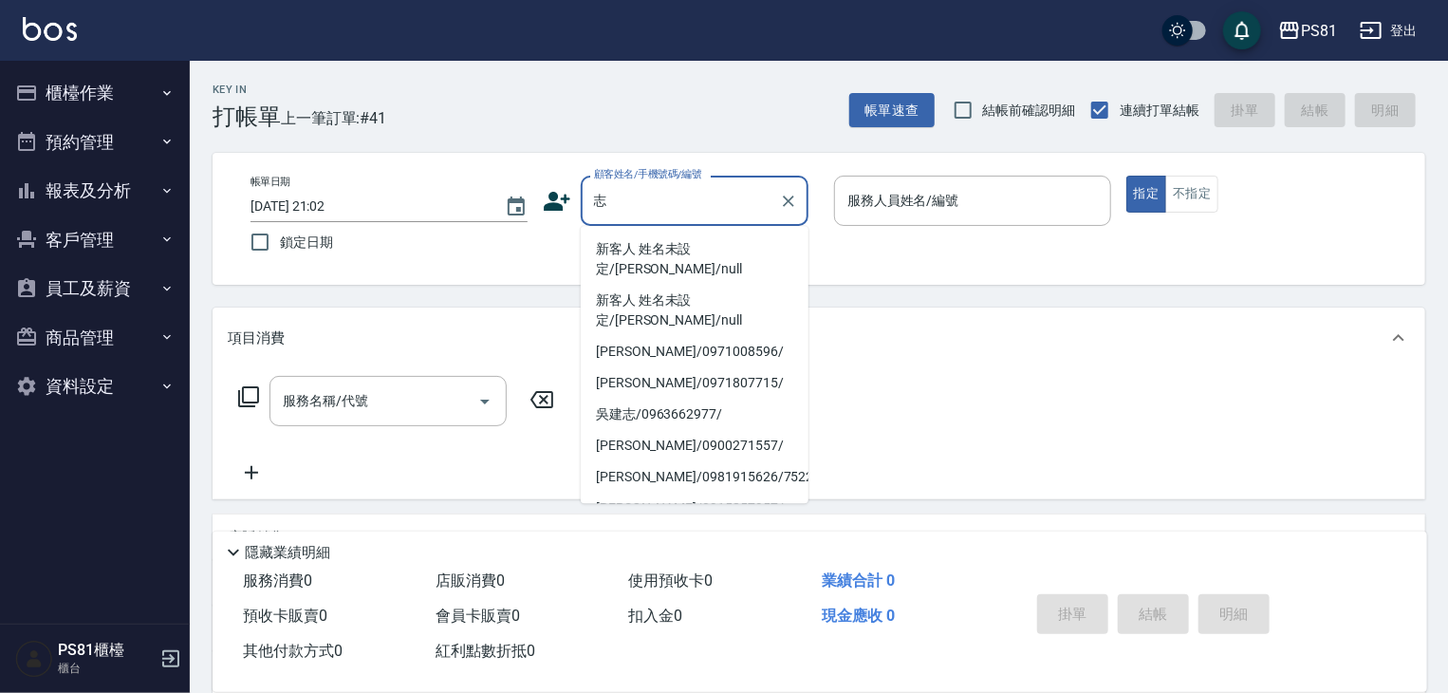
click at [699, 217] on div "志 顧客姓名/手機號碼/編號" at bounding box center [695, 201] width 228 height 50
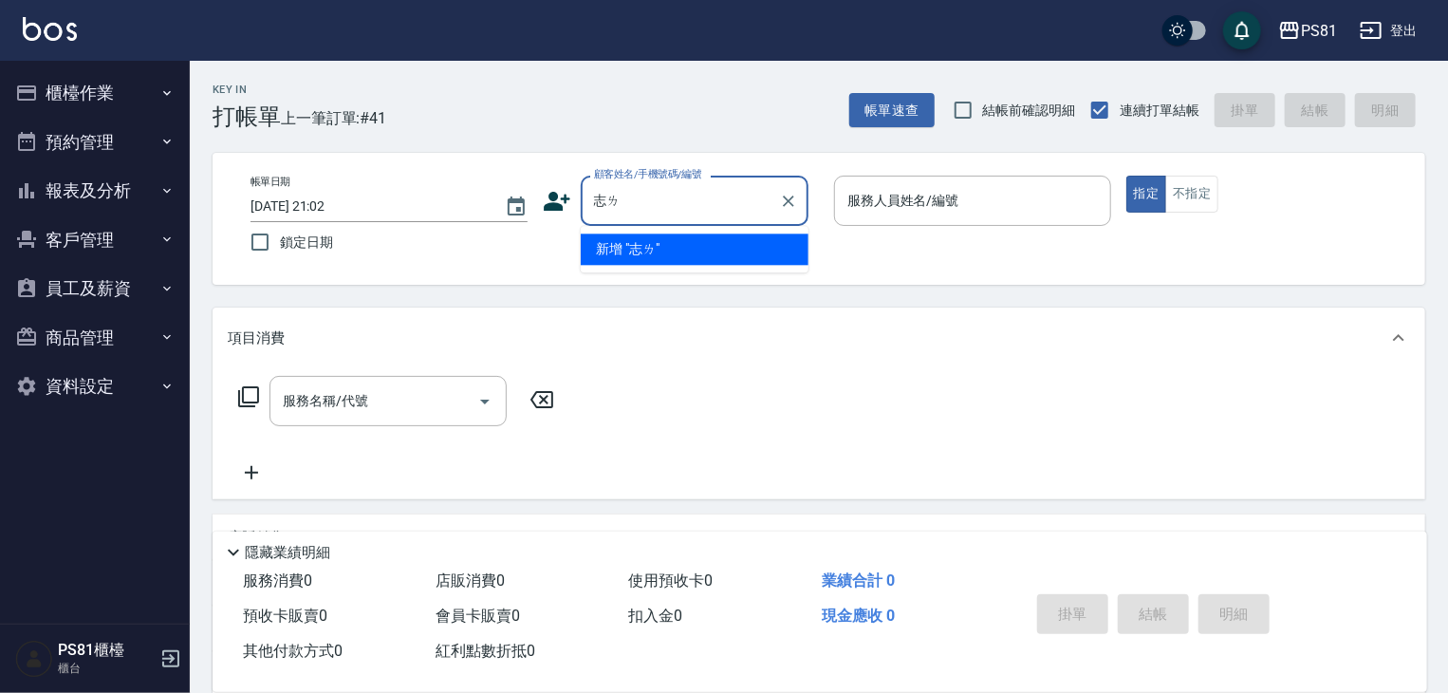
type input "志"
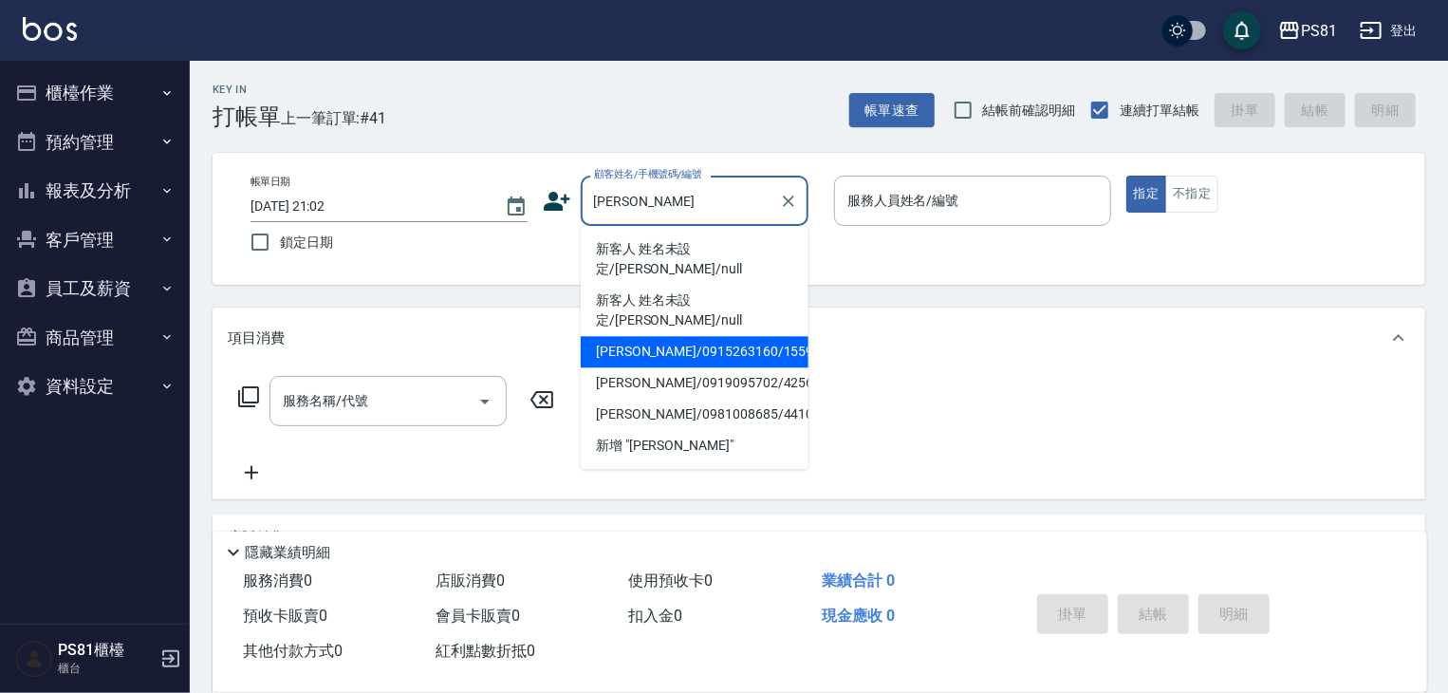
click at [691, 336] on li "[PERSON_NAME]/0915263160/1559" at bounding box center [695, 351] width 228 height 31
type input "[PERSON_NAME]/0915263160/1559"
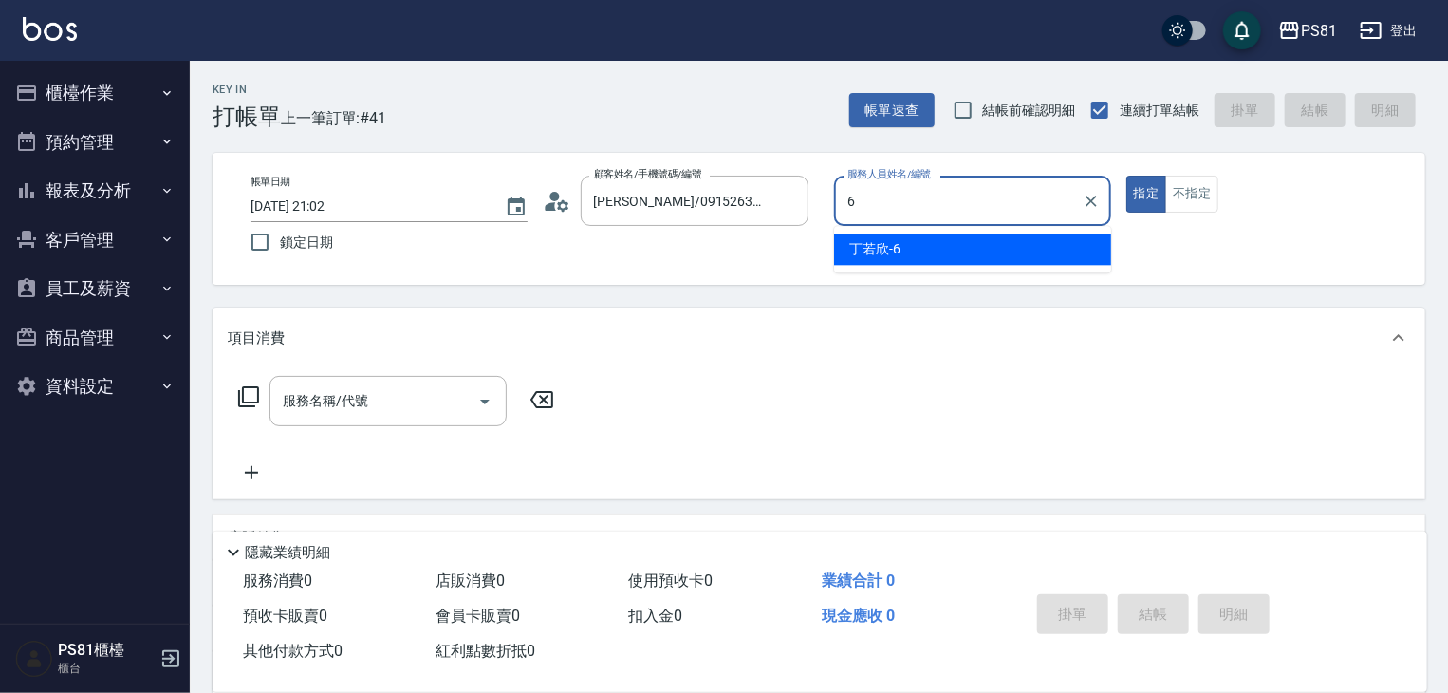
type input "丁若欣-6"
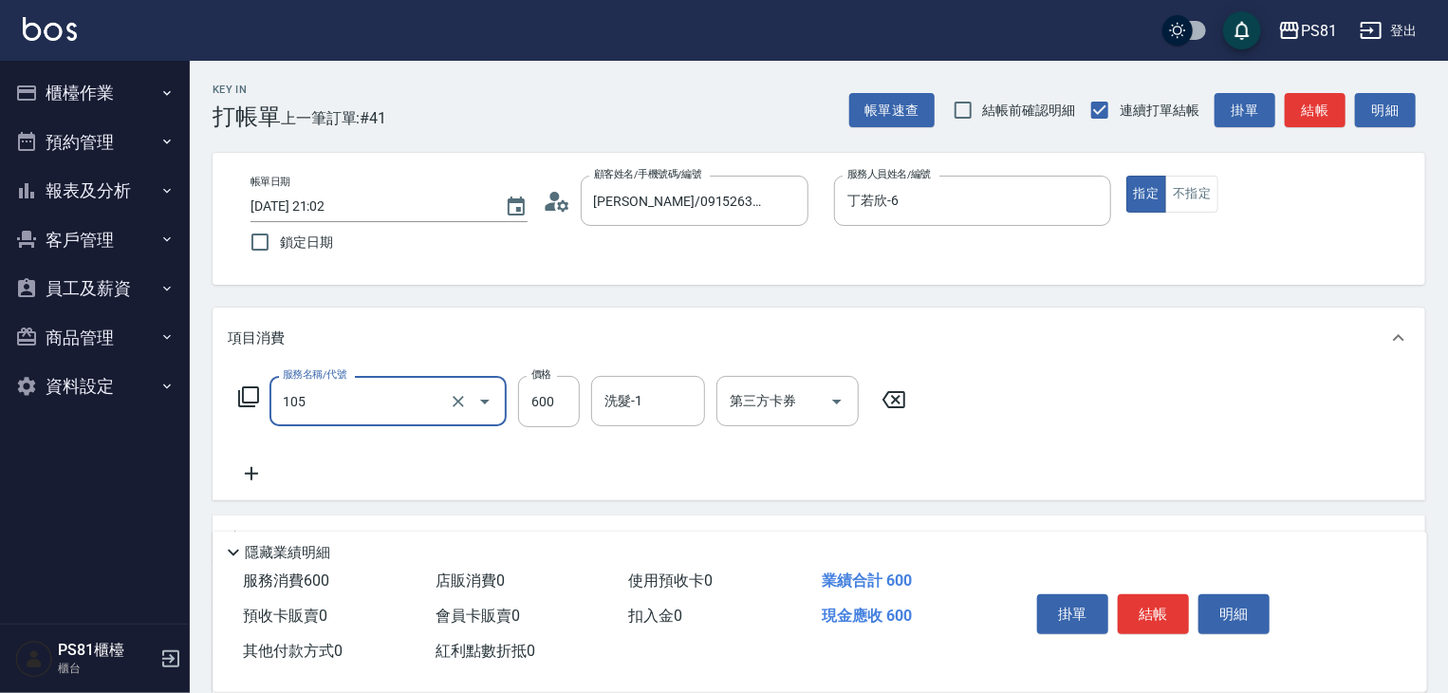
type input "A級洗剪600(105)"
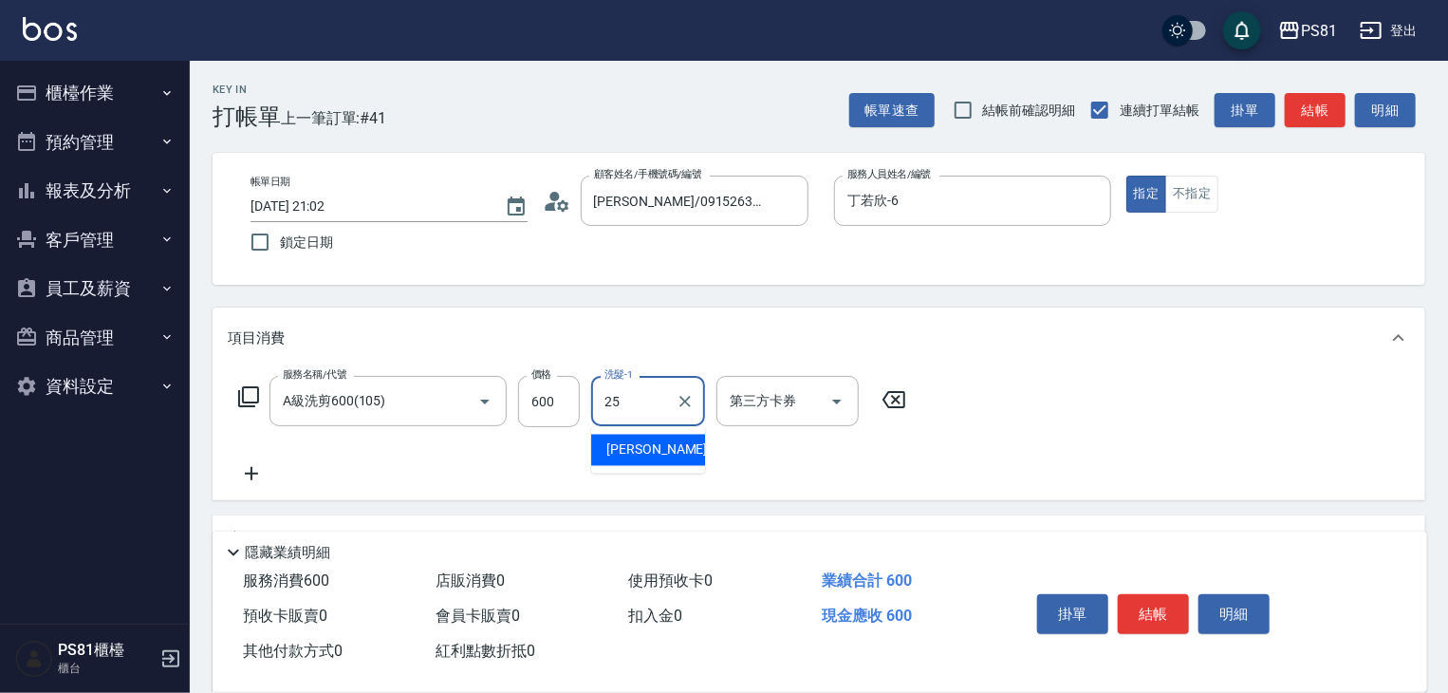
type input "[PERSON_NAME]-25"
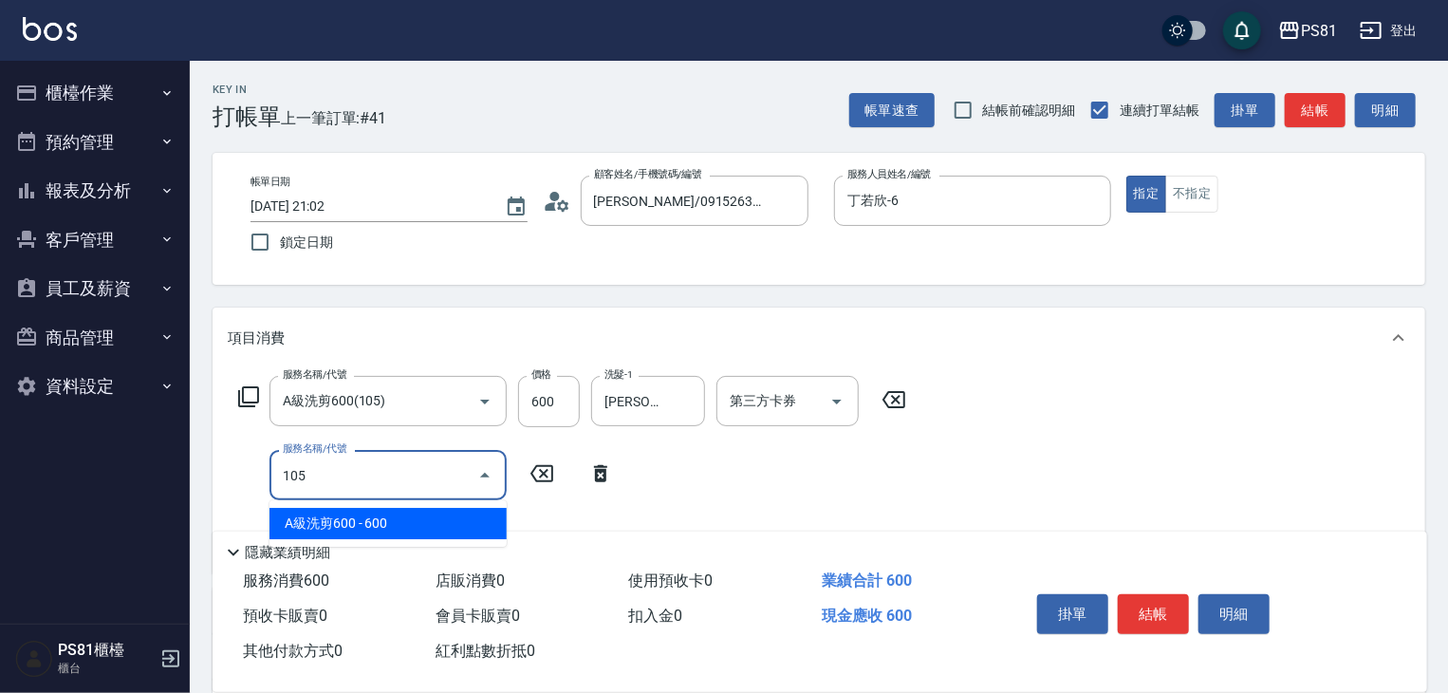
type input "A級洗剪600(105)"
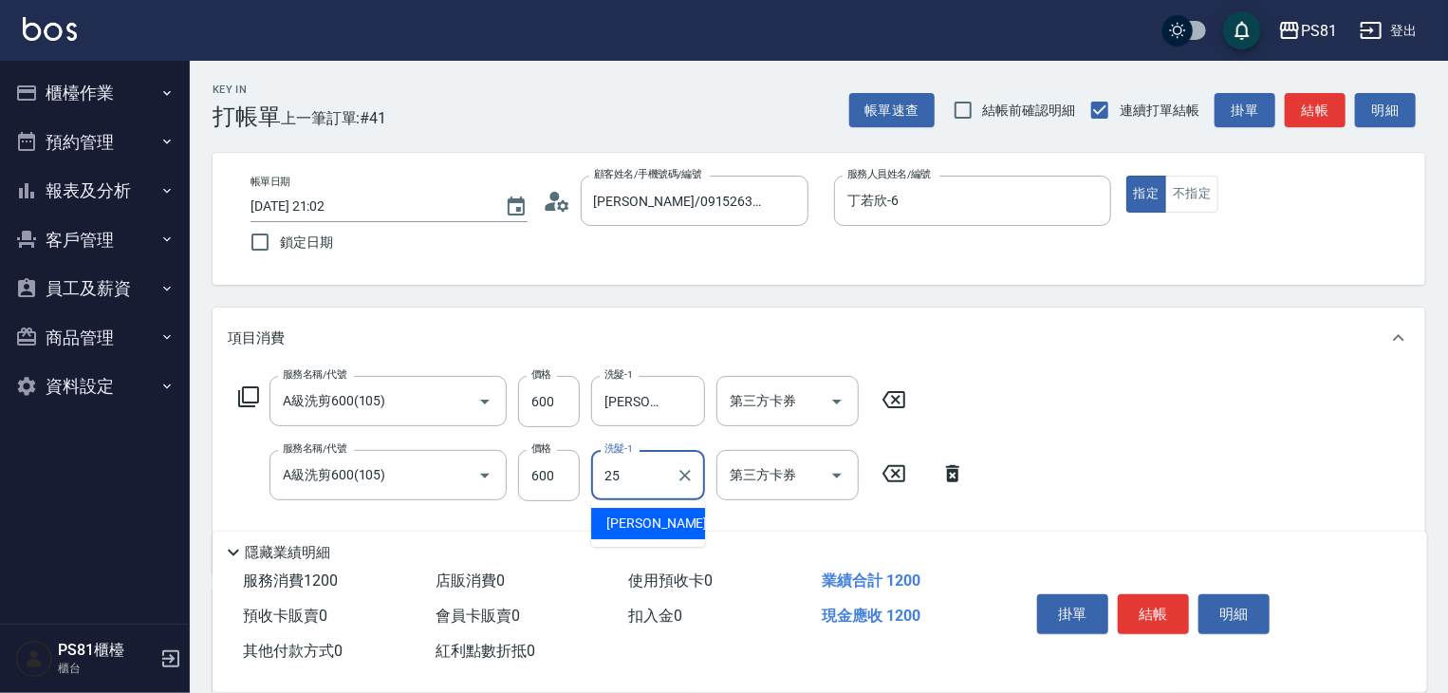
type input "[PERSON_NAME]-25"
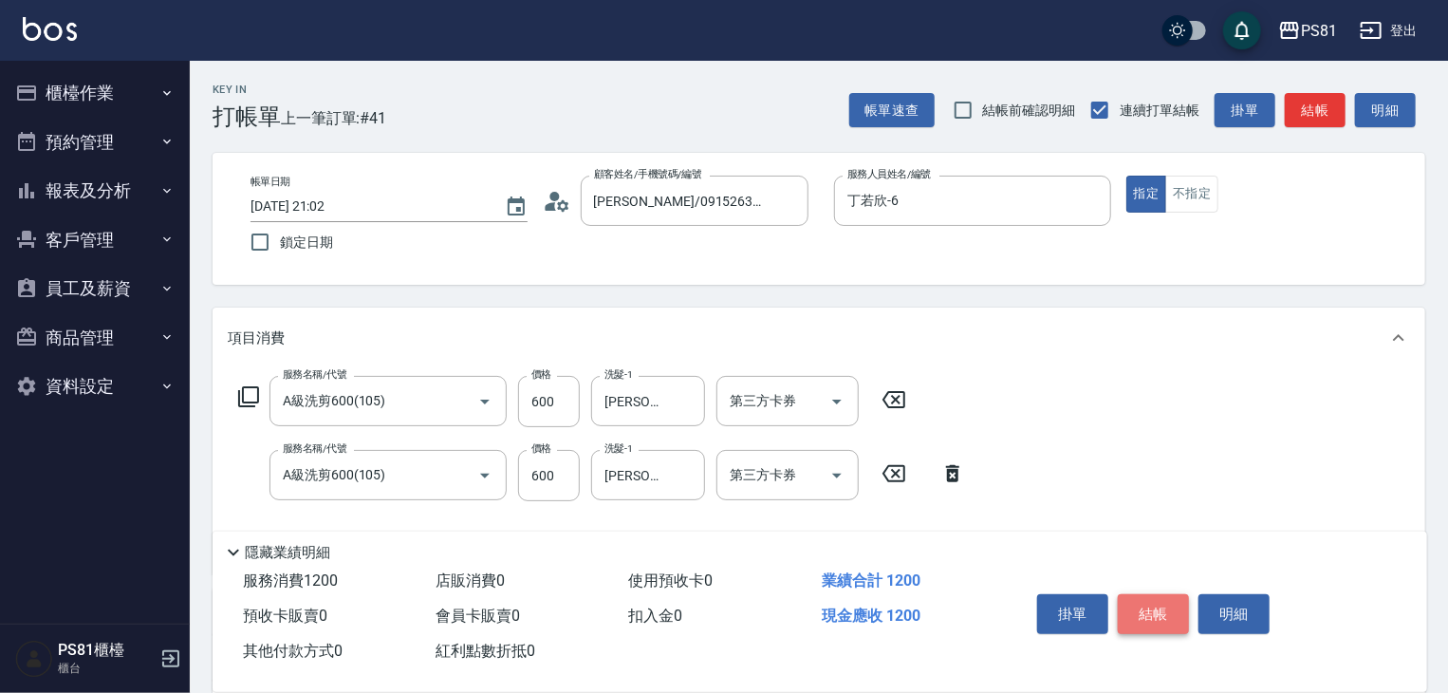
click at [1175, 609] on button "結帳" at bounding box center [1153, 614] width 71 height 40
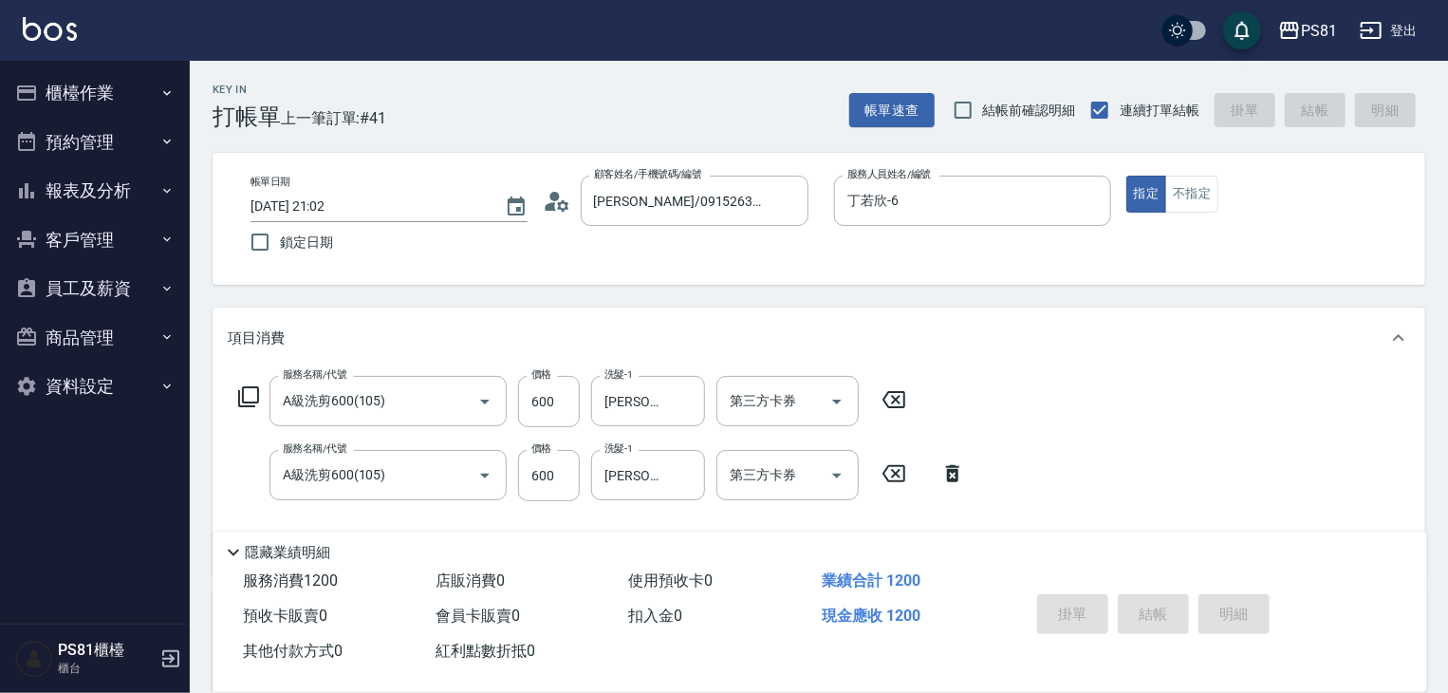
type input "2025/08/23 21:03"
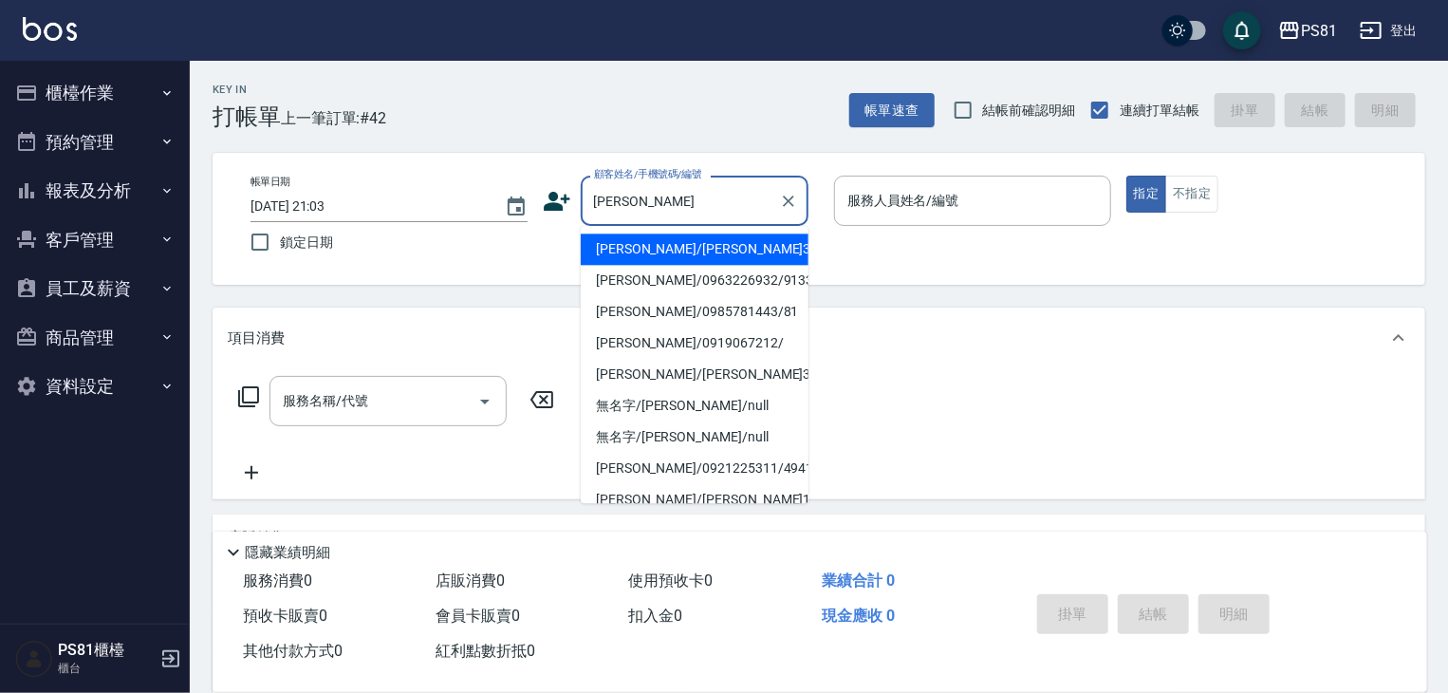
click at [660, 323] on li "[PERSON_NAME]/0985781443/81" at bounding box center [695, 311] width 228 height 31
type input "[PERSON_NAME]/0985781443/81"
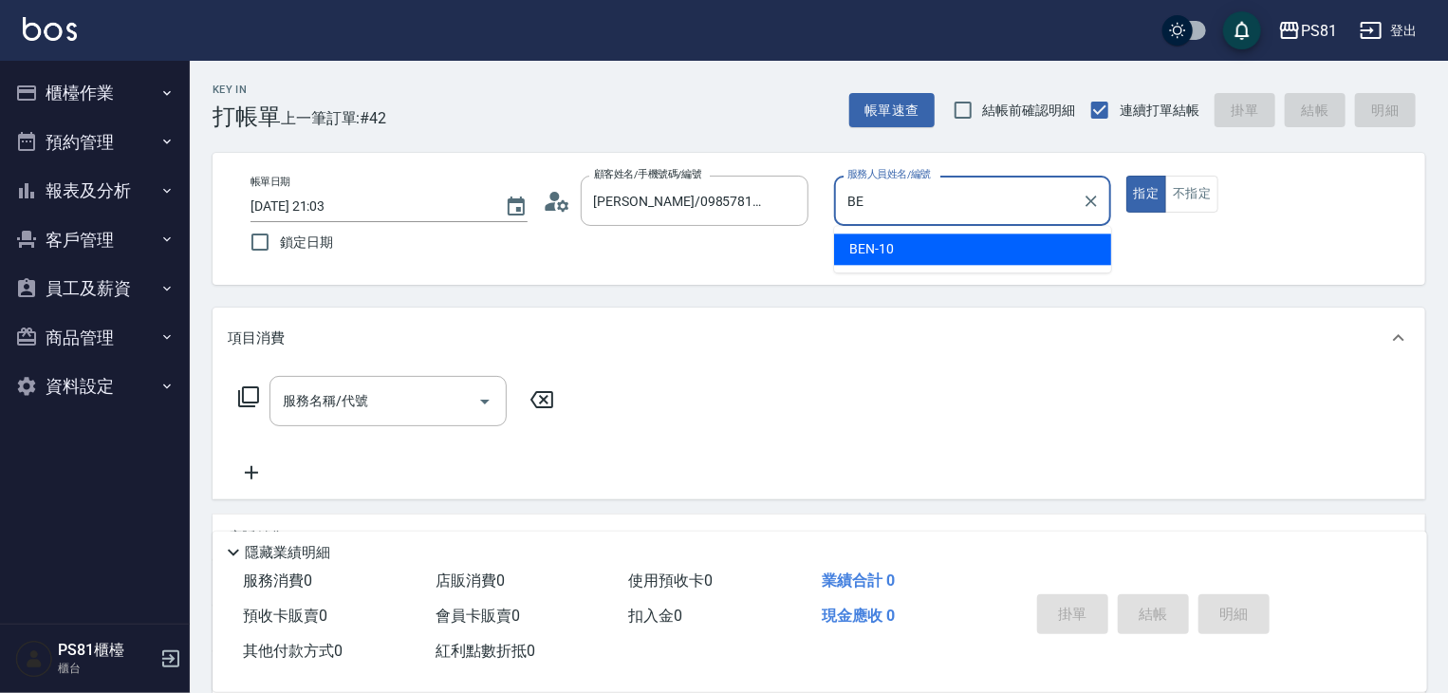
type input "B"
type input "丁若欣-6"
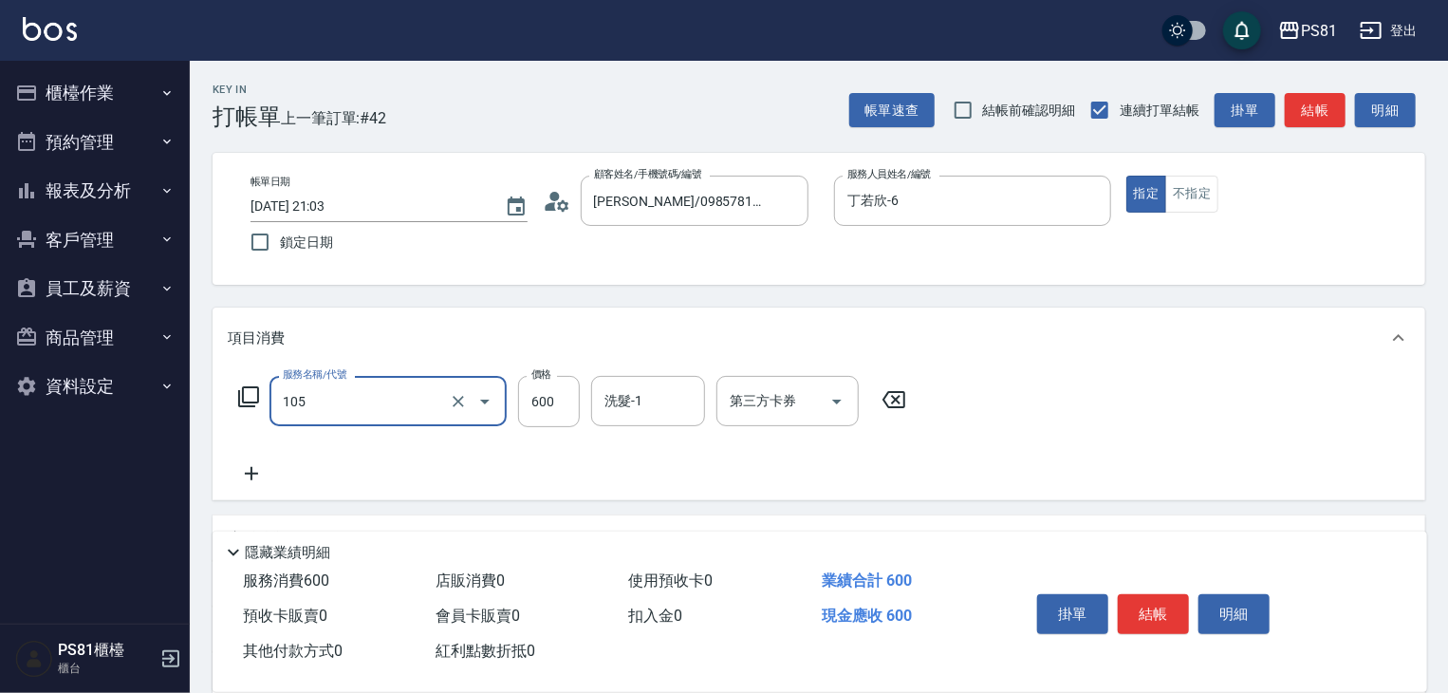
type input "A級洗剪600(105)"
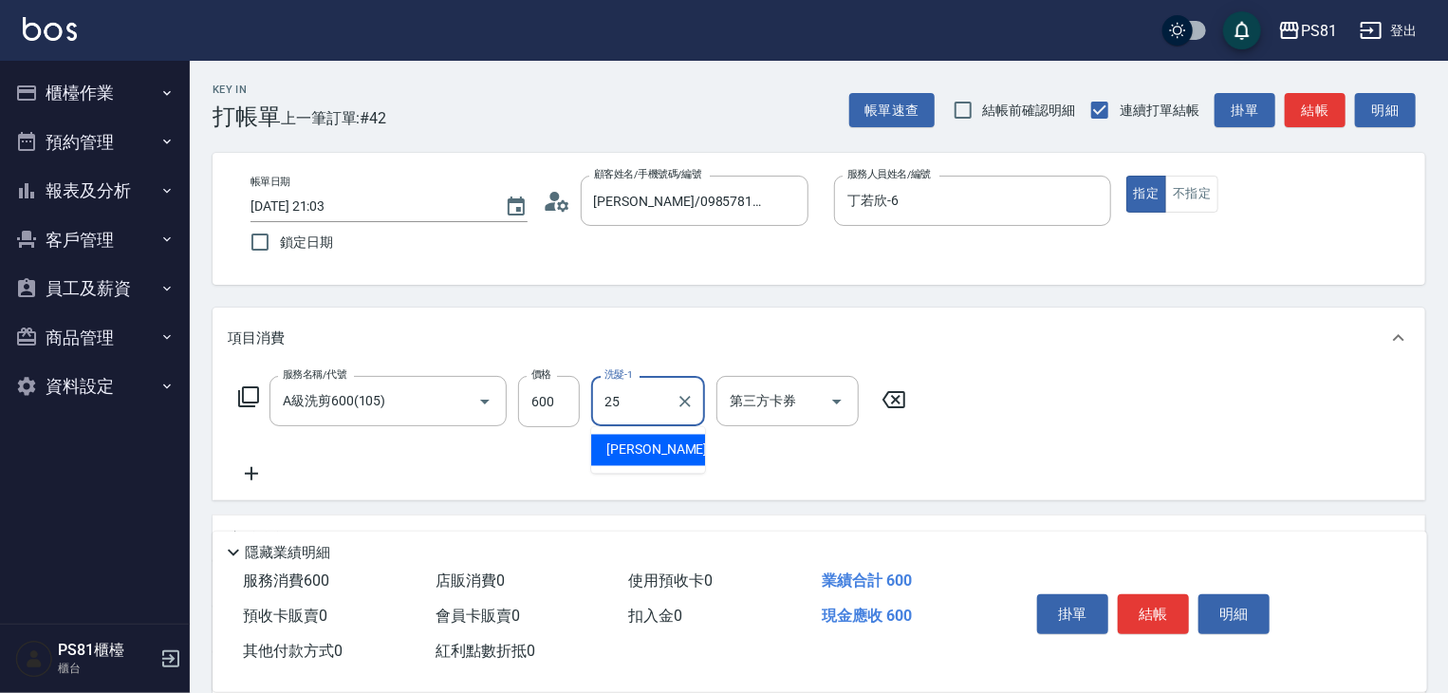
type input "[PERSON_NAME]-25"
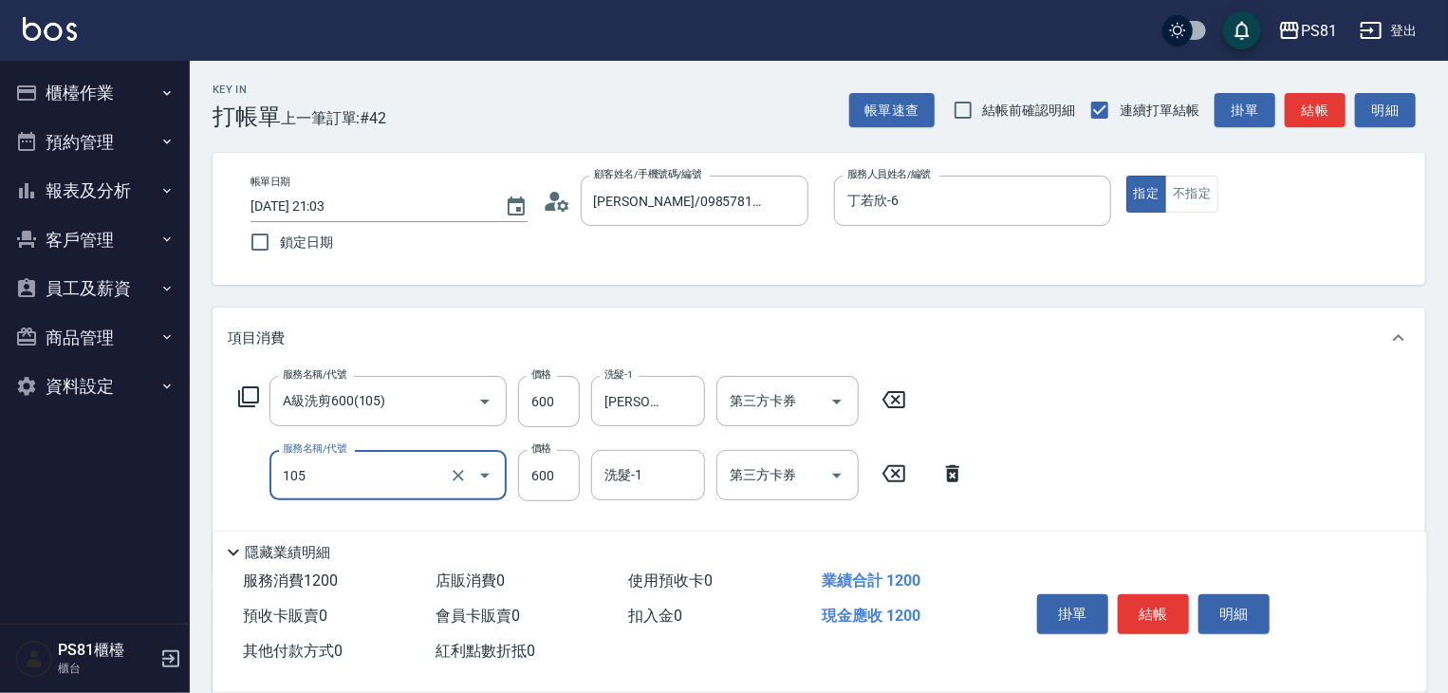
type input "A級洗剪600(105)"
type input "400"
click at [1153, 599] on button "結帳" at bounding box center [1153, 614] width 71 height 40
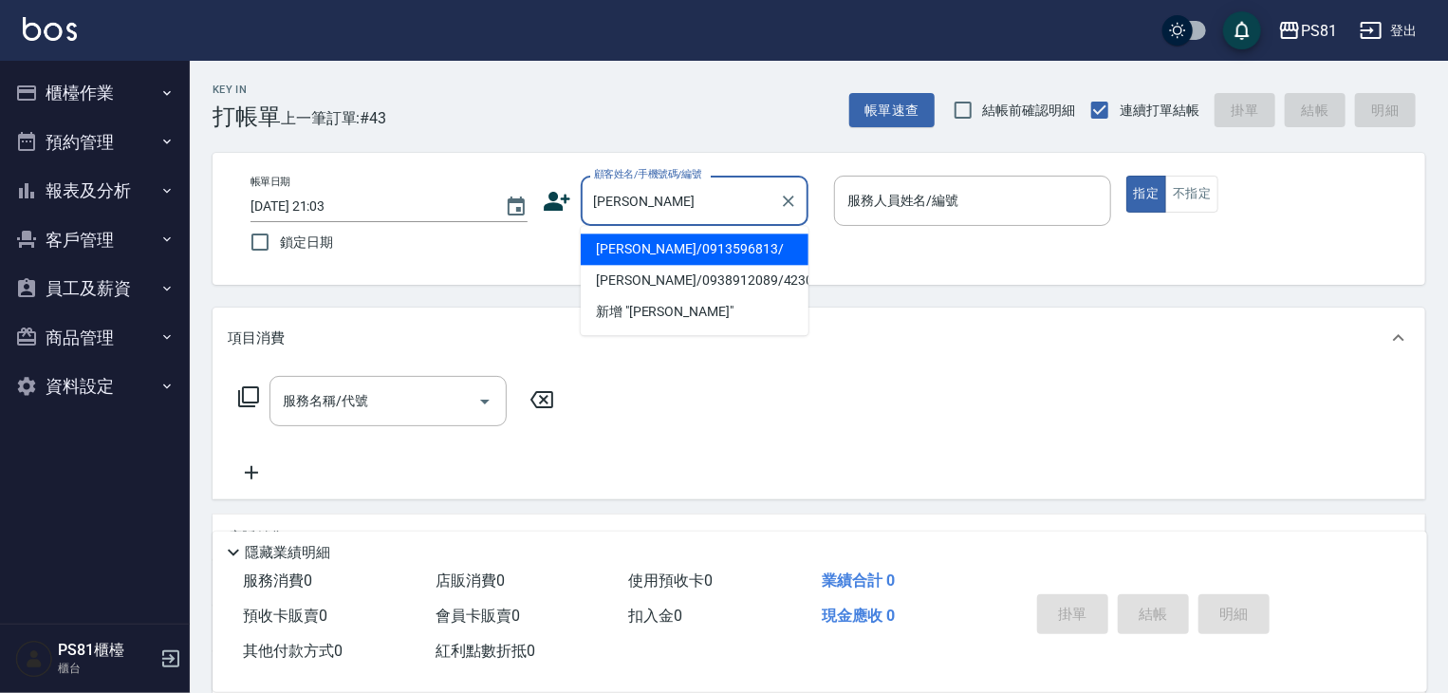
click at [672, 263] on li "[PERSON_NAME]/0913596813/" at bounding box center [695, 248] width 228 height 31
type input "[PERSON_NAME]/0913596813/"
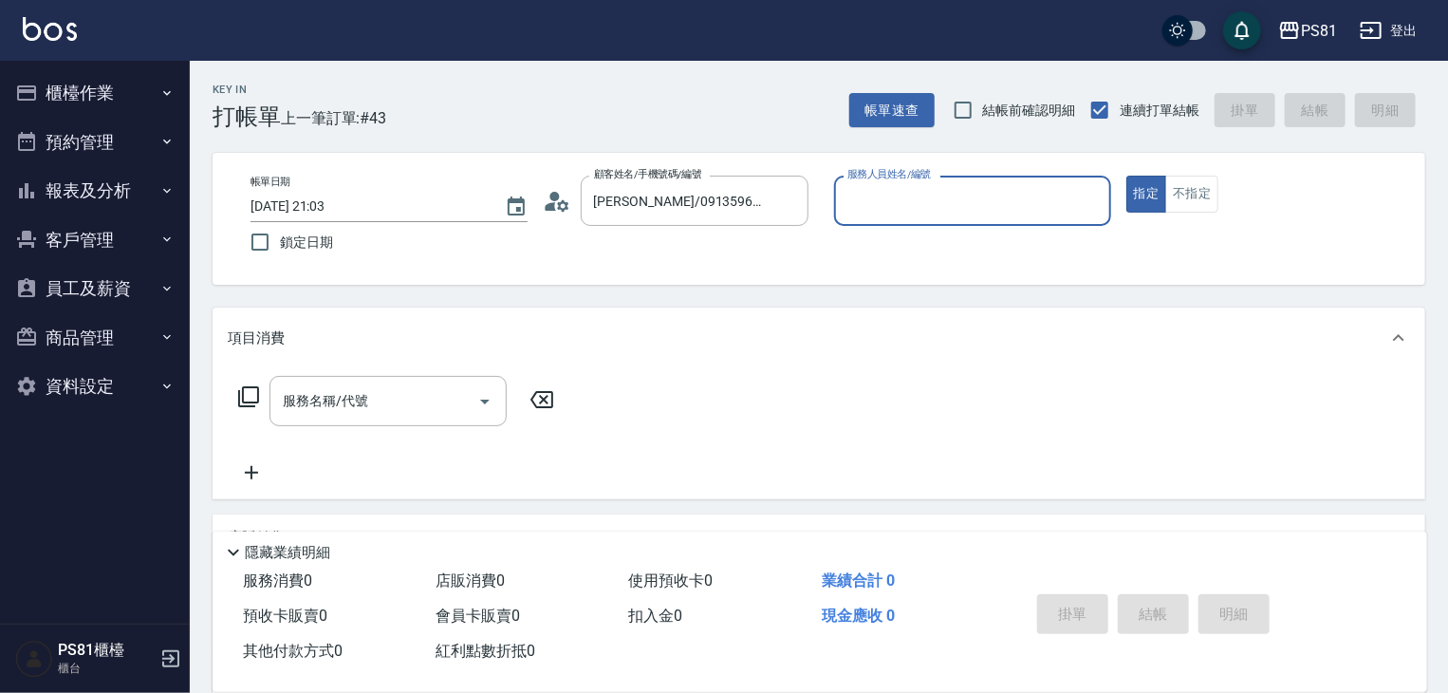
type input "丁若欣-6"
click at [1126, 176] on button "指定" at bounding box center [1146, 194] width 41 height 37
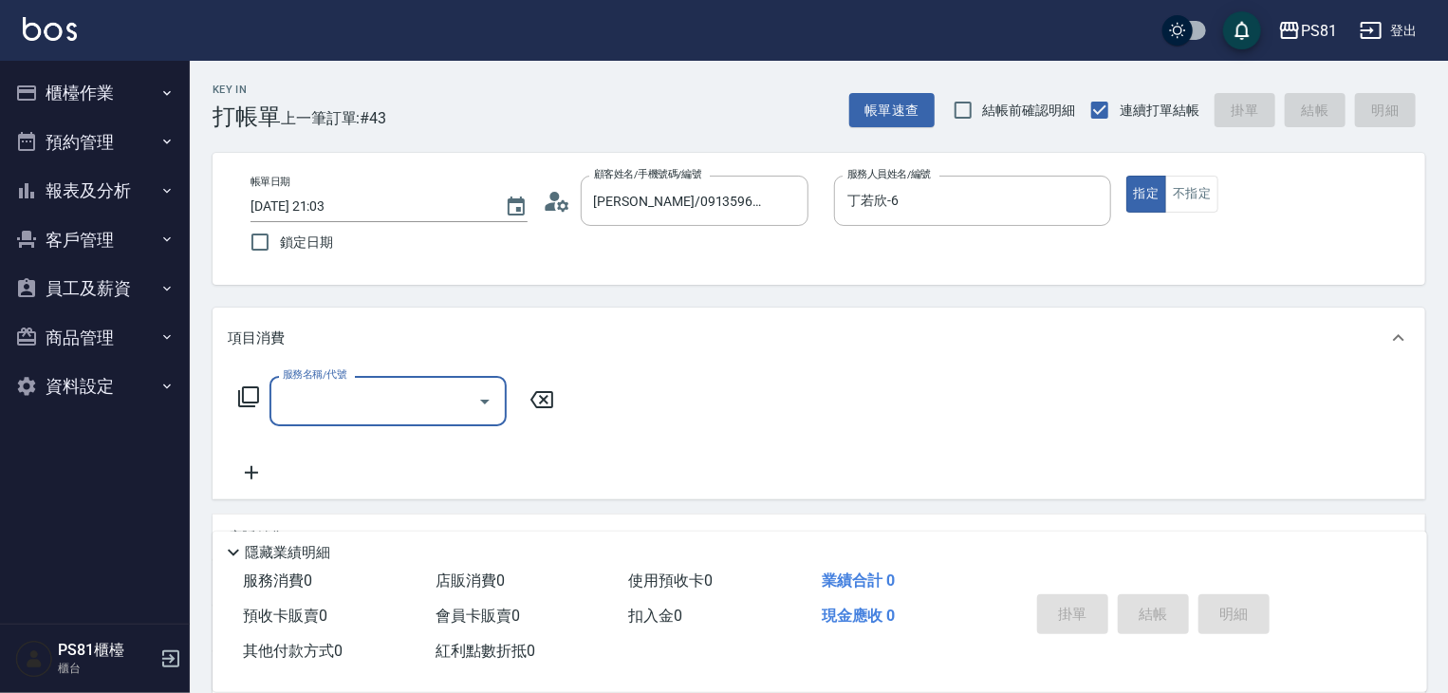
type input "ㄏ"
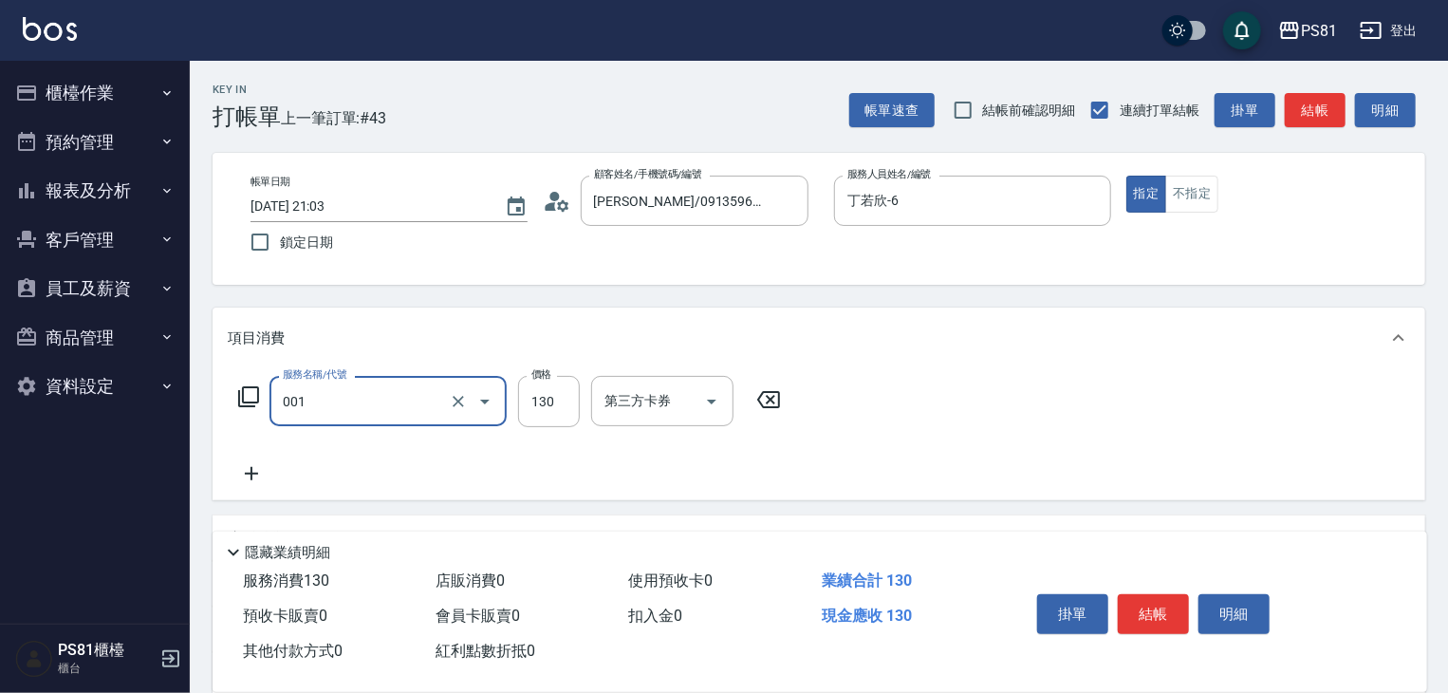
type input "洗髮卡(001)"
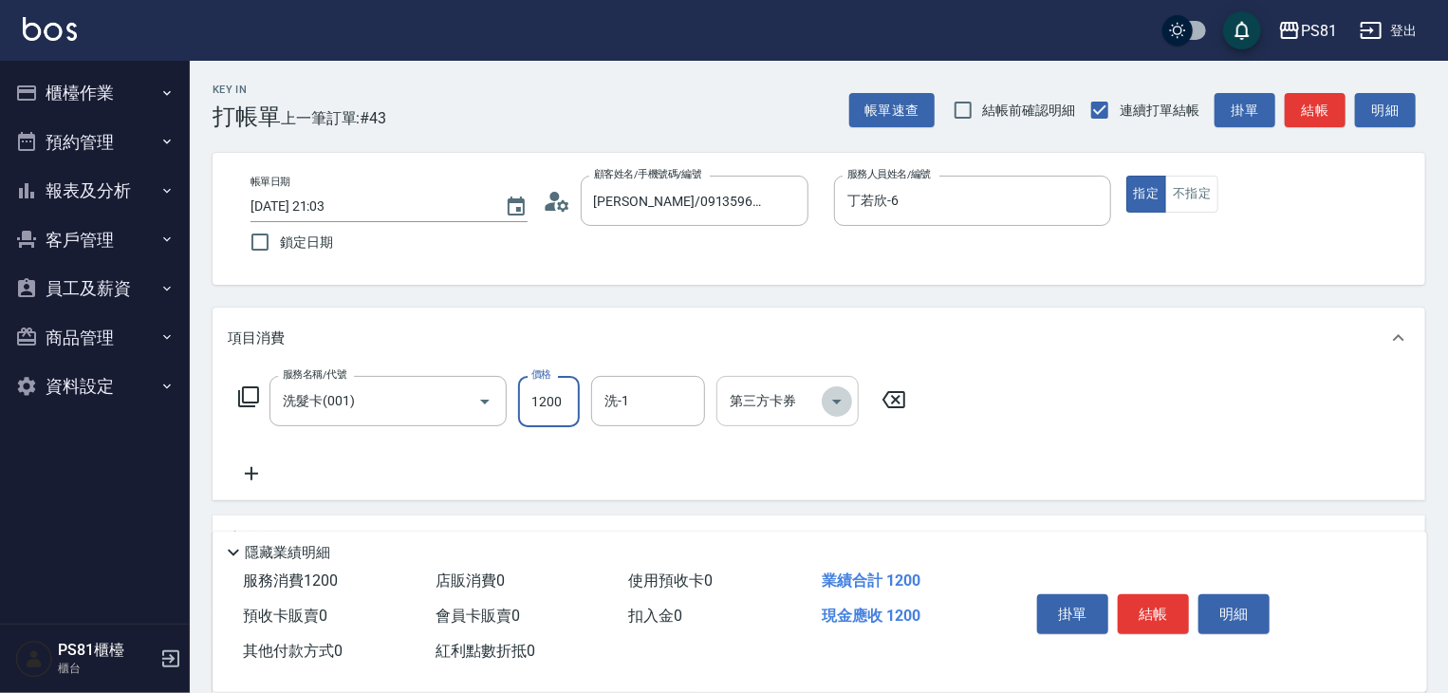
drag, startPoint x: 840, startPoint y: 403, endPoint x: 834, endPoint y: 419, distance: 17.1
click at [839, 403] on icon "Open" at bounding box center [836, 401] width 23 height 23
type input "1200"
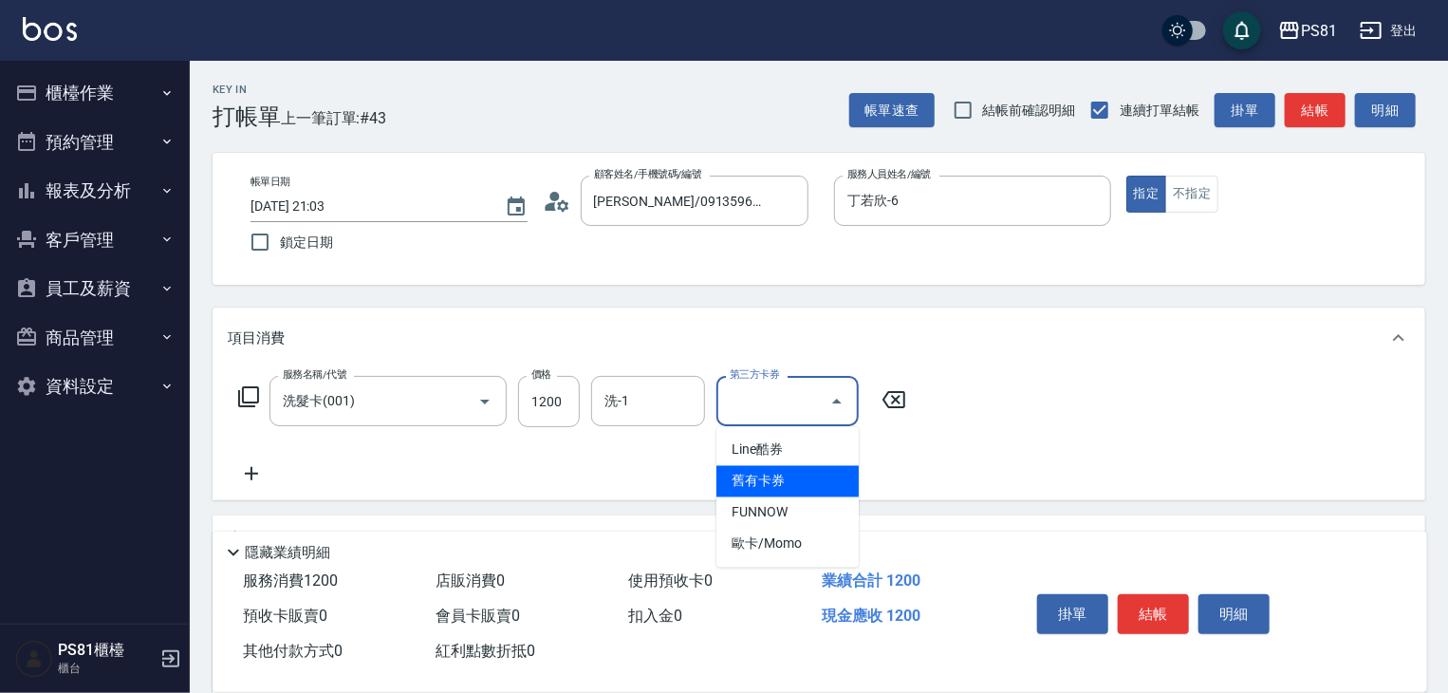
drag, startPoint x: 805, startPoint y: 475, endPoint x: 678, endPoint y: 412, distance: 142.1
click at [804, 475] on span "舊有卡券" at bounding box center [787, 481] width 142 height 31
type input "舊有卡券"
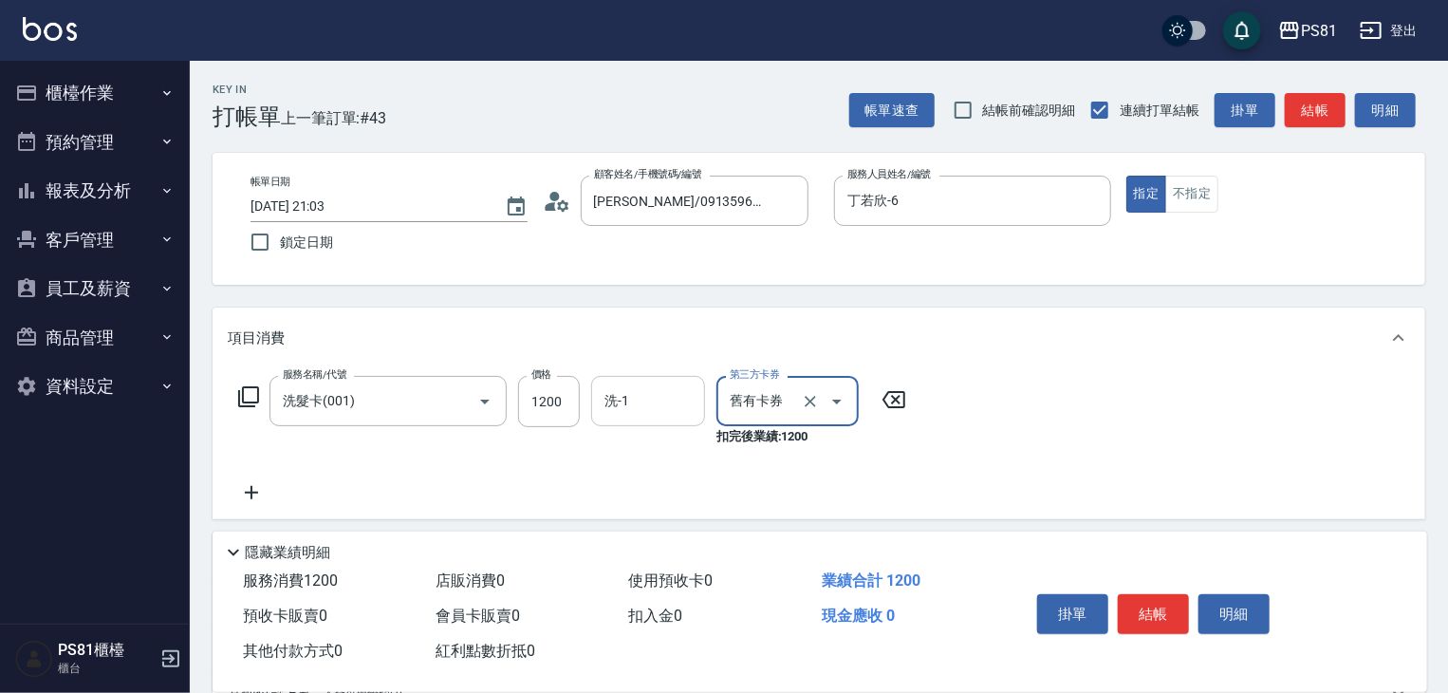
click at [652, 392] on input "洗-1" at bounding box center [648, 400] width 97 height 33
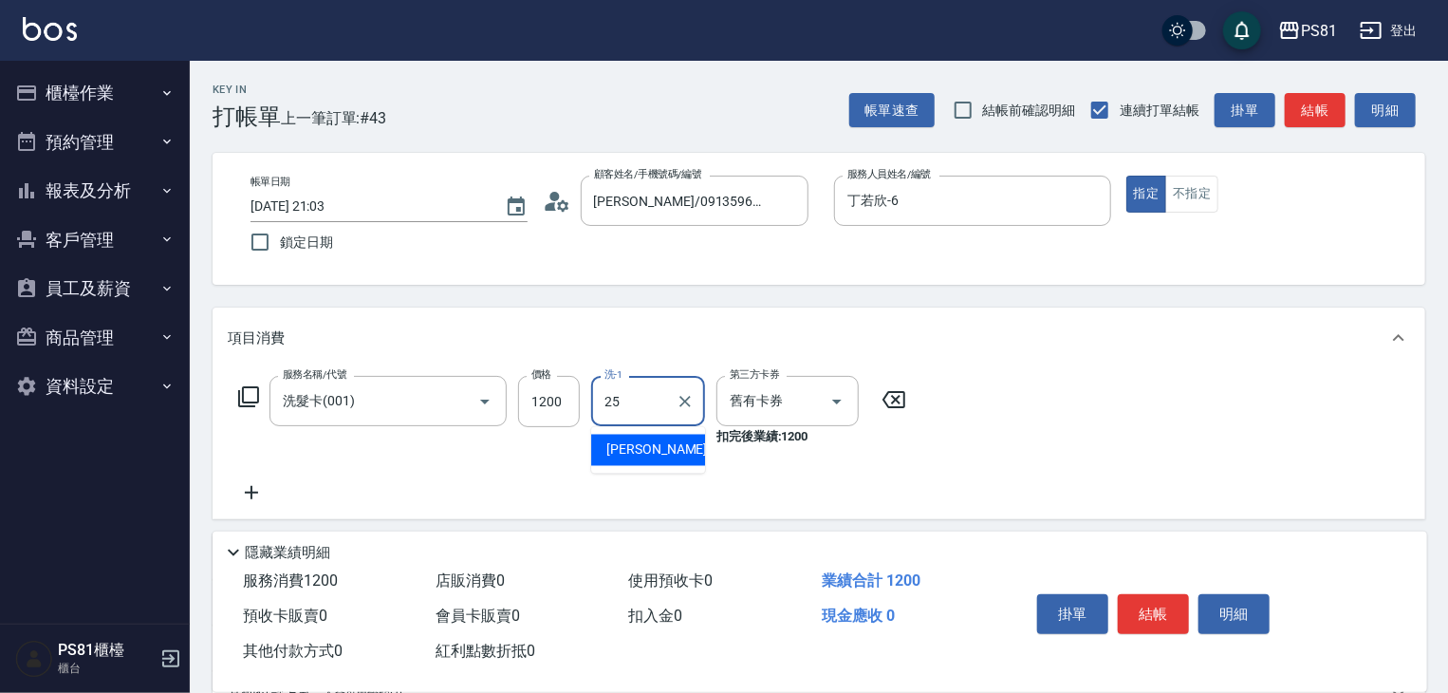
type input "[PERSON_NAME]-25"
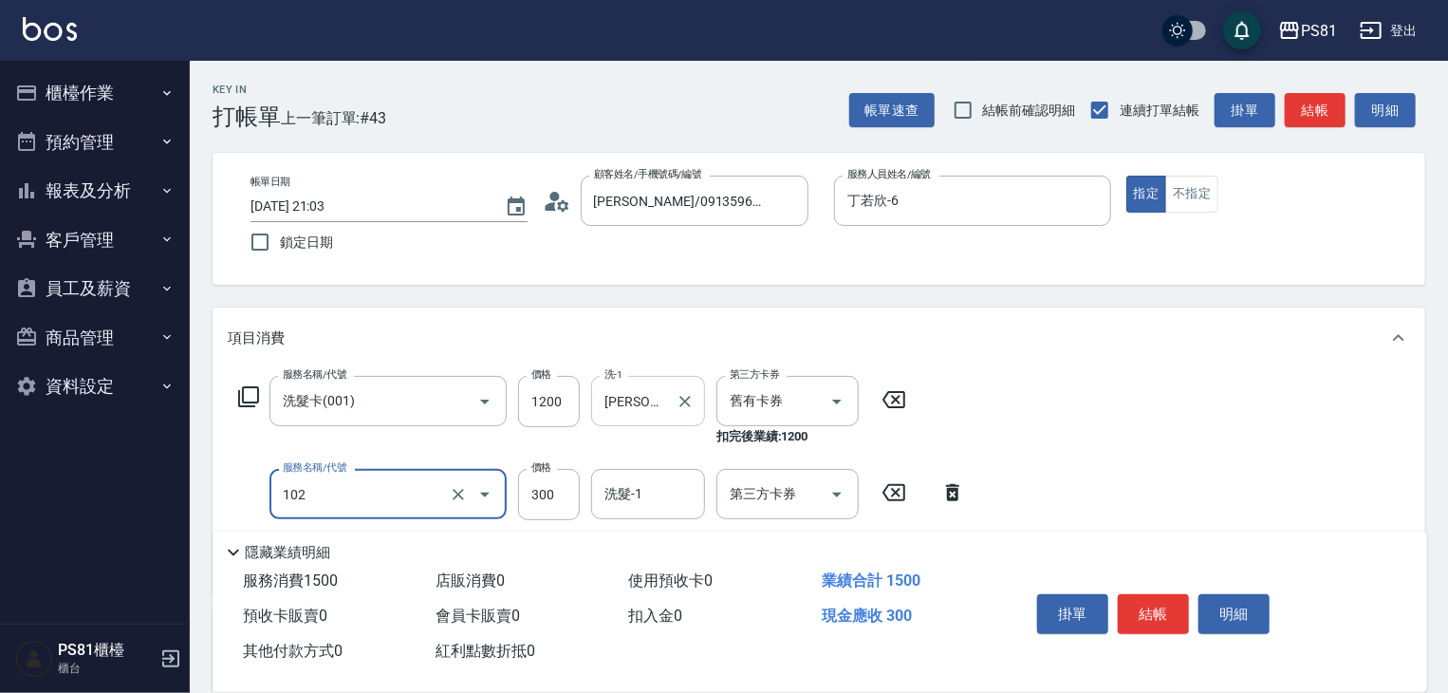
type input "保濕洗(102)"
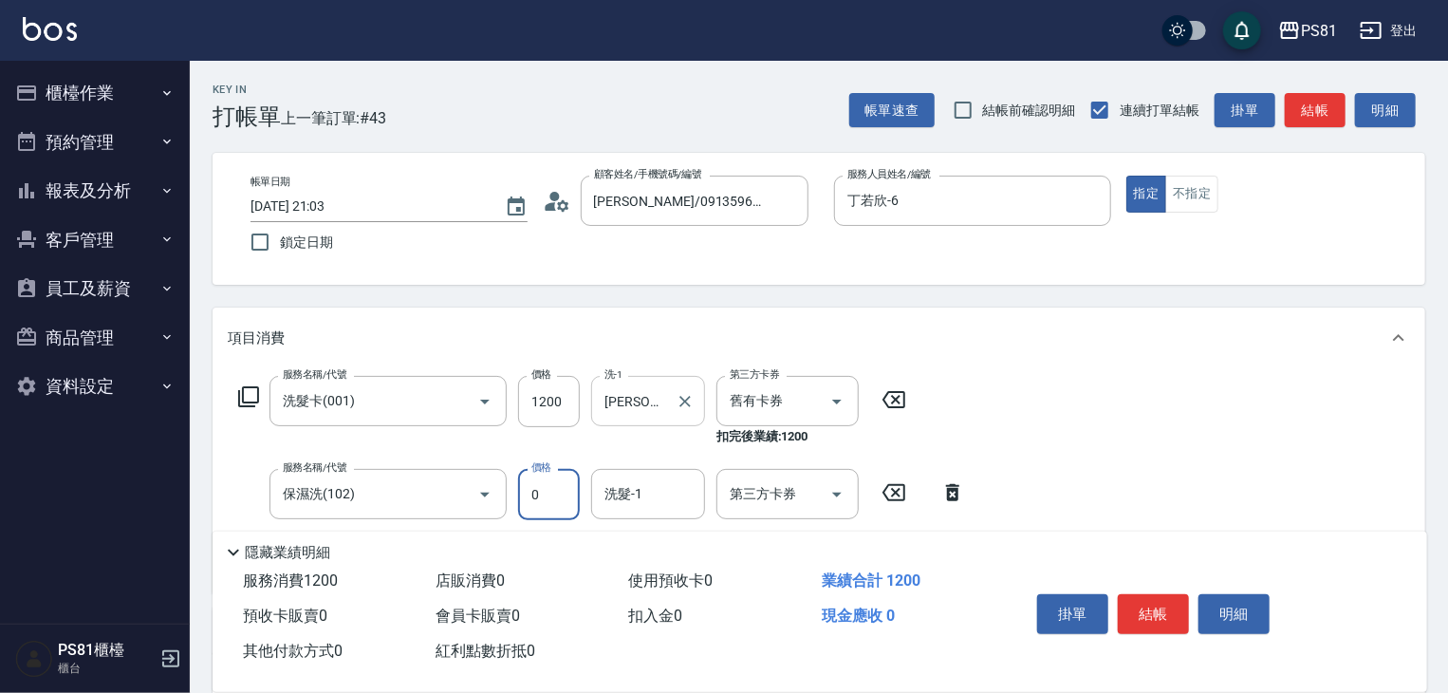
type input "0"
type input "[PERSON_NAME]-25"
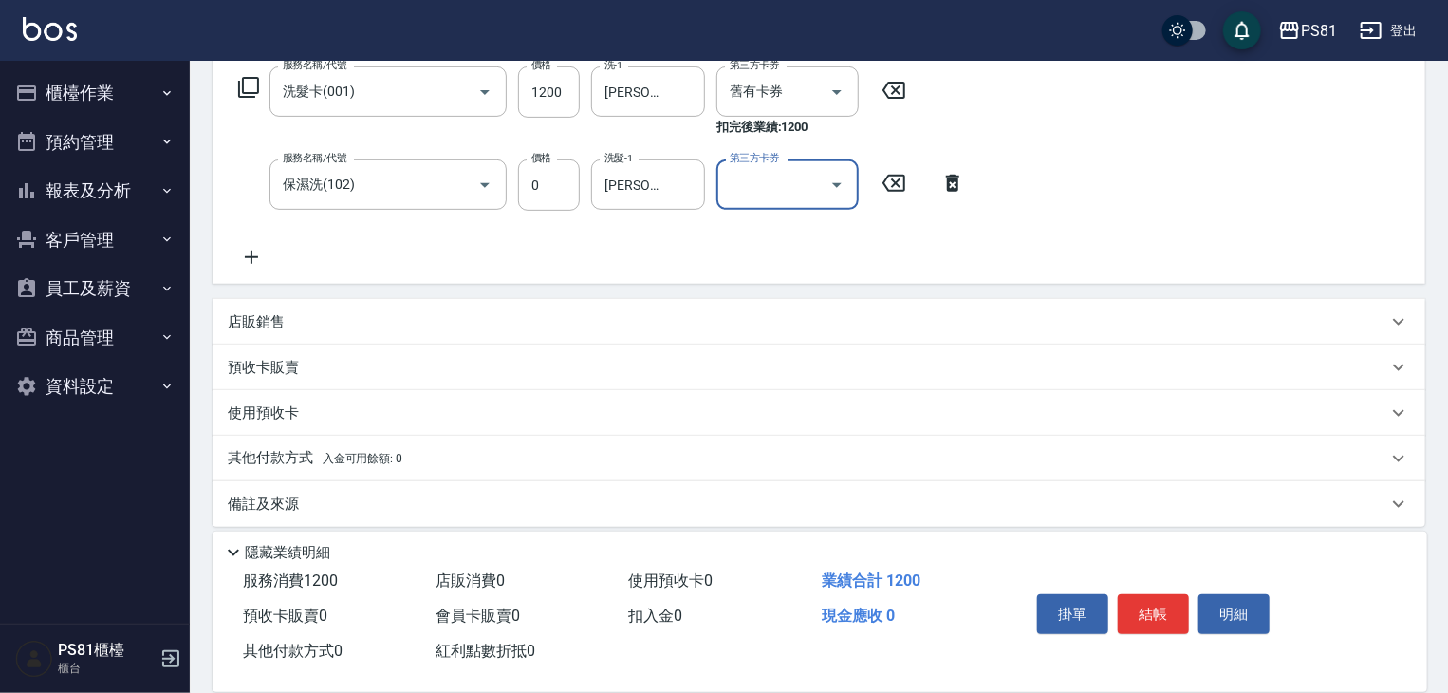
scroll to position [323, 0]
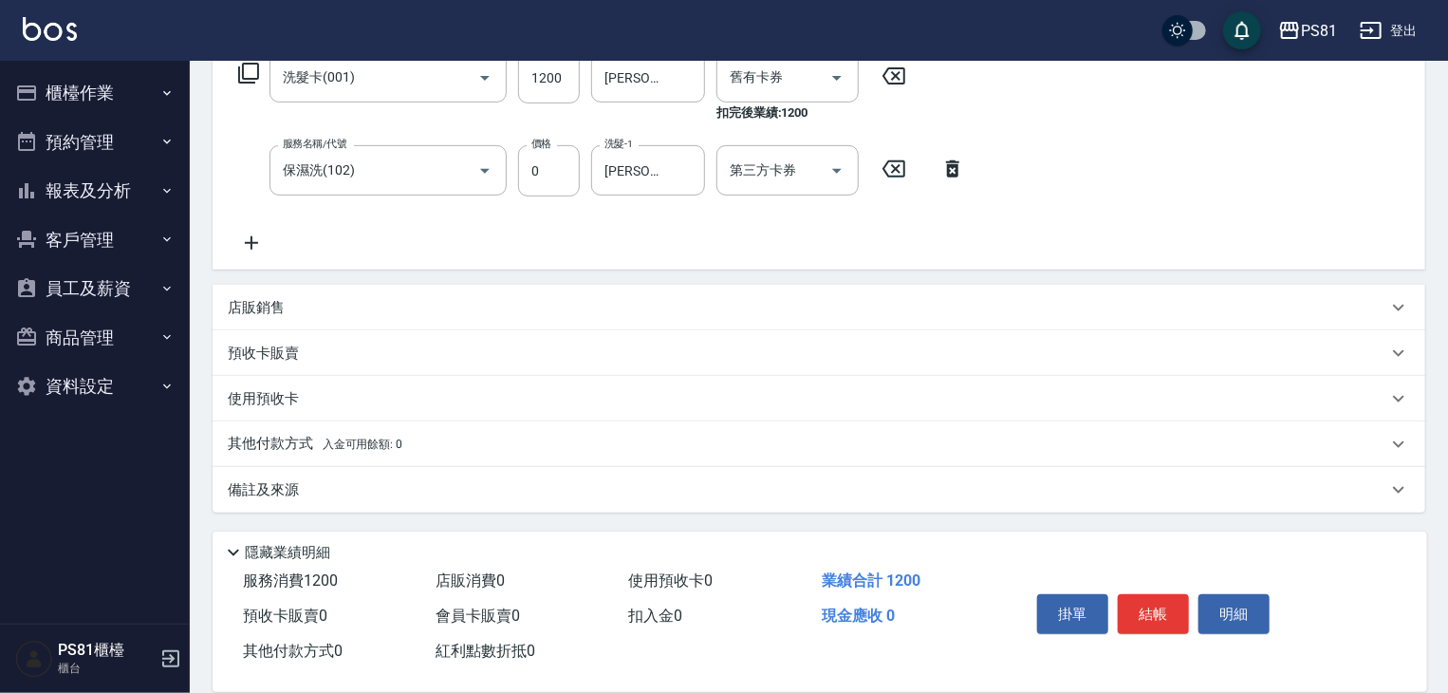
click at [254, 247] on icon at bounding box center [251, 242] width 47 height 23
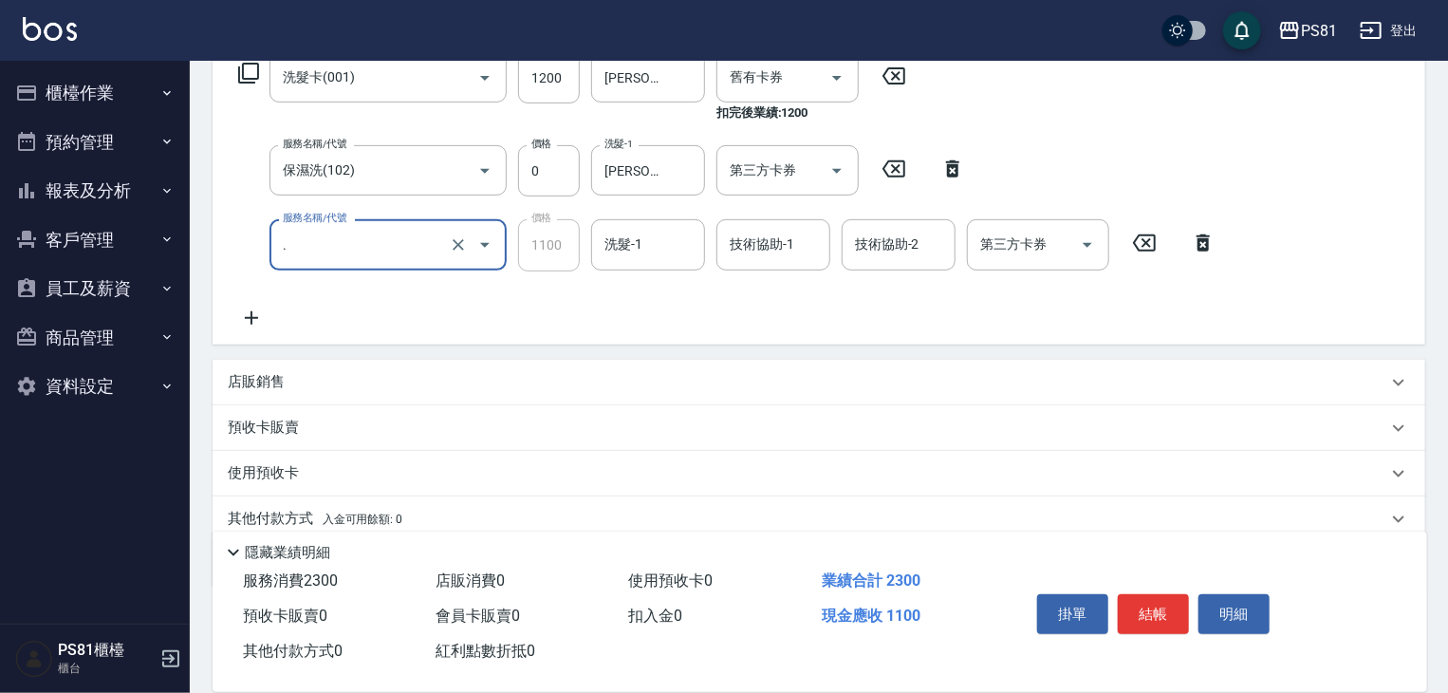
type input "6.6折卡(912)"
click at [455, 256] on button "Clear" at bounding box center [458, 244] width 27 height 27
click at [361, 261] on div "服務名稱/代號" at bounding box center [387, 244] width 237 height 50
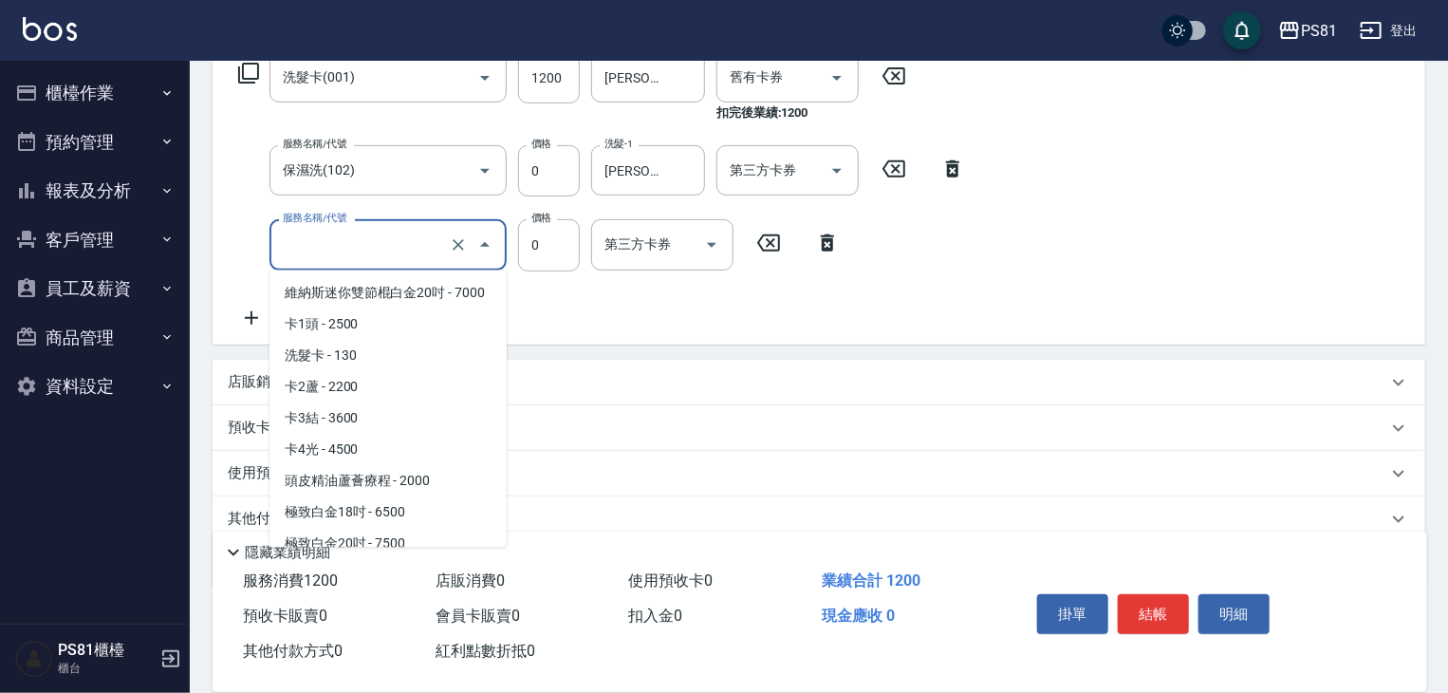
scroll to position [5656, 0]
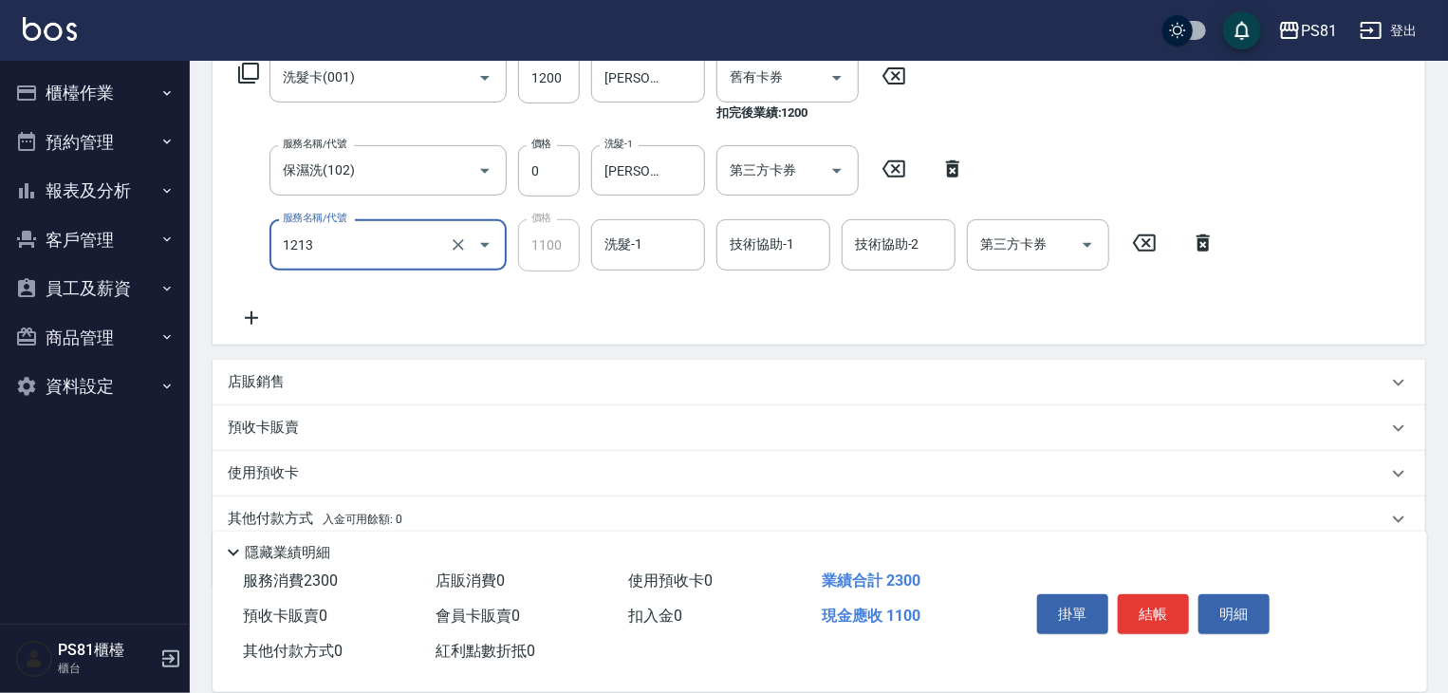
type input "蘆薈卡使用(2024)(1213)"
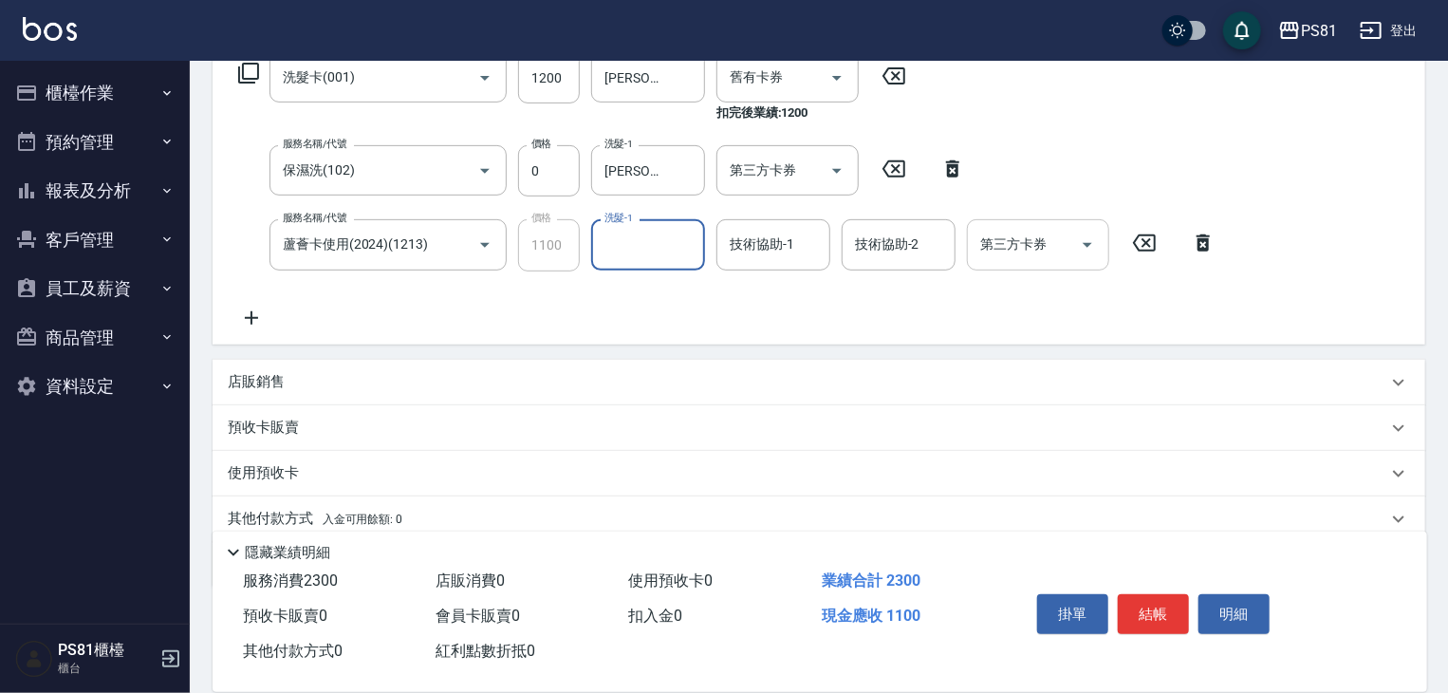
click at [1088, 239] on icon "Open" at bounding box center [1087, 244] width 23 height 23
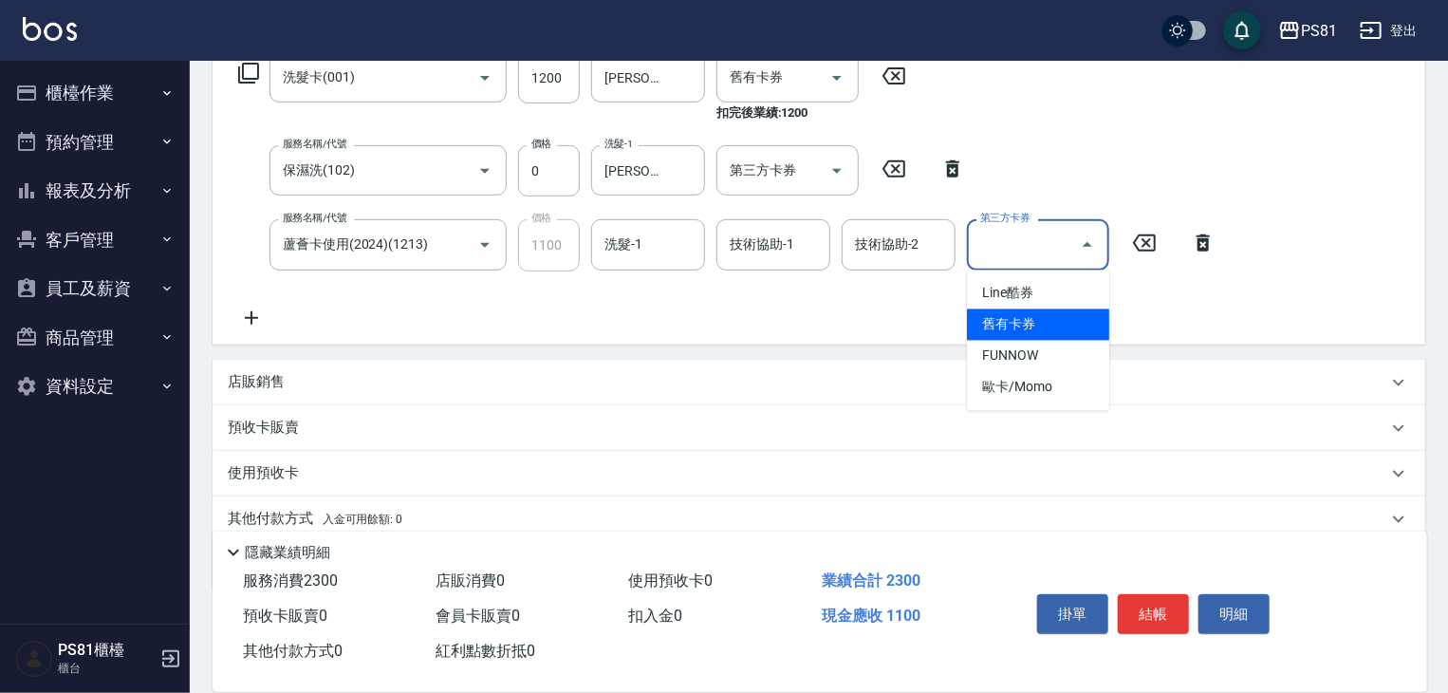
click at [1040, 335] on span "舊有卡券" at bounding box center [1038, 324] width 142 height 31
type input "舊有卡券"
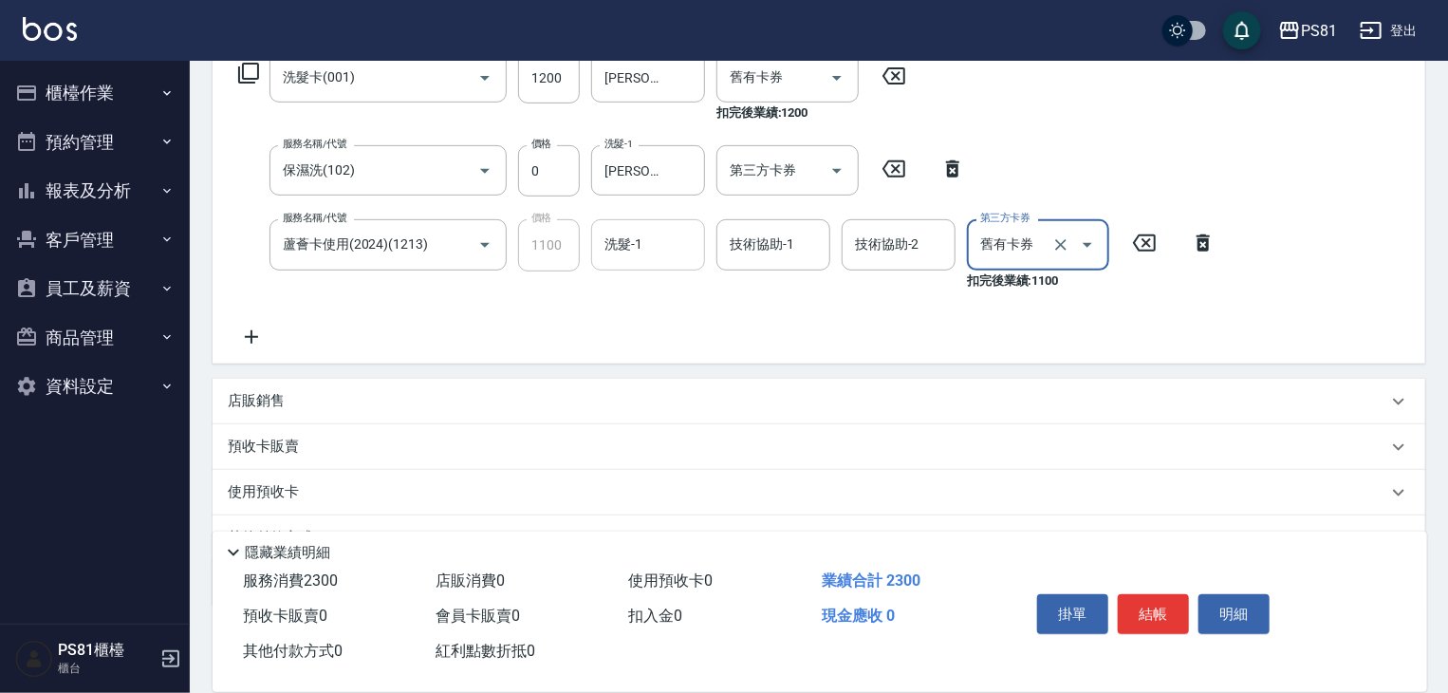
click at [643, 248] on input "洗髮-1" at bounding box center [648, 244] width 97 height 33
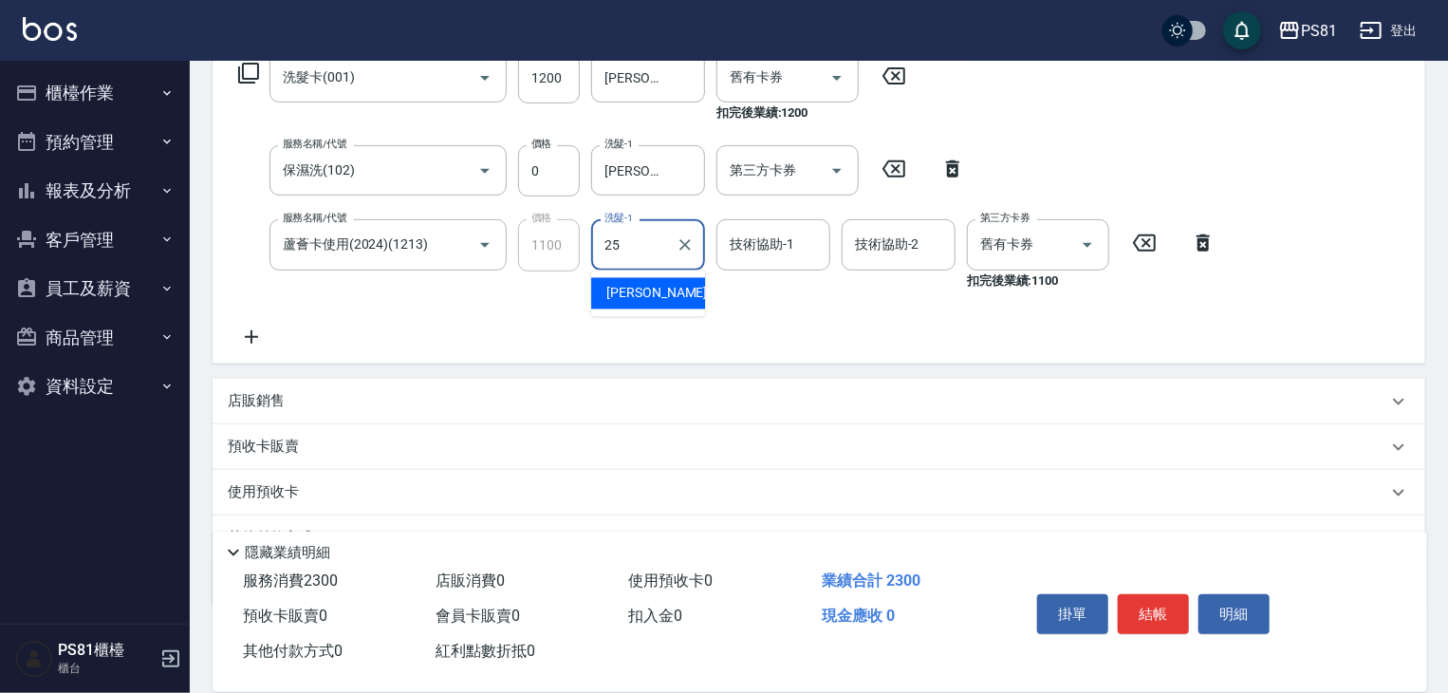
type input "[PERSON_NAME]-25"
click at [265, 339] on icon at bounding box center [251, 336] width 47 height 23
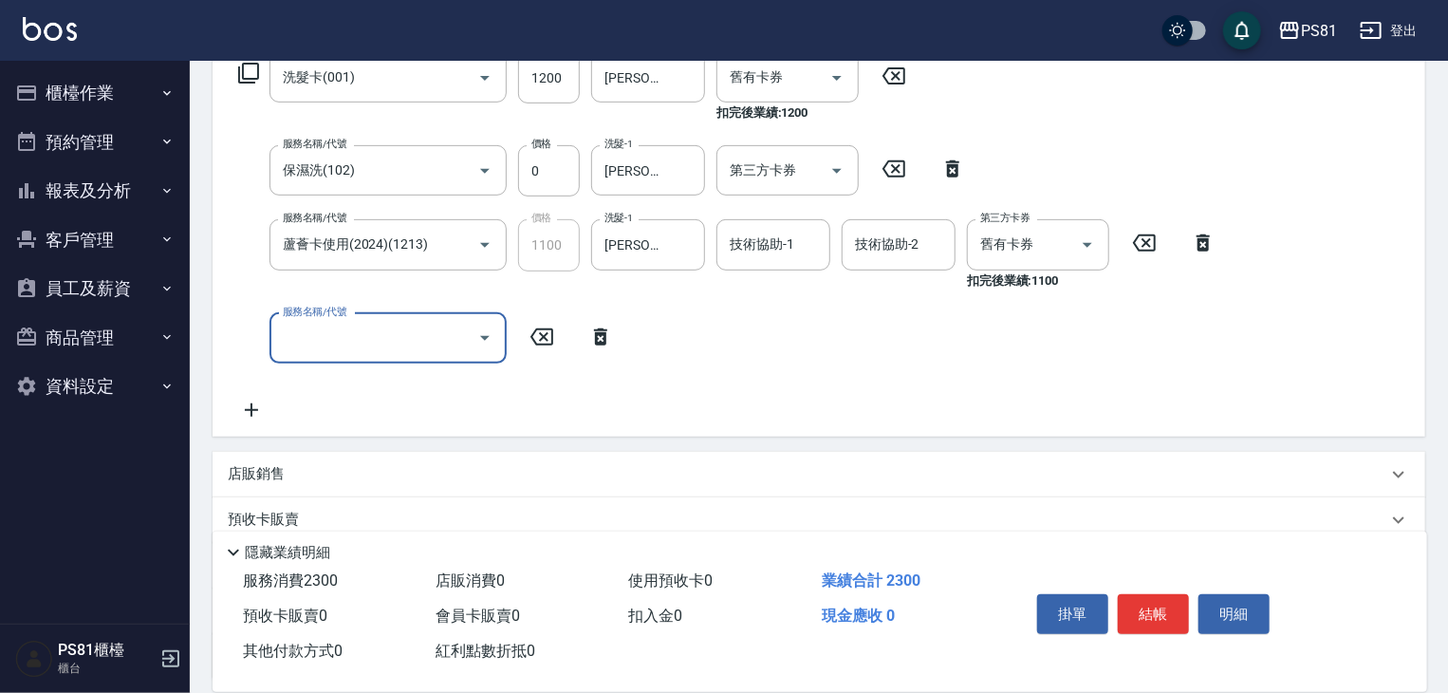
click at [383, 360] on div "服務名稱/代號" at bounding box center [387, 338] width 237 height 50
type input "去角質(抗油)(110)"
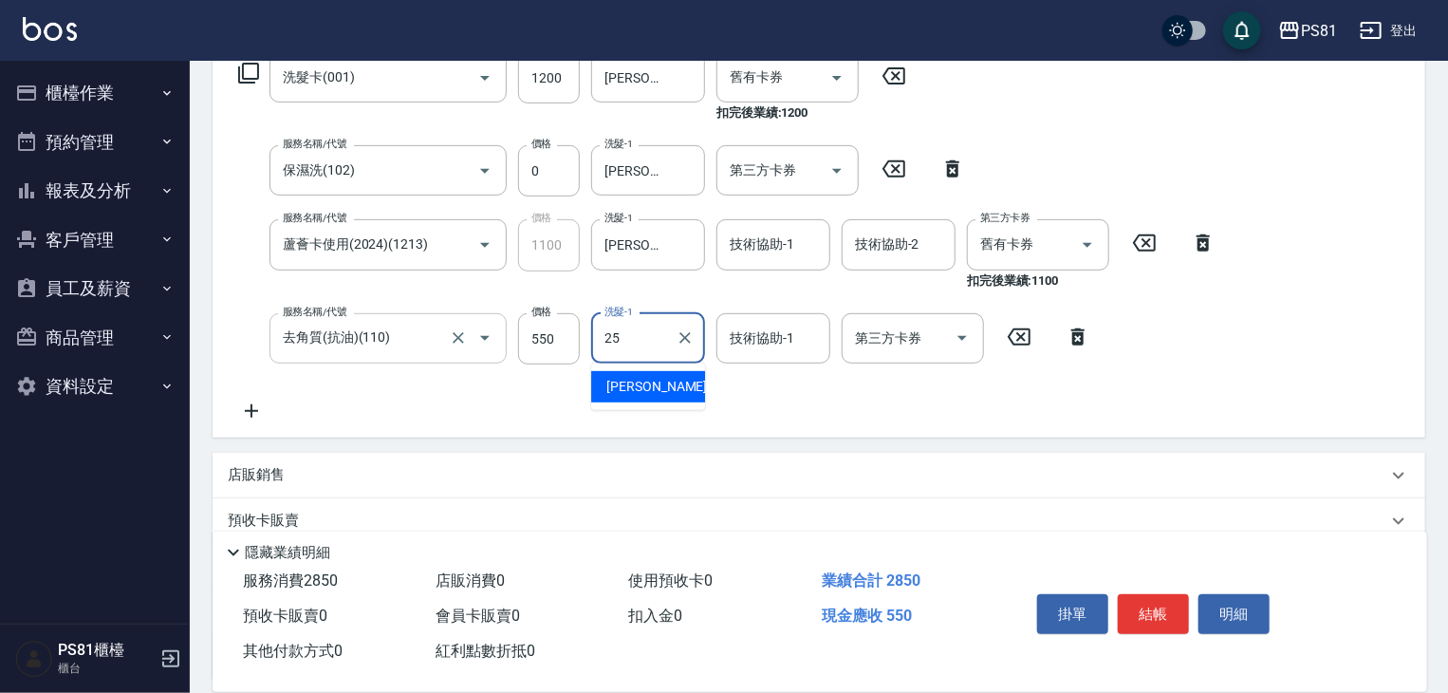
type input "[PERSON_NAME]-25"
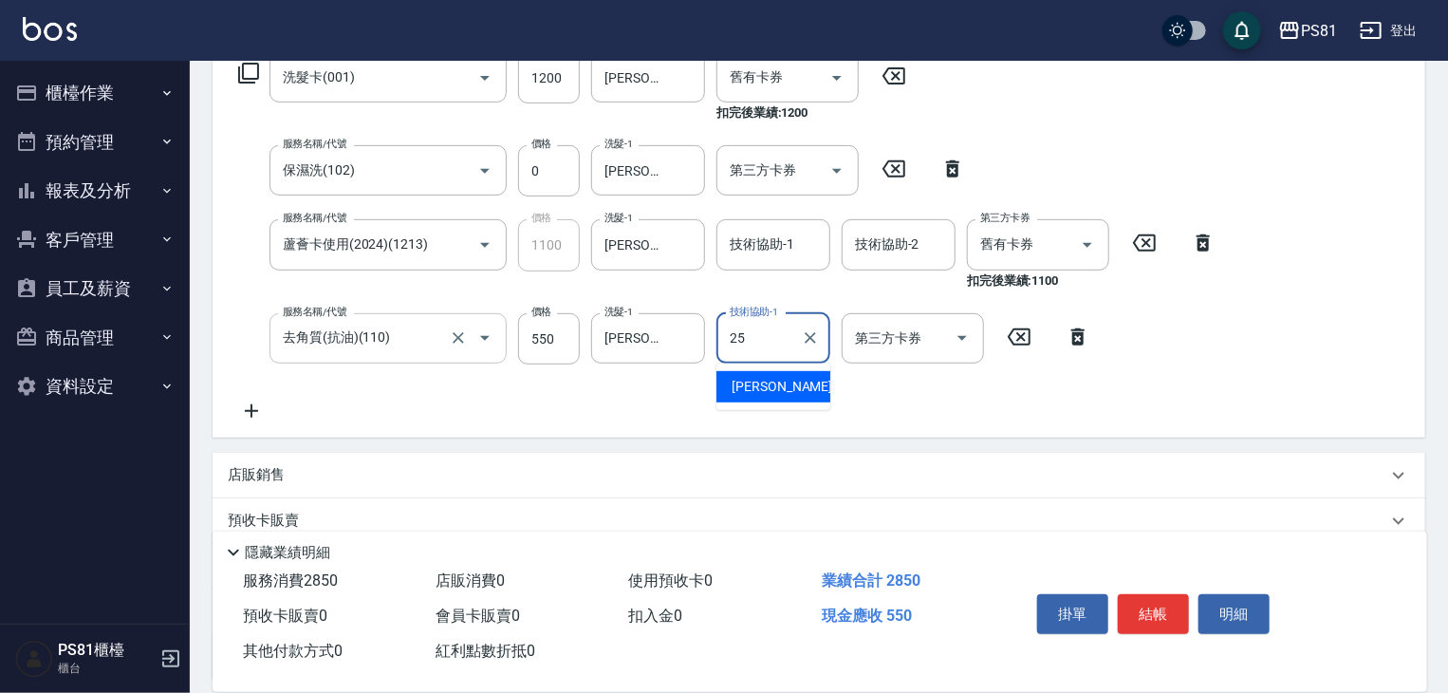
type input "[PERSON_NAME]-25"
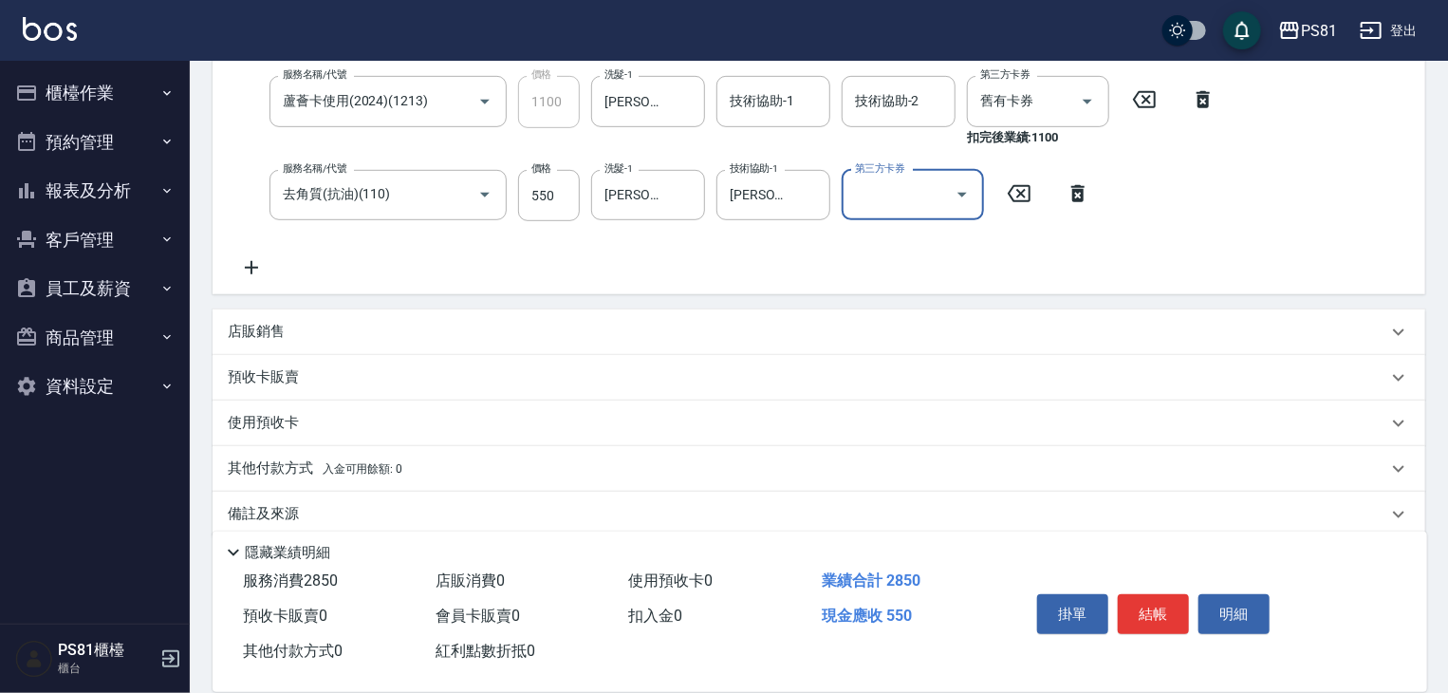
scroll to position [491, 0]
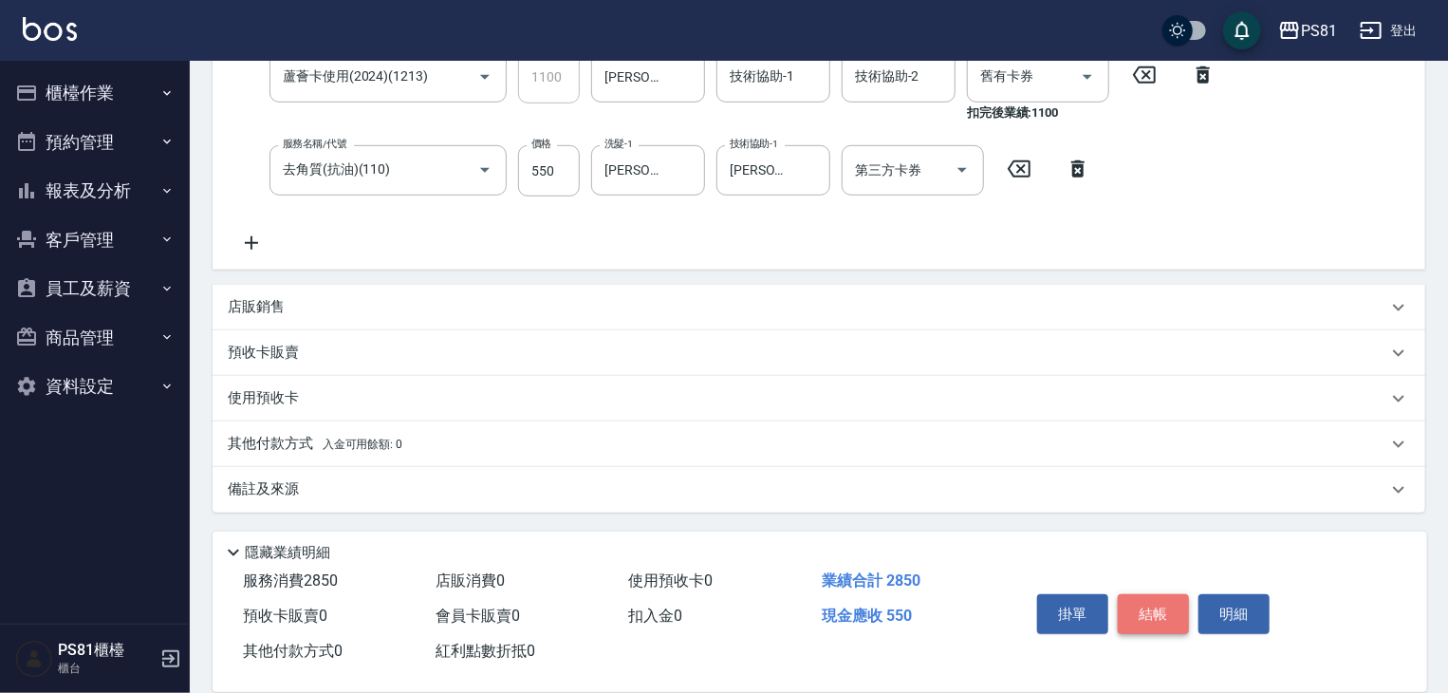
click at [1173, 616] on button "結帳" at bounding box center [1153, 614] width 71 height 40
type input "2025/08/23 21:04"
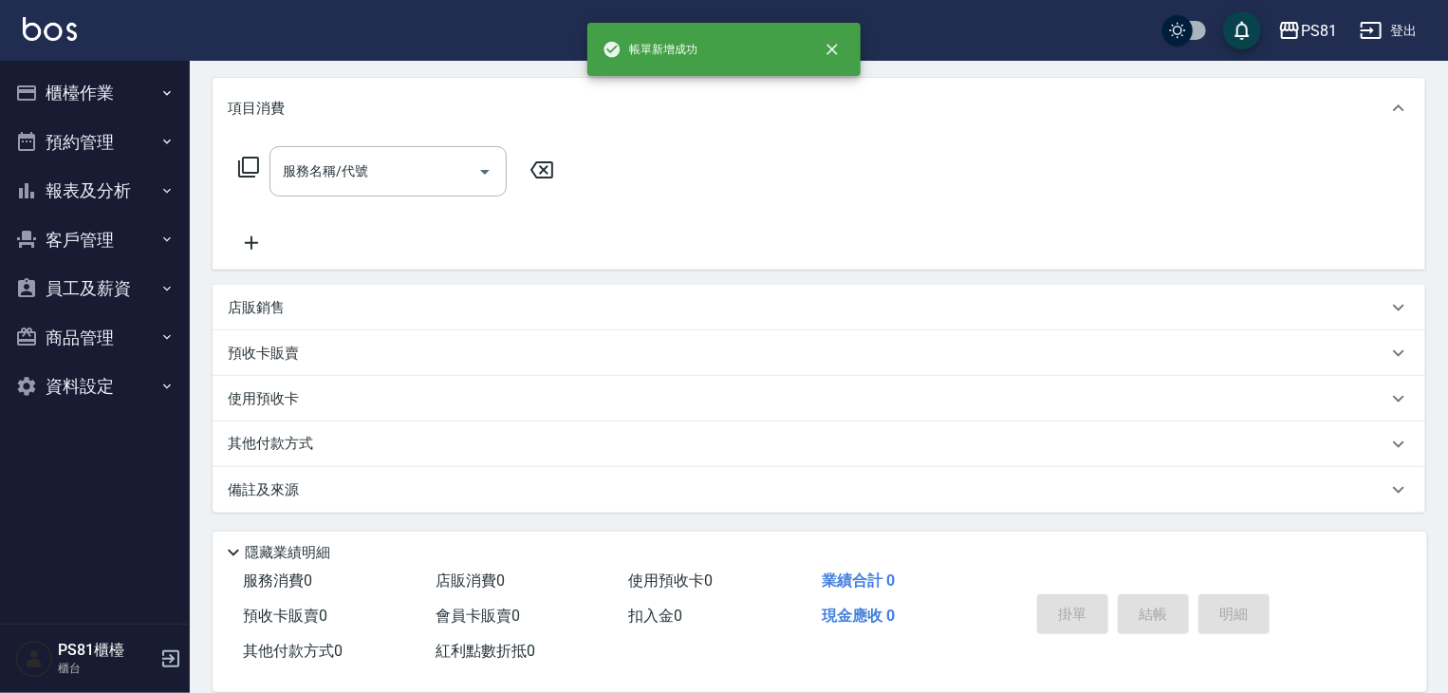
scroll to position [0, 0]
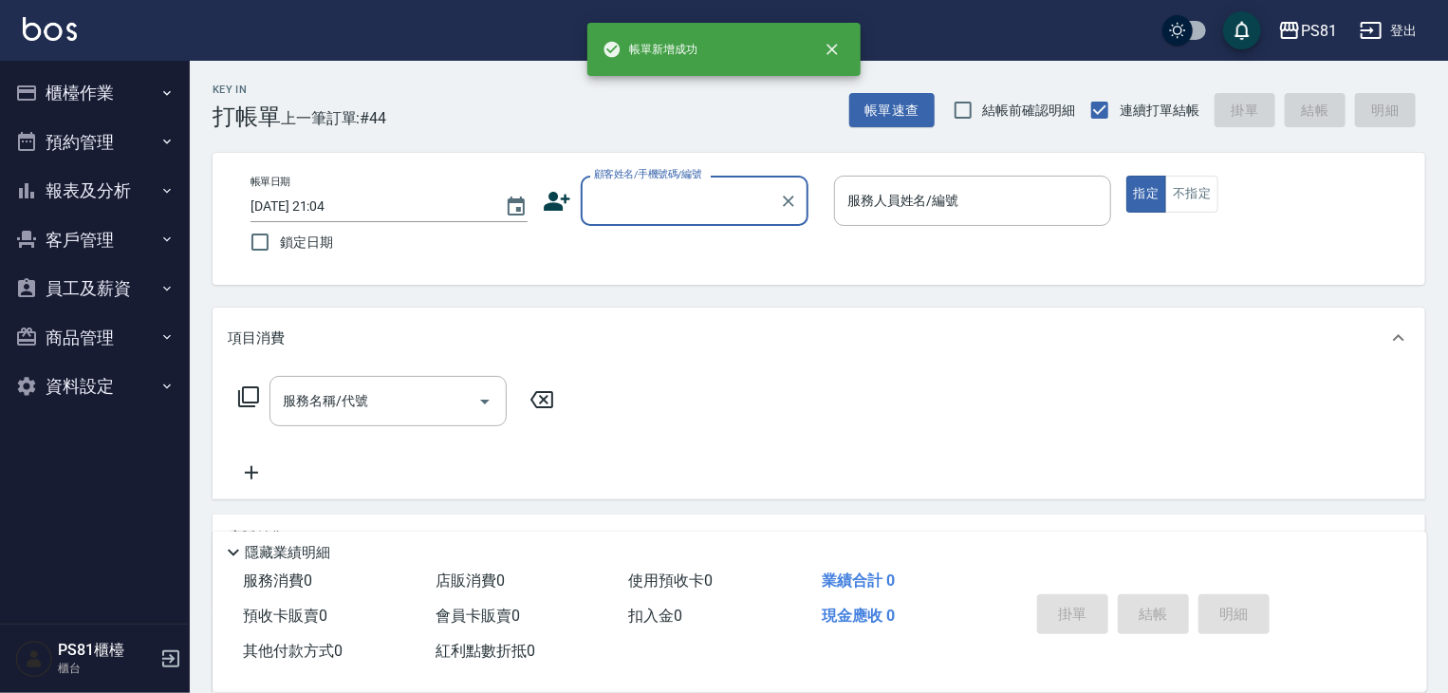
click at [92, 100] on button "櫃檯作業" at bounding box center [95, 92] width 175 height 49
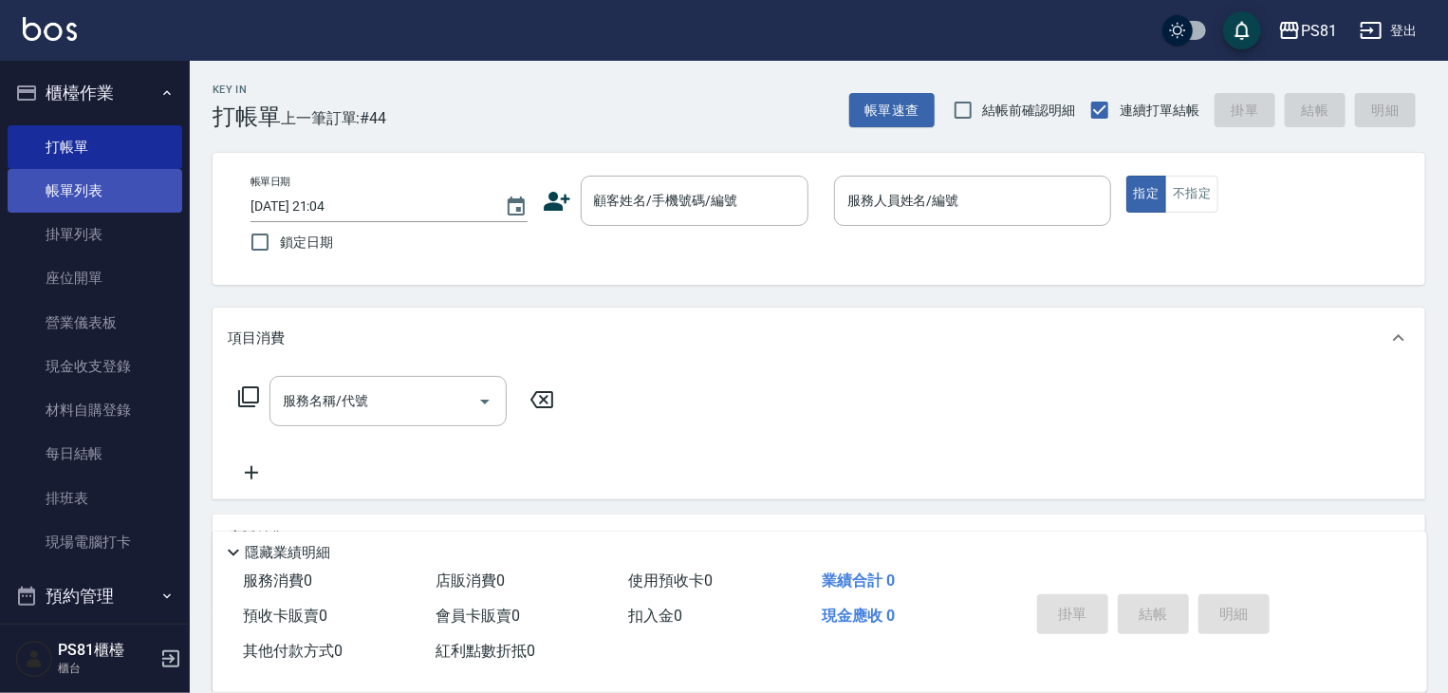
click at [116, 190] on link "帳單列表" at bounding box center [95, 191] width 175 height 44
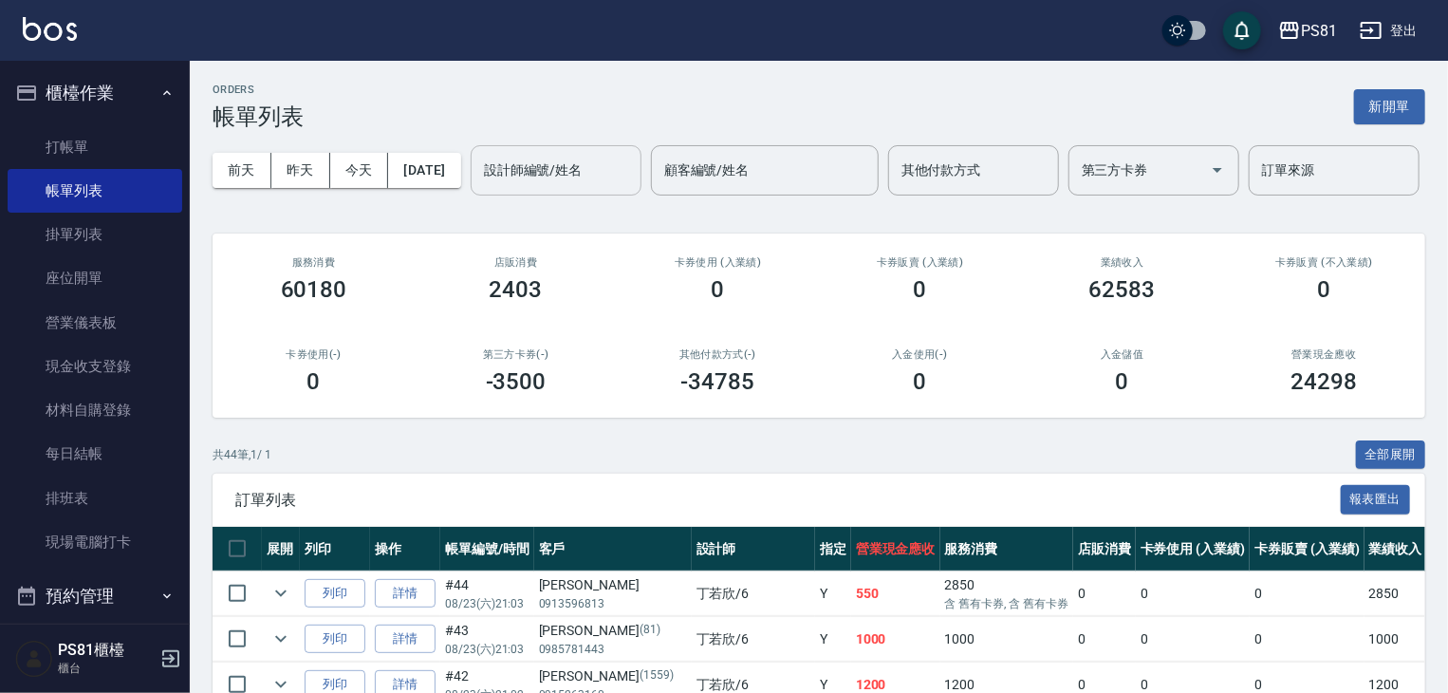
click at [479, 187] on input "設計師編號/姓名" at bounding box center [556, 170] width 154 height 33
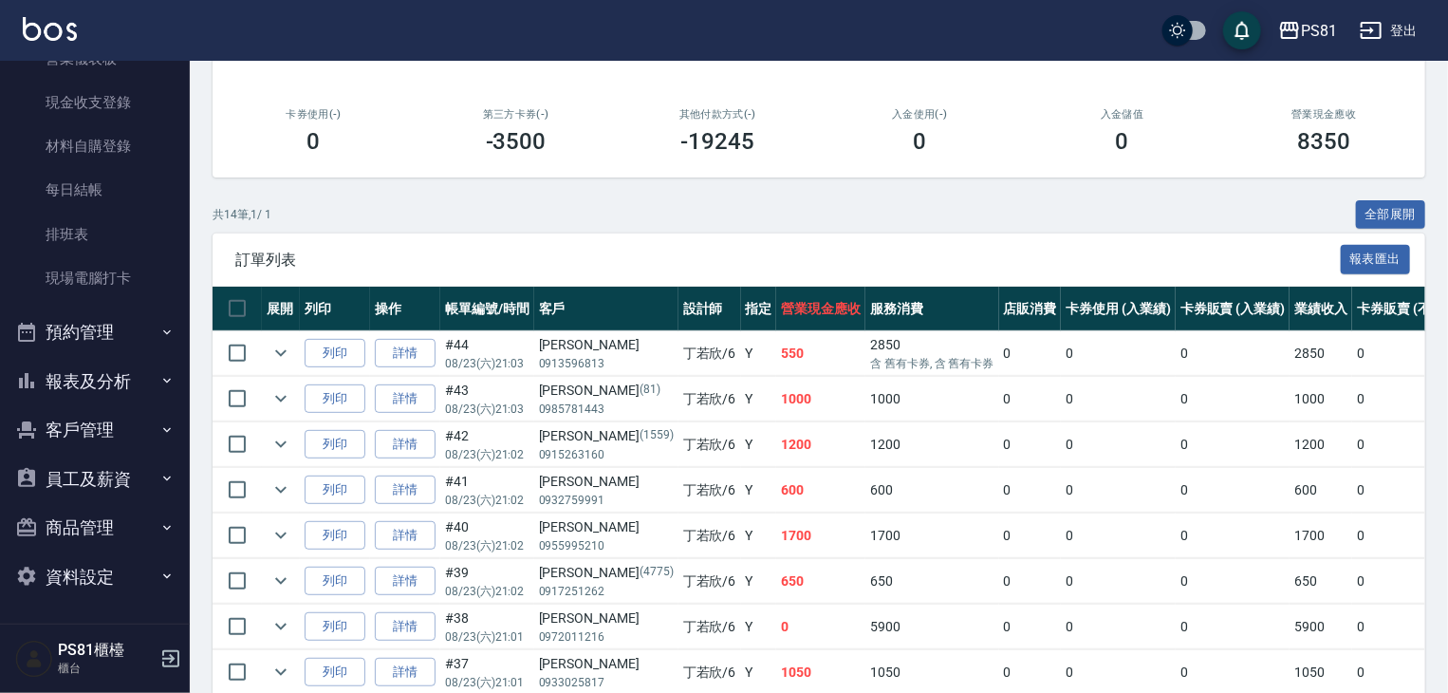
scroll to position [285, 0]
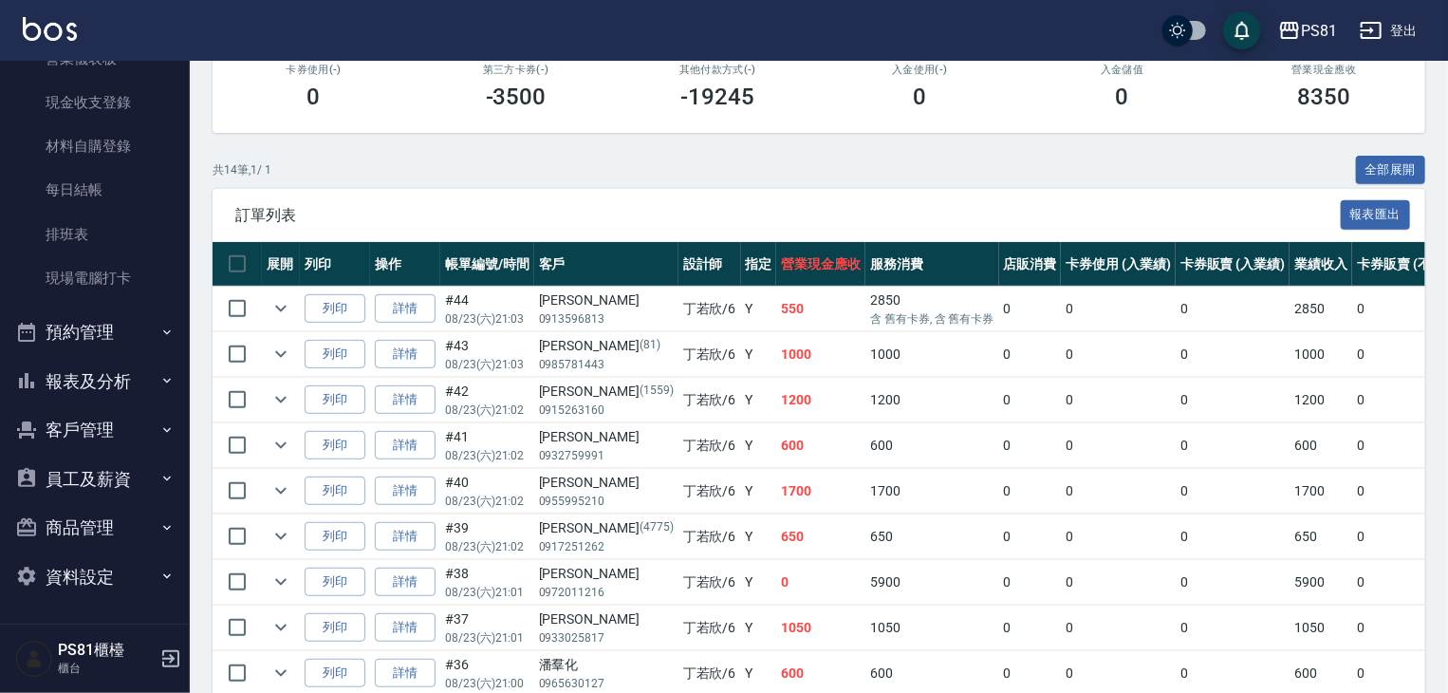
type input "丁若欣-6"
click at [123, 362] on button "報表及分析" at bounding box center [95, 381] width 175 height 49
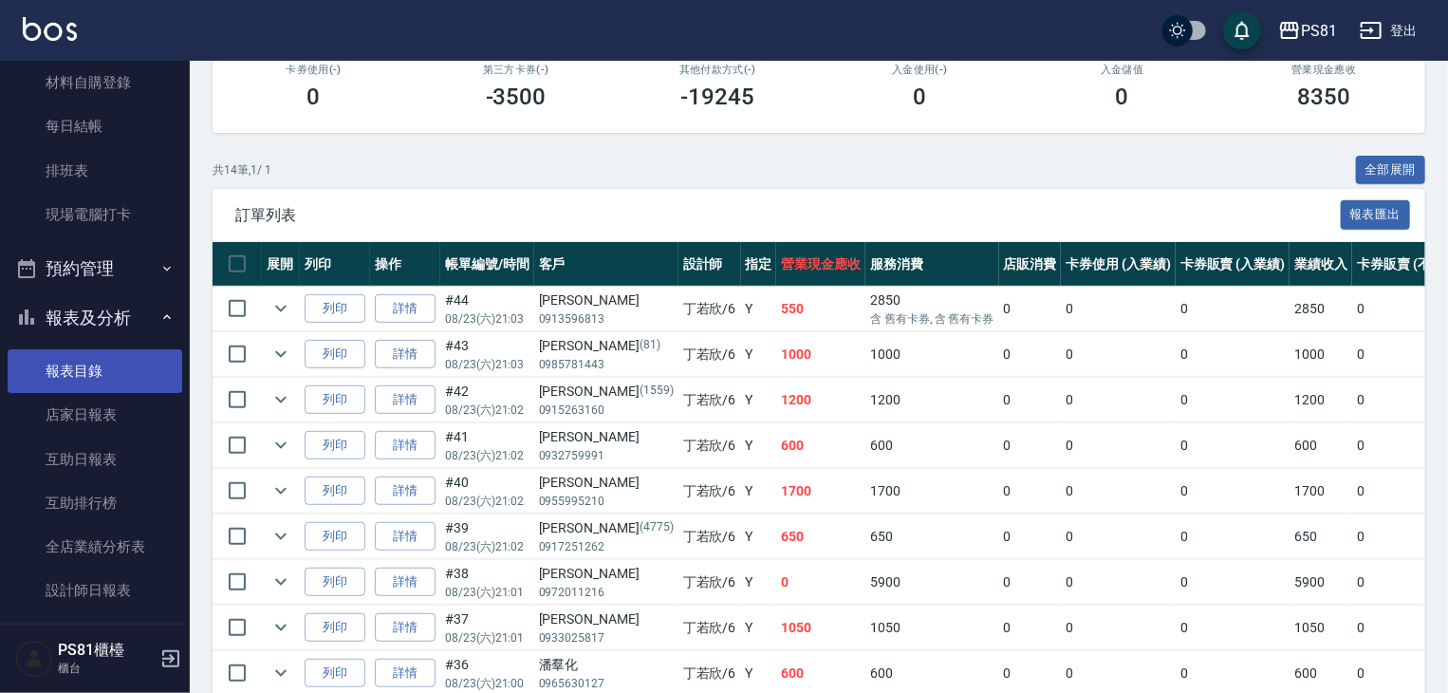
scroll to position [453, 0]
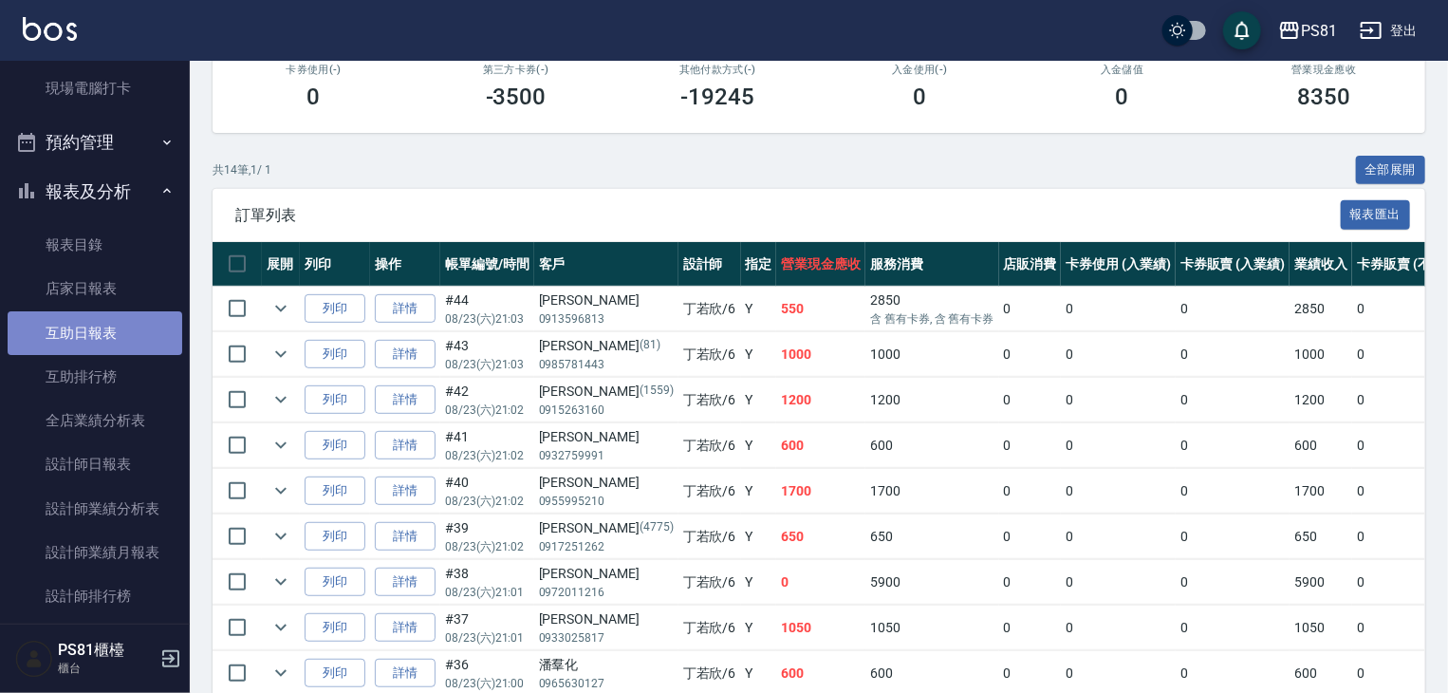
click at [105, 325] on link "互助日報表" at bounding box center [95, 333] width 175 height 44
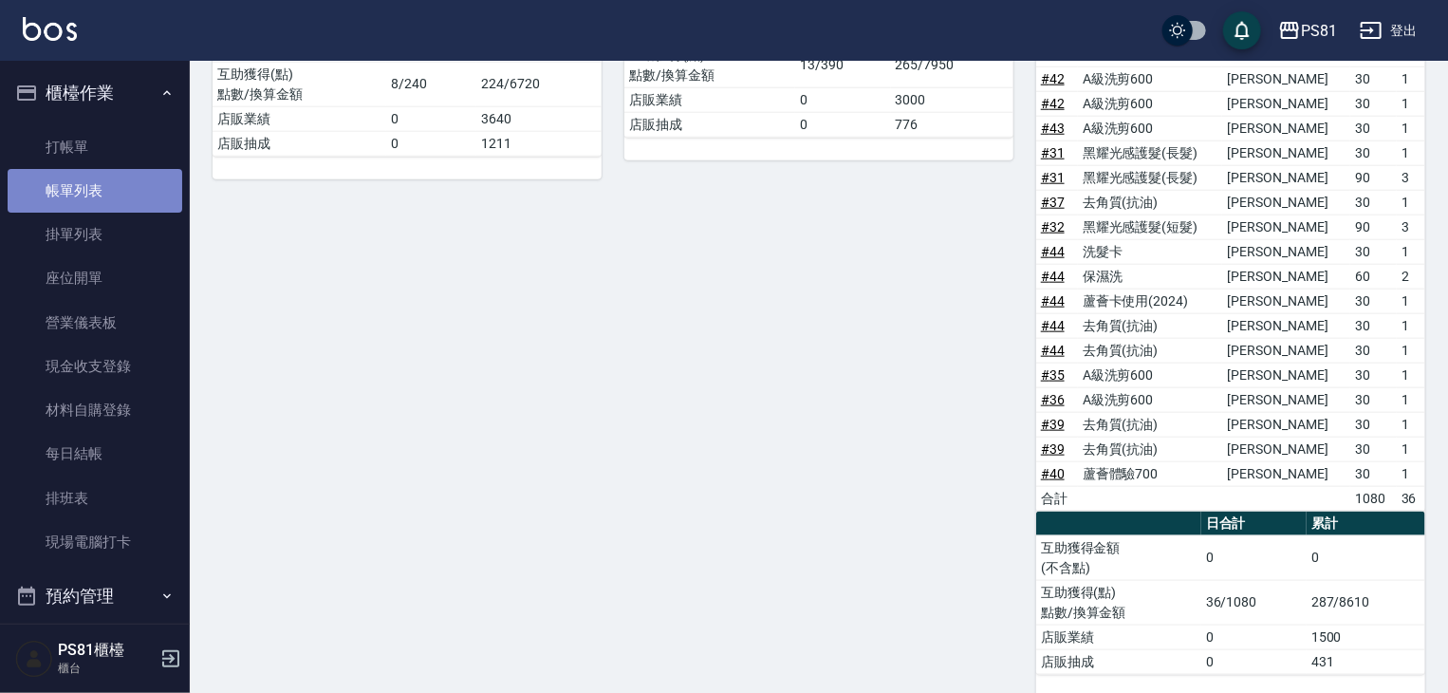
scroll to position [862, 0]
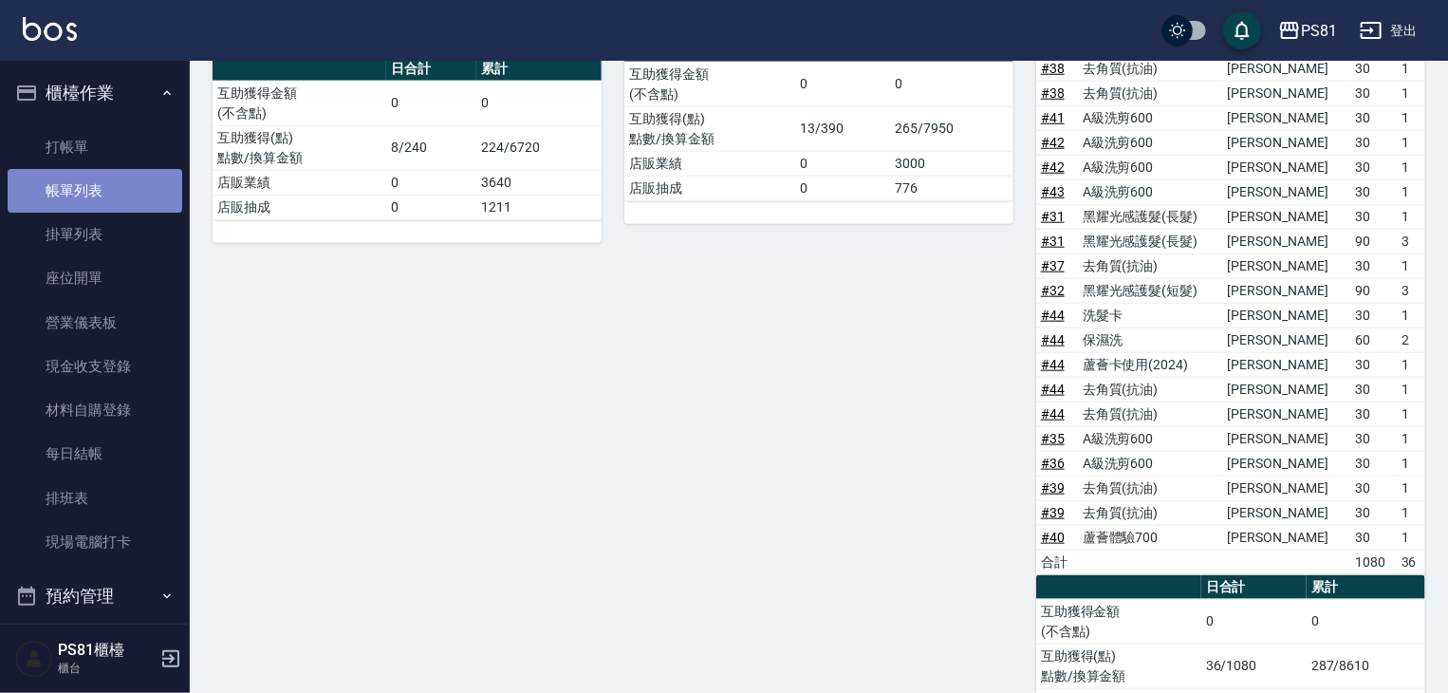
click at [102, 194] on link "帳單列表" at bounding box center [95, 191] width 175 height 44
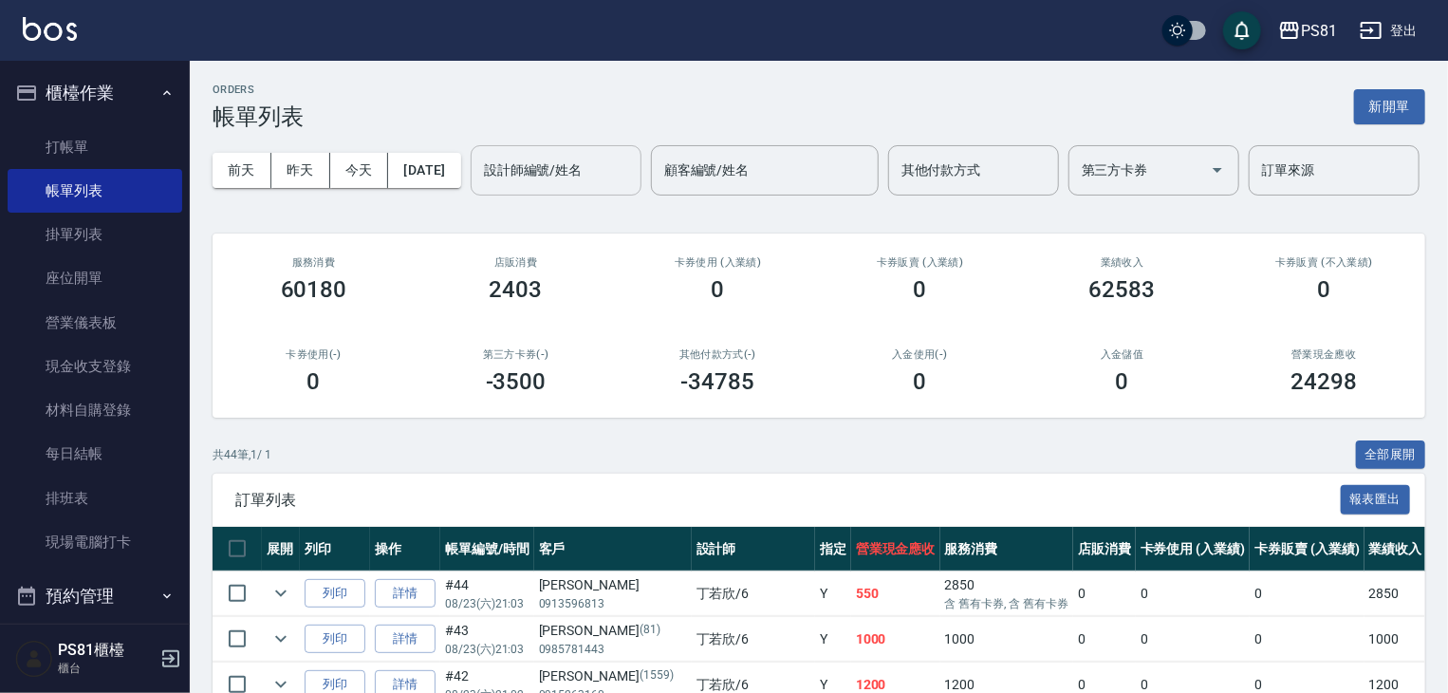
click at [479, 187] on input "設計師編號/姓名" at bounding box center [556, 170] width 154 height 33
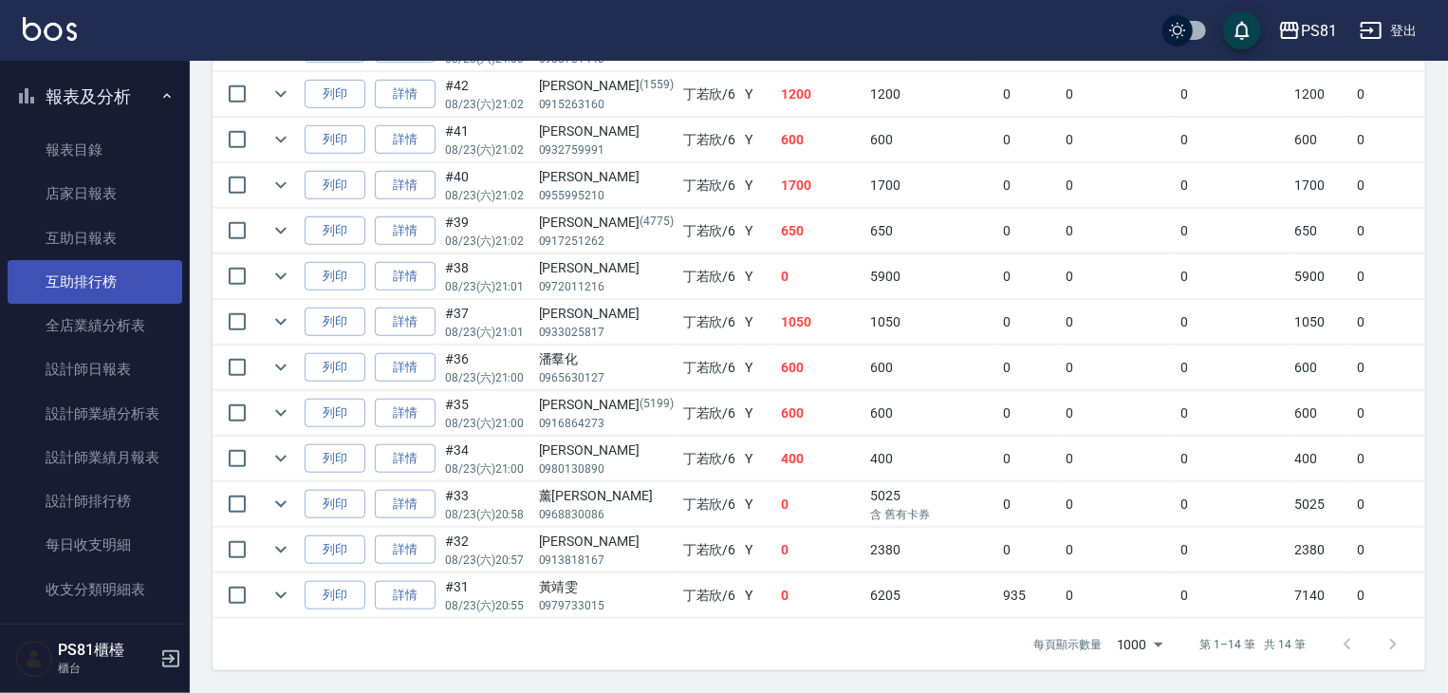
scroll to position [569, 0]
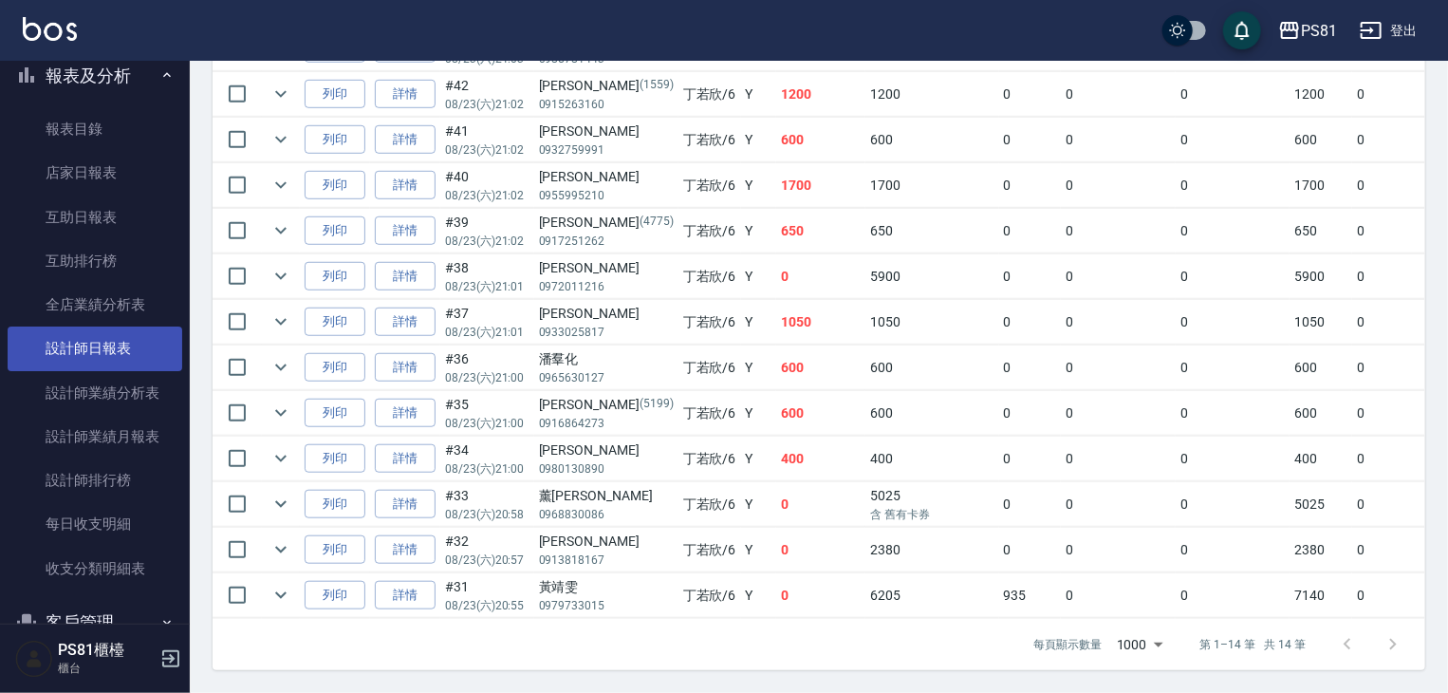
type input "丁若欣-6"
click at [139, 355] on link "設計師日報表" at bounding box center [95, 348] width 175 height 44
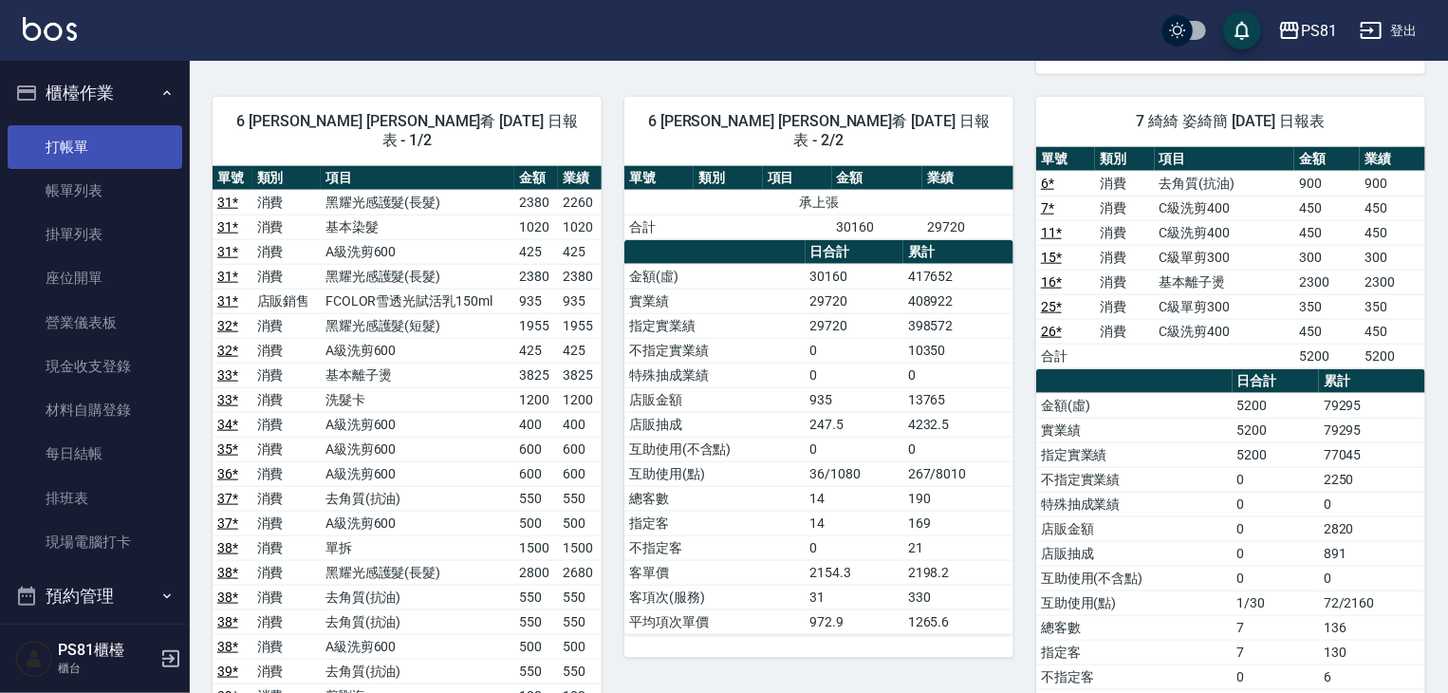
click at [93, 155] on link "打帳單" at bounding box center [95, 147] width 175 height 44
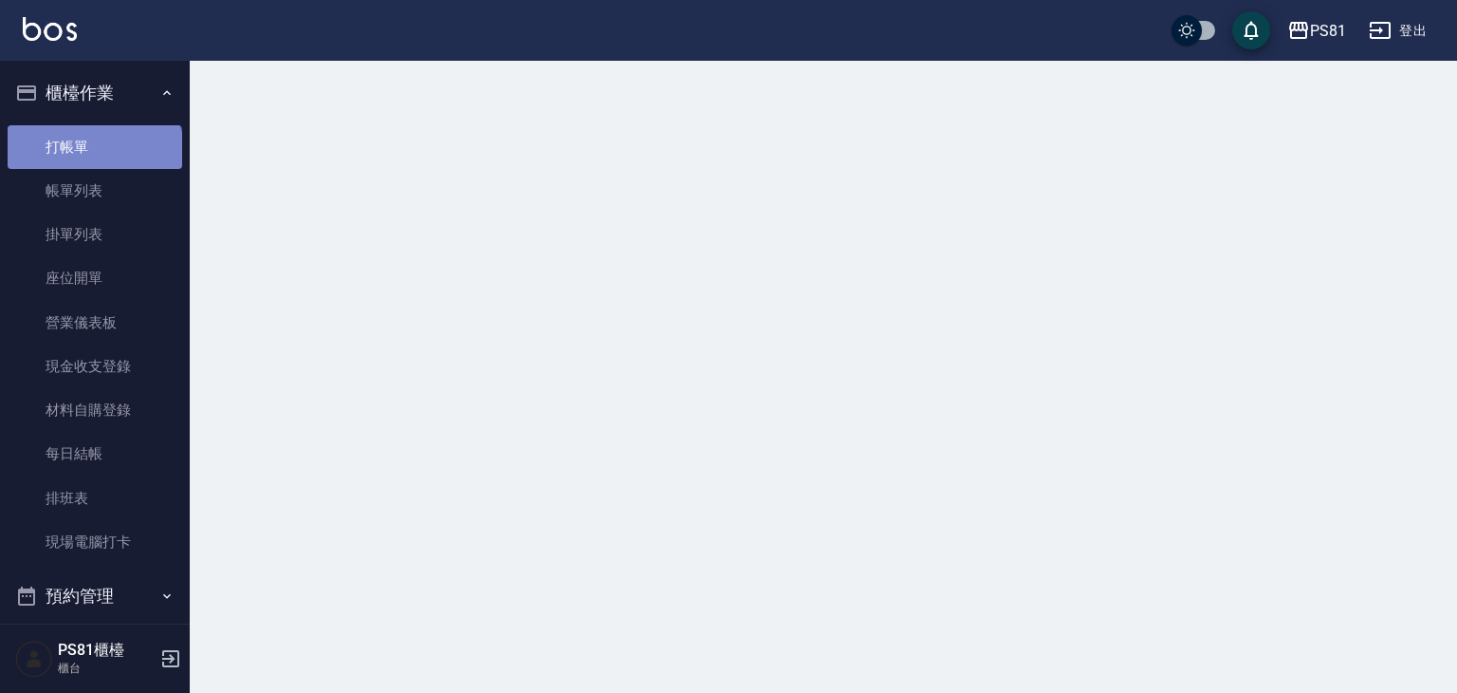
click at [93, 155] on link "打帳單" at bounding box center [95, 147] width 175 height 44
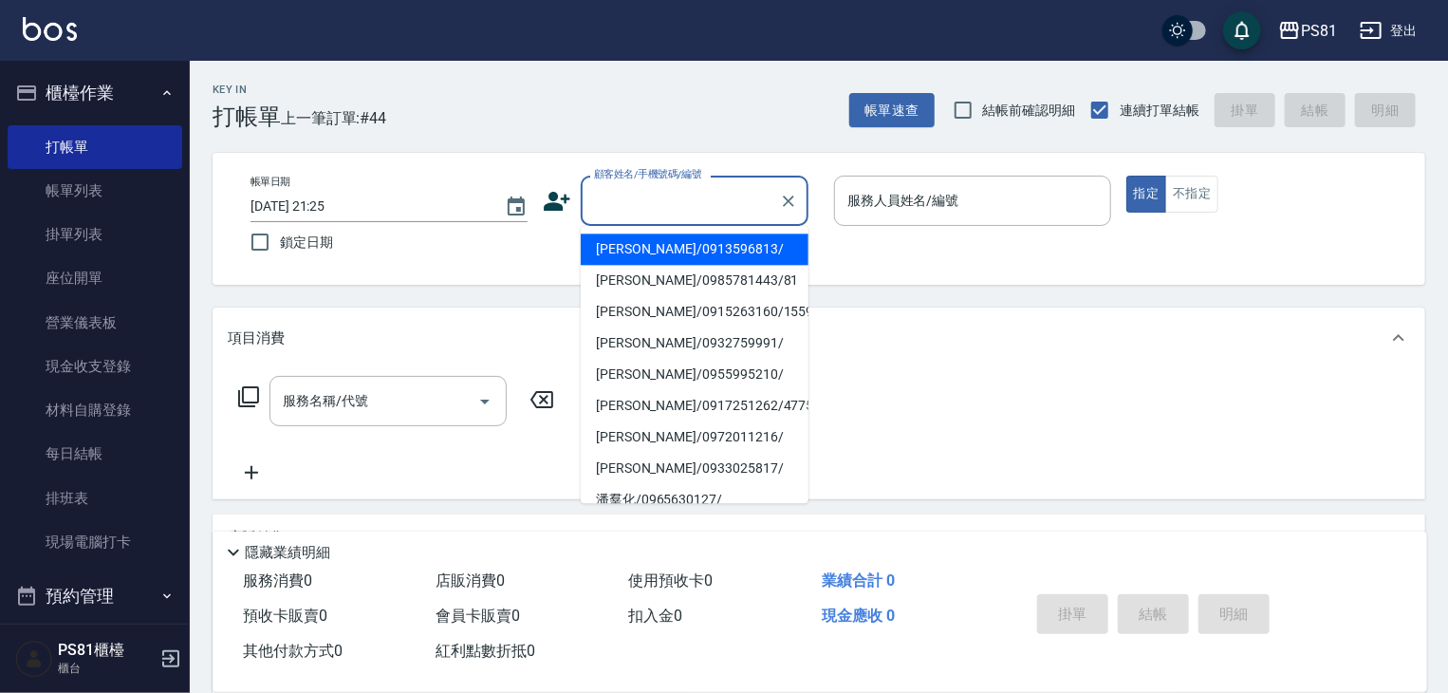
click at [730, 207] on input "顧客姓名/手機號碼/編號" at bounding box center [680, 200] width 182 height 33
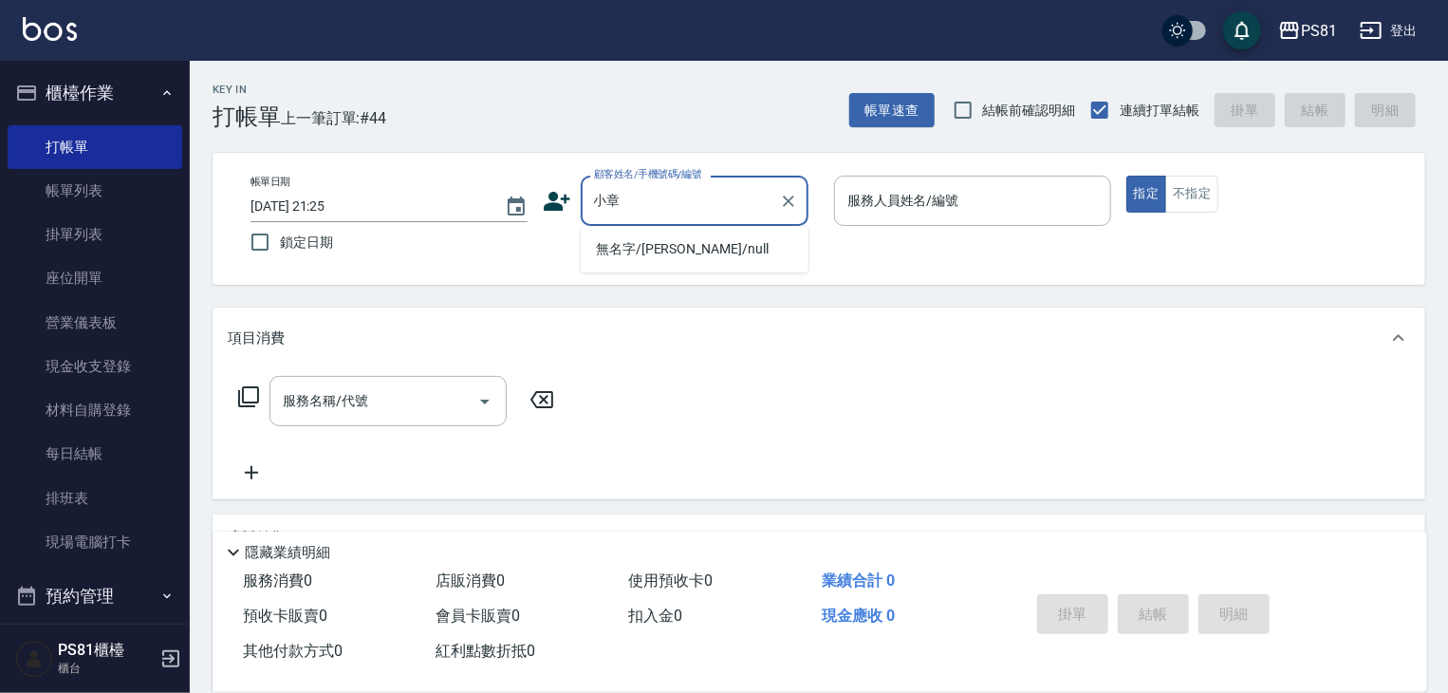
click at [708, 241] on li "無名字/[PERSON_NAME]/null" at bounding box center [695, 248] width 228 height 31
type input "無名字/[PERSON_NAME]/null"
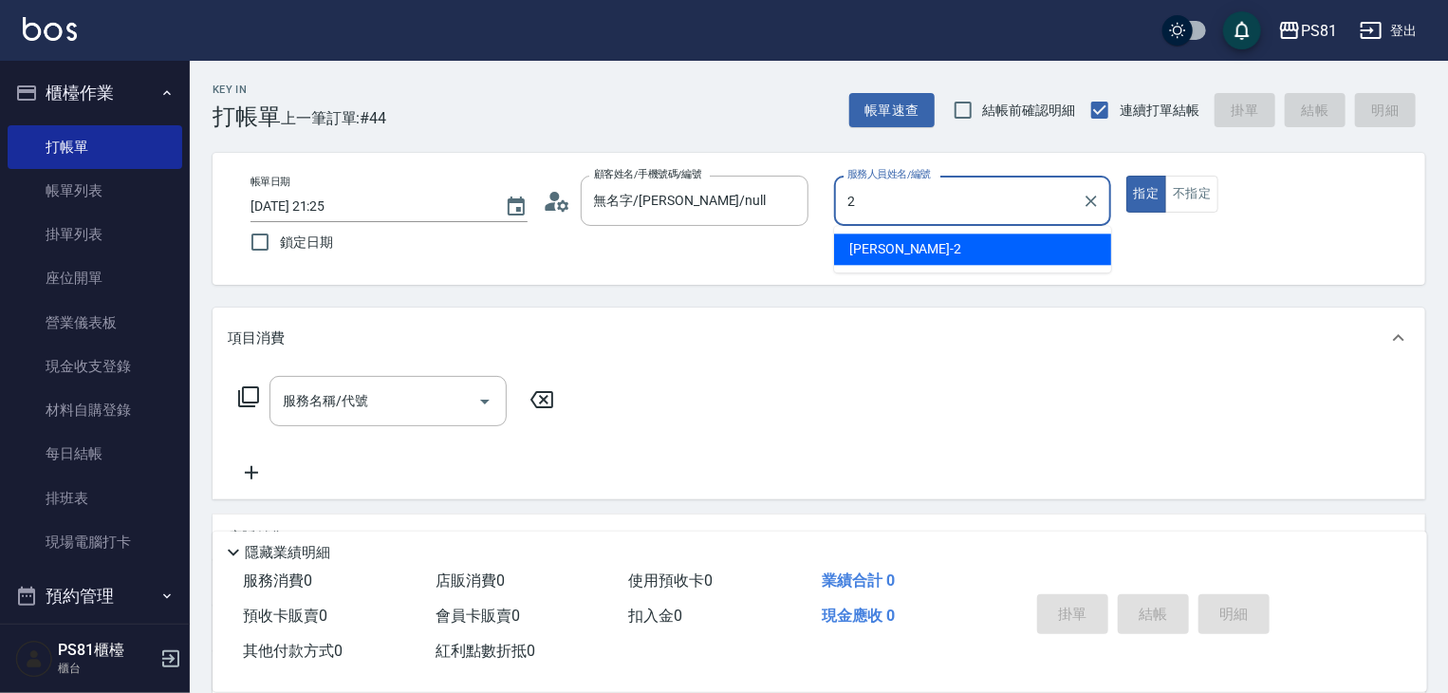
type input "采蓮-2"
type button "true"
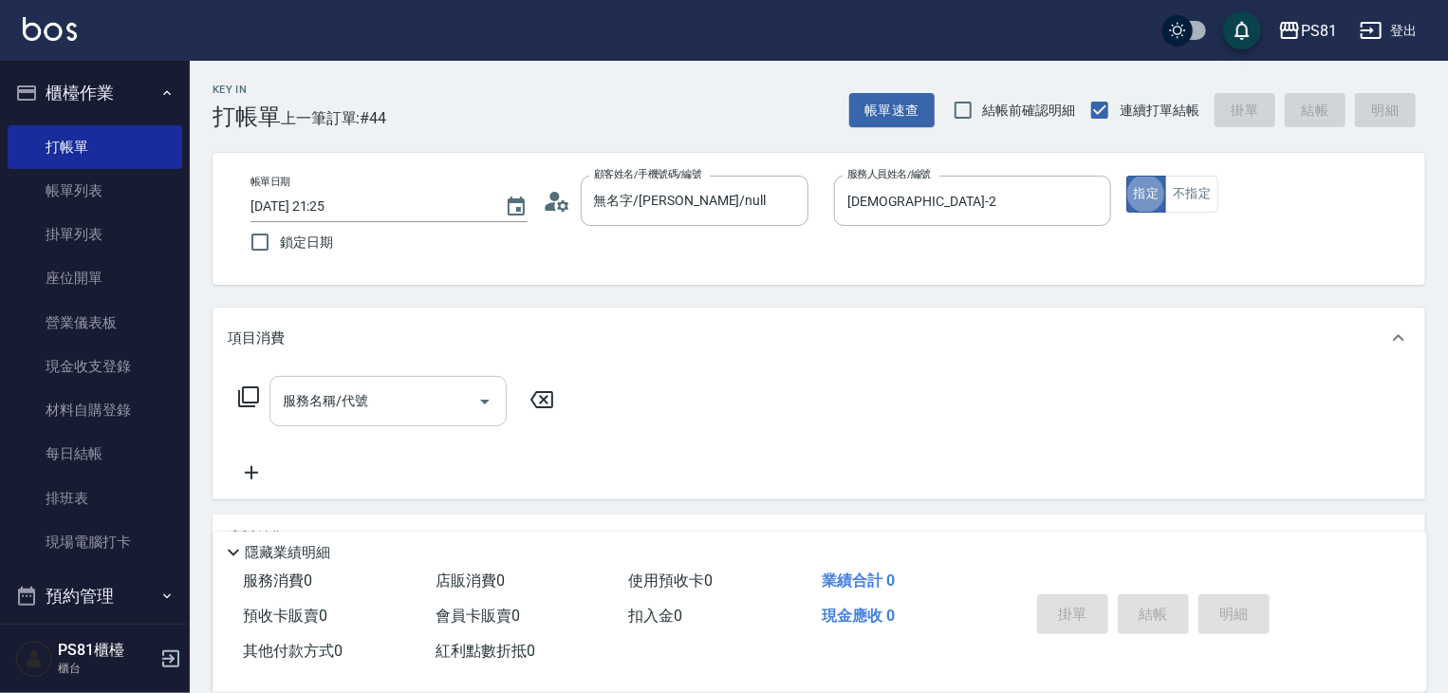
click at [394, 383] on div "服務名稱/代號" at bounding box center [387, 401] width 237 height 50
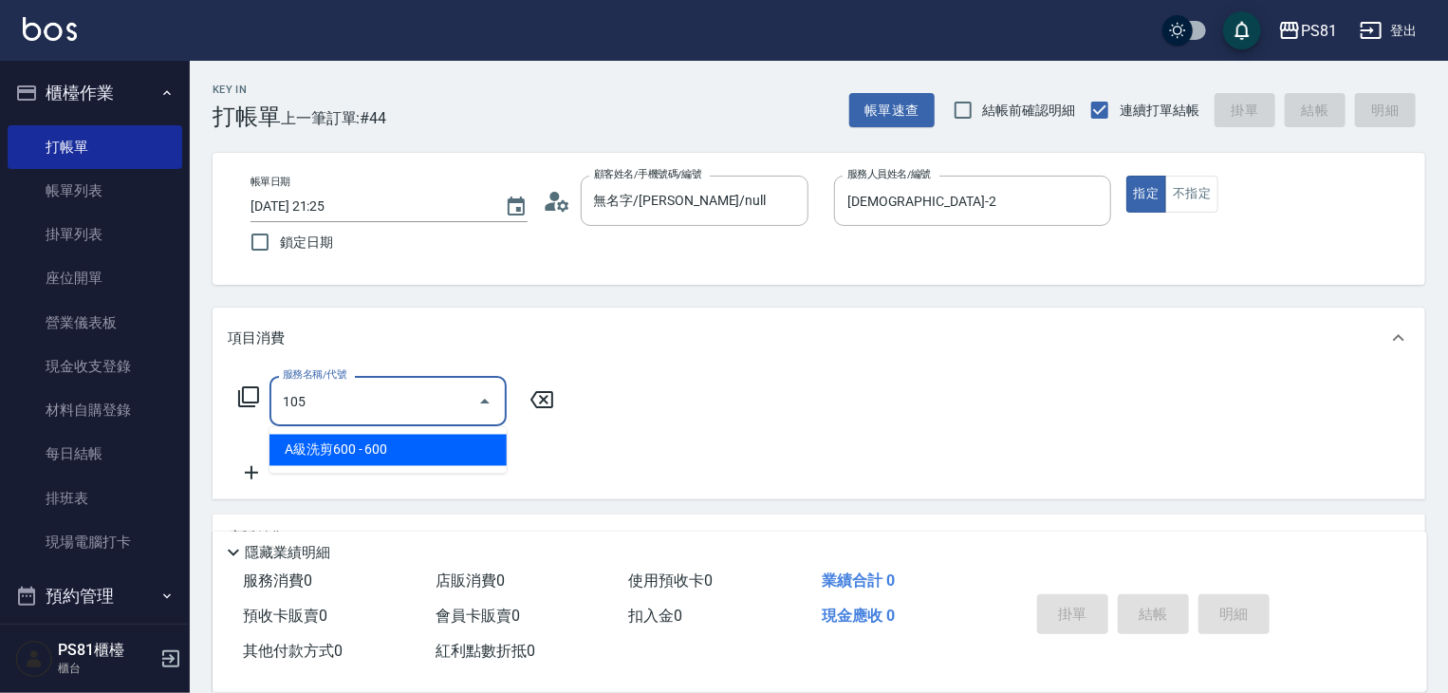
type input "A級洗剪600(105)"
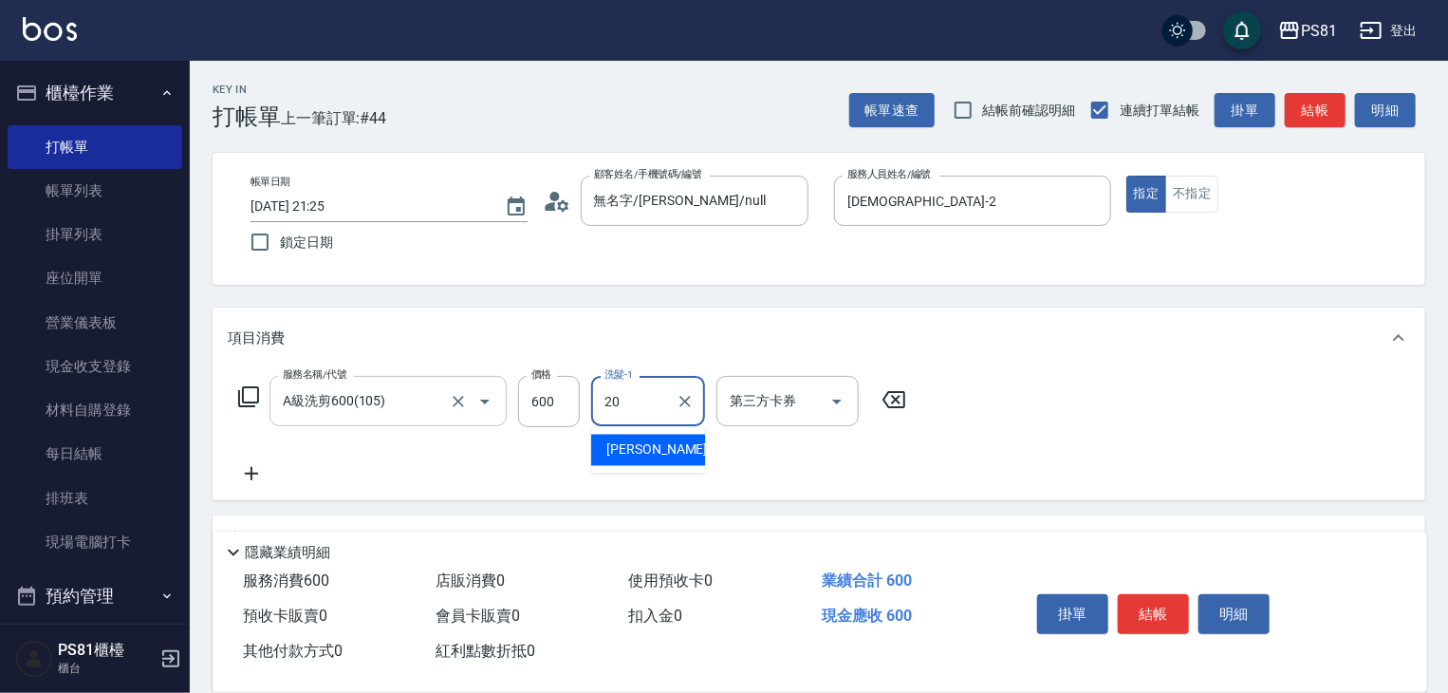
type input "[PERSON_NAME]-20"
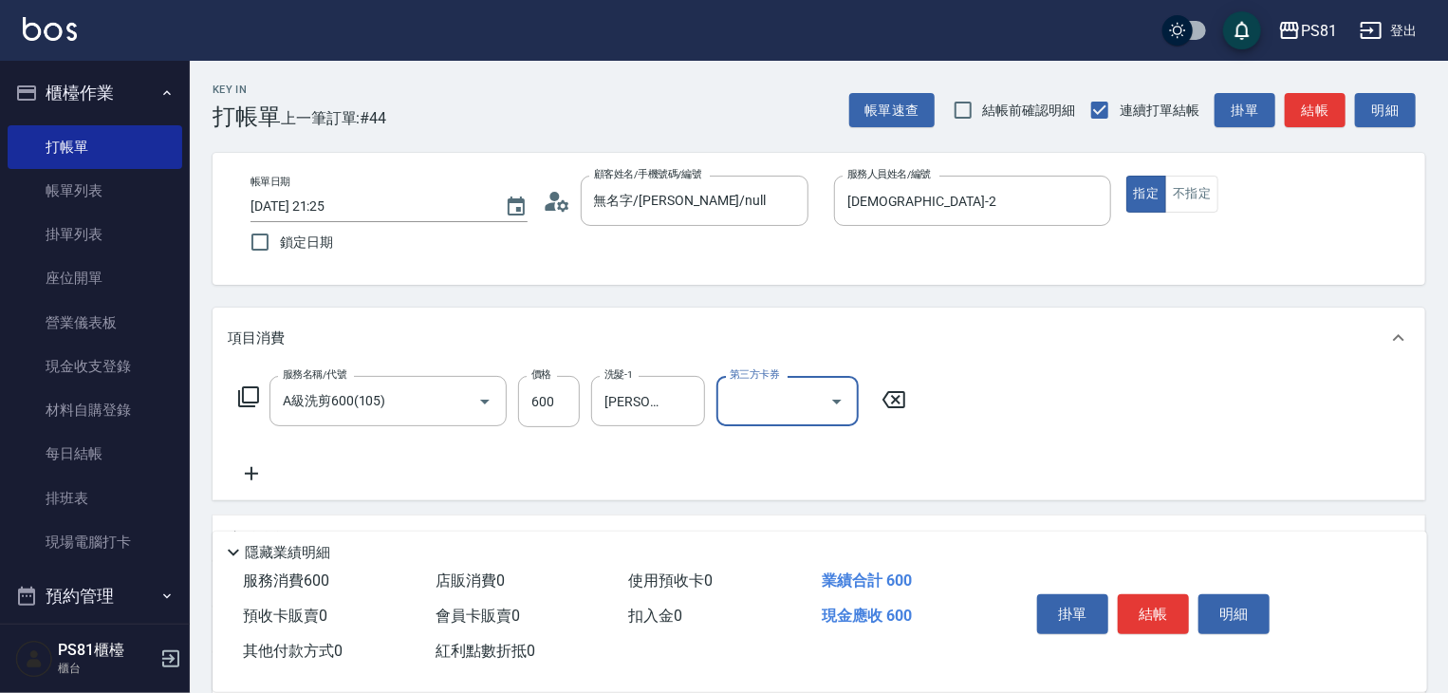
click at [809, 468] on div "服務名稱/代號 A級洗剪600(105) 服務名稱/代號 價格 600 價格 洗髮-1 [PERSON_NAME]-20 洗髮-1 第三方卡券 第三方卡券" at bounding box center [573, 430] width 690 height 109
click at [1147, 611] on button "結帳" at bounding box center [1153, 614] width 71 height 40
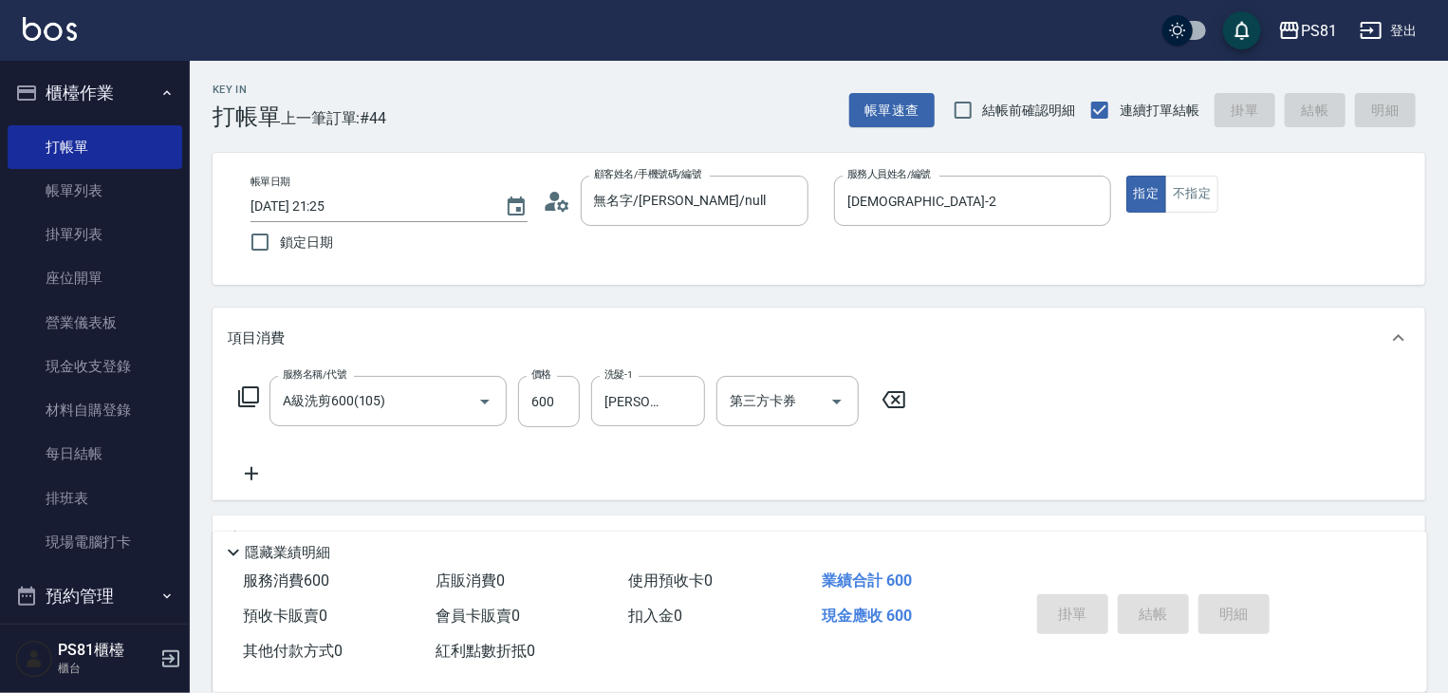
type input "2025/08/23 21:26"
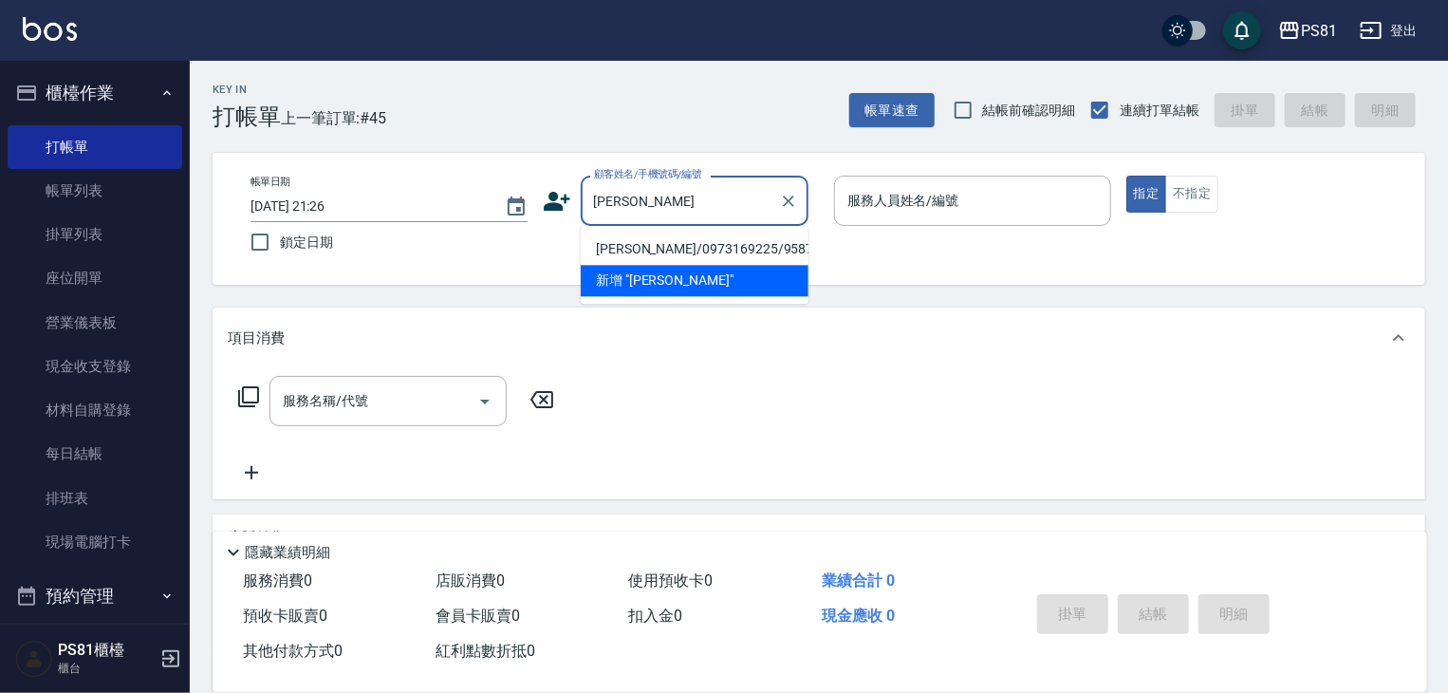
click at [789, 246] on li "[PERSON_NAME]/0973169225/9587" at bounding box center [695, 248] width 228 height 31
type input "[PERSON_NAME]/0973169225/9587"
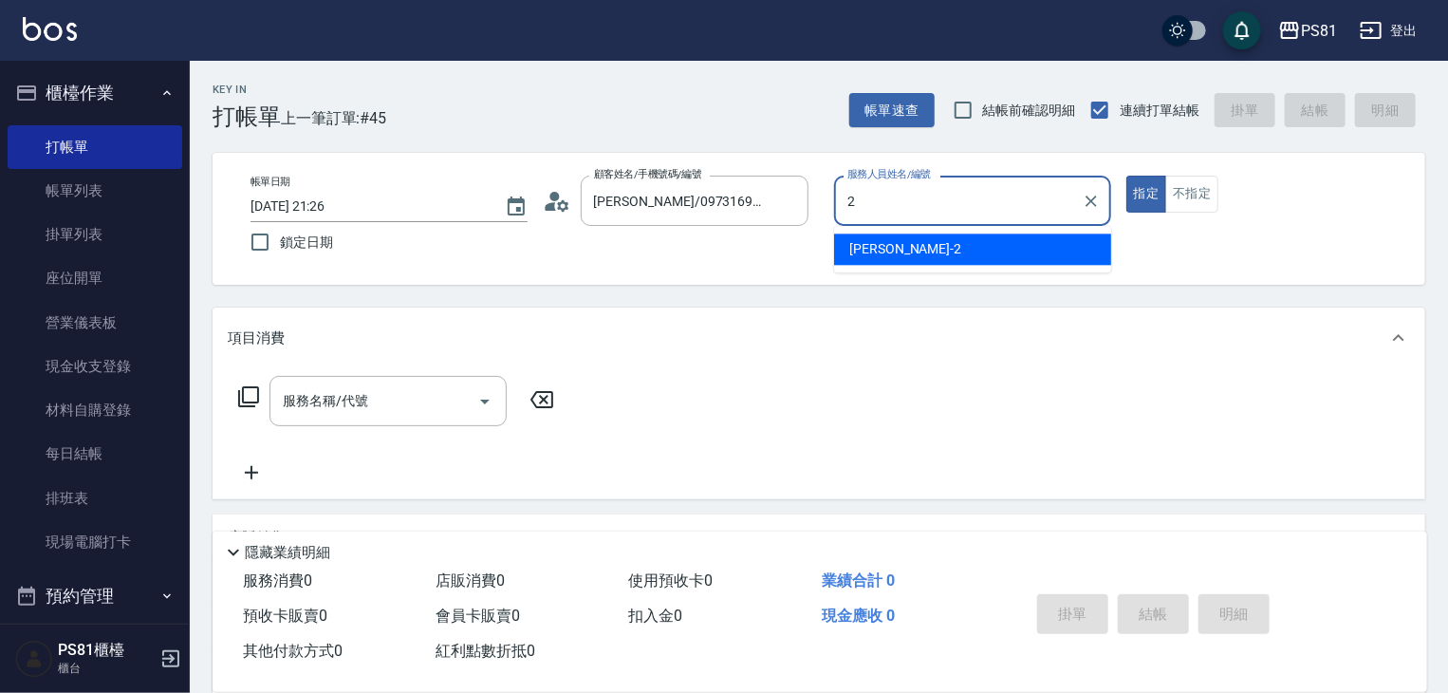
type input "采蓮-2"
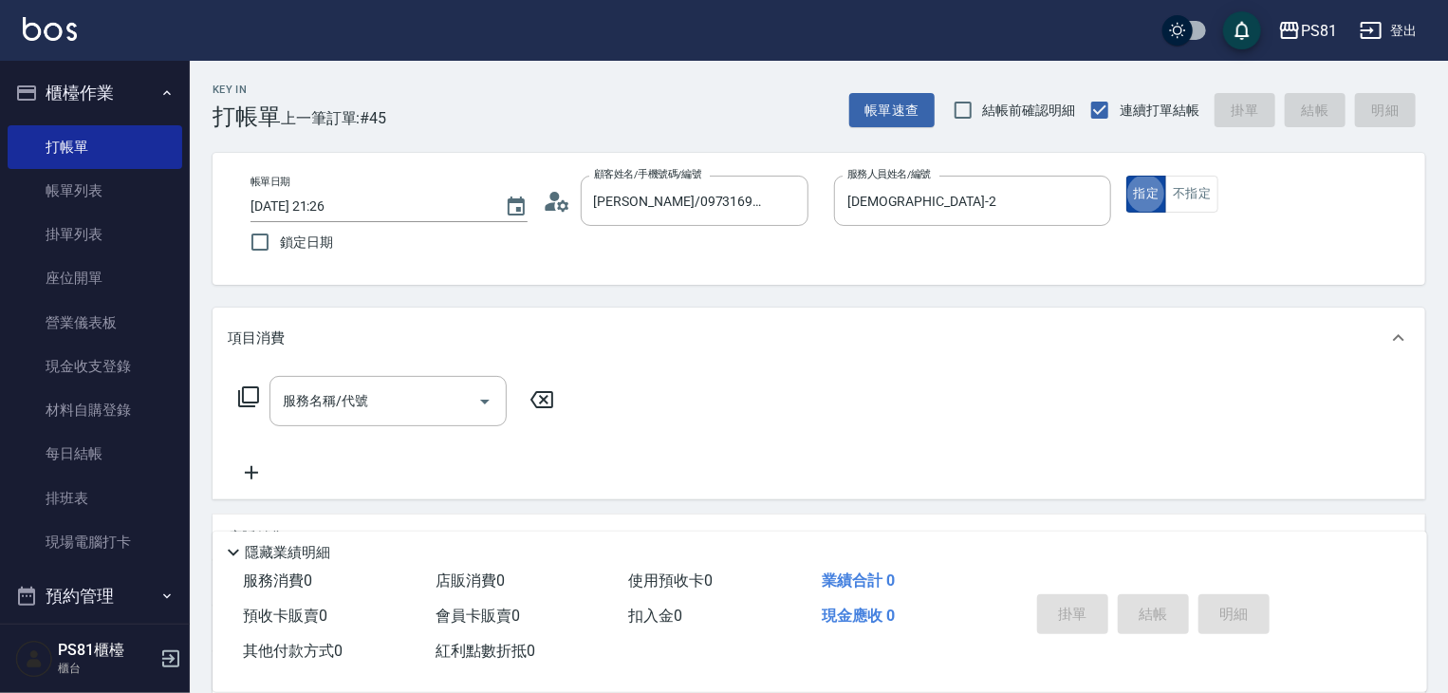
click at [1149, 204] on button "指定" at bounding box center [1146, 194] width 41 height 37
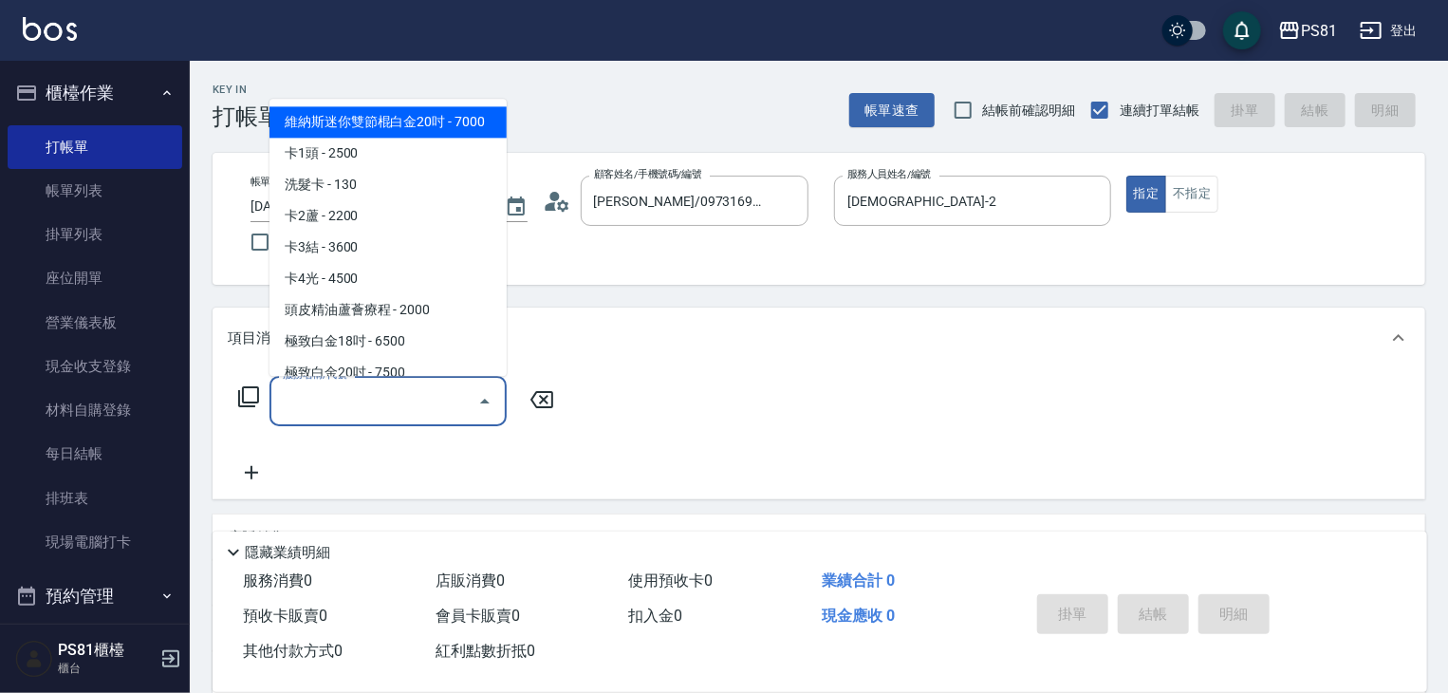
click at [444, 387] on input "服務名稱/代號" at bounding box center [374, 400] width 192 height 33
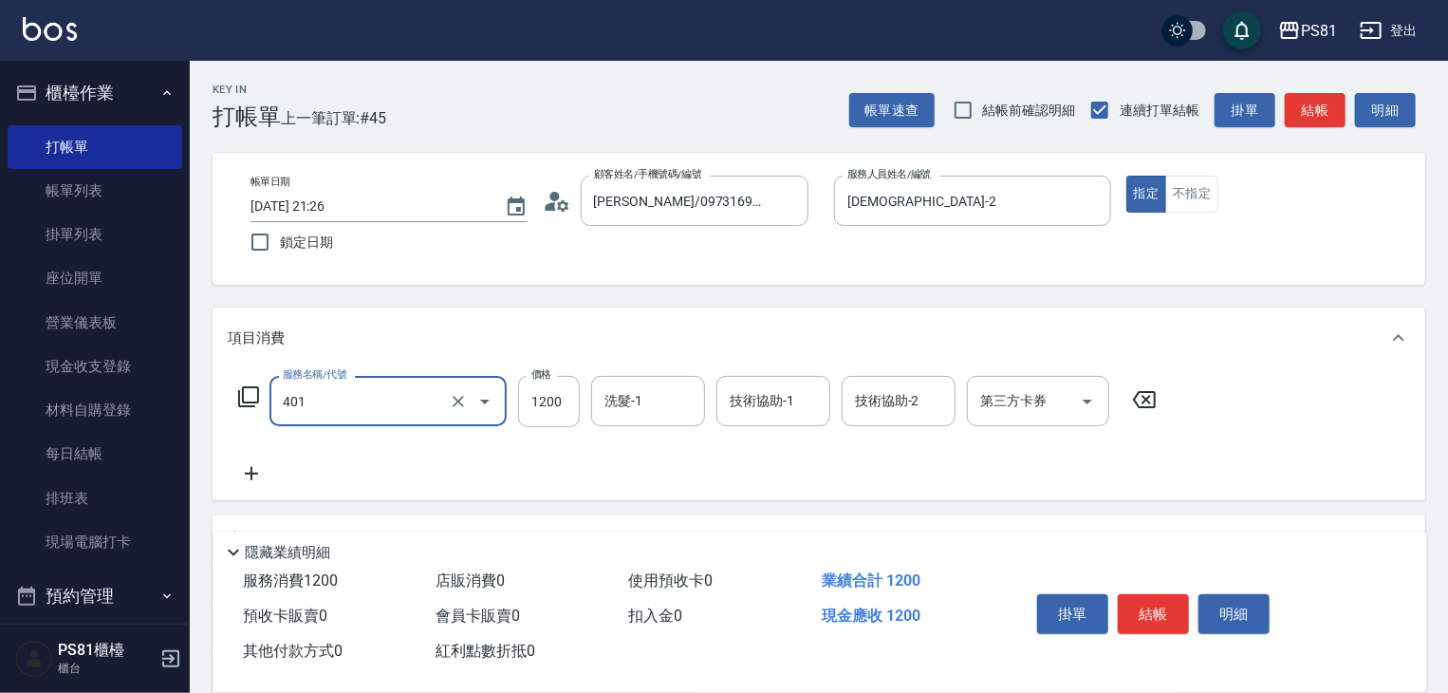
type input "基本染髮(401)"
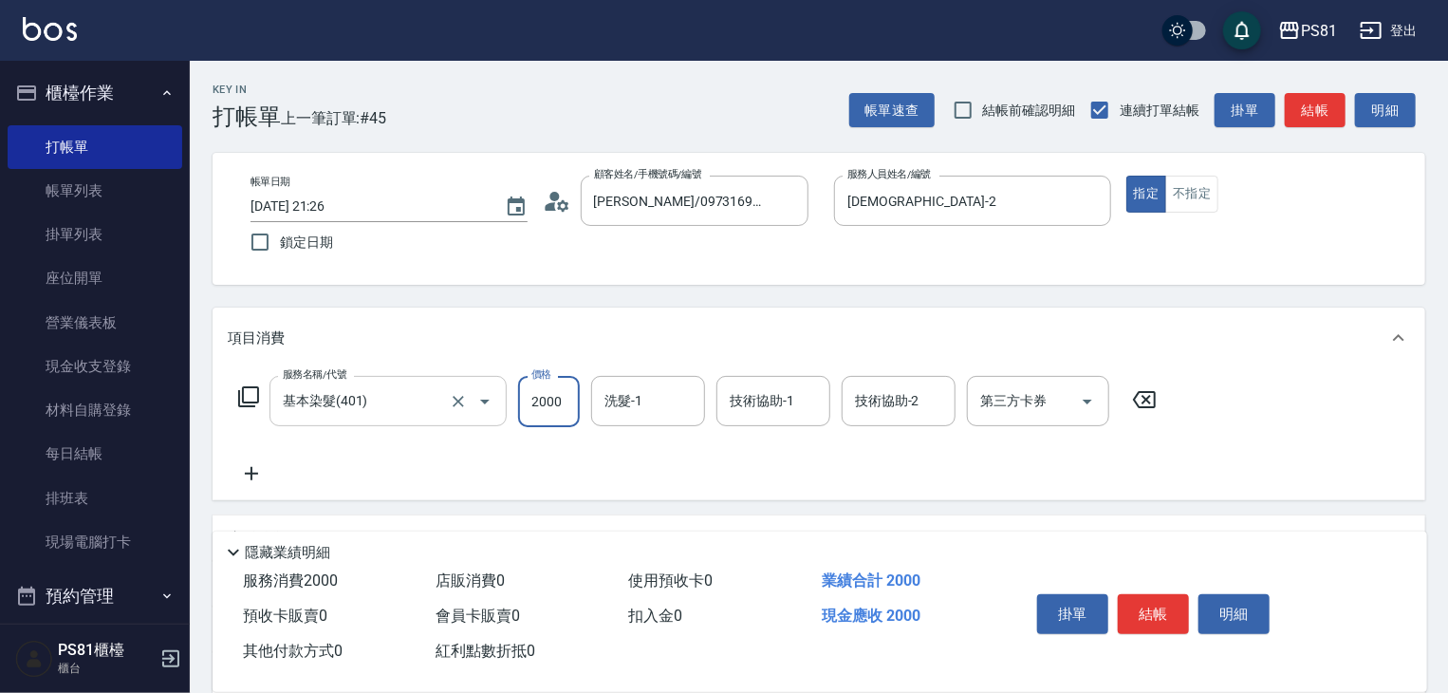
type input "2000"
type input "[PERSON_NAME]-20"
click at [390, 461] on div "服務名稱/代號 基本染髮(401) 服務名稱/代號 價格 2000 價格 洗髮-1 洗髮-1 技術協助-1 妍妍-20 技術協助-1 技術協助-2 技術協助-…" at bounding box center [698, 430] width 940 height 109
click at [239, 468] on icon at bounding box center [251, 473] width 47 height 23
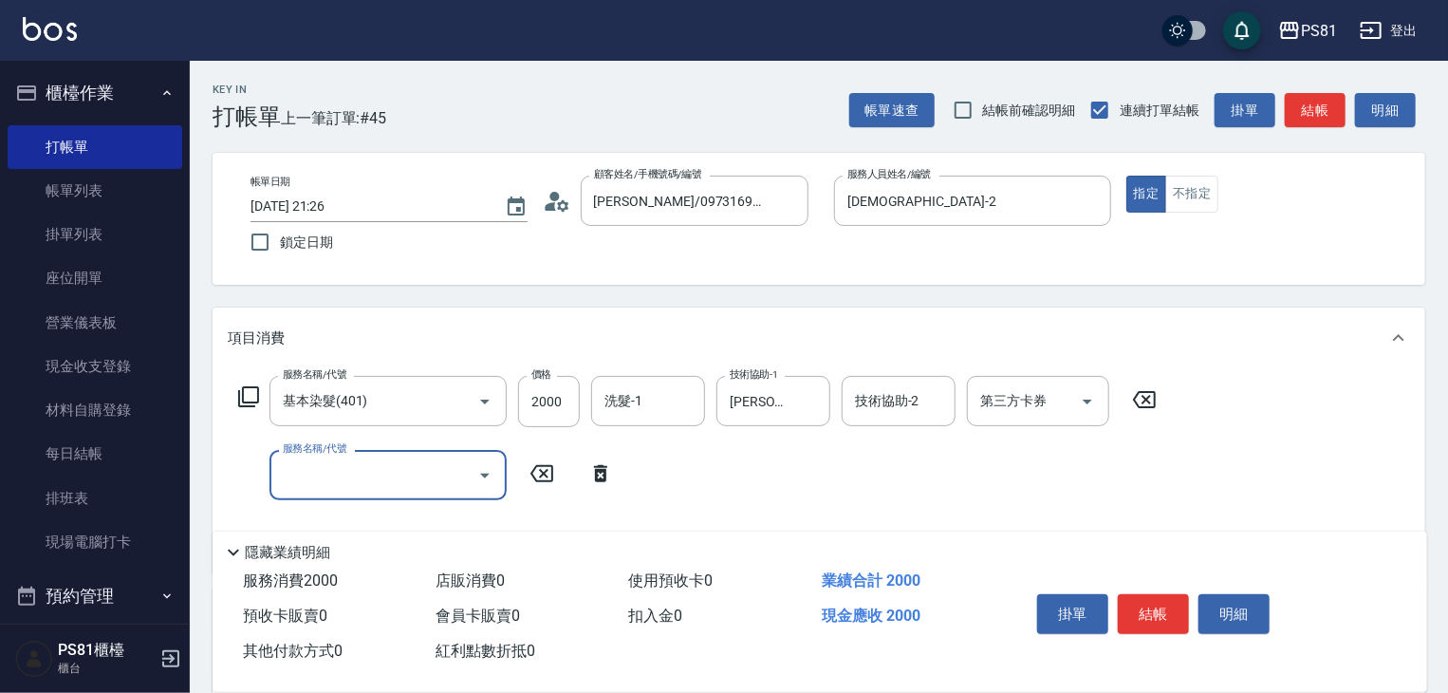
click at [299, 467] on input "服務名稱/代號" at bounding box center [374, 474] width 192 height 33
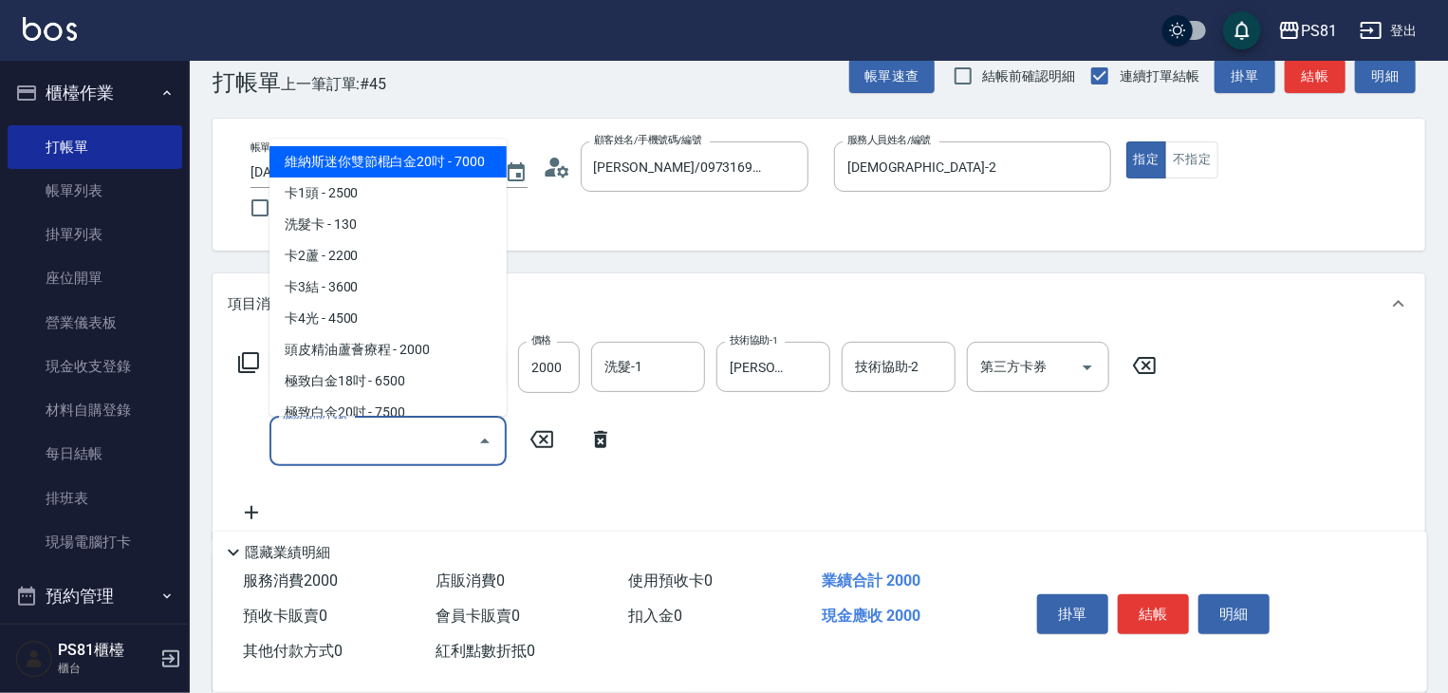
scroll to position [95, 0]
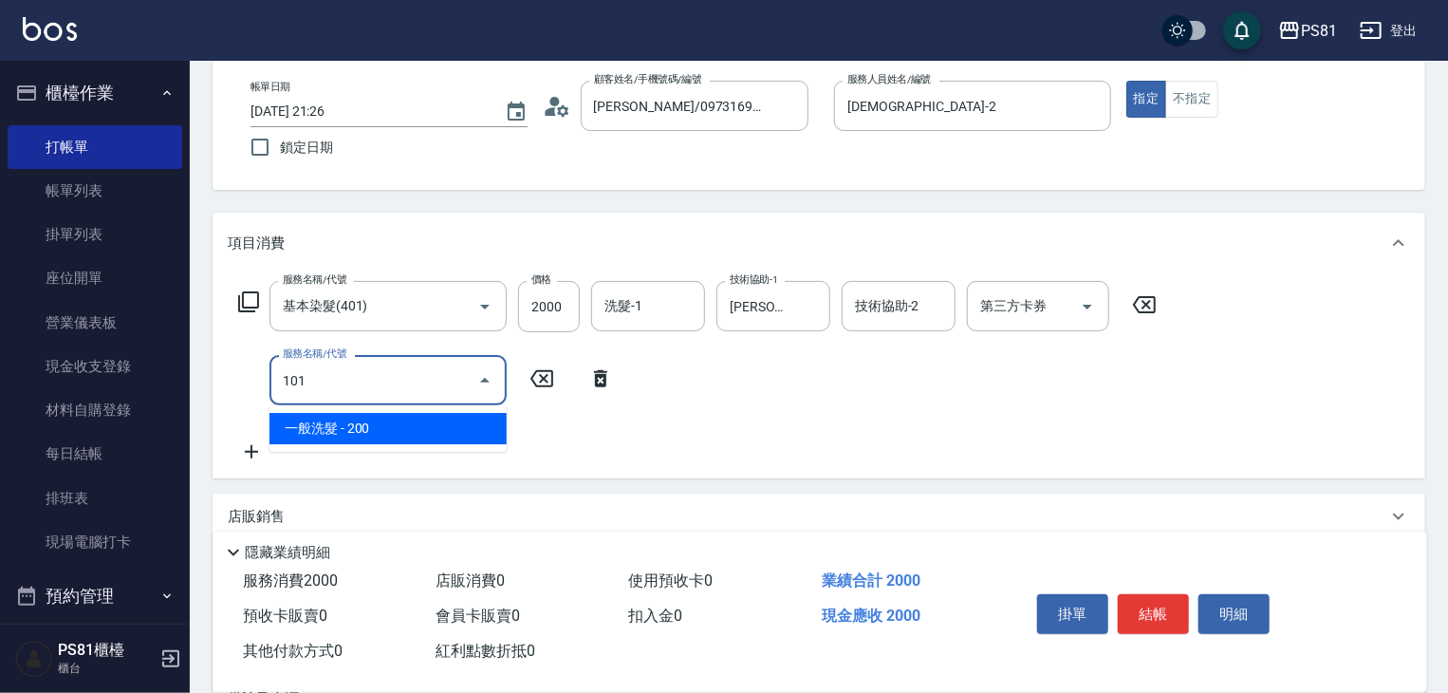
type input "一般洗髮(101)"
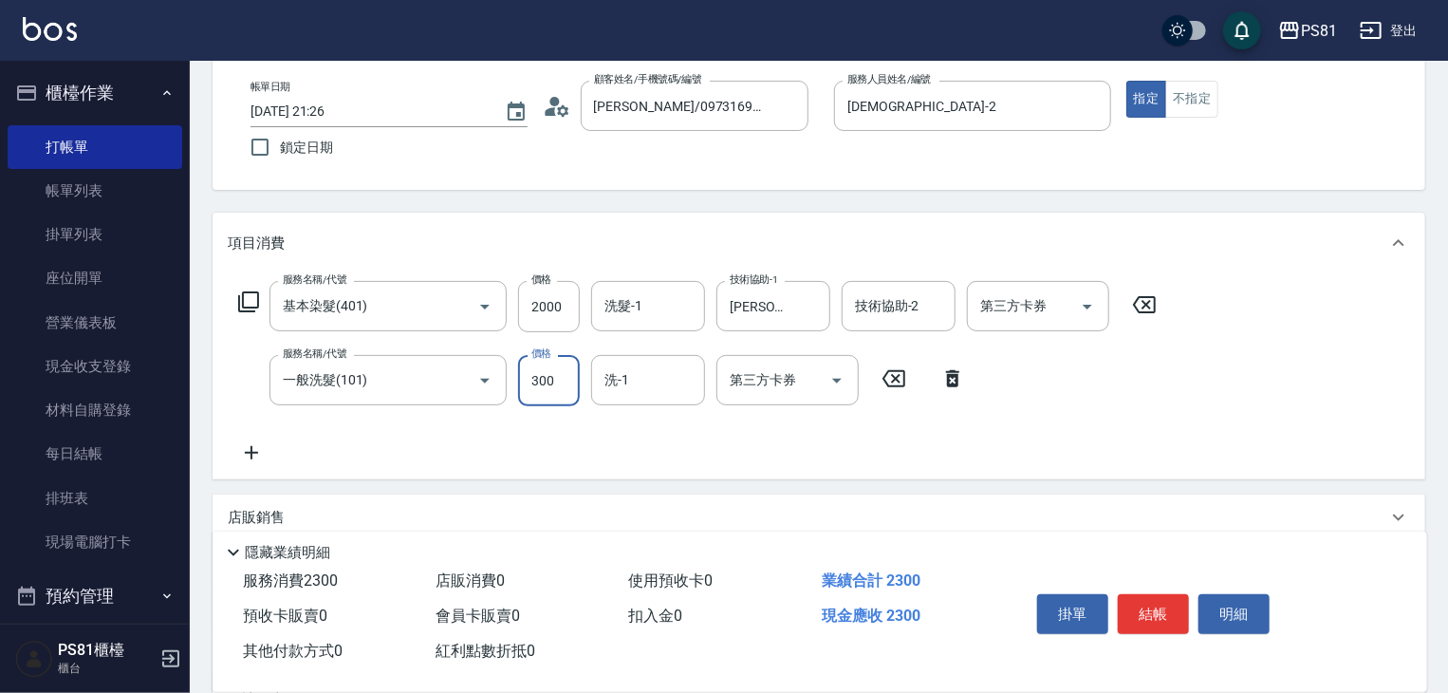
type input "300"
type input "[PERSON_NAME]-20"
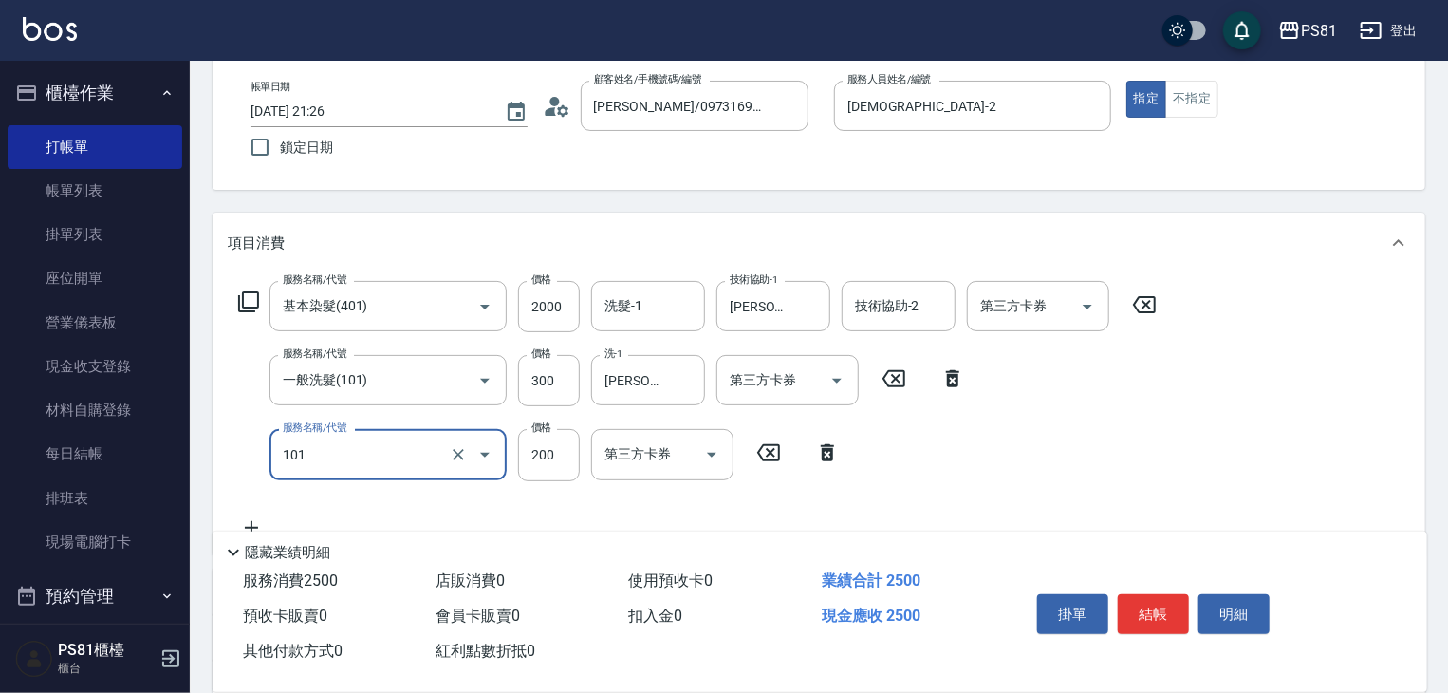
type input "一般洗髮(101)"
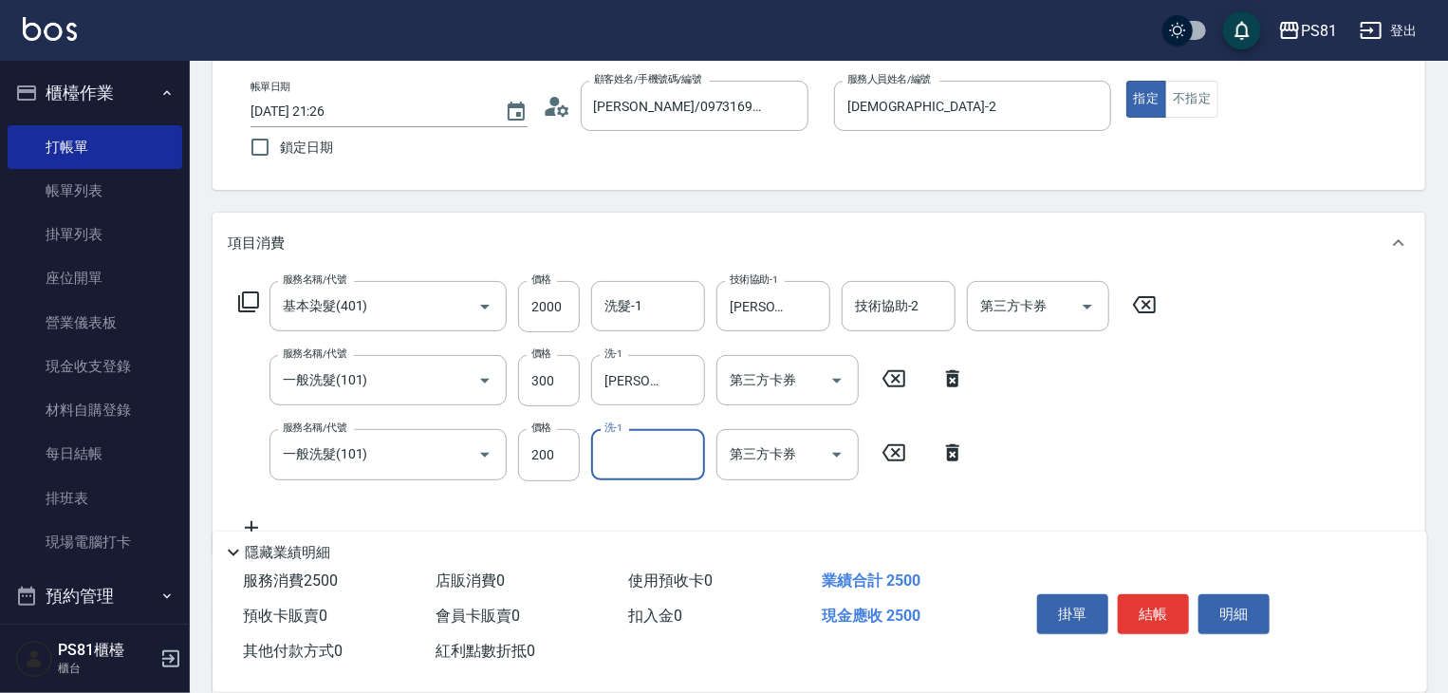
type input "0"
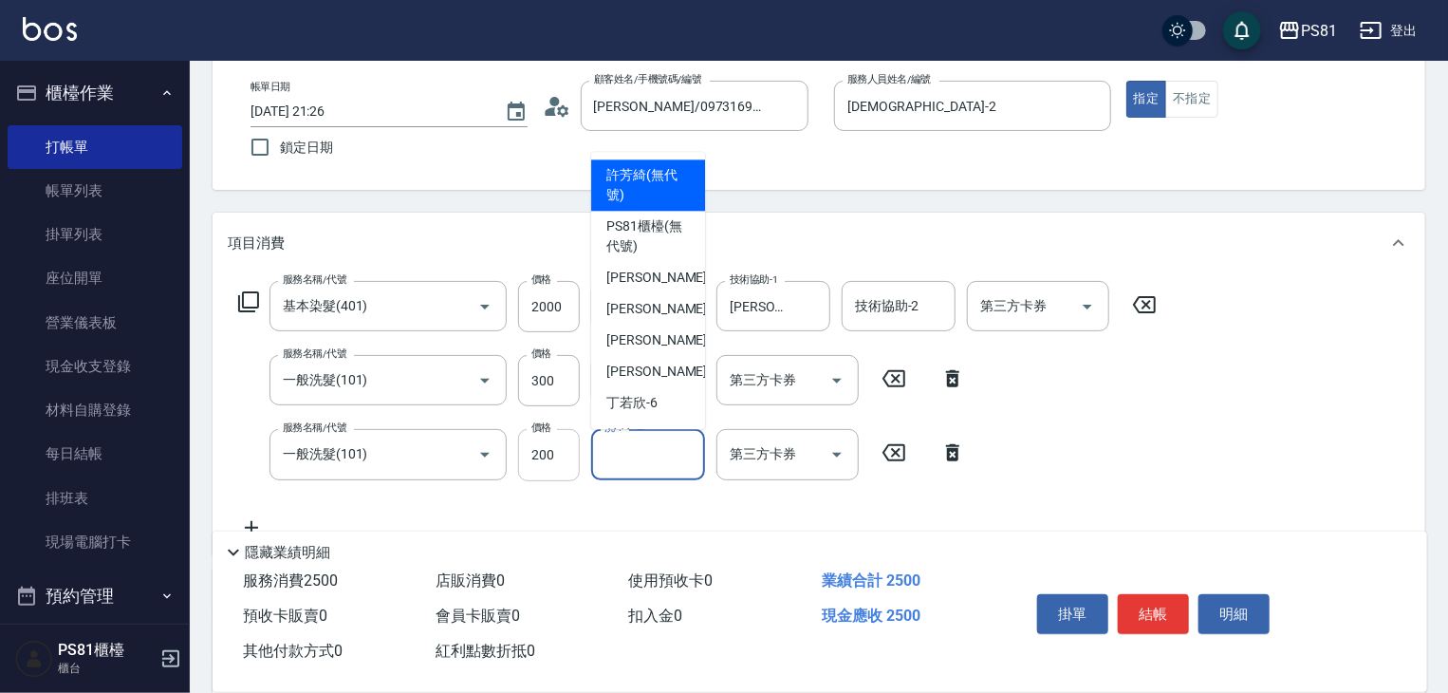
click at [545, 472] on input "200" at bounding box center [549, 454] width 62 height 51
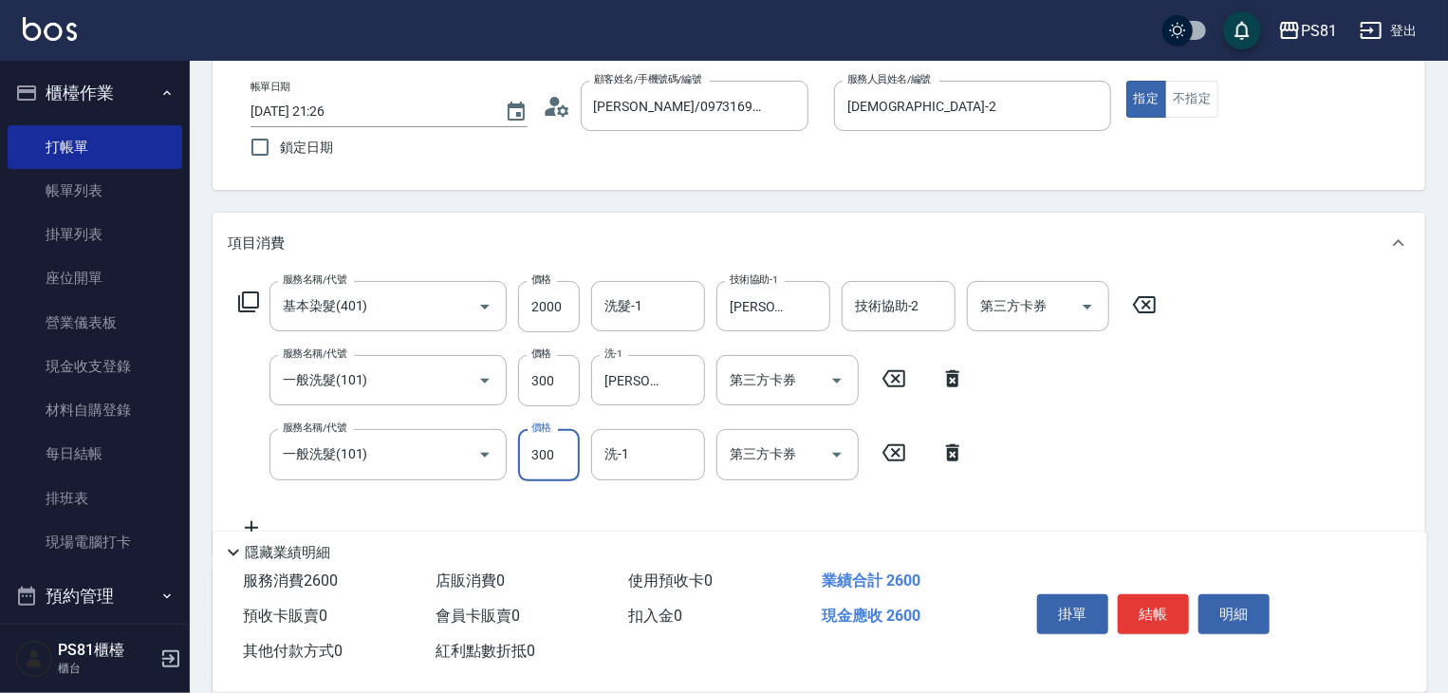
type input "300"
type input "[PERSON_NAME]-20"
click at [1026, 475] on div "服務名稱/代號 基本染髮(401) 服務名稱/代號 價格 2000 價格 洗髮-1 洗髮-1 技術協助-1 妍妍-20 技術協助-1 技術協助-2 技術協助-…" at bounding box center [698, 409] width 940 height 257
click at [1164, 614] on button "結帳" at bounding box center [1153, 614] width 71 height 40
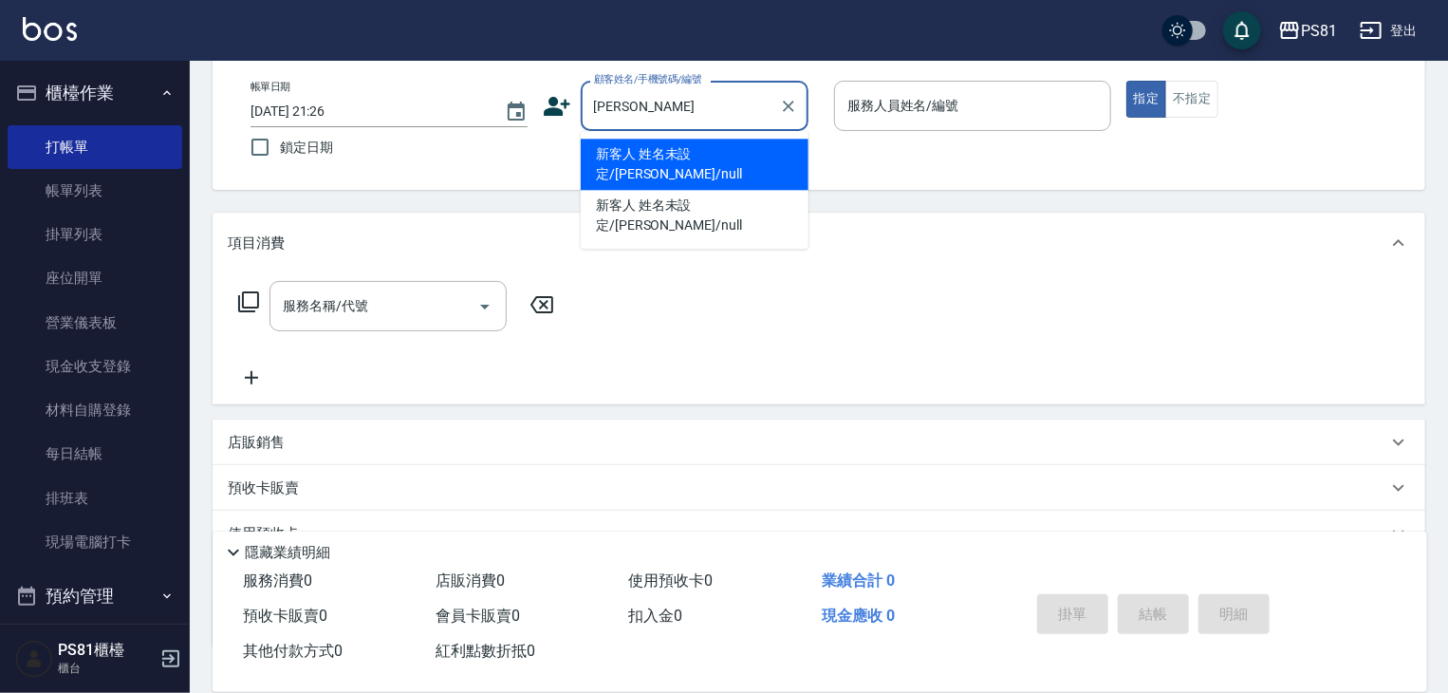
click at [672, 155] on li "新客人 姓名未設定/[PERSON_NAME]/null" at bounding box center [695, 164] width 228 height 51
type input "新客人 姓名未設定/[PERSON_NAME]/null"
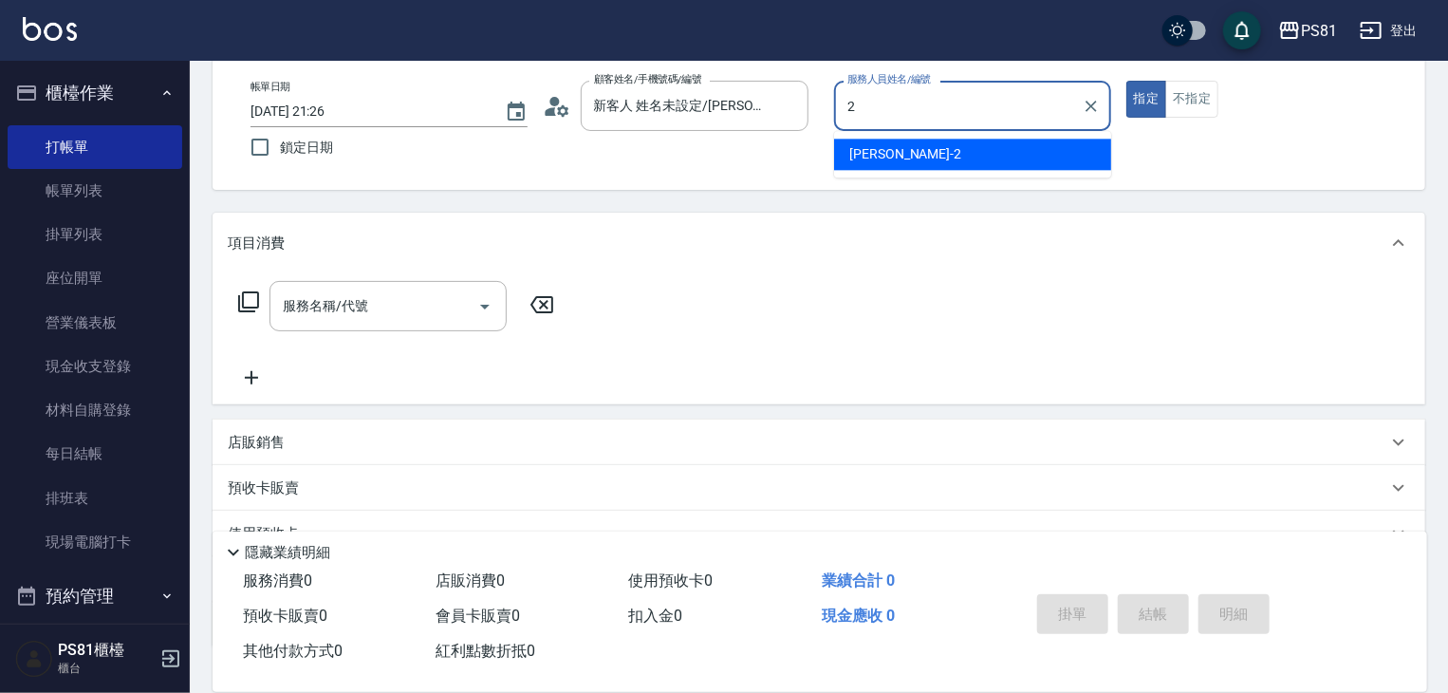
type input "采蓮-2"
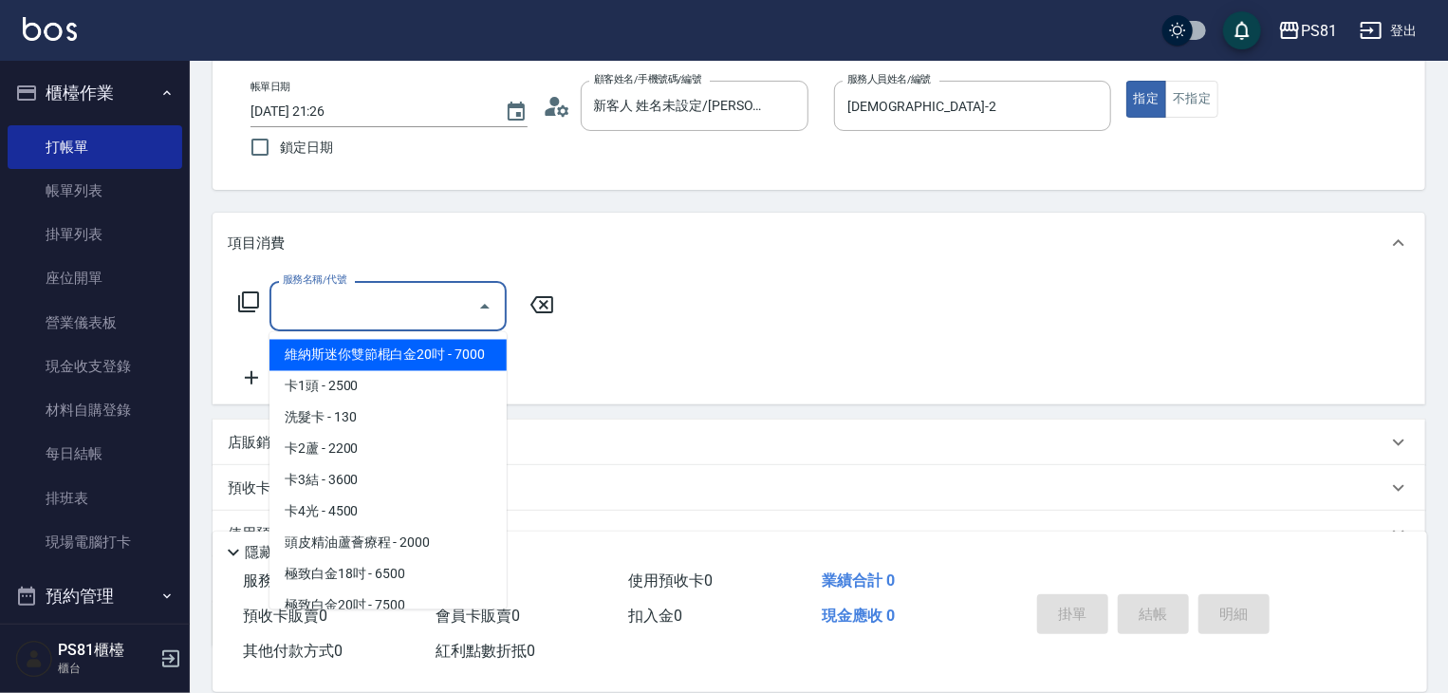
click at [379, 317] on input "服務名稱/代號" at bounding box center [374, 305] width 192 height 33
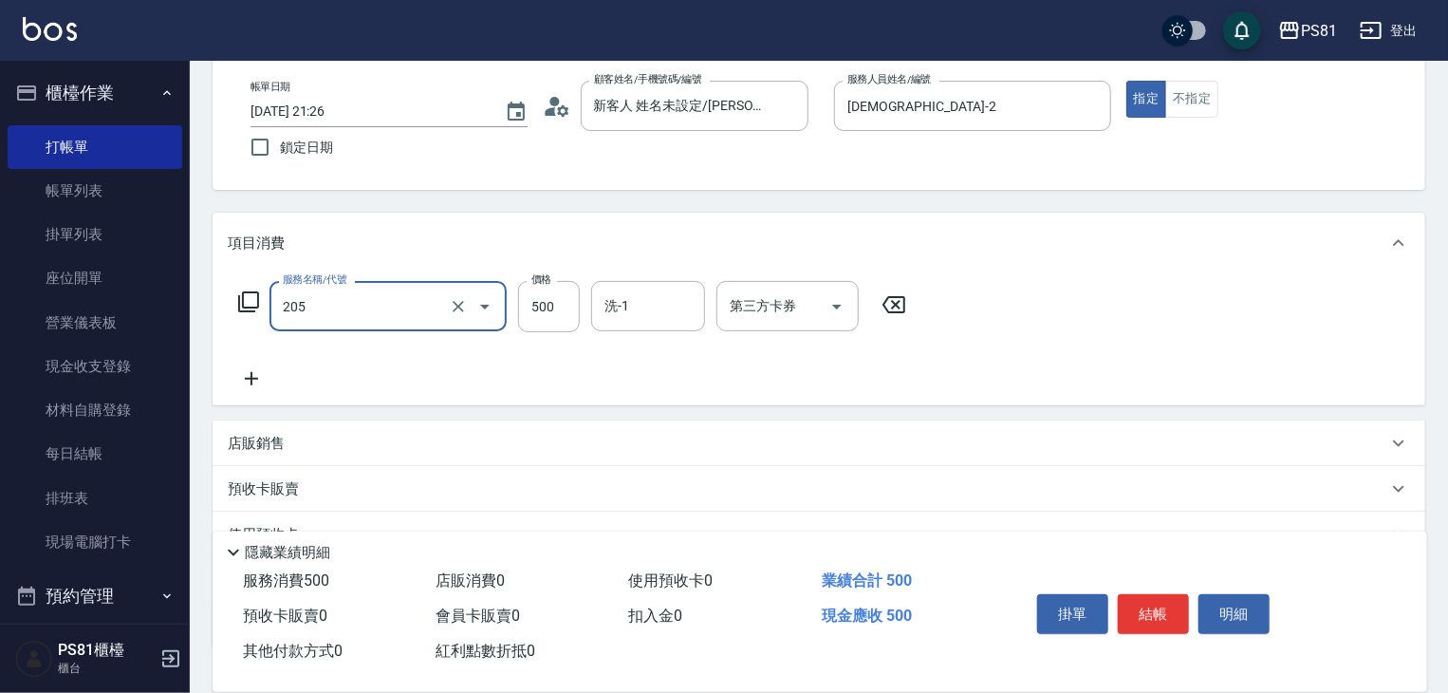
type input "A級單剪400(205)"
drag, startPoint x: 820, startPoint y: 373, endPoint x: 1193, endPoint y: 562, distance: 418.7
click at [823, 371] on div "服務名稱/代號 A級單剪400(205) 服務名稱/代號 價格 500 價格 洗-1 洗-1 第三方卡券 第三方卡券" at bounding box center [573, 335] width 690 height 109
click at [1165, 608] on button "結帳" at bounding box center [1153, 614] width 71 height 40
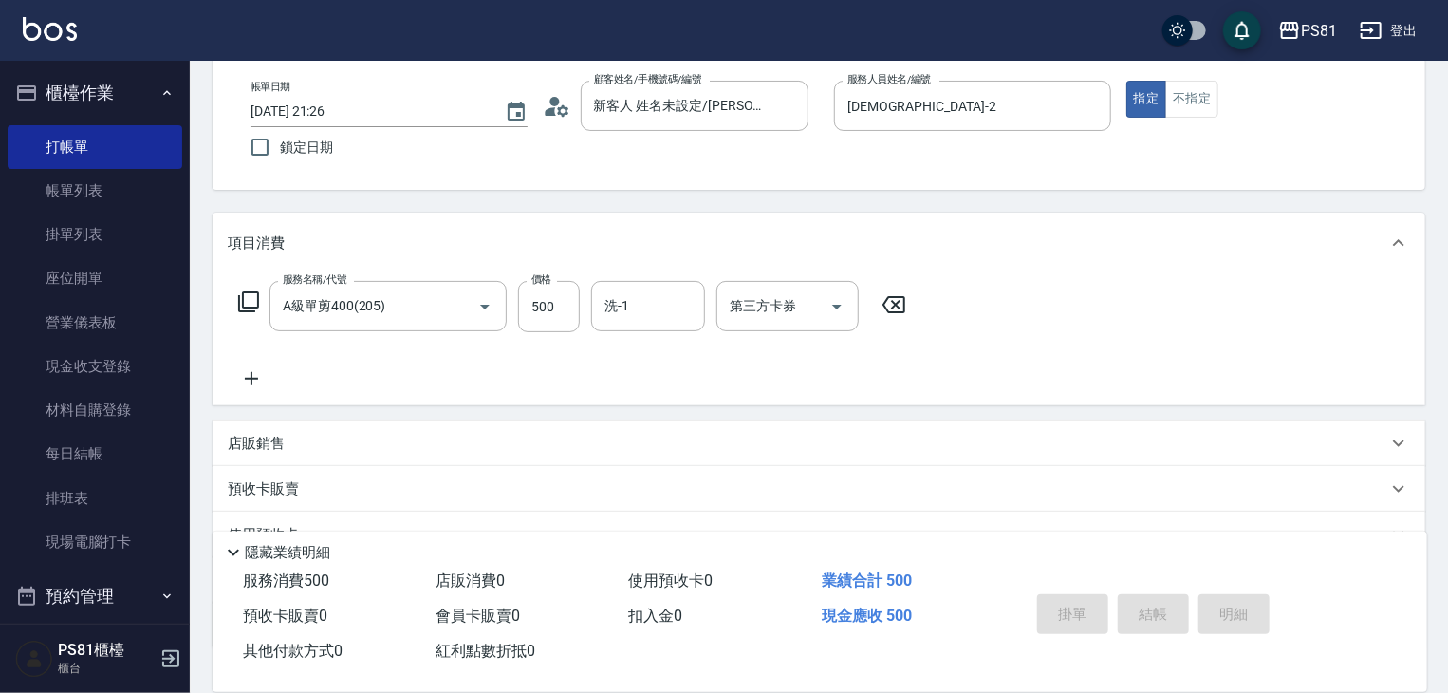
type input "[DATE] 21:27"
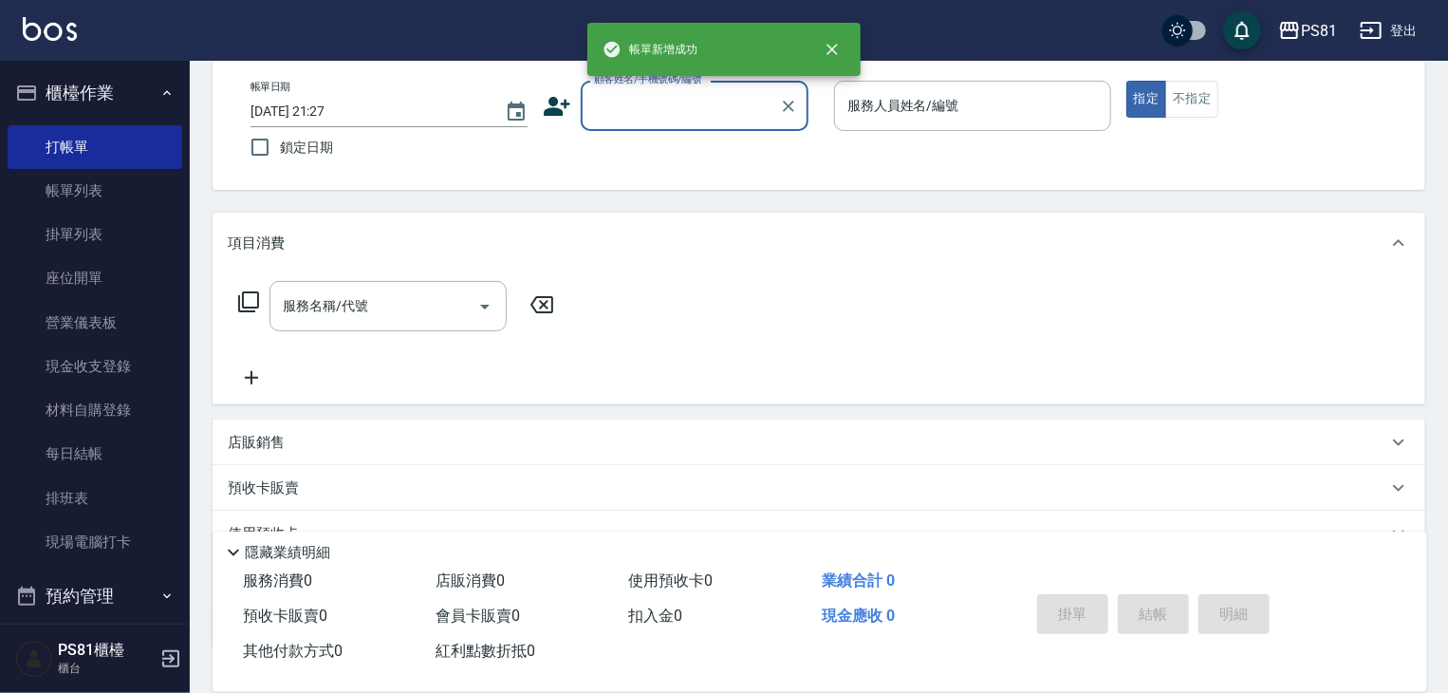
scroll to position [0, 0]
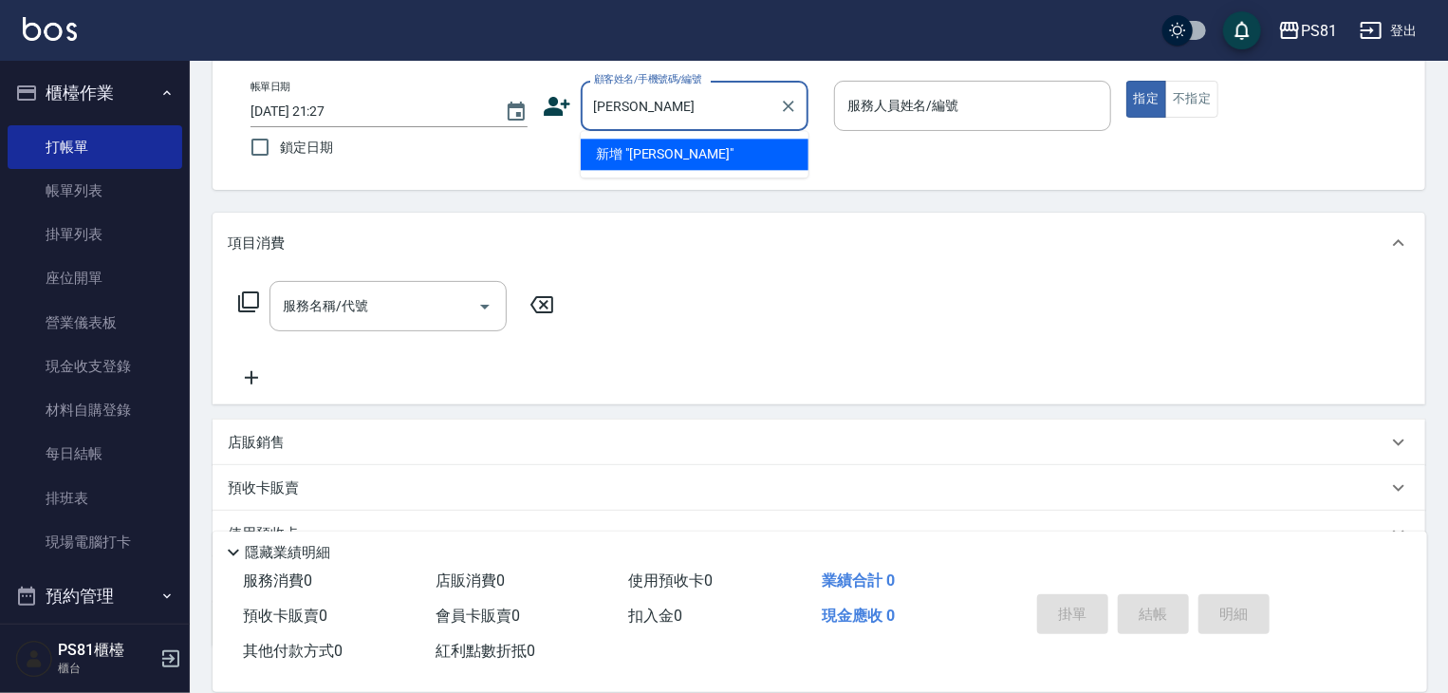
click at [698, 155] on li "新增 "蘇昭如"" at bounding box center [695, 154] width 228 height 31
type input "[PERSON_NAME]"
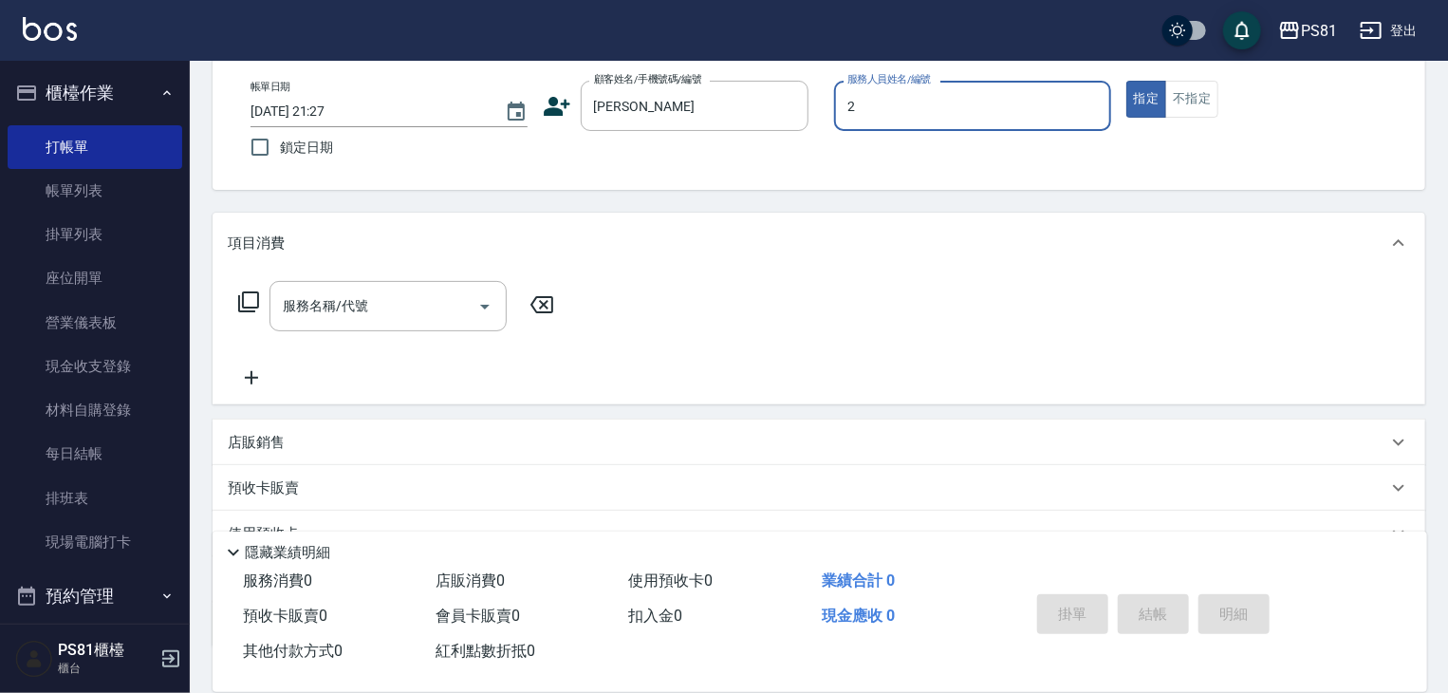
type input "采蓮-2"
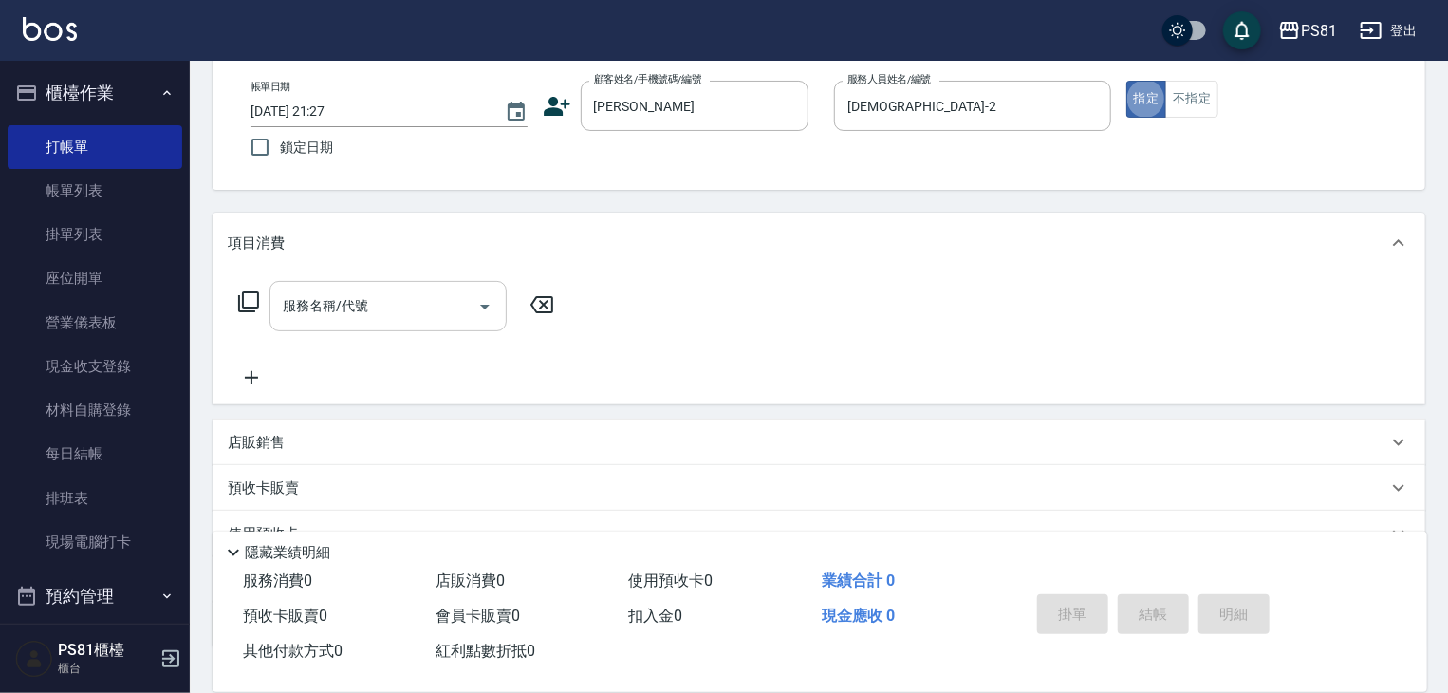
click at [436, 327] on div "服務名稱/代號" at bounding box center [387, 306] width 237 height 50
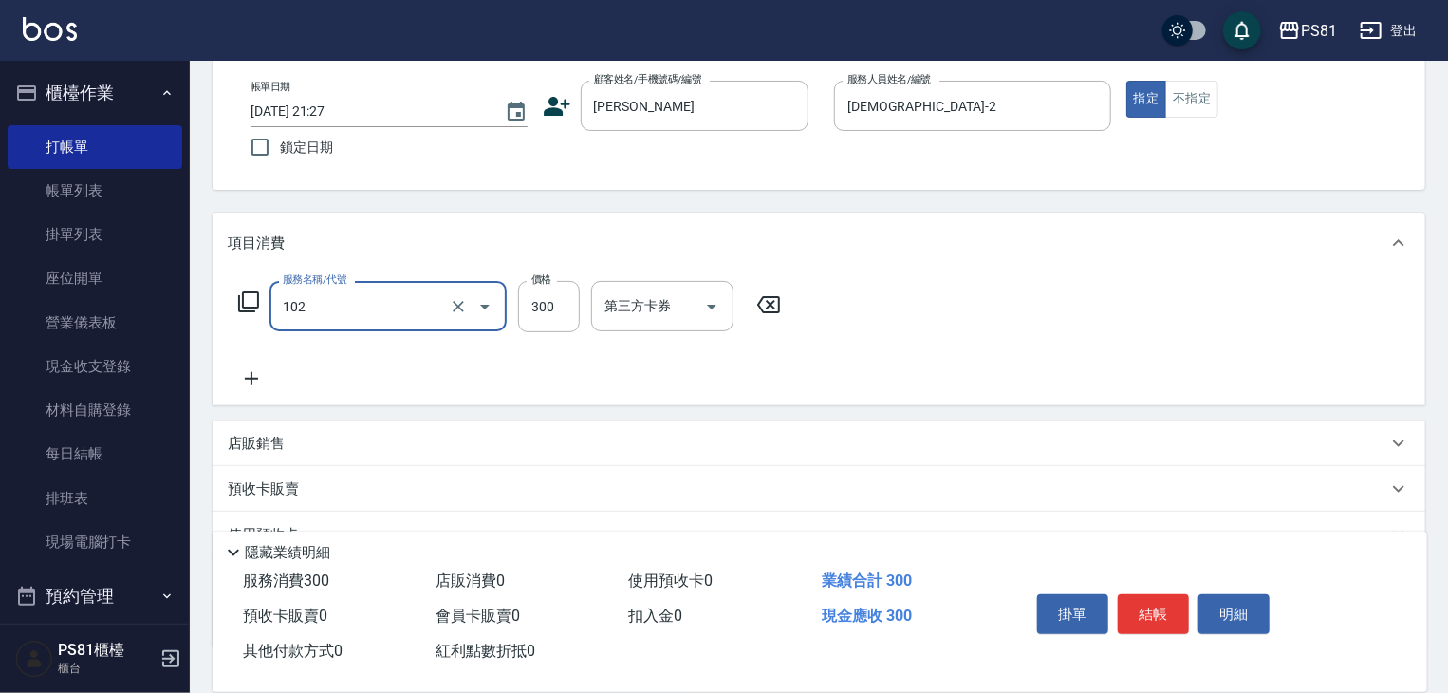
type input "保濕洗(102)"
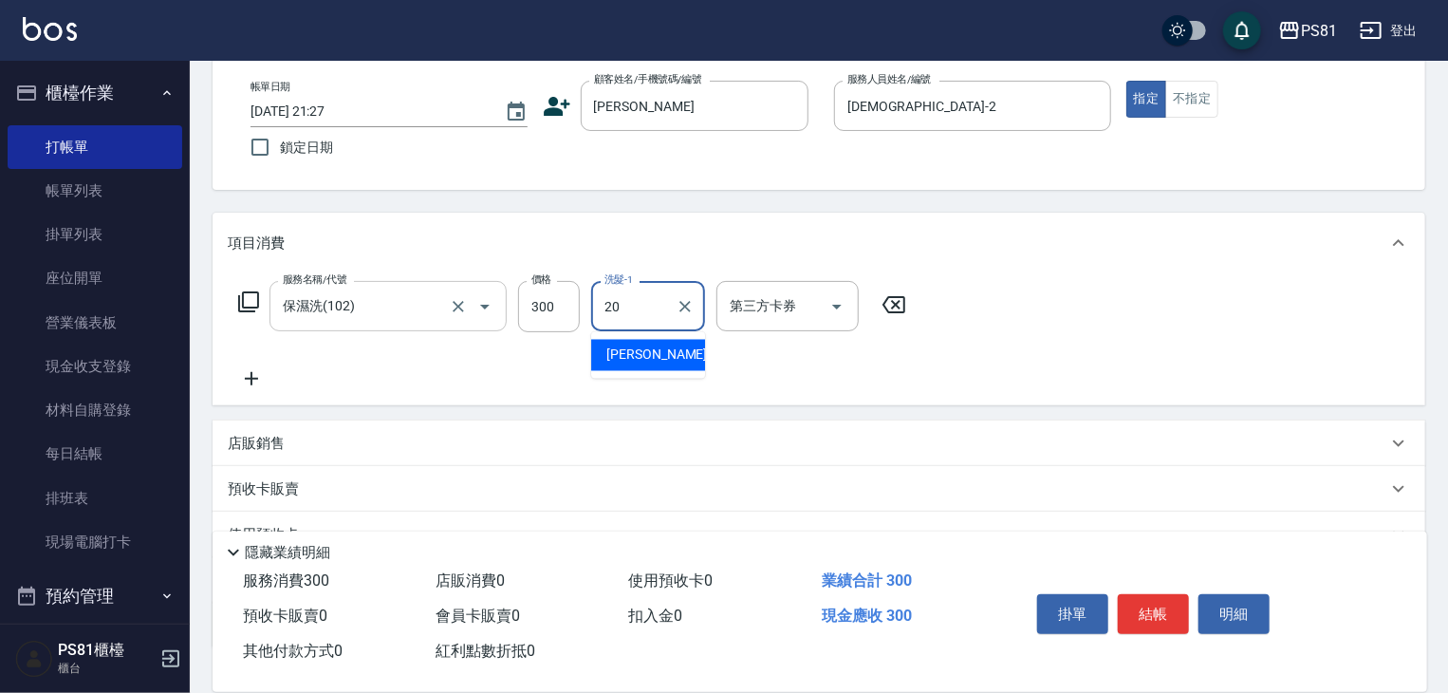
type input "[PERSON_NAME]-20"
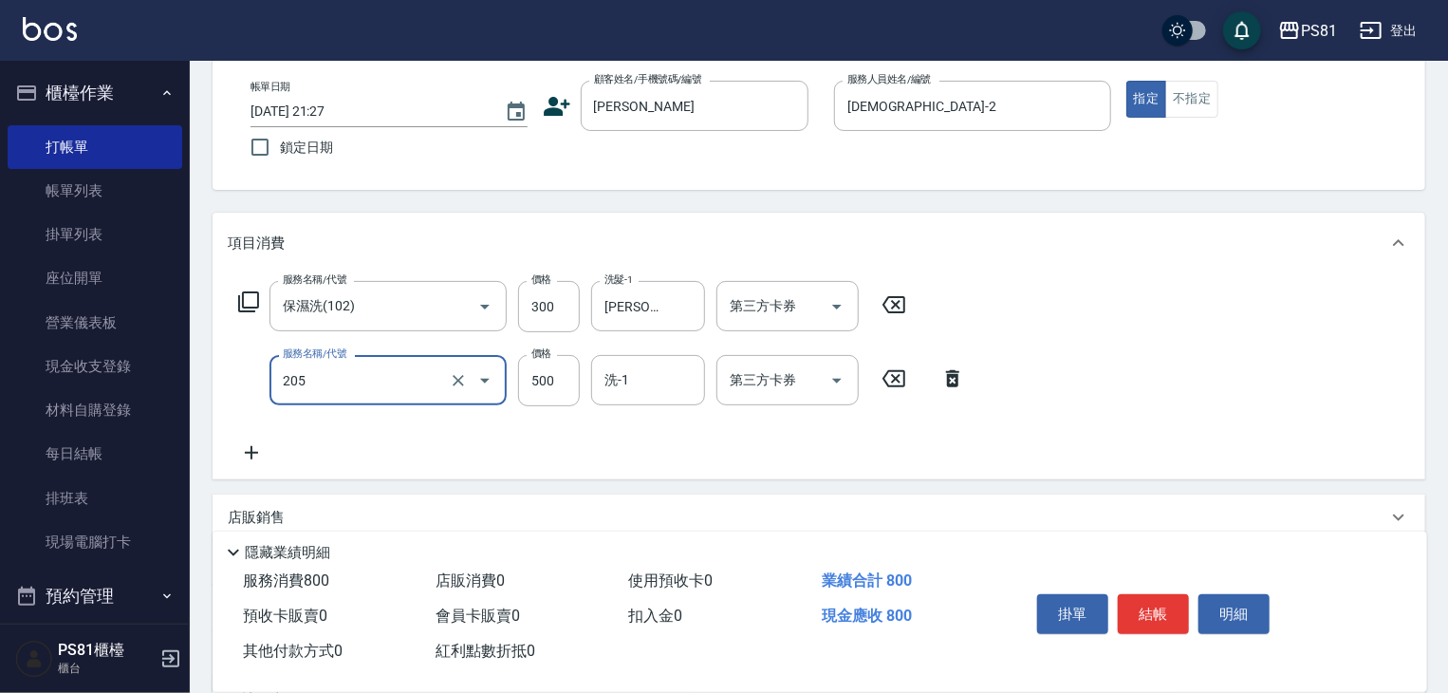
type input "A級單剪400(205)"
drag, startPoint x: 931, startPoint y: 435, endPoint x: 1099, endPoint y: 544, distance: 199.7
click at [931, 436] on div "服務名稱/代號 保濕洗(102) 服務名稱/代號 價格 300 價格 洗髮-1 妍妍-20 洗髮-1 第三方卡券 第三方卡券 服務名稱/代號 A級單剪400(…" at bounding box center [602, 372] width 748 height 183
click at [1136, 603] on button "結帳" at bounding box center [1153, 614] width 71 height 40
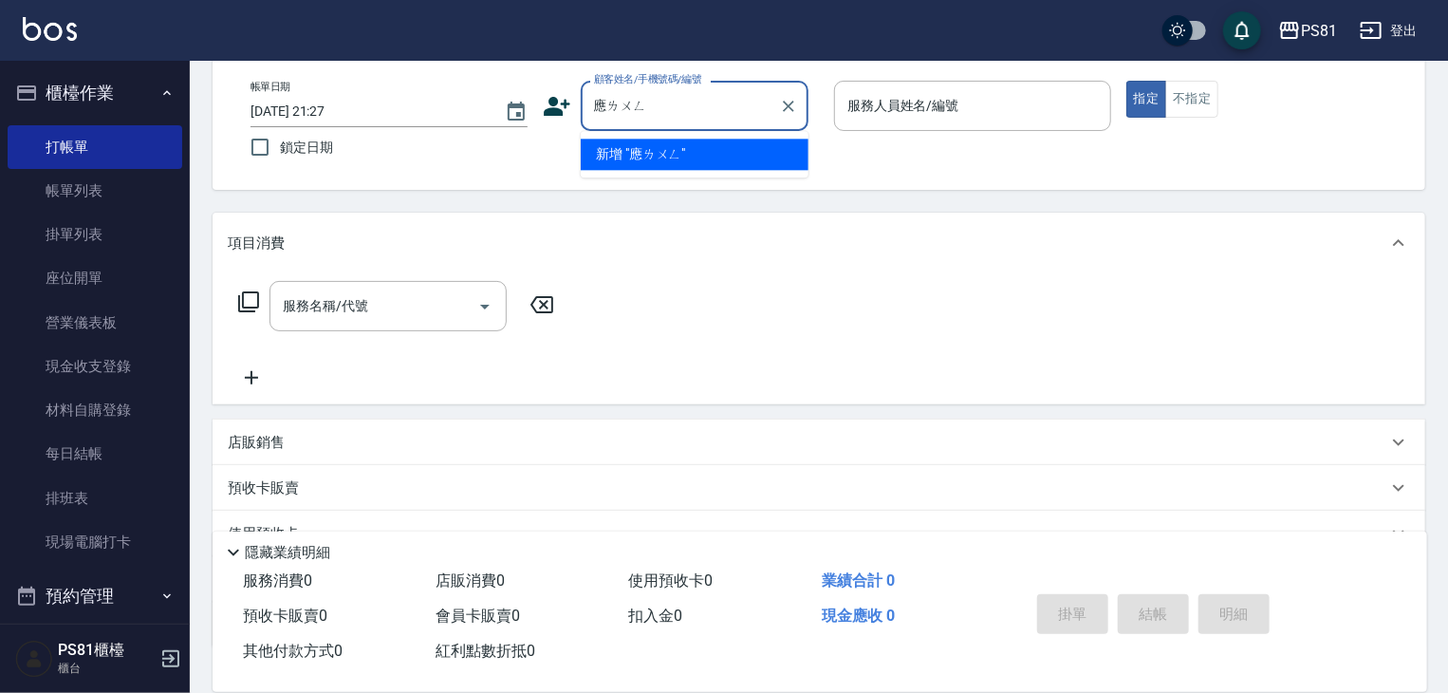
type input "應龍"
click at [710, 153] on li "[PERSON_NAME]/0987759525/" at bounding box center [695, 154] width 228 height 31
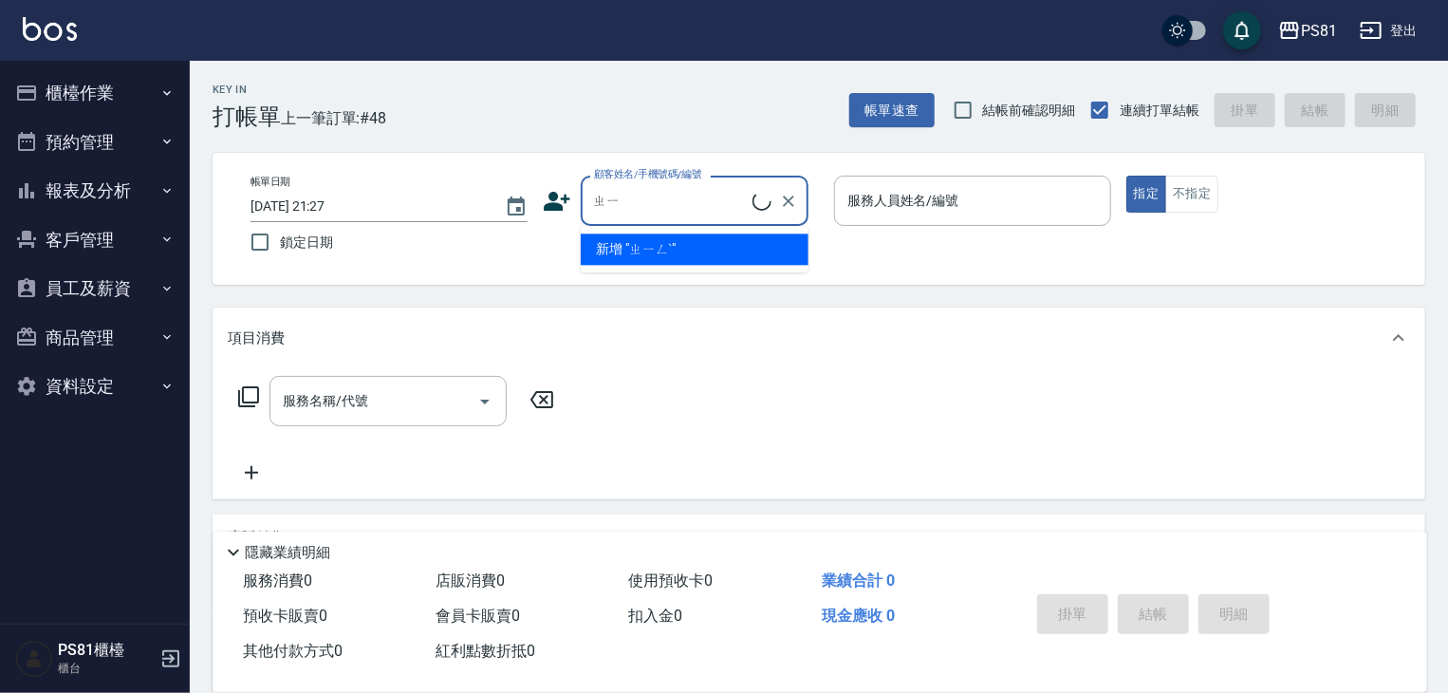
type input "ㄓ"
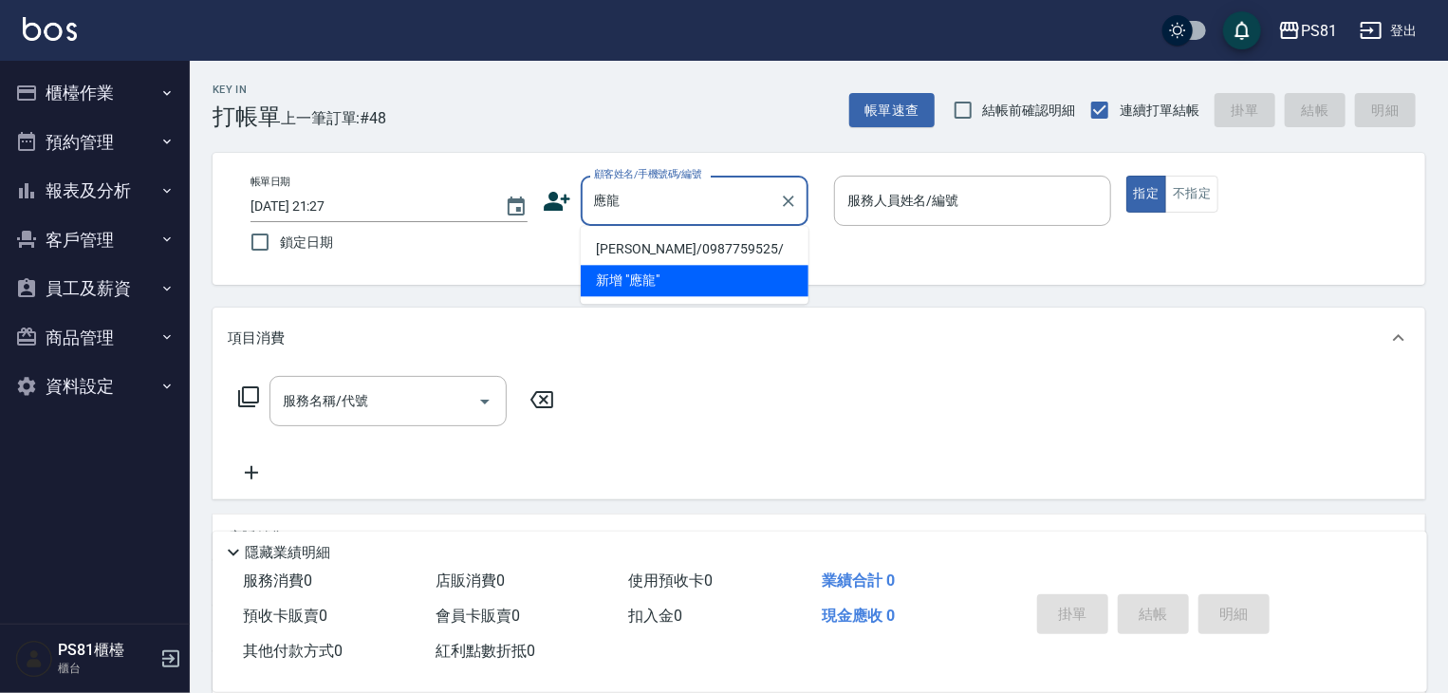
click at [732, 236] on li "[PERSON_NAME]/0987759525/" at bounding box center [695, 248] width 228 height 31
type input "[PERSON_NAME]/0987759525/"
type input "采蓮-2"
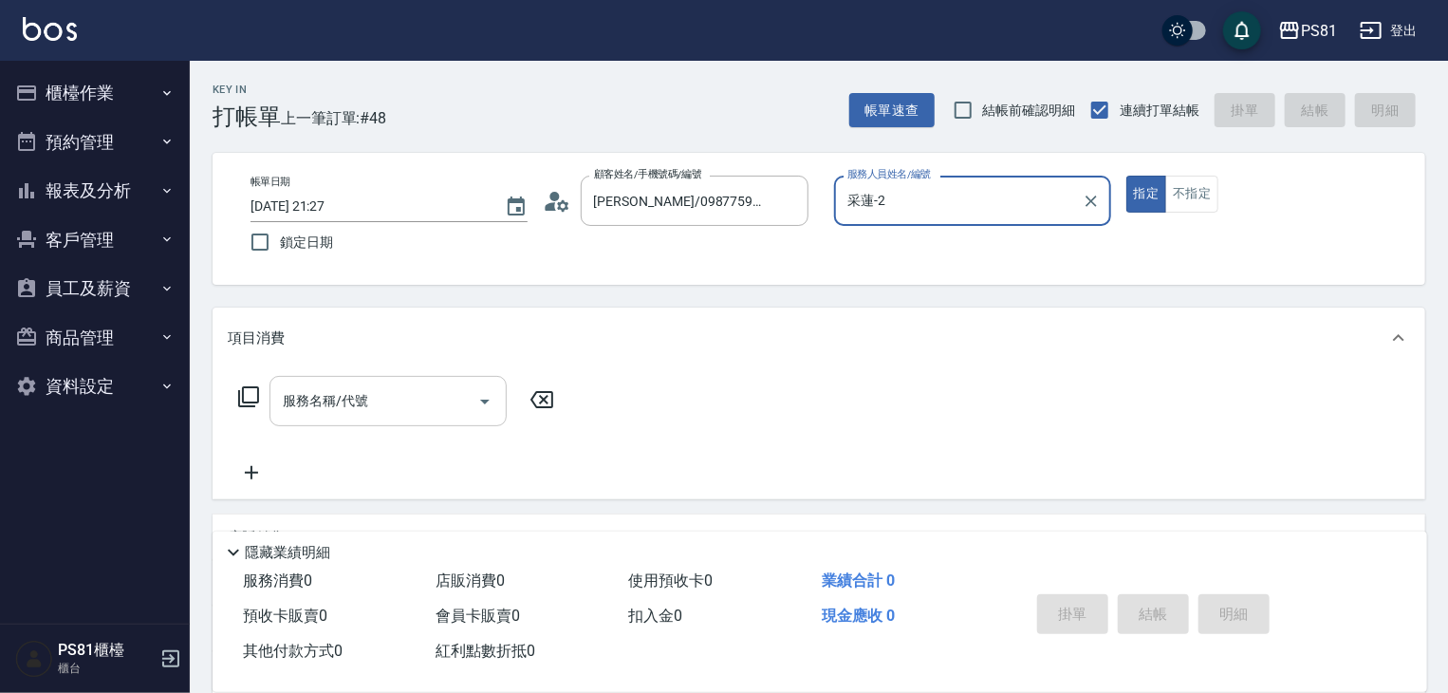
click at [453, 381] on div "服務名稱/代號" at bounding box center [387, 401] width 237 height 50
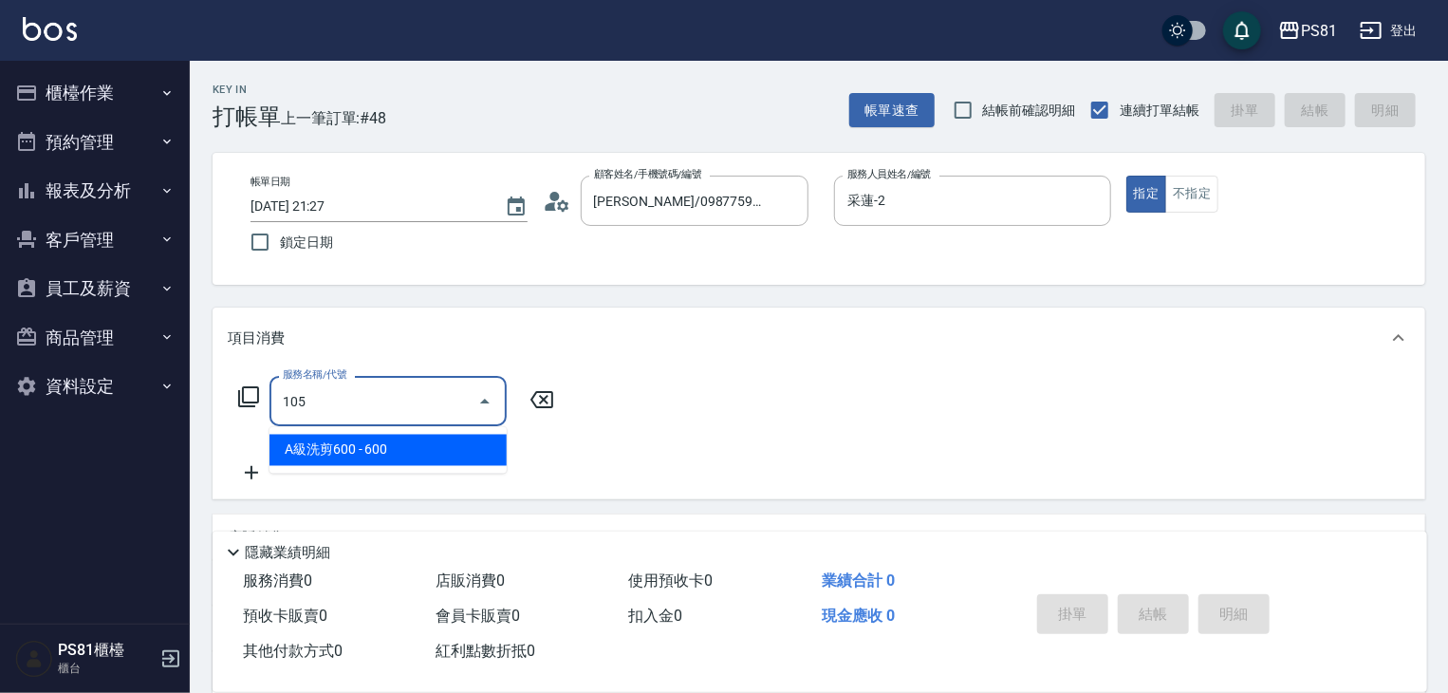
type input "A級洗剪600(105)"
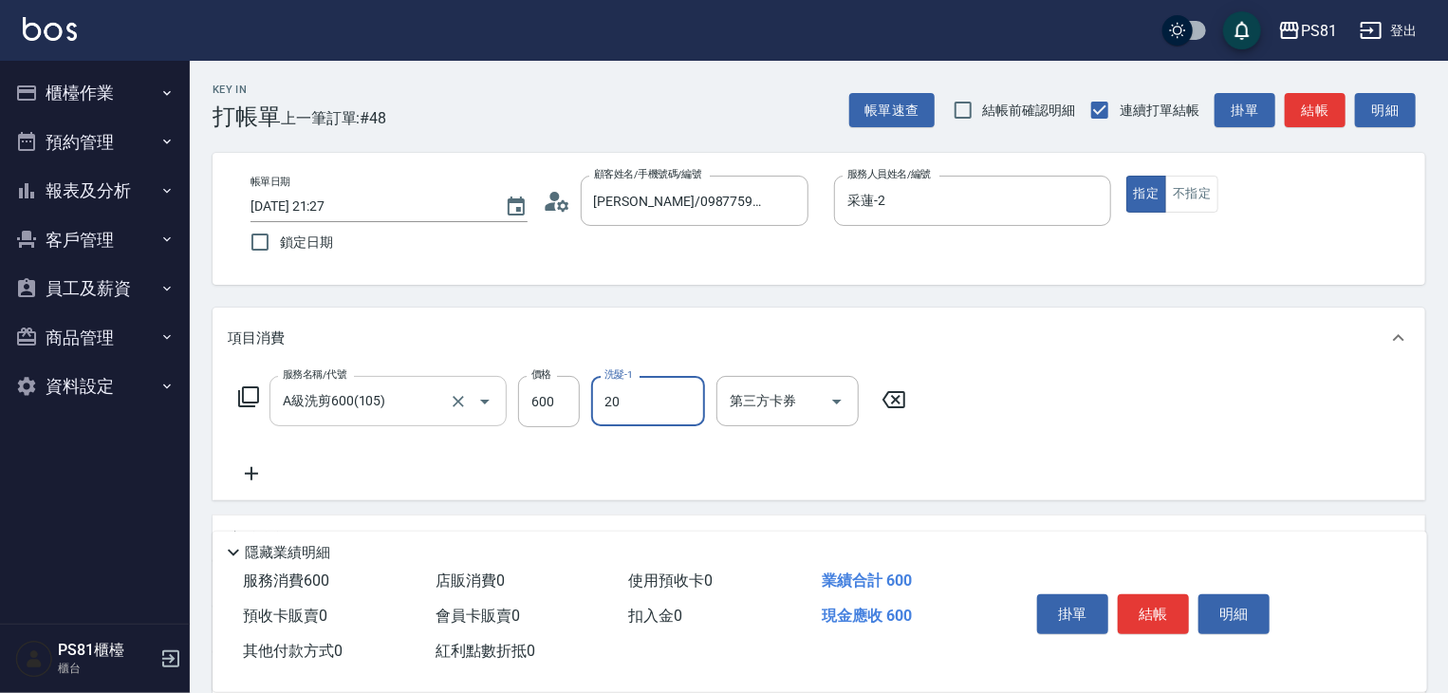
type input "[PERSON_NAME]-20"
drag, startPoint x: 561, startPoint y: 456, endPoint x: 644, endPoint y: 469, distance: 84.4
click at [562, 456] on div "服務名稱/代號 A級洗剪600(105) 服務名稱/代號 價格 600 價格 洗髮-1 [PERSON_NAME]-20 洗髮-1 第三方卡券 第三方卡券" at bounding box center [573, 430] width 690 height 109
click at [1153, 608] on button "結帳" at bounding box center [1153, 614] width 71 height 40
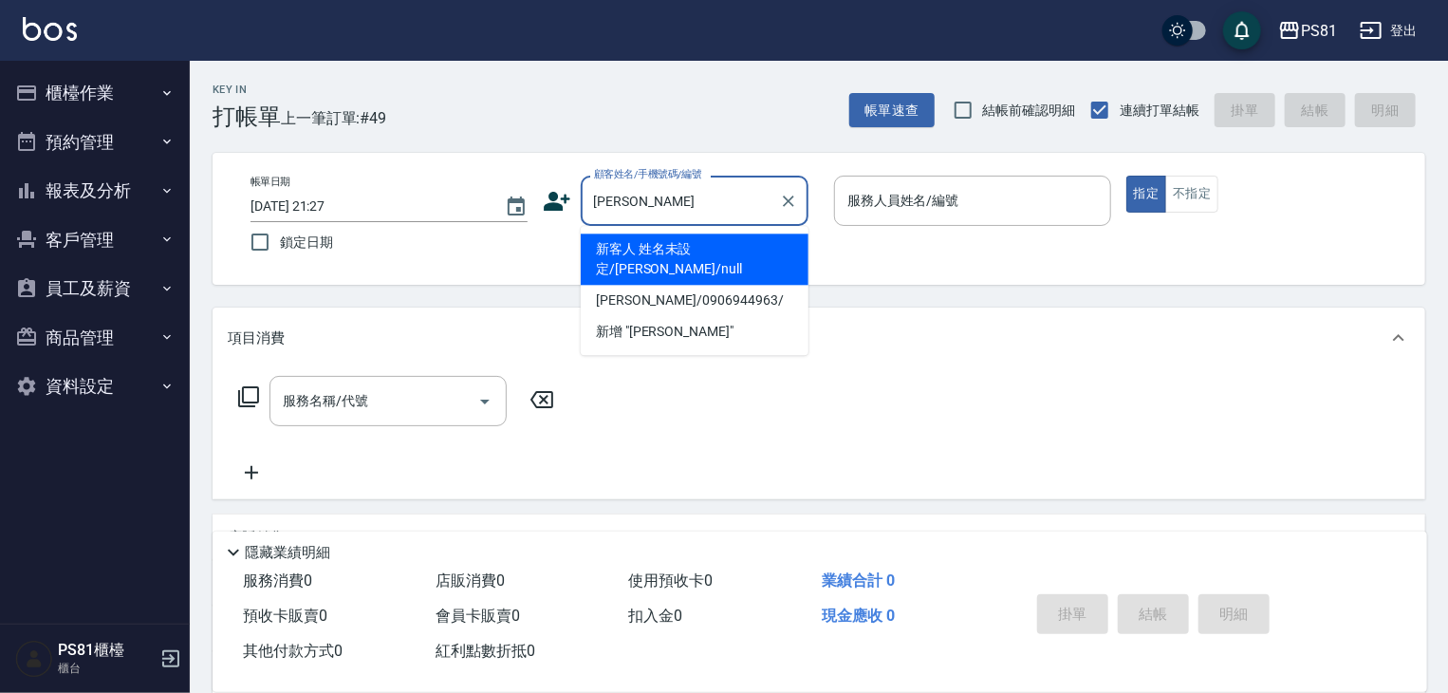
click at [690, 258] on li "新客人 姓名未設定/[PERSON_NAME]/null" at bounding box center [695, 258] width 228 height 51
type input "新客人 姓名未設定/[PERSON_NAME]/null"
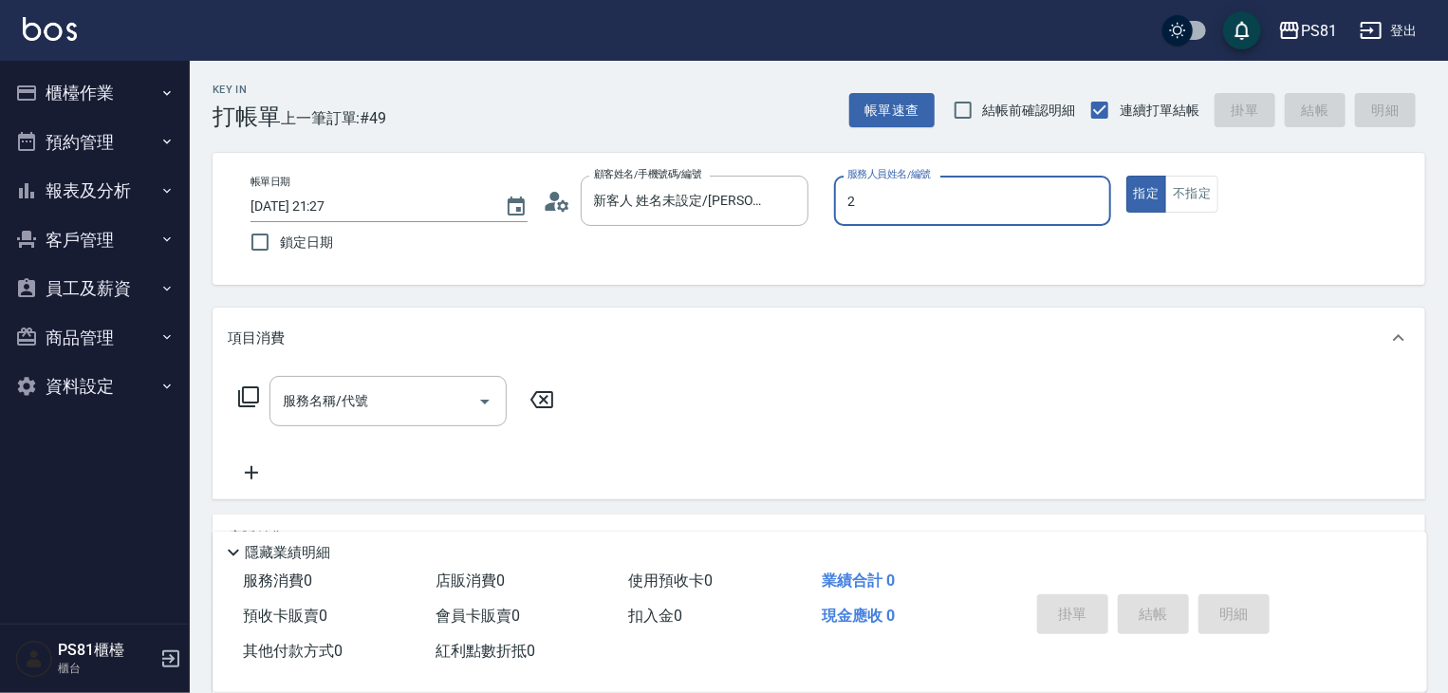
type input "采蓮-2"
type button "true"
click at [360, 399] on input "服務名稱/代號" at bounding box center [374, 400] width 192 height 33
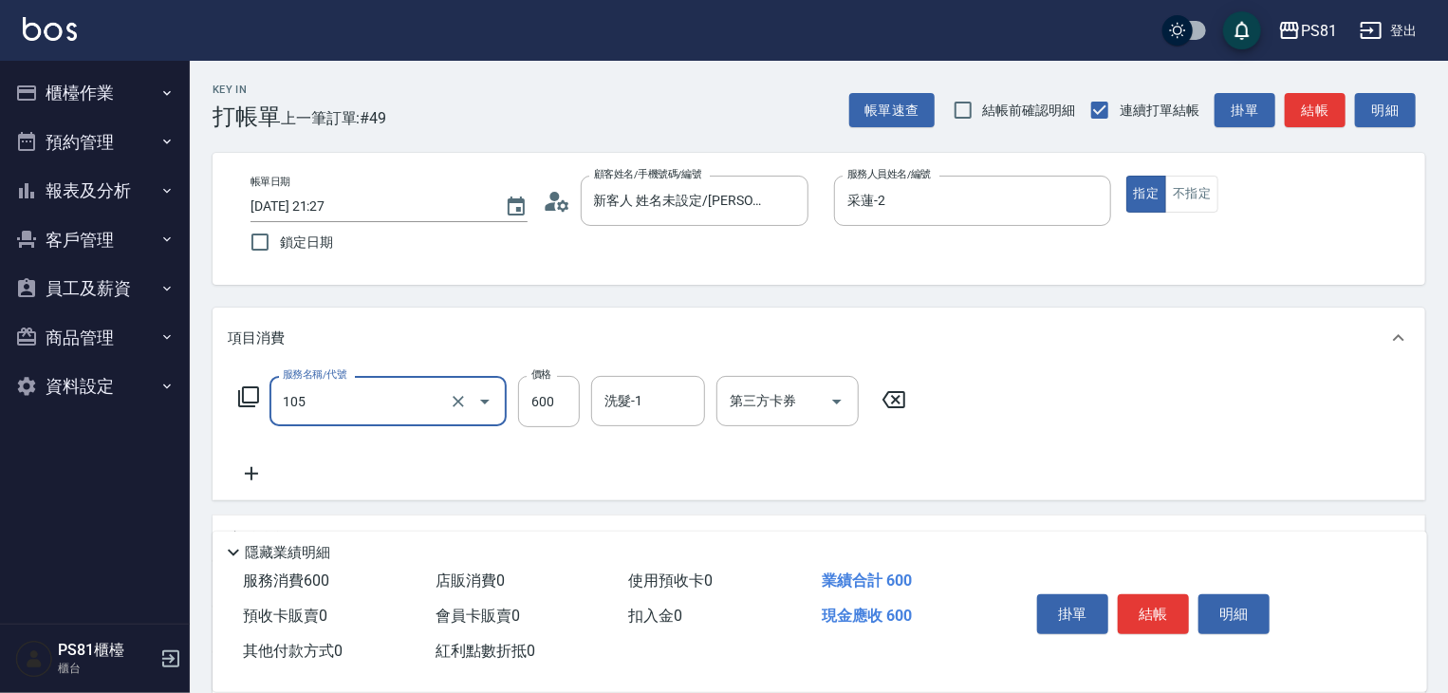
type input "A級洗剪600(105)"
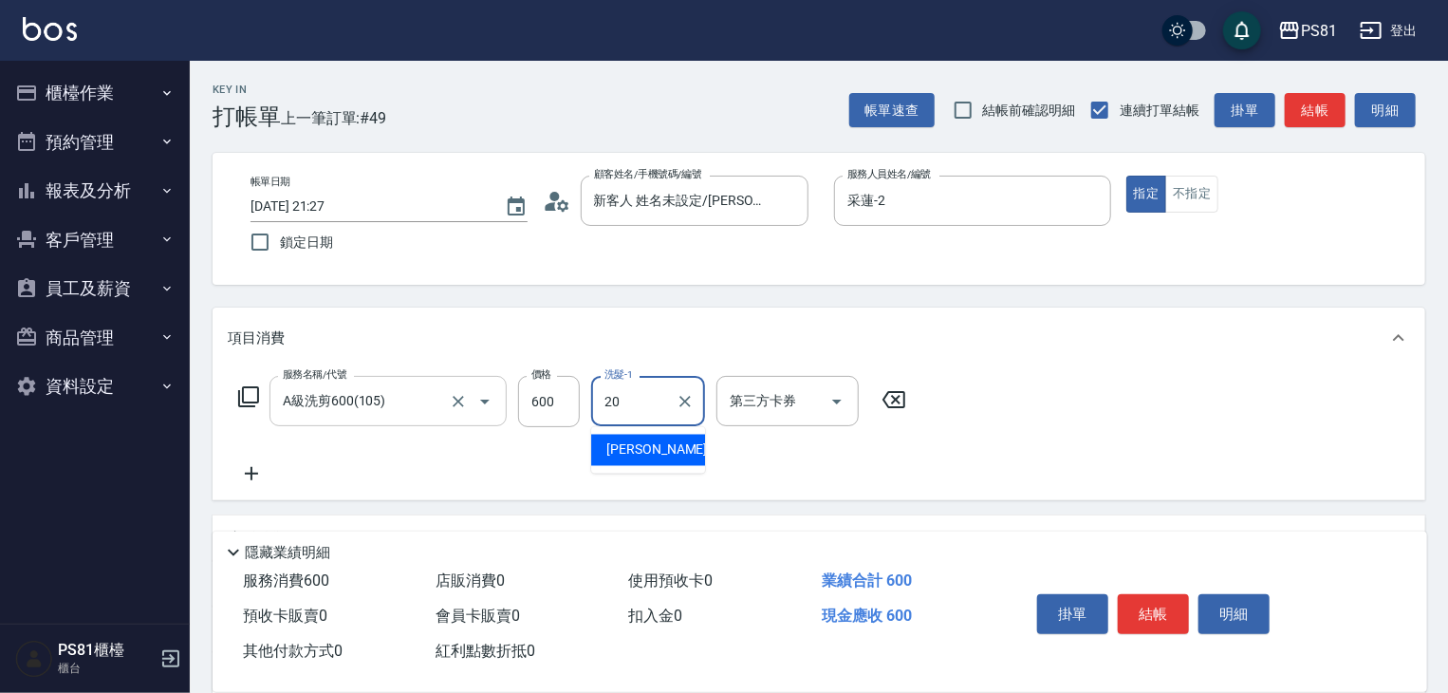
type input "[PERSON_NAME]-20"
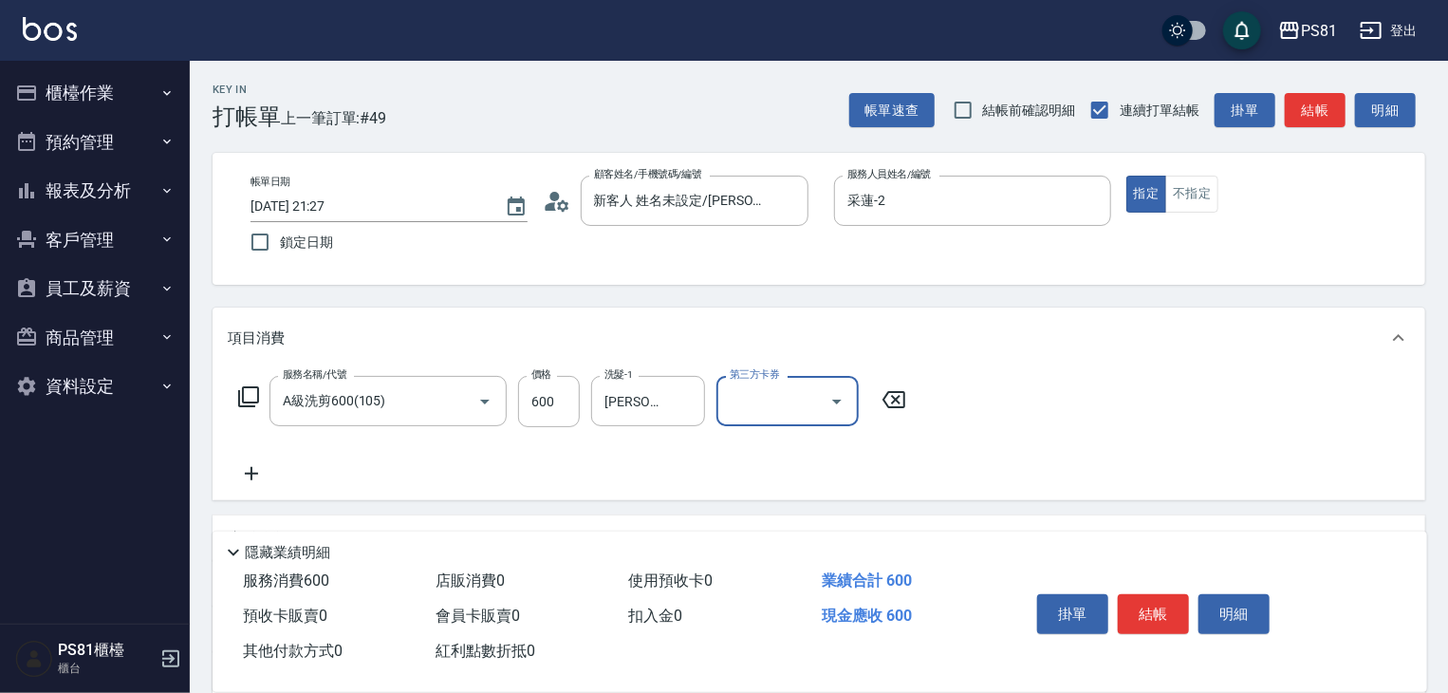
click at [482, 473] on div "服務名稱/代號 A級洗剪600(105) 服務名稱/代號 價格 600 價格 洗髮-1 [PERSON_NAME]-20 洗髮-1 第三方卡券 第三方卡券" at bounding box center [573, 430] width 690 height 109
click at [1143, 617] on button "結帳" at bounding box center [1153, 614] width 71 height 40
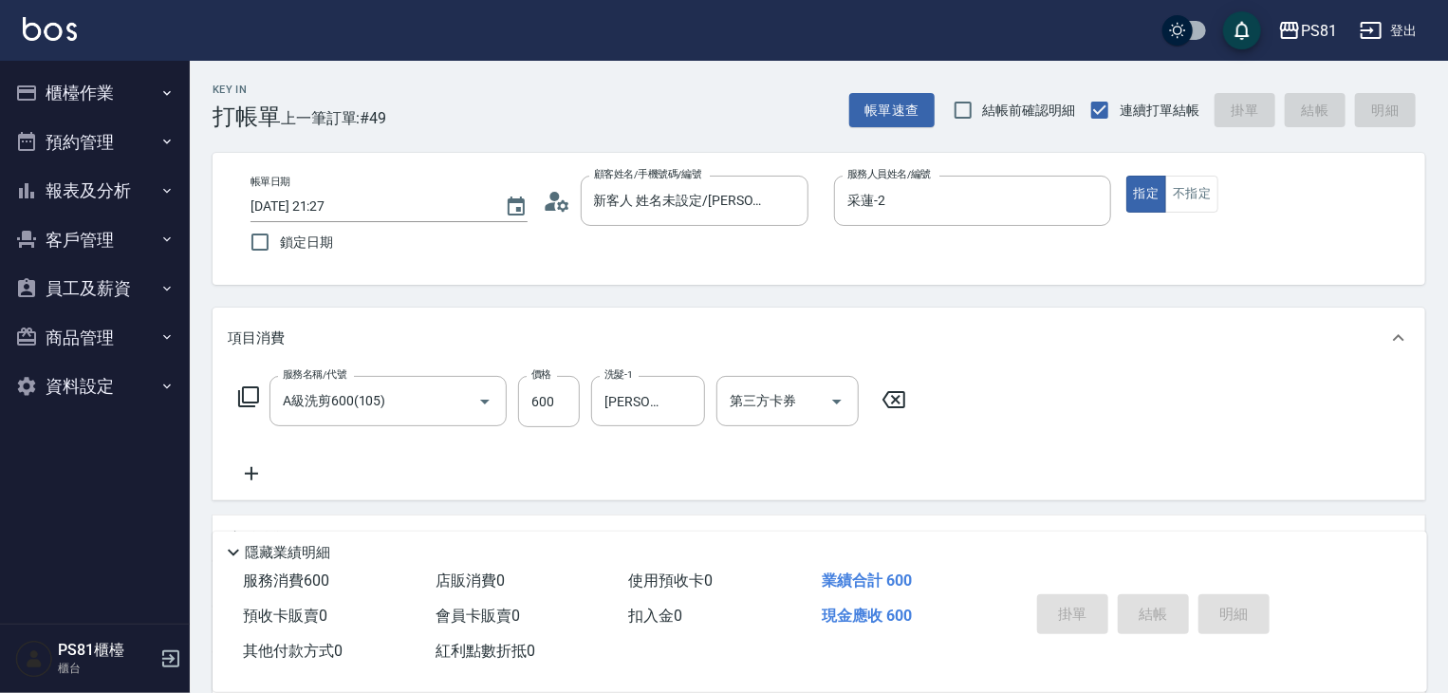
type input "[DATE] 21:28"
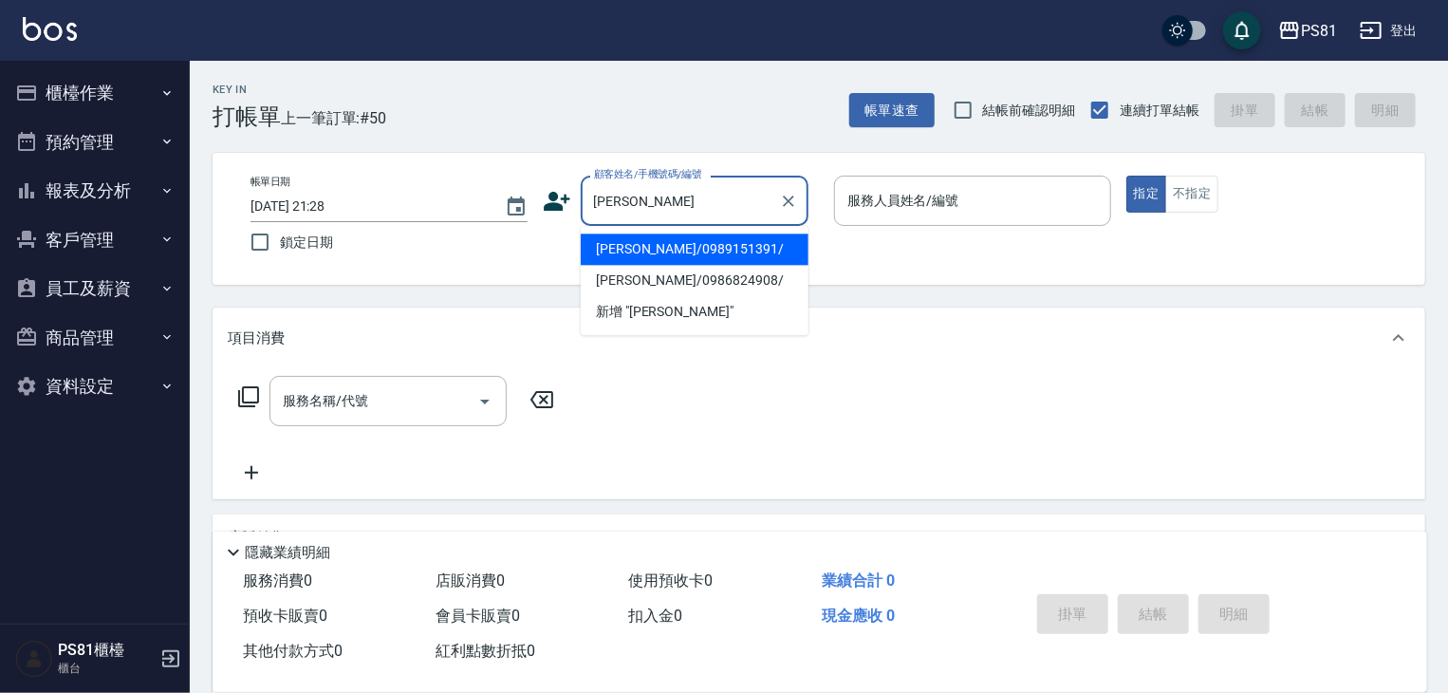
click at [778, 249] on li "[PERSON_NAME]/0989151391/" at bounding box center [695, 248] width 228 height 31
type input "[PERSON_NAME]/0989151391/"
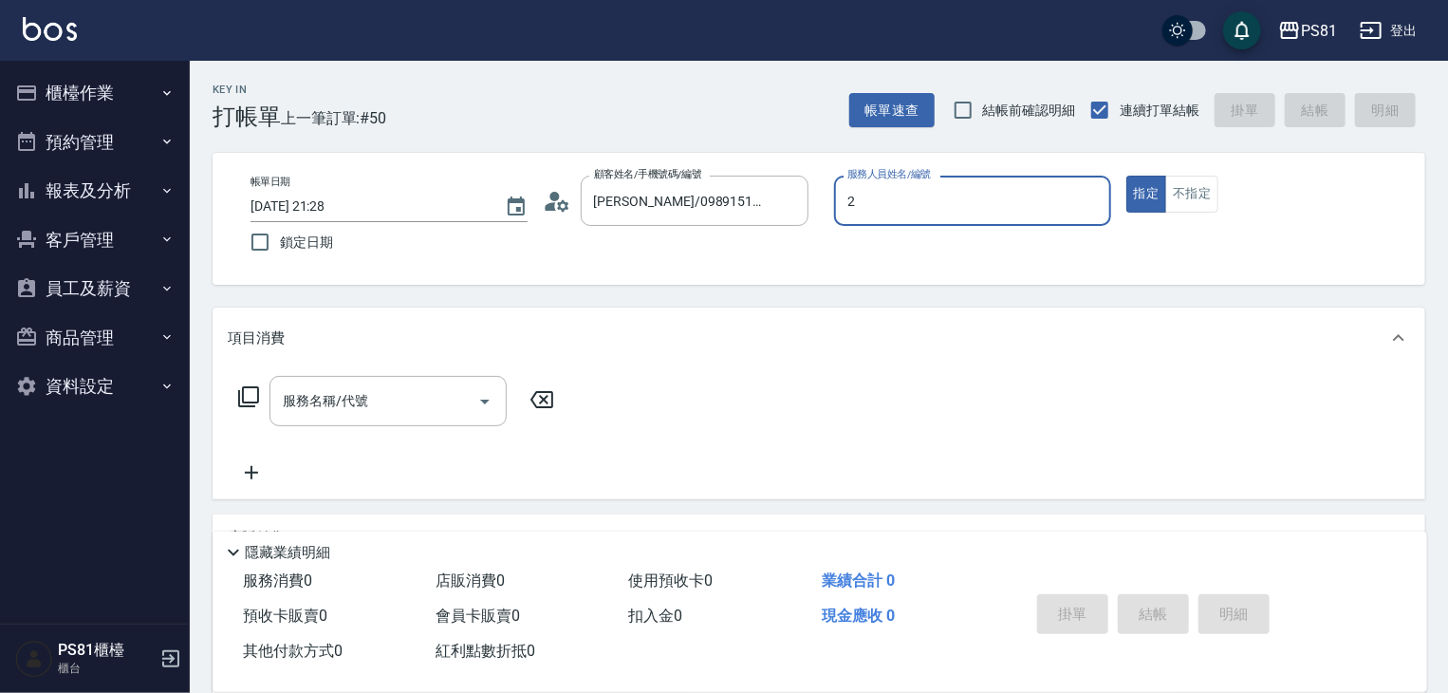
type input "采蓮-2"
click at [421, 404] on input "服務名稱/代號" at bounding box center [374, 400] width 192 height 33
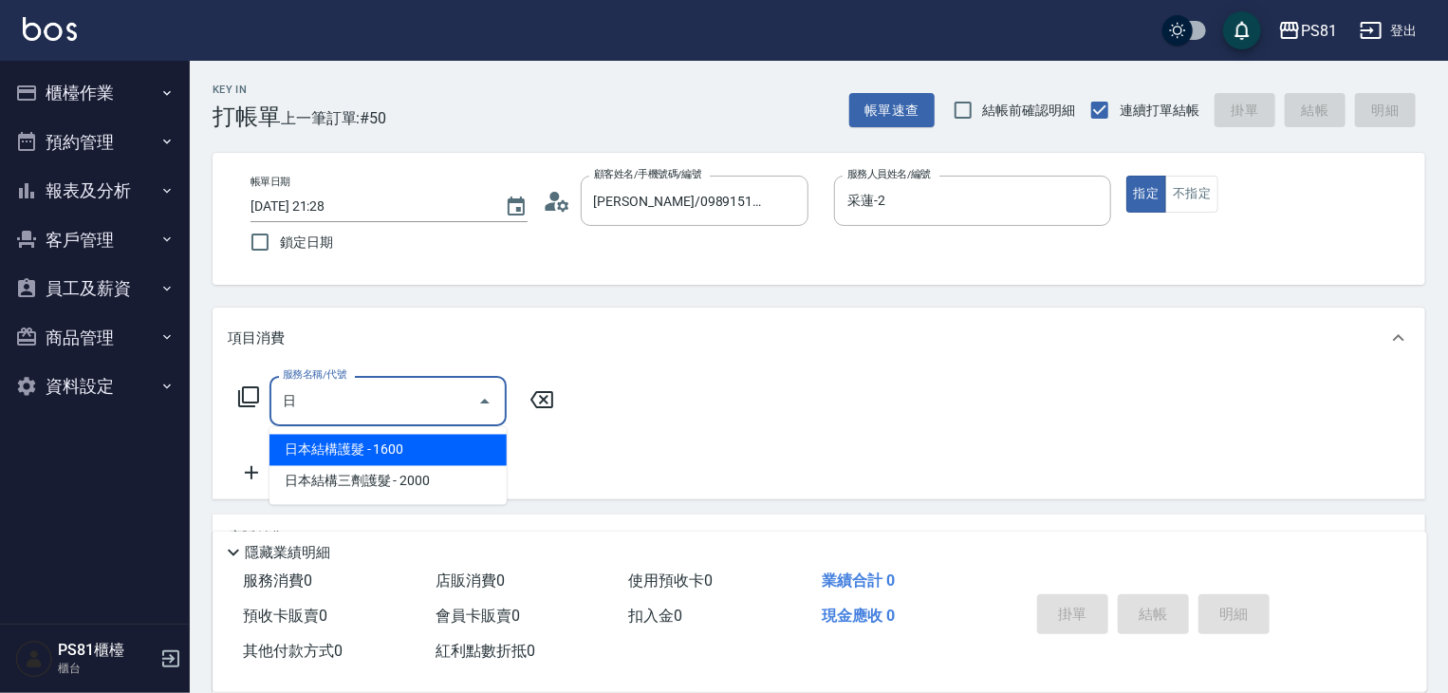
click at [471, 459] on span "日本結構護髮 - 1600" at bounding box center [387, 449] width 237 height 31
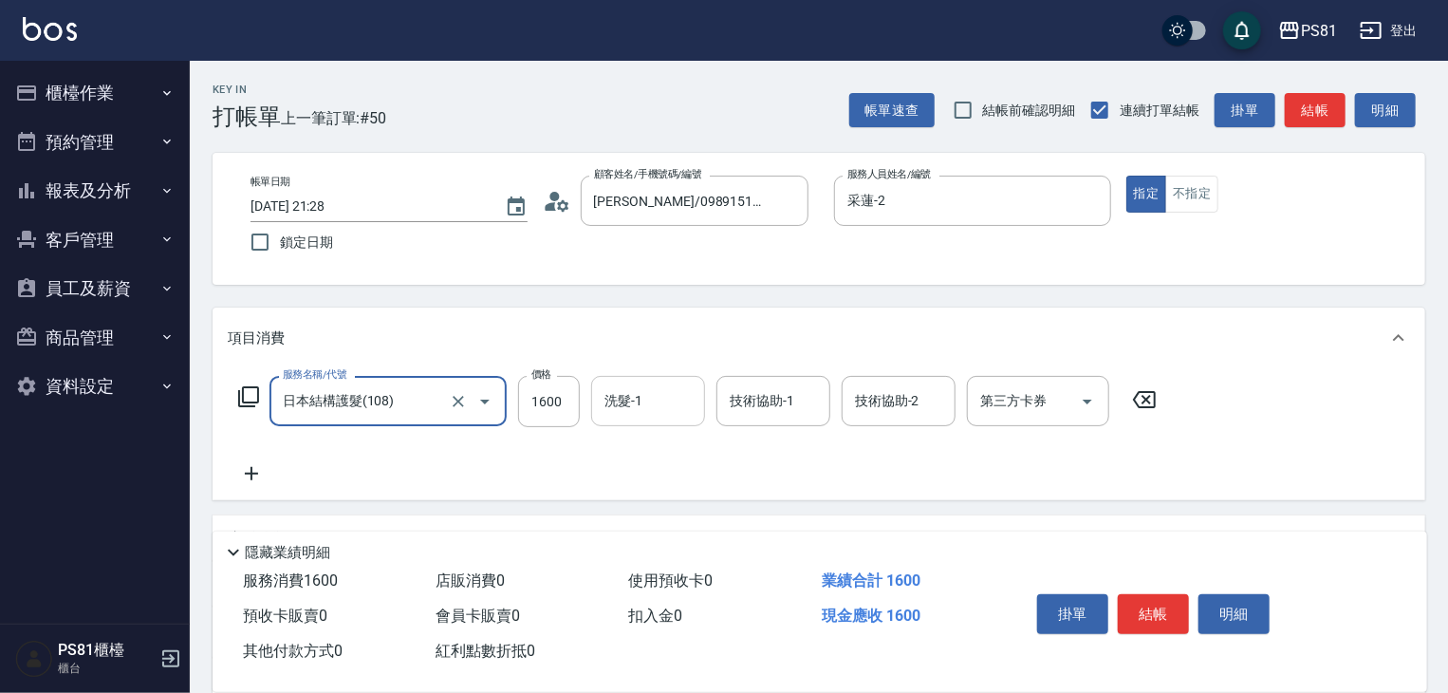
type input "日本結構護髮(108)"
click at [673, 392] on input "洗髮-1" at bounding box center [648, 400] width 97 height 33
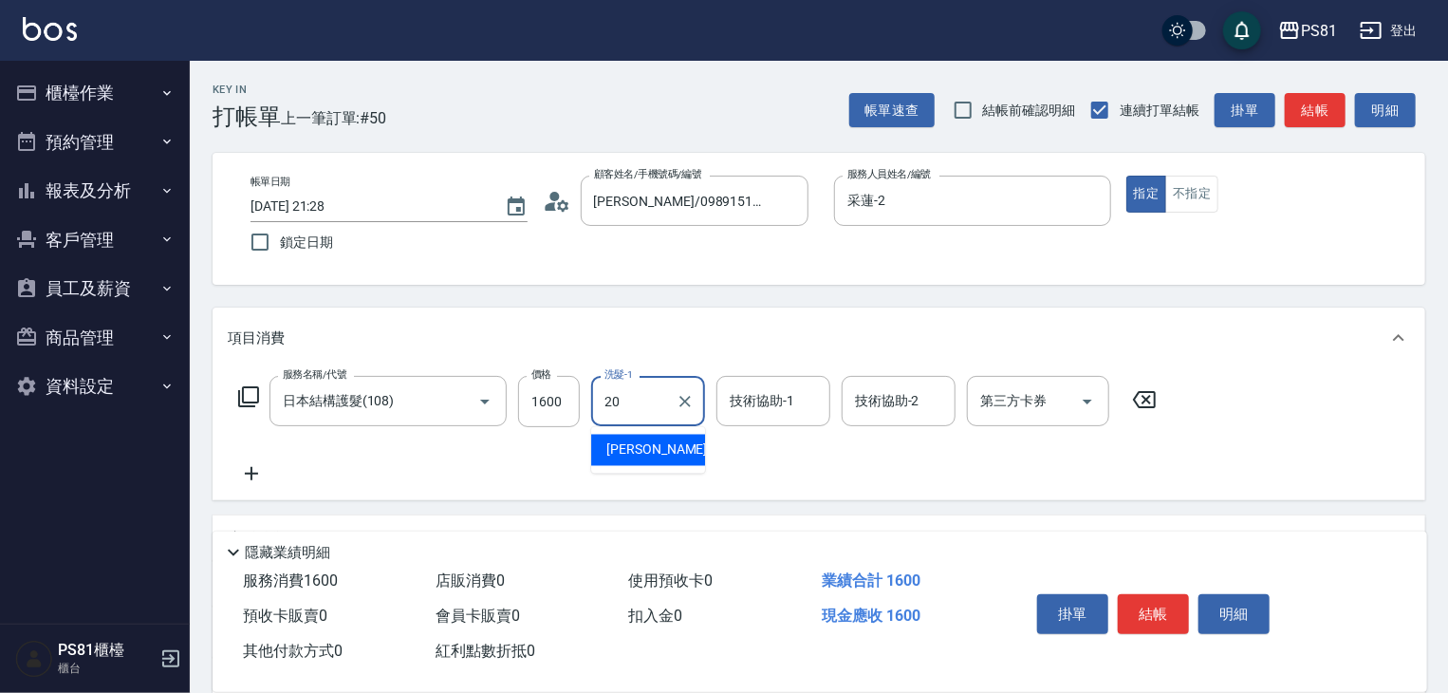
type input "[PERSON_NAME]-20"
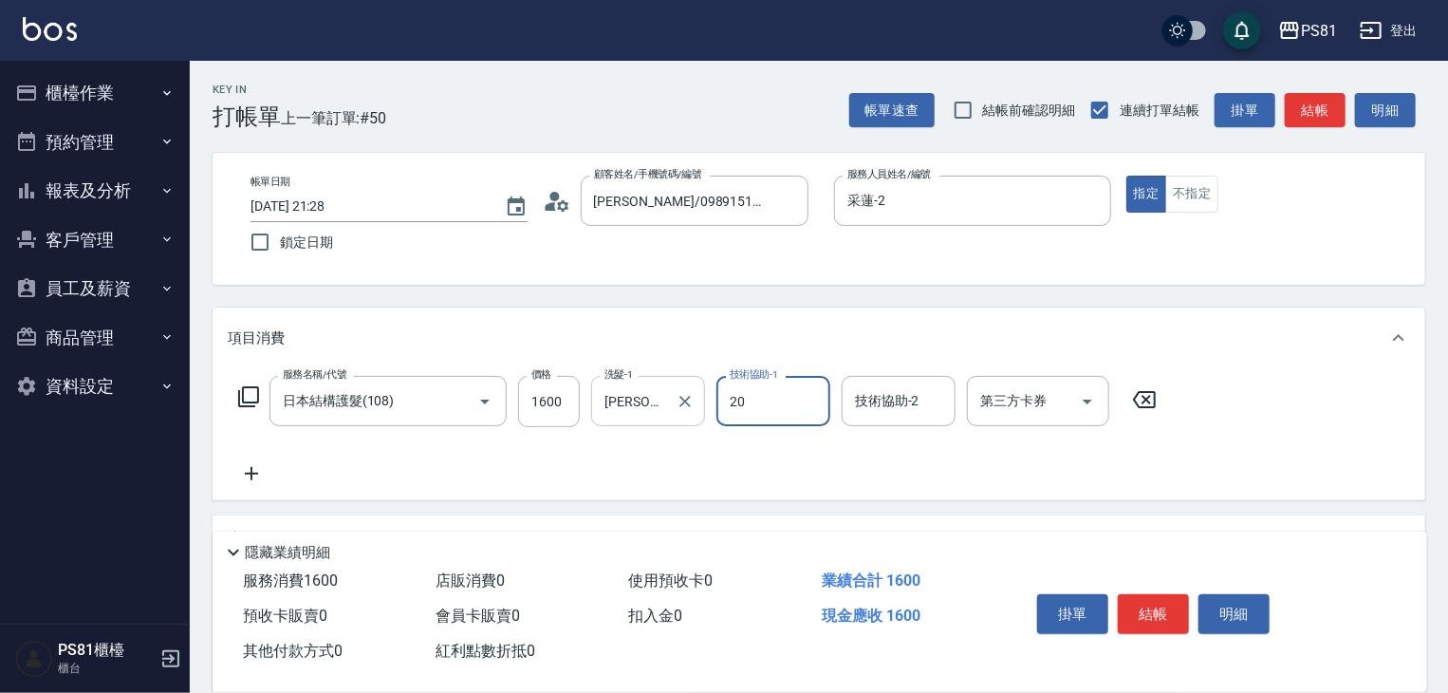
type input "[PERSON_NAME]-20"
click at [736, 467] on div "服務名稱/代號 日本結構護髮(108) 服務名稱/代號 價格 1600 價格 洗髮-1 [PERSON_NAME]-20 洗髮-1 技術協助-1 [PERSO…" at bounding box center [698, 430] width 940 height 109
click at [1167, 606] on button "結帳" at bounding box center [1153, 614] width 71 height 40
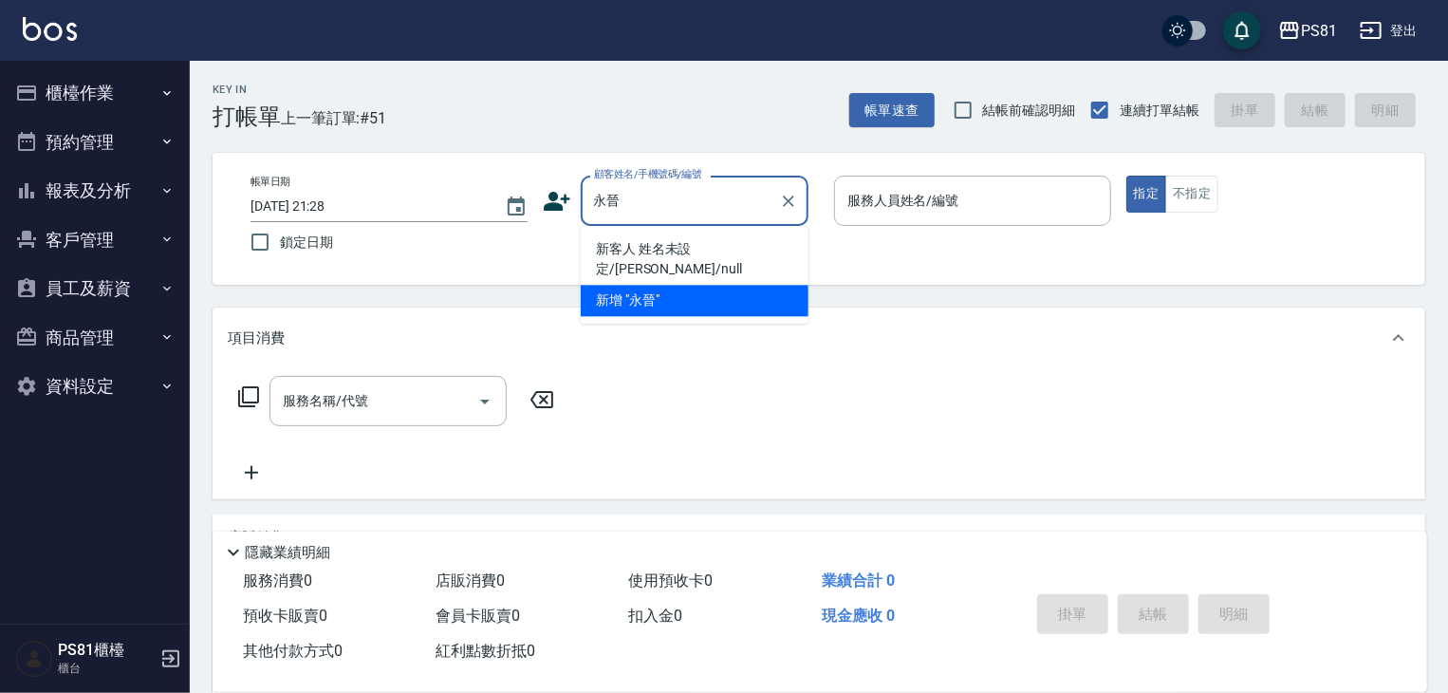
click at [656, 241] on li "新客人 姓名未設定/[PERSON_NAME]/null" at bounding box center [695, 258] width 228 height 51
type input "新客人 姓名未設定/[PERSON_NAME]/null"
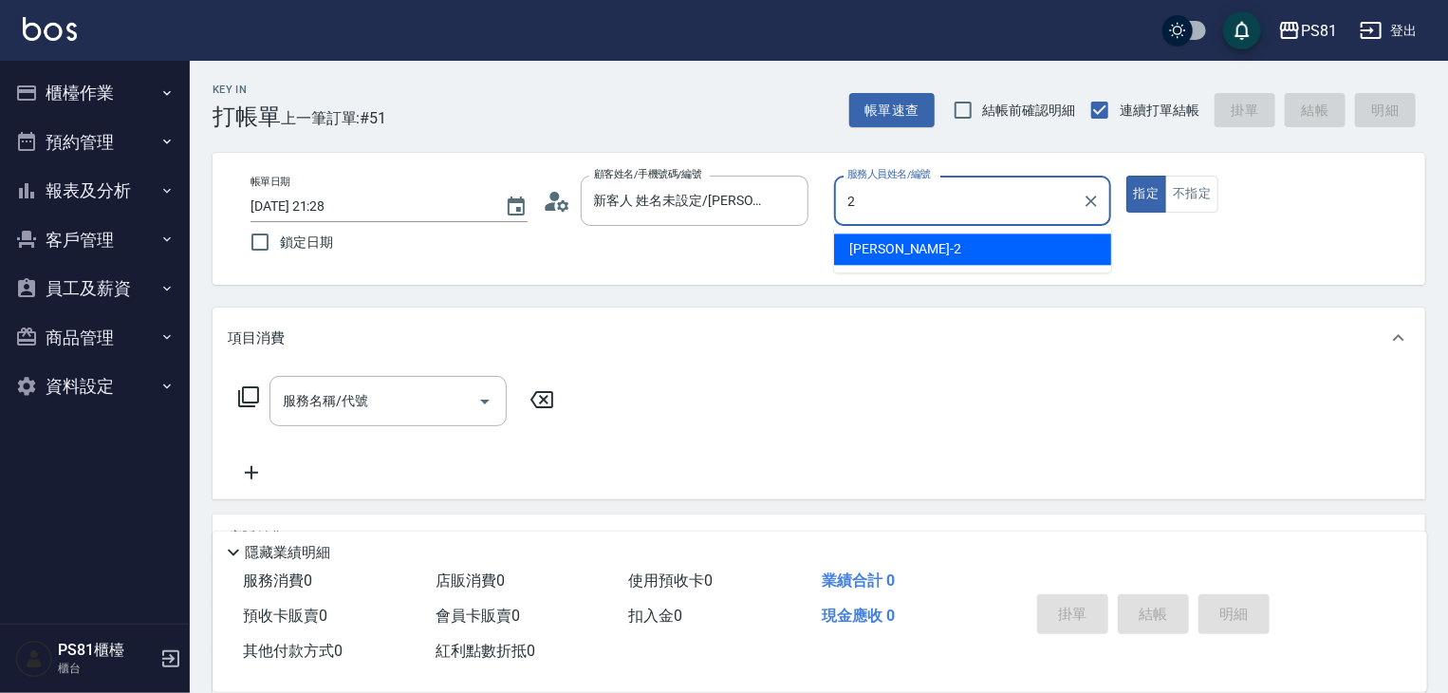
type input "采蓮-2"
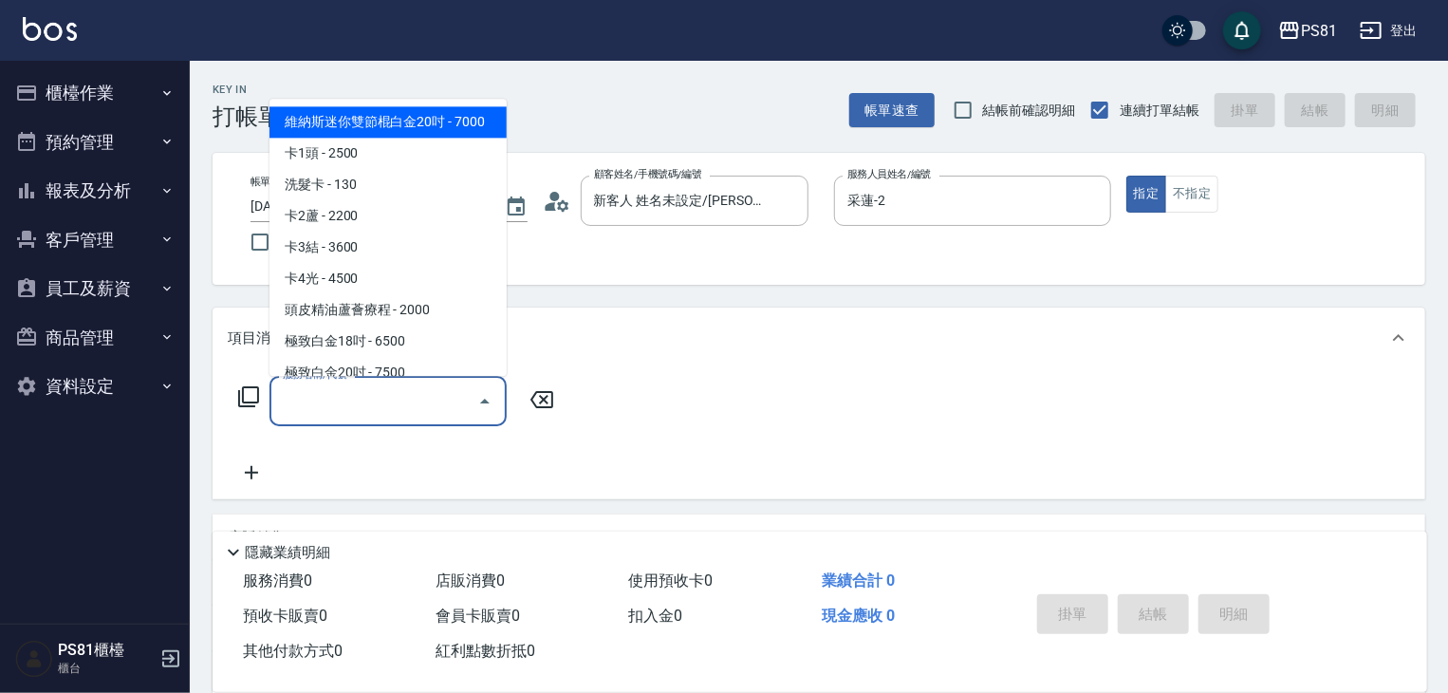
click at [425, 394] on input "服務名稱/代號" at bounding box center [374, 400] width 192 height 33
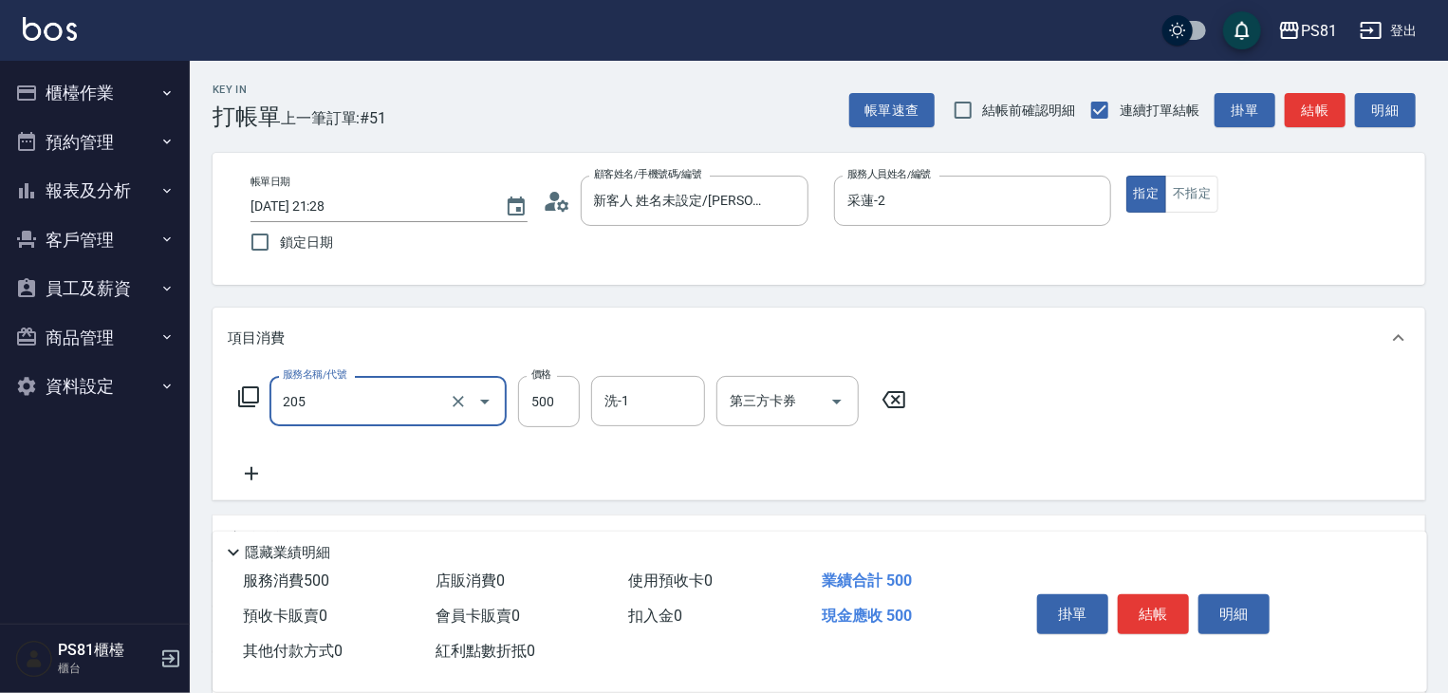
type input "A級單剪400(205)"
drag, startPoint x: 527, startPoint y: 461, endPoint x: 1173, endPoint y: 544, distance: 650.3
click at [535, 460] on div "服務名稱/代號 A級單剪400(205) 服務名稱/代號 價格 500 價格 洗-1 洗-1 第三方卡券 第三方卡券" at bounding box center [573, 430] width 690 height 109
click at [1150, 603] on button "結帳" at bounding box center [1153, 614] width 71 height 40
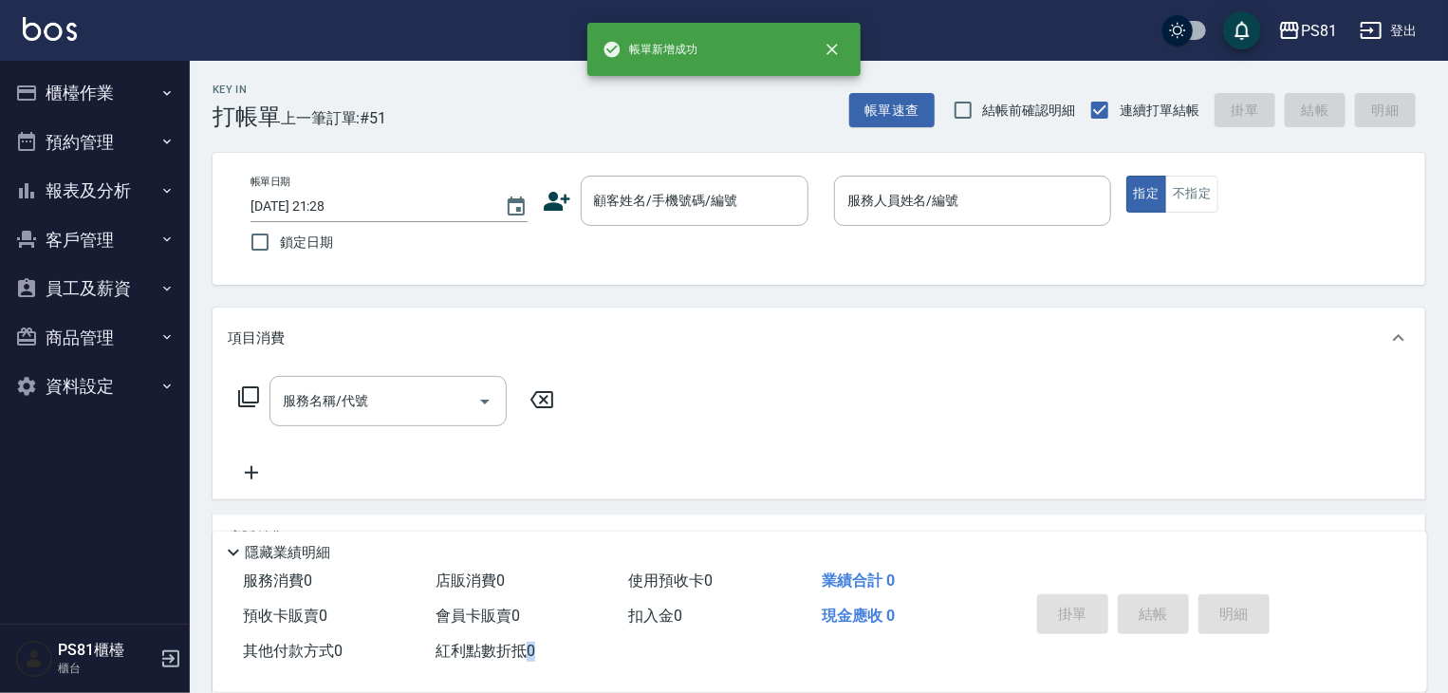
click at [1150, 603] on div "掛單 結帳 明細" at bounding box center [1153, 616] width 248 height 60
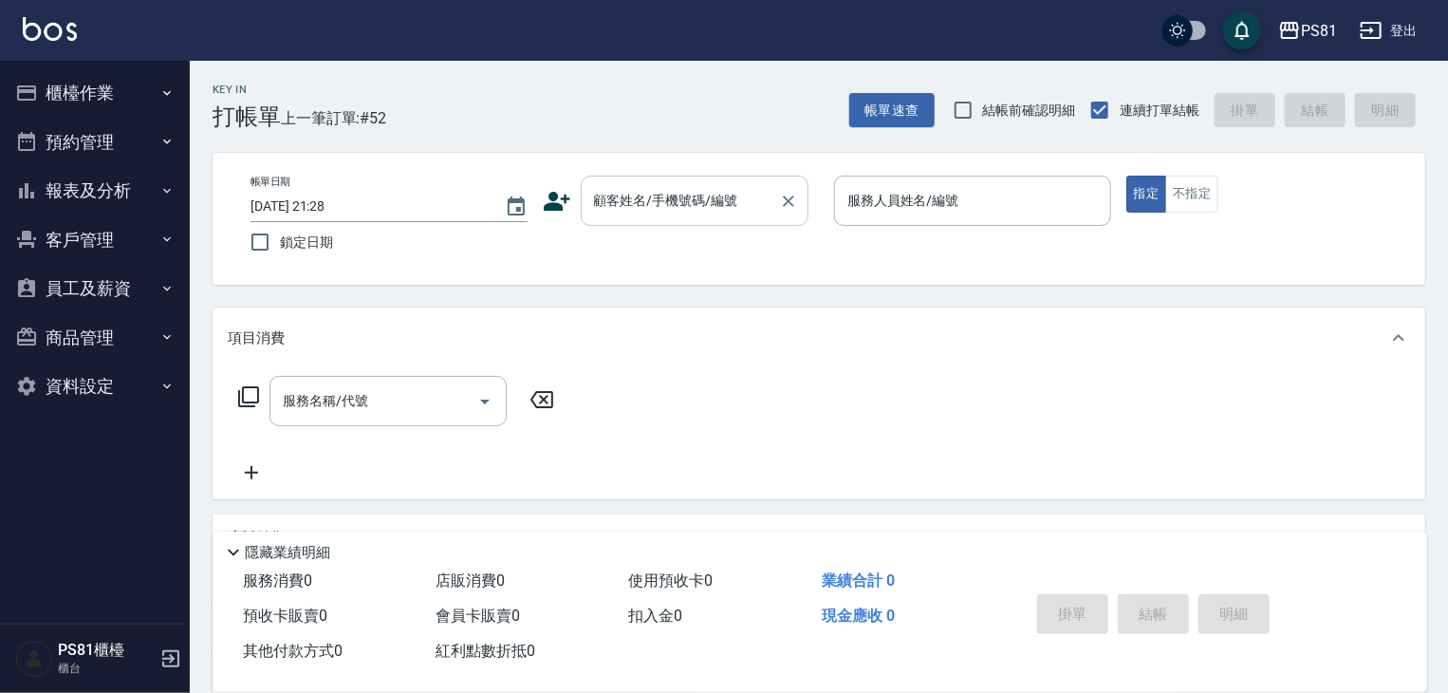
click at [656, 183] on div "顧客姓名/手機號碼/編號 顧客姓名/手機號碼/編號" at bounding box center [695, 201] width 228 height 50
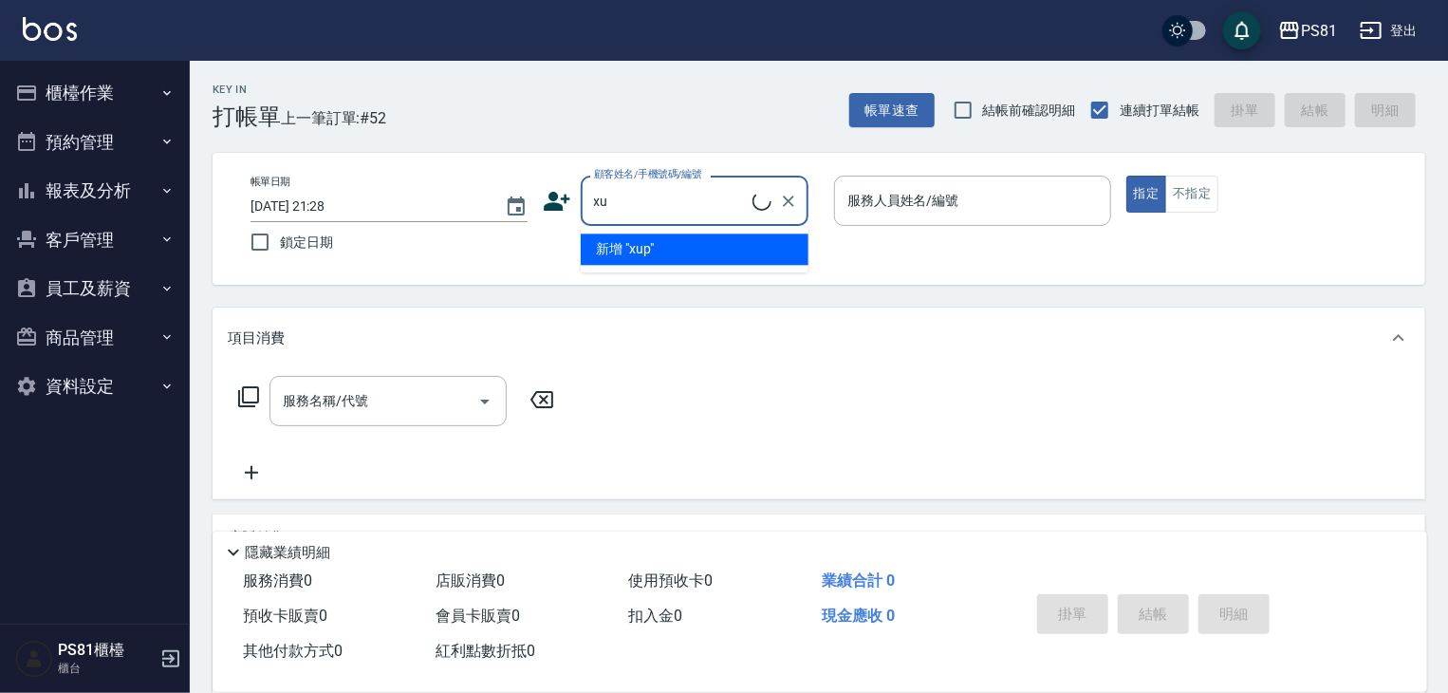
type input "x"
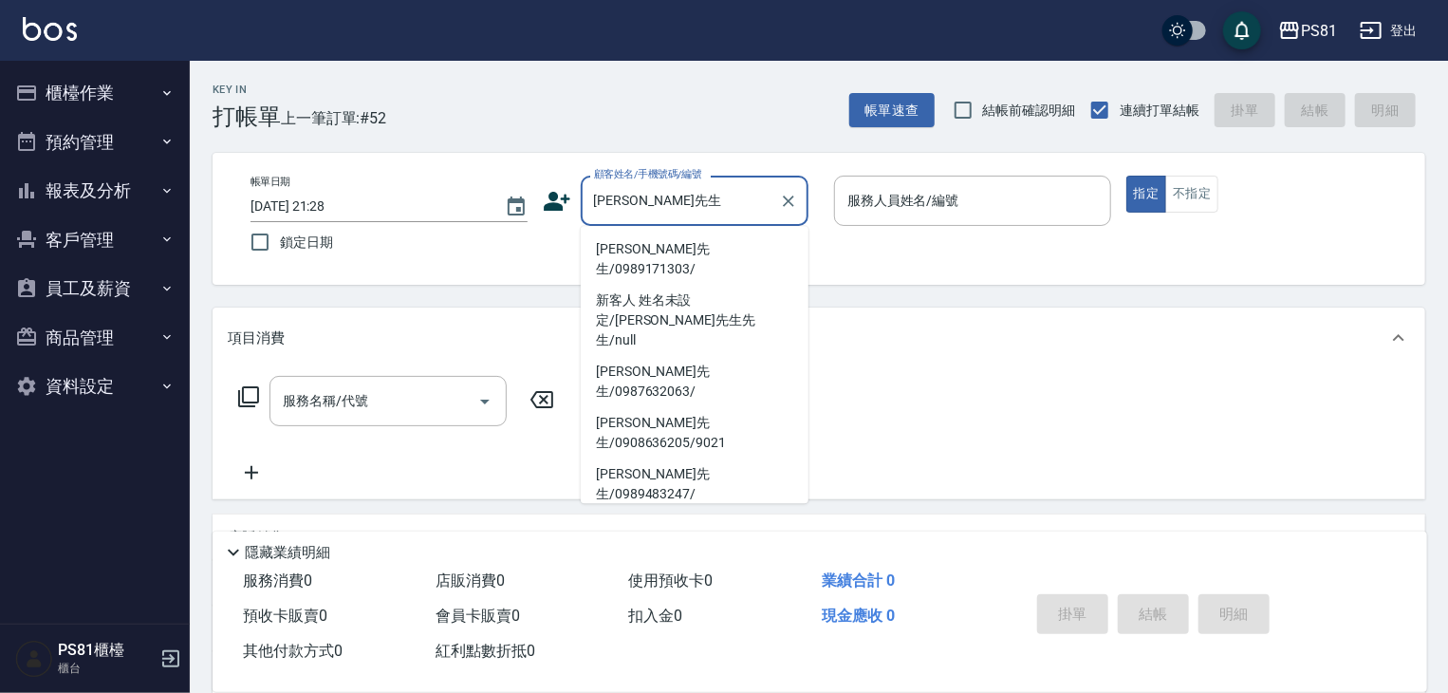
click at [653, 261] on li "[PERSON_NAME]先生/0989171303/" at bounding box center [695, 258] width 228 height 51
type input "[PERSON_NAME]先生/0989171303/"
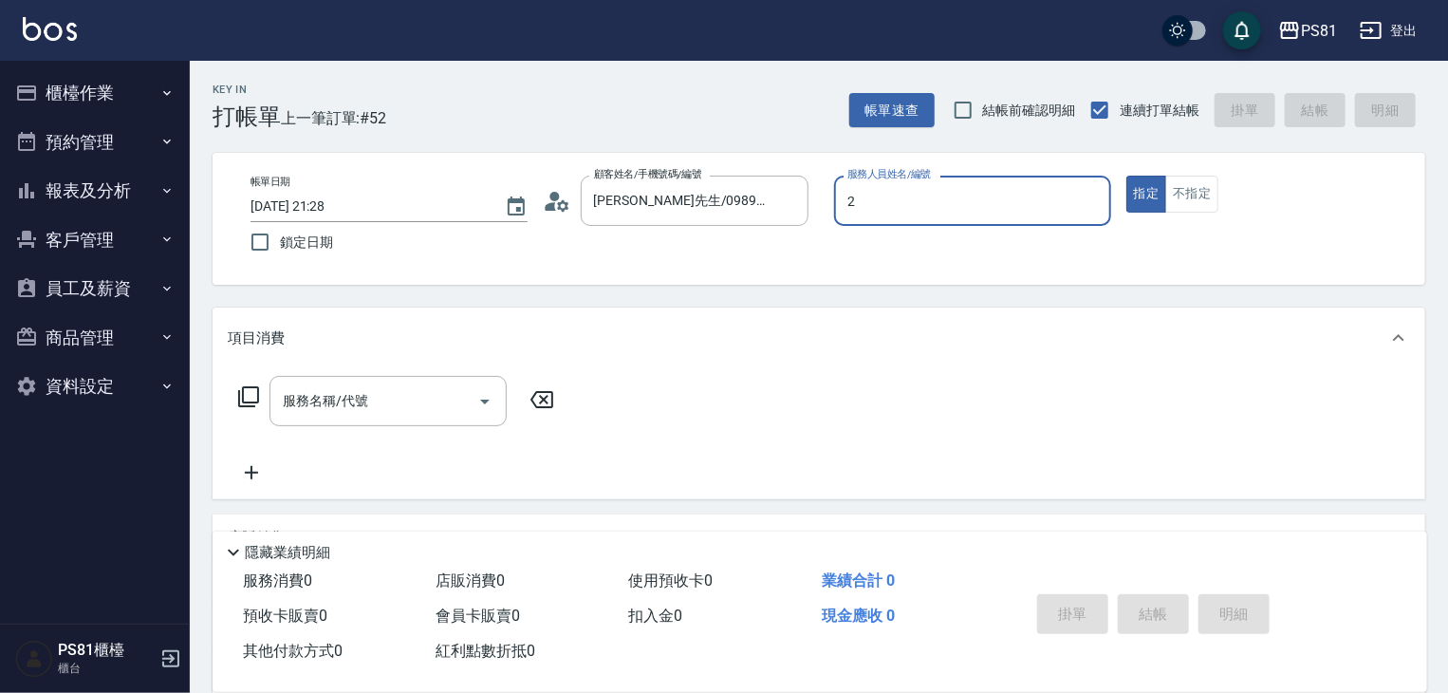
type input "采蓮-2"
click at [418, 407] on input "服務名稱/代號" at bounding box center [374, 400] width 192 height 33
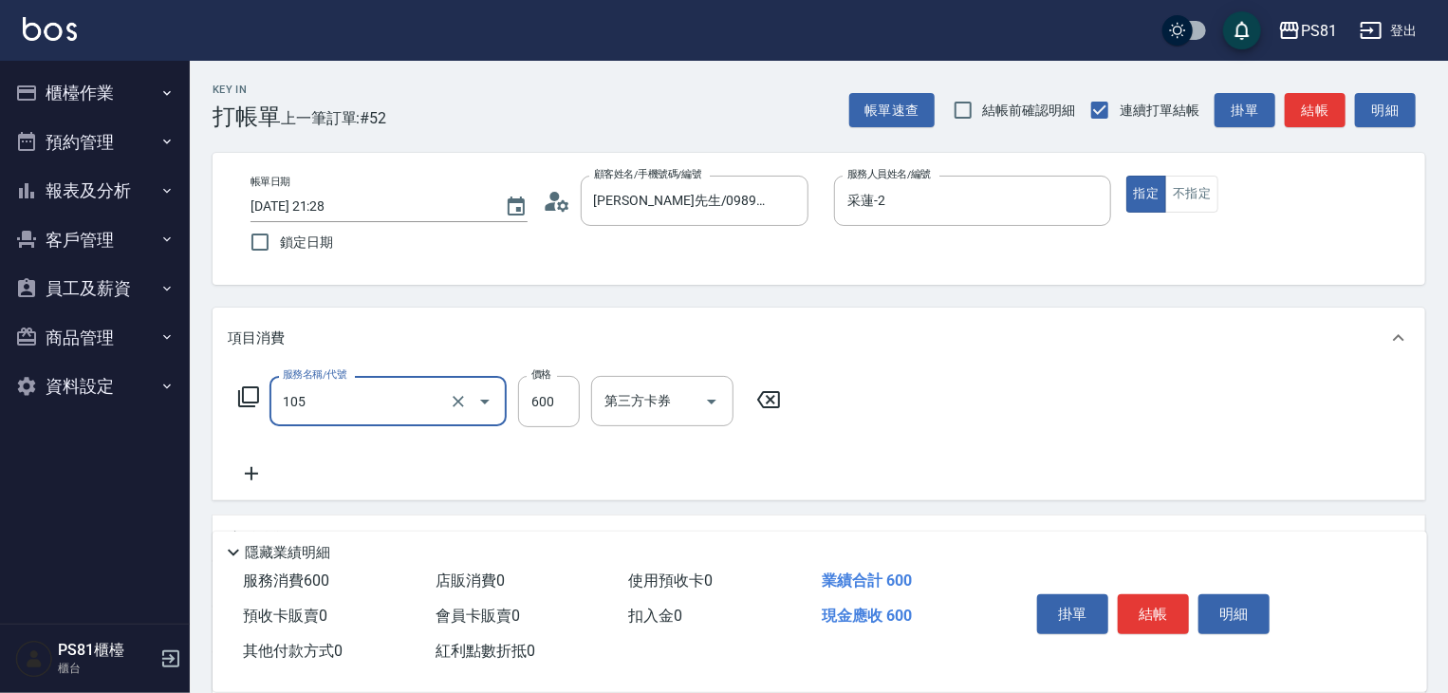
type input "A級洗剪600(105)"
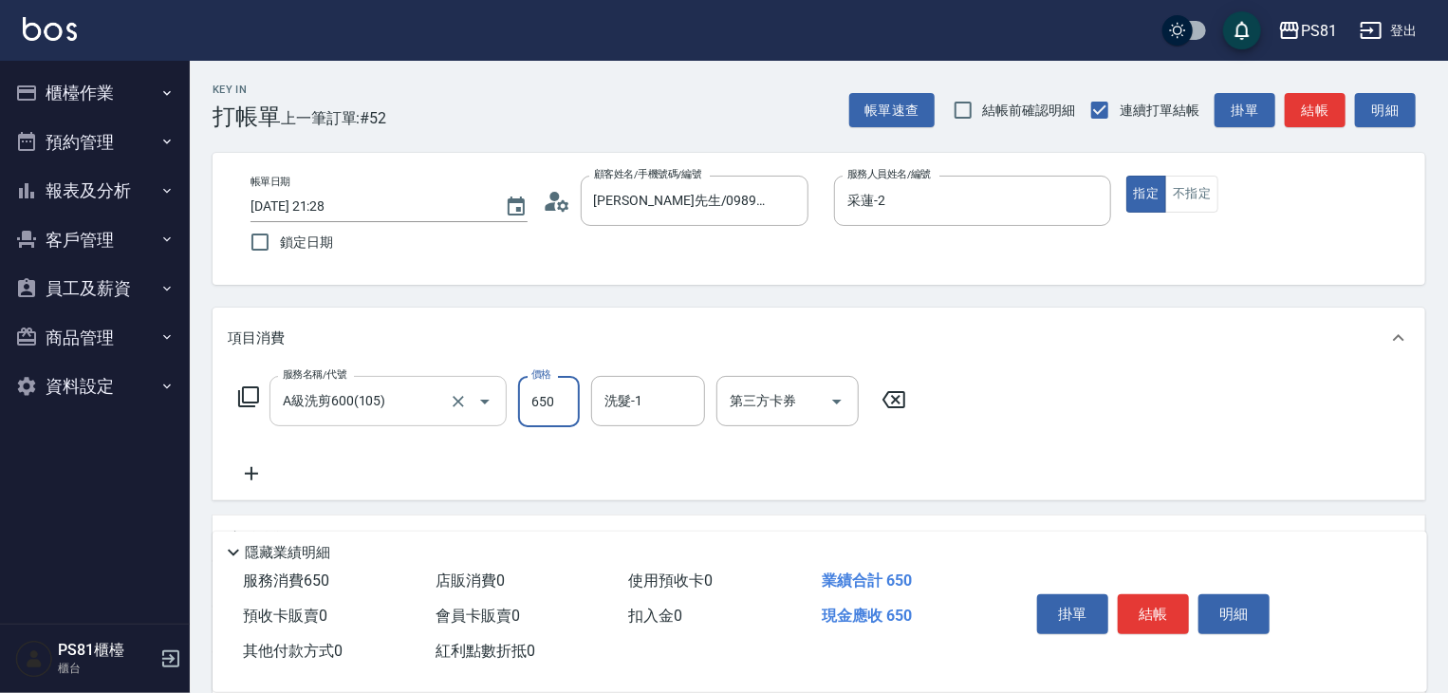
type input "650"
type input "涵文-22"
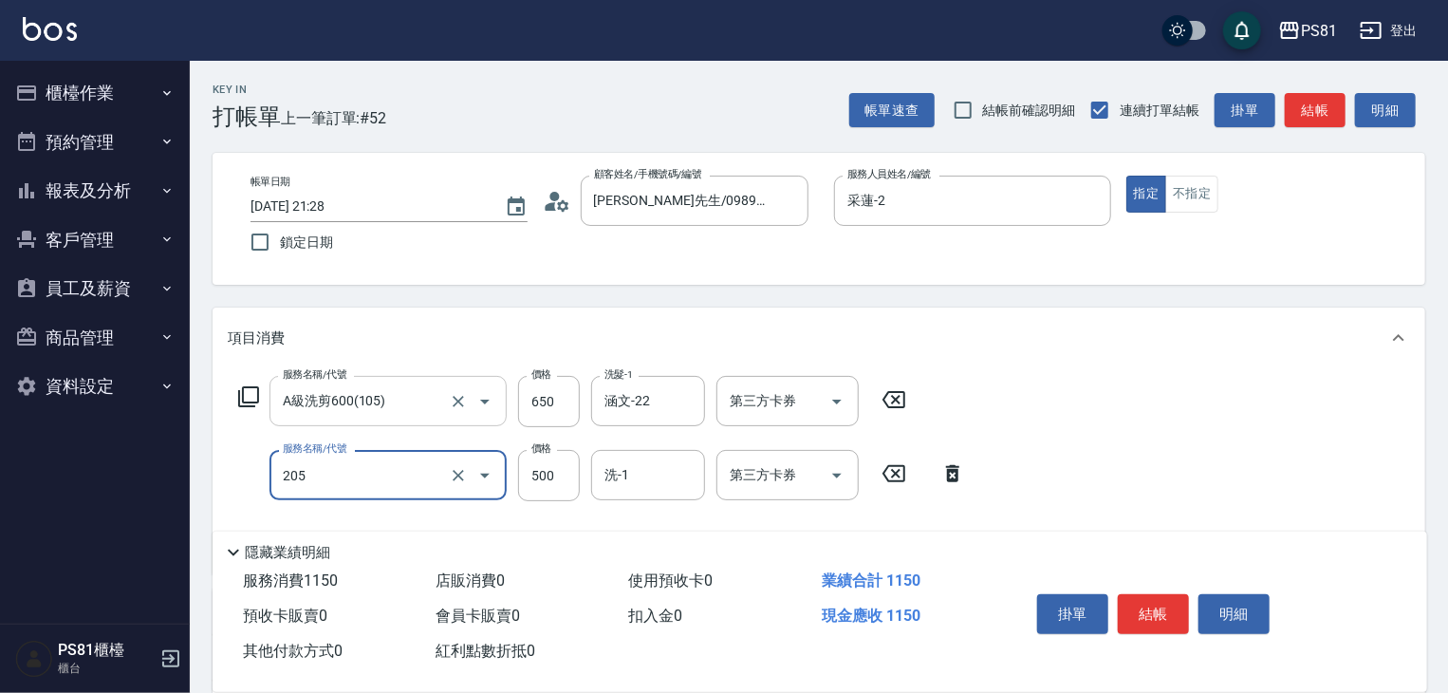
type input "A級單剪400(205)"
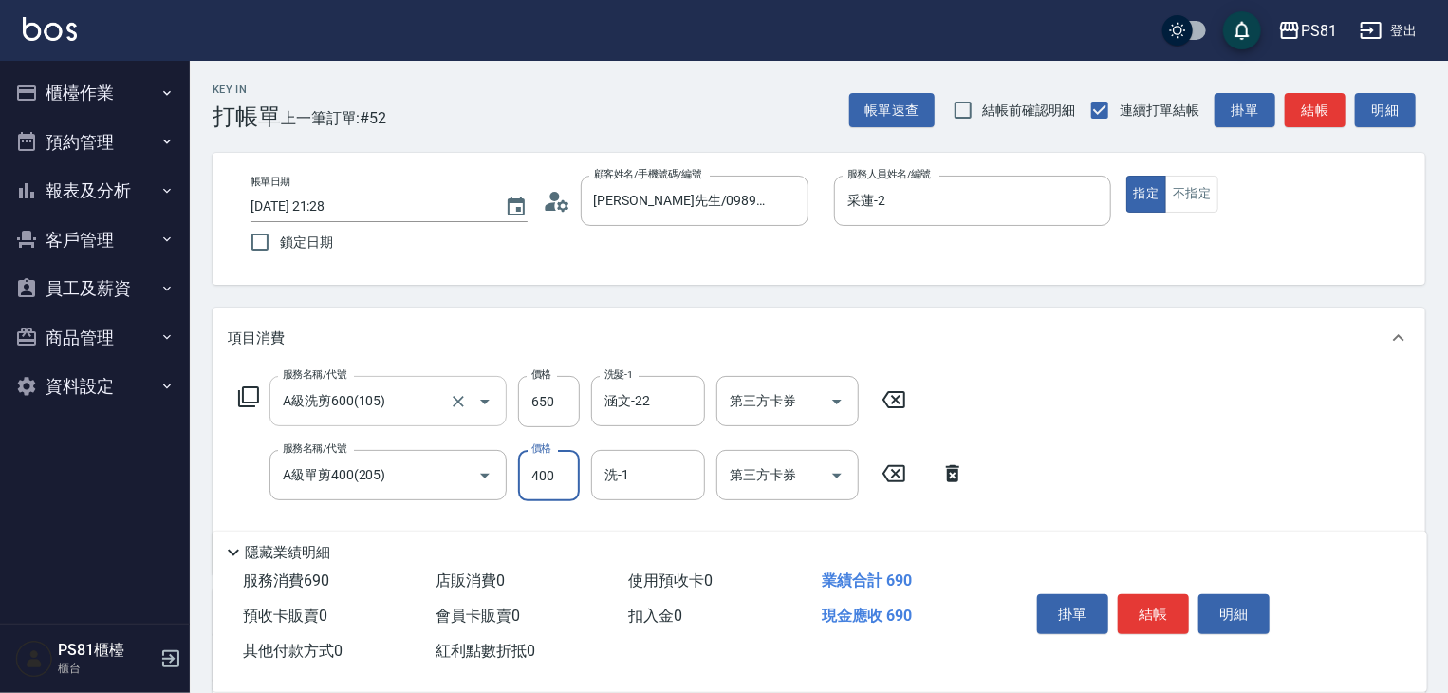
type input "400"
click at [1062, 450] on div "服務名稱/代號 A級洗剪600(105) 服務名稱/代號 價格 650 價格 洗髮-1 涵文-22 洗髮-1 第三方卡券 第三方卡券 服務名稱/代號 A級單剪…" at bounding box center [818, 471] width 1212 height 206
click at [1185, 598] on button "結帳" at bounding box center [1153, 614] width 71 height 40
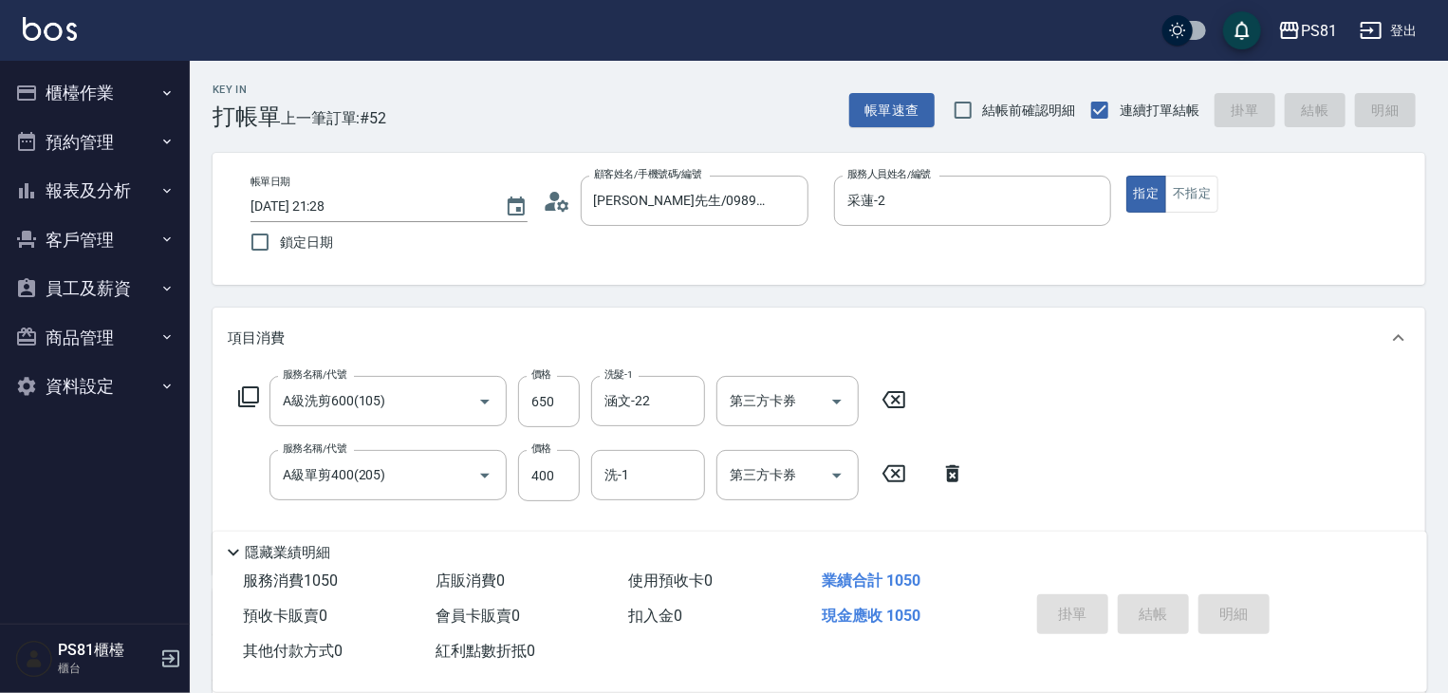
type input "[DATE] 21:29"
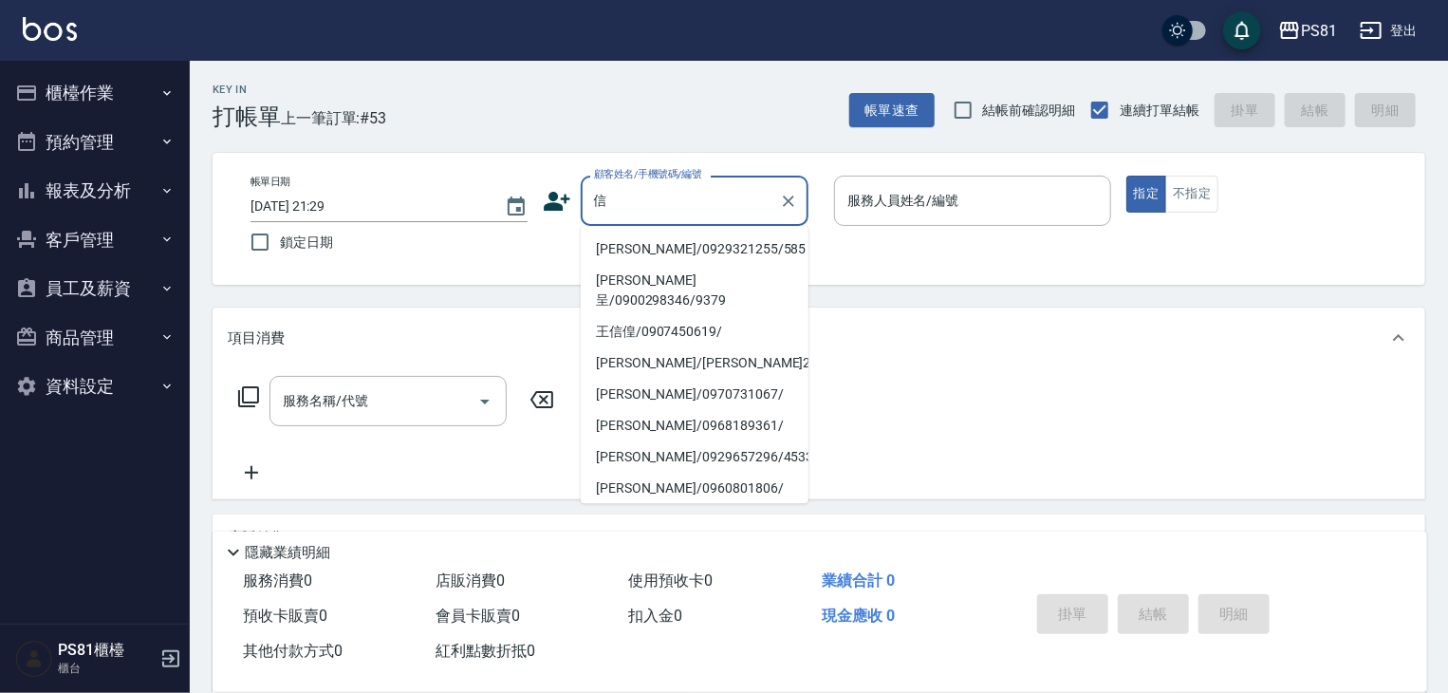
click at [642, 276] on li "[PERSON_NAME]呈/0900298346/9379" at bounding box center [695, 290] width 228 height 51
type input "[PERSON_NAME]呈/0900298346/9379"
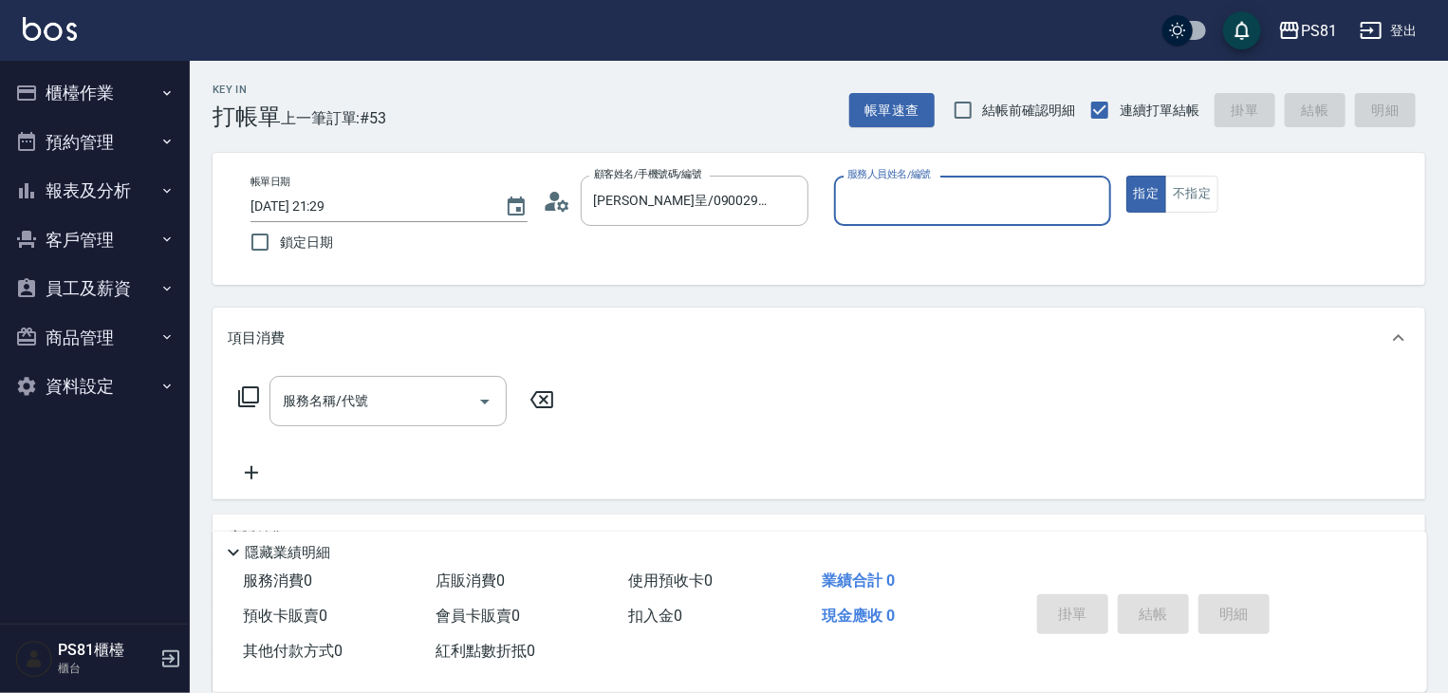
type input "采蓮-2"
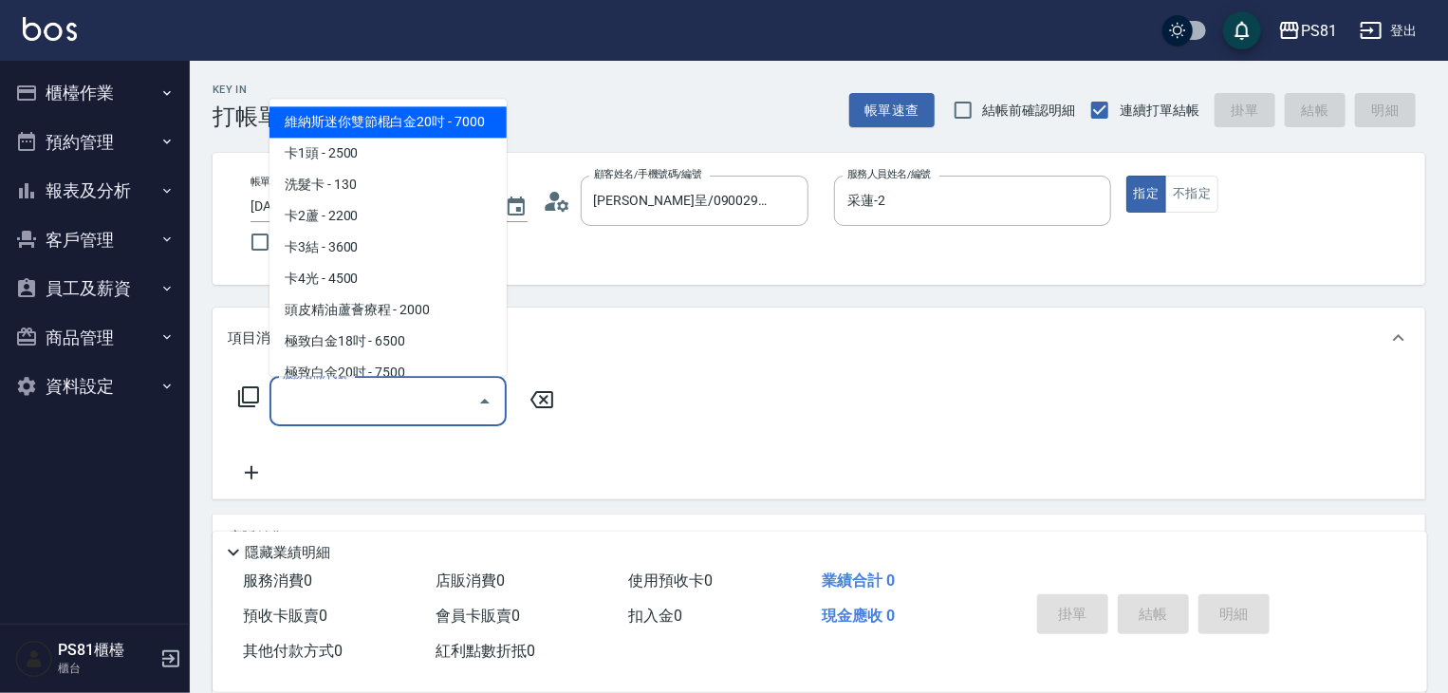
click at [368, 410] on input "服務名稱/代號" at bounding box center [374, 400] width 192 height 33
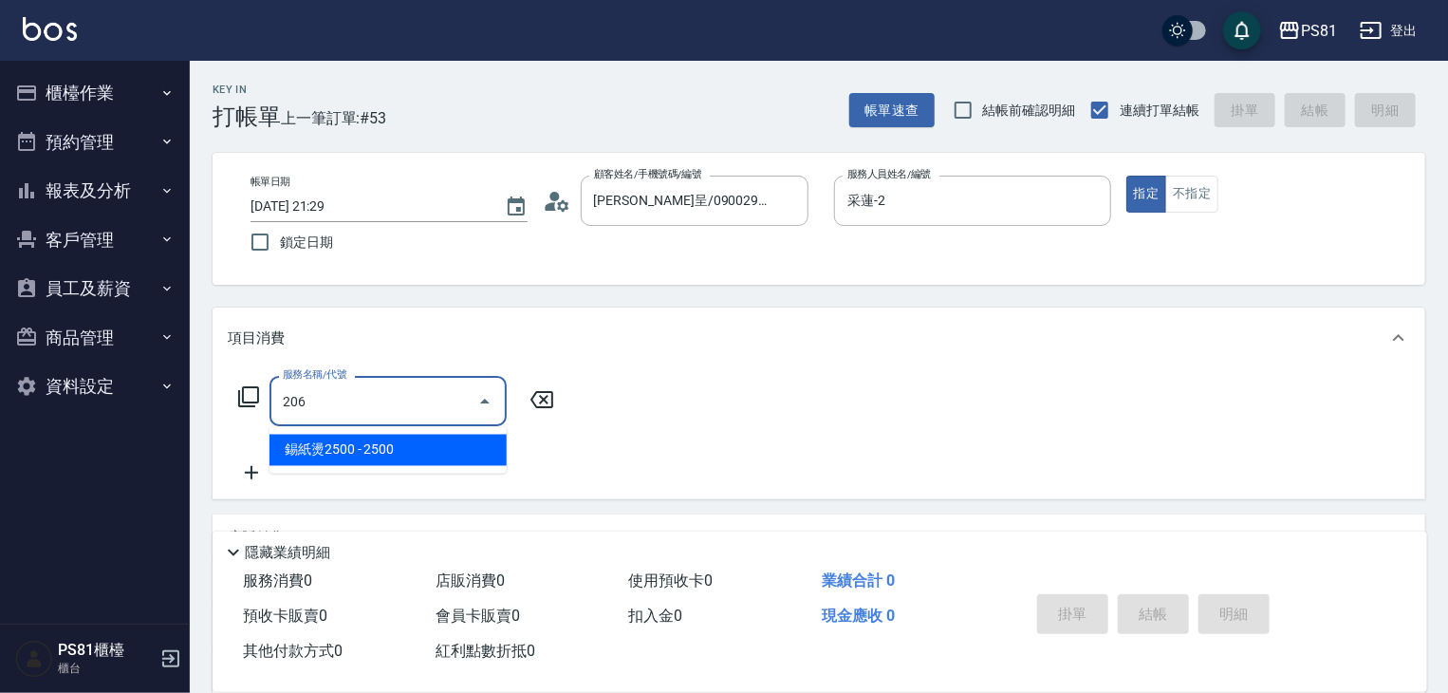
type input "錫紙燙2500(206)"
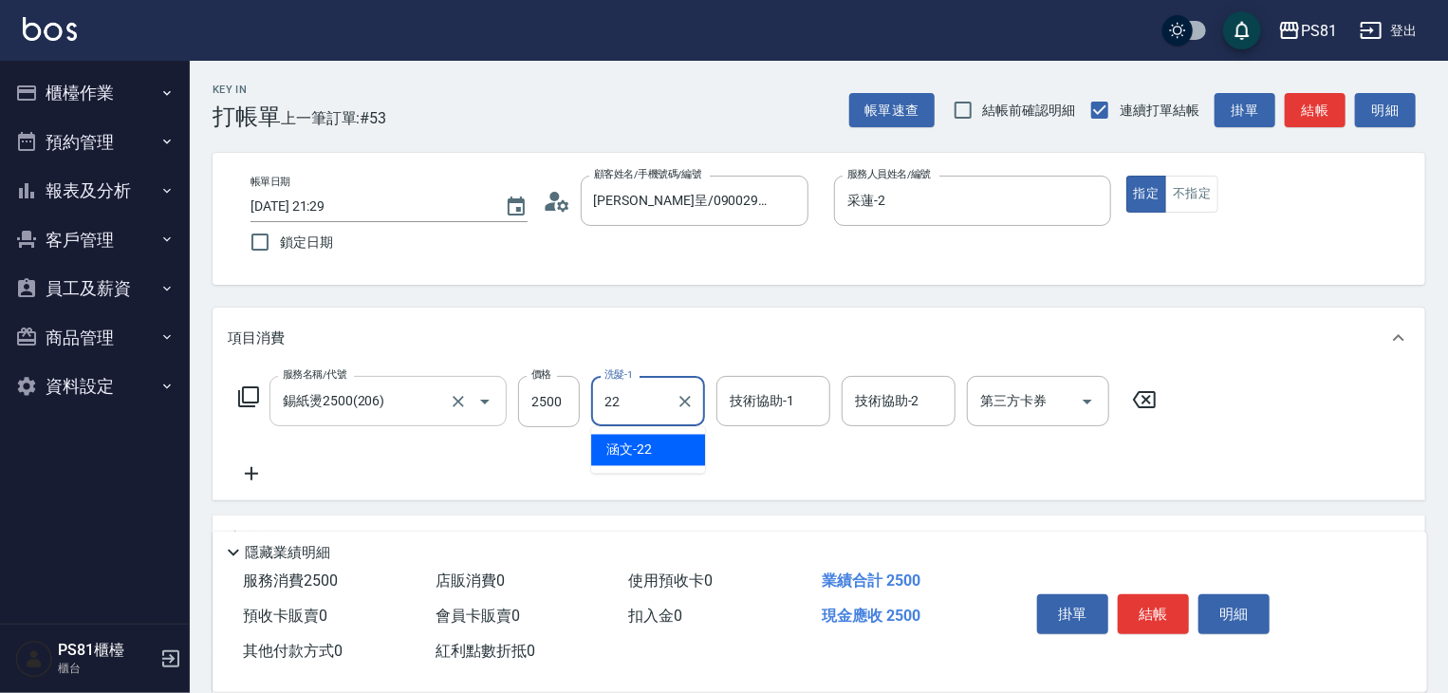
type input "涵文-22"
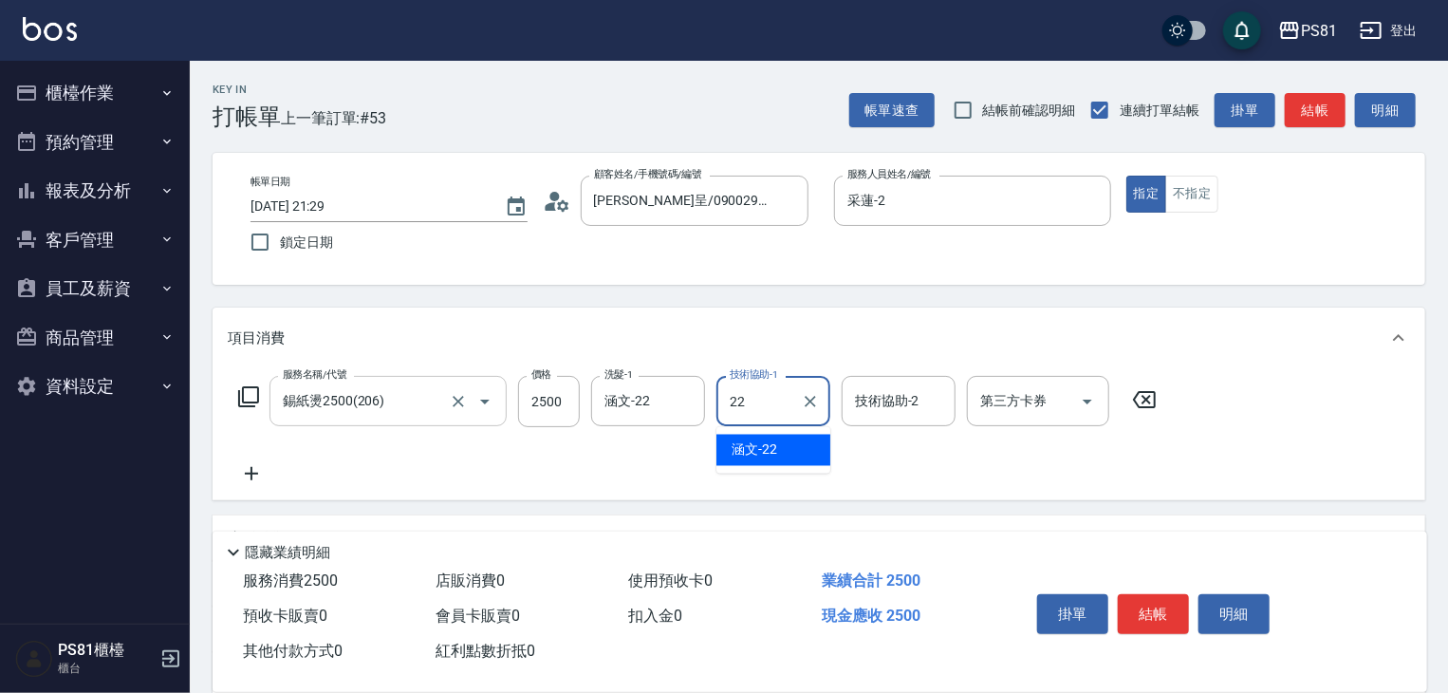
type input "涵文-22"
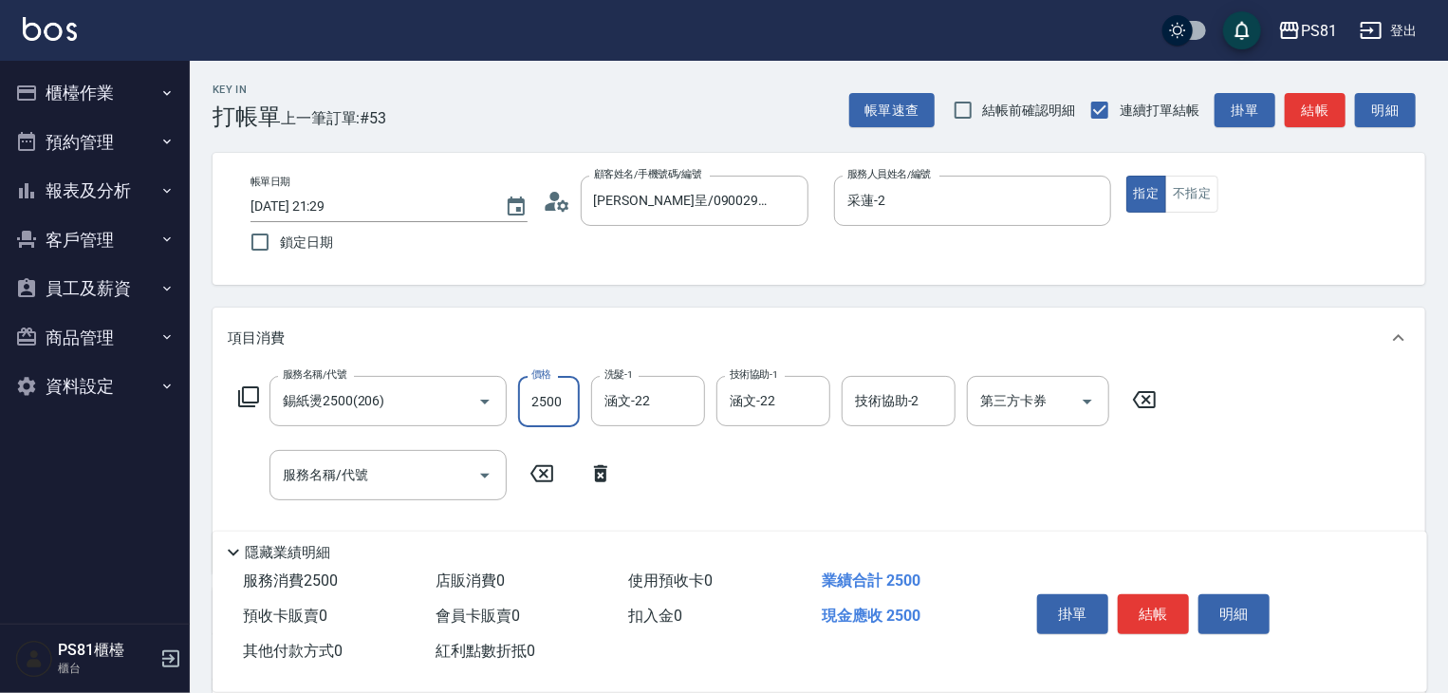
click at [552, 406] on input "2500" at bounding box center [549, 401] width 62 height 51
type input "3000"
click at [428, 471] on input "服務名稱/代號" at bounding box center [374, 474] width 192 height 33
click at [463, 478] on input "服務名稱/代號" at bounding box center [374, 474] width 192 height 33
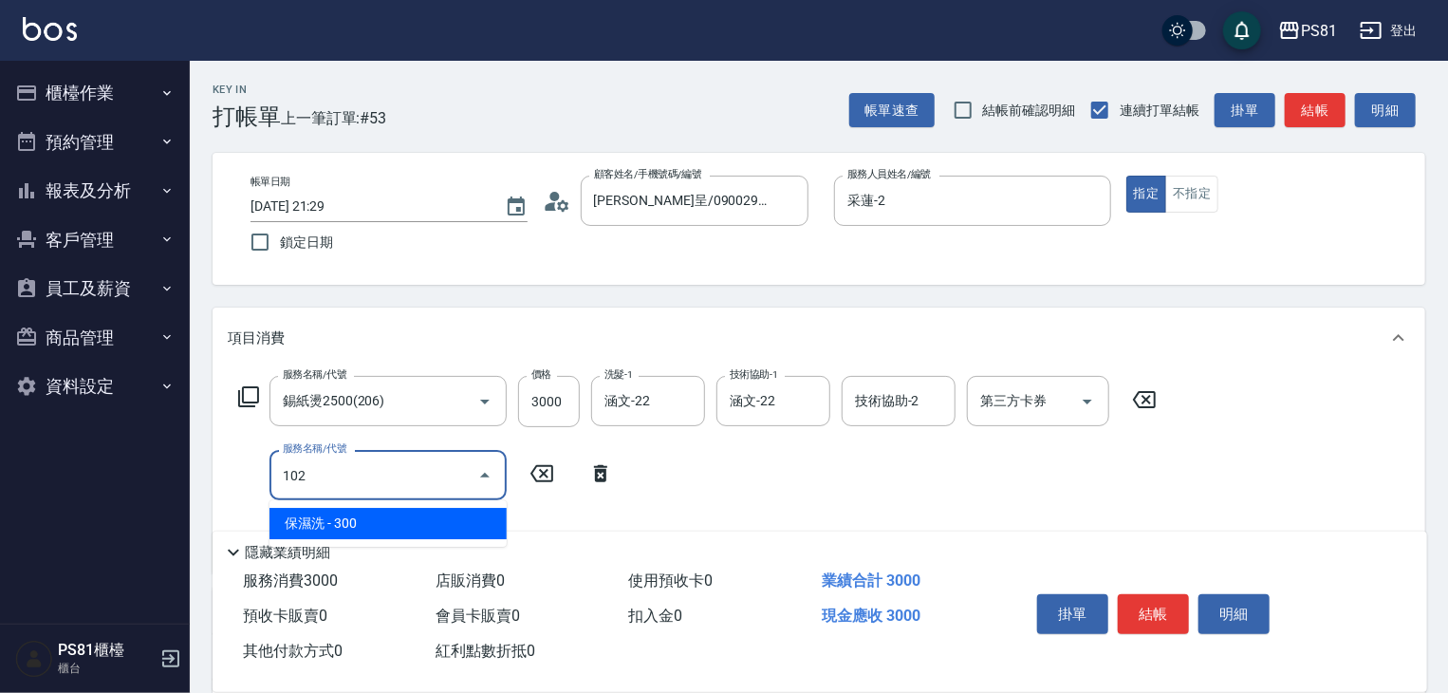
type input "保濕洗(102)"
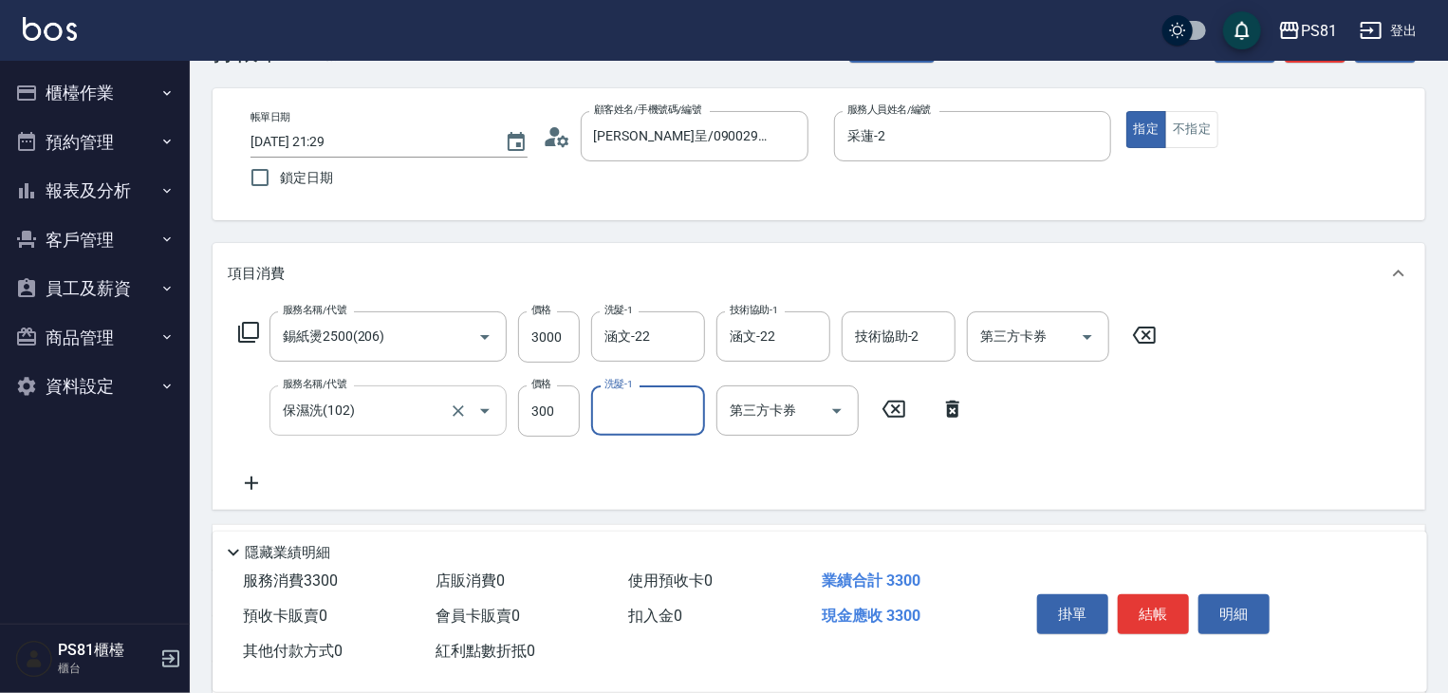
scroll to position [95, 0]
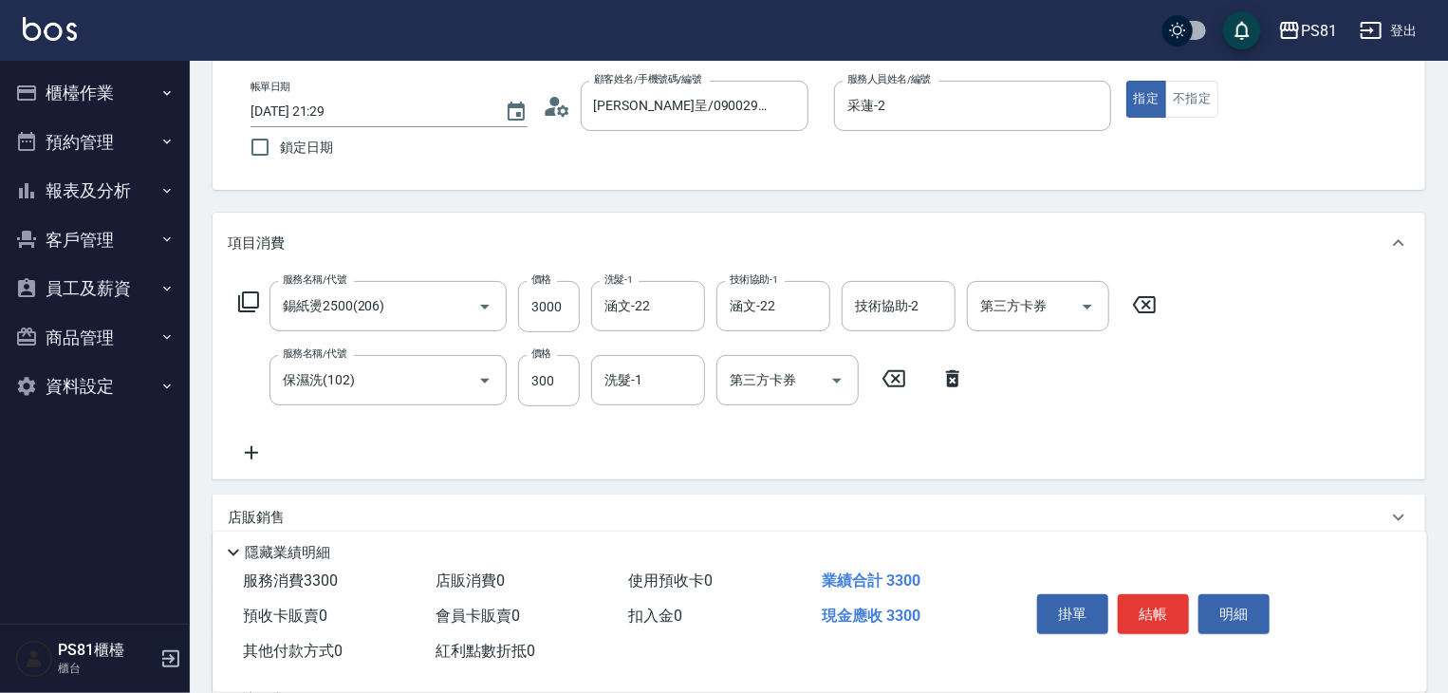
click at [670, 447] on div "服務名稱/代號 錫紙燙2500(206) 服務名稱/代號 價格 3000 價格 洗髮-1 涵文-22 洗髮-1 技術協助-1 涵文-22 技術協助-1 技術協…" at bounding box center [698, 372] width 940 height 183
click at [665, 377] on input "洗髮-1" at bounding box center [648, 379] width 97 height 33
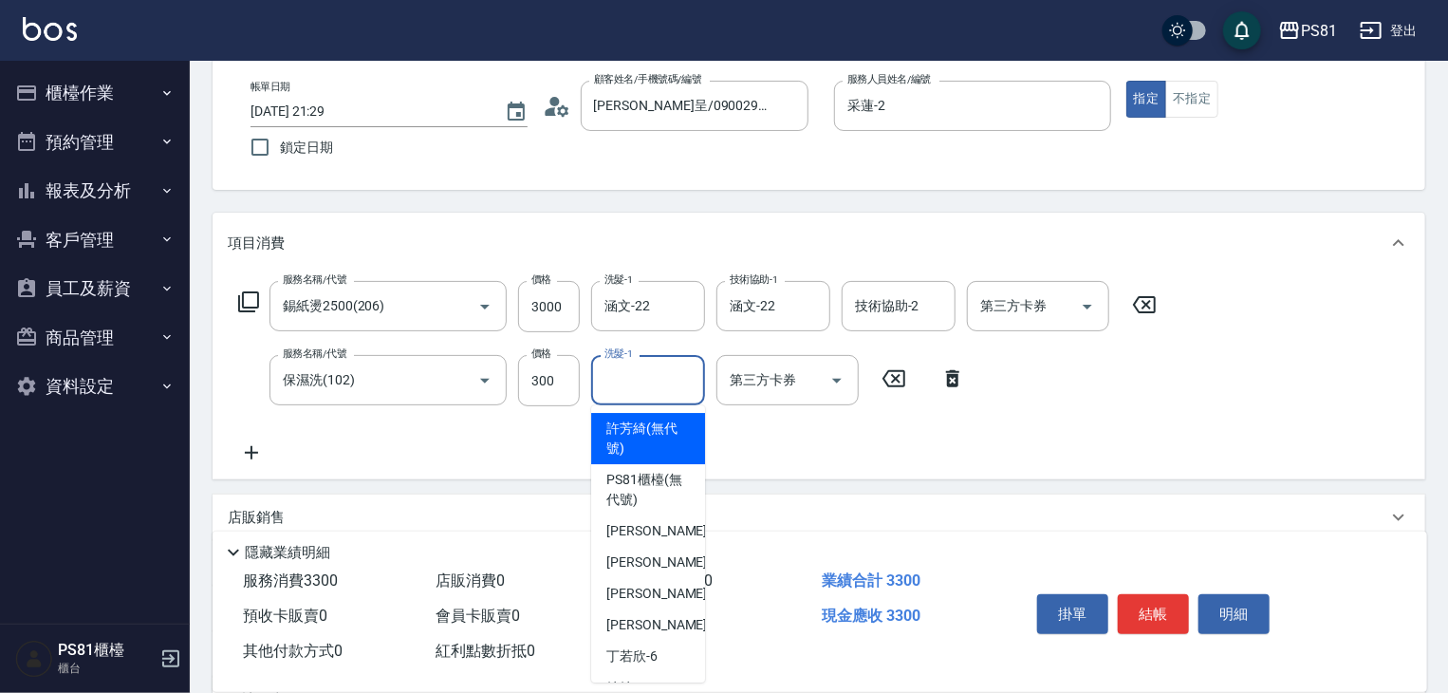
click at [738, 427] on div "服務名稱/代號 錫紙燙2500(206) 服務名稱/代號 價格 3000 價格 洗髮-1 涵文-22 洗髮-1 技術協助-1 涵文-22 技術協助-1 技術協…" at bounding box center [698, 372] width 940 height 183
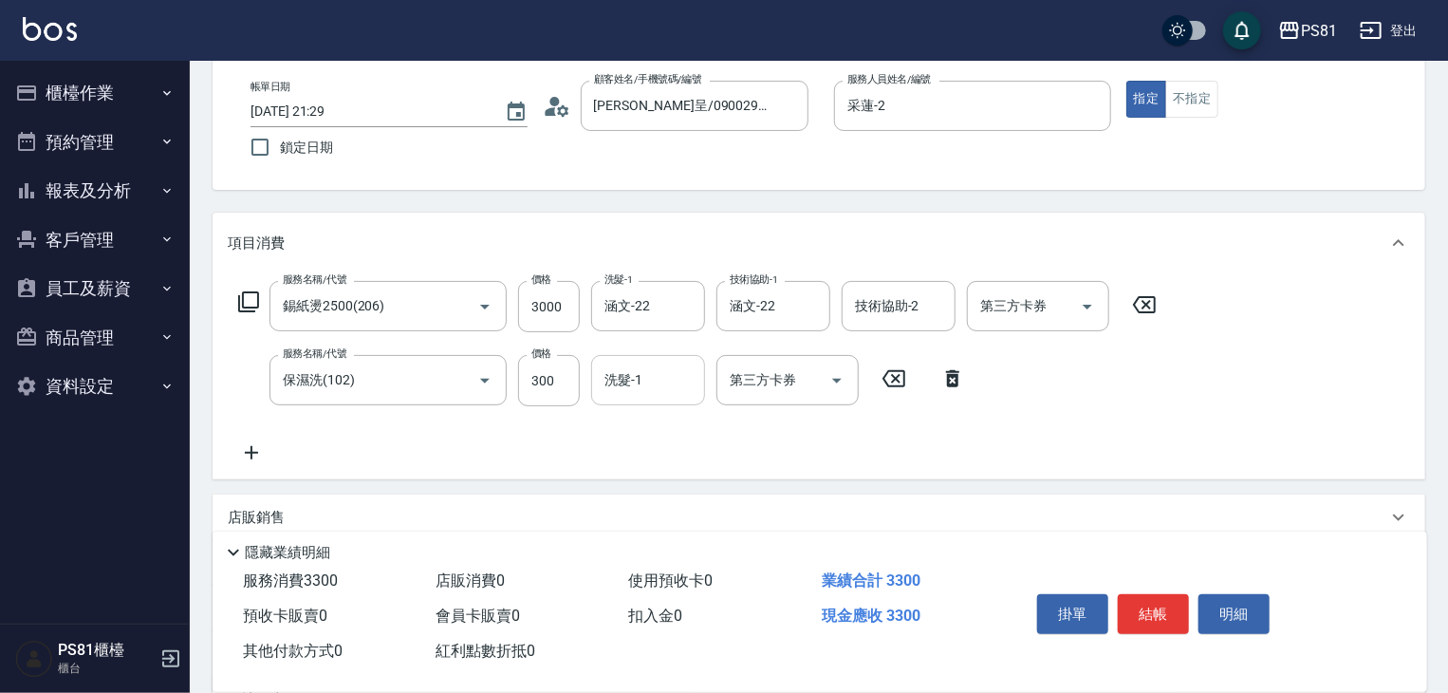
click at [674, 397] on div "洗髮-1" at bounding box center [648, 380] width 114 height 50
type input "涵文-22"
click at [687, 436] on div "服務名稱/代號 錫紙燙2500(206) 服務名稱/代號 價格 3000 價格 洗髮-1 涵文-22 洗髮-1 技術協助-1 涵文-22 技術協助-1 技術協…" at bounding box center [698, 372] width 940 height 183
click at [248, 455] on icon at bounding box center [251, 452] width 47 height 23
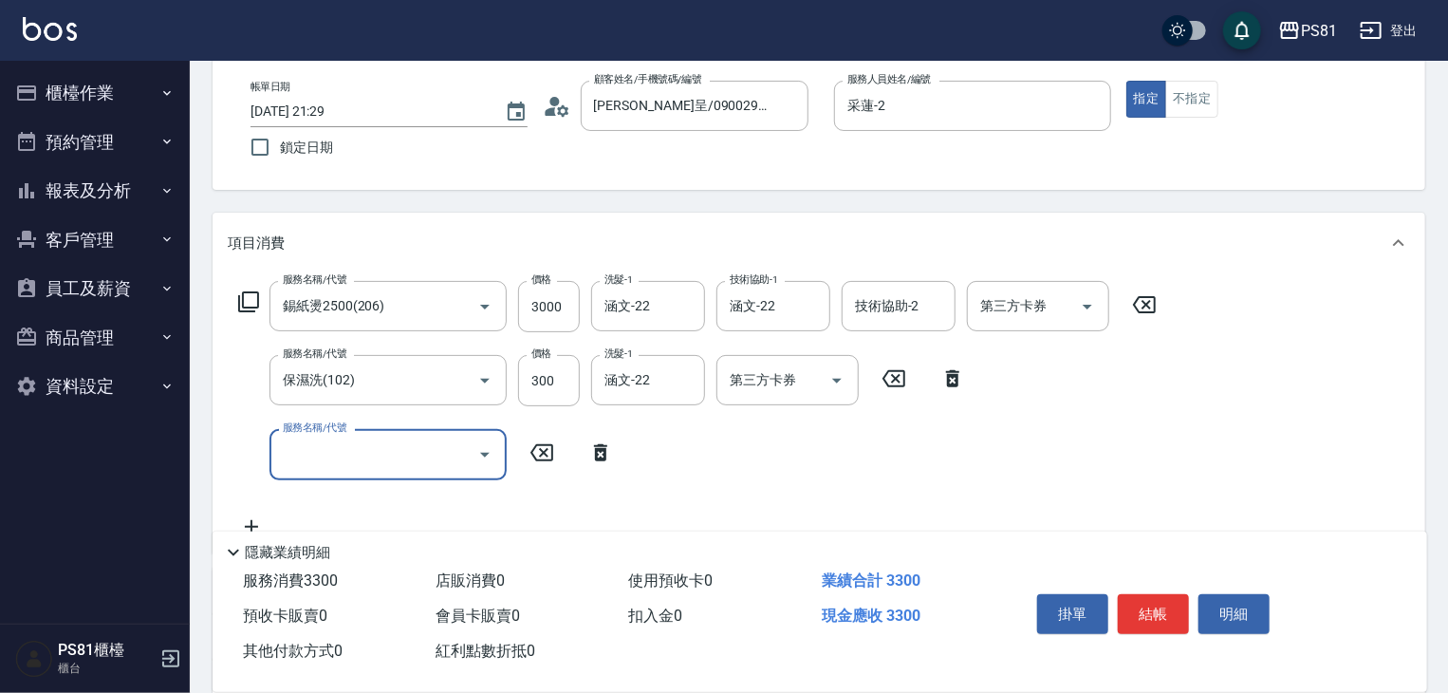
click at [323, 452] on input "服務名稱/代號" at bounding box center [374, 453] width 192 height 33
type input "剪[PERSON_NAME](121)"
click at [1023, 488] on div "服務名稱/代號 錫紙燙2500(206) 服務名稱/代號 價格 3000 價格 洗髮-1 涵文-22 洗髮-1 技術協助-1 涵文-22 技術協助-1 技術協…" at bounding box center [698, 409] width 940 height 257
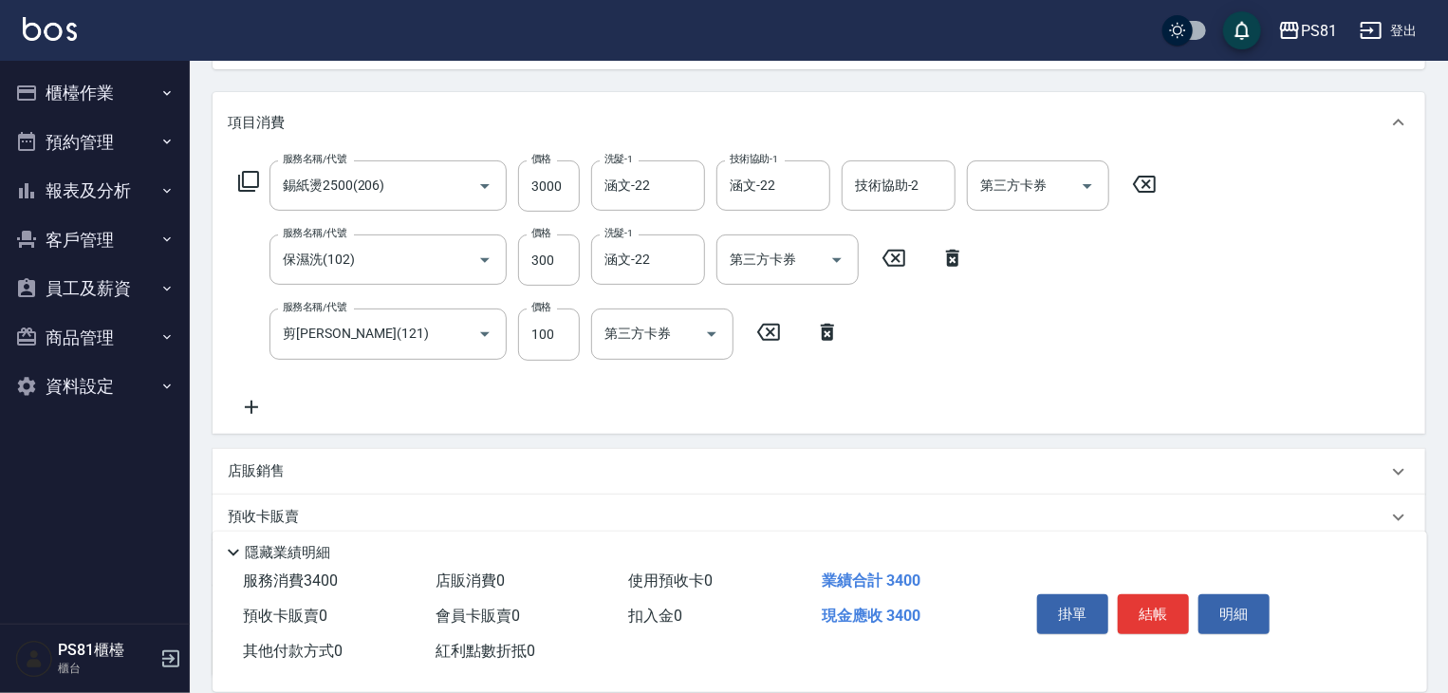
scroll to position [379, 0]
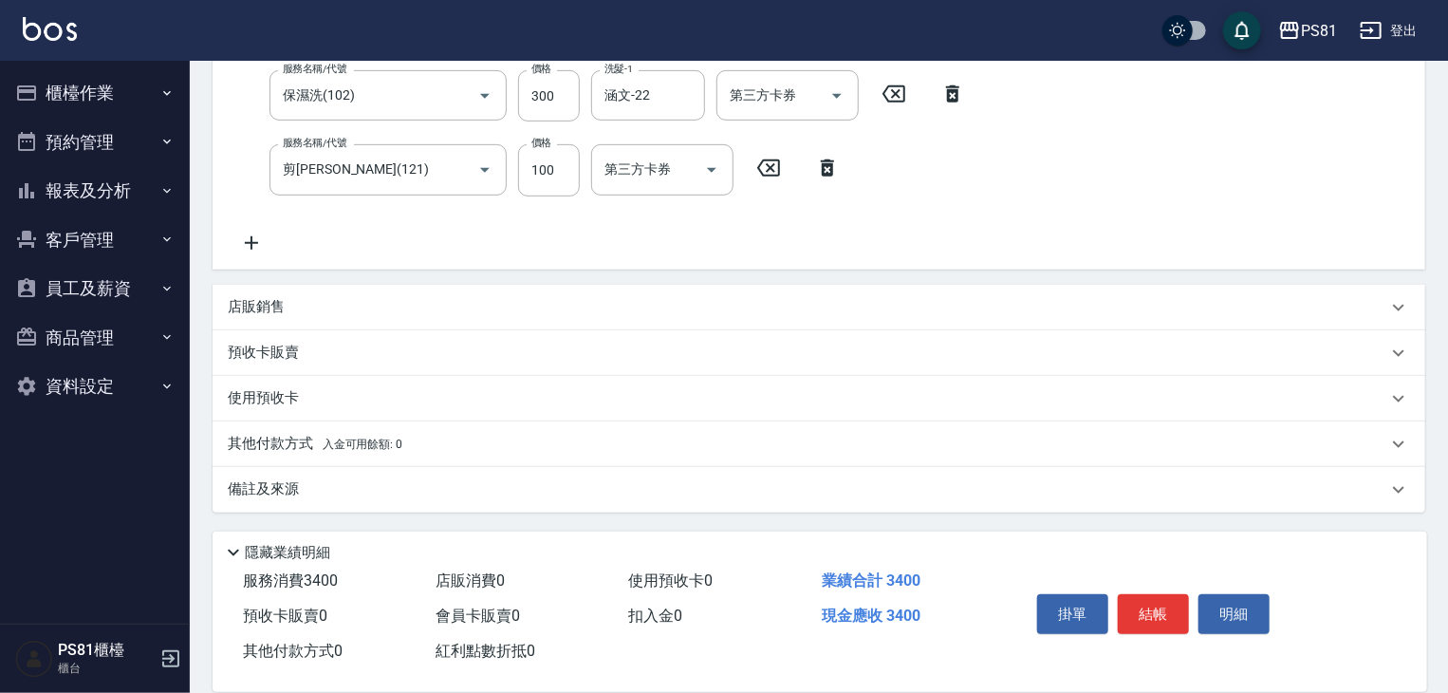
click at [402, 297] on div "店販銷售" at bounding box center [807, 307] width 1159 height 20
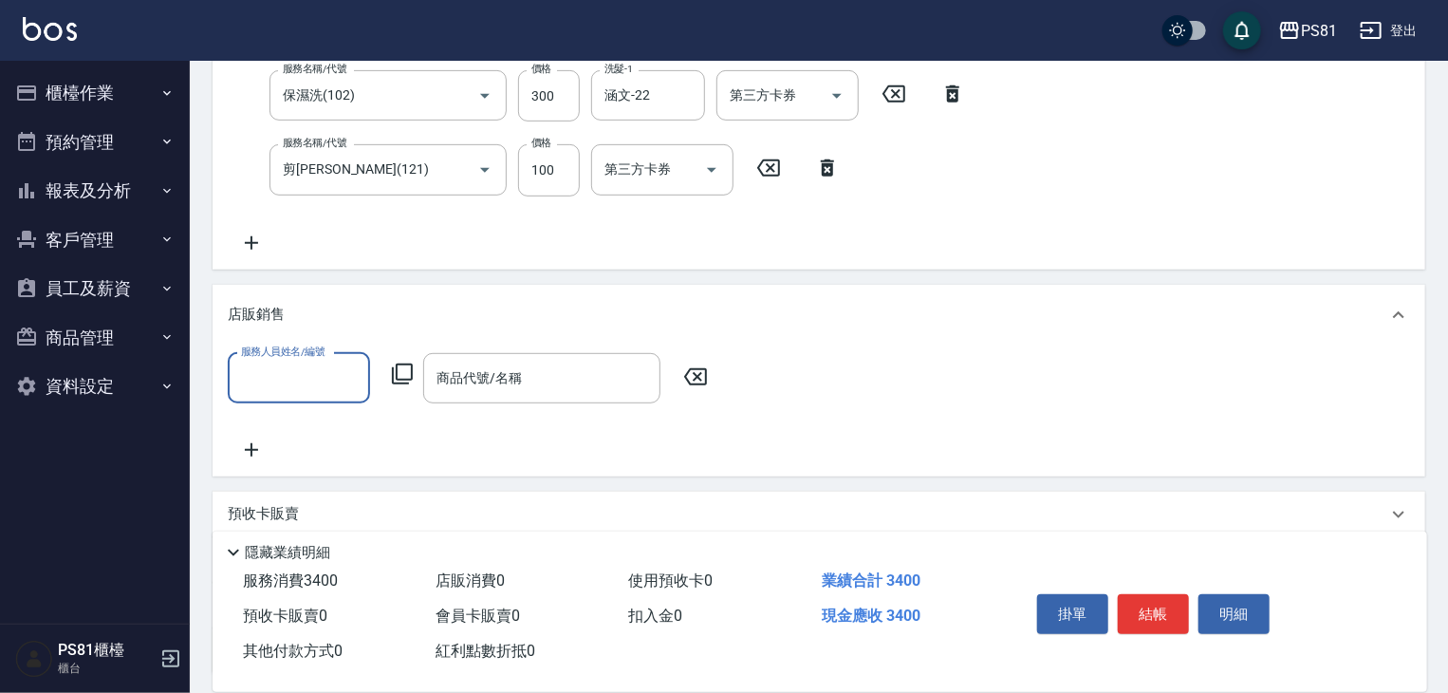
scroll to position [0, 0]
click at [301, 359] on div "服務人員姓名/編號" at bounding box center [299, 378] width 142 height 50
type input "采蓮-2"
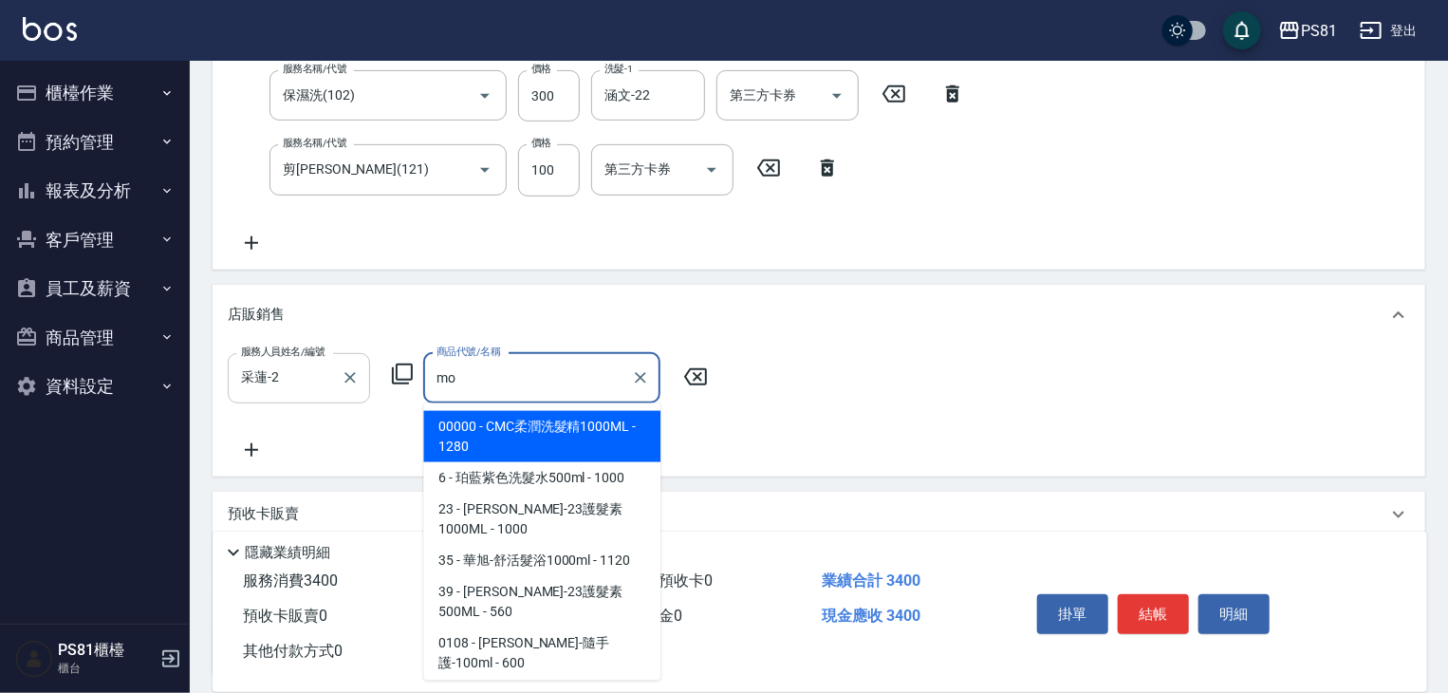
type input "m"
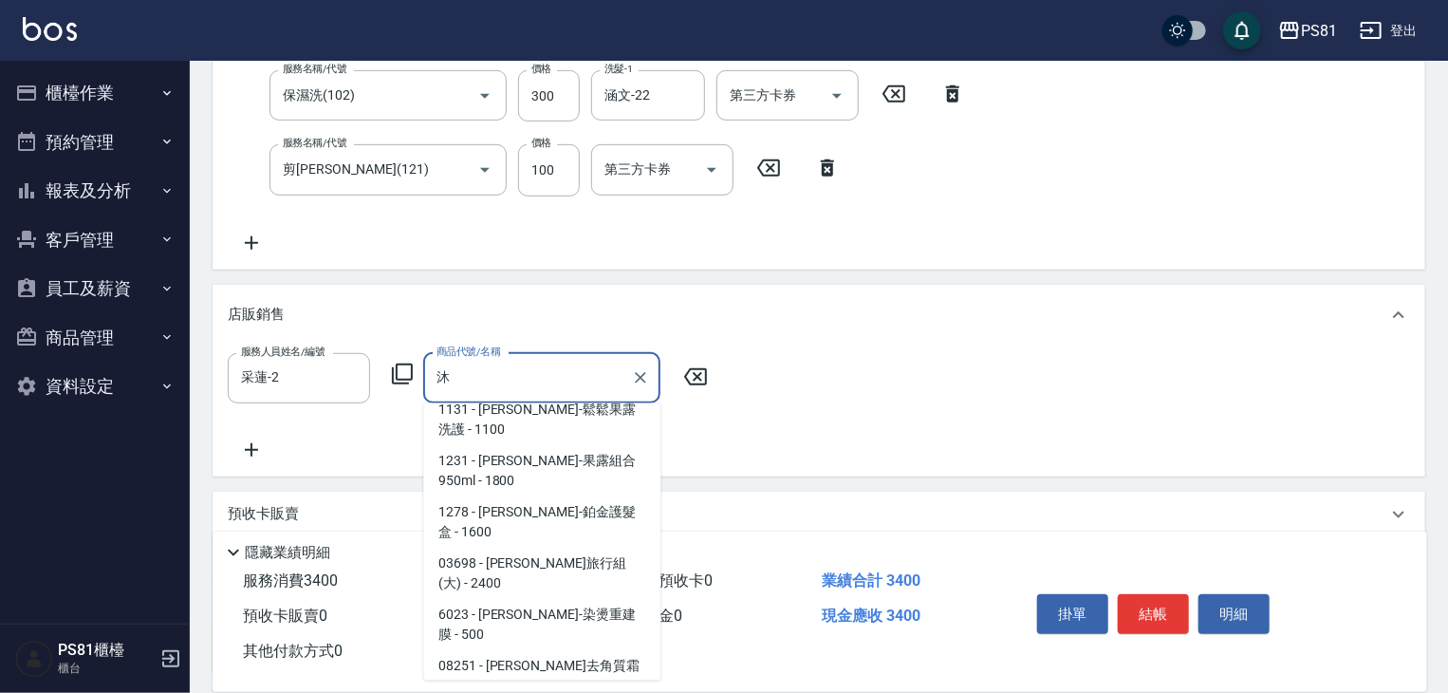
scroll to position [595, 0]
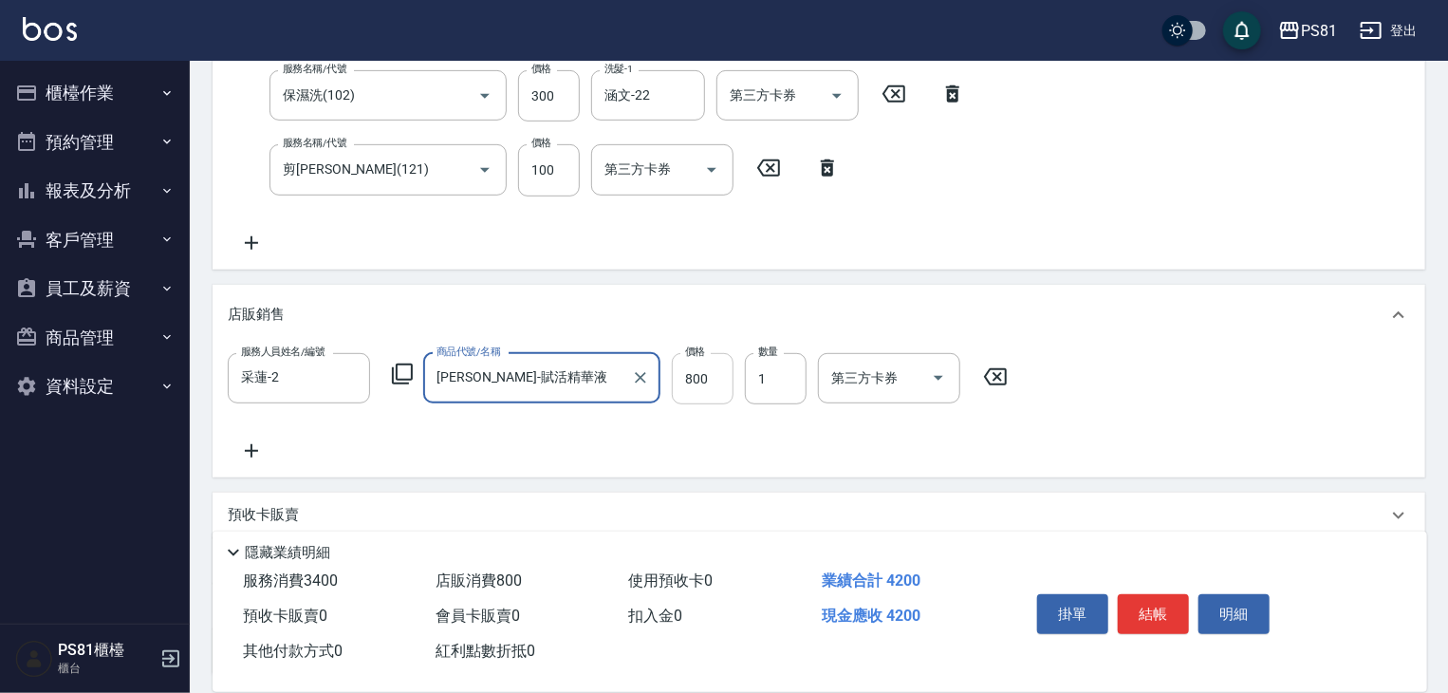
type input "[PERSON_NAME]-賦活精華液"
click at [694, 379] on input "800" at bounding box center [703, 378] width 62 height 51
type input "720"
drag, startPoint x: 745, startPoint y: 468, endPoint x: 744, endPoint y: 479, distance: 11.4
click at [744, 479] on div "項目消費 服務名稱/代號 錫紙燙2500(206) 服務名稱/代號 價格 3000 價格 洗髮-1 涵文-22 洗髮-1 技術協助-1 涵文-22 技術協助-…" at bounding box center [818, 301] width 1212 height 747
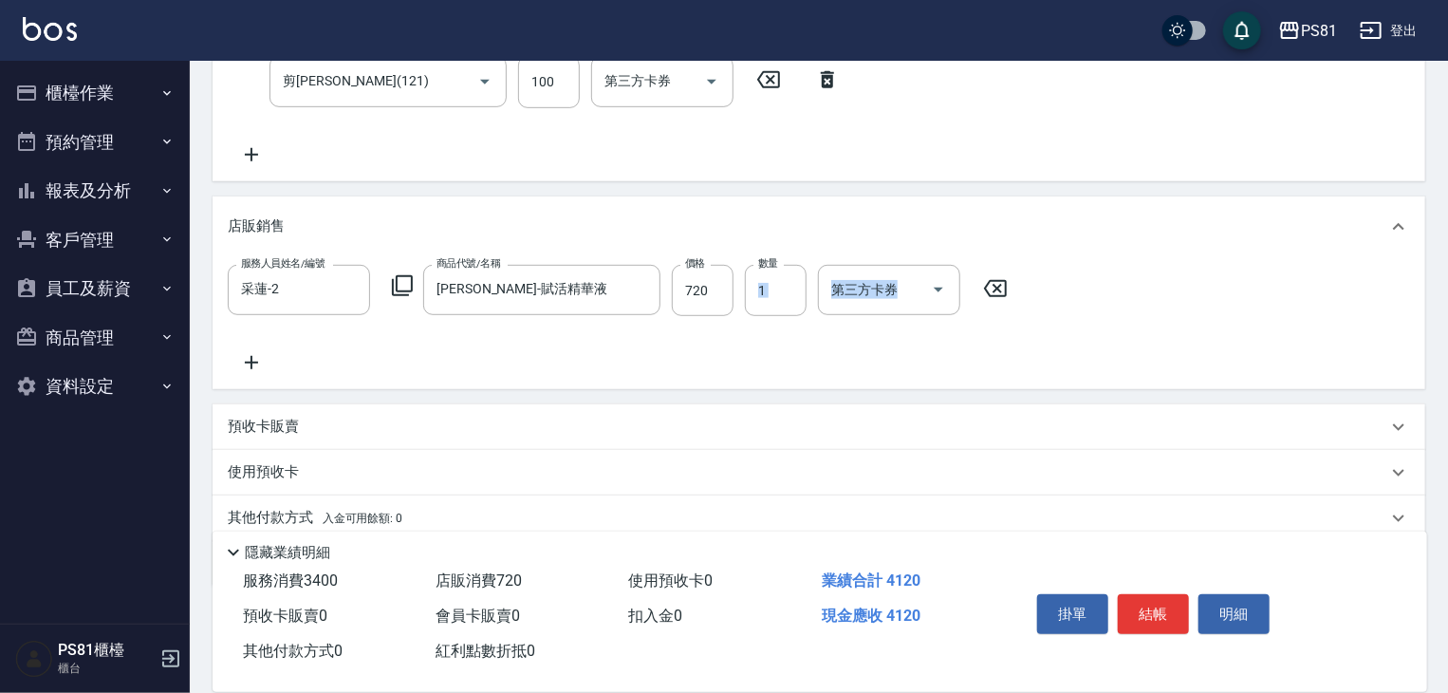
scroll to position [542, 0]
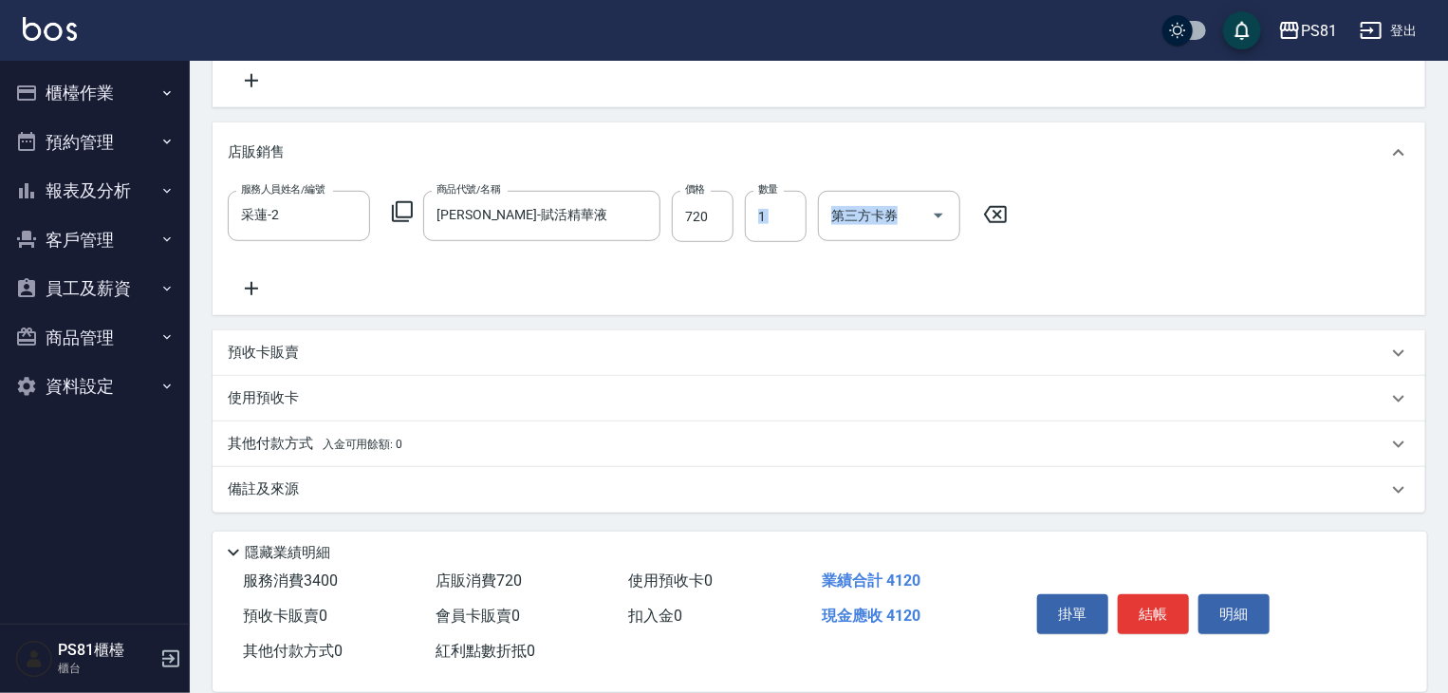
click at [423, 434] on div "其他付款方式 入金可用餘額: 0" at bounding box center [807, 444] width 1159 height 21
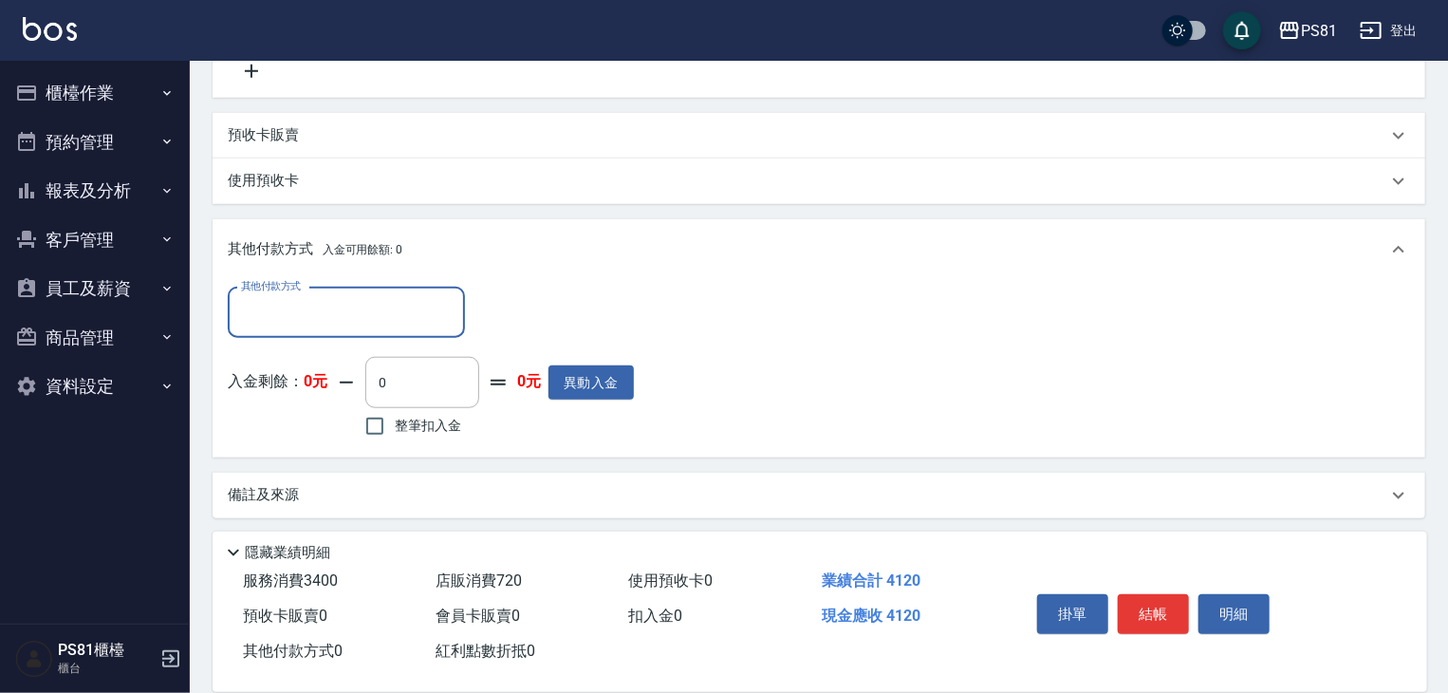
scroll to position [765, 0]
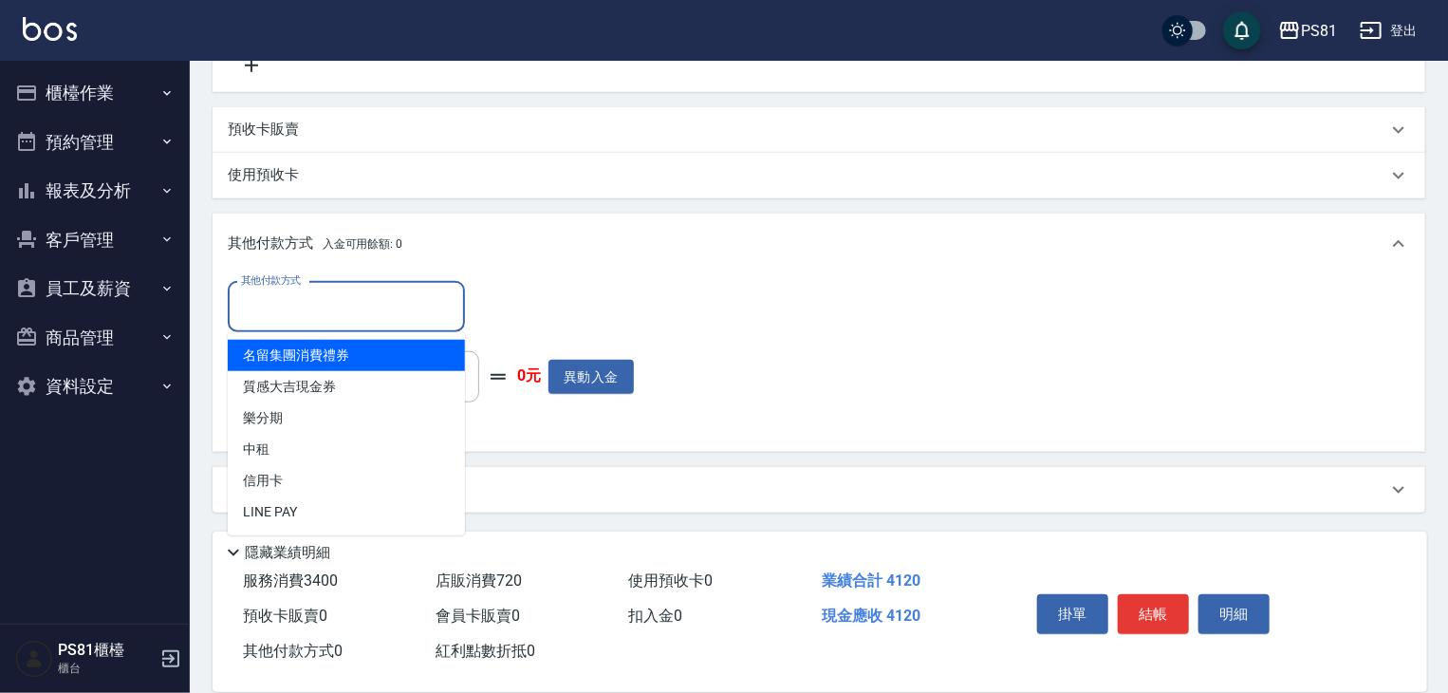
click at [363, 319] on input "其他付款方式" at bounding box center [346, 306] width 220 height 33
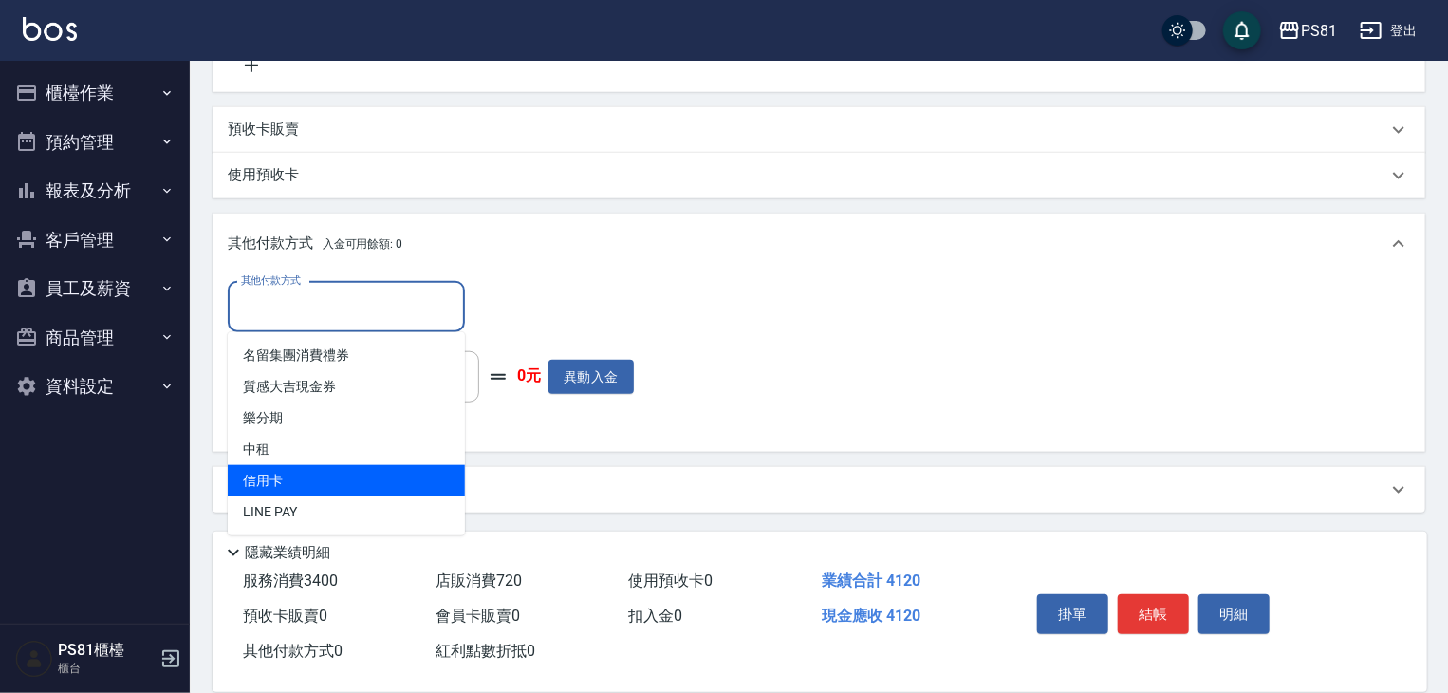
click at [292, 471] on span "信用卡" at bounding box center [346, 480] width 237 height 31
type input "信用卡"
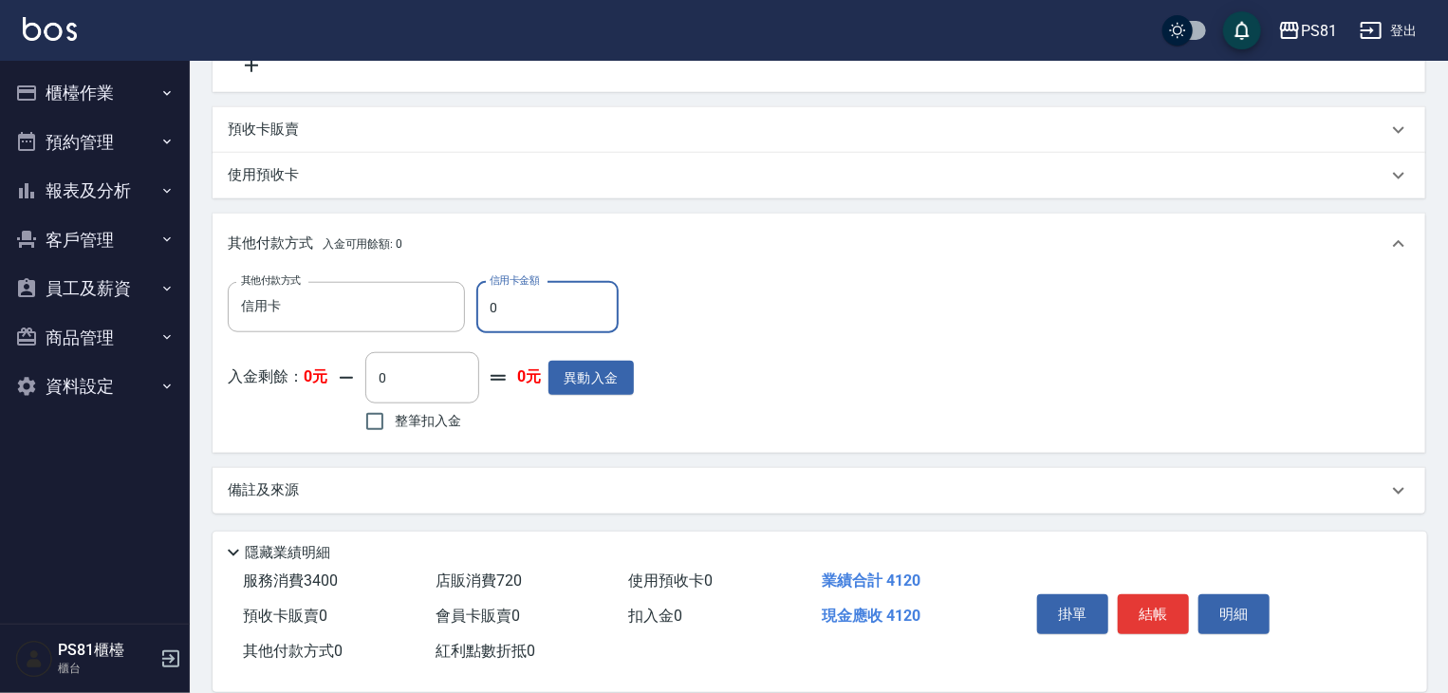
click at [594, 304] on input "0" at bounding box center [547, 307] width 142 height 51
type input "4120"
click at [862, 359] on div "其他付款方式 信用卡 其他付款方式 信用卡金額 4120 信用卡金額 入金剩餘： 0元 0 ​ 整筆扣入金 0元 異動入金" at bounding box center [819, 360] width 1182 height 156
click at [1092, 352] on div "其他付款方式 信用卡 其他付款方式 信用卡金額 4120 信用卡金額 入金剩餘： 0元 0 ​ 整筆扣入金 0元 異動入金" at bounding box center [819, 360] width 1182 height 156
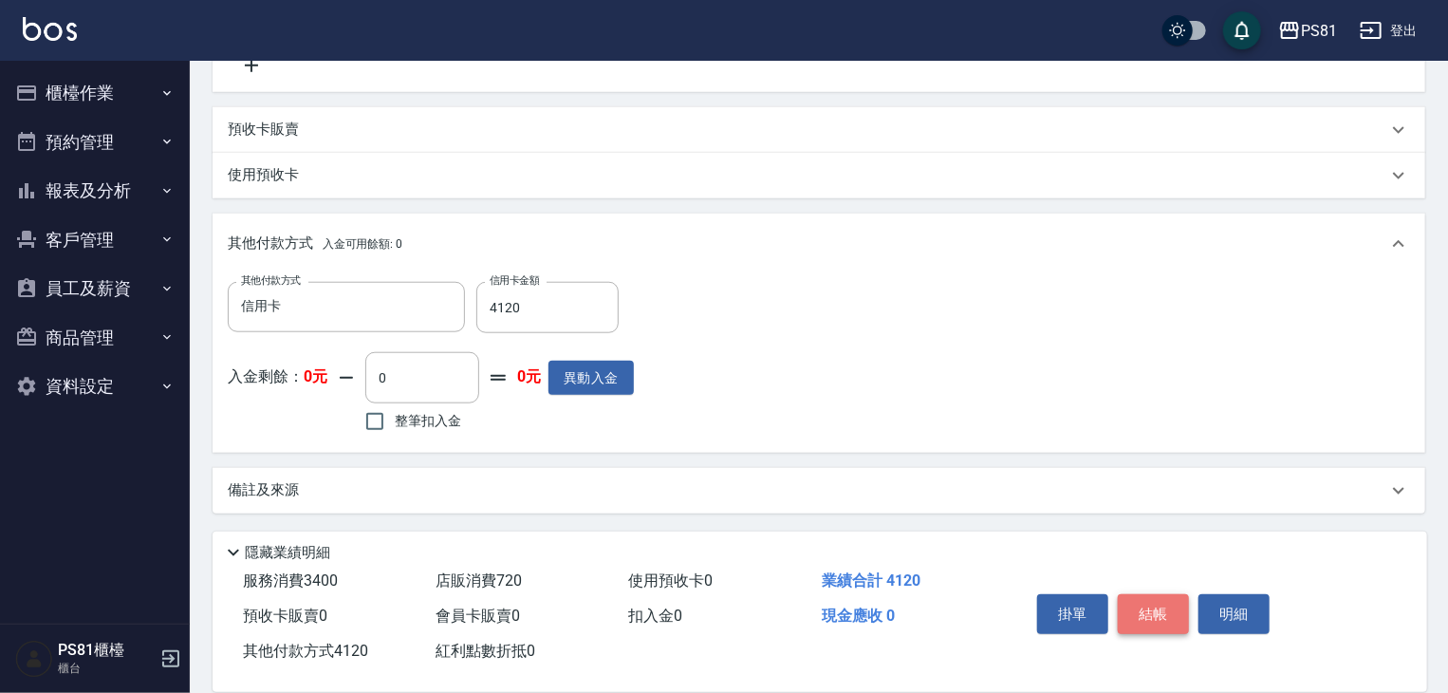
click at [1154, 601] on button "結帳" at bounding box center [1153, 614] width 71 height 40
type input "[DATE] 21:31"
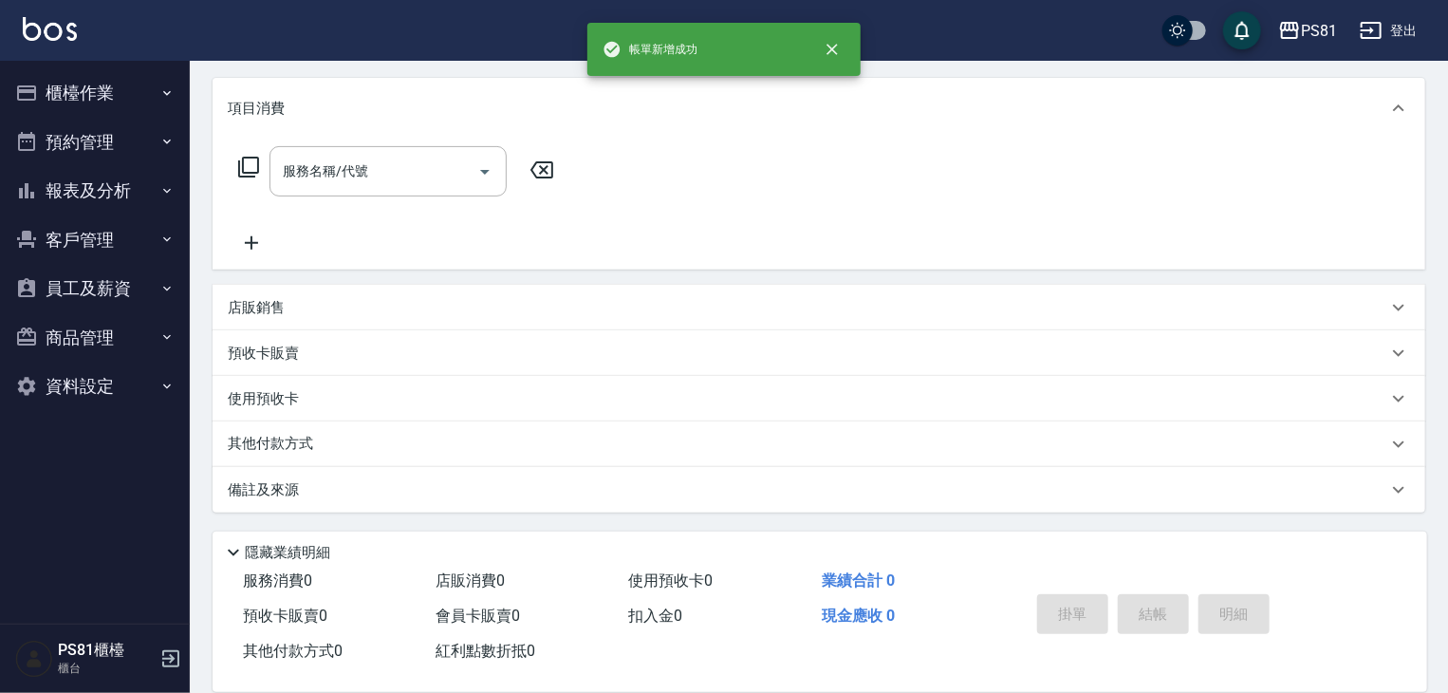
scroll to position [0, 0]
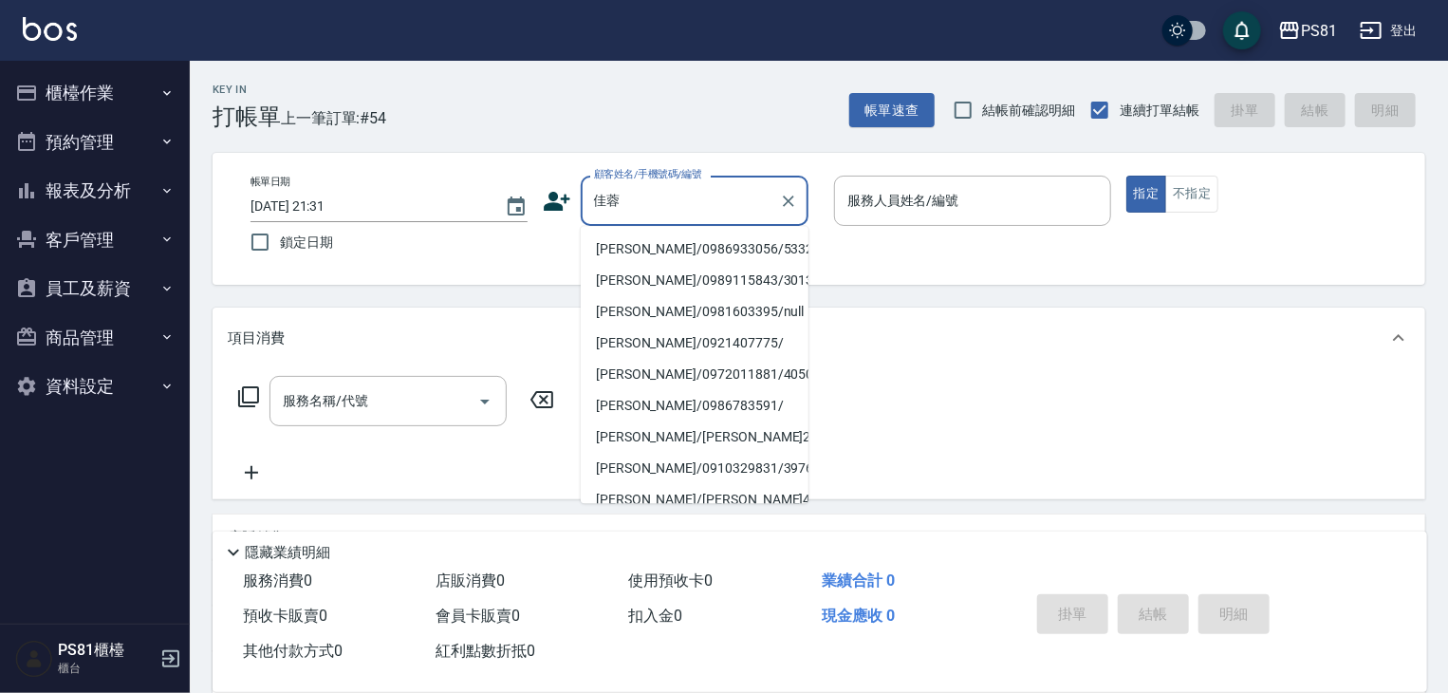
click at [702, 249] on li "[PERSON_NAME]/0986933056/5332" at bounding box center [695, 248] width 228 height 31
type input "[PERSON_NAME]/0986933056/5332"
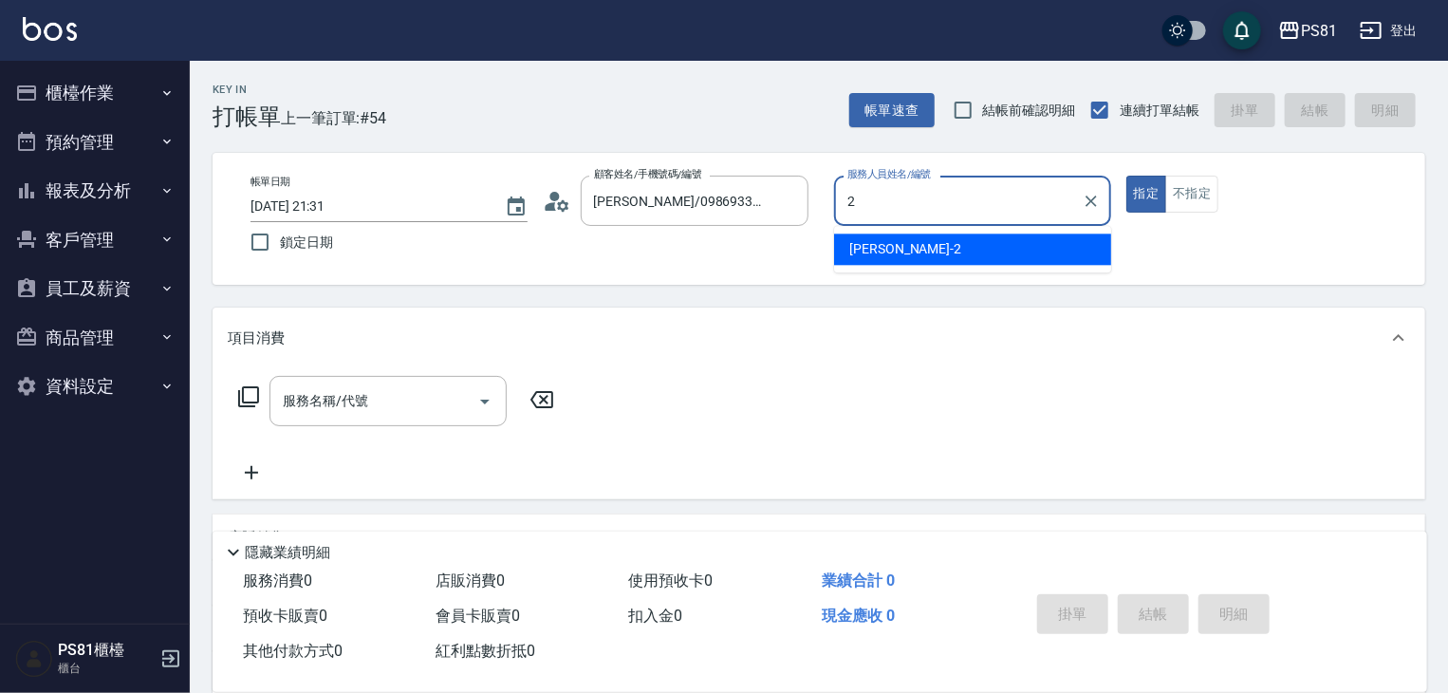
type input "采蓮-2"
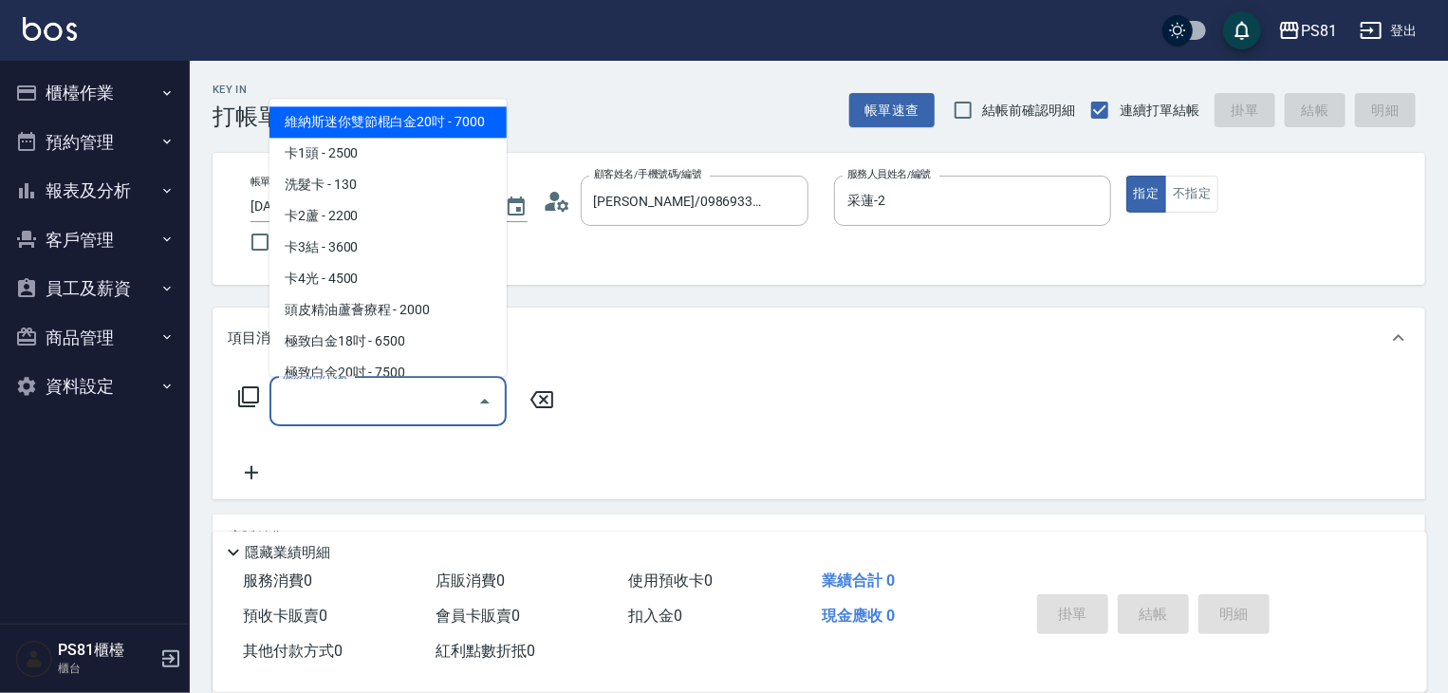
click at [297, 408] on input "服務名稱/代號" at bounding box center [374, 400] width 192 height 33
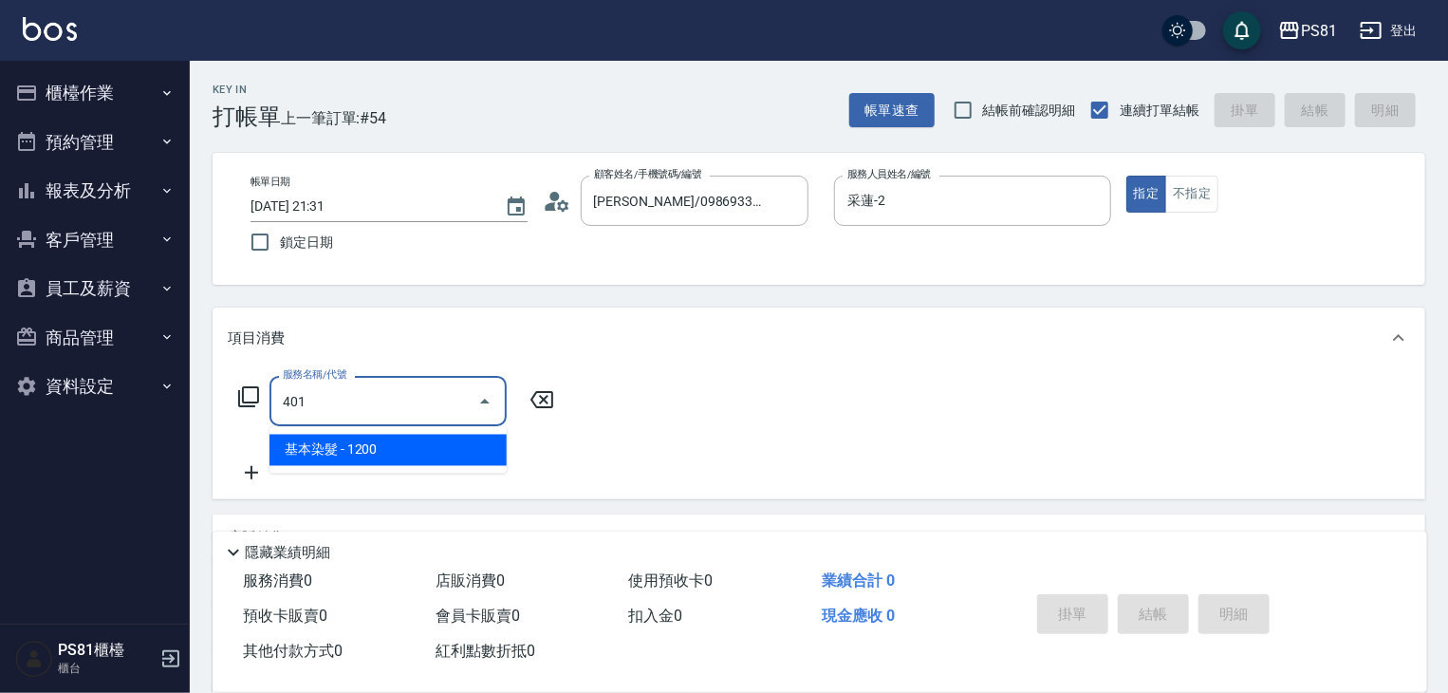
type input "基本染髮(401)"
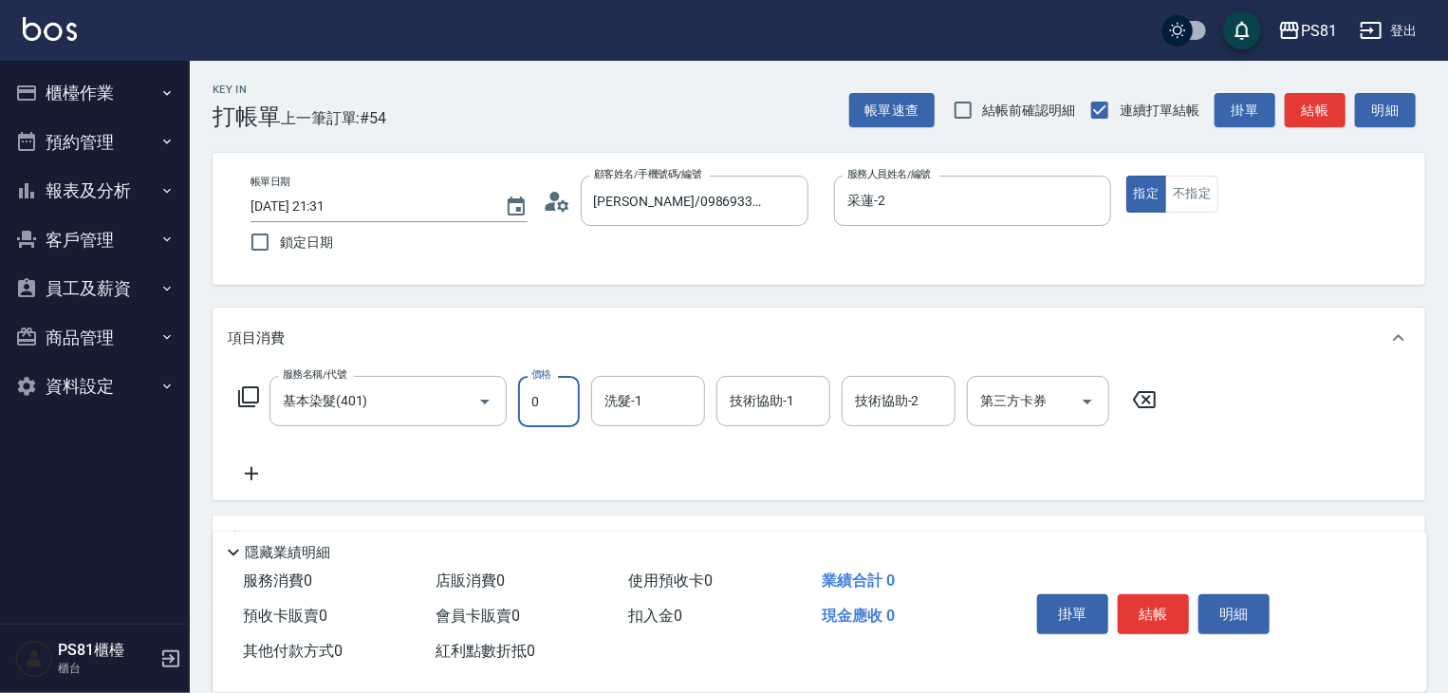
click at [538, 407] on input "0" at bounding box center [549, 401] width 62 height 51
type input "1500"
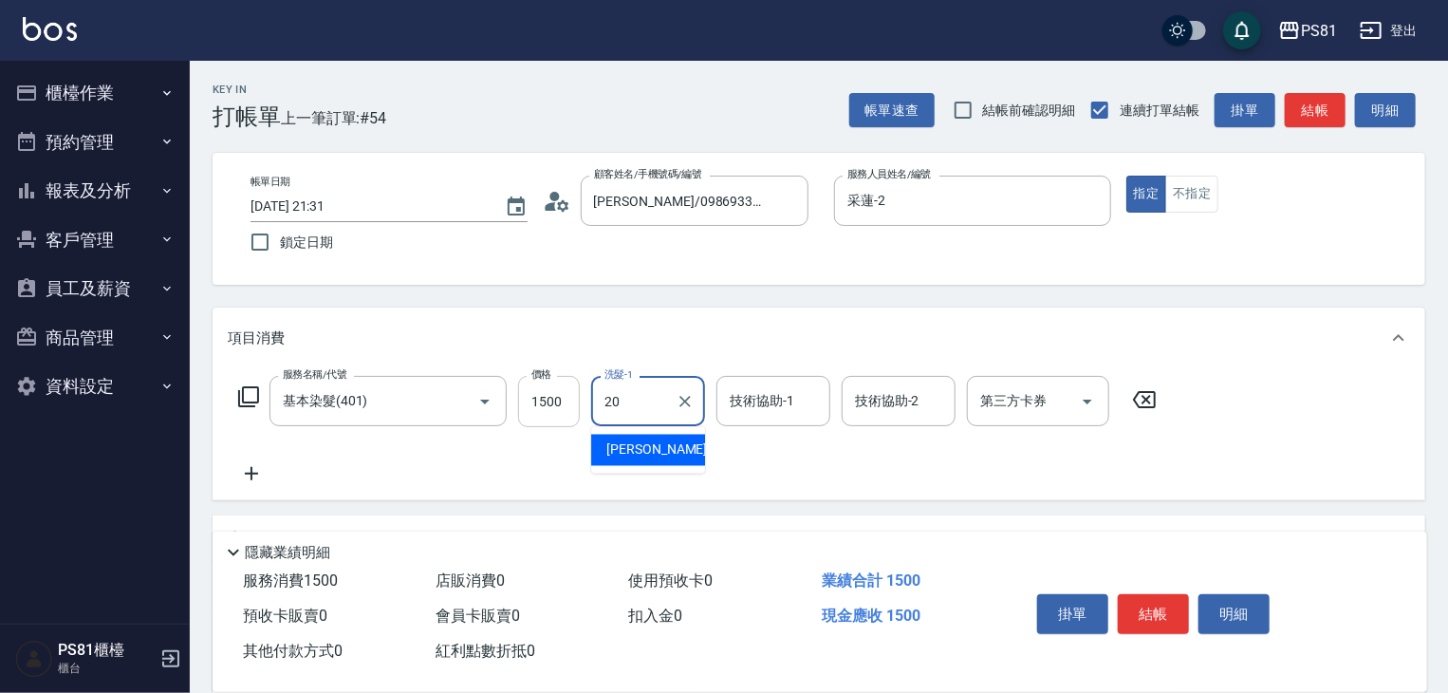
type input "[PERSON_NAME]-20"
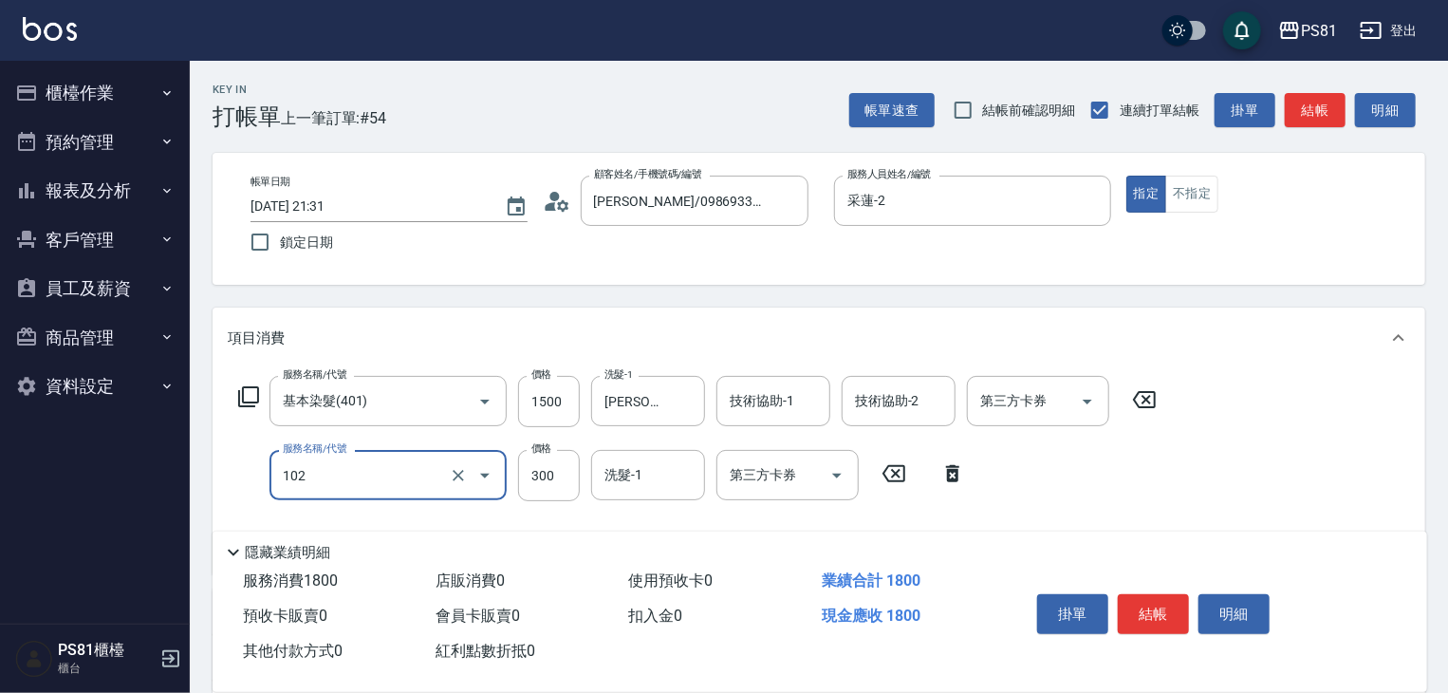
type input "保濕洗(102)"
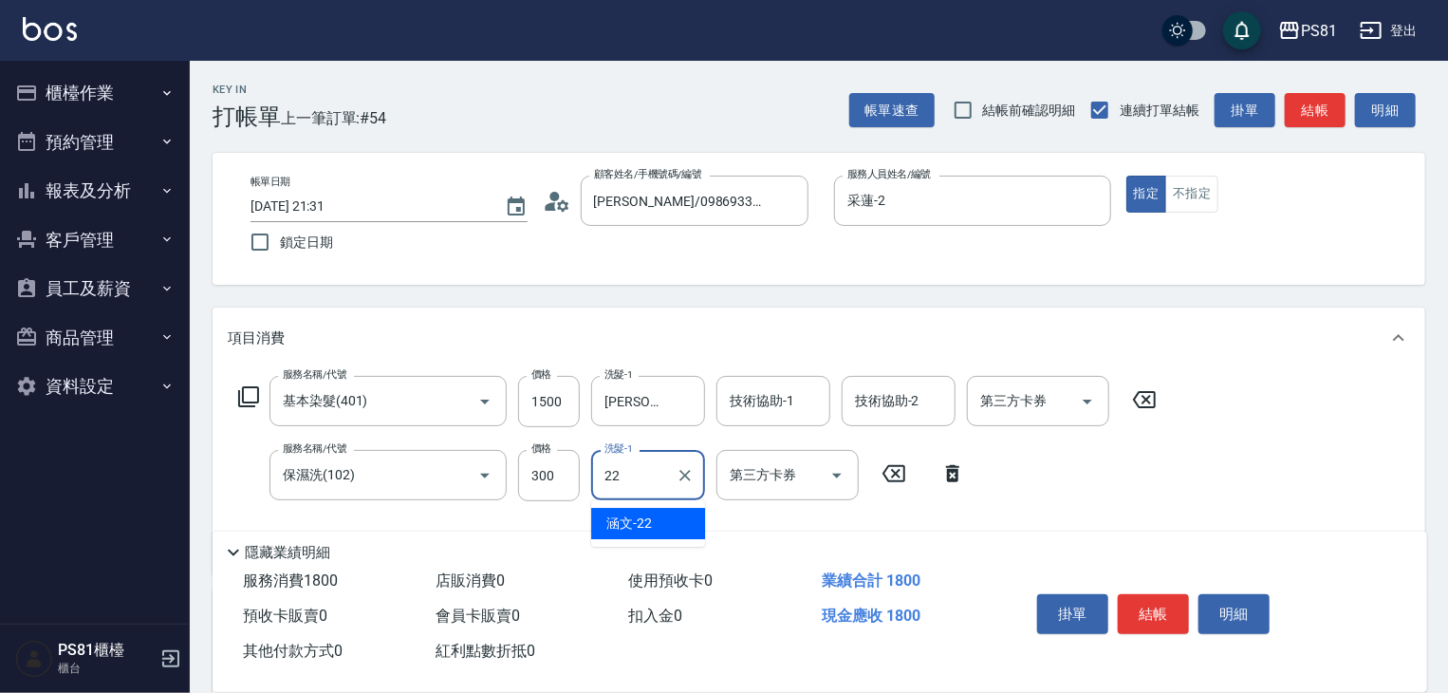
type input "涵文-22"
click at [1155, 483] on div "服務名稱/代號 基本染髮(401) 服務名稱/代號 價格 1500 價格 洗髮-1 [PERSON_NAME]-20 洗髮-1 技術協助-1 技術協助-1 技…" at bounding box center [698, 467] width 940 height 183
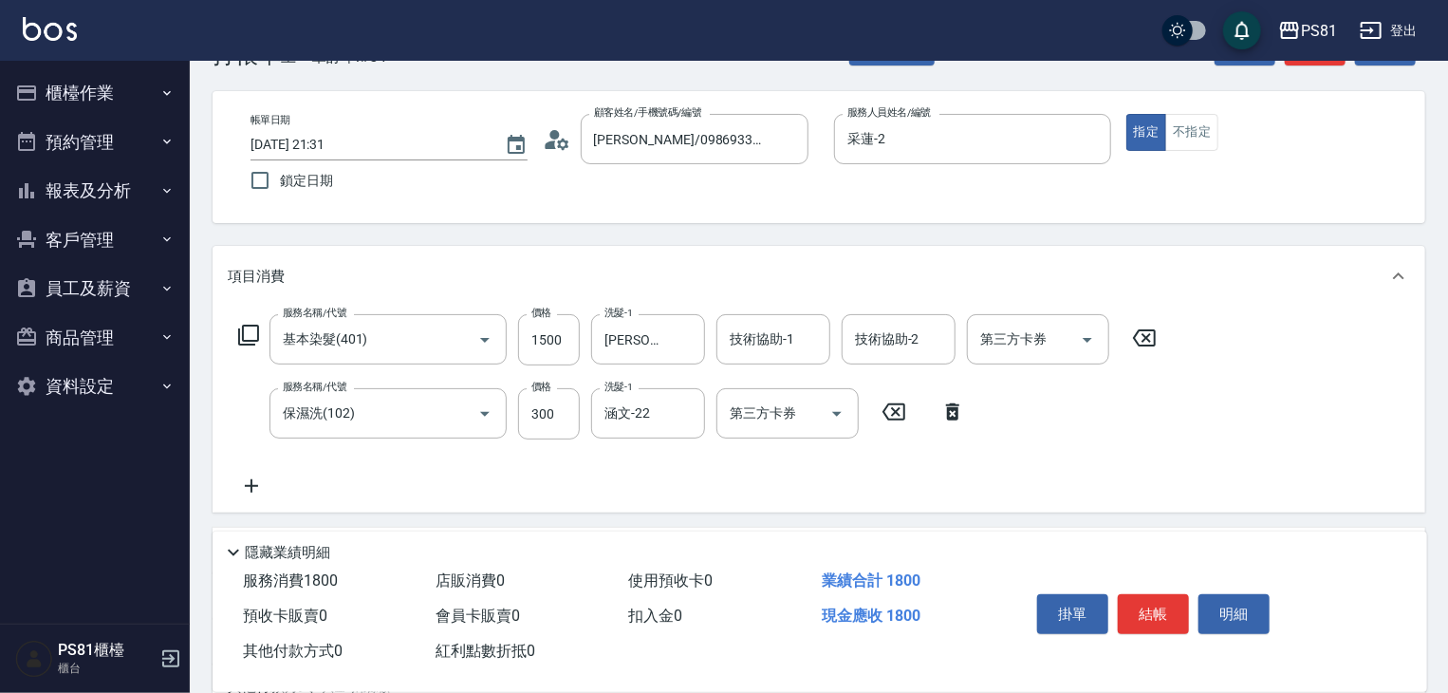
scroll to position [95, 0]
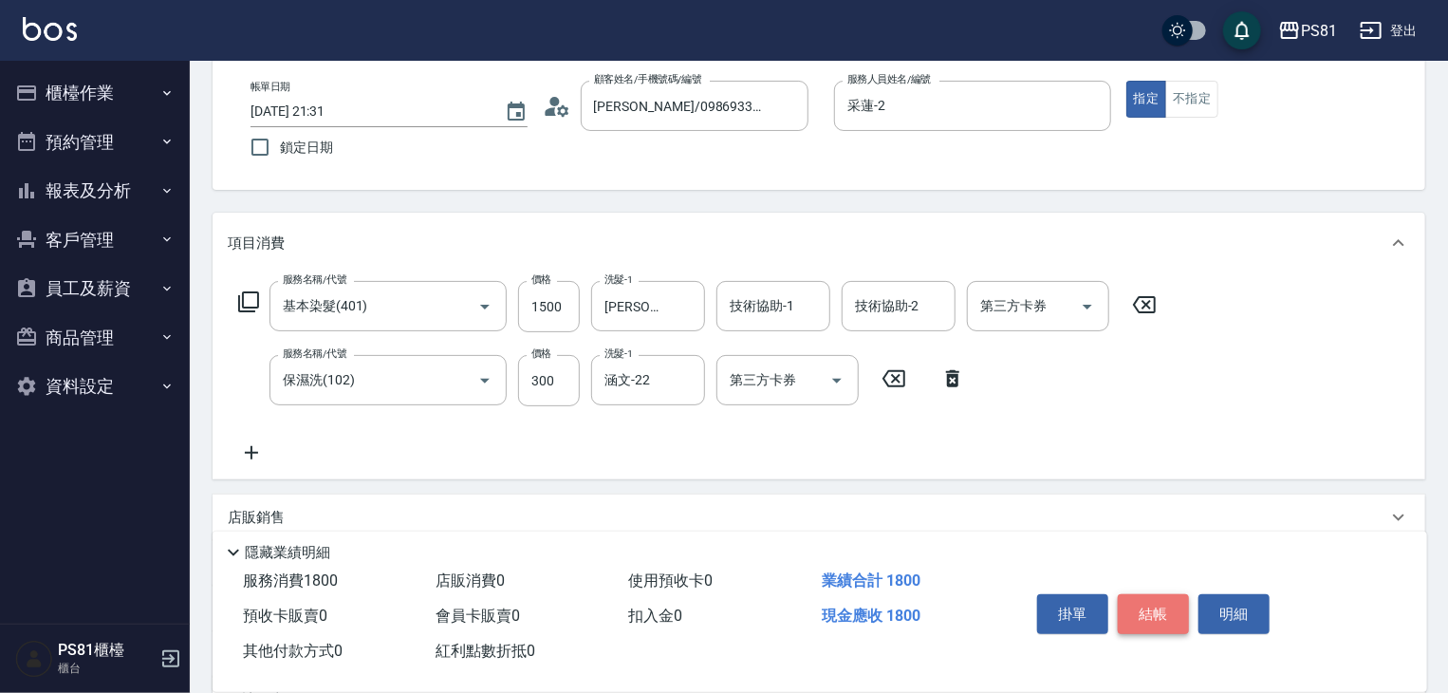
click at [1170, 611] on button "結帳" at bounding box center [1153, 614] width 71 height 40
type input "[DATE] 21:32"
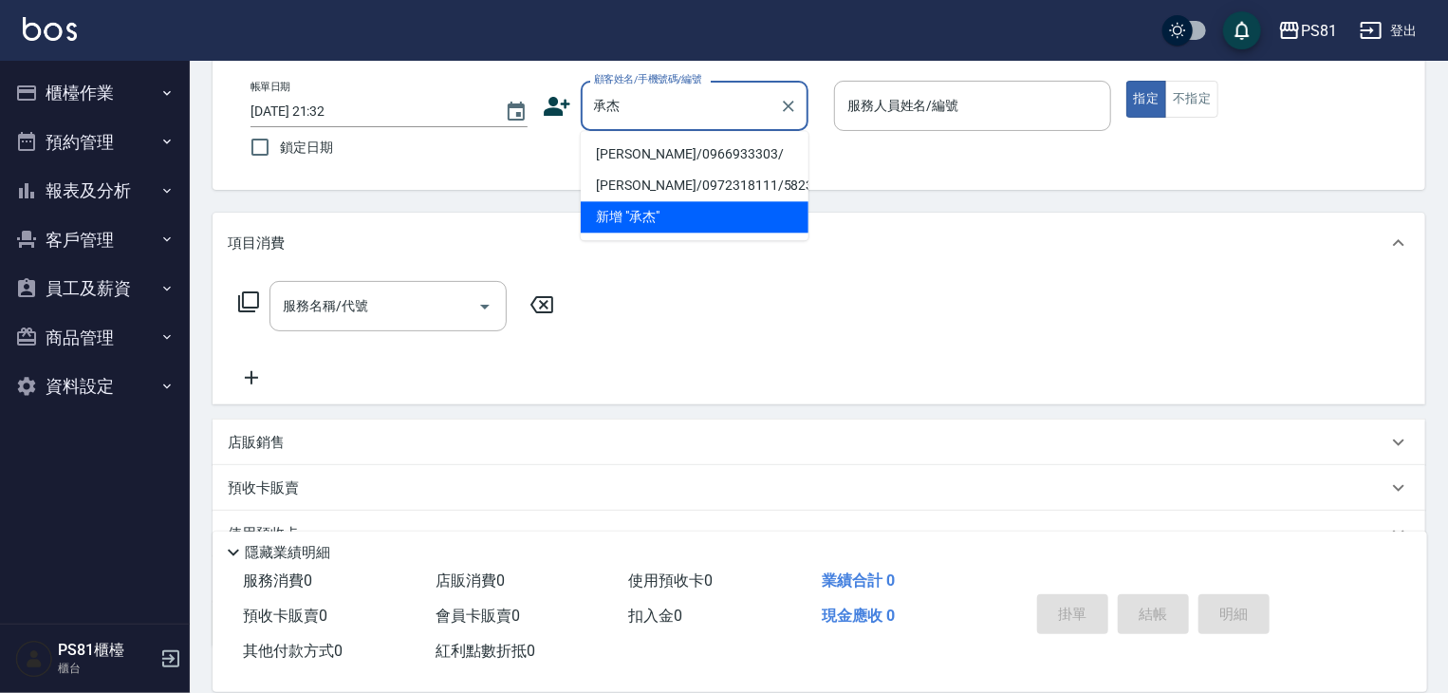
click at [691, 148] on li "[PERSON_NAME]/0966933303/" at bounding box center [695, 154] width 228 height 31
type input "[PERSON_NAME]/0966933303/"
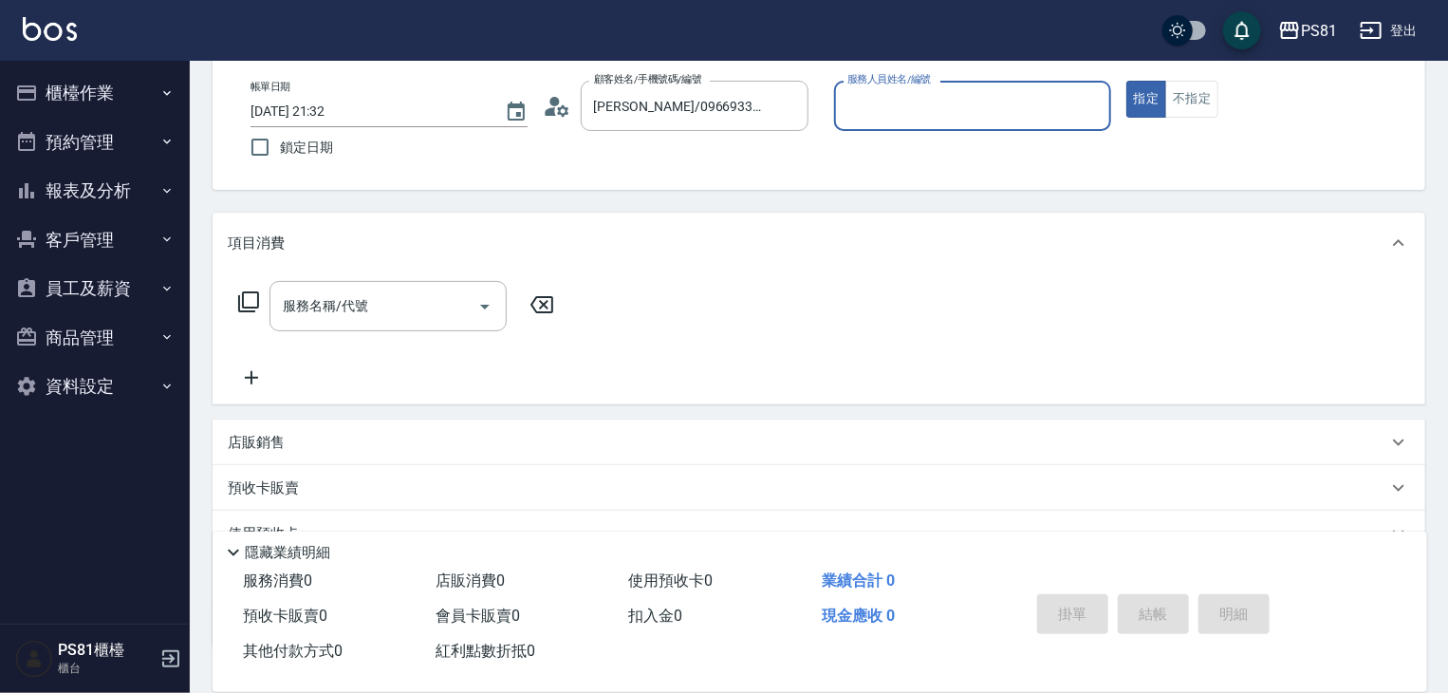
type input "采蓮-2"
click at [1142, 102] on button "指定" at bounding box center [1146, 99] width 41 height 37
click at [1165, 156] on div "帳單日期 [DATE] 21:32 鎖定日期 顧客姓名/手機號碼/編號 [PERSON_NAME]/0966933303/ 顧客姓名/手機號碼/編號 服務人員…" at bounding box center [818, 124] width 1167 height 86
click at [1139, 100] on button "指定" at bounding box center [1146, 99] width 41 height 37
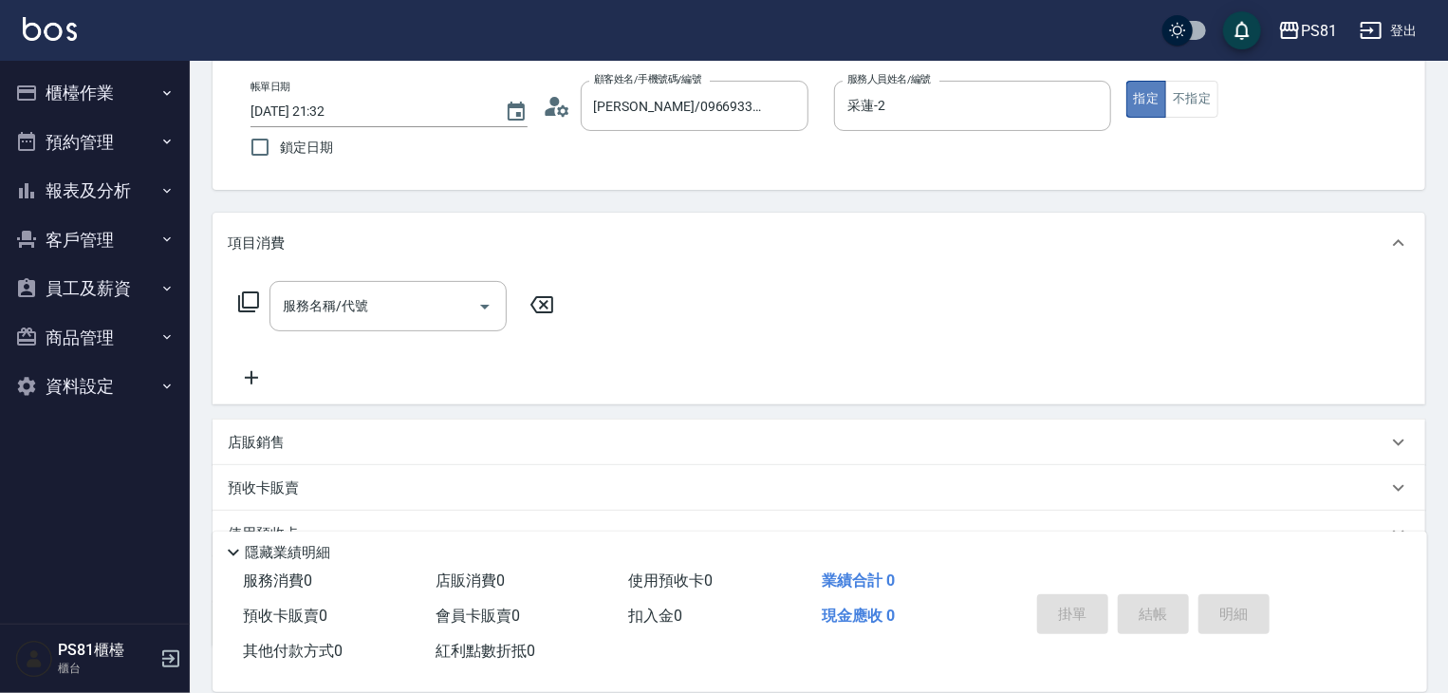
click at [1139, 100] on button "指定" at bounding box center [1146, 99] width 41 height 37
click at [1158, 160] on div "帳單日期 [DATE] 21:32 鎖定日期 顧客姓名/手機號碼/編號 [PERSON_NAME]/0966933303/ 顧客姓名/手機號碼/編號 服務人員…" at bounding box center [818, 124] width 1167 height 86
click at [1142, 110] on button "指定" at bounding box center [1146, 99] width 41 height 37
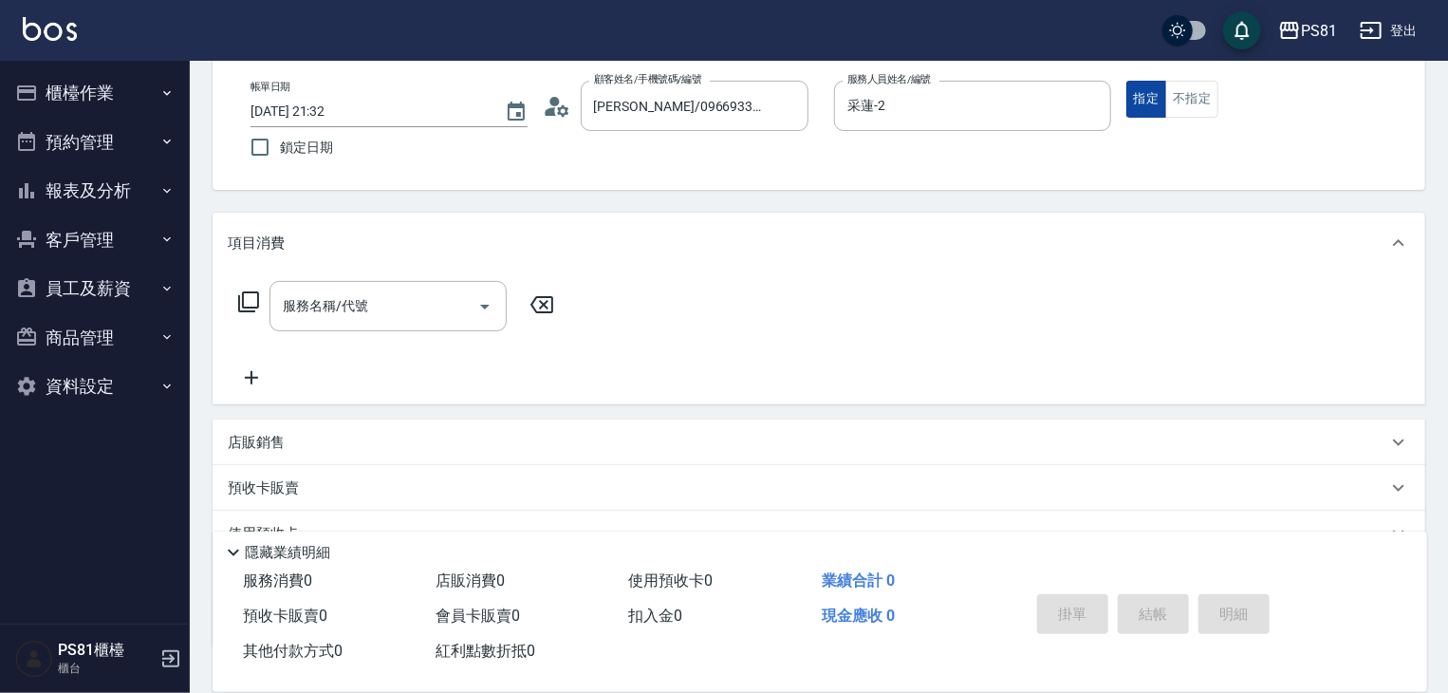
click at [1139, 103] on button "指定" at bounding box center [1146, 99] width 41 height 37
drag, startPoint x: 1139, startPoint y: 103, endPoint x: 586, endPoint y: 268, distance: 577.2
click at [1138, 103] on button "指定" at bounding box center [1146, 99] width 41 height 37
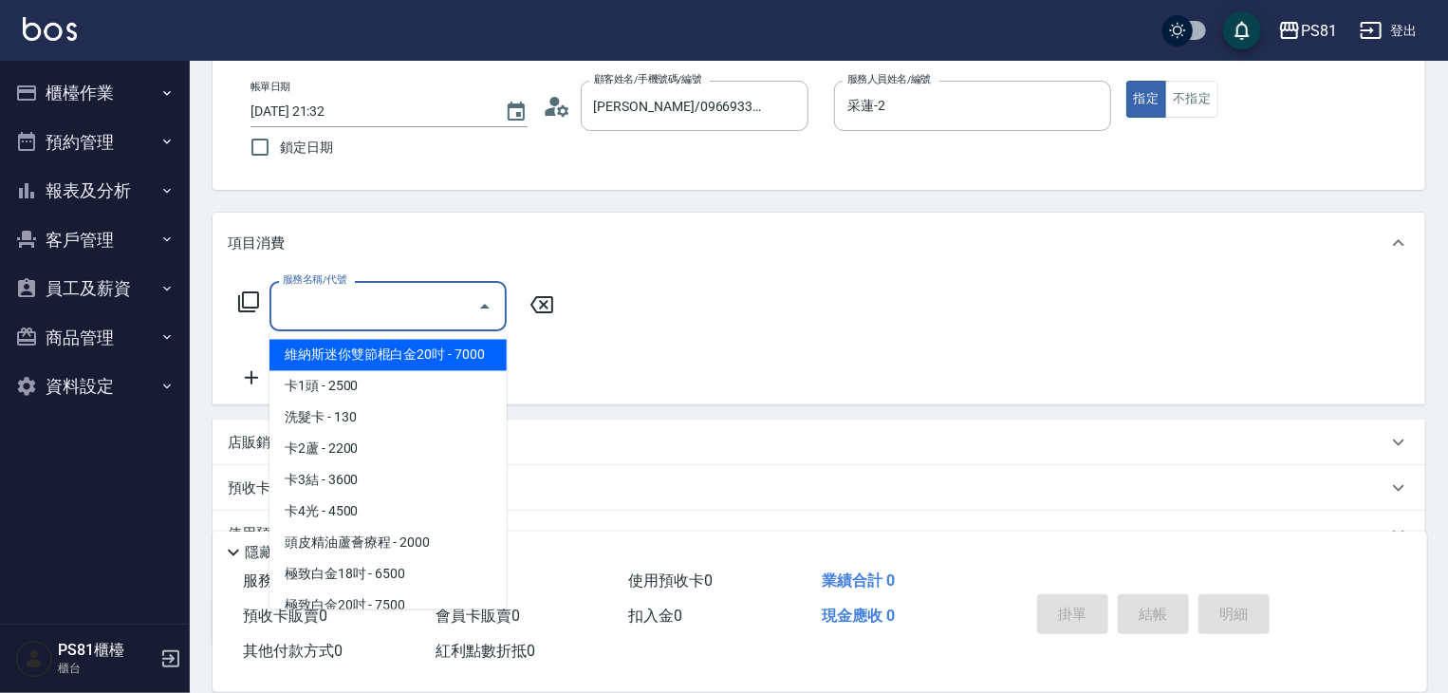
click at [380, 317] on input "服務名稱/代號" at bounding box center [374, 305] width 192 height 33
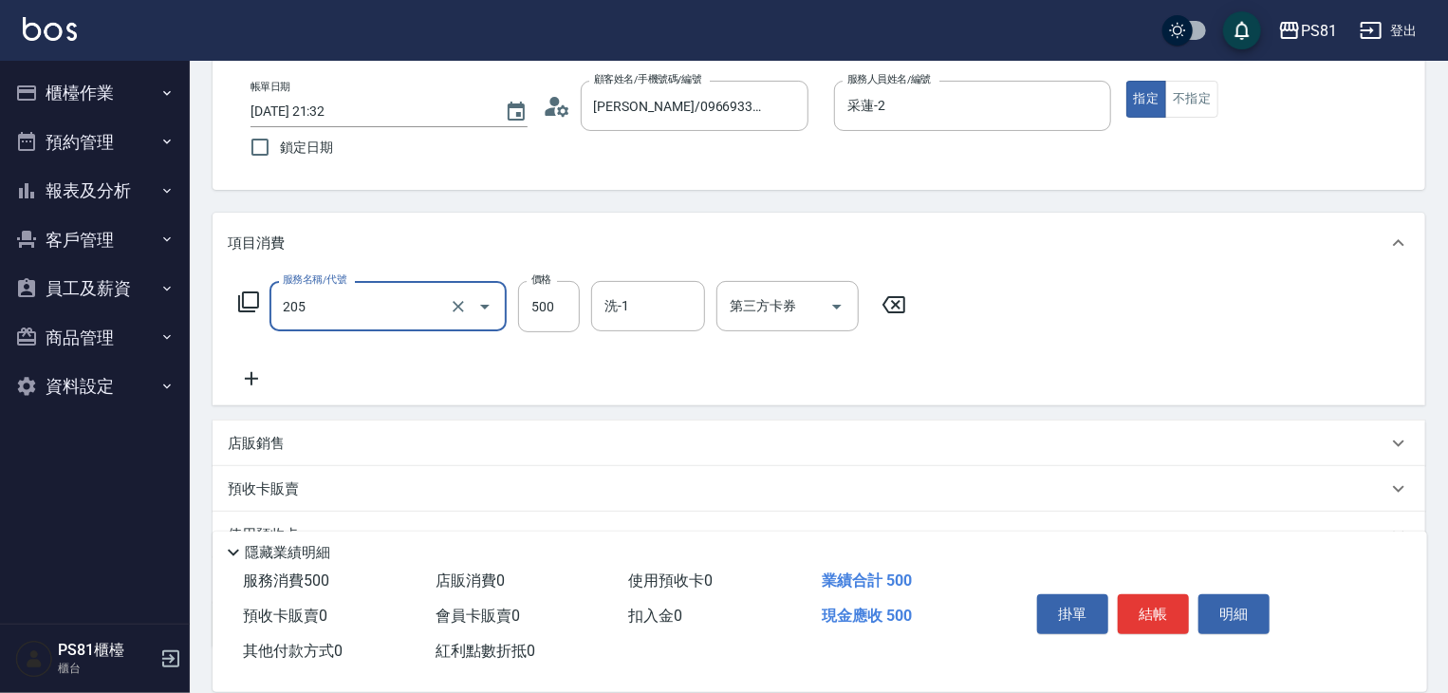
type input "A級單剪400(205)"
click at [408, 358] on div "服務名稱/代號 A級單剪400(205) 服務名稱/代號 價格 500 價格 洗-1 洗-1 第三方卡券 第三方卡券" at bounding box center [573, 335] width 690 height 109
click at [414, 355] on div "服務名稱/代號 A級單剪400(205) 服務名稱/代號 價格 500 價格 洗-1 洗-1 第三方卡券 第三方卡券" at bounding box center [573, 335] width 690 height 109
click at [1069, 341] on div "服務名稱/代號 A級單剪400(205) 服務名稱/代號 價格 500 價格 洗-1 洗-1 第三方卡券 第三方卡券" at bounding box center [818, 339] width 1212 height 132
click at [1150, 604] on button "結帳" at bounding box center [1153, 614] width 71 height 40
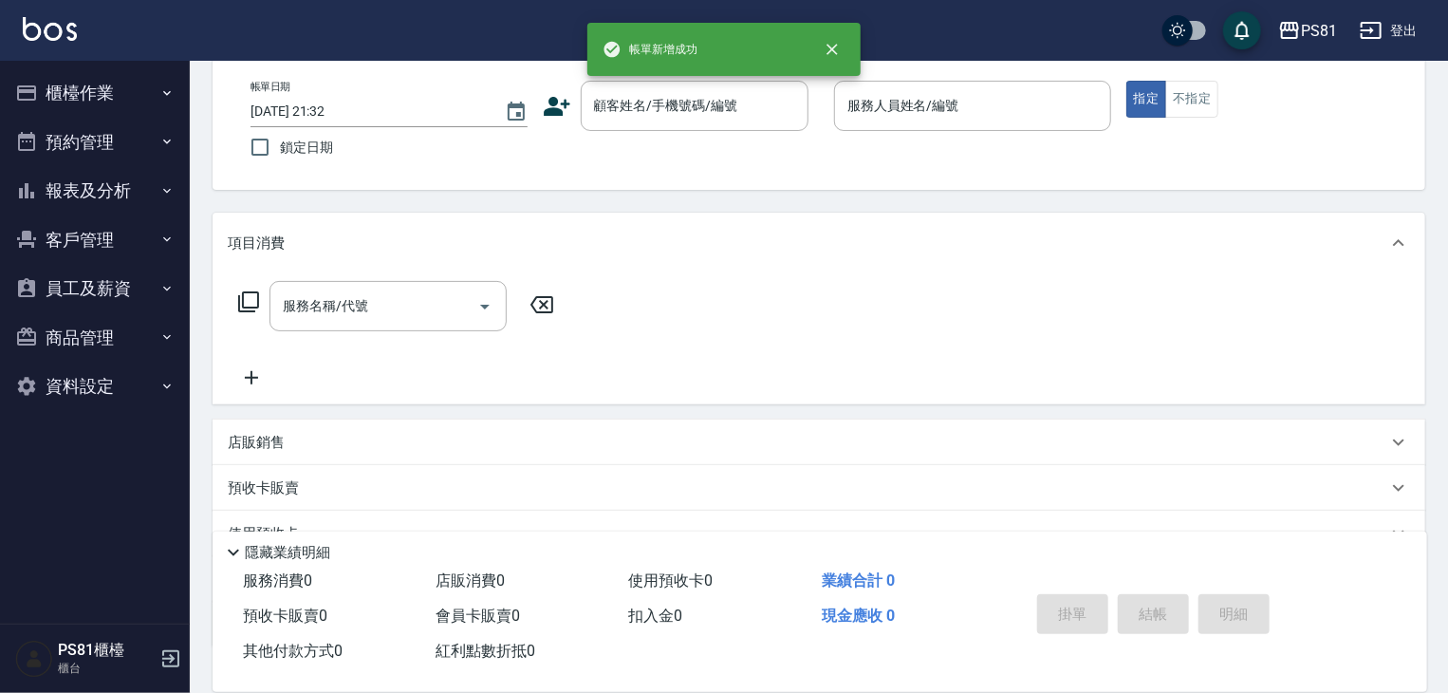
click at [892, 355] on div "服務名稱/代號 服務名稱/代號" at bounding box center [818, 338] width 1212 height 131
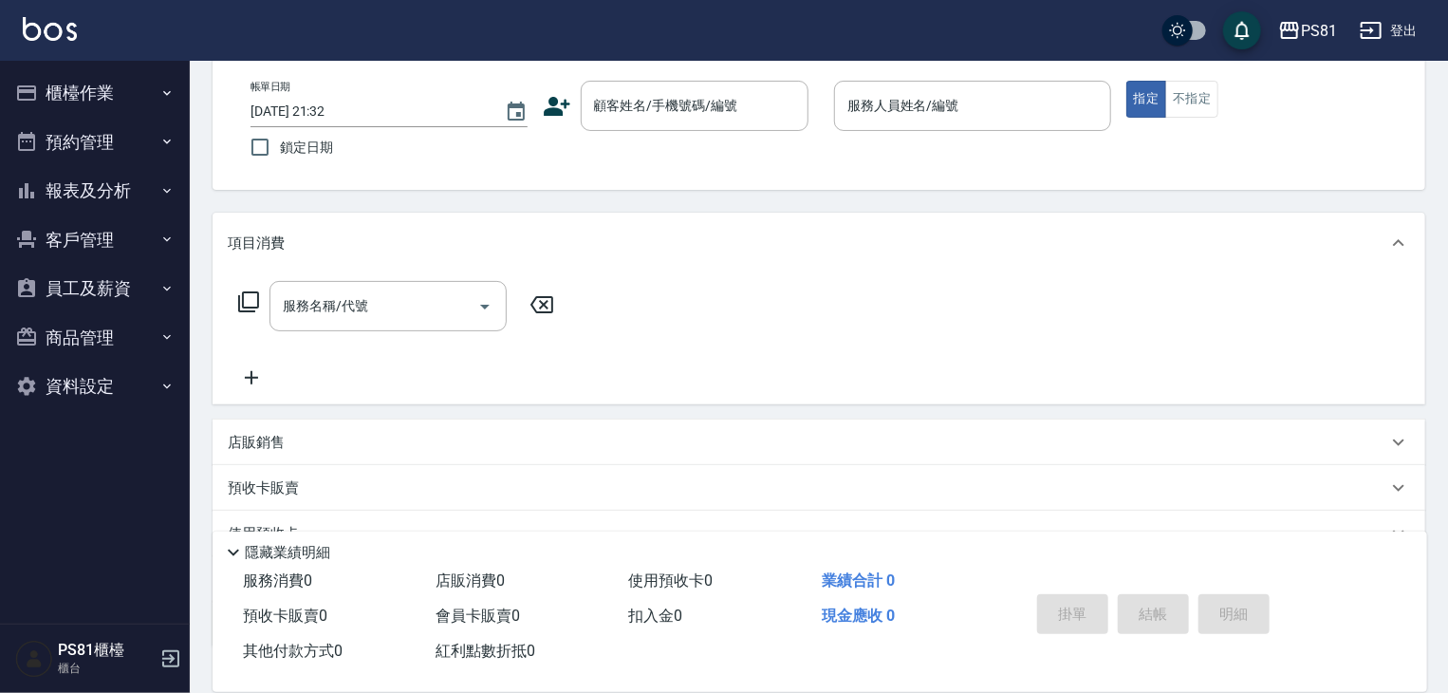
click at [97, 90] on button "櫃檯作業" at bounding box center [95, 92] width 175 height 49
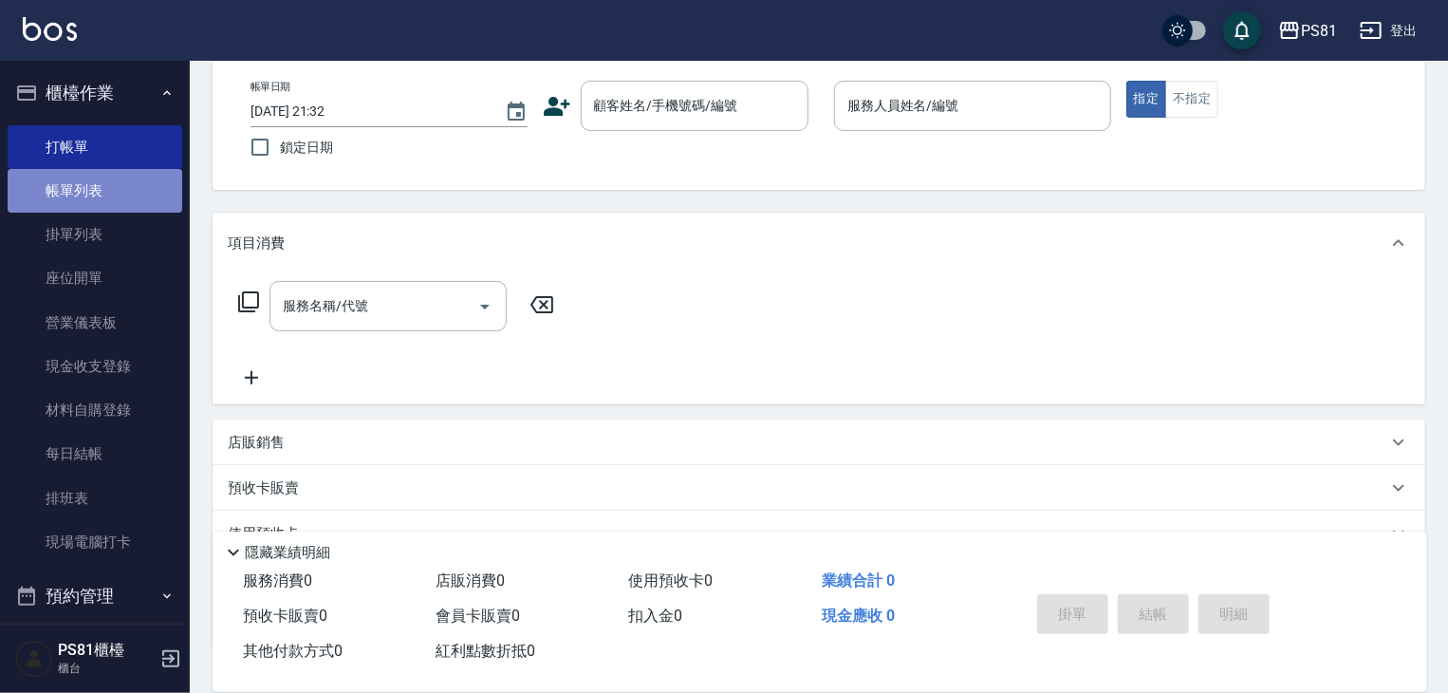
click at [107, 200] on link "帳單列表" at bounding box center [95, 191] width 175 height 44
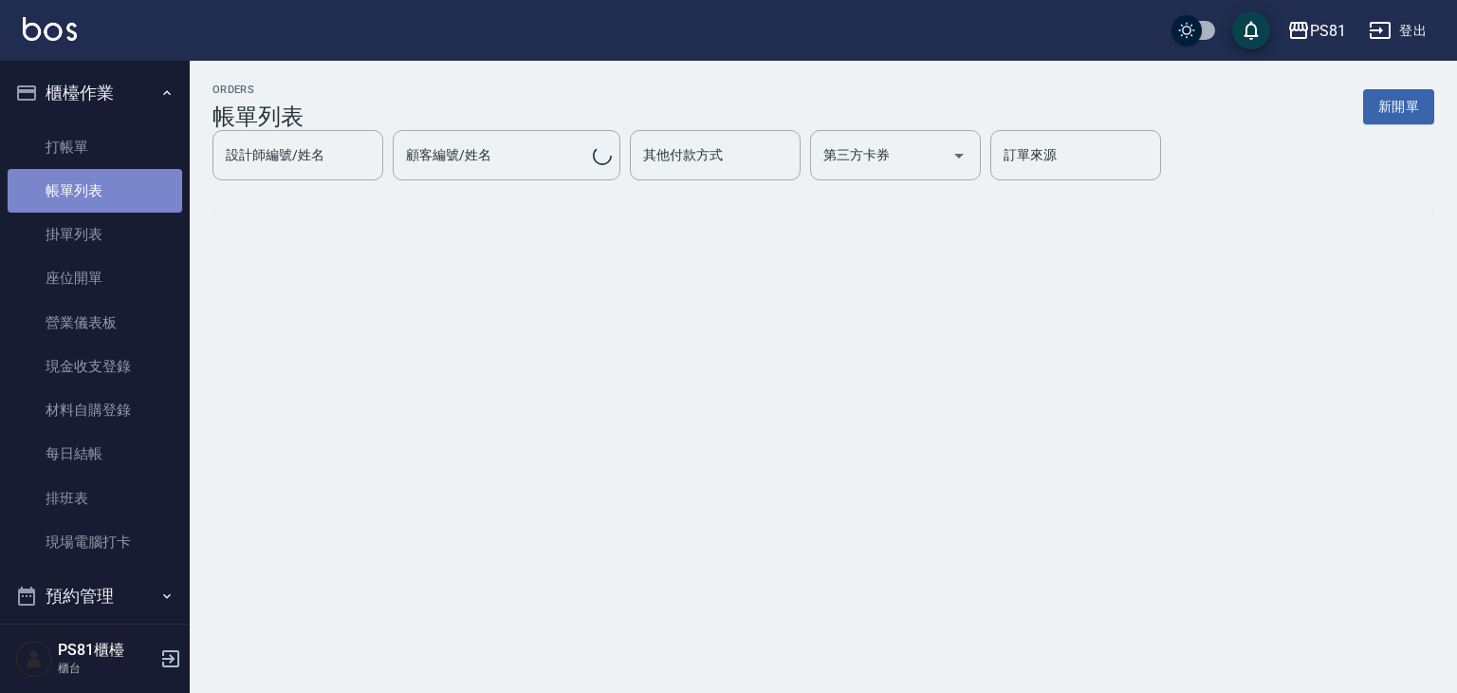
click at [108, 200] on link "帳單列表" at bounding box center [95, 191] width 175 height 44
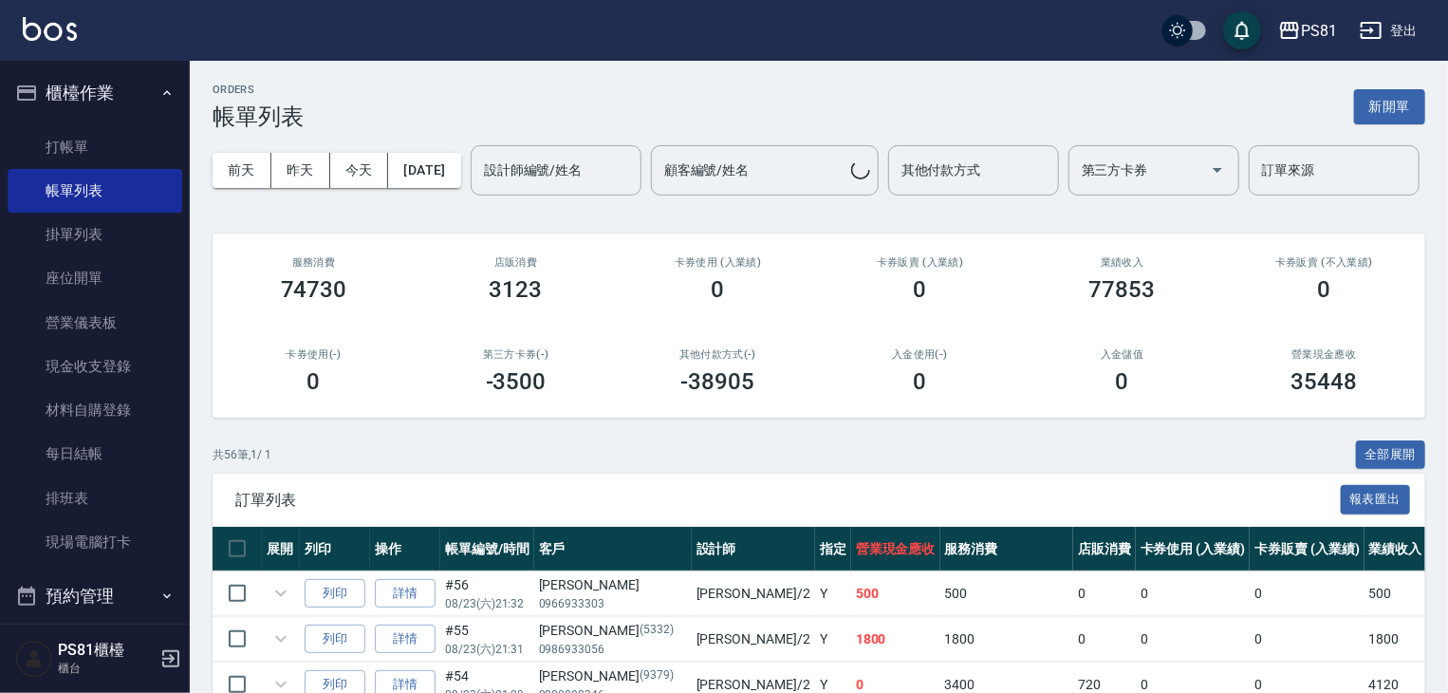
click at [471, 195] on div "設計師編號/姓名 設計師編號/姓名" at bounding box center [556, 170] width 171 height 50
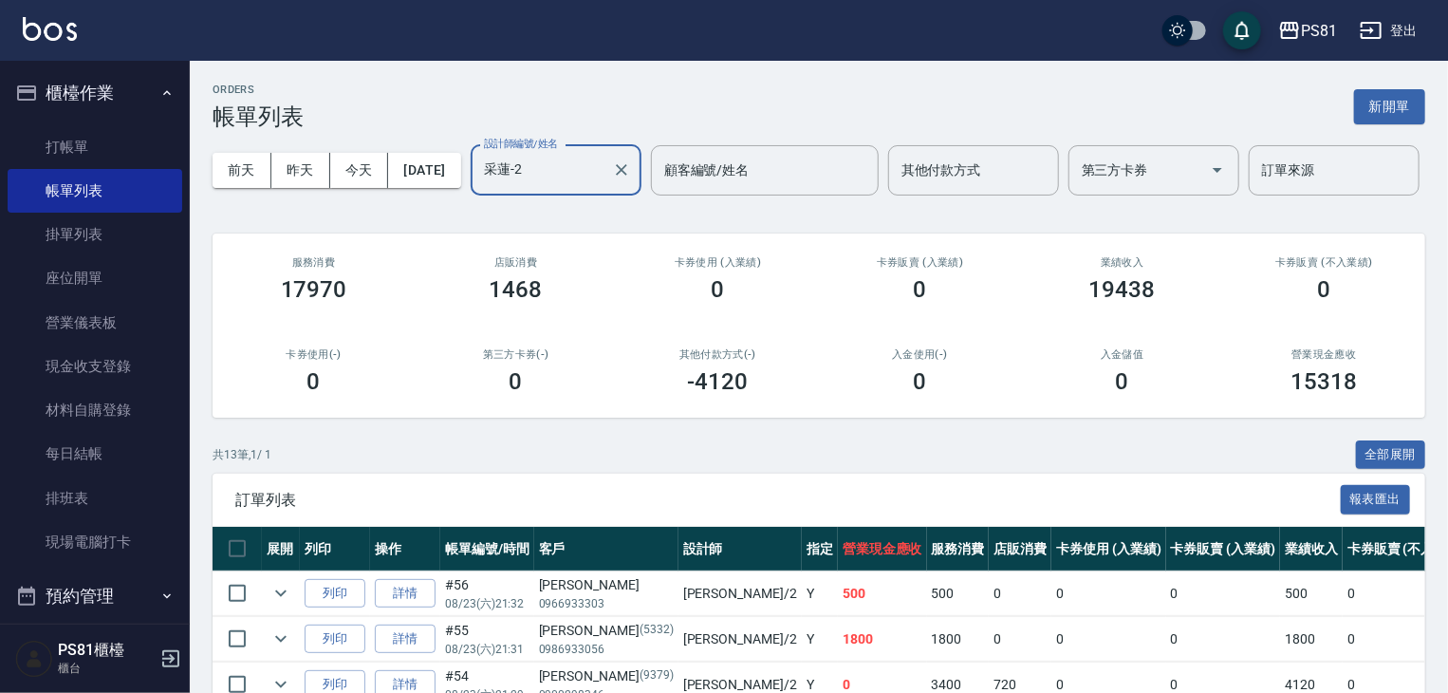
type input "采蓮-2"
click at [360, 325] on div "服務消費 17970" at bounding box center [313, 279] width 202 height 92
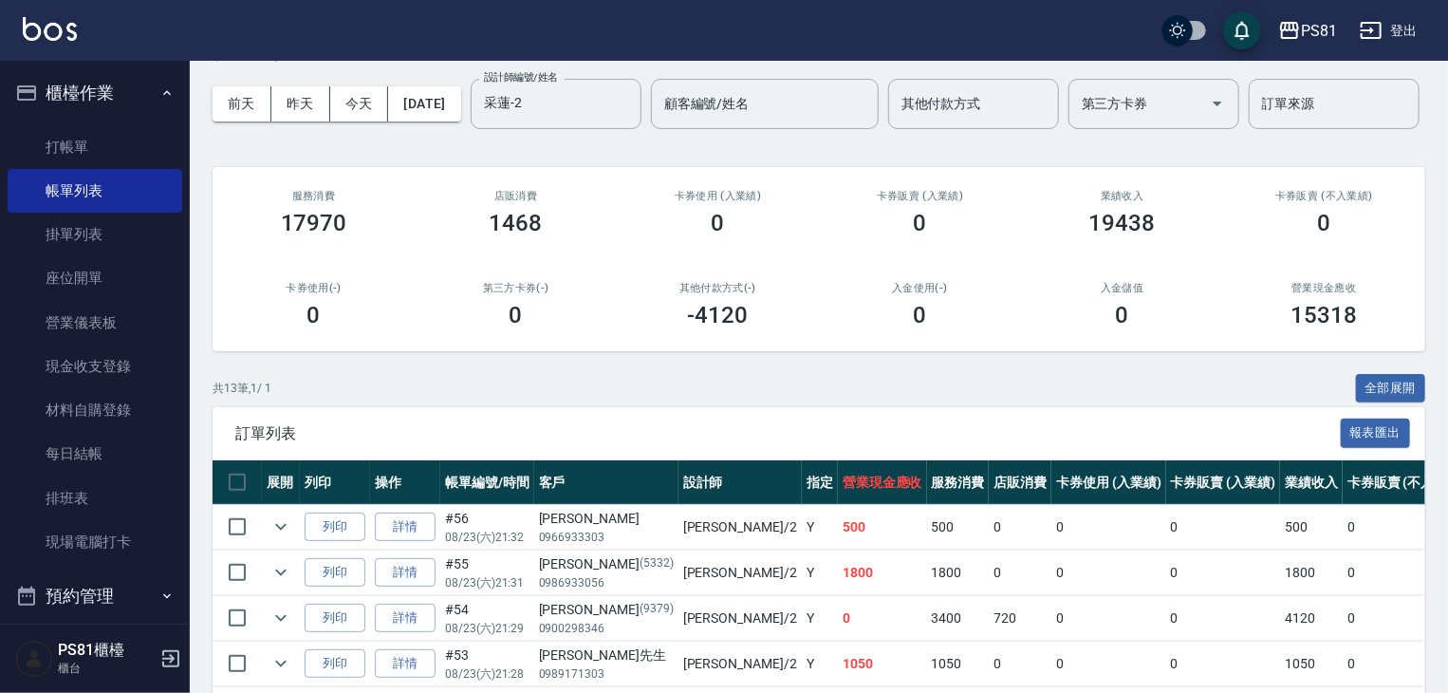
scroll to position [95, 0]
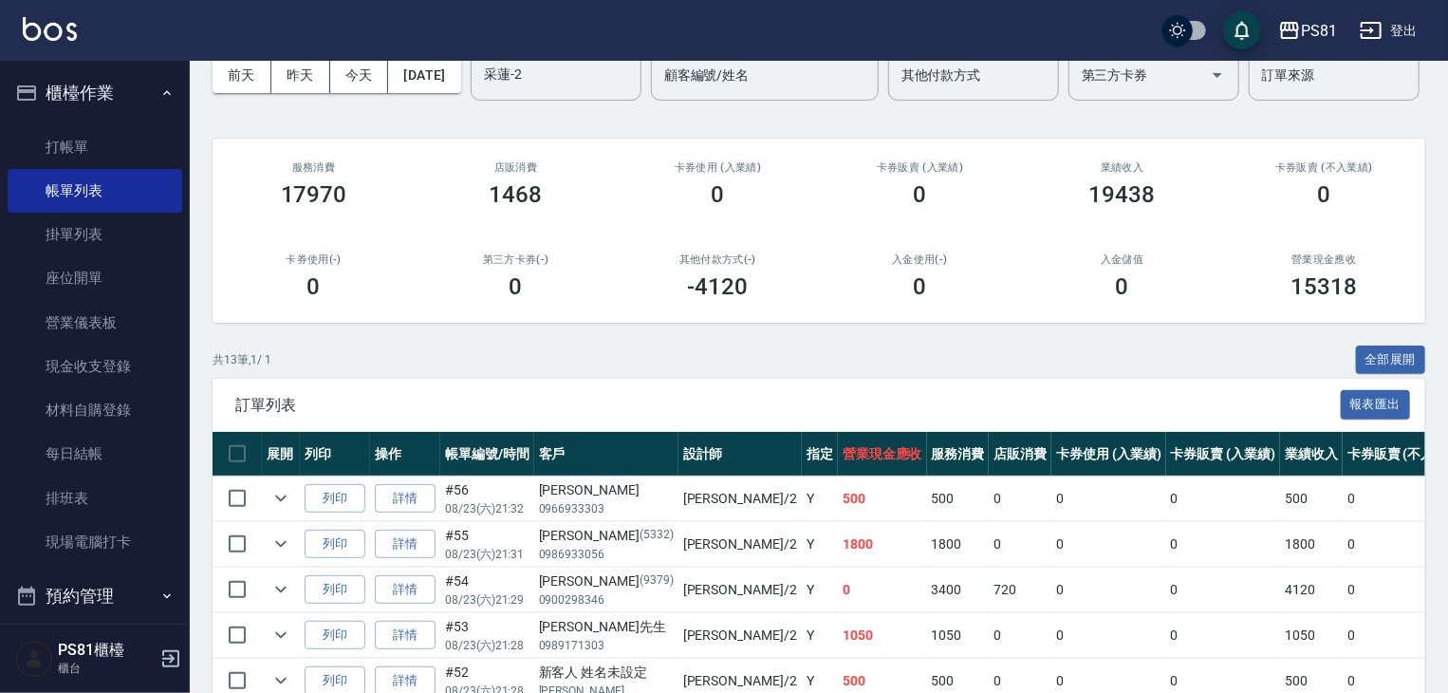
click at [391, 300] on div "0" at bounding box center [313, 286] width 157 height 27
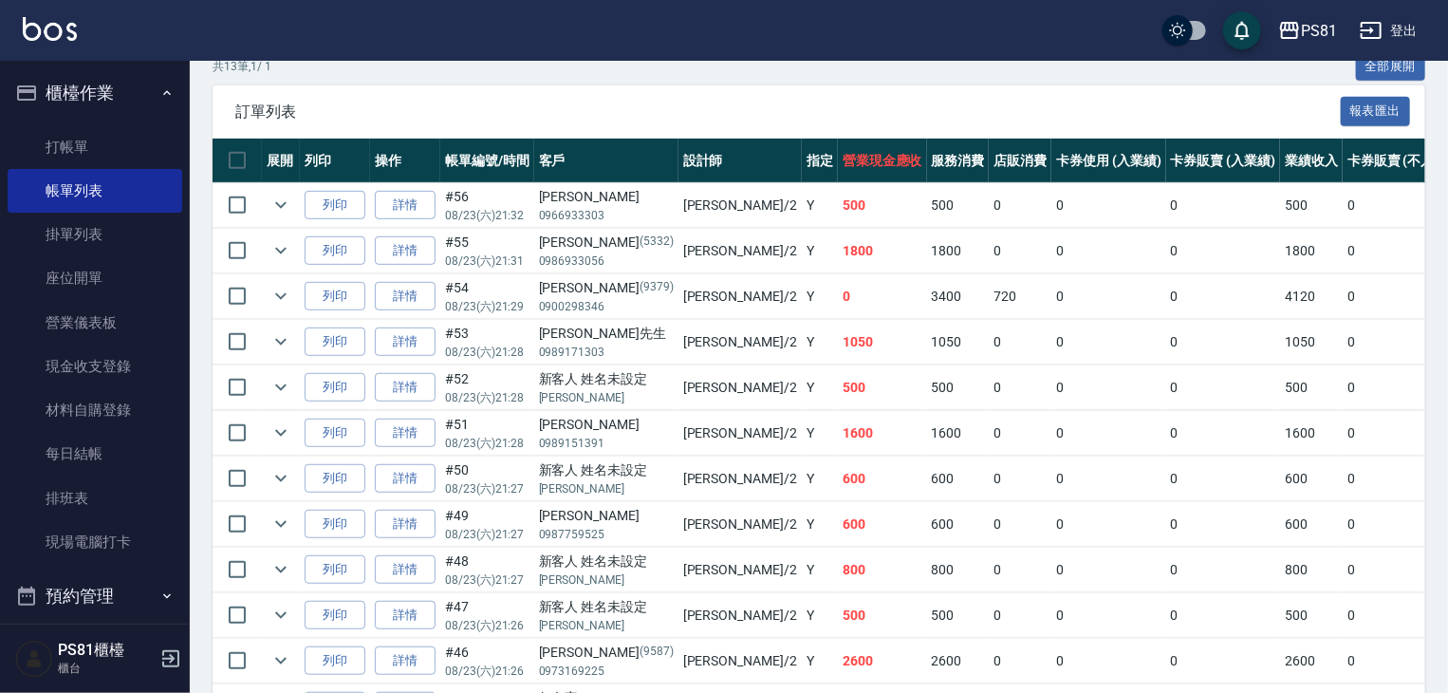
scroll to position [614, 0]
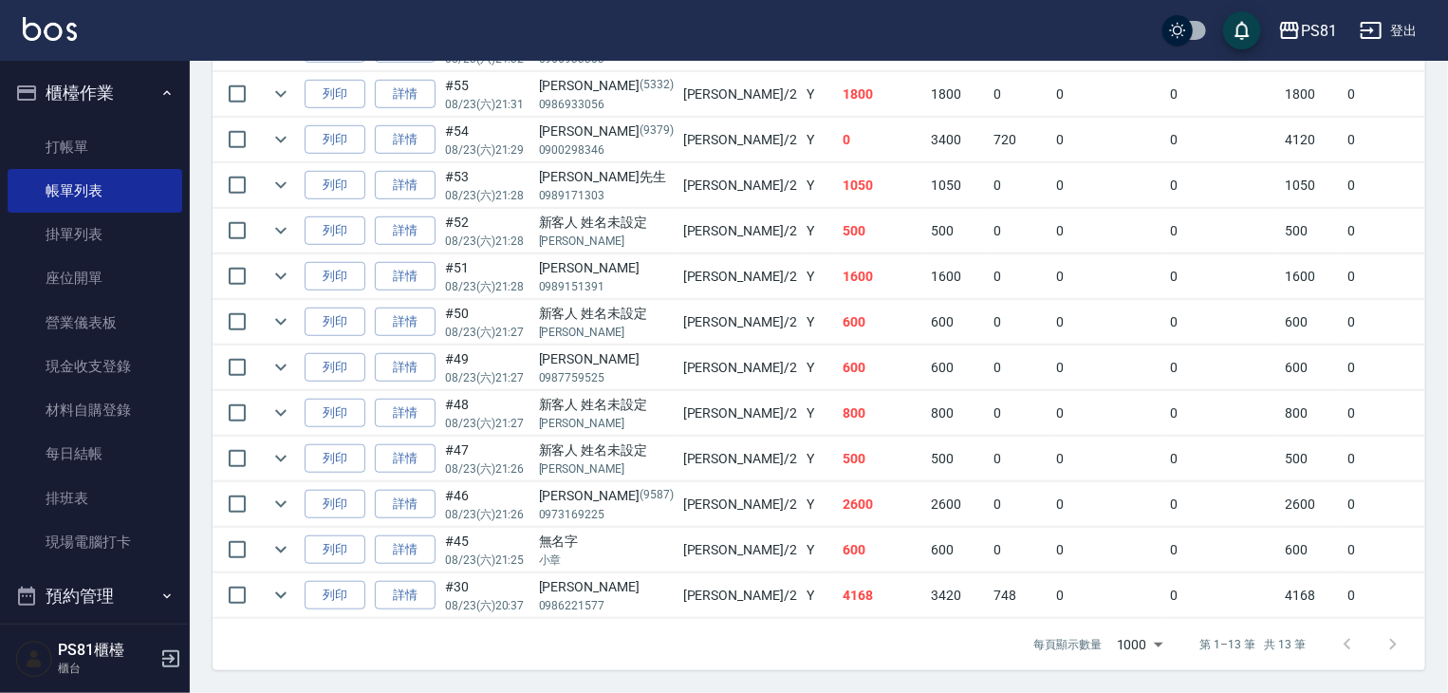
click at [838, 581] on td "4168" at bounding box center [882, 595] width 89 height 45
click at [838, 527] on td "600" at bounding box center [882, 549] width 89 height 45
click at [838, 506] on td "2600" at bounding box center [882, 504] width 89 height 45
click at [838, 490] on td "2600" at bounding box center [882, 504] width 89 height 45
click at [838, 456] on td "500" at bounding box center [882, 458] width 89 height 45
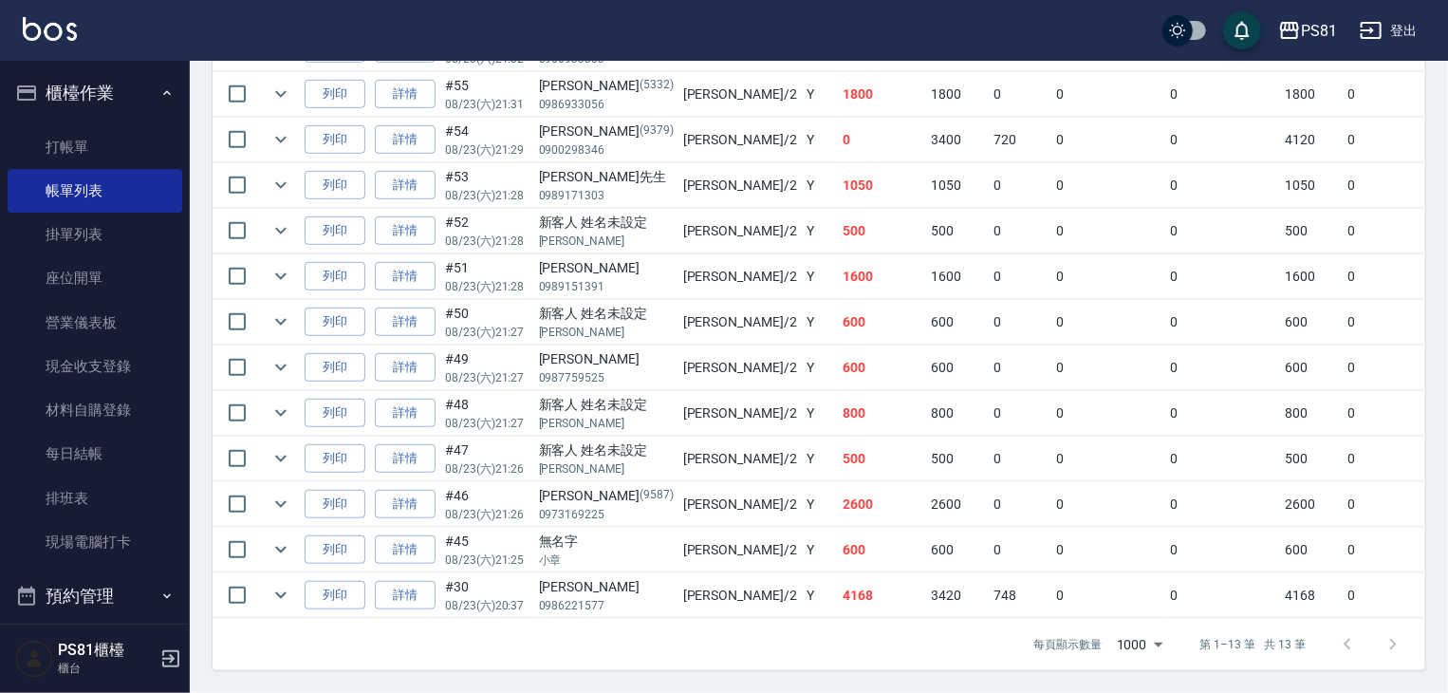
click at [838, 394] on td "800" at bounding box center [882, 413] width 89 height 45
click at [802, 358] on td "Y" at bounding box center [820, 367] width 36 height 45
click at [802, 316] on td "Y" at bounding box center [820, 322] width 36 height 45
click at [802, 282] on td "Y" at bounding box center [820, 276] width 36 height 45
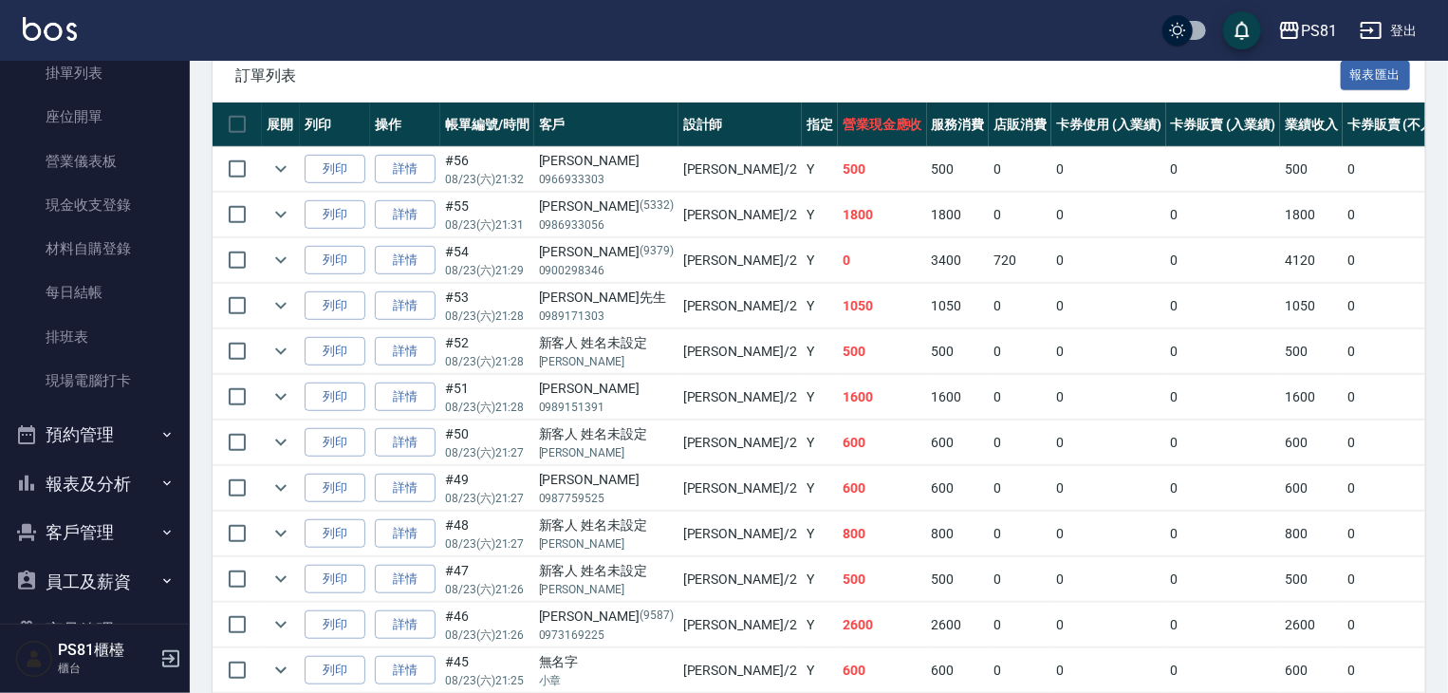
scroll to position [264, 0]
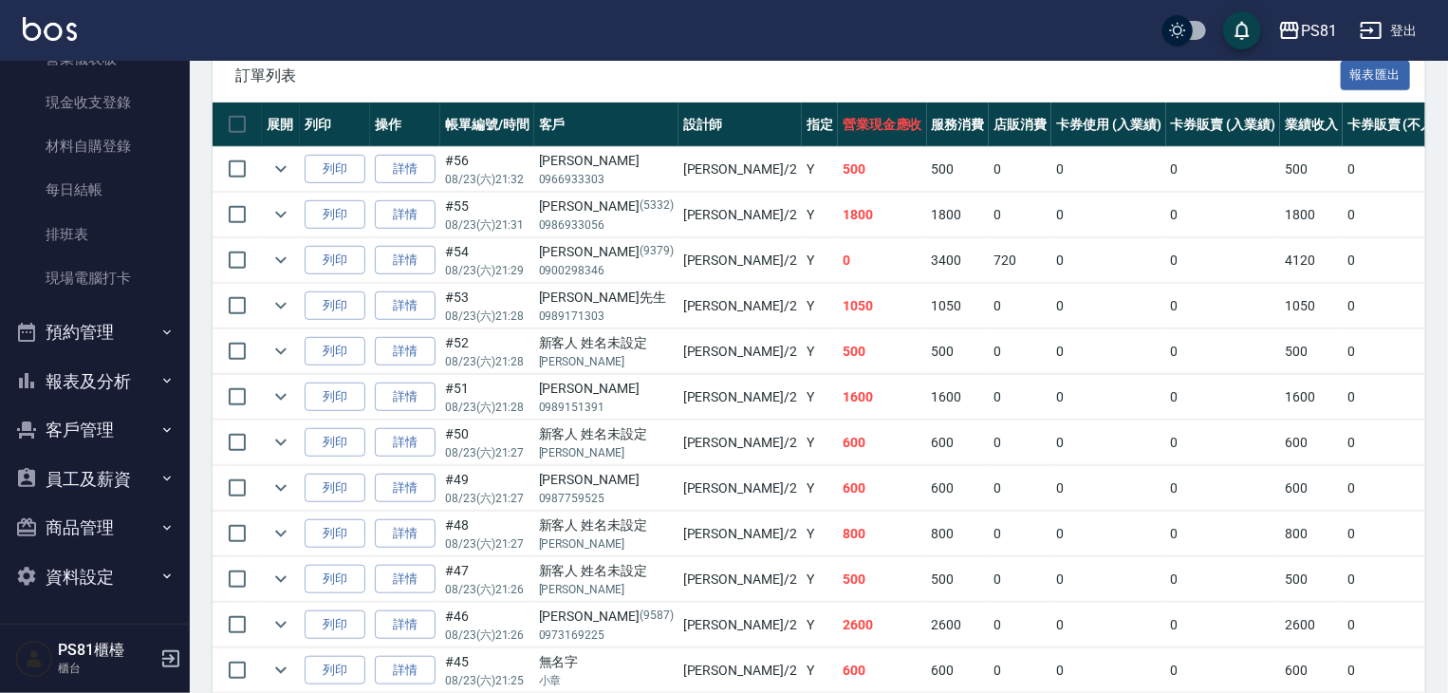
drag, startPoint x: 130, startPoint y: 395, endPoint x: 160, endPoint y: 444, distance: 57.9
click at [134, 400] on button "報表及分析" at bounding box center [95, 381] width 175 height 49
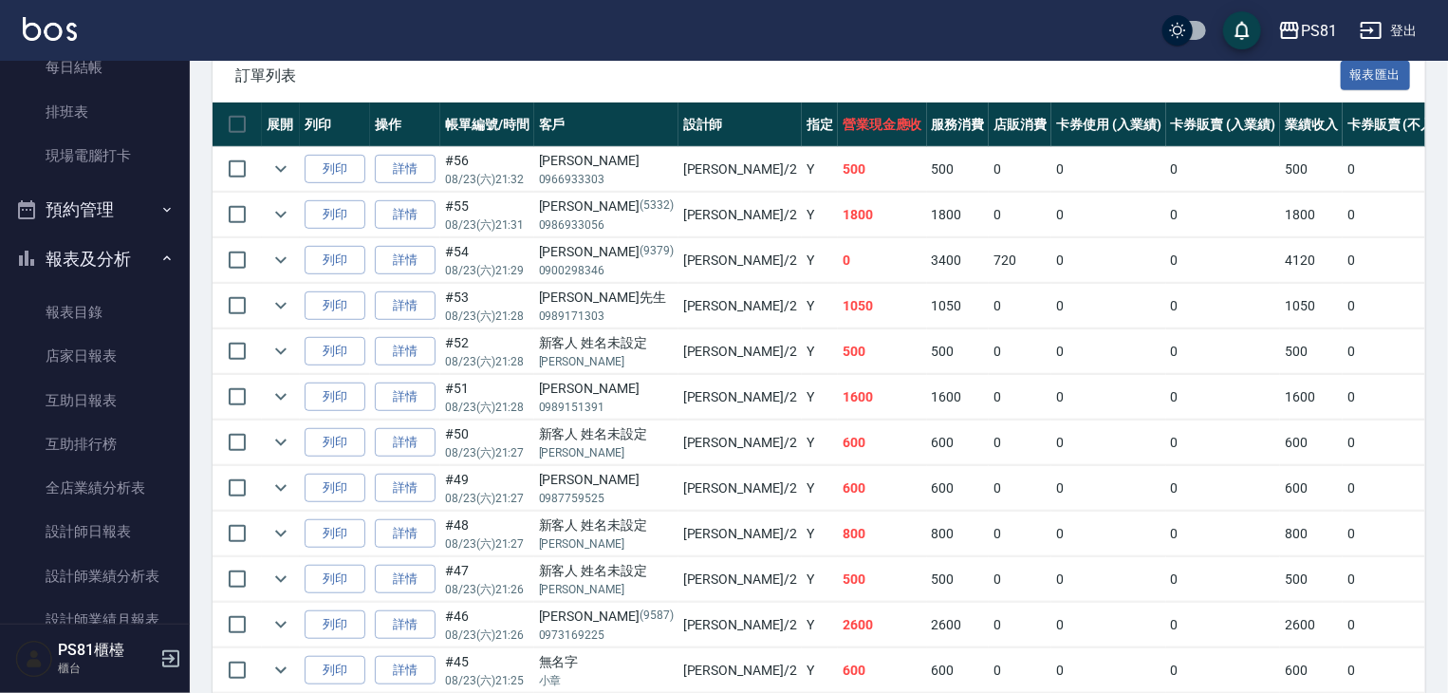
scroll to position [643, 0]
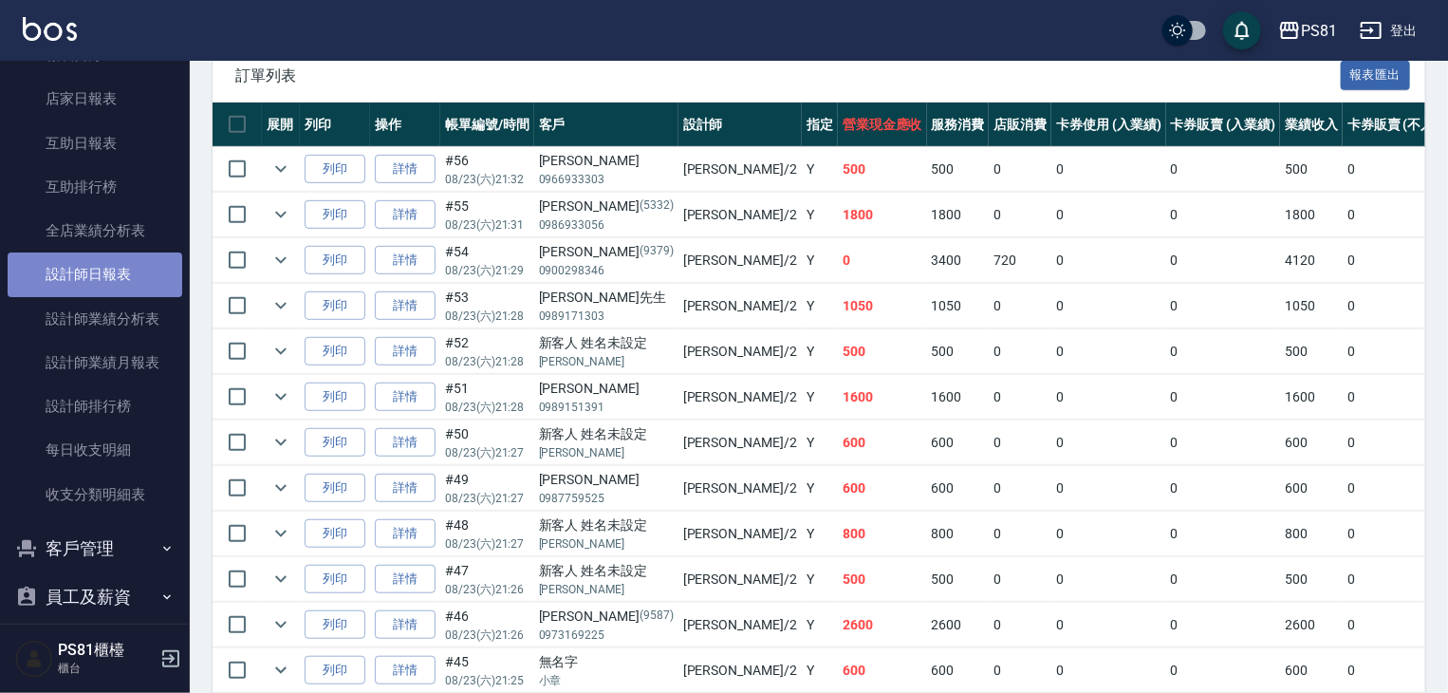
click at [97, 260] on link "設計師日報表" at bounding box center [95, 274] width 175 height 44
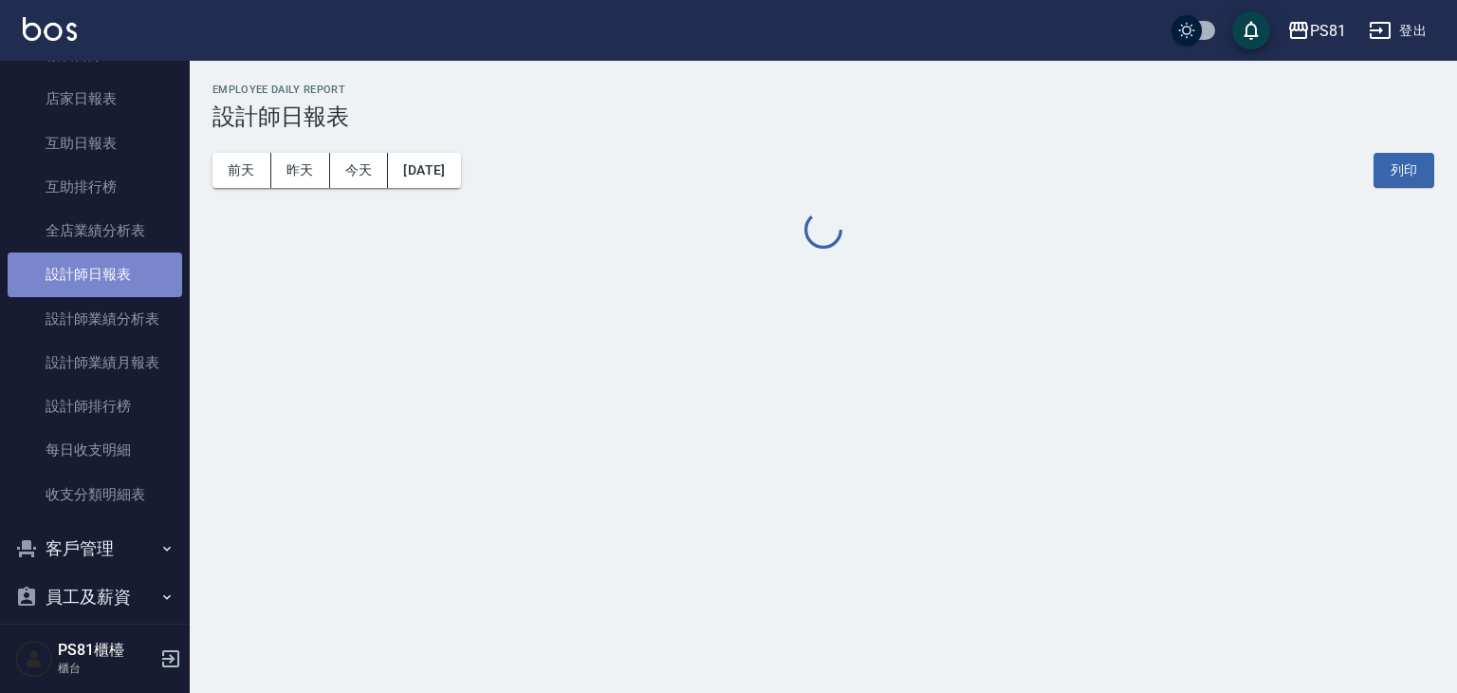
click at [97, 260] on link "設計師日報表" at bounding box center [95, 274] width 175 height 44
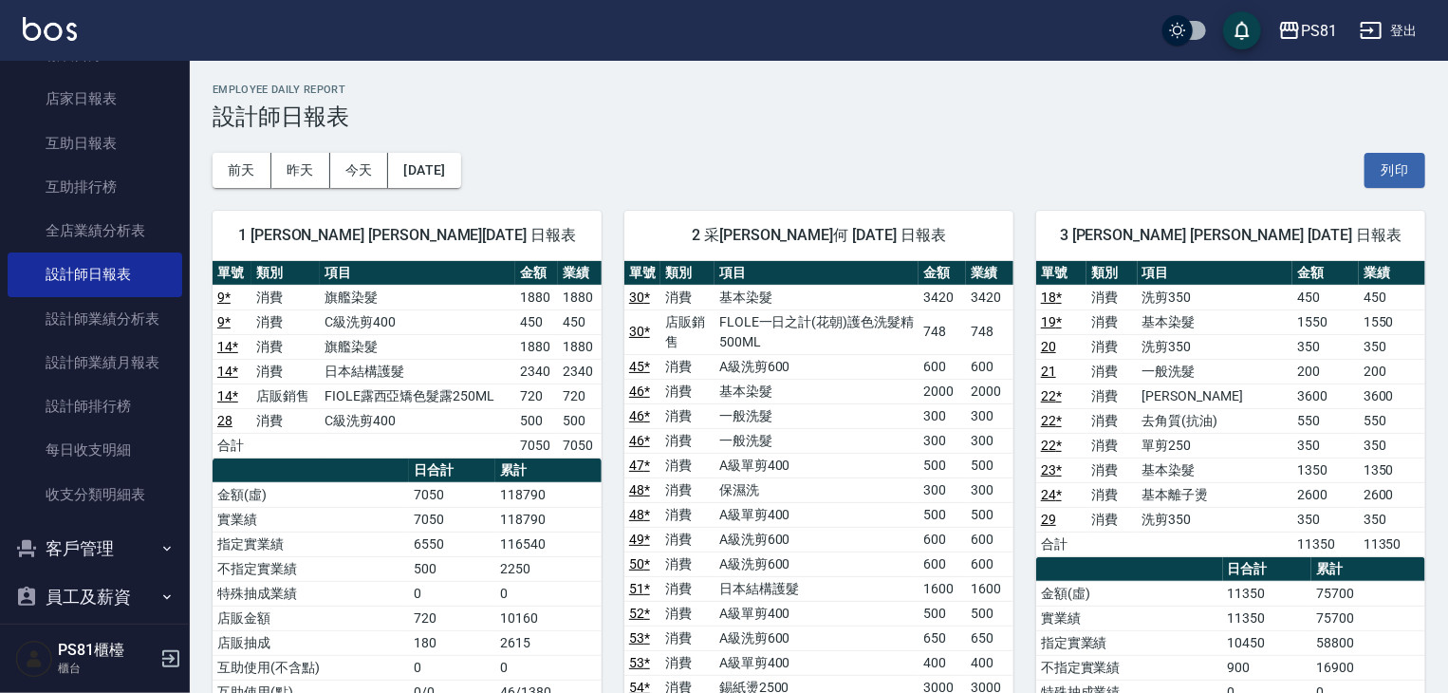
click at [870, 538] on td "A級洗剪600" at bounding box center [816, 539] width 204 height 25
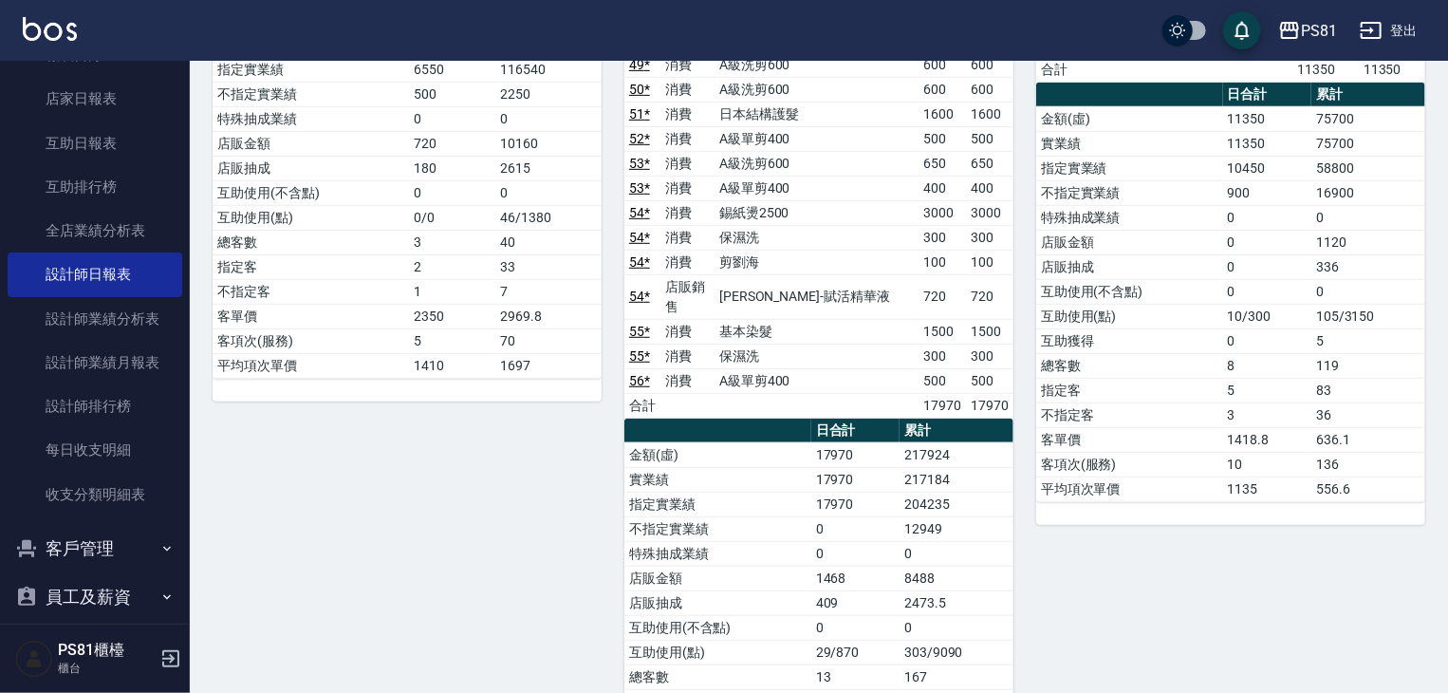
click at [852, 523] on td "0" at bounding box center [855, 528] width 88 height 25
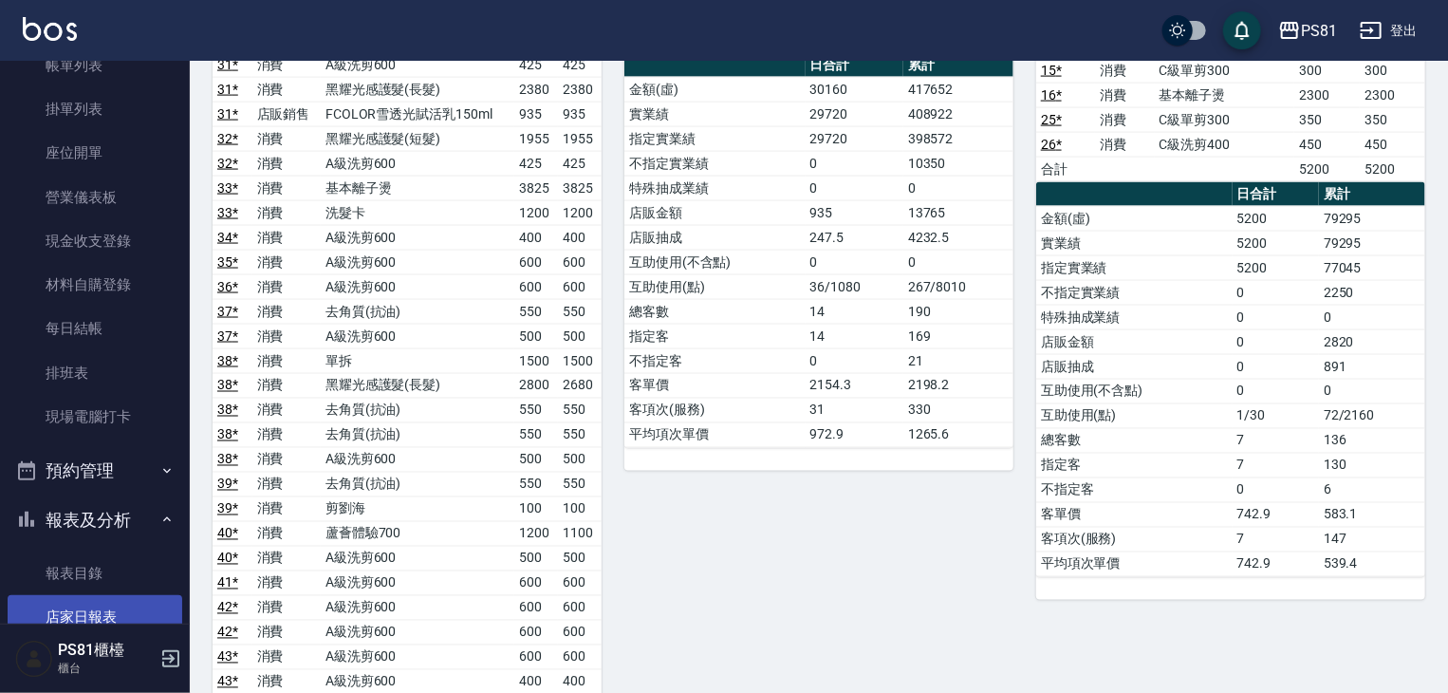
scroll to position [379, 0]
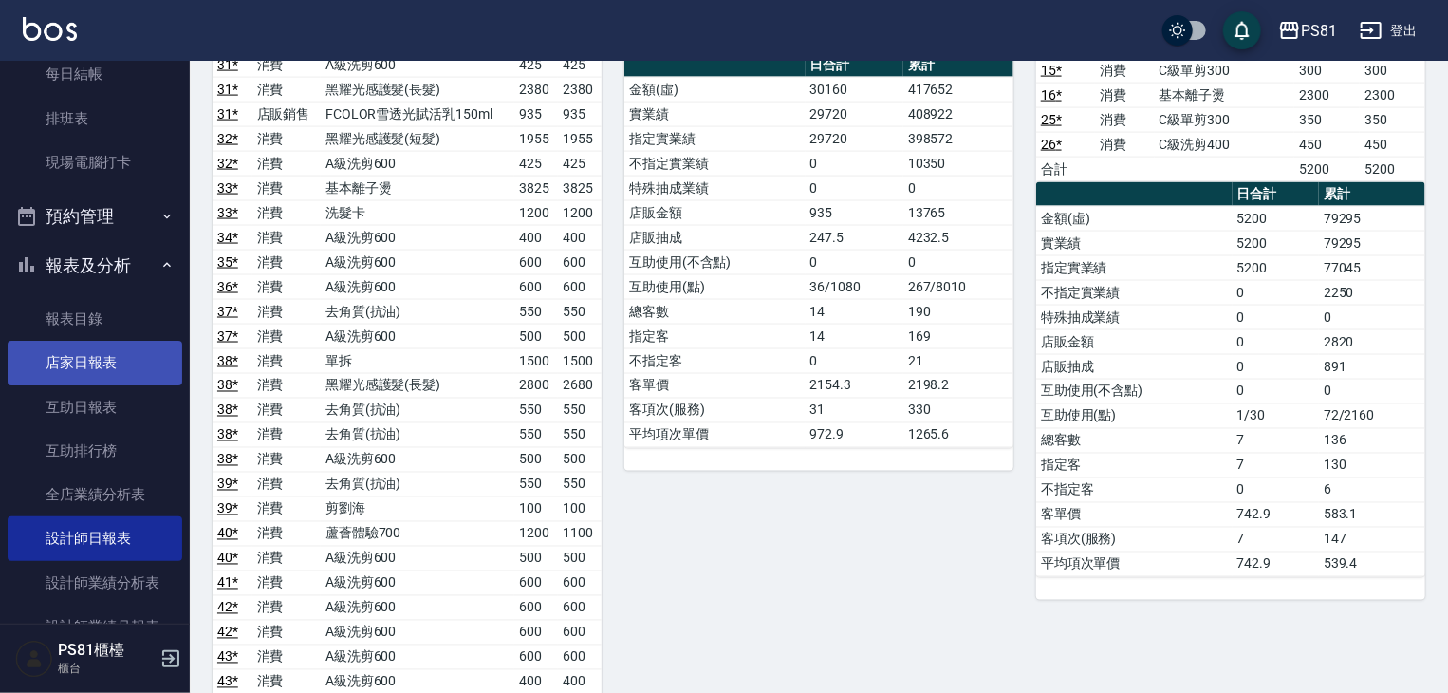
click at [129, 376] on link "店家日報表" at bounding box center [95, 363] width 175 height 44
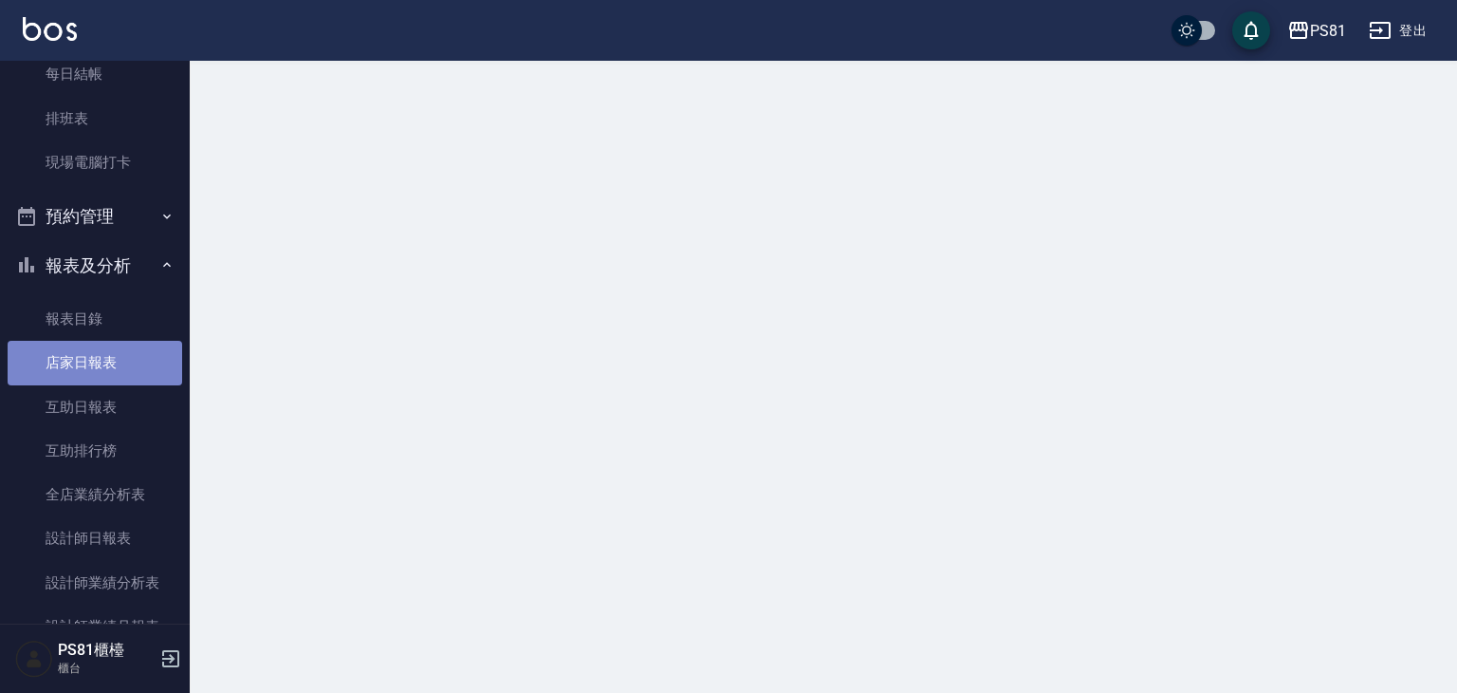
click at [130, 376] on link "店家日報表" at bounding box center [95, 363] width 175 height 44
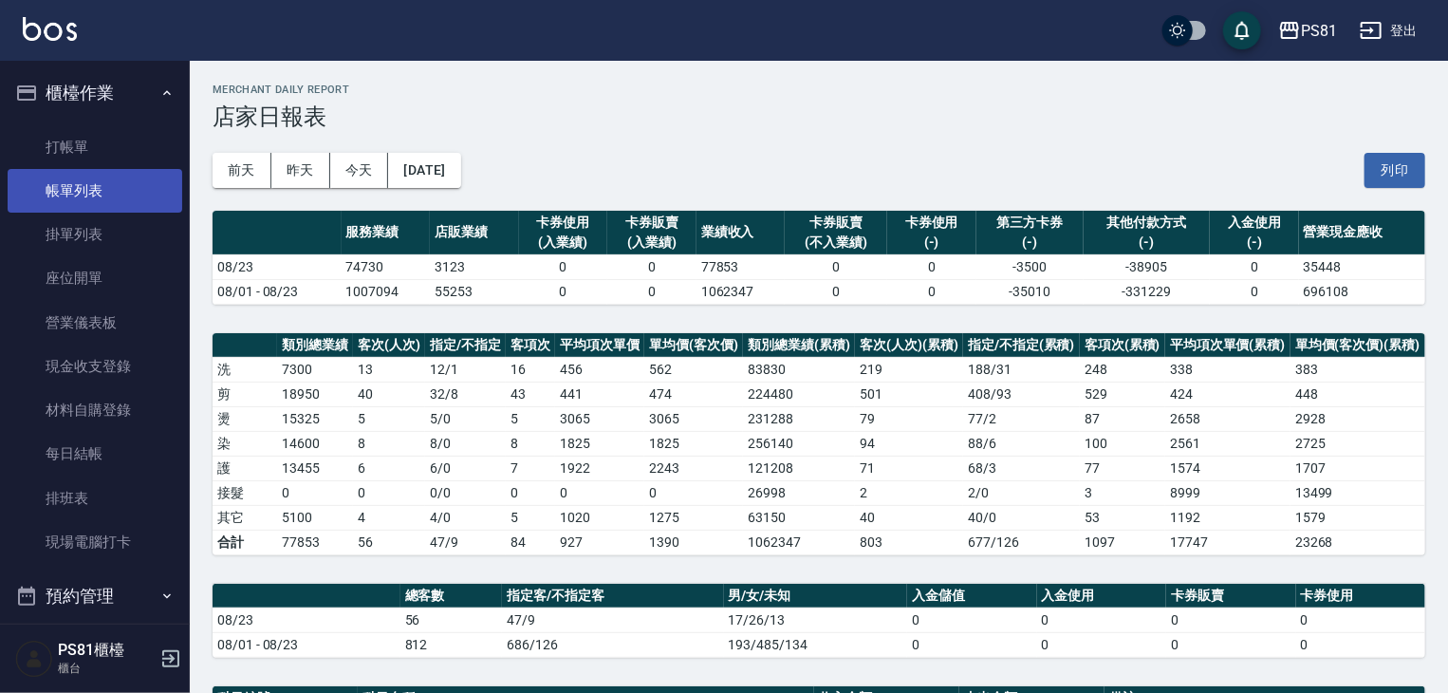
click at [151, 200] on link "帳單列表" at bounding box center [95, 191] width 175 height 44
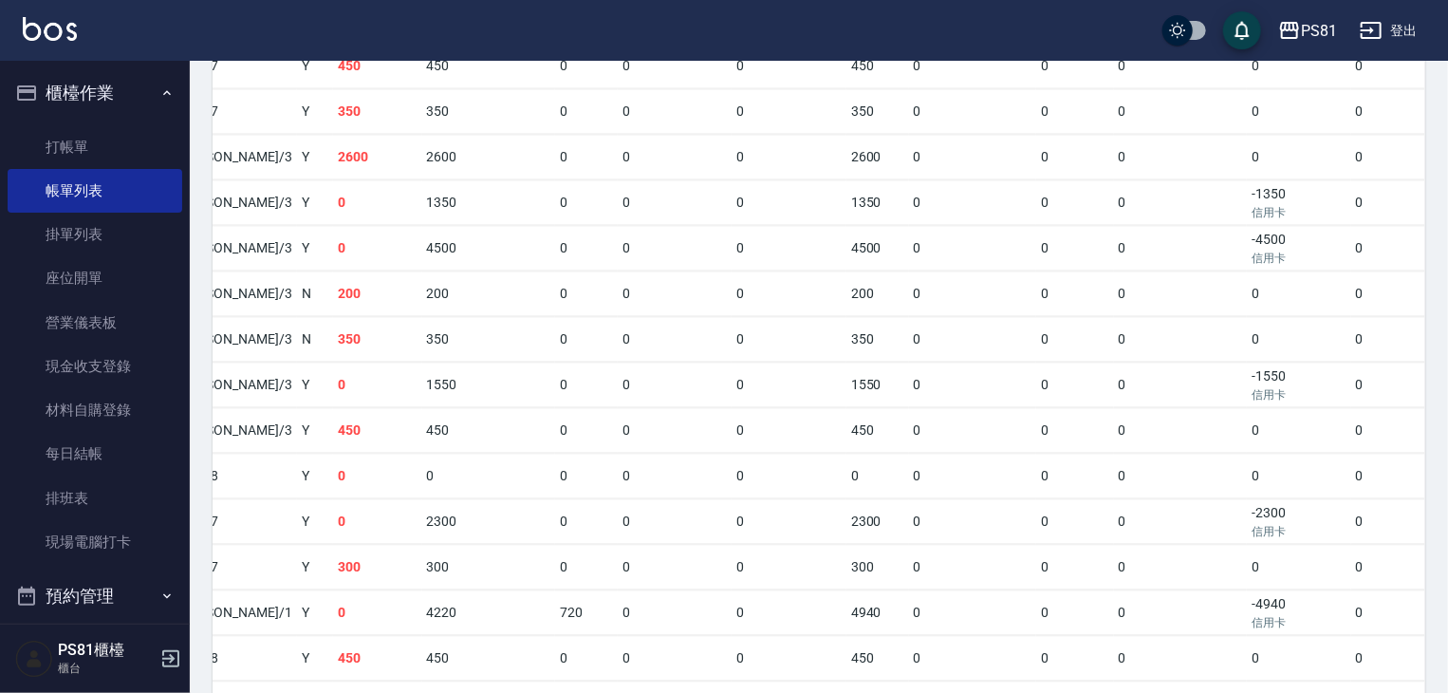
scroll to position [1892, 0]
click at [1251, 268] on p "信用卡" at bounding box center [1298, 259] width 95 height 17
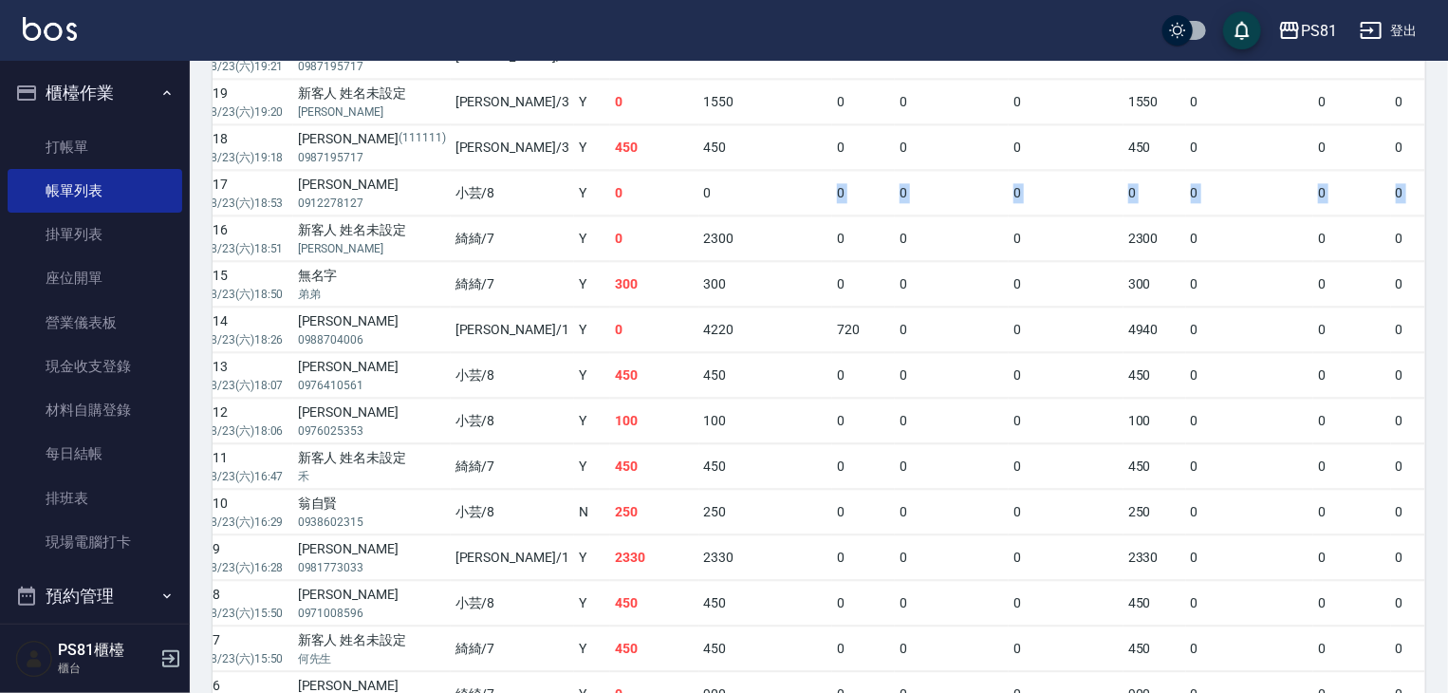
scroll to position [0, 518]
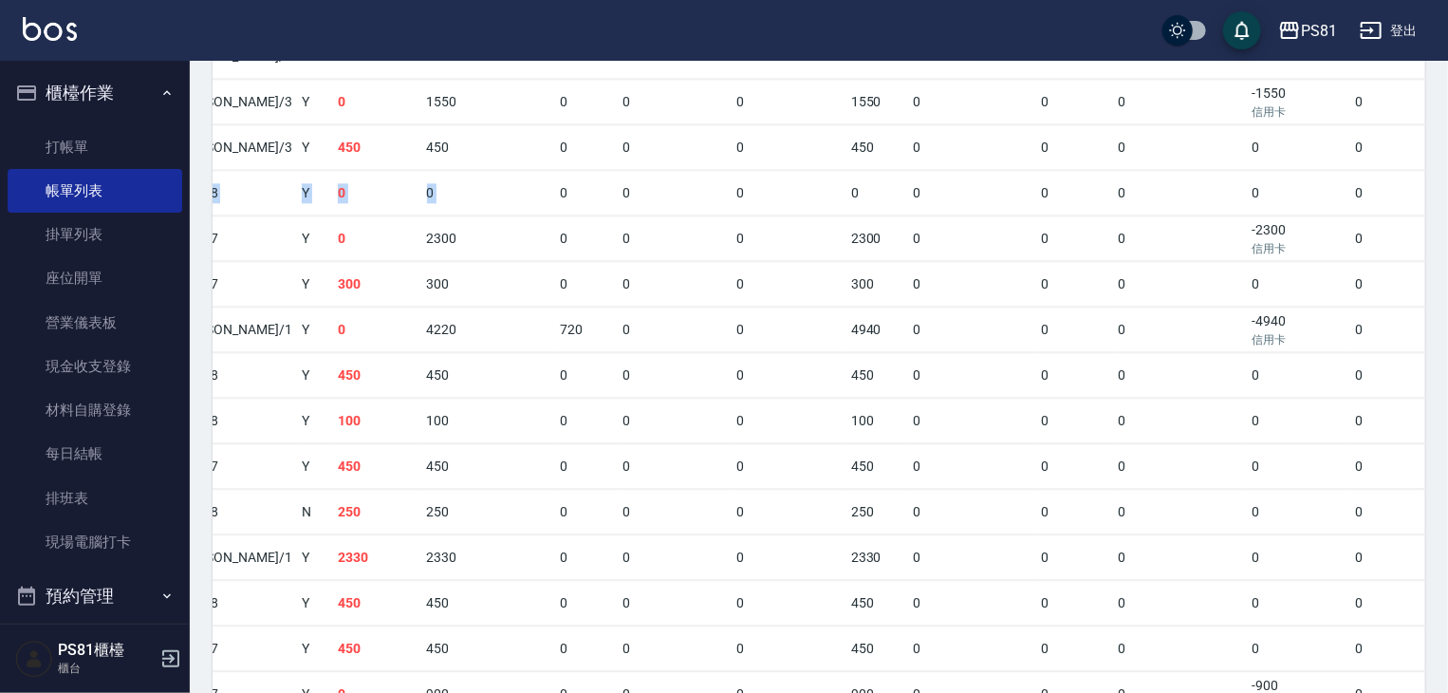
drag, startPoint x: 977, startPoint y: 250, endPoint x: 1408, endPoint y: 183, distance: 435.9
click at [1136, 215] on td "0" at bounding box center [1180, 193] width 133 height 45
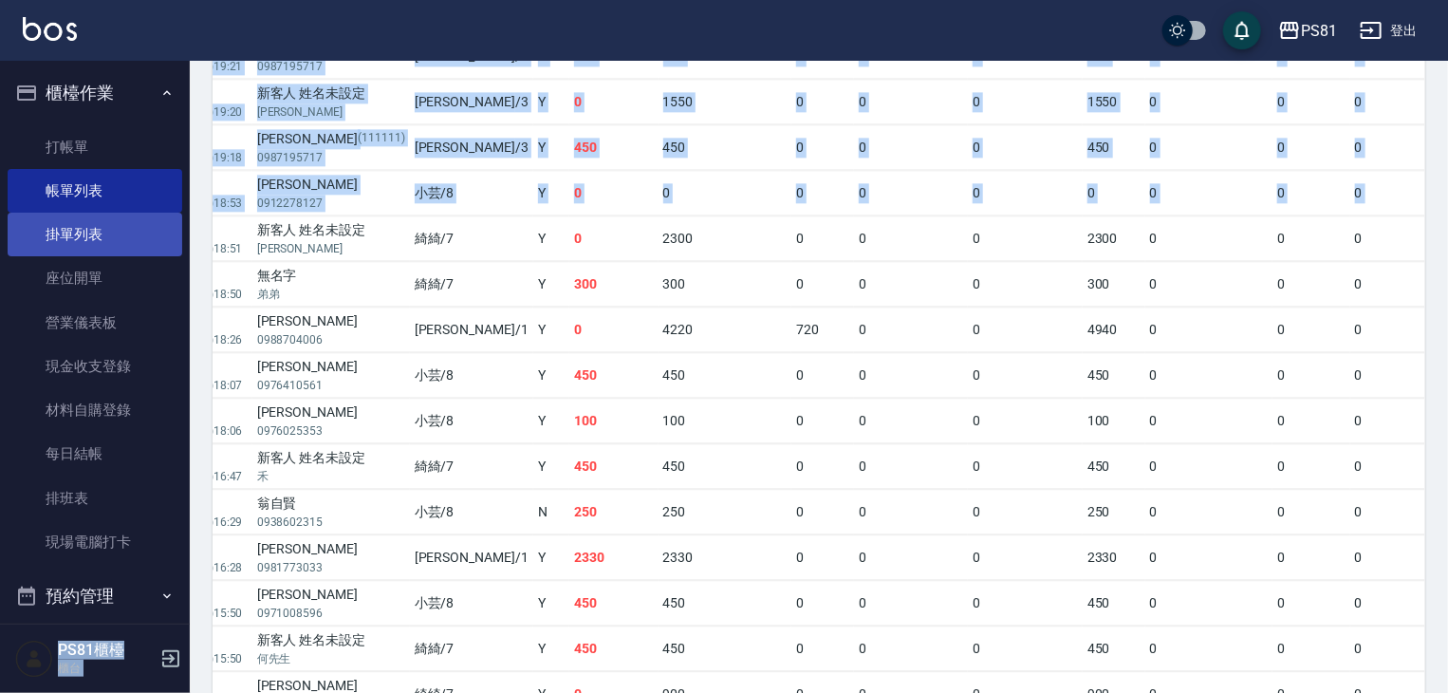
scroll to position [0, 0]
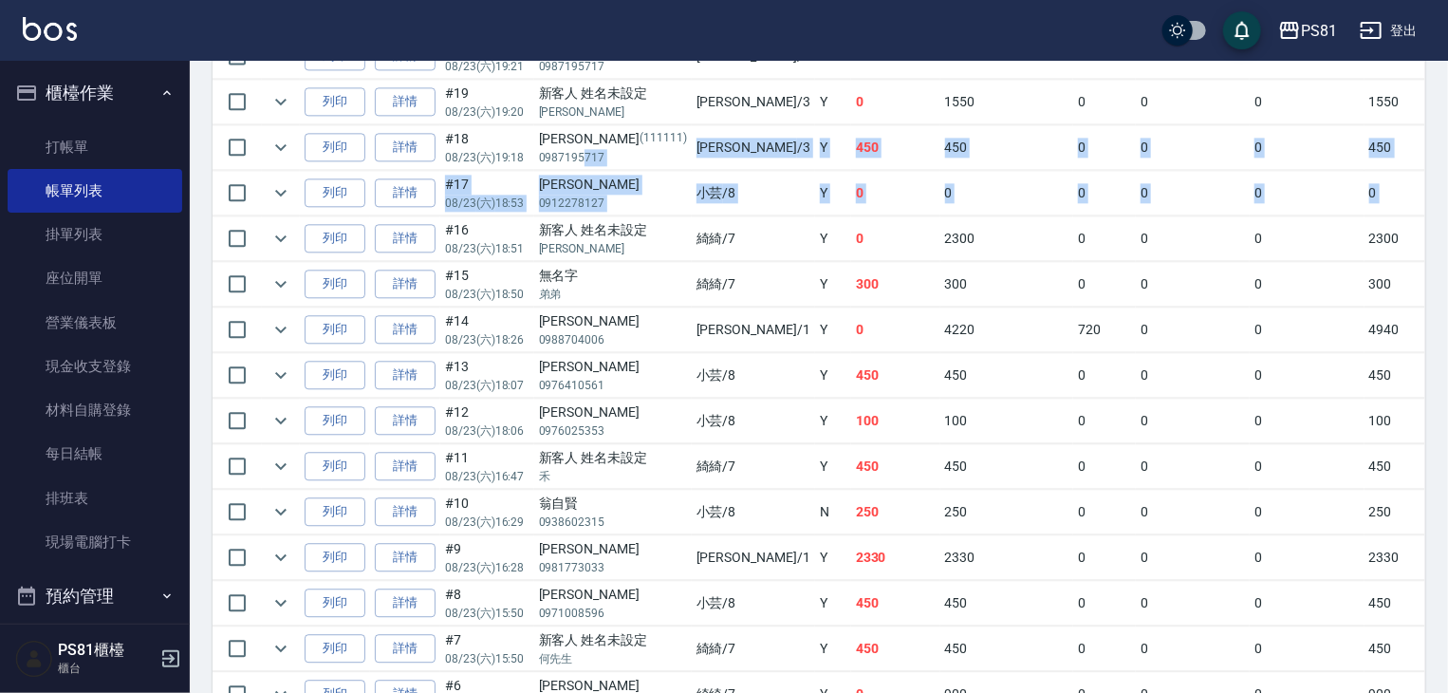
drag, startPoint x: 1117, startPoint y: 245, endPoint x: 606, endPoint y: 239, distance: 510.4
click at [623, 215] on td "[PERSON_NAME] 0912278127" at bounding box center [612, 193] width 157 height 45
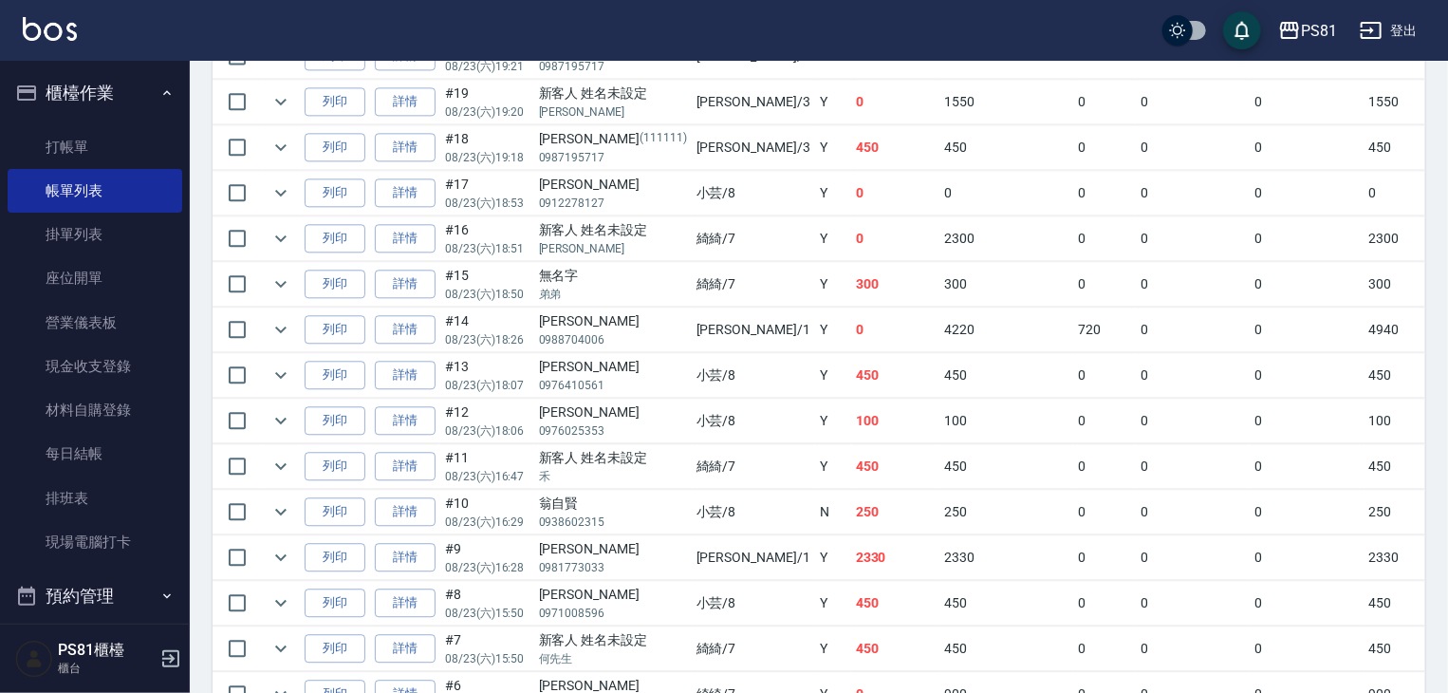
click at [638, 212] on p "0912278127" at bounding box center [613, 202] width 148 height 17
click at [815, 215] on td "Y" at bounding box center [833, 193] width 36 height 45
click at [851, 215] on td "0" at bounding box center [895, 193] width 89 height 45
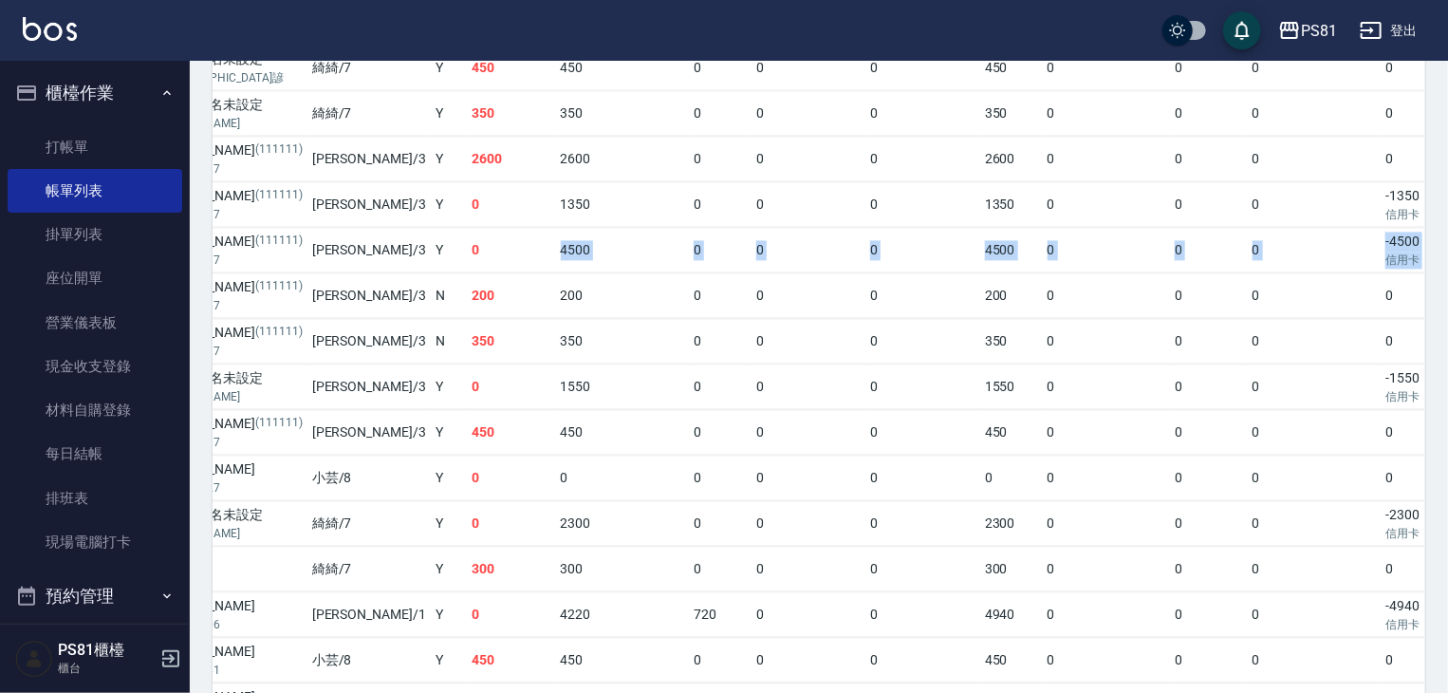
scroll to position [0, 518]
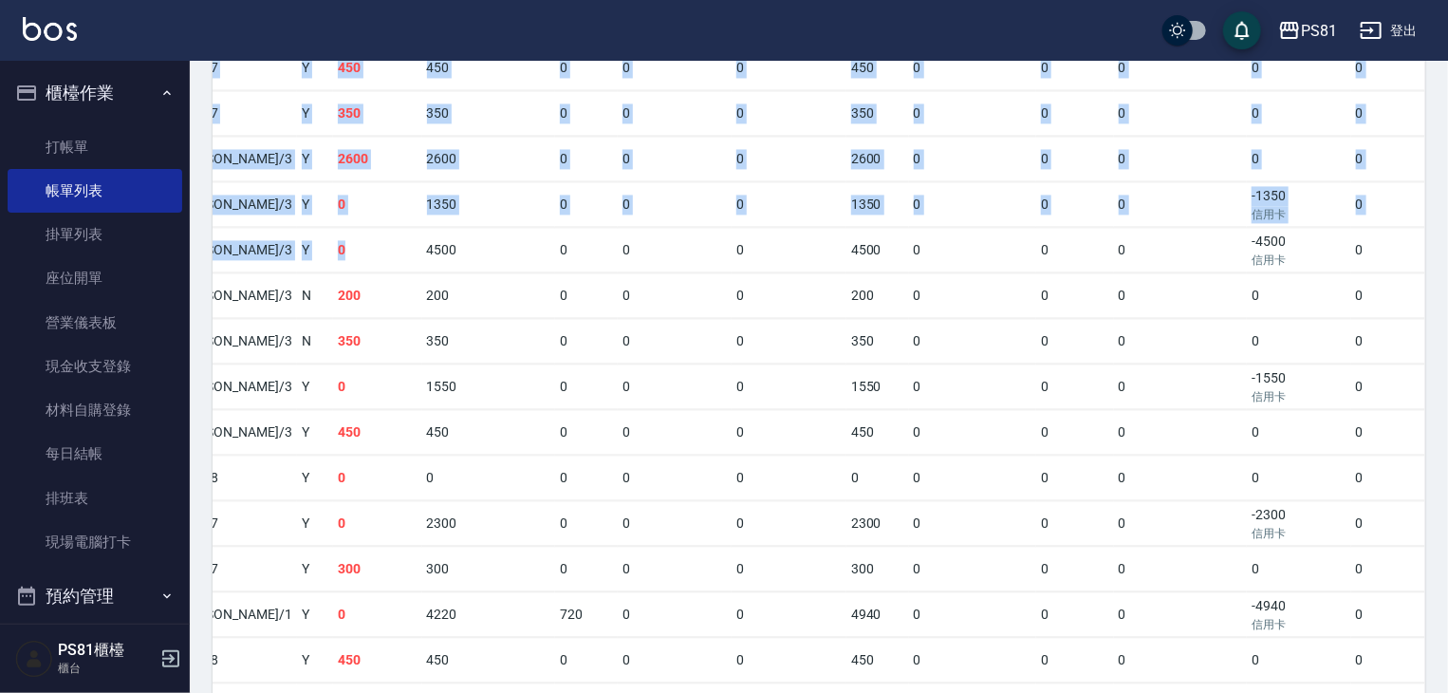
drag, startPoint x: 821, startPoint y: 301, endPoint x: 1427, endPoint y: 301, distance: 606.2
click at [1428, 272] on td at bounding box center [1446, 250] width 36 height 45
click at [1428, 363] on td at bounding box center [1446, 341] width 36 height 45
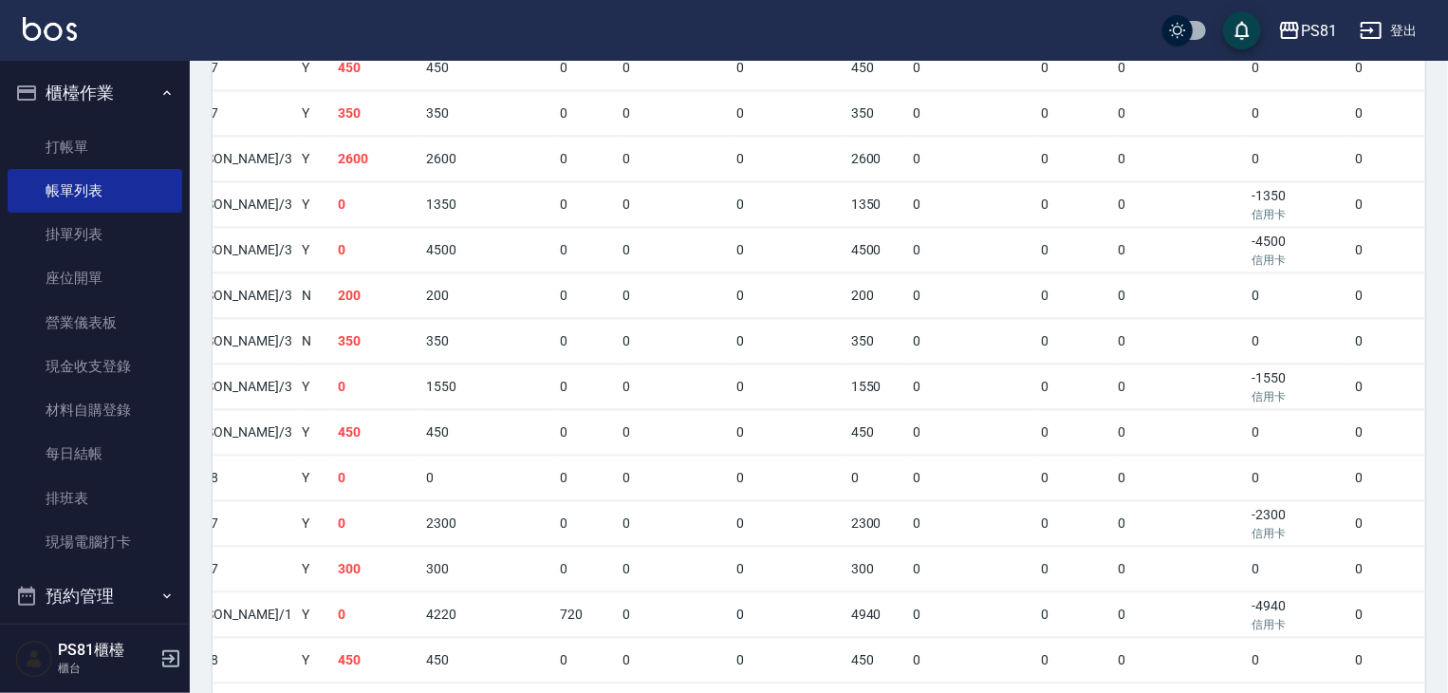
click at [1428, 500] on td at bounding box center [1446, 477] width 36 height 45
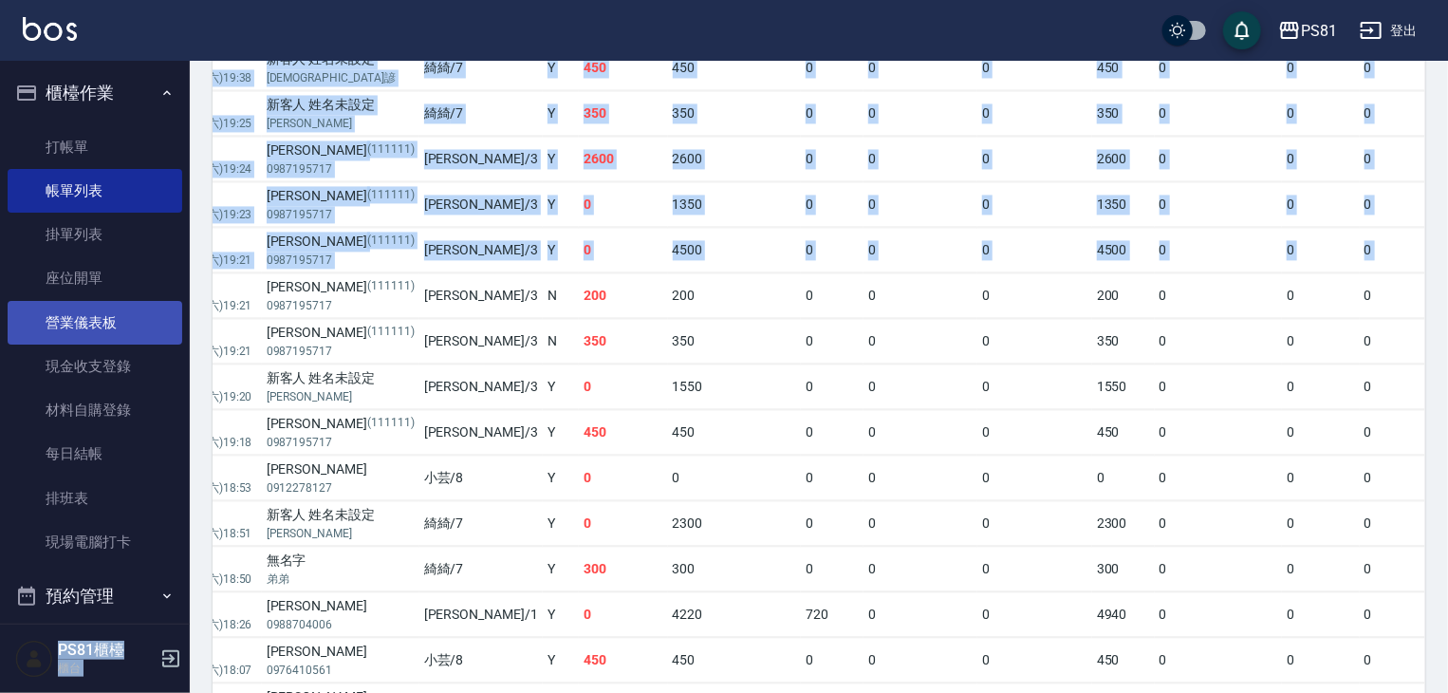
scroll to position [0, 0]
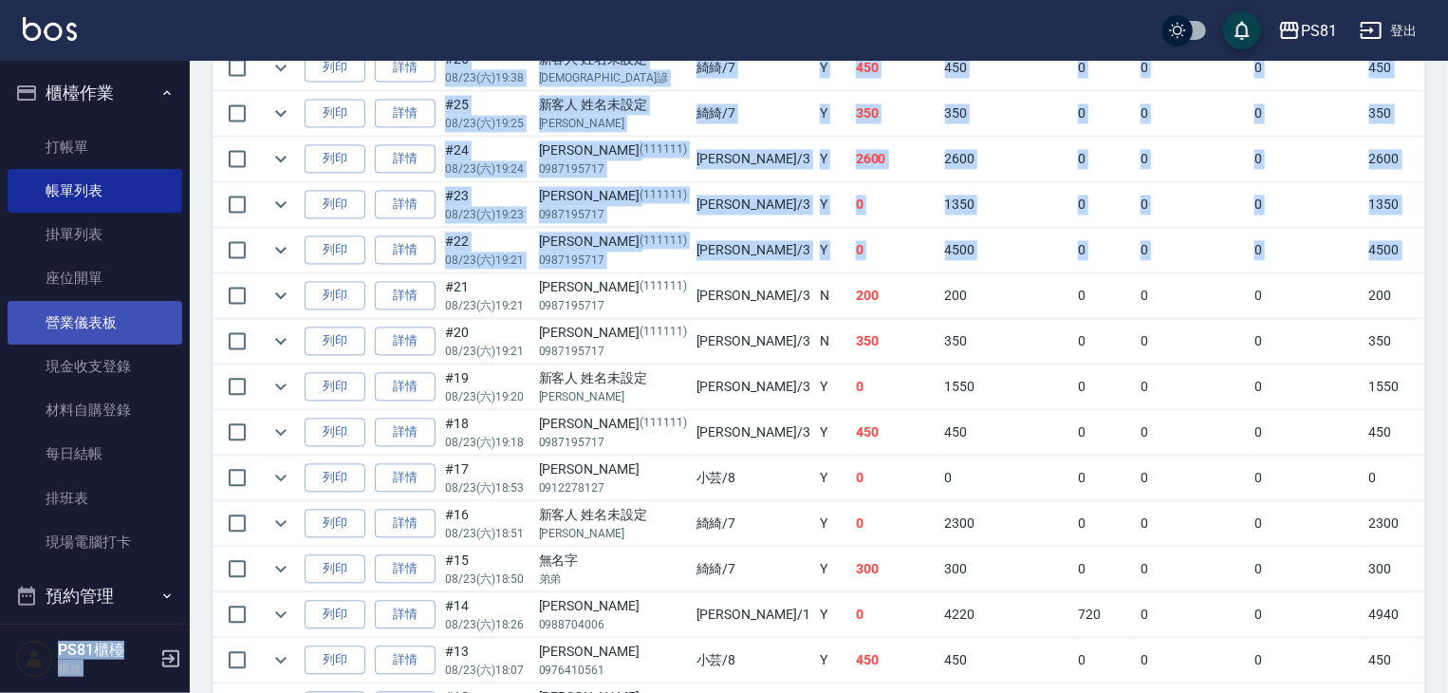
drag, startPoint x: 1197, startPoint y: 298, endPoint x: 156, endPoint y: 301, distance: 1041.6
click at [637, 251] on div "[PERSON_NAME] (111111)" at bounding box center [613, 241] width 148 height 20
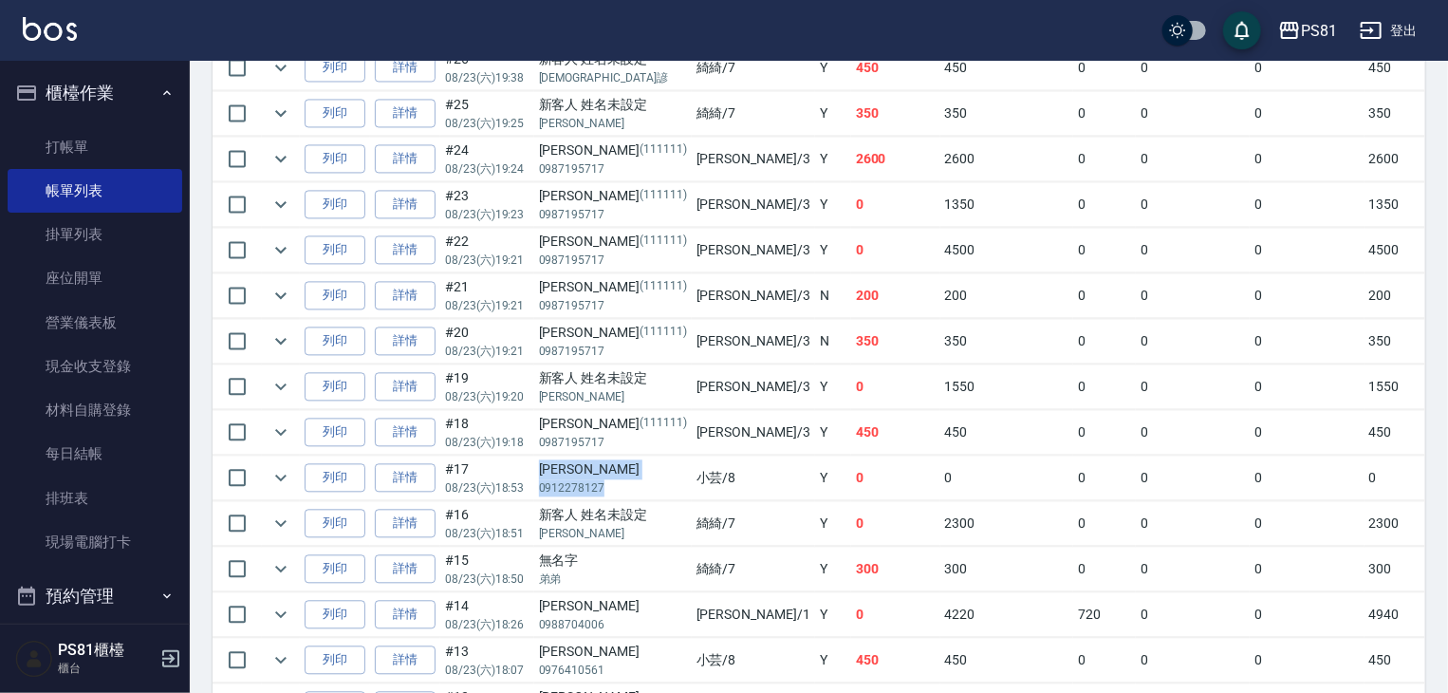
drag, startPoint x: 533, startPoint y: 510, endPoint x: 611, endPoint y: 530, distance: 80.3
click at [611, 500] on td "[PERSON_NAME] 0912278127" at bounding box center [612, 477] width 157 height 45
click at [735, 319] on td at bounding box center [642, 318] width 860 height 1
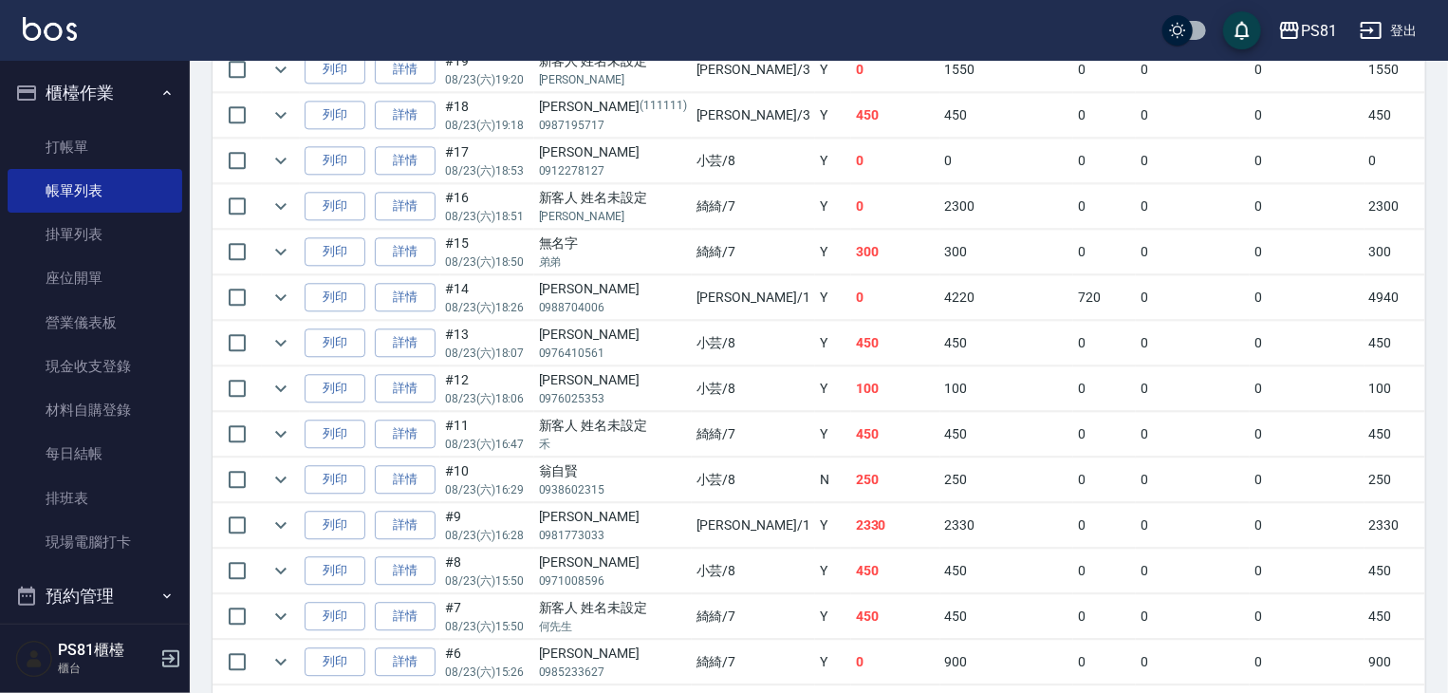
scroll to position [2176, 0]
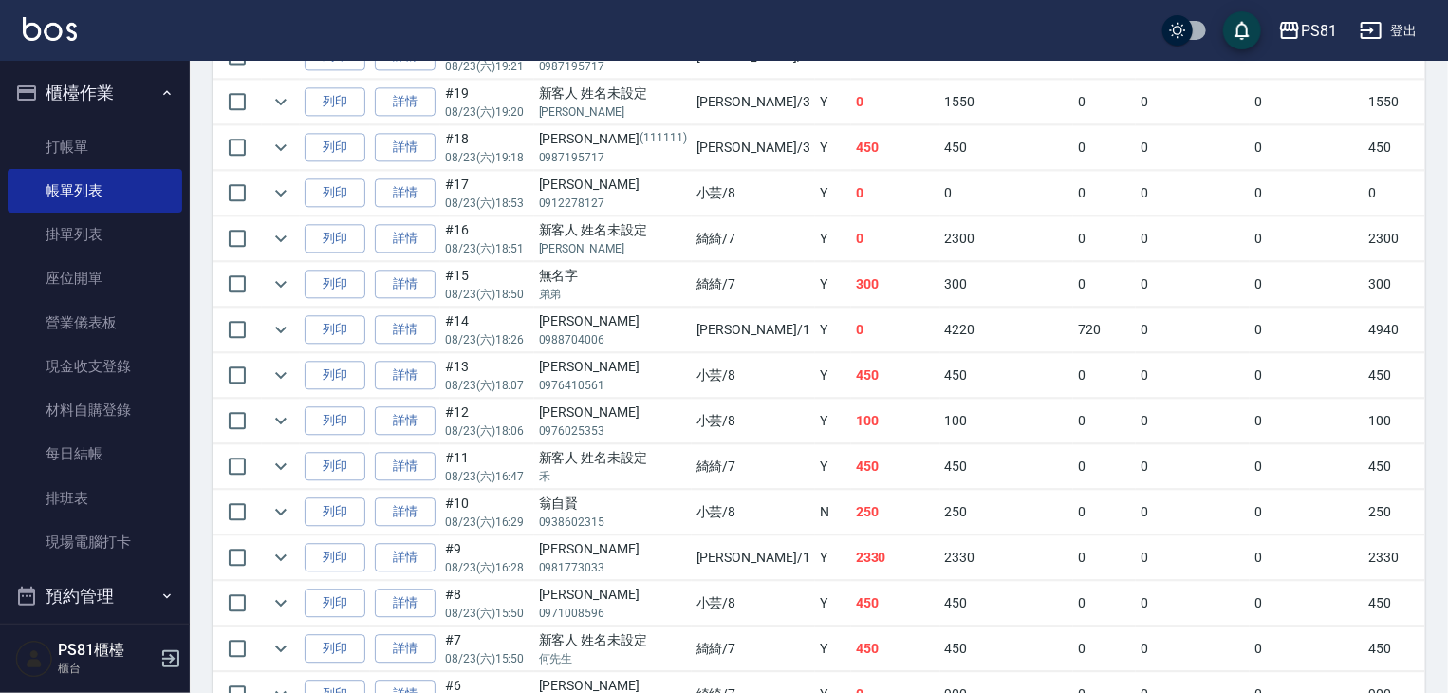
click at [940, 352] on td "4220" at bounding box center [1006, 329] width 133 height 45
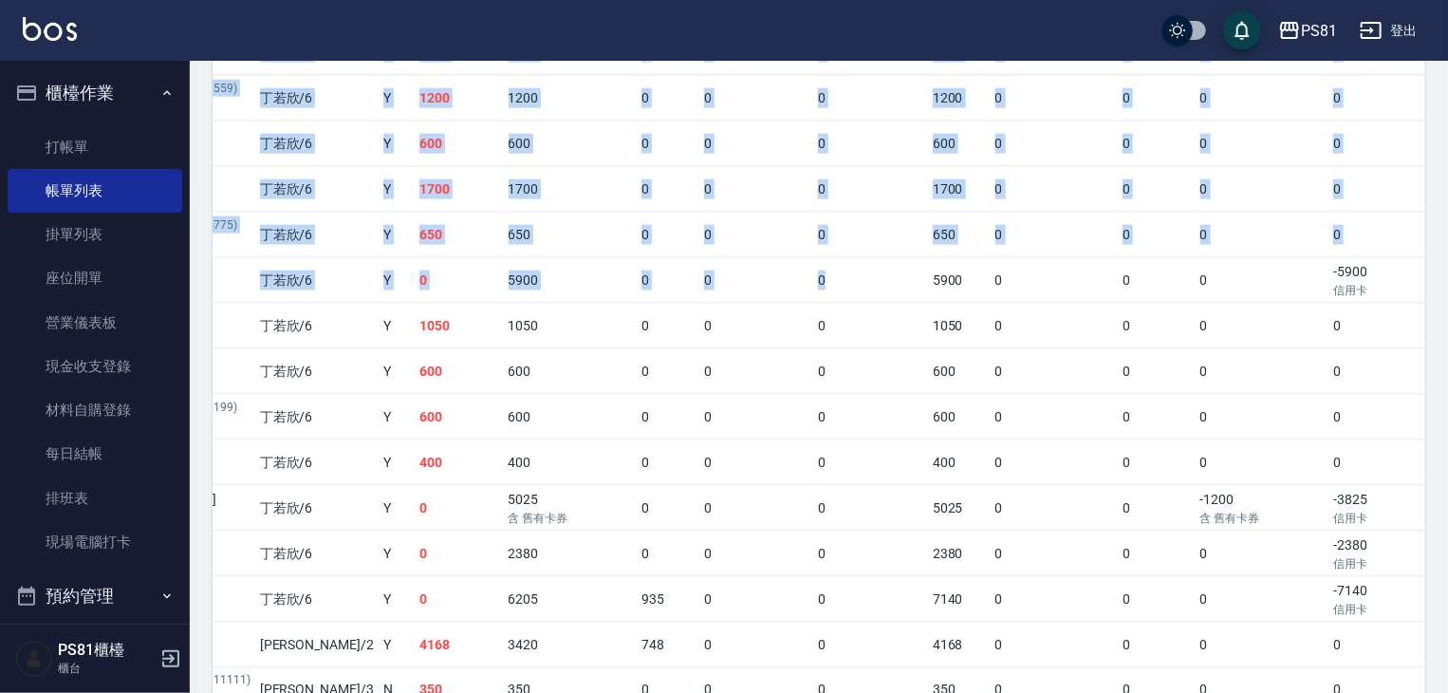
scroll to position [0, 518]
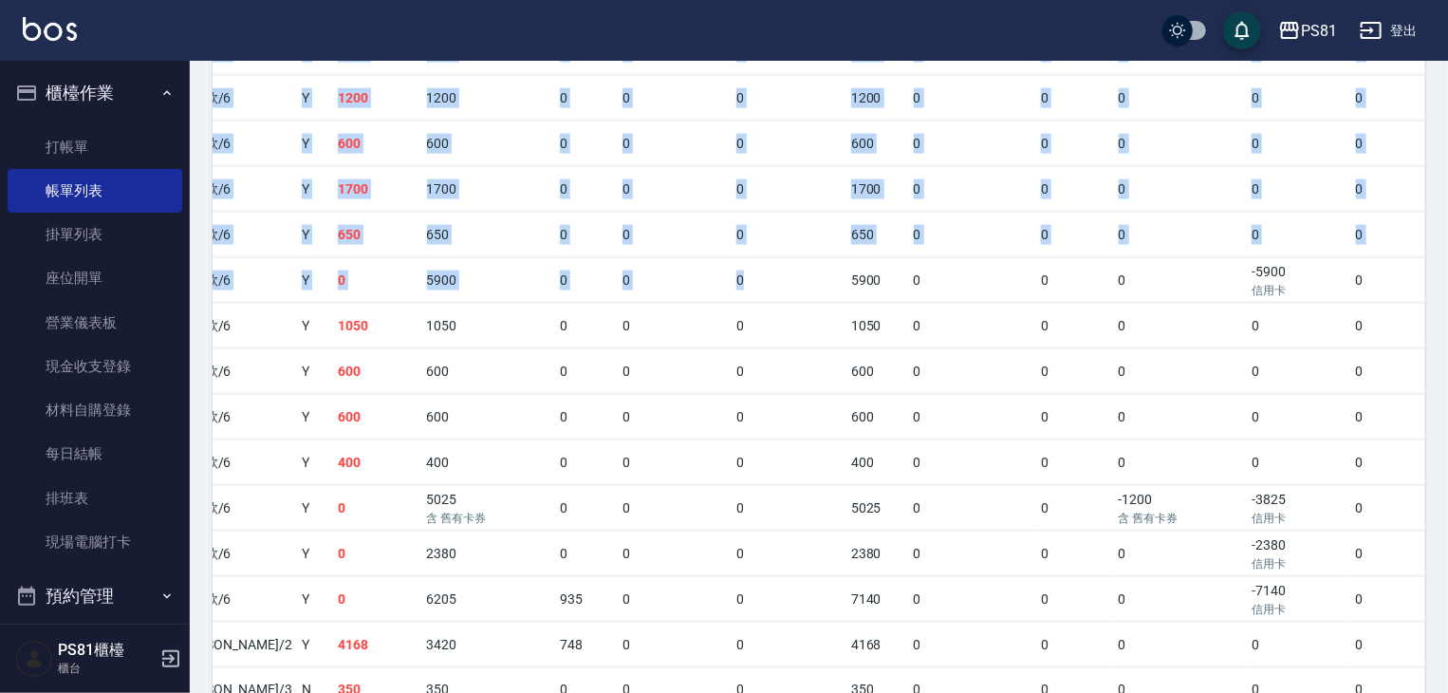
drag, startPoint x: 1228, startPoint y: 326, endPoint x: 1456, endPoint y: 327, distance: 228.6
click at [1448, 327] on html "PS81 登出 櫃檯作業 打帳單 帳單列表 掛單列表 座位開單 營業儀表板 現金收支登錄 材料自購登錄 每日結帳 排班表 現場電腦打卡 預約管理 預約管理 單…" at bounding box center [724, 464] width 1448 height 3195
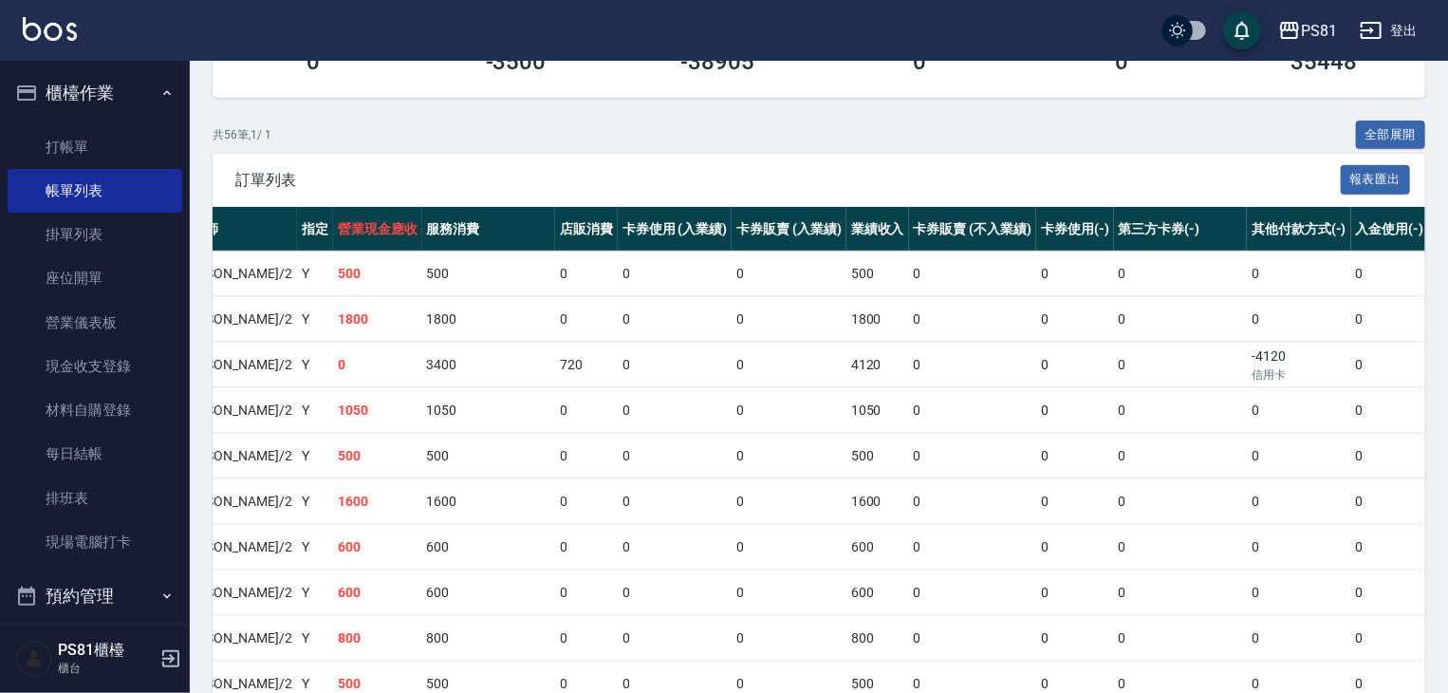
scroll to position [0, 0]
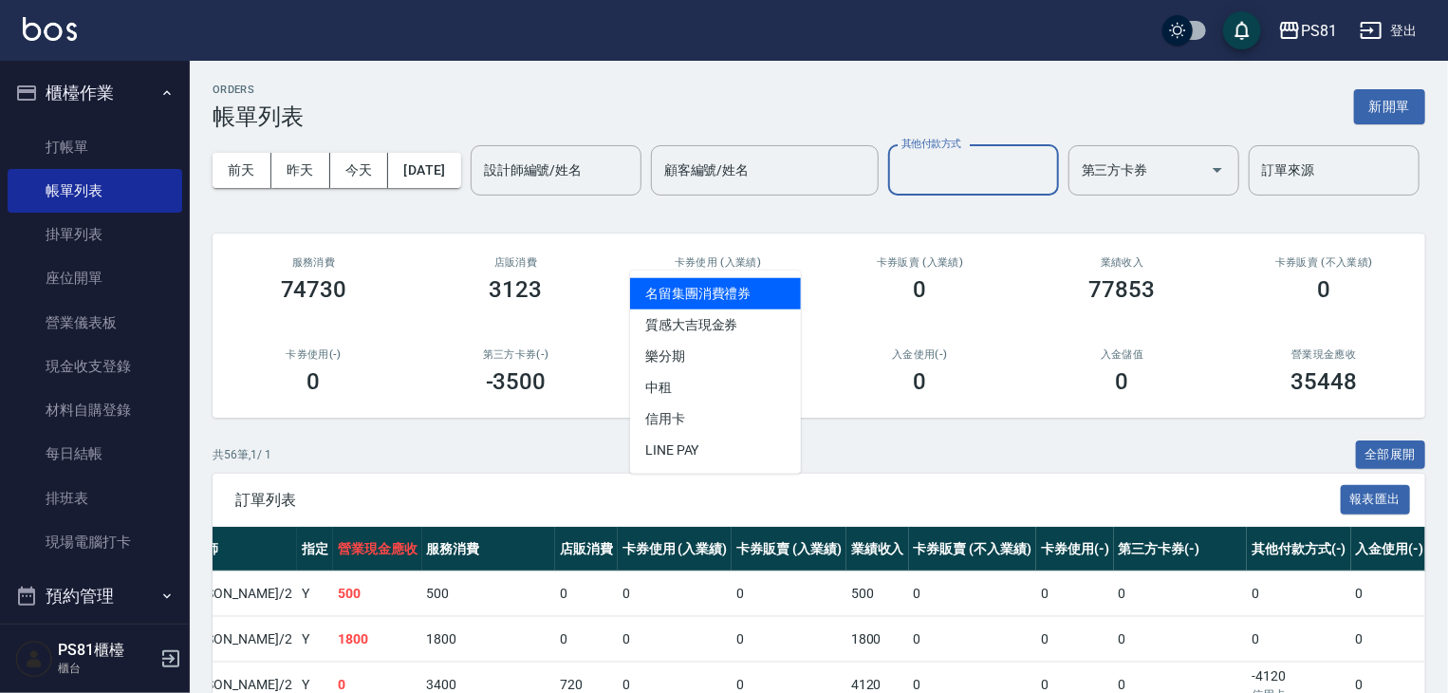
click at [896, 187] on input "其他付款方式" at bounding box center [973, 170] width 154 height 33
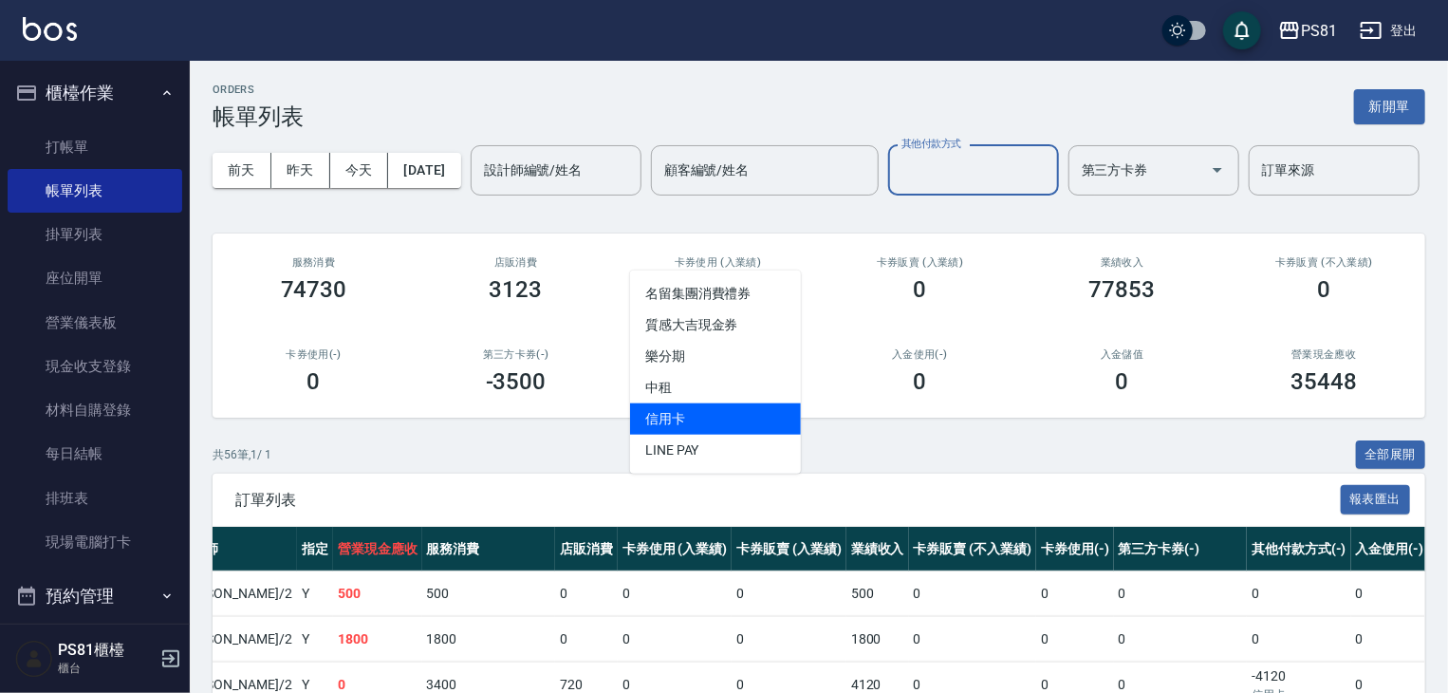
click at [741, 410] on span "信用卡" at bounding box center [715, 418] width 171 height 31
type input "信用卡"
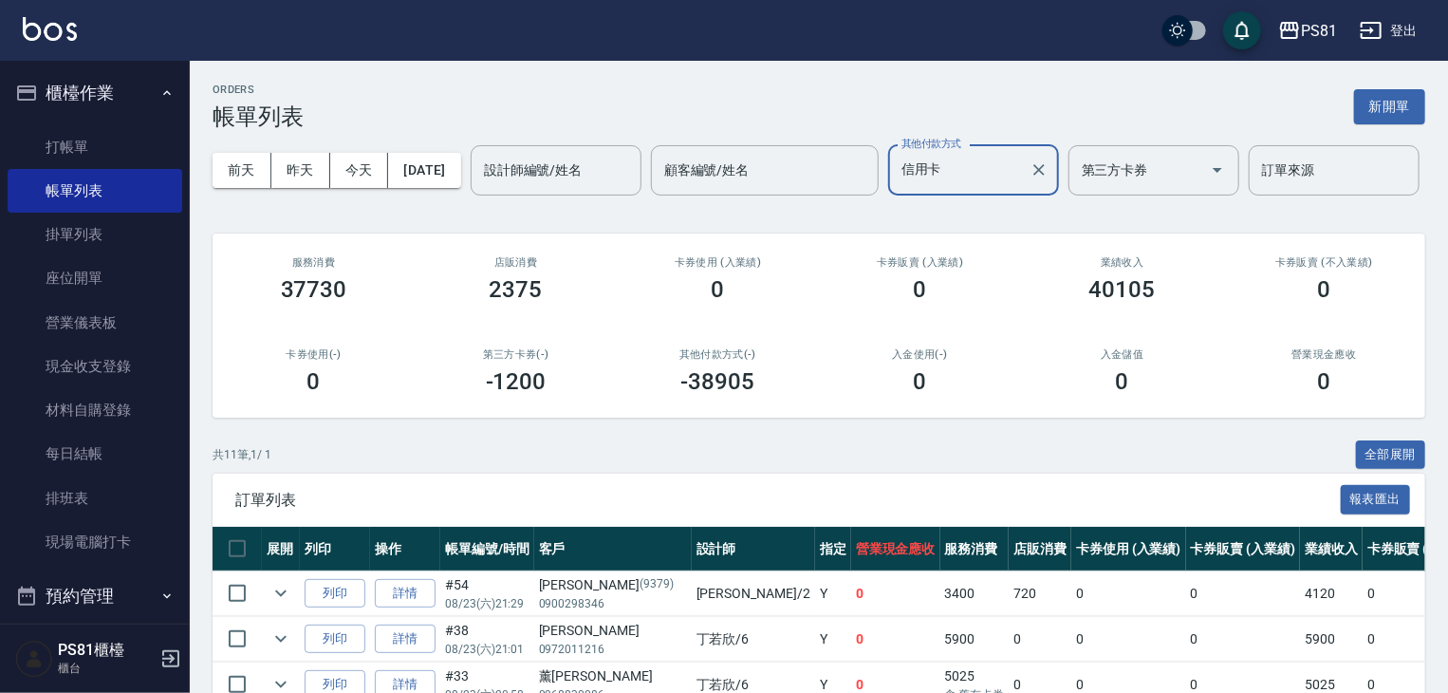
click at [971, 325] on div "卡券販賣 (入業績) 0" at bounding box center [920, 279] width 202 height 92
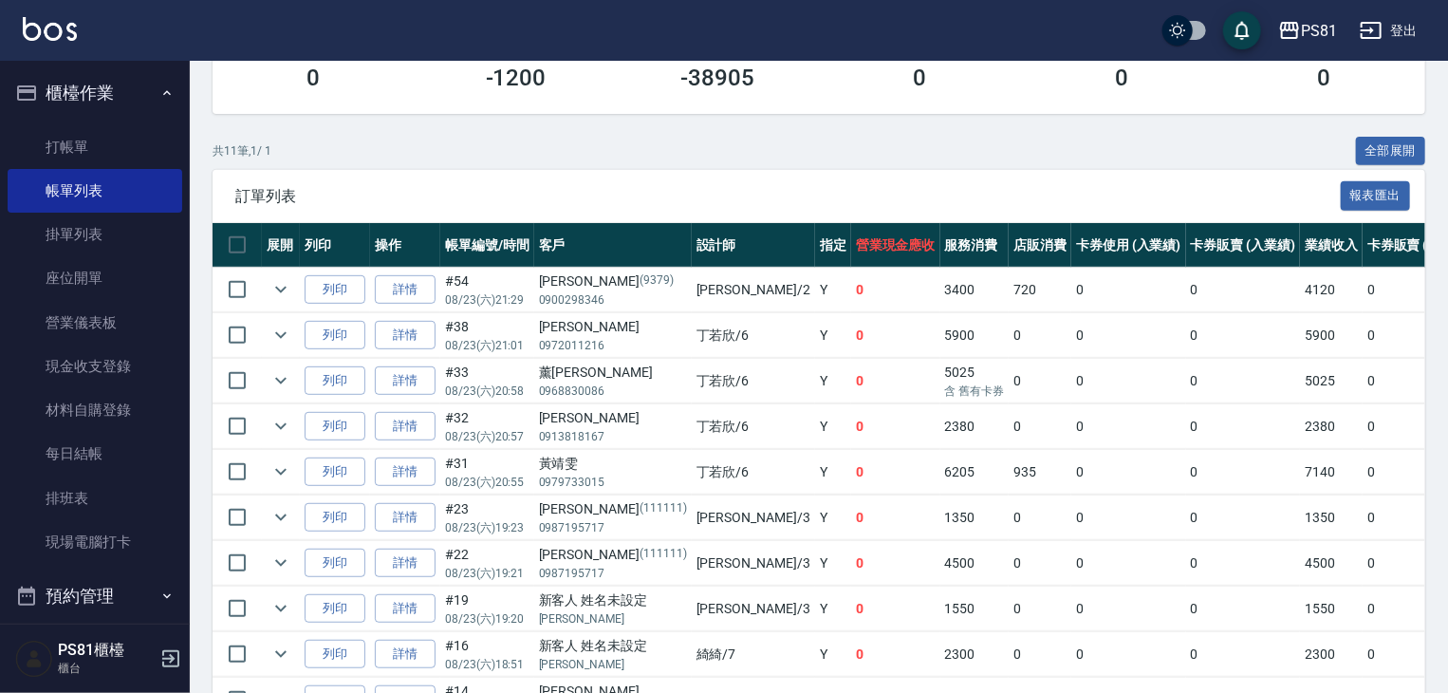
scroll to position [524, 0]
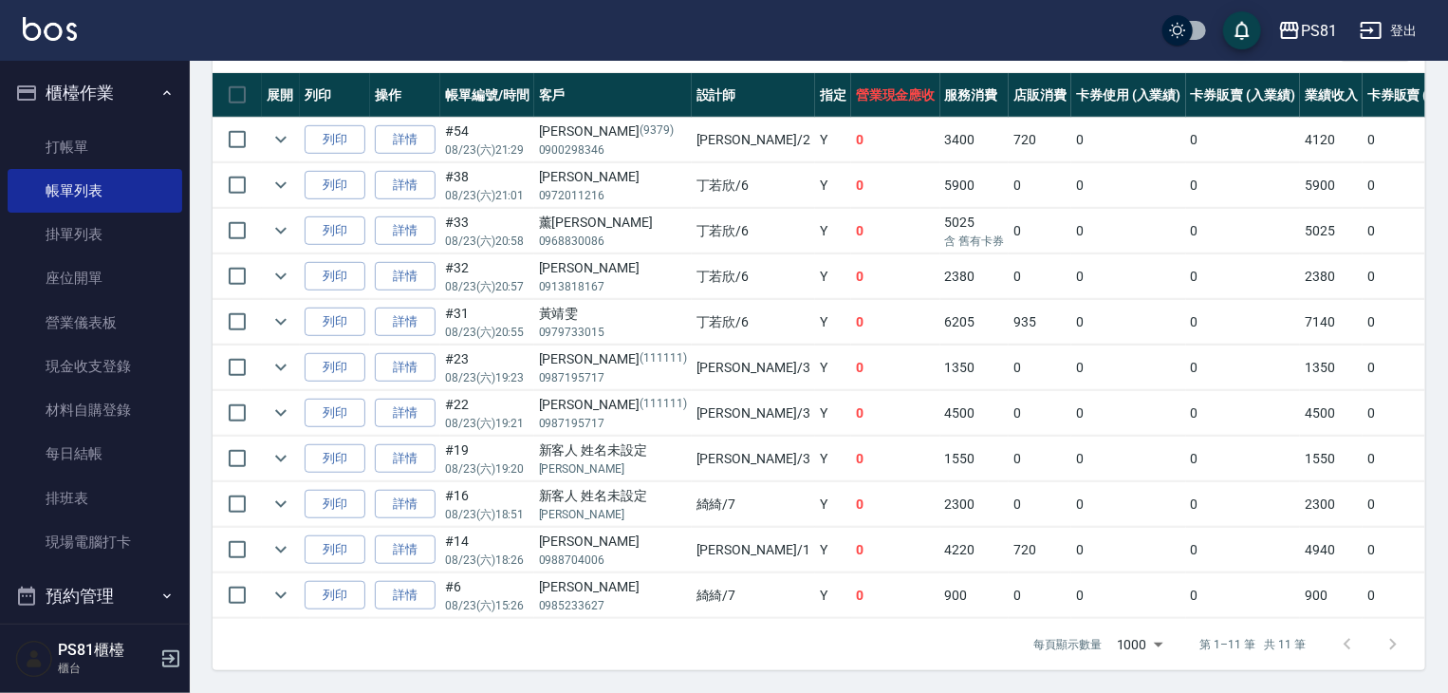
click at [1300, 220] on td "5025" at bounding box center [1331, 231] width 63 height 45
click at [600, 232] on p "0968830086" at bounding box center [613, 240] width 148 height 17
click at [429, 218] on link "詳情" at bounding box center [405, 230] width 61 height 29
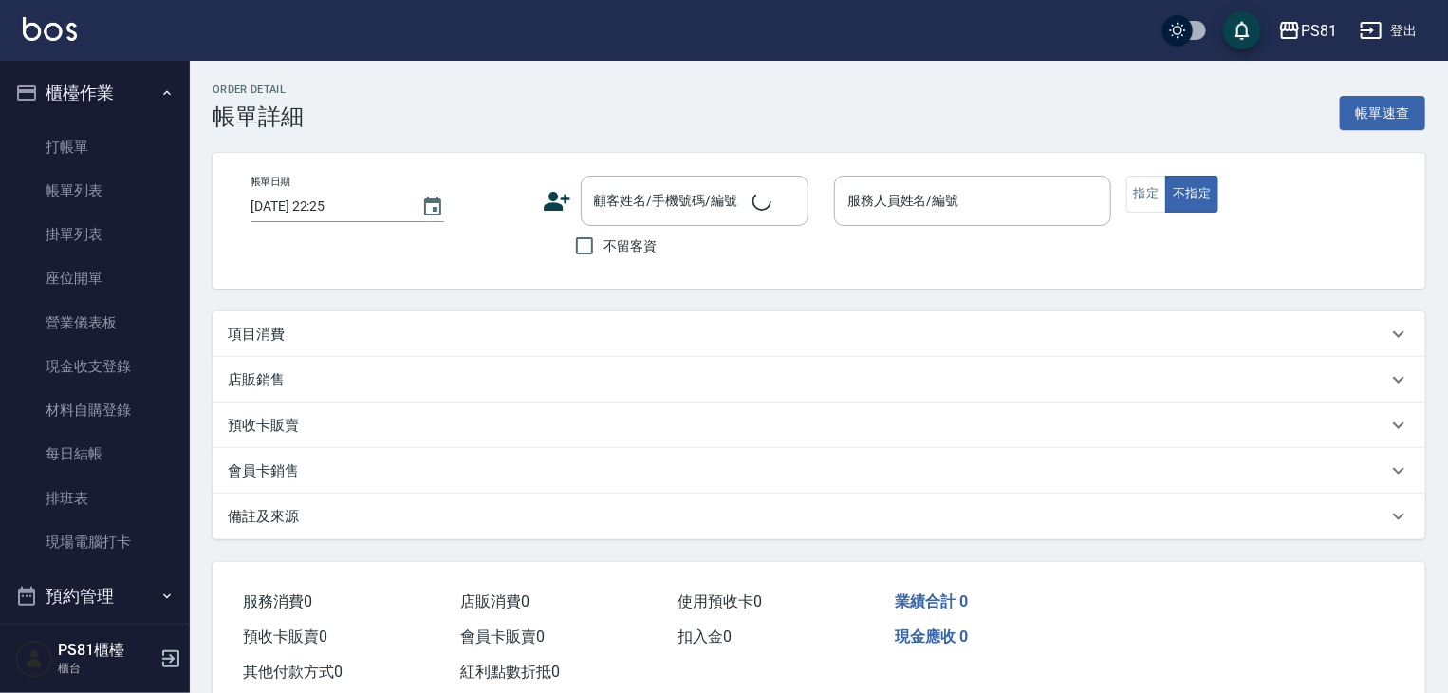
type input "[DATE] 20:58"
type input "丁若欣-6"
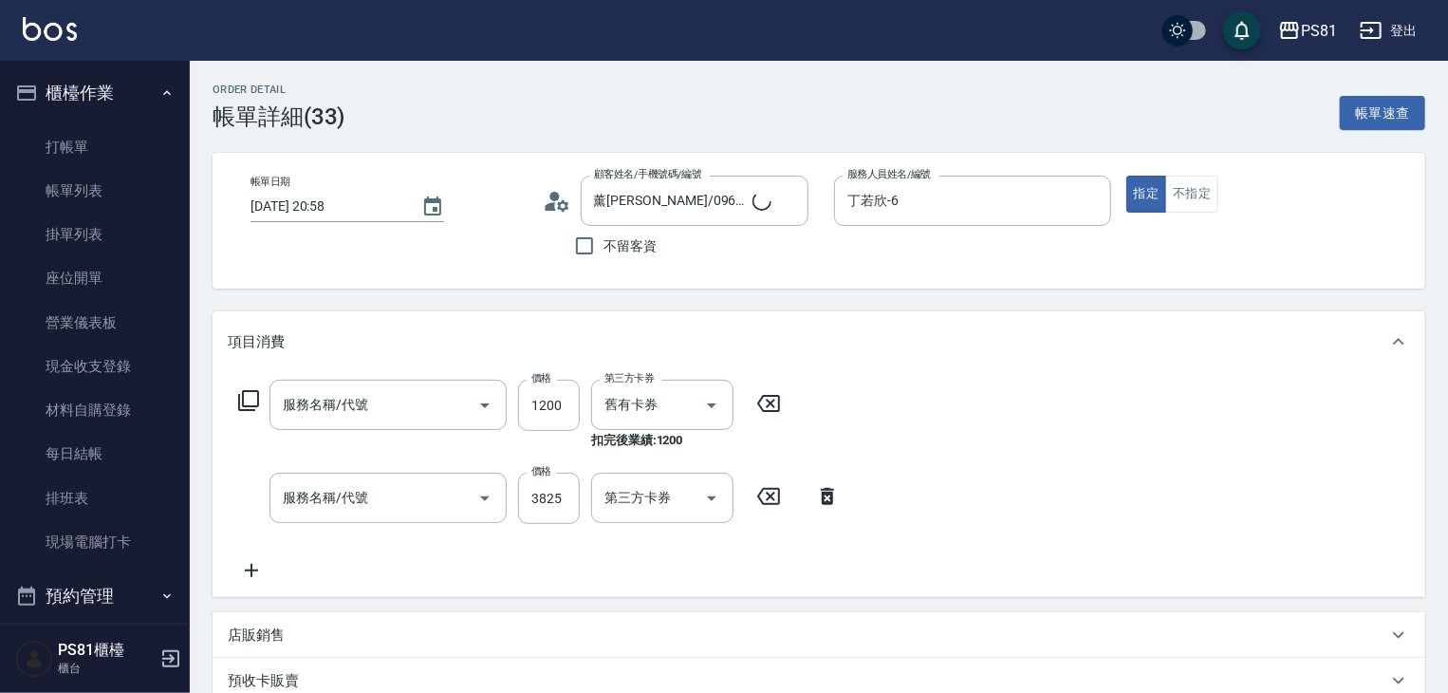
type input "薰[PERSON_NAME]/0968830086/"
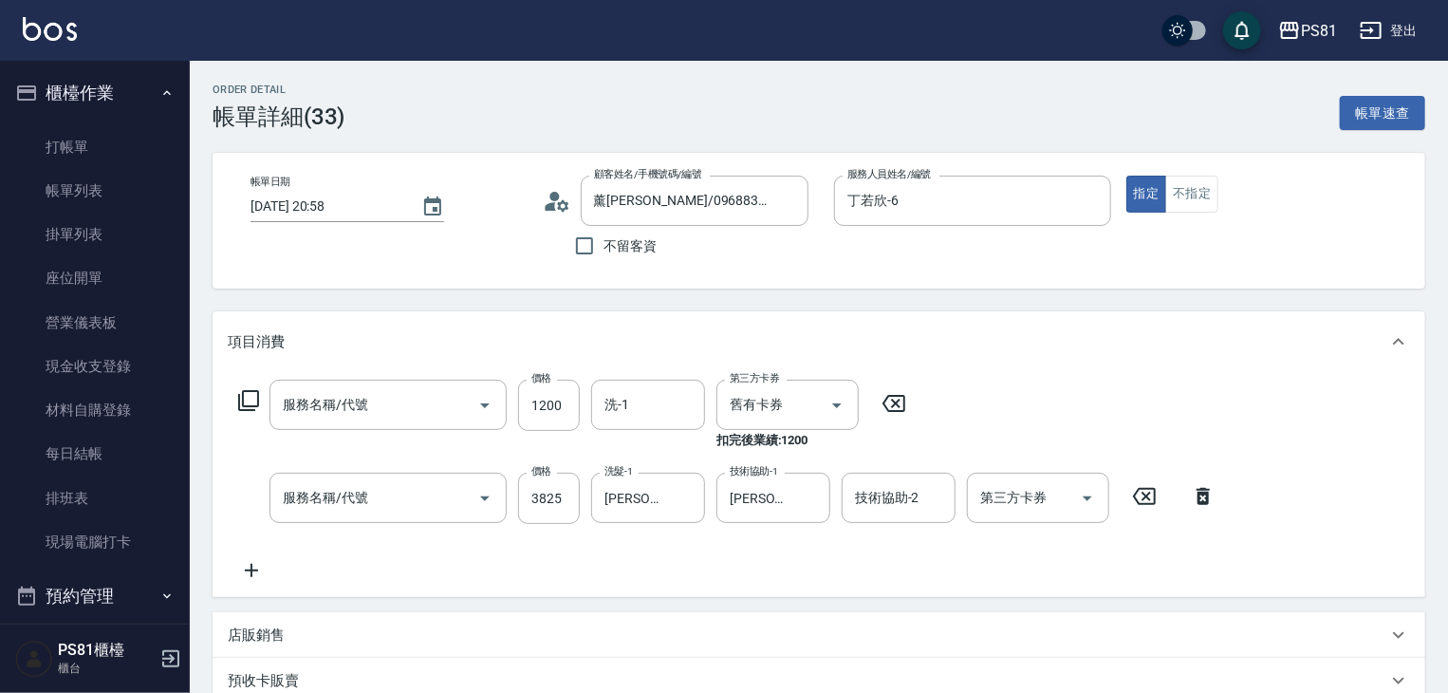
type input "洗髮卡(001)"
type input "基本離子燙(305)"
click at [1368, 542] on div "服務名稱/代號 洗髮卡(001) 服務名稱/代號 價格 1200 價格 洗-1 洗-1 第三方卡券 舊有卡券 第三方卡券 扣完後業績: 1200 服務名稱/代…" at bounding box center [818, 484] width 1212 height 225
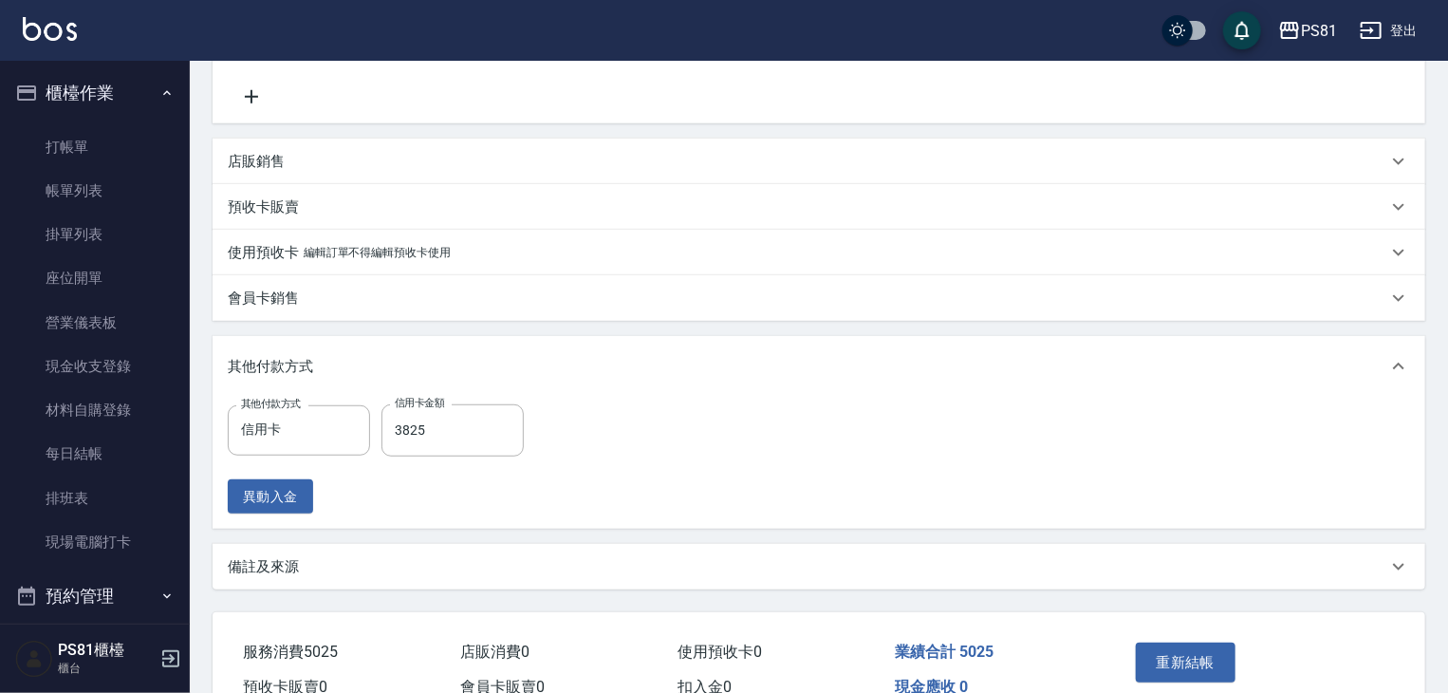
scroll to position [288, 0]
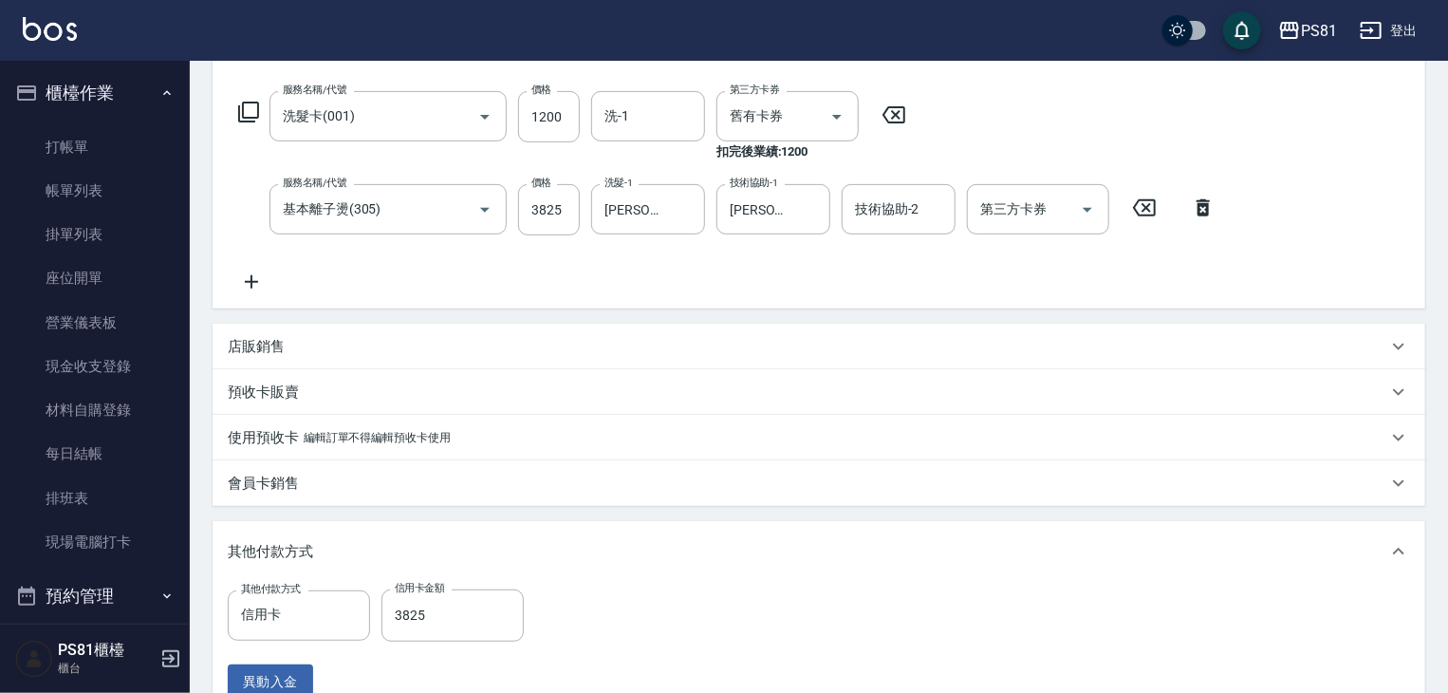
click at [615, 275] on div "服務名稱/代號 洗髮卡(001) 服務名稱/代號 價格 1200 價格 洗-1 洗-1 第三方卡券 舊有卡券 第三方卡券 扣完後業績: 1200 服務名稱/代…" at bounding box center [727, 192] width 999 height 202
click at [880, 134] on div "服務名稱/代號 洗髮卡(001) 服務名稱/代號 價格 1200 價格 洗-1 洗-1 第三方卡券 舊有卡券 第三方卡券 扣完後業績: 1200" at bounding box center [573, 126] width 690 height 70
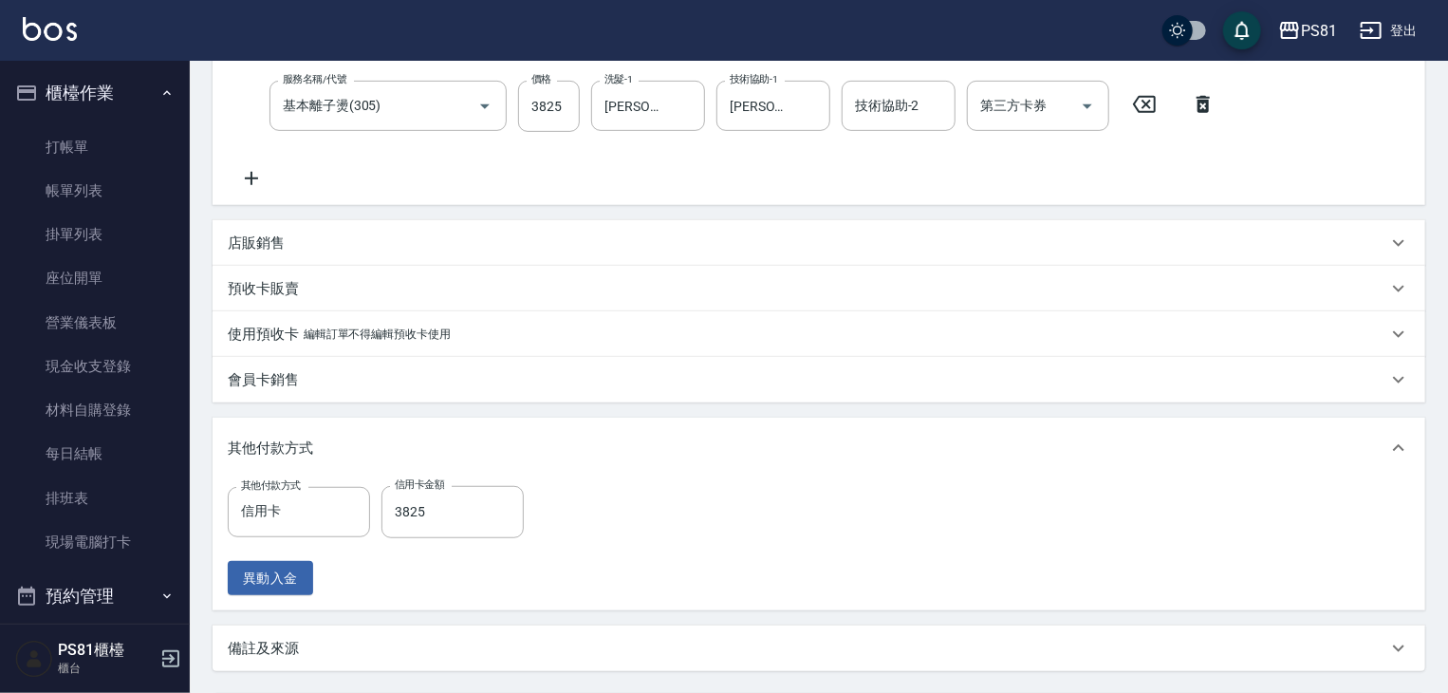
scroll to position [573, 0]
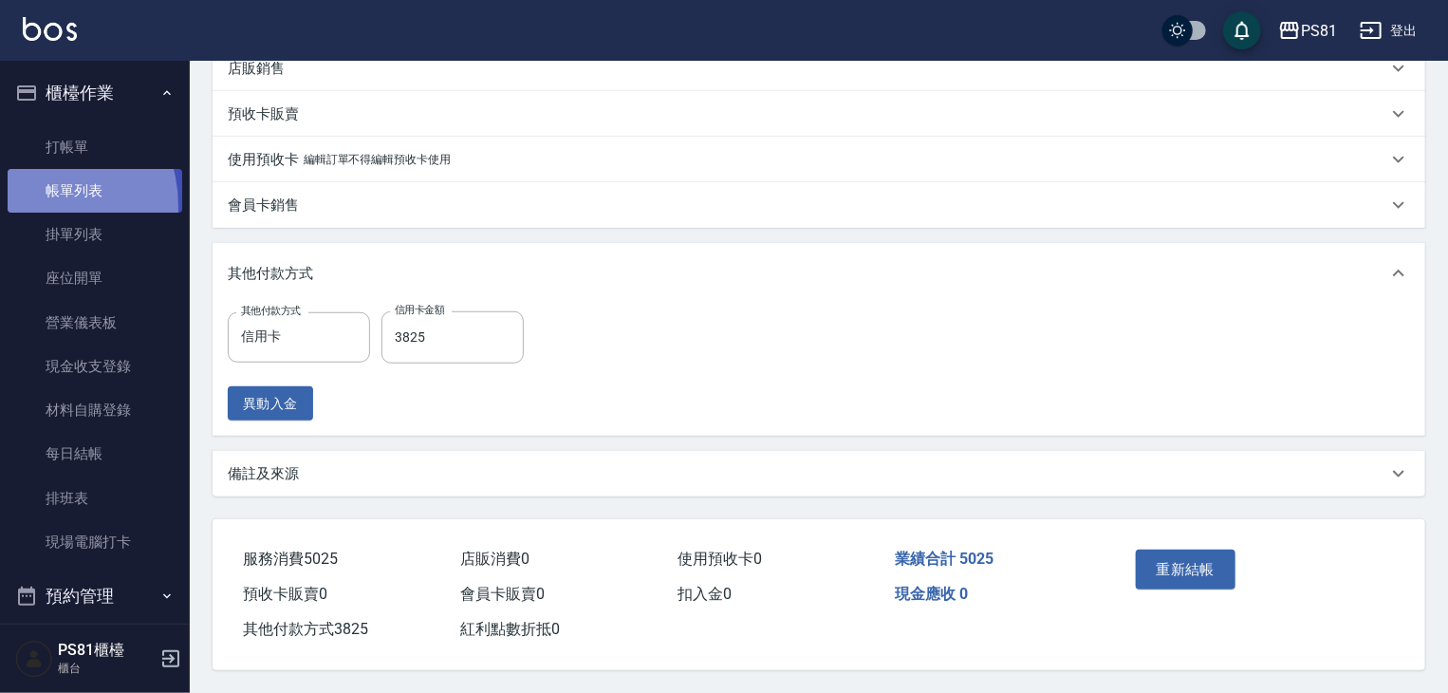
click at [30, 206] on link "帳單列表" at bounding box center [95, 191] width 175 height 44
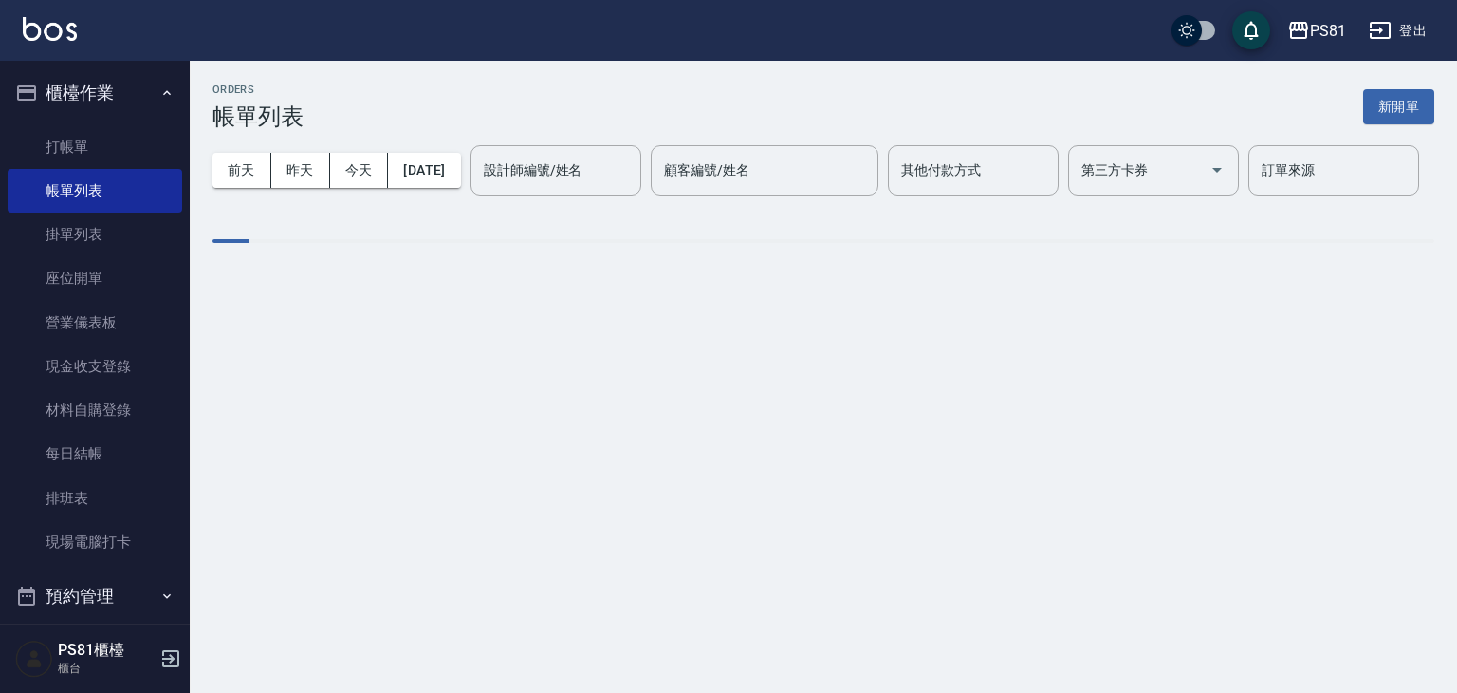
click at [738, 162] on div "[DATE] [DATE] [DATE] [DATE] 設計師編號/姓名 設計師編號/姓名 顧客編號/姓名 顧客編號/姓名 其他付款方式 其他付款方式 第三方…" at bounding box center [823, 170] width 1222 height 81
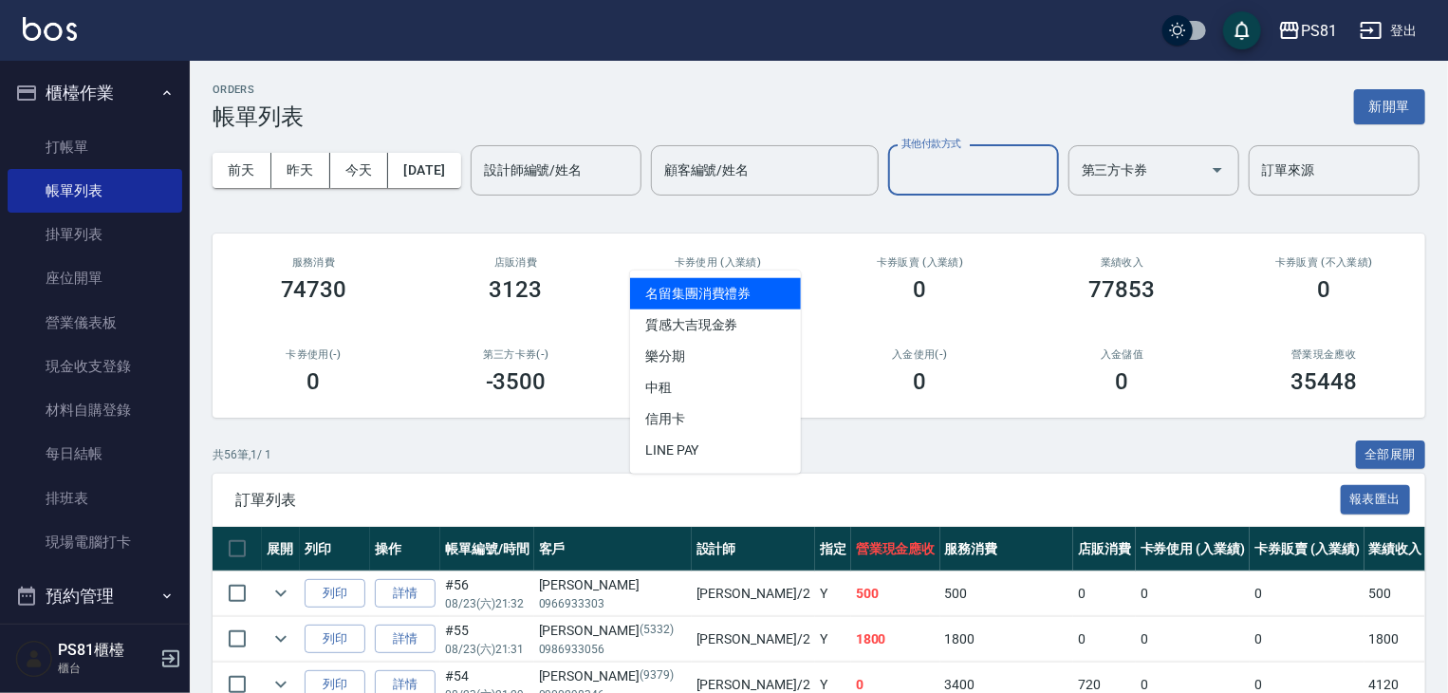
drag, startPoint x: 739, startPoint y: 232, endPoint x: 754, endPoint y: 257, distance: 29.0
click at [896, 187] on input "其他付款方式" at bounding box center [973, 170] width 154 height 33
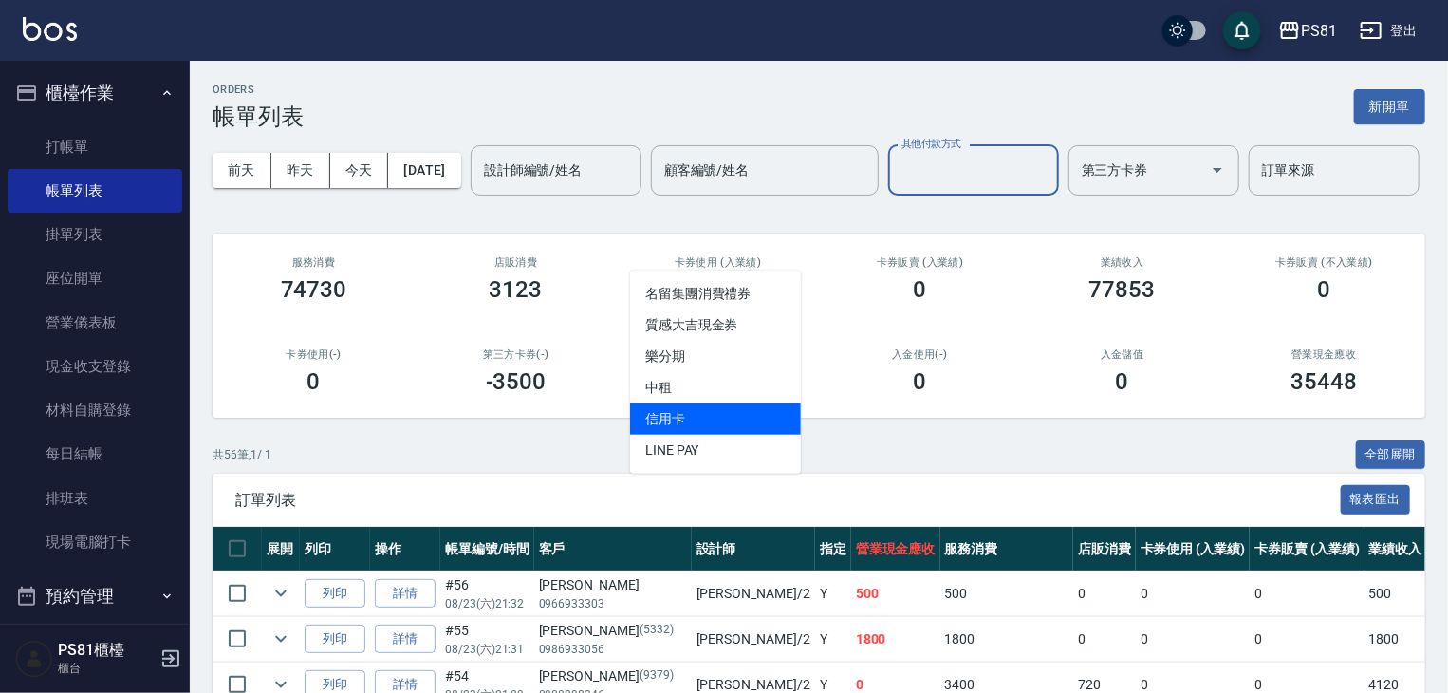
click at [697, 403] on span "信用卡" at bounding box center [715, 418] width 171 height 31
type input "信用卡"
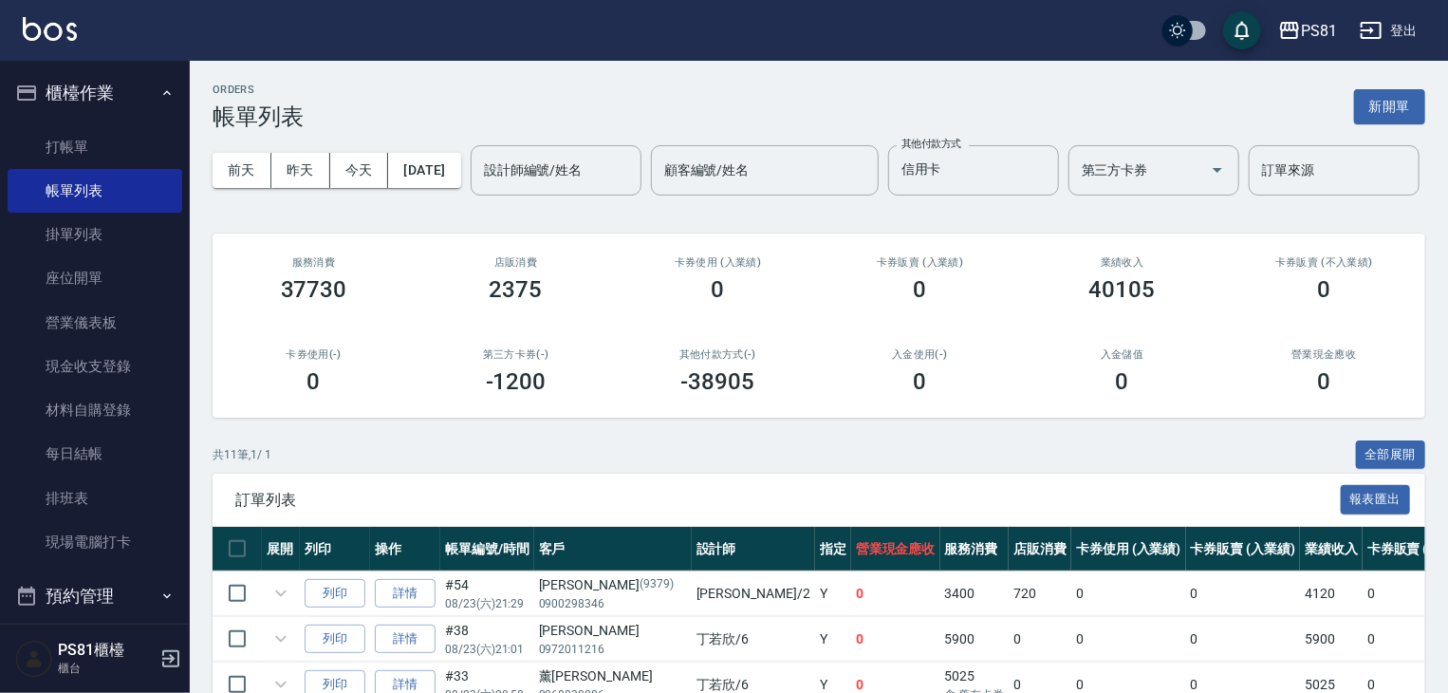
click at [872, 360] on h2 "入金使用(-)" at bounding box center [919, 354] width 157 height 12
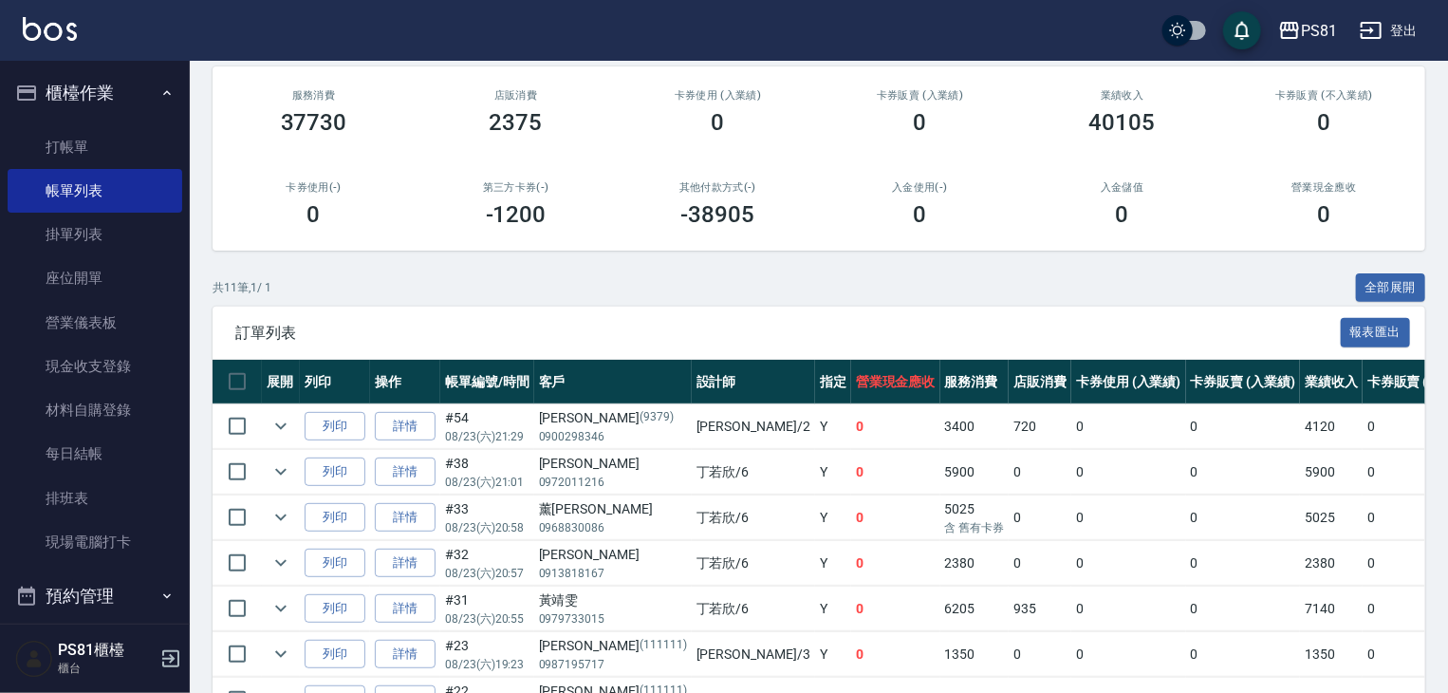
scroll to position [524, 0]
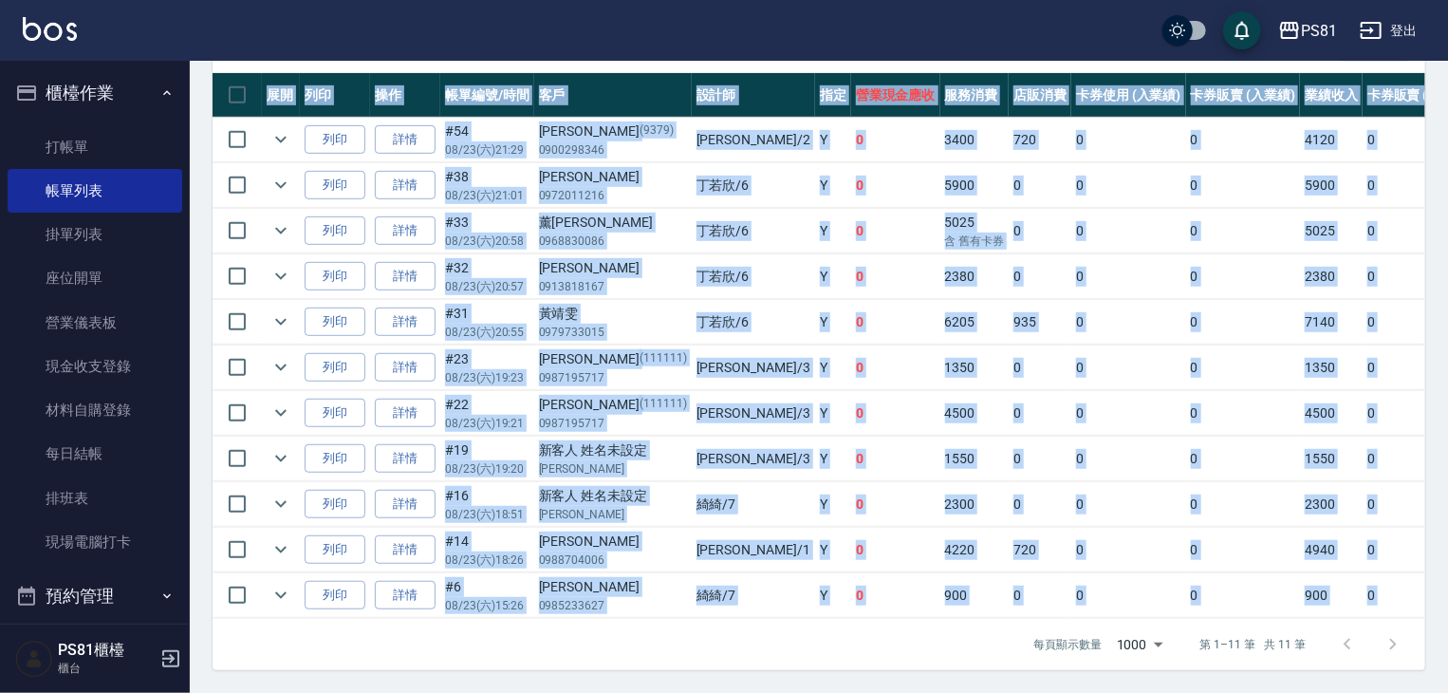
drag, startPoint x: 1021, startPoint y: 619, endPoint x: 1083, endPoint y: 613, distance: 63.0
click at [1083, 613] on div "訂單列表 報表匯出 展開 列印 操作 帳單編號/時間 客戶 設計師 指定 營業現金應收 服務消費 店販消費 卡券使用 (入業績) 卡券販賣 (入業績) 業績收…" at bounding box center [818, 345] width 1212 height 650
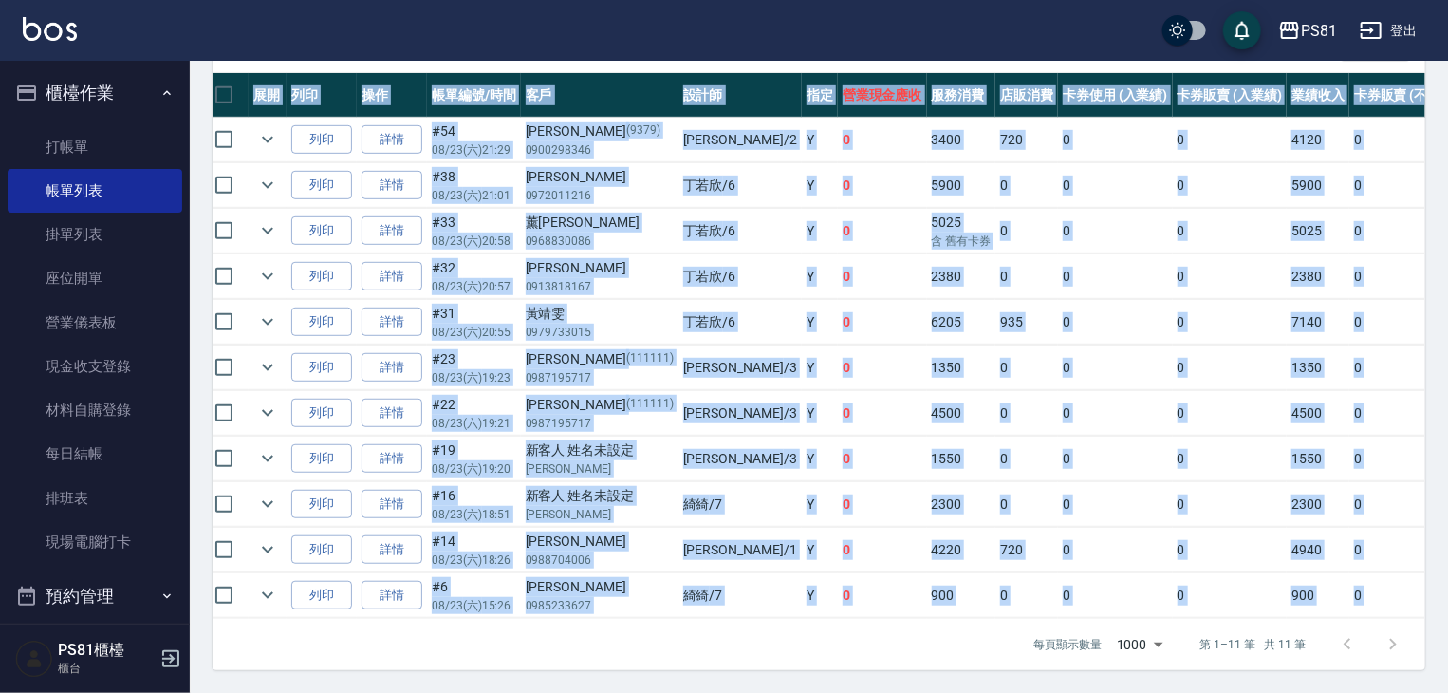
scroll to position [0, 0]
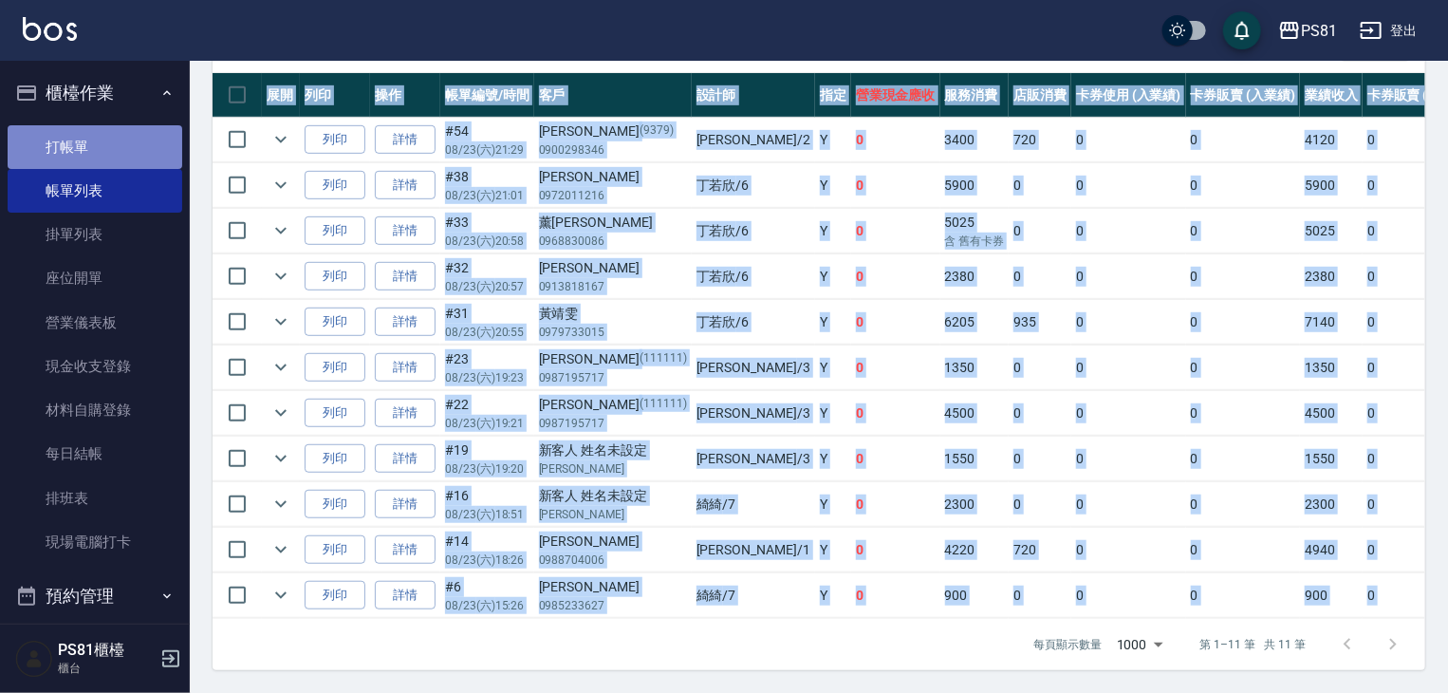
click at [101, 138] on link "打帳單" at bounding box center [95, 147] width 175 height 44
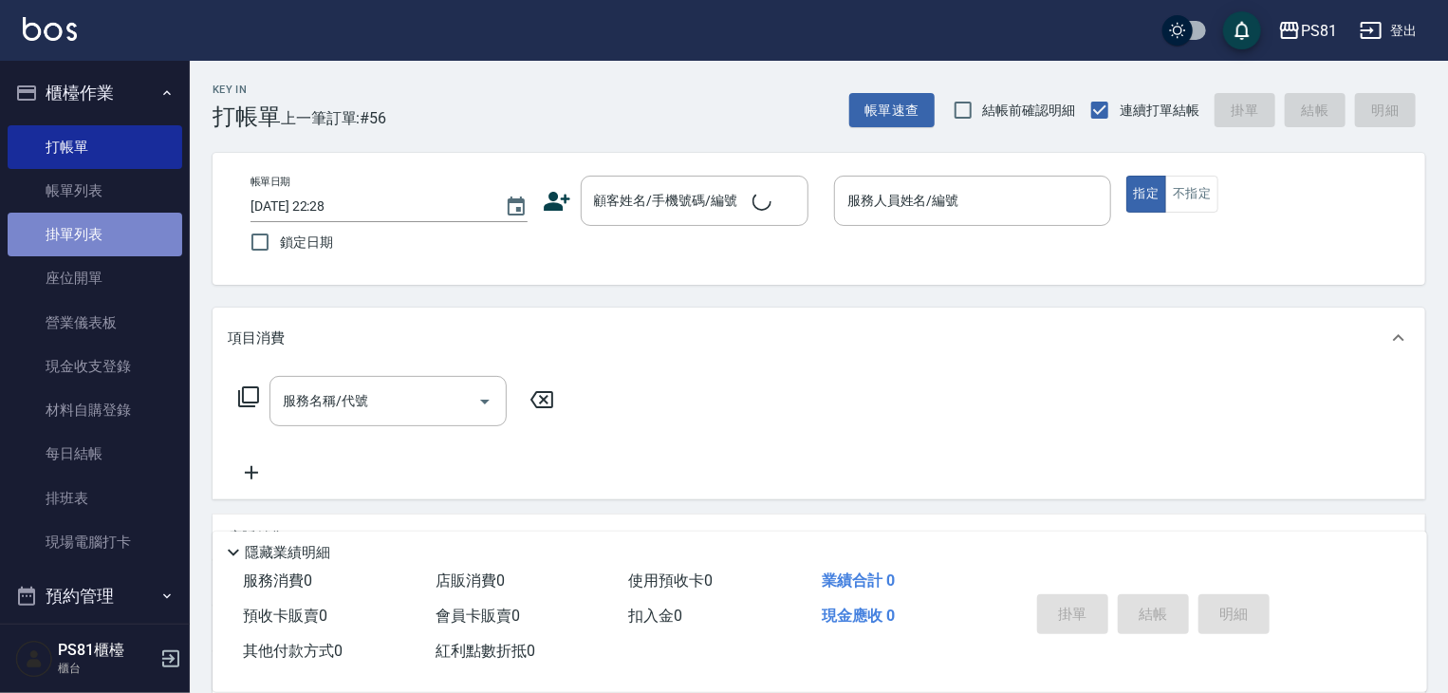
click at [137, 220] on link "掛單列表" at bounding box center [95, 234] width 175 height 44
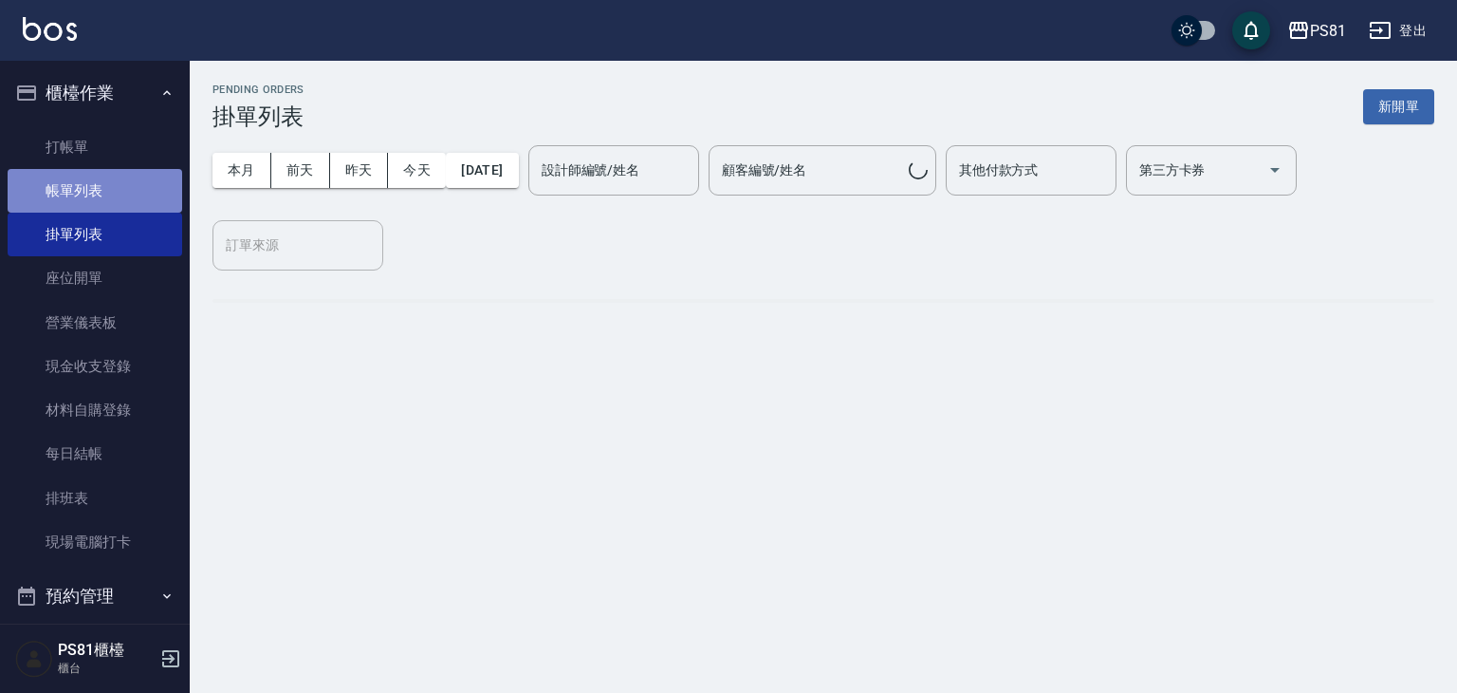
click at [133, 183] on link "帳單列表" at bounding box center [95, 191] width 175 height 44
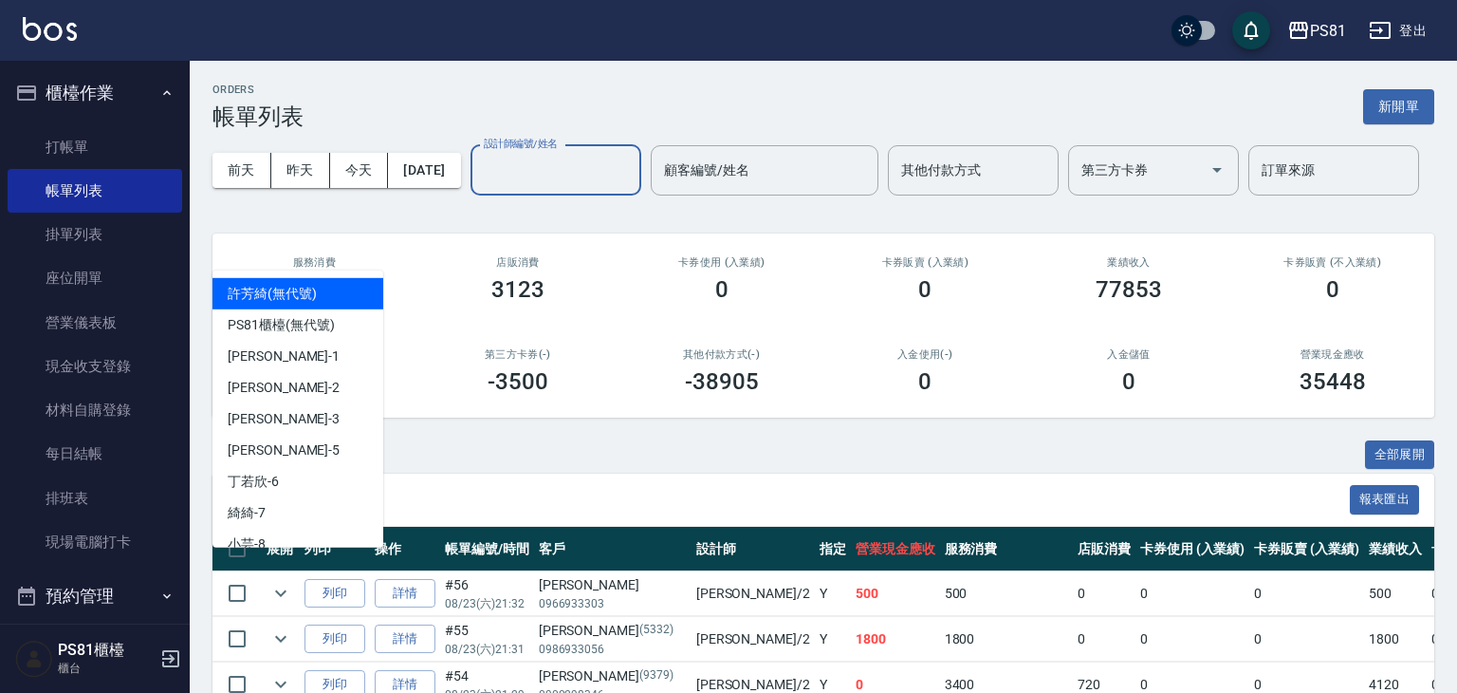
click at [479, 187] on input "設計師編號/姓名" at bounding box center [556, 170] width 154 height 33
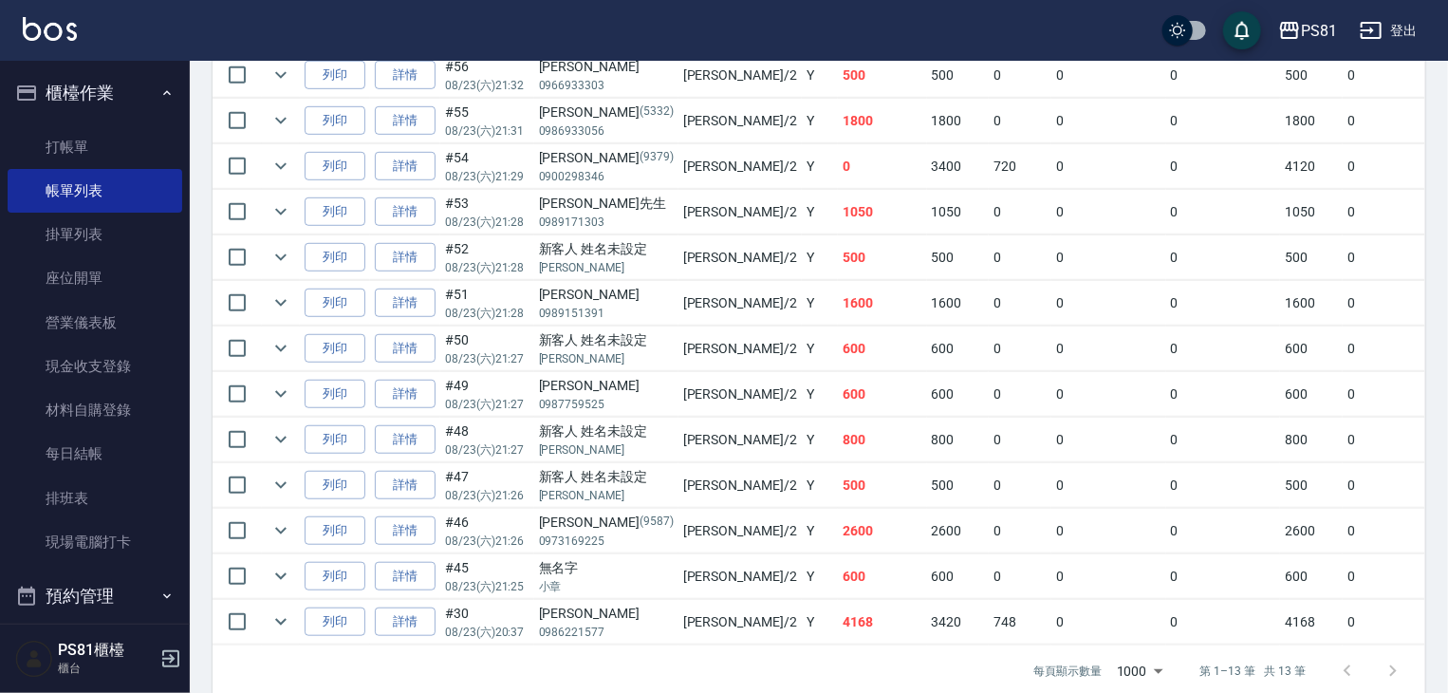
scroll to position [614, 0]
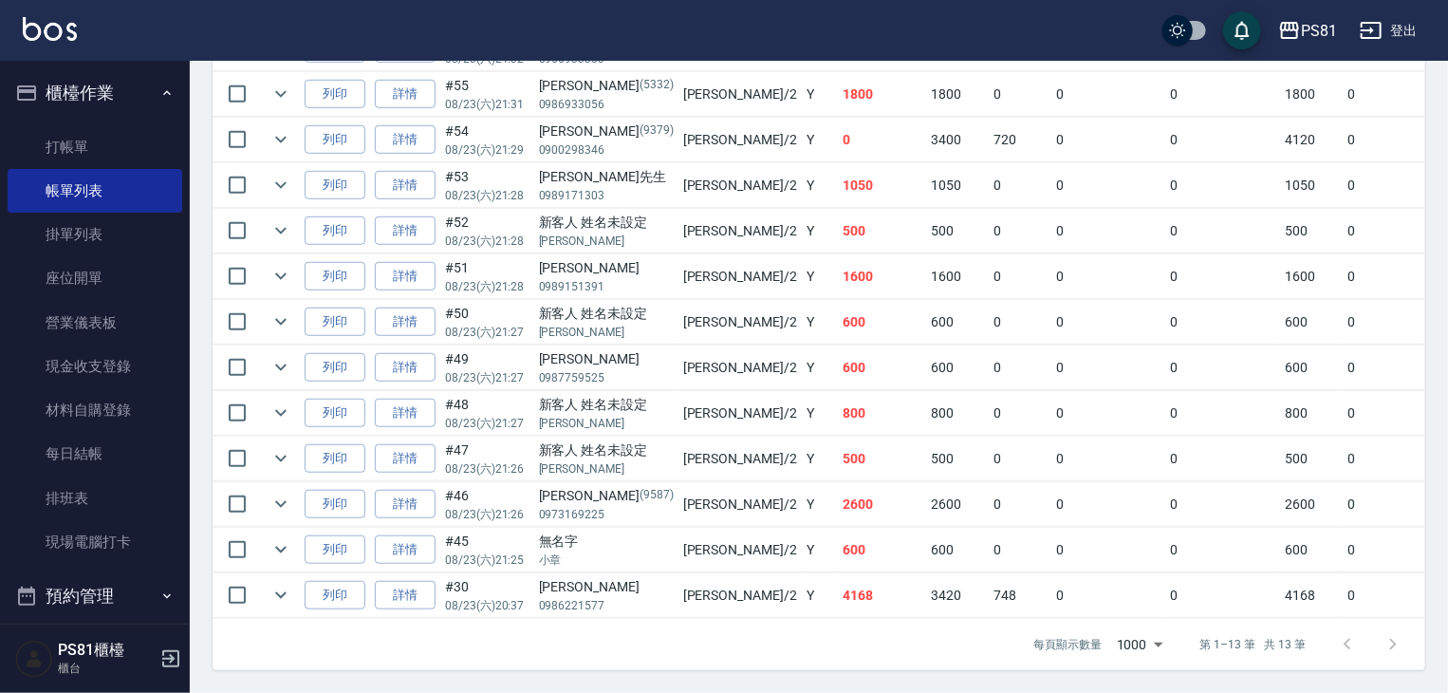
type input "采蓮-2"
click at [838, 489] on td "2600" at bounding box center [882, 504] width 89 height 45
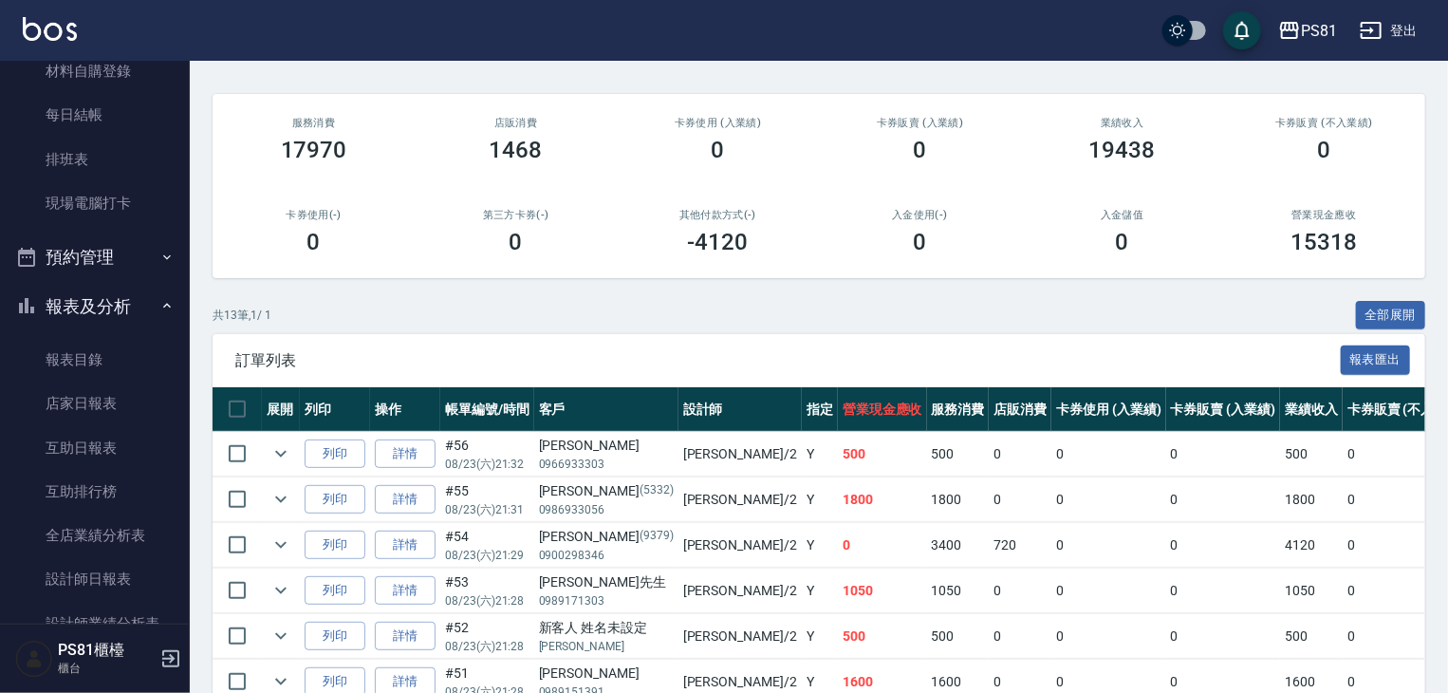
scroll to position [379, 0]
click at [612, 40] on icon "Clear" at bounding box center [621, 30] width 19 height 19
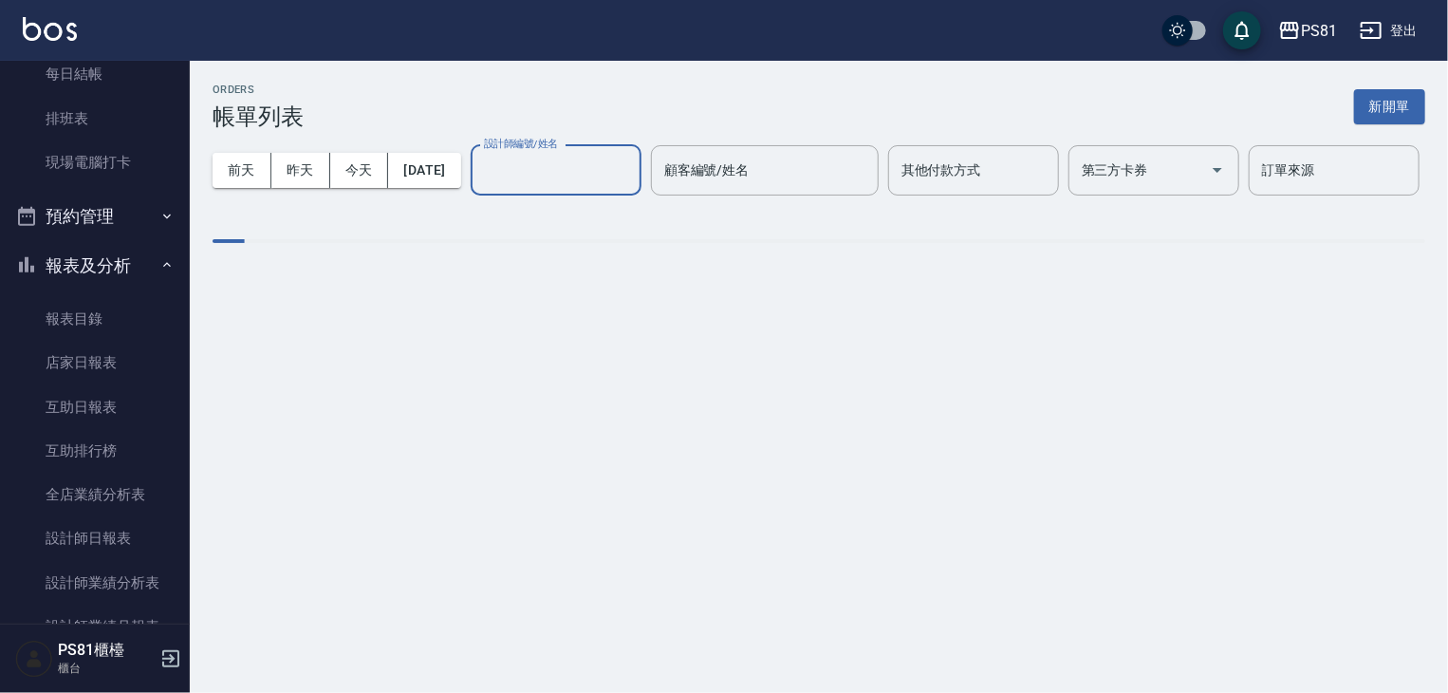
scroll to position [0, 0]
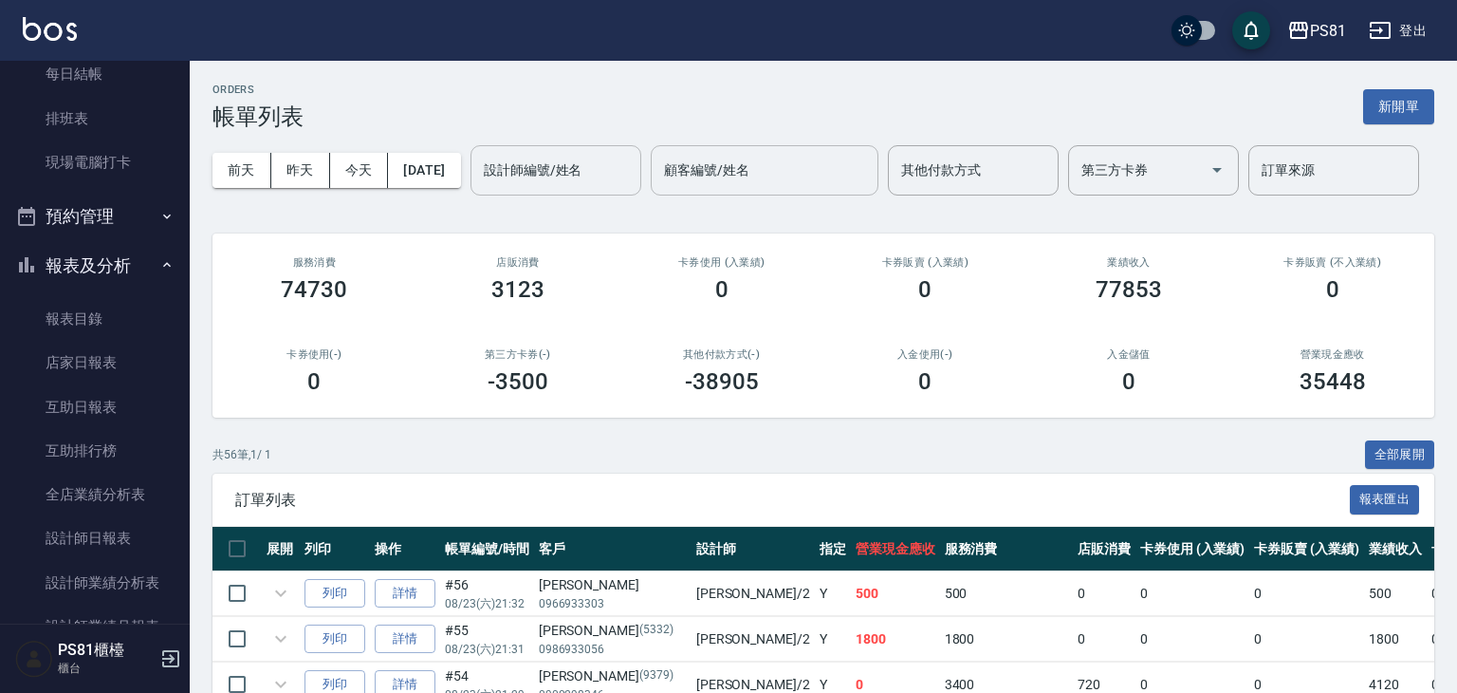
click at [531, 303] on h3 "3123" at bounding box center [517, 289] width 53 height 27
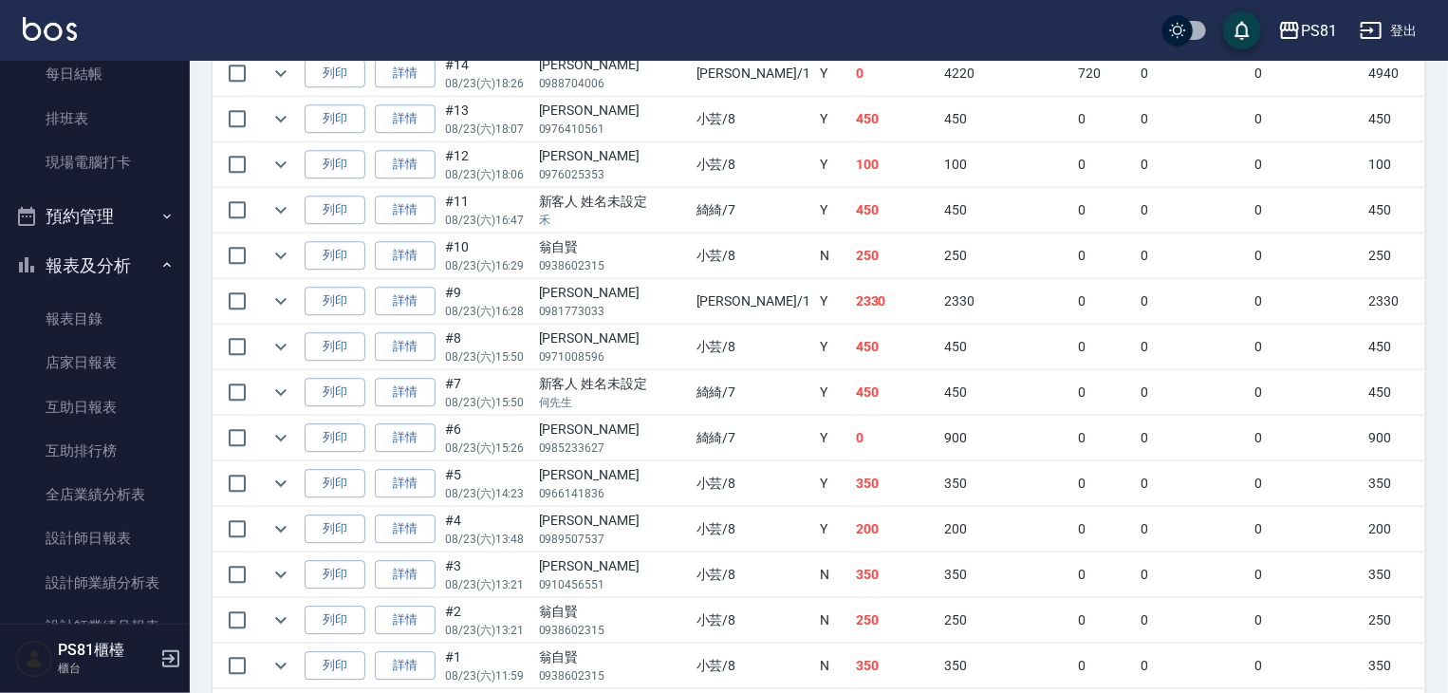
scroll to position [2556, 0]
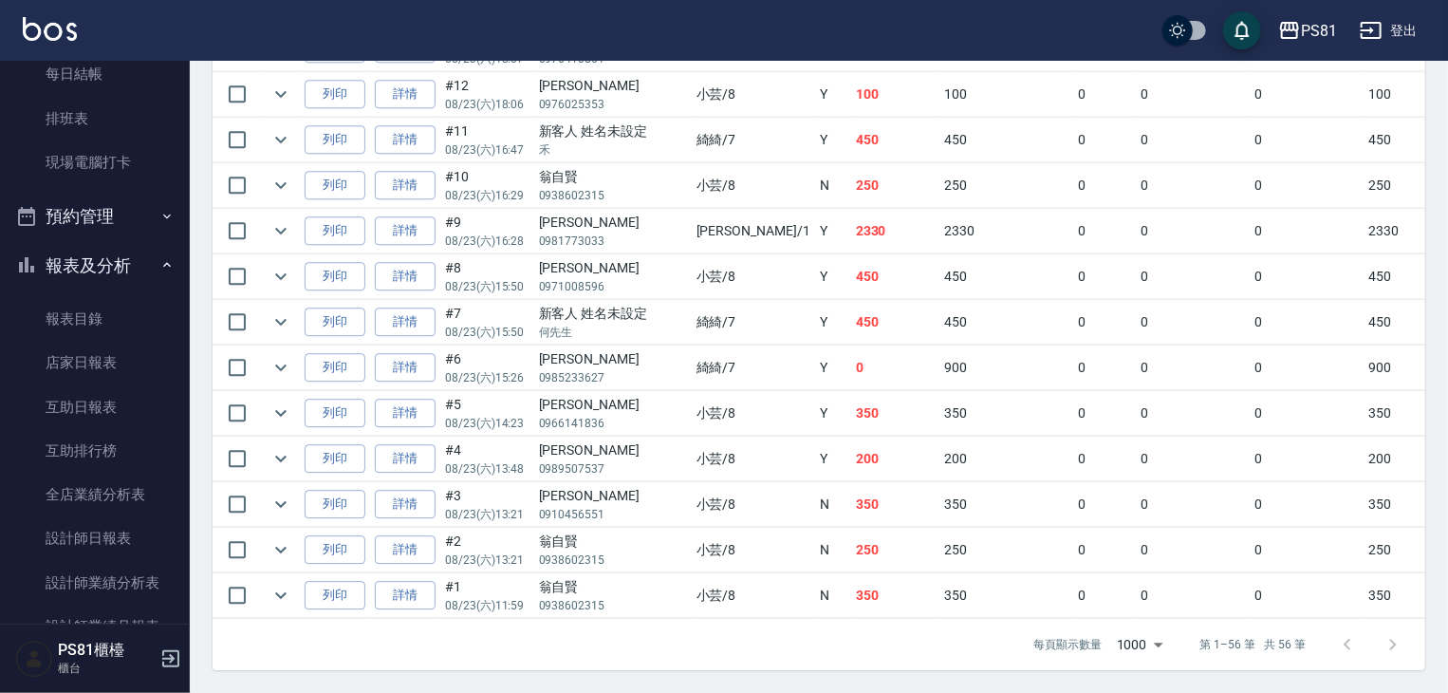
click at [640, 212] on div "[PERSON_NAME]" at bounding box center [613, 222] width 148 height 20
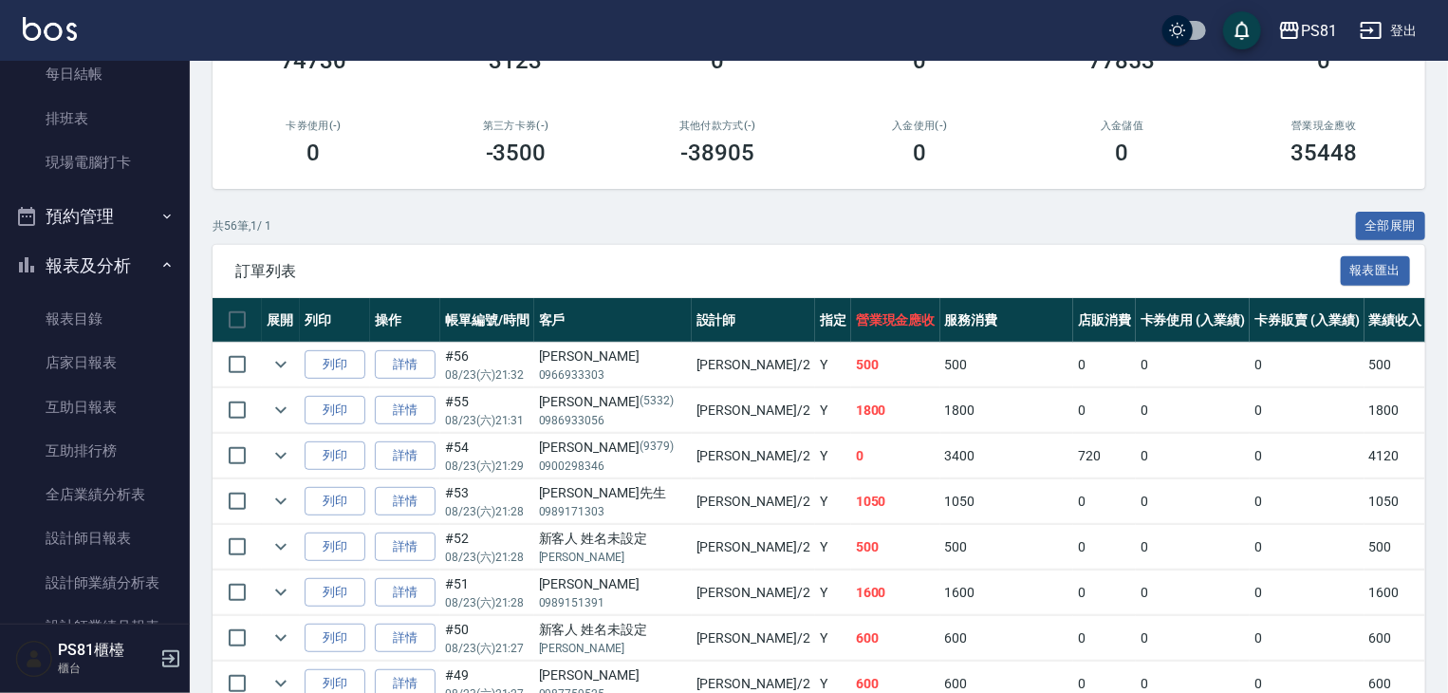
scroll to position [0, 0]
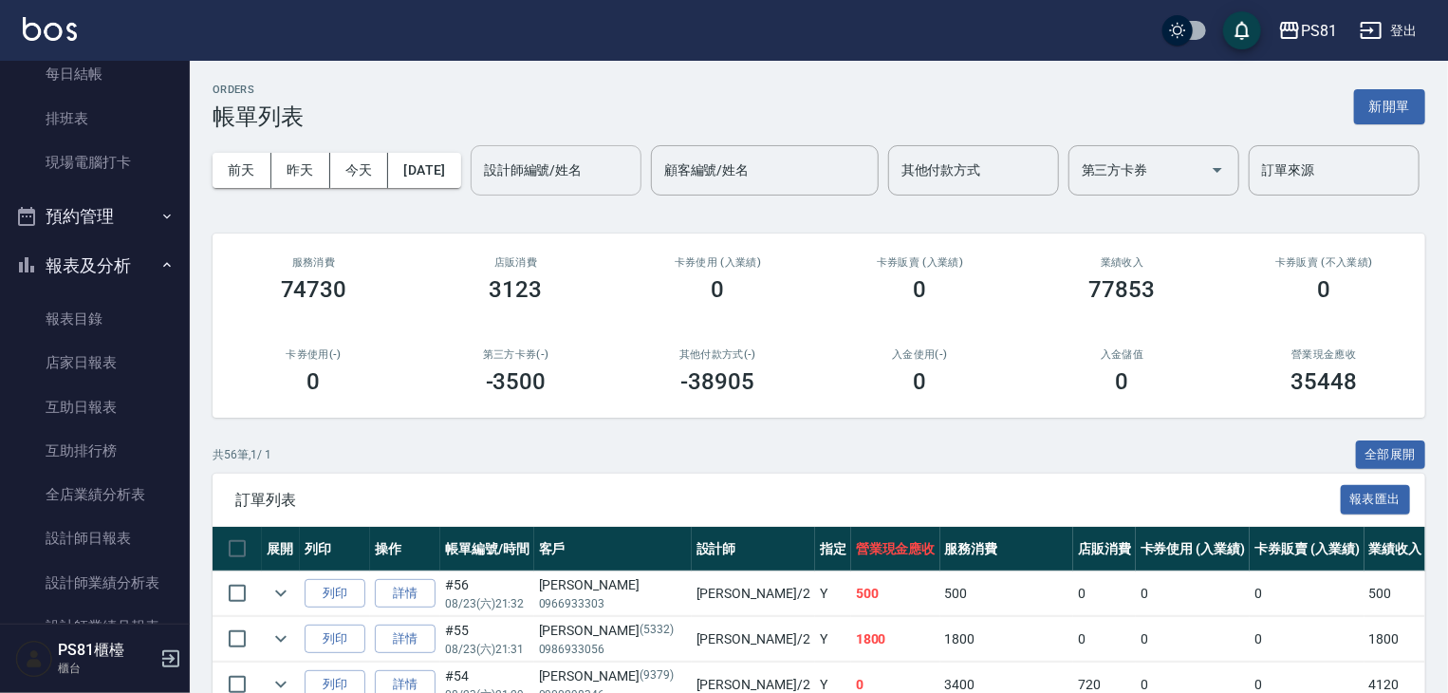
click at [471, 195] on div "設計師編號/姓名" at bounding box center [556, 170] width 171 height 50
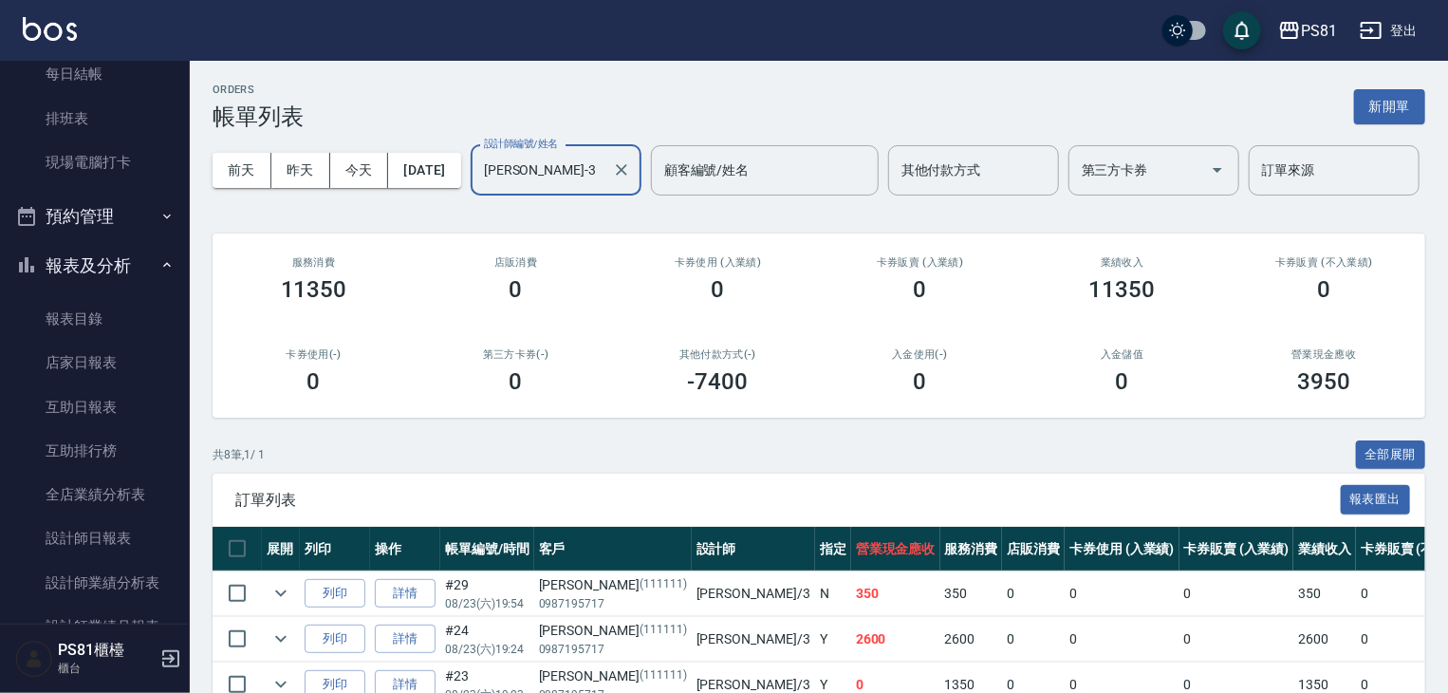
type input "[PERSON_NAME]-3"
drag, startPoint x: 762, startPoint y: 583, endPoint x: 761, endPoint y: 564, distance: 19.0
click at [761, 526] on div "訂單列表 報表匯出" at bounding box center [818, 499] width 1212 height 52
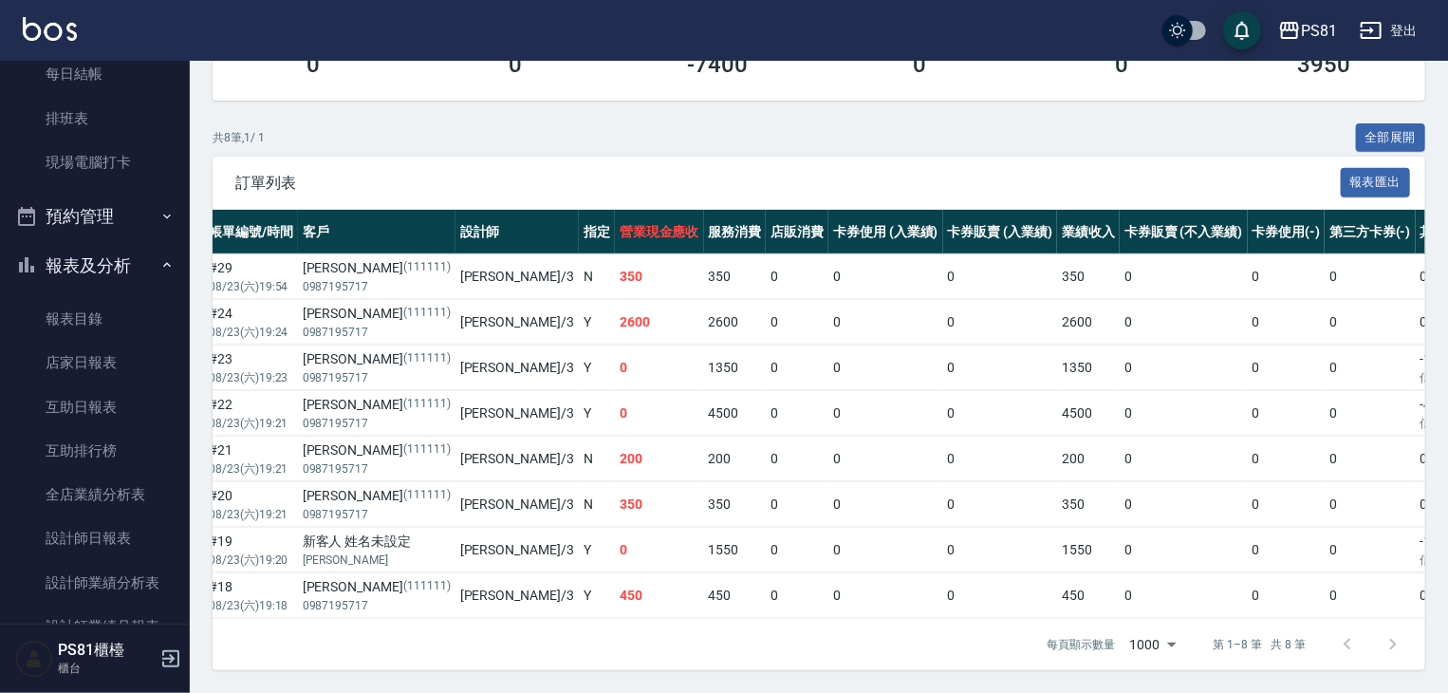
scroll to position [0, 231]
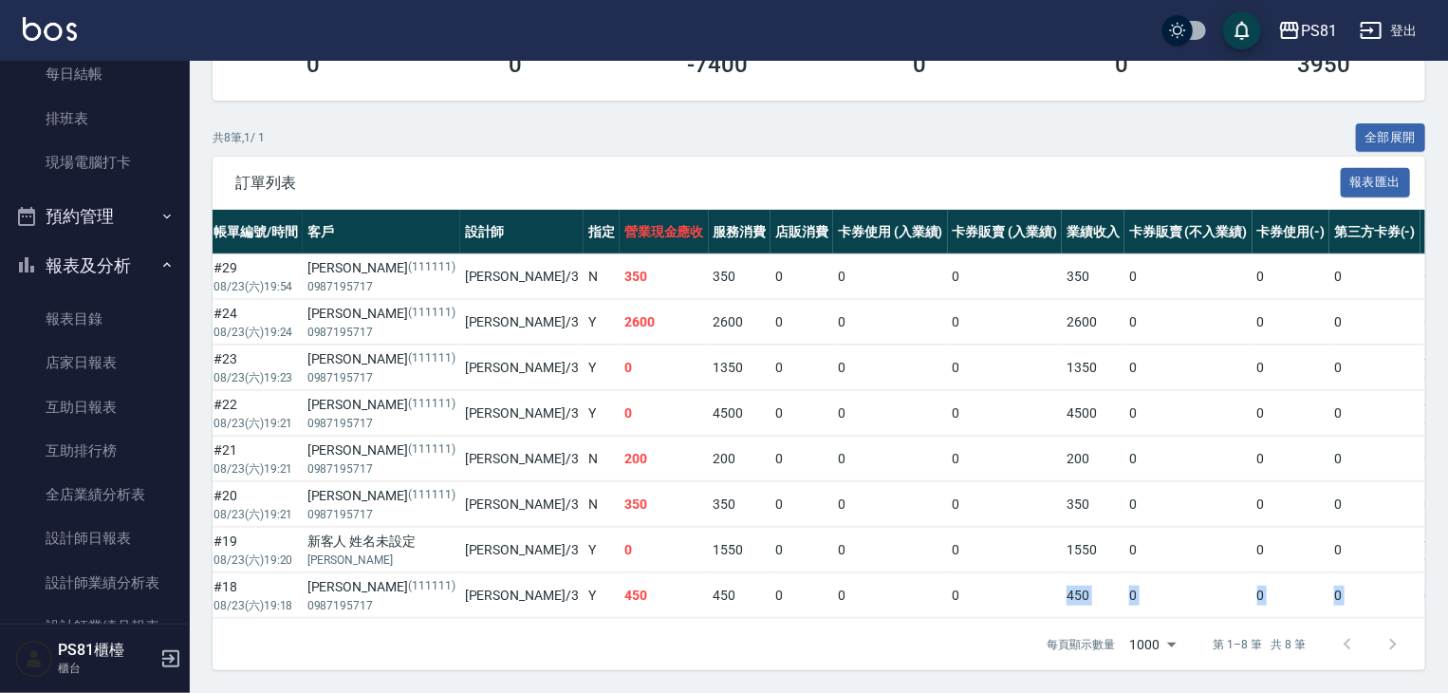
drag, startPoint x: 914, startPoint y: 600, endPoint x: 943, endPoint y: 602, distance: 29.5
click at [943, 602] on tbody "列印 詳情 #29 08/23 (六) 19:54 [PERSON_NAME] (111111) 0987195717 [PERSON_NAME] /3 N …" at bounding box center [840, 436] width 1719 height 364
click at [1062, 555] on td "1550" at bounding box center [1093, 549] width 63 height 45
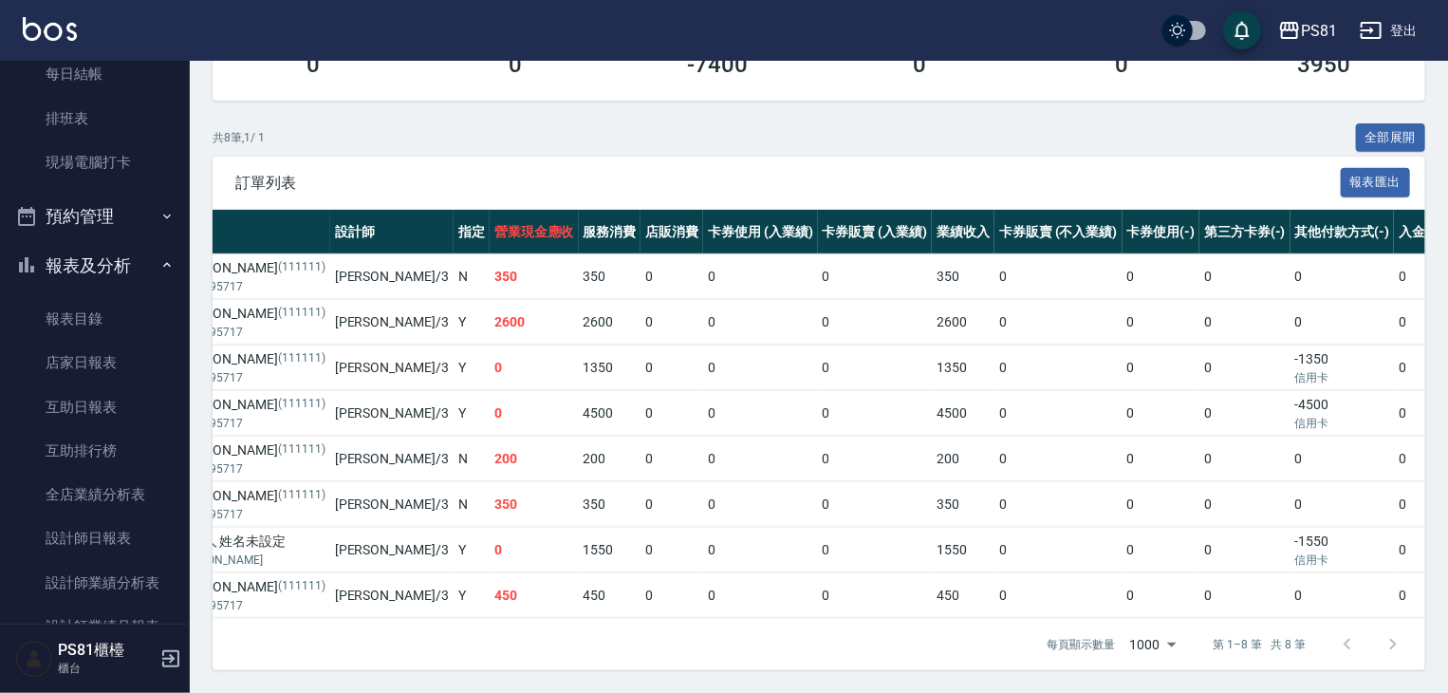
scroll to position [0, 0]
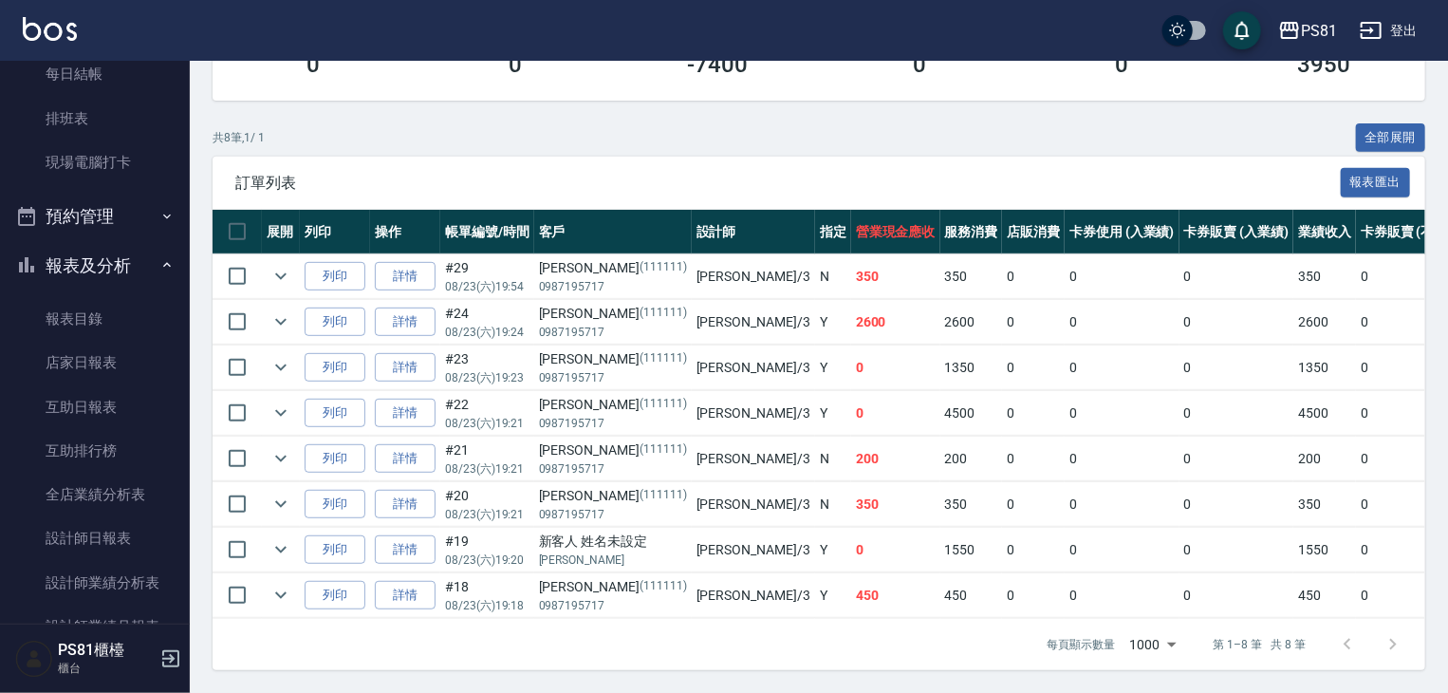
click at [940, 411] on td "4500" at bounding box center [971, 413] width 63 height 45
click at [288, 401] on icon "expand row" at bounding box center [280, 412] width 23 height 23
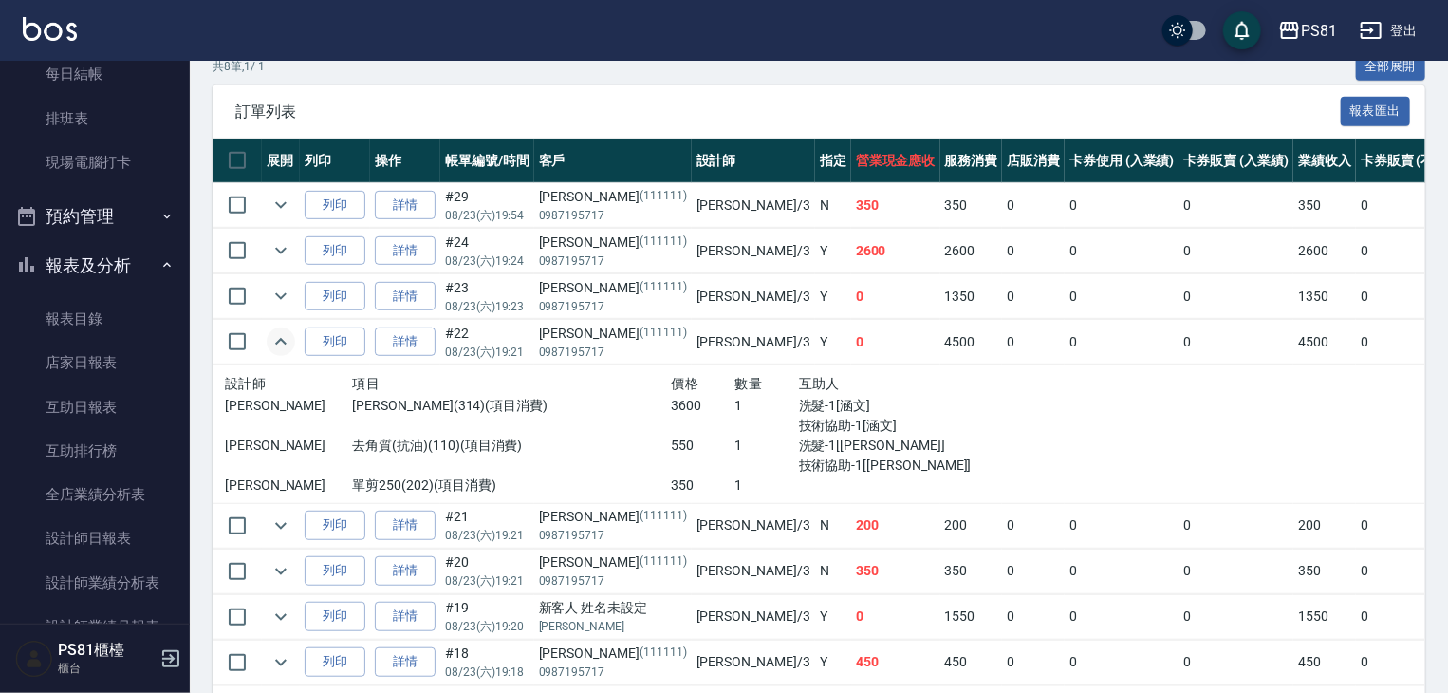
click at [288, 353] on icon "expand row" at bounding box center [280, 341] width 23 height 23
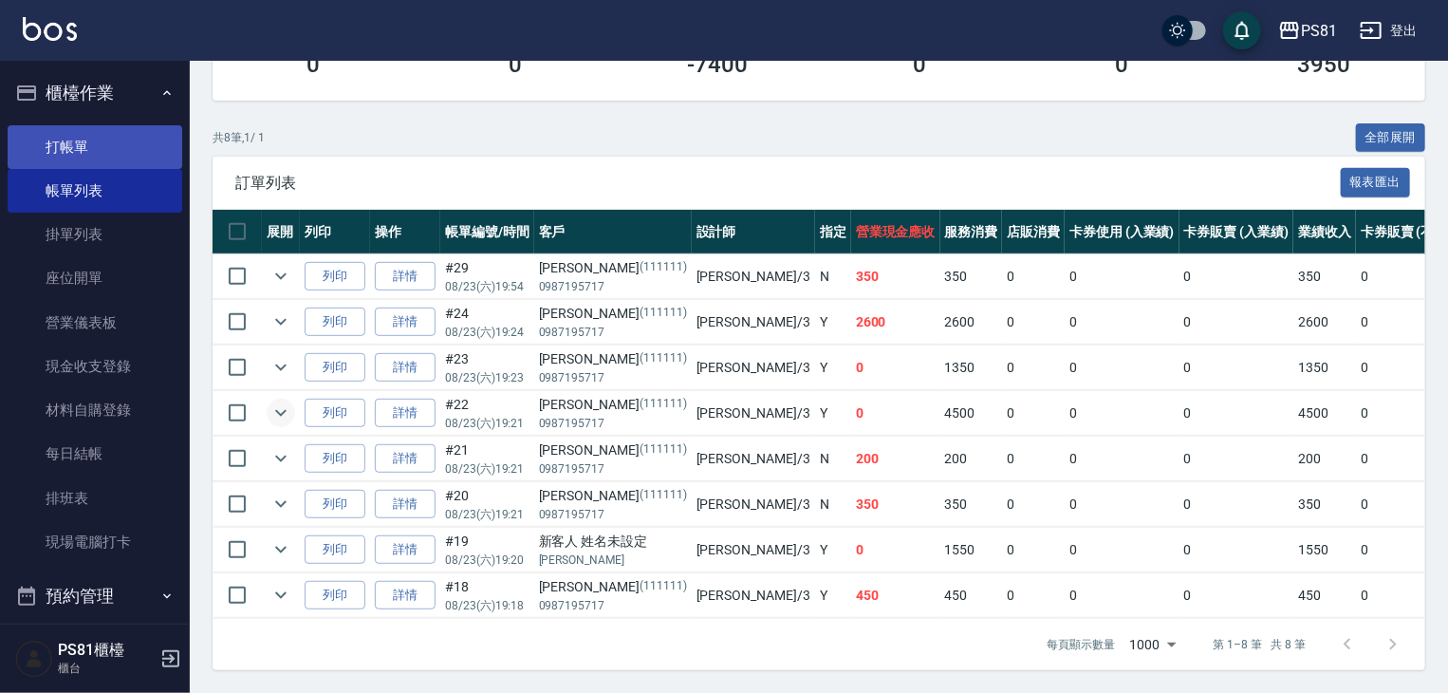
click at [92, 149] on link "打帳單" at bounding box center [95, 147] width 175 height 44
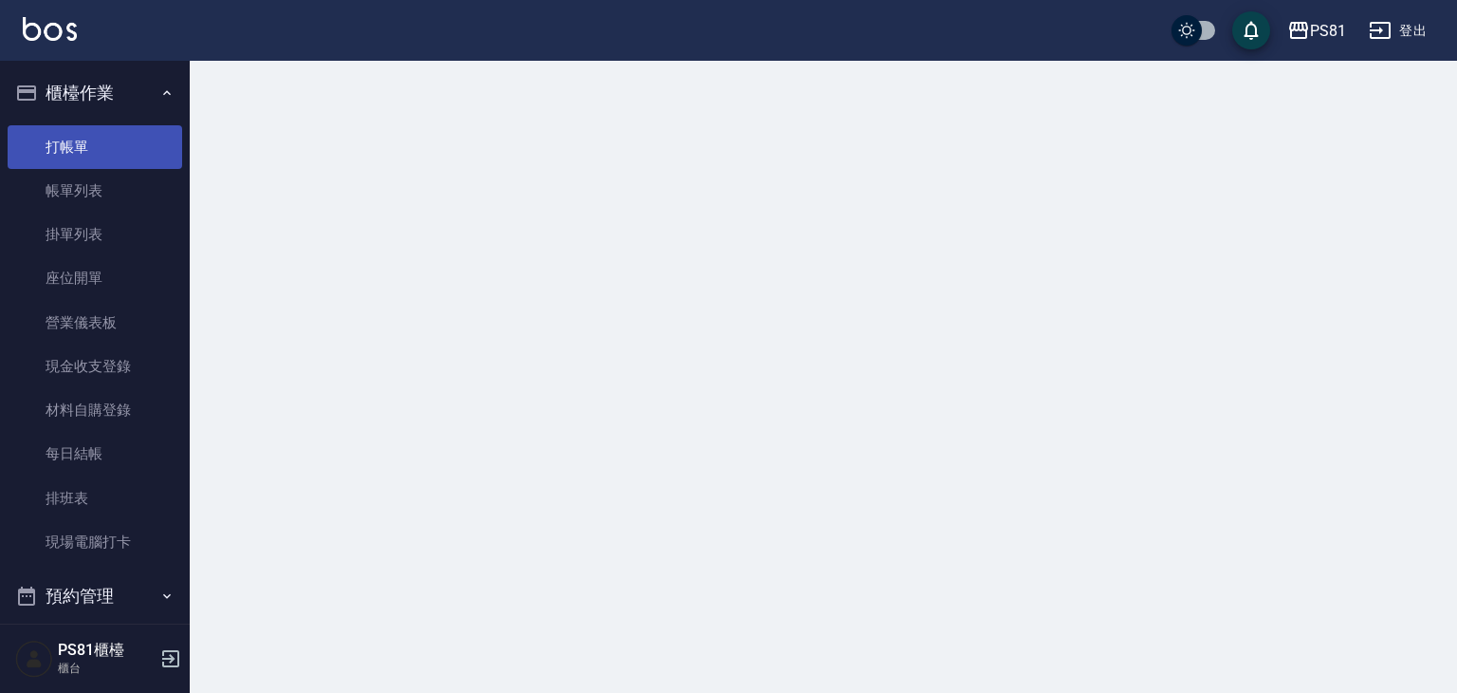
click at [94, 150] on link "打帳單" at bounding box center [95, 147] width 175 height 44
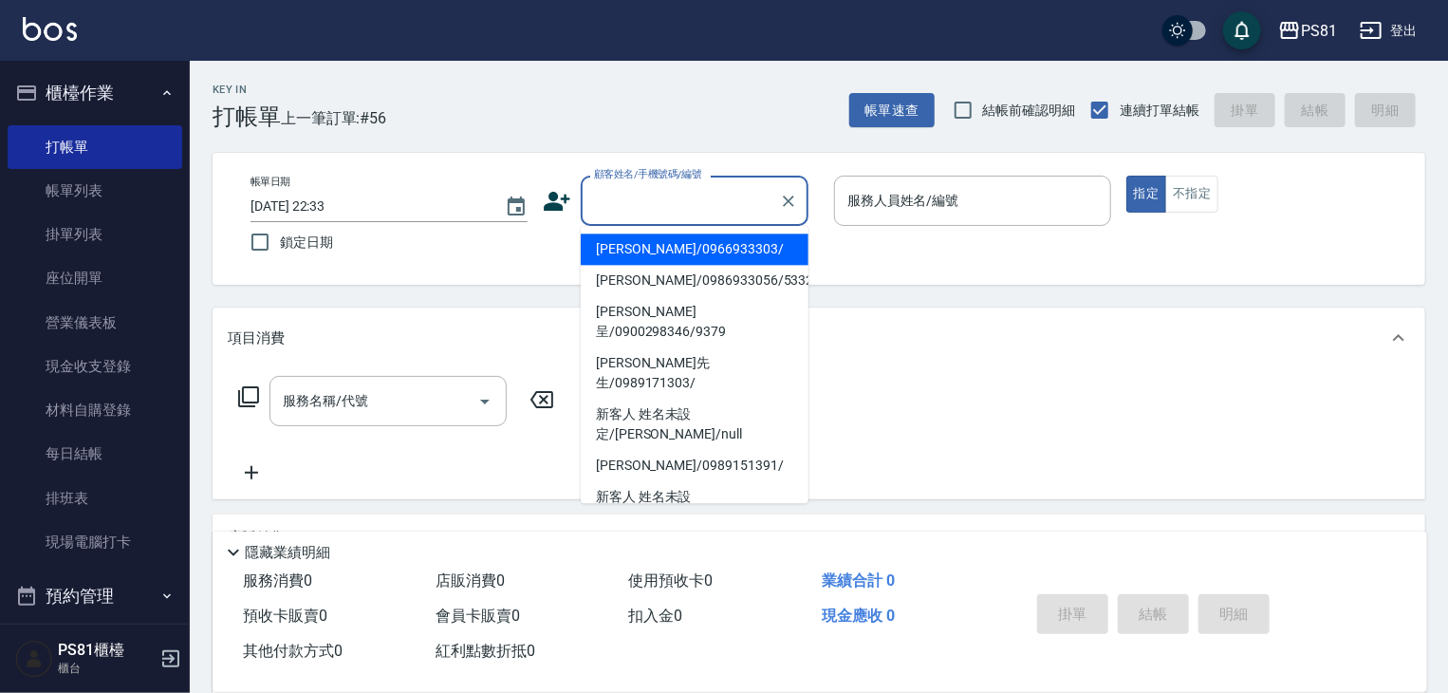
click at [729, 208] on input "顧客姓名/手機號碼/編號" at bounding box center [680, 200] width 182 height 33
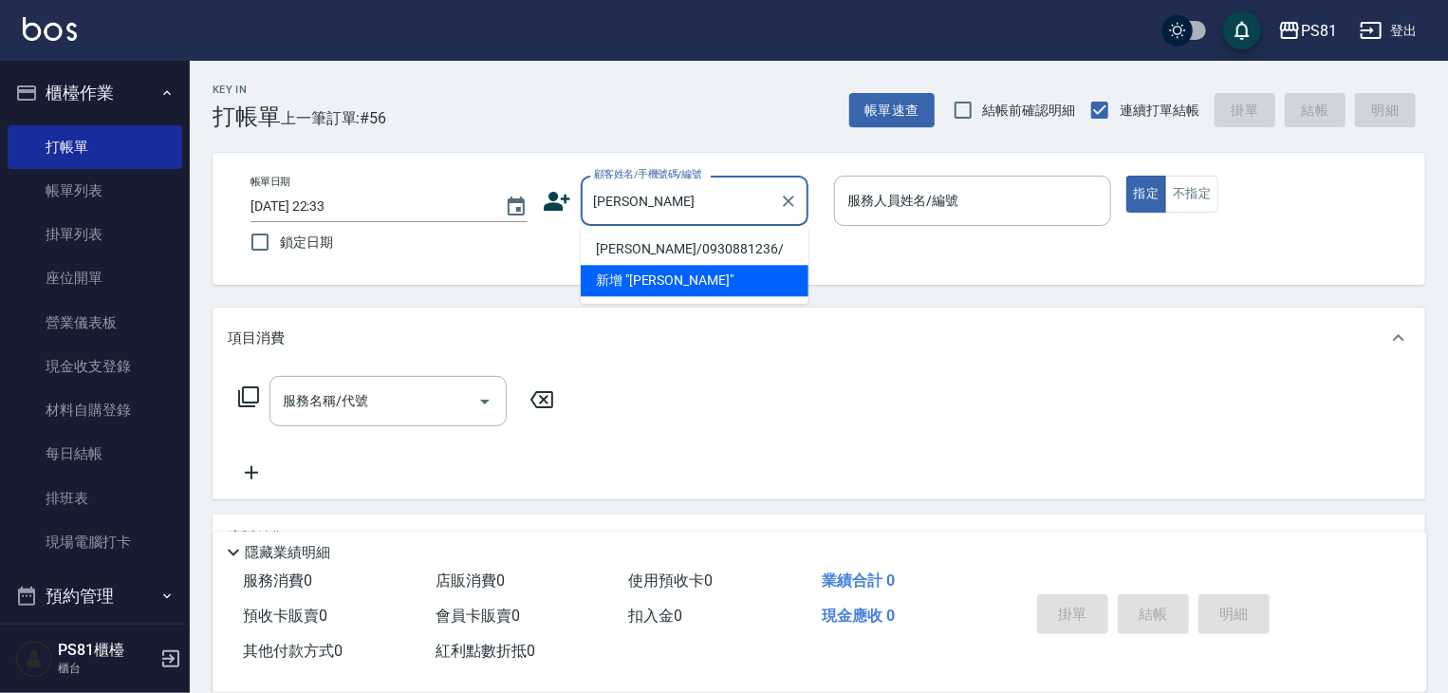
click at [721, 236] on li "[PERSON_NAME]/0930881236/" at bounding box center [695, 248] width 228 height 31
type input "[PERSON_NAME]/0930881236/"
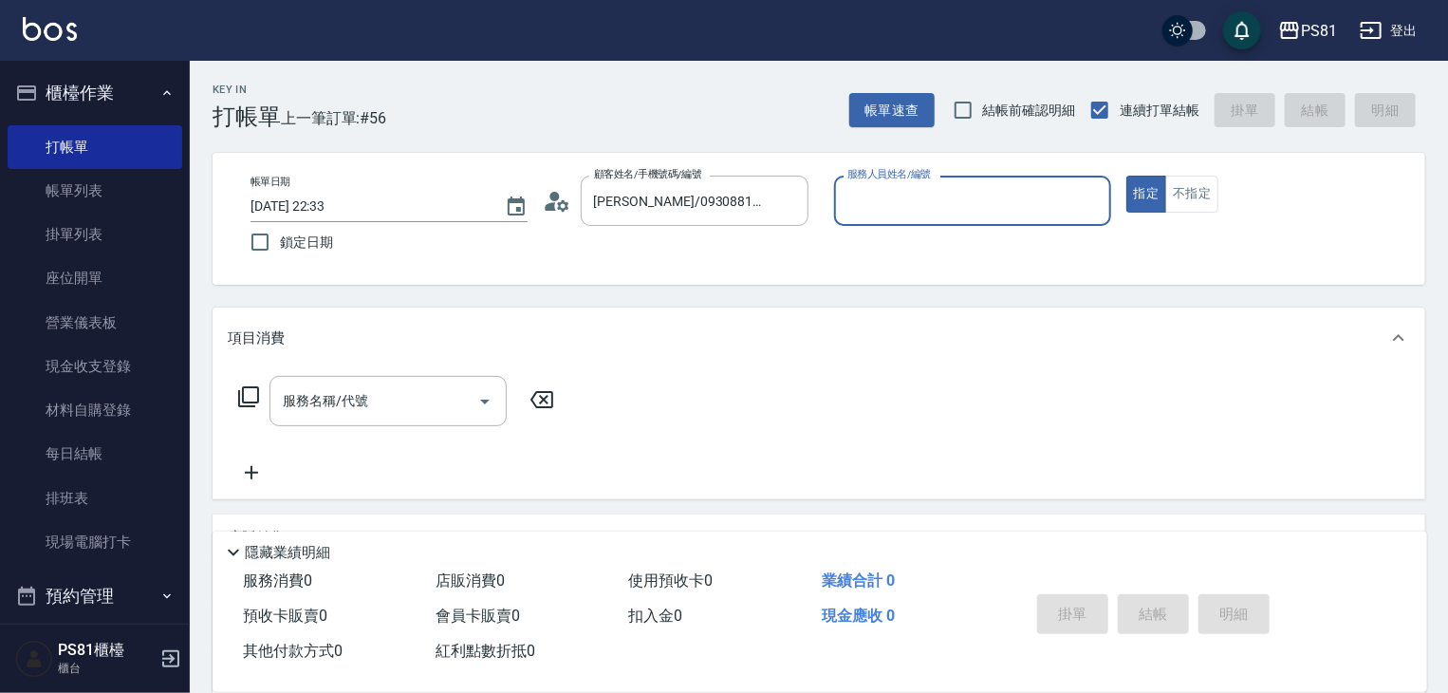
type input "丁若欣-6"
click at [1089, 196] on icon "Clear" at bounding box center [1090, 201] width 19 height 19
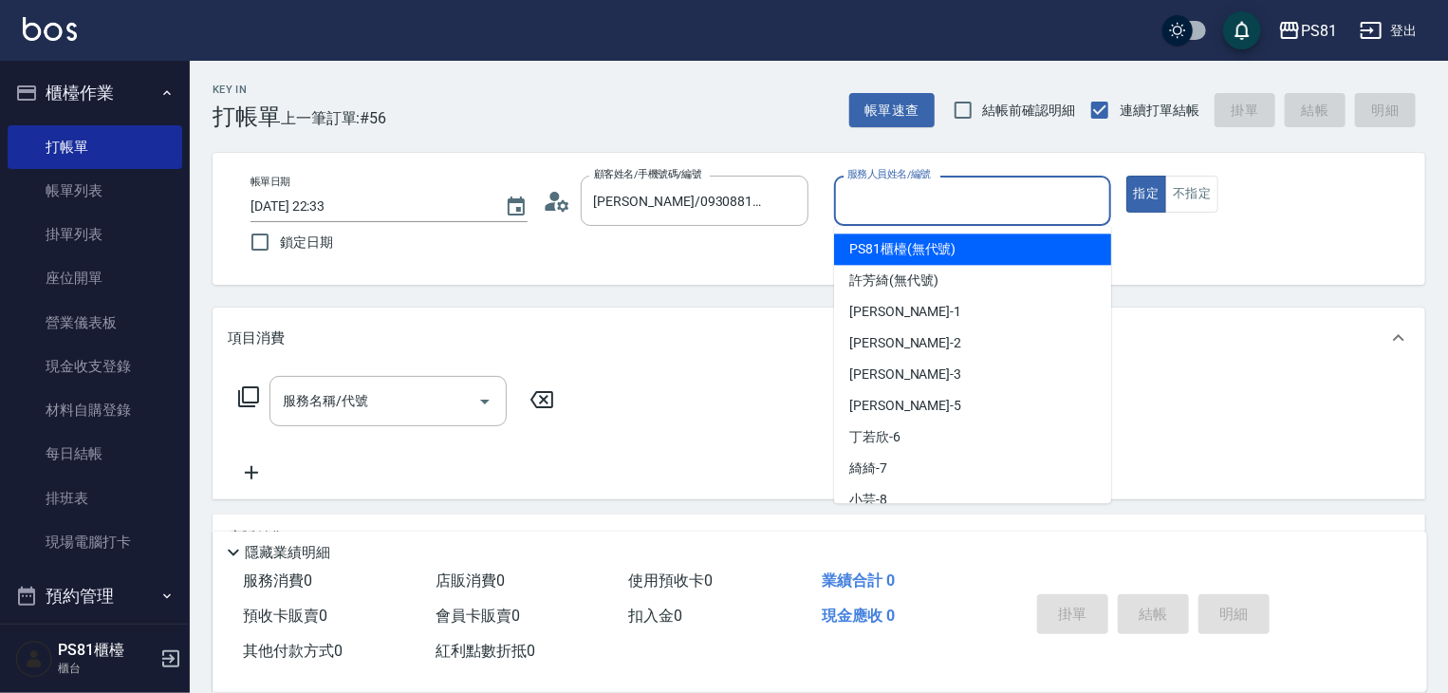
click at [1049, 210] on input "服務人員姓名/編號" at bounding box center [972, 200] width 260 height 33
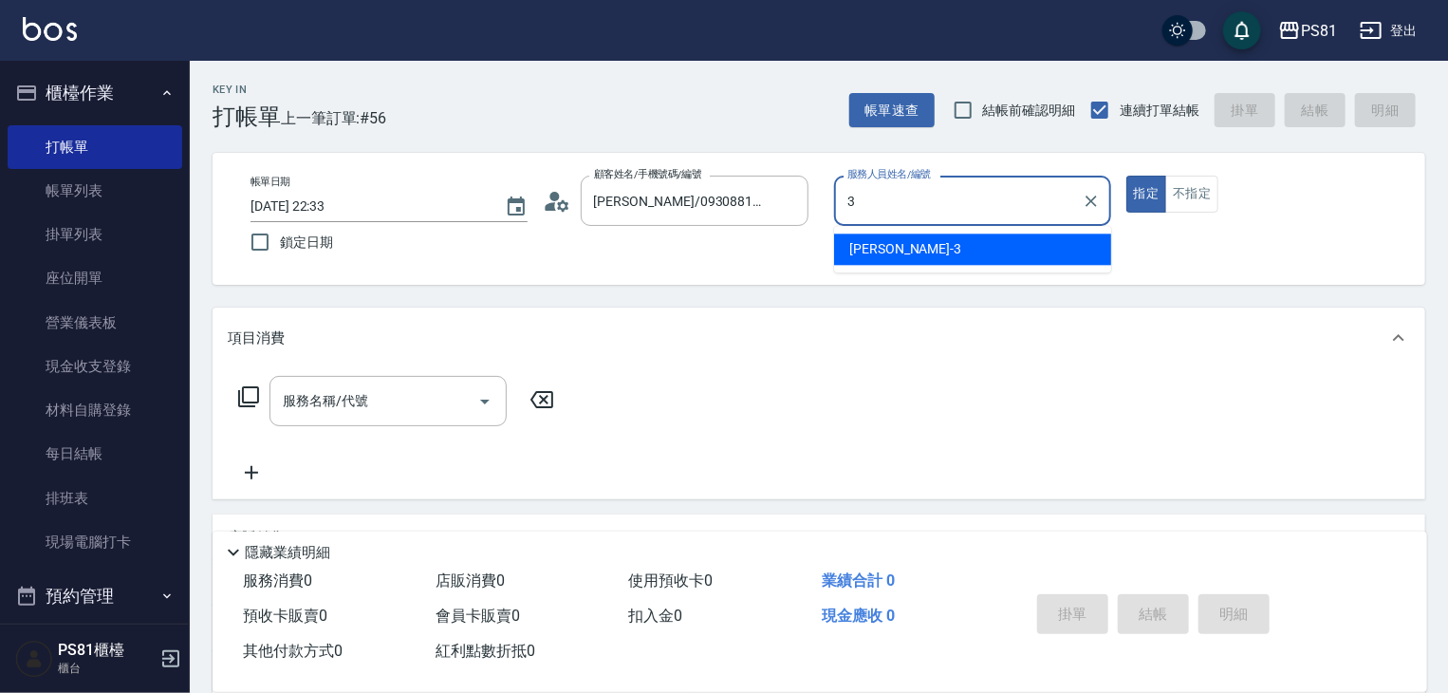
type input "[PERSON_NAME]-3"
type button "true"
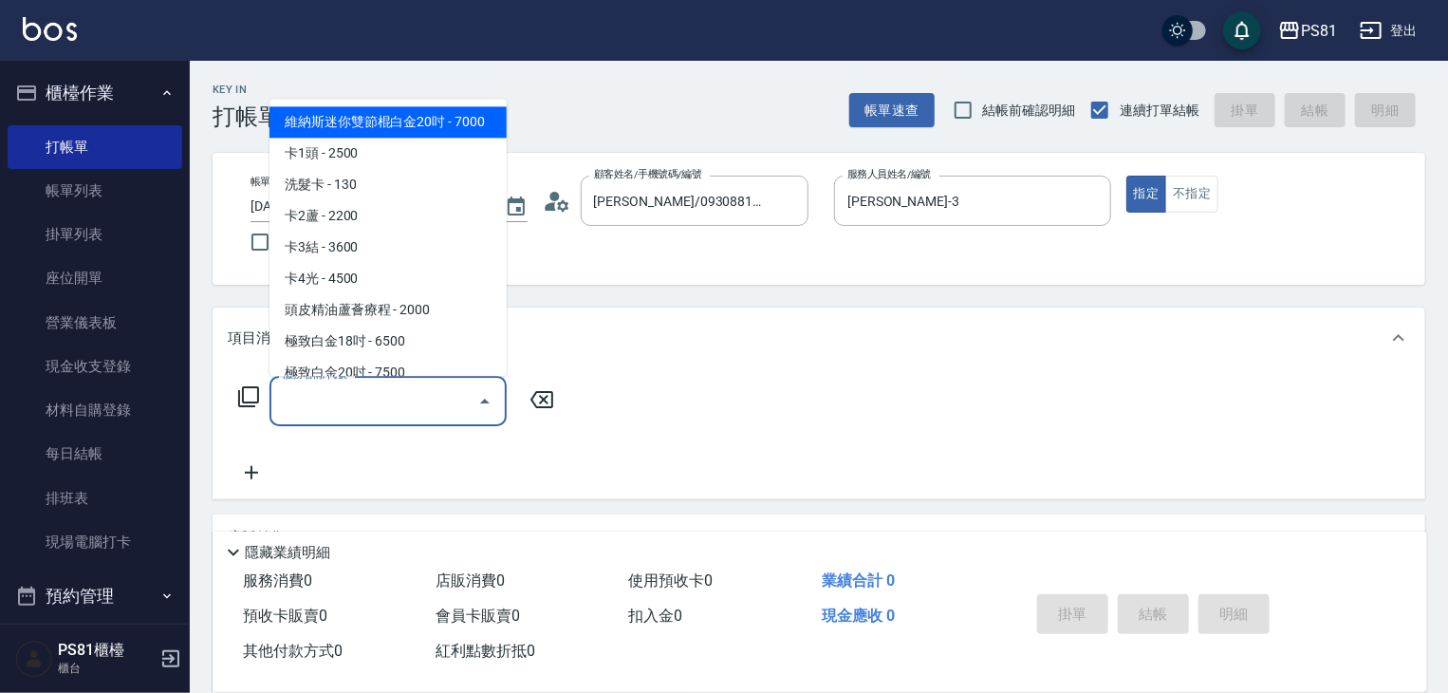
click at [399, 388] on input "服務名稱/代號" at bounding box center [374, 400] width 192 height 33
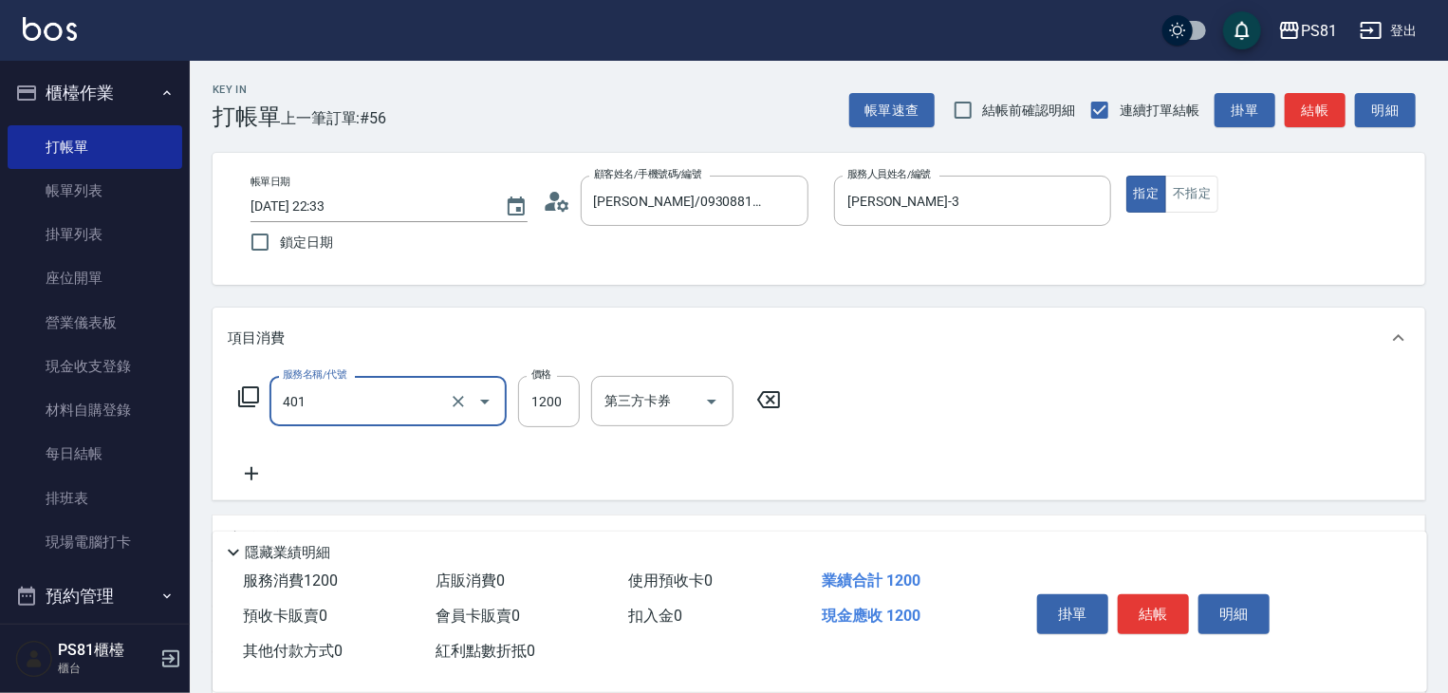
type input "基本染髮(401)"
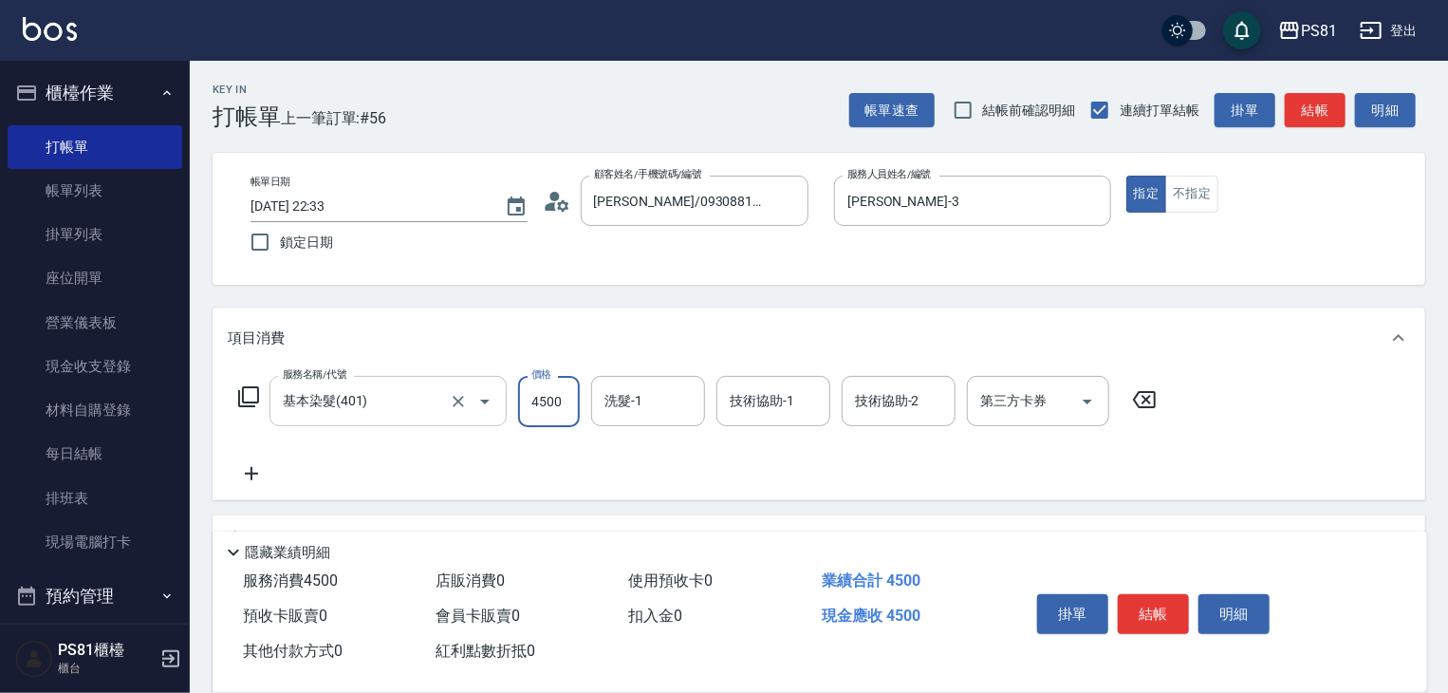
type input "4500"
click at [543, 397] on input "4500" at bounding box center [549, 401] width 62 height 51
click at [616, 472] on div "服務名稱/代號 基本染髮(401) 服務名稱/代號 價格 4500 價格 洗髮-1 洗髮-1 技術協助-1 技術協助-1 技術協助-2 技術協助-2 第三方卡…" at bounding box center [698, 430] width 940 height 109
click at [619, 411] on input "洗髮-1" at bounding box center [648, 400] width 97 height 33
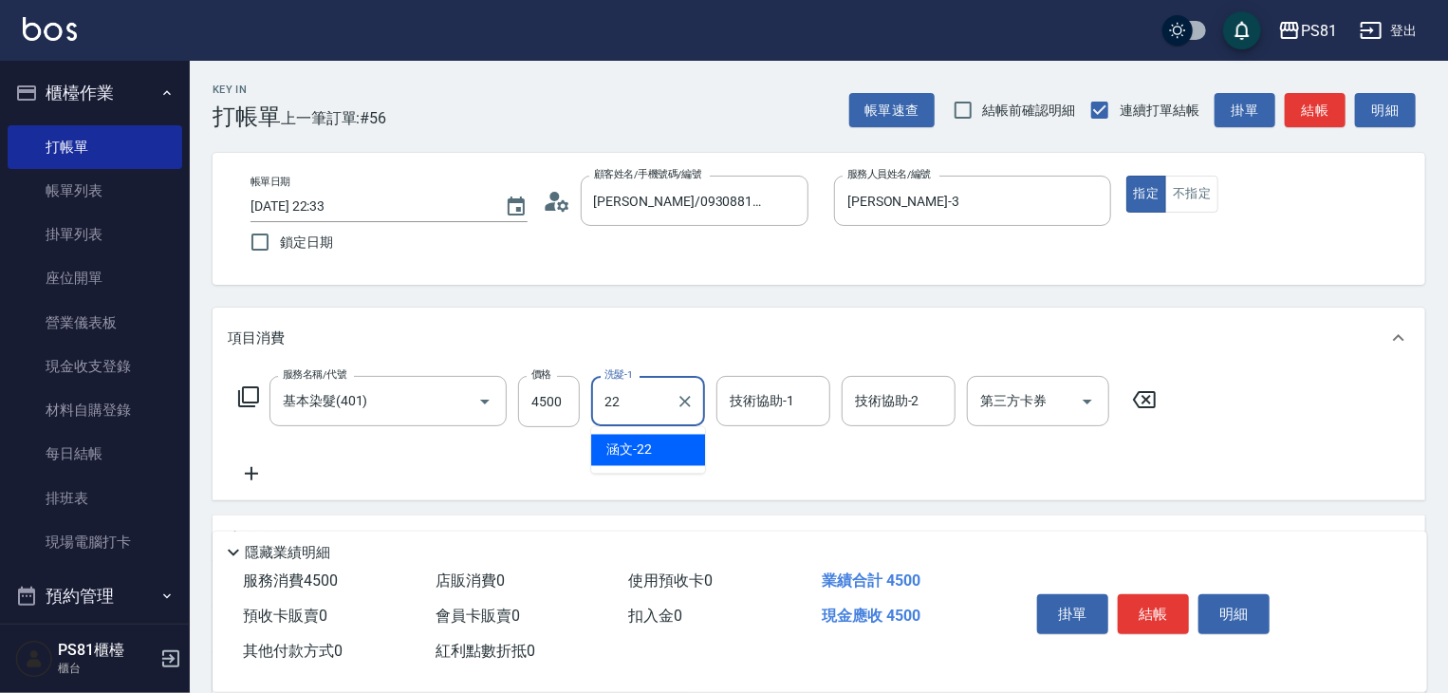
type input "涵文-22"
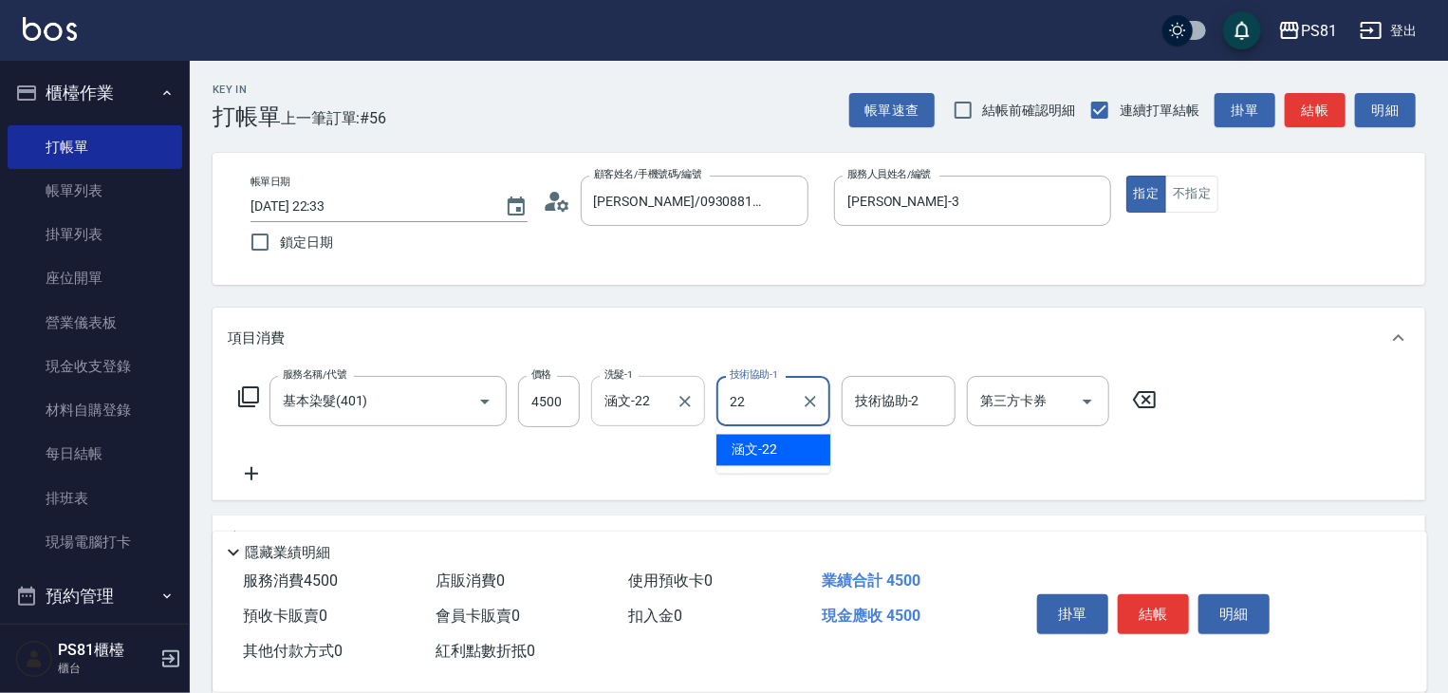
type input "涵文-22"
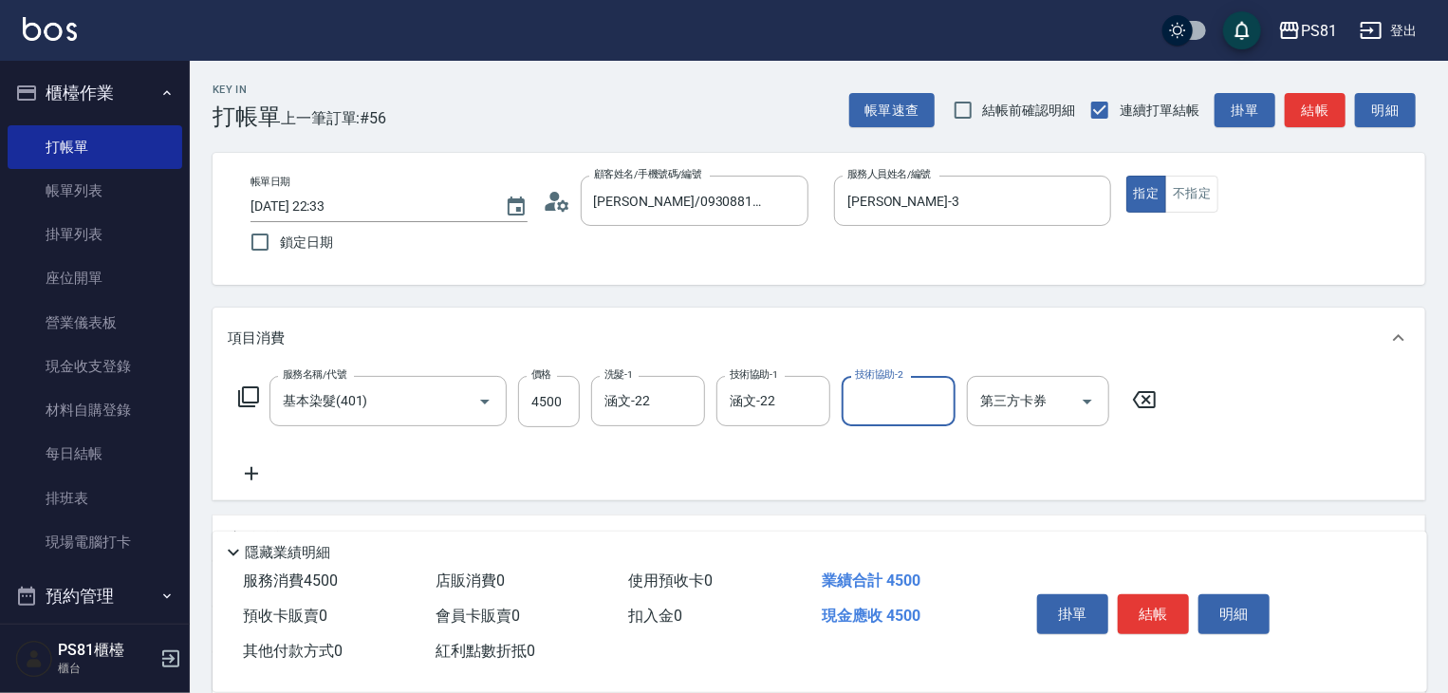
click at [630, 436] on div "服務名稱/代號 基本染髮(401) 服務名稱/代號 價格 4500 價格 洗髮-1 涵文-22 洗髮-1 技術協助-1 涵文-22 技術協助-1 技術協助-2…" at bounding box center [698, 430] width 940 height 109
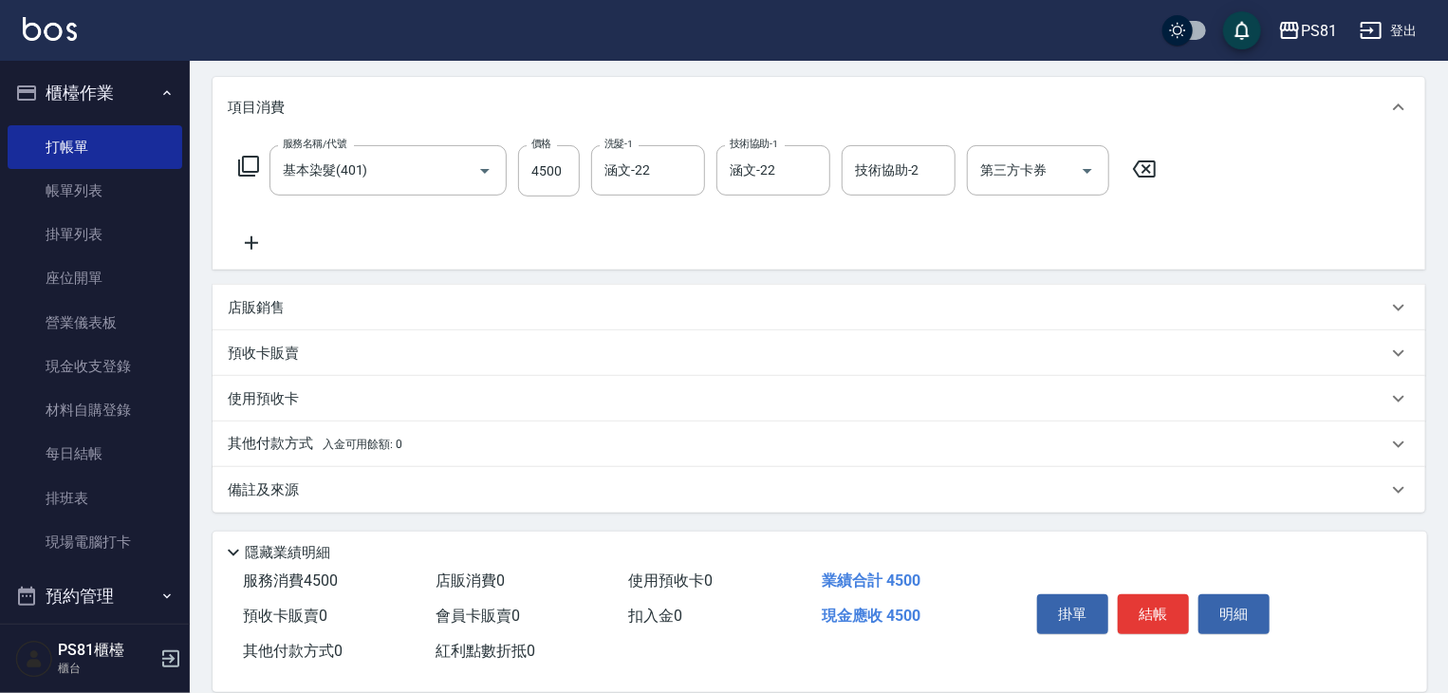
click at [425, 431] on div "其他付款方式 入金可用餘額: 0" at bounding box center [818, 444] width 1212 height 46
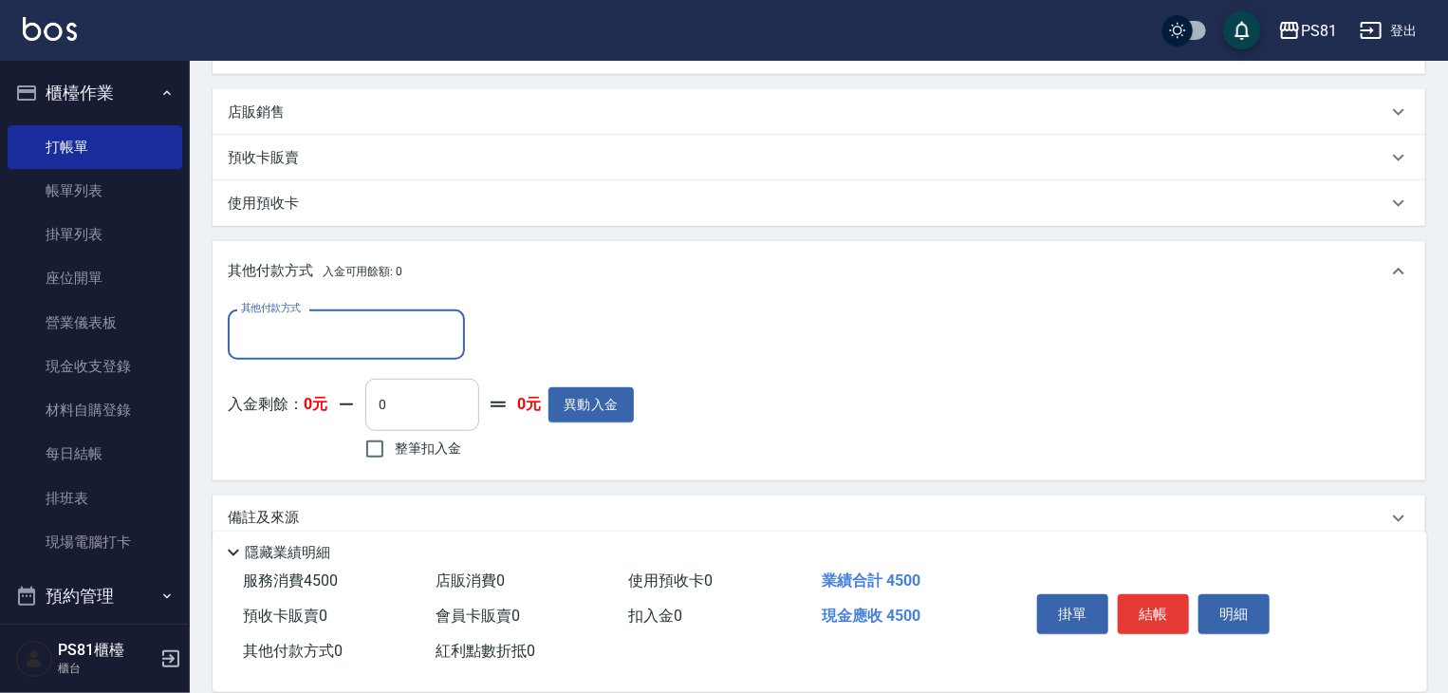
scroll to position [453, 0]
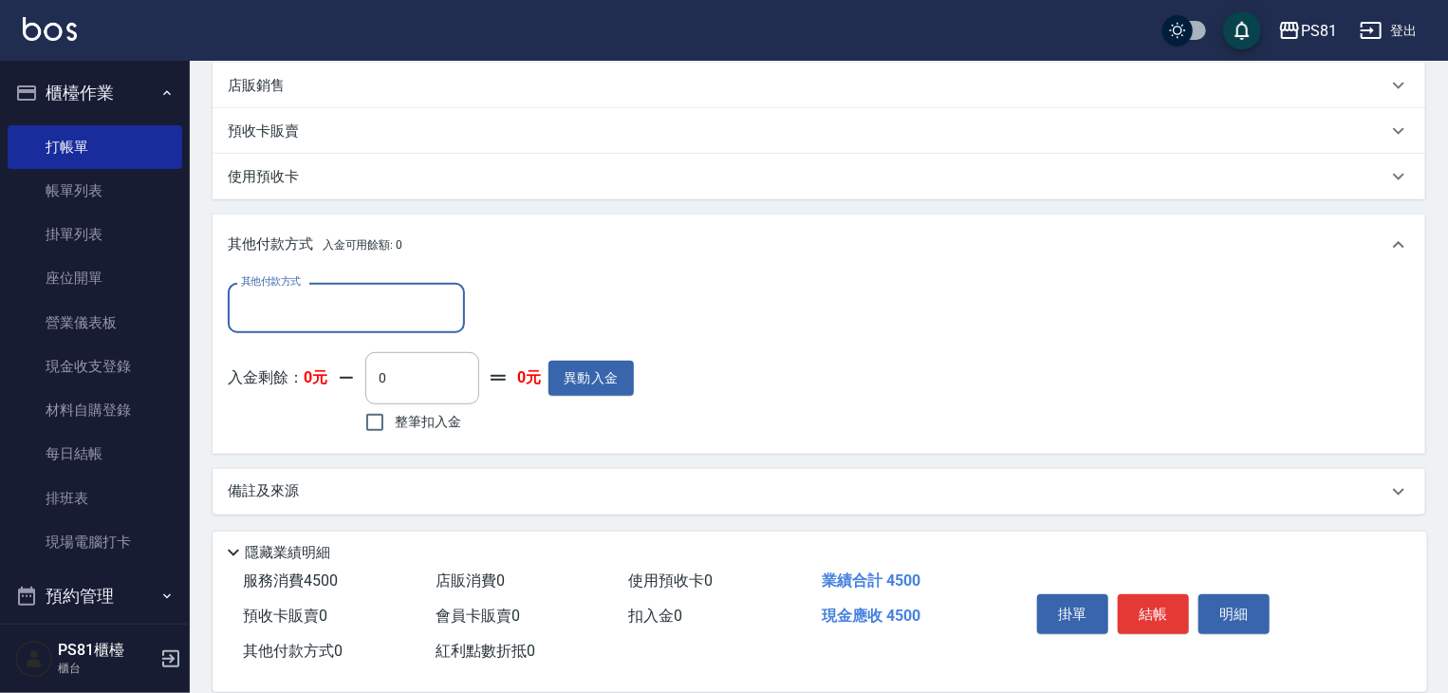
click at [397, 329] on div "其他付款方式" at bounding box center [346, 308] width 237 height 50
click at [385, 309] on input "其他付款方式" at bounding box center [346, 307] width 220 height 33
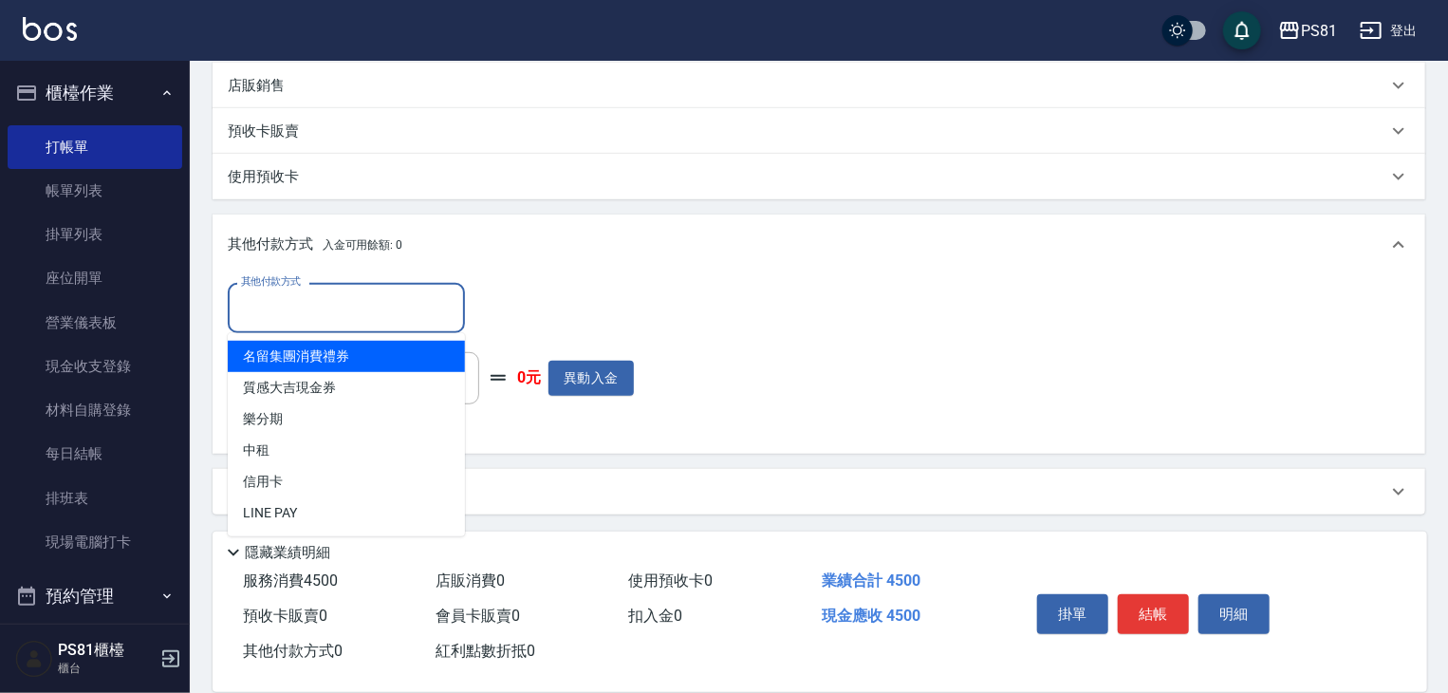
click at [295, 306] on input "其他付款方式" at bounding box center [346, 307] width 220 height 33
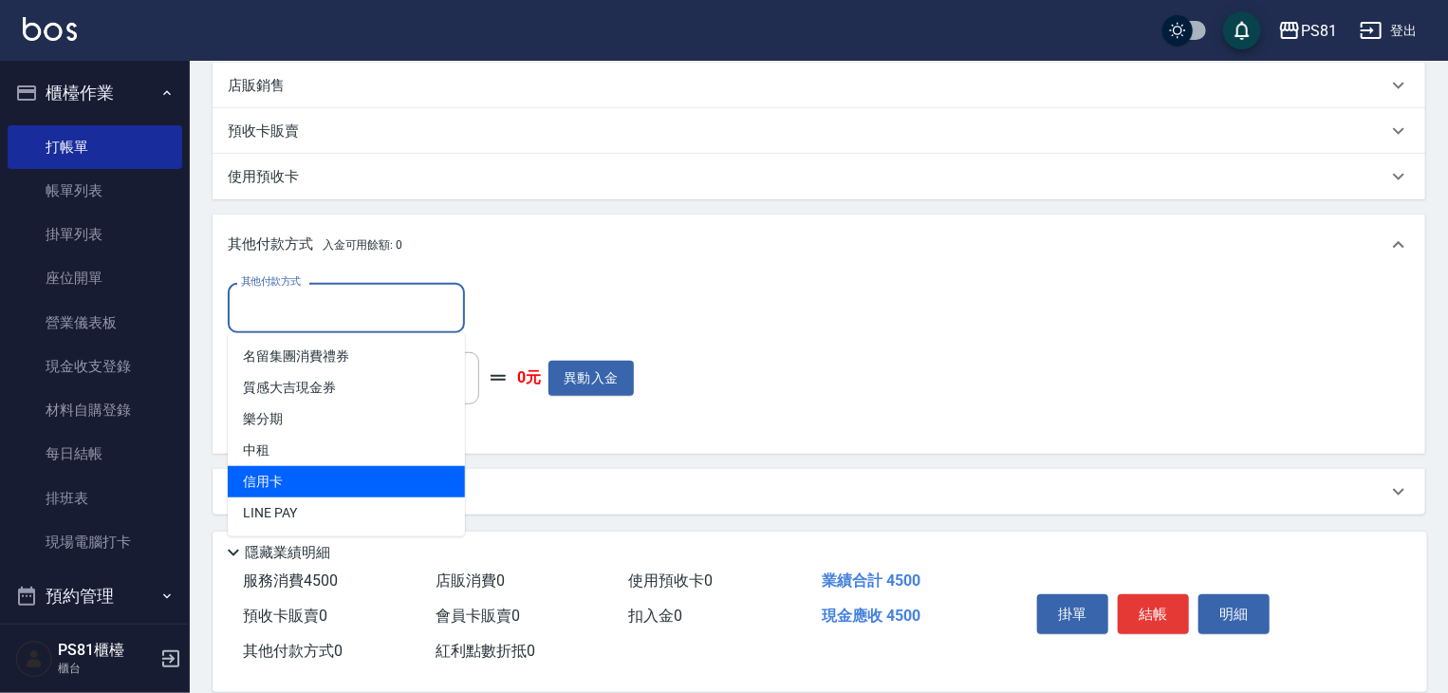
click at [304, 468] on ul "名留集團消費禮券 質感大吉現金券 樂分期 中租 信用卡 LINE PAY" at bounding box center [346, 434] width 237 height 203
click at [304, 468] on span "信用卡" at bounding box center [346, 481] width 237 height 31
type input "信用卡"
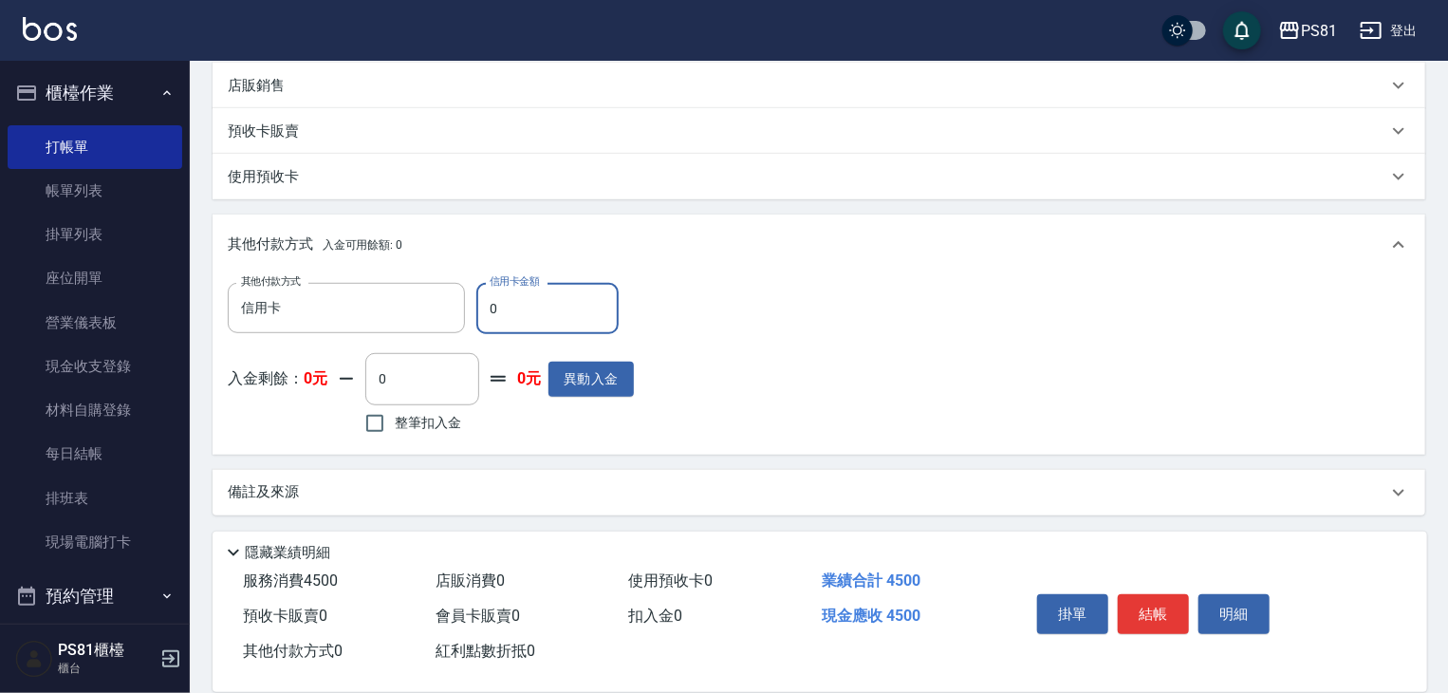
click at [521, 315] on input "0" at bounding box center [547, 308] width 142 height 51
type input "4500"
drag, startPoint x: 873, startPoint y: 383, endPoint x: 912, endPoint y: 389, distance: 39.3
click at [877, 382] on div "其他付款方式 信用卡 其他付款方式 信用卡金額 4500 信用卡金額 入金剩餘： 0元 0 ​ 整筆扣入金 0元 異動入金" at bounding box center [819, 361] width 1182 height 156
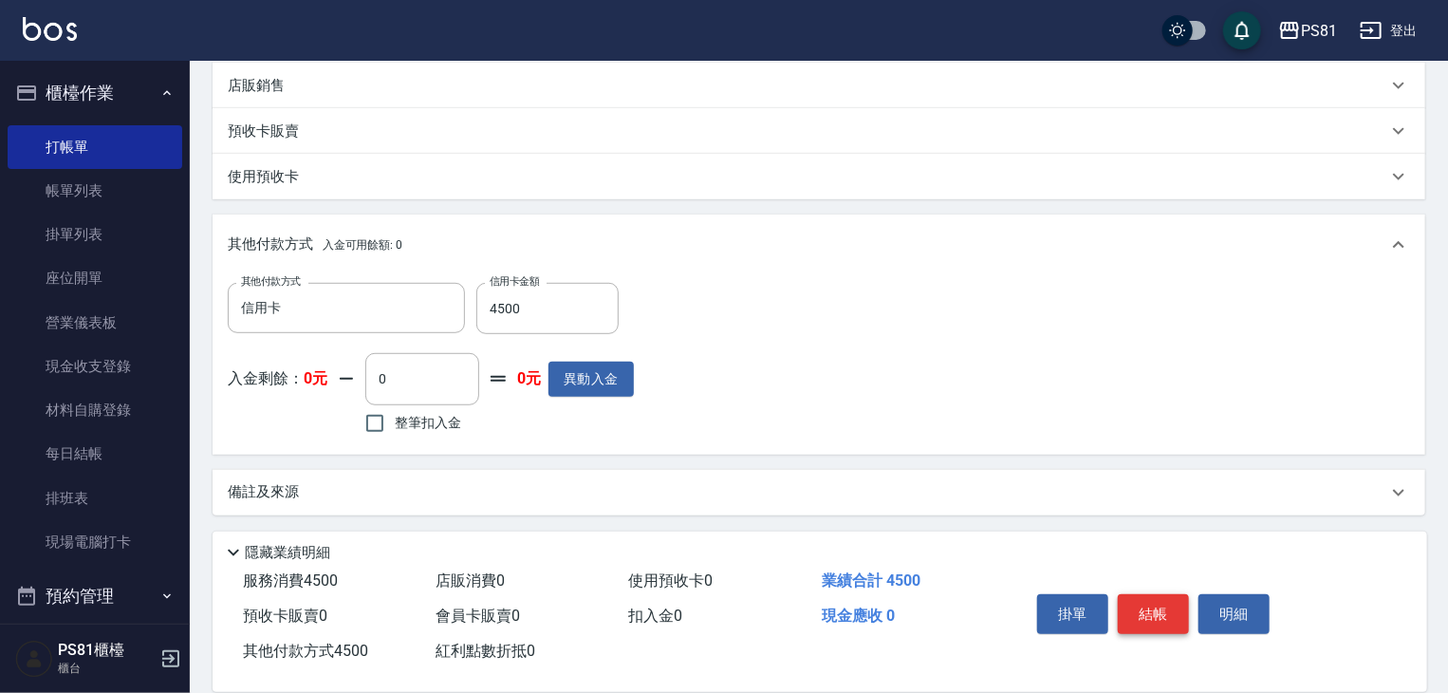
click at [1142, 600] on button "結帳" at bounding box center [1153, 614] width 71 height 40
type input "[DATE] 22:35"
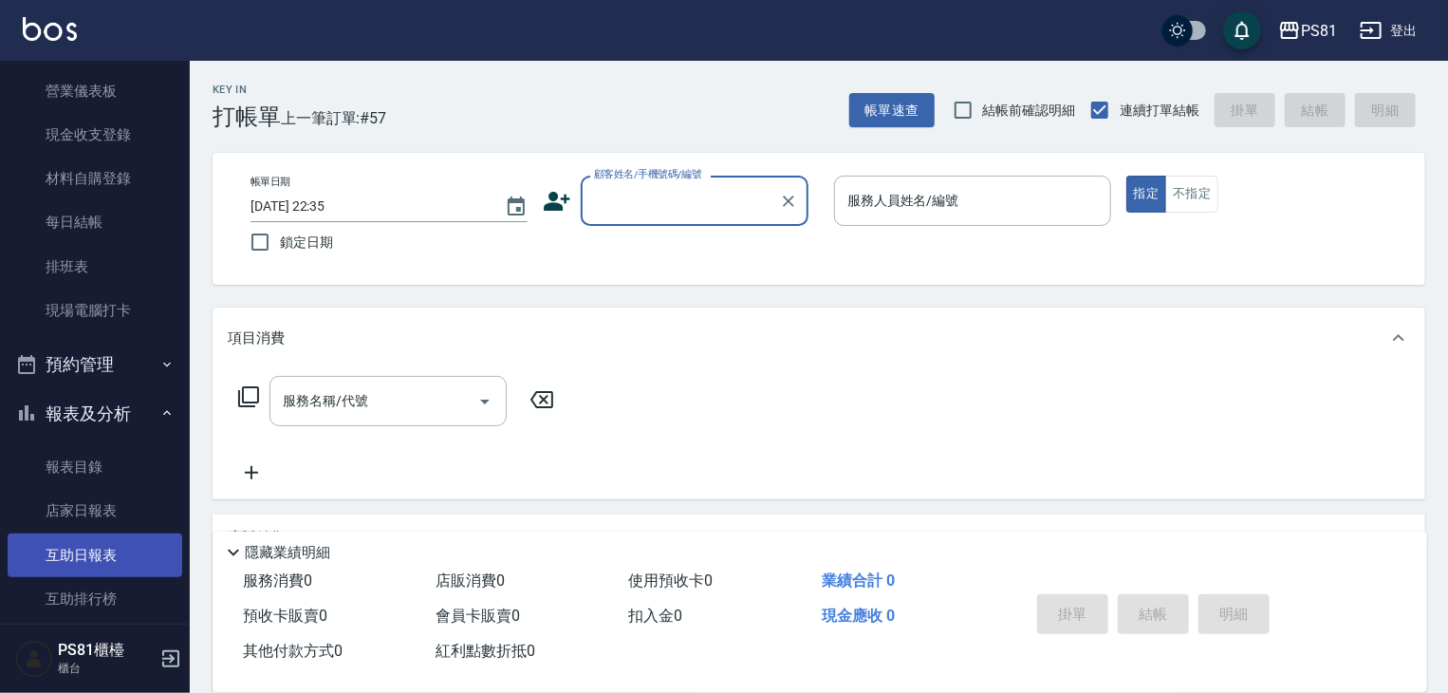
scroll to position [379, 0]
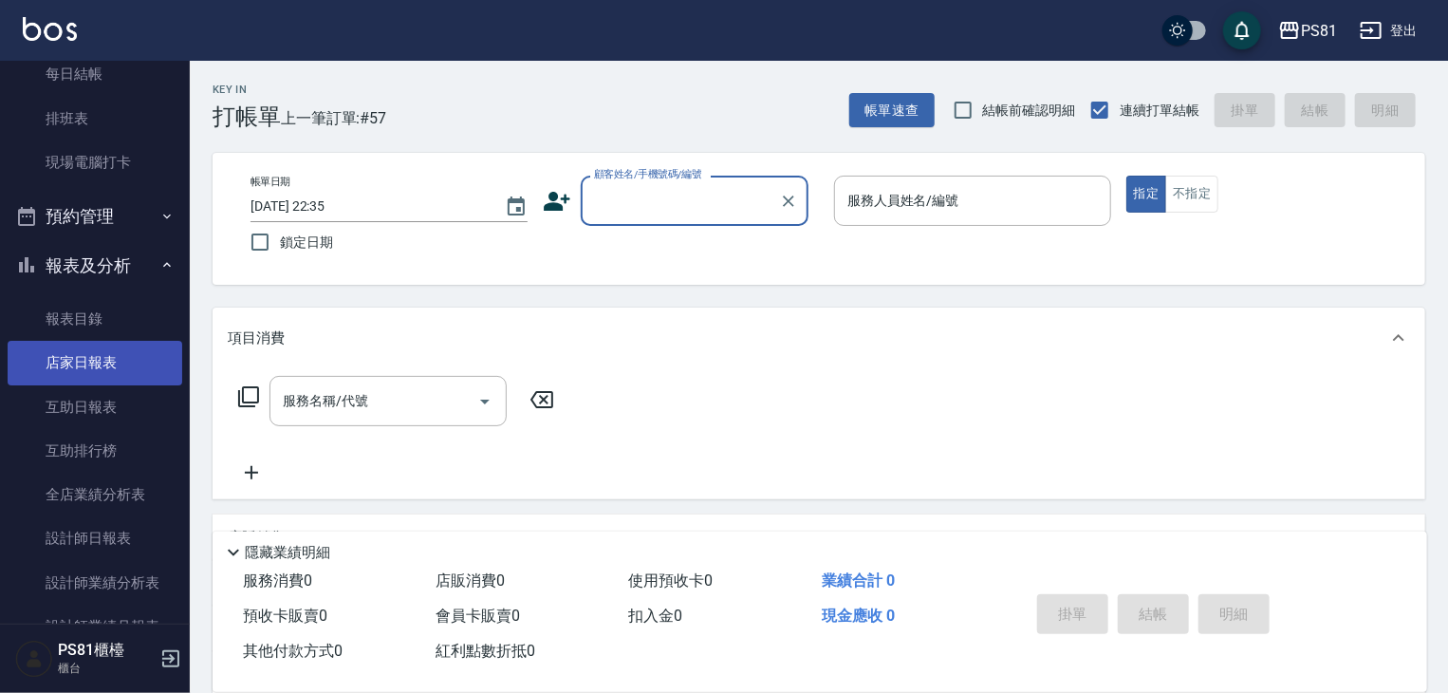
click at [110, 349] on link "店家日報表" at bounding box center [95, 363] width 175 height 44
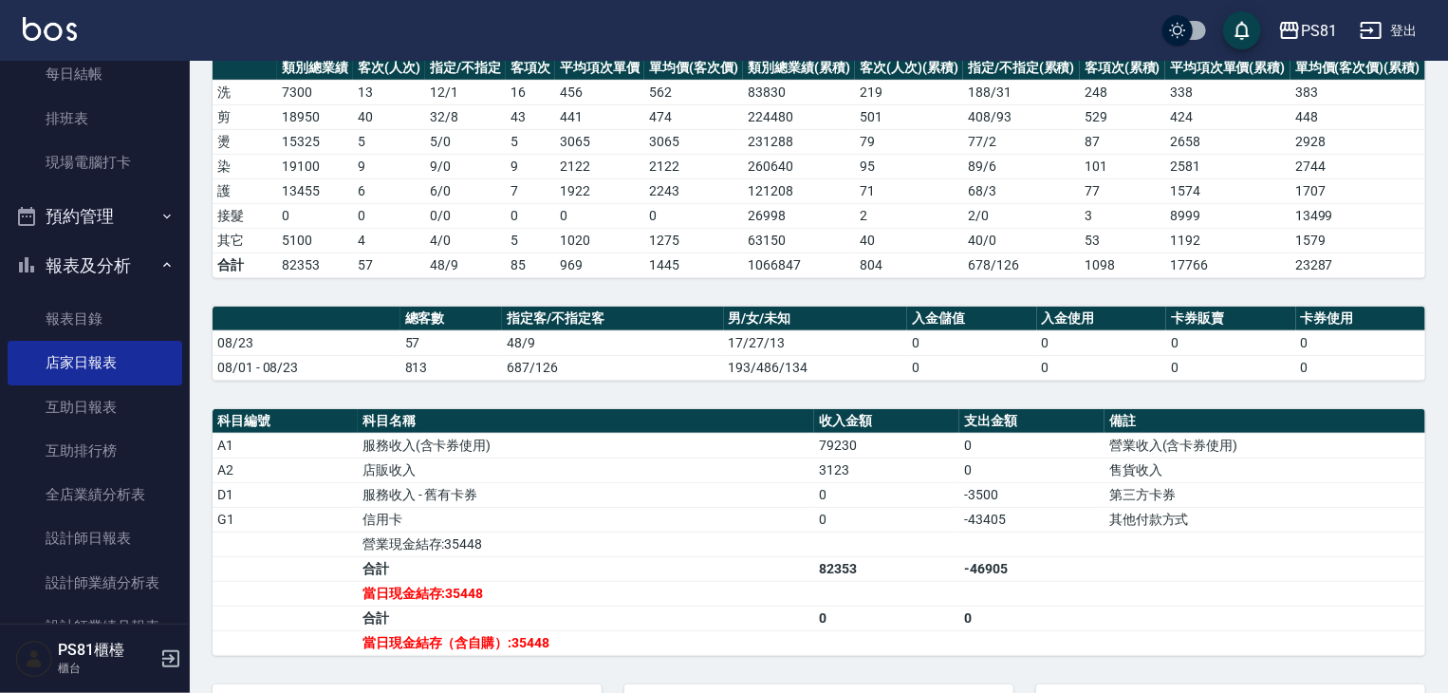
scroll to position [285, 0]
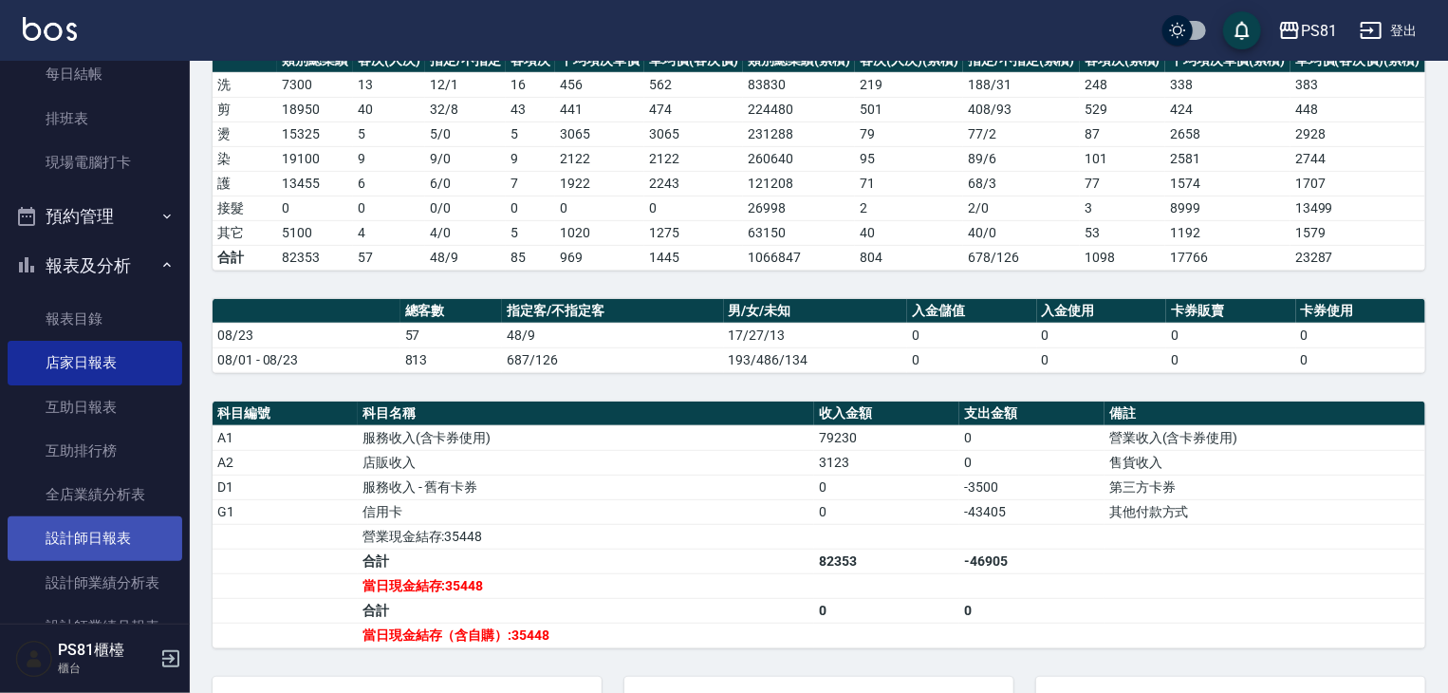
click at [66, 536] on link "設計師日報表" at bounding box center [95, 538] width 175 height 44
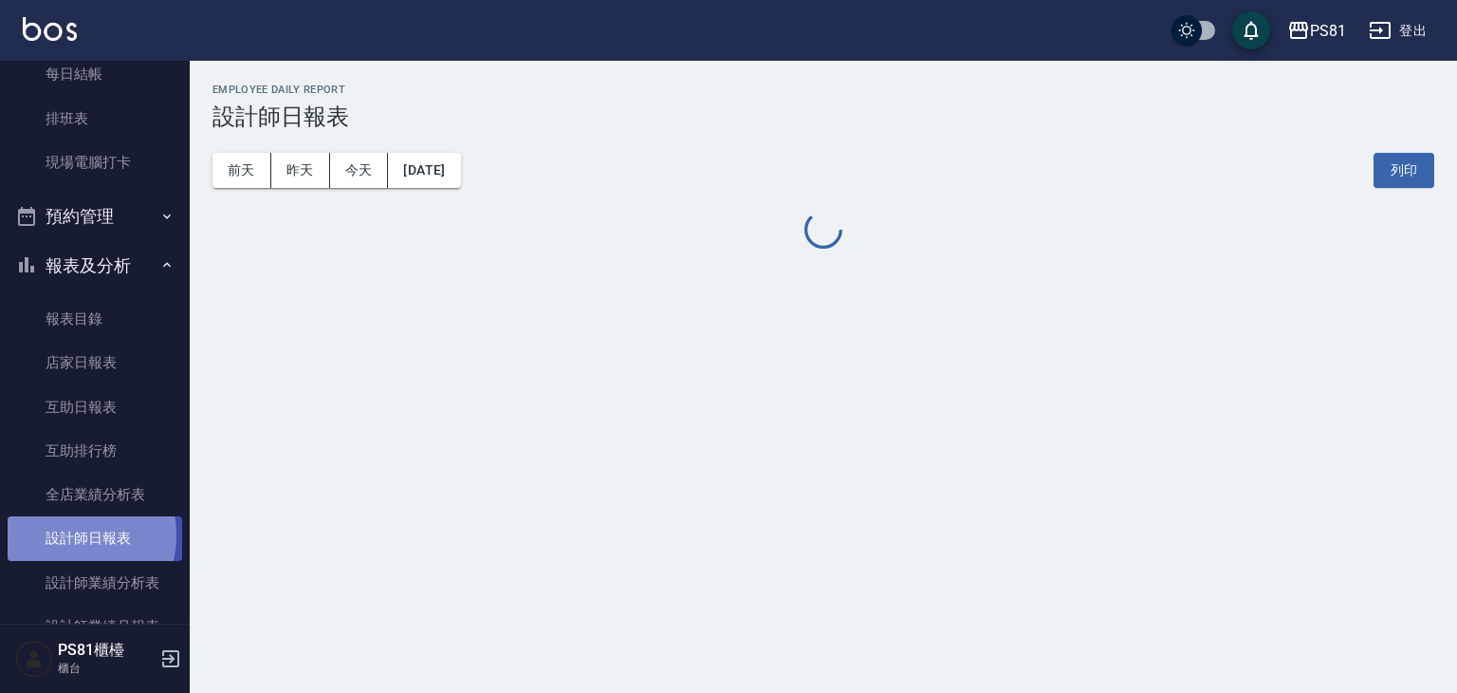
click at [65, 534] on link "設計師日報表" at bounding box center [95, 538] width 175 height 44
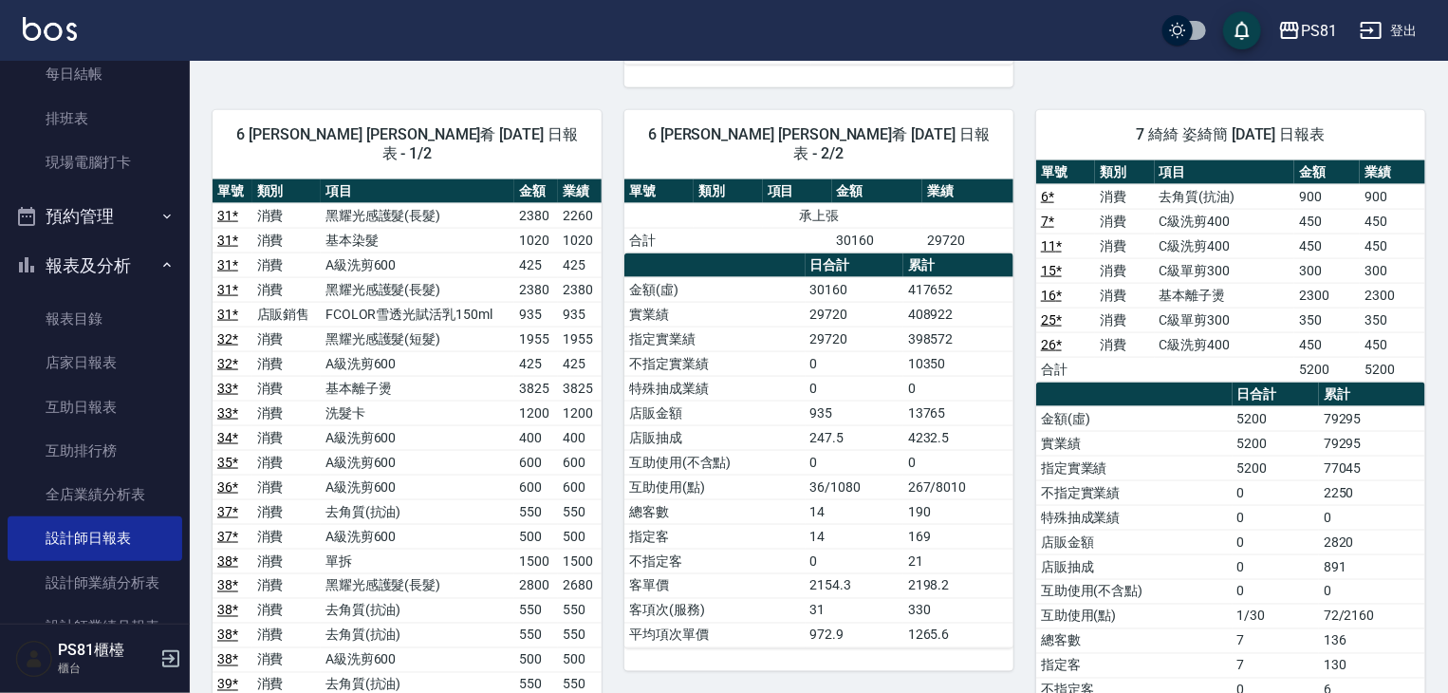
scroll to position [1203, 0]
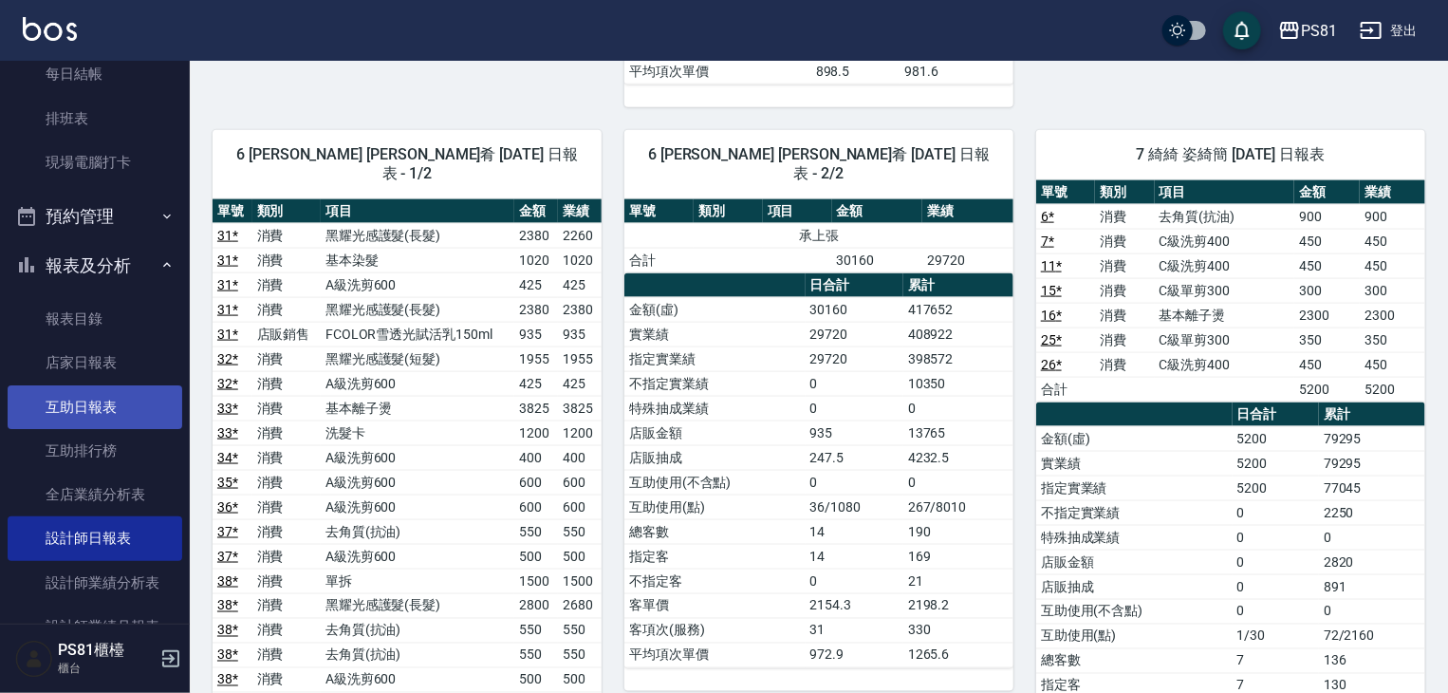
click at [84, 405] on link "互助日報表" at bounding box center [95, 407] width 175 height 44
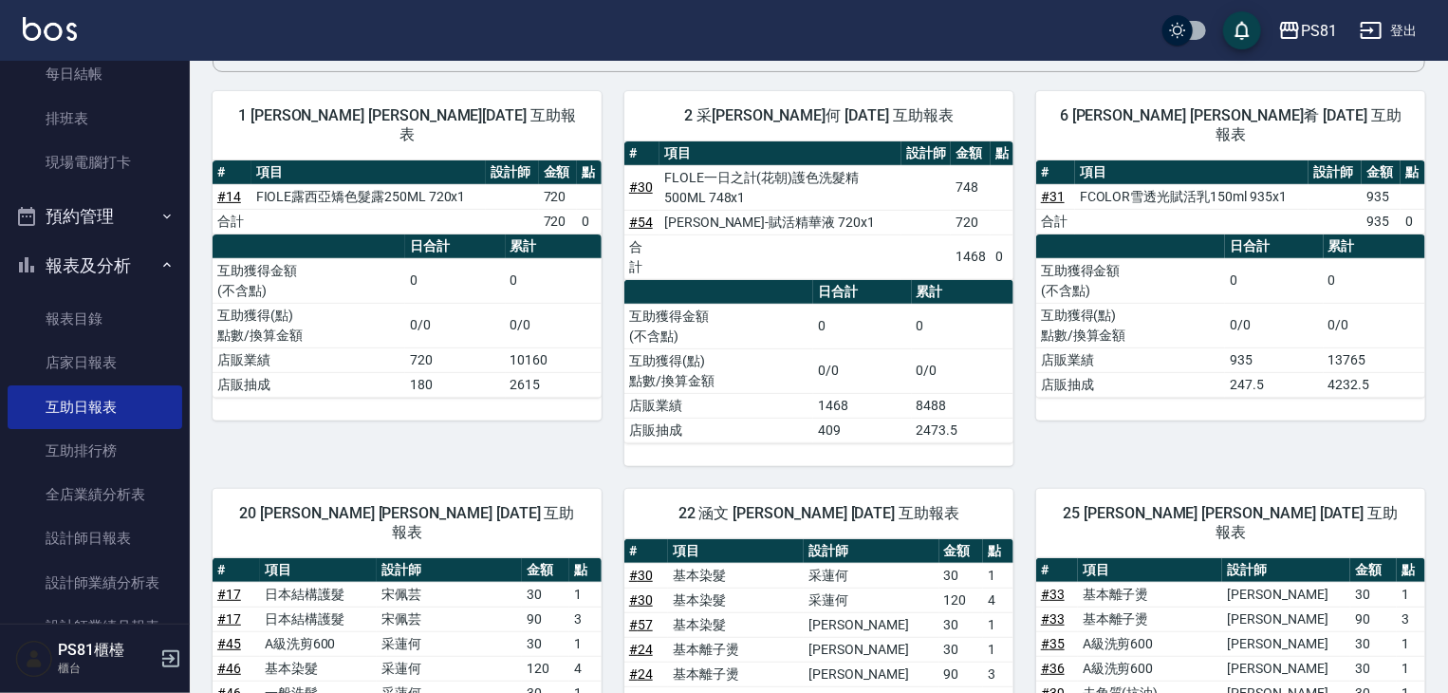
scroll to position [209, 0]
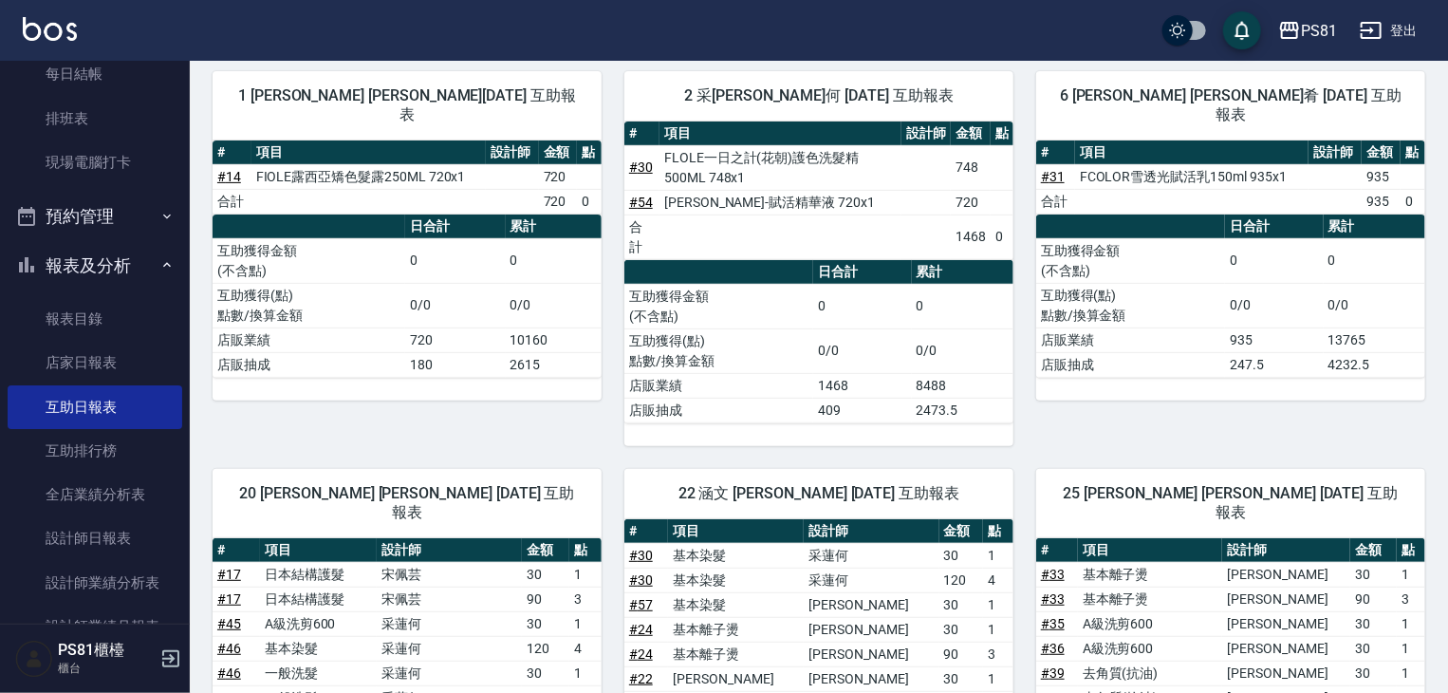
click at [1195, 372] on div "# 項目 設計師 金額 點 # 31 FCOLOR雪透光賦活乳150ml 935x1 935 合計 935 0 日合計 累計 互助獲得金額 (不含點) 0 0…" at bounding box center [1230, 270] width 389 height 260
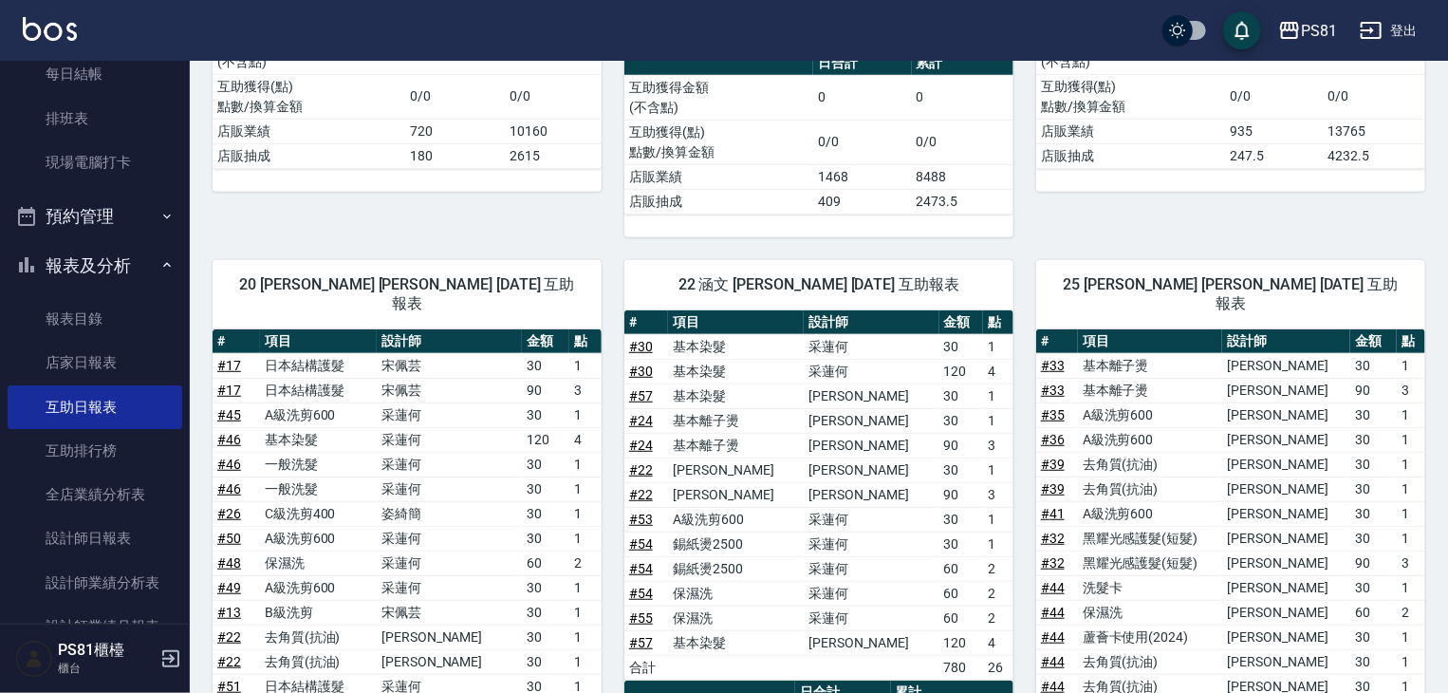
scroll to position [0, 0]
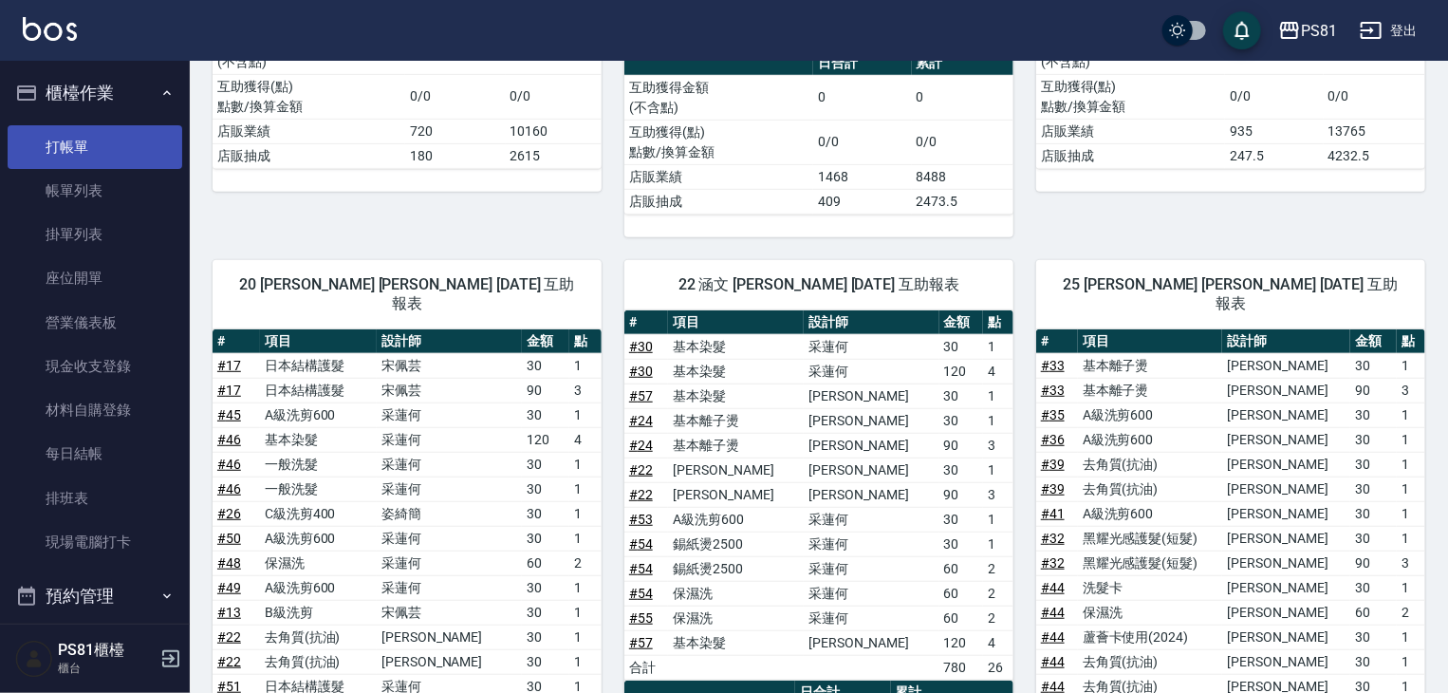
click at [65, 155] on link "打帳單" at bounding box center [95, 147] width 175 height 44
